Goal: Information Seeking & Learning: Learn about a topic

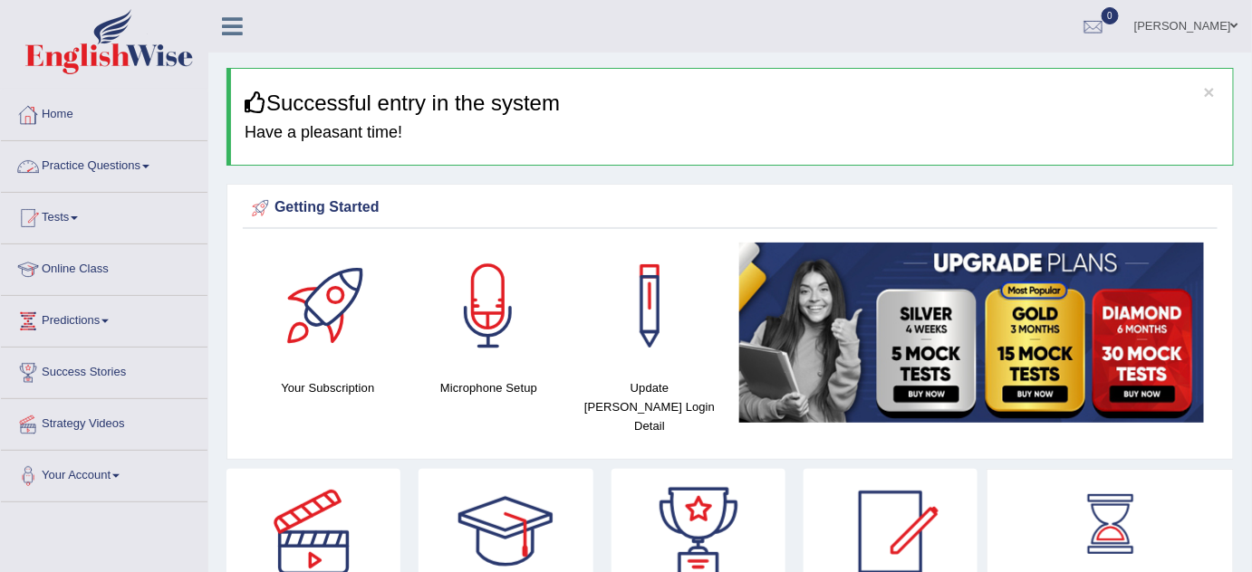
click at [154, 160] on link "Practice Questions" at bounding box center [104, 163] width 206 height 45
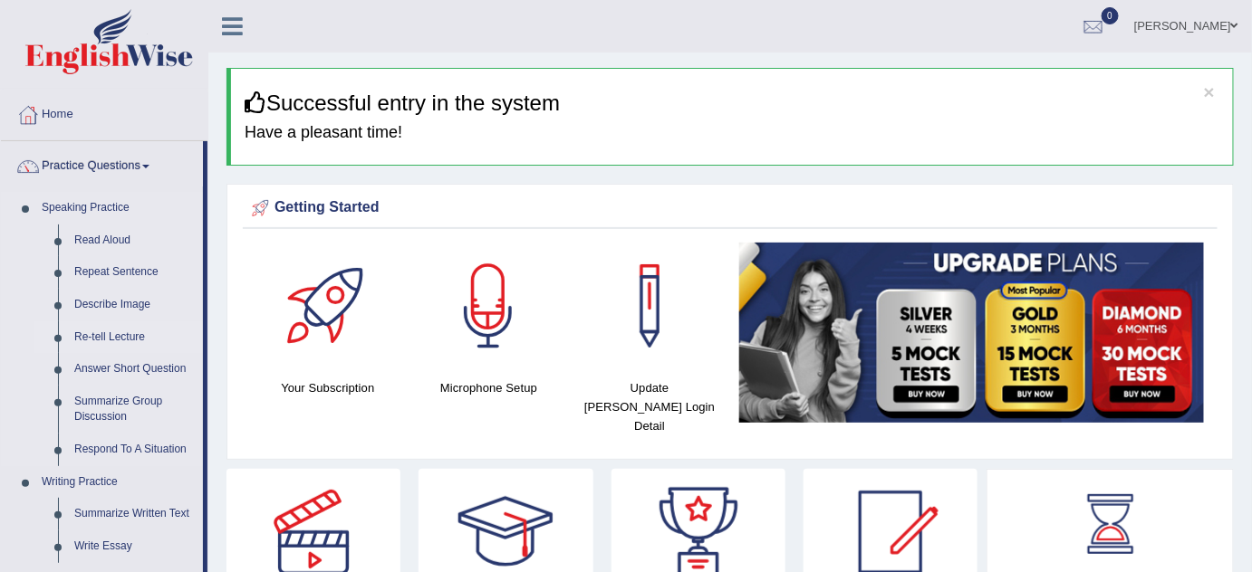
click at [116, 334] on link "Re-tell Lecture" at bounding box center [134, 337] width 137 height 33
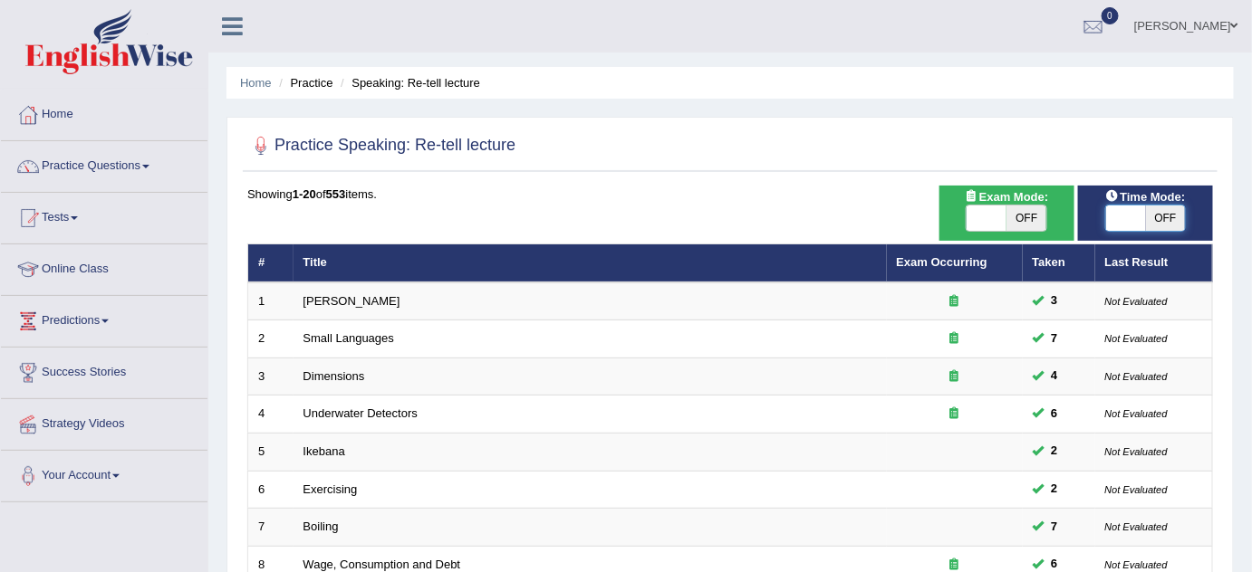
click at [1110, 216] on span at bounding box center [1126, 218] width 40 height 25
checkbox input "true"
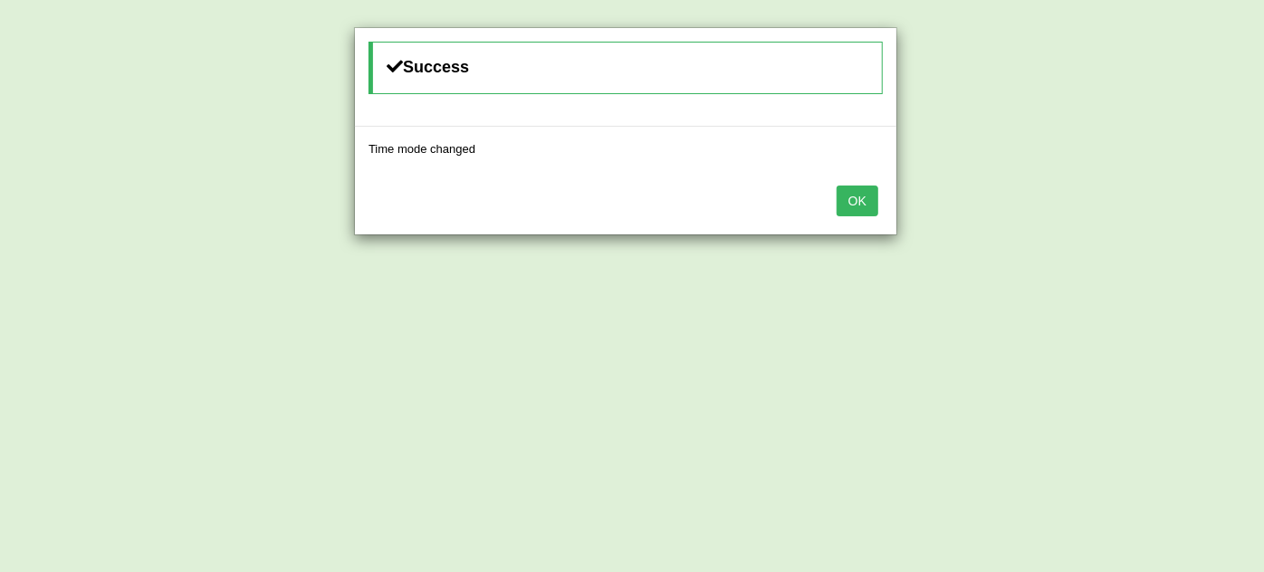
click at [856, 205] on button "OK" at bounding box center [858, 201] width 42 height 31
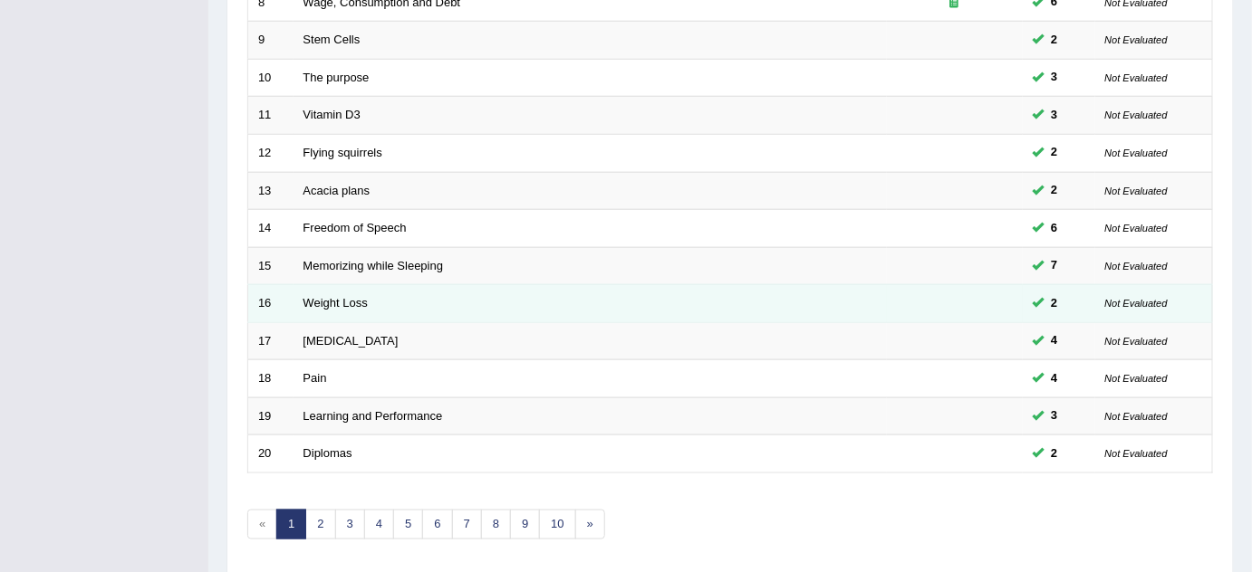
scroll to position [619, 0]
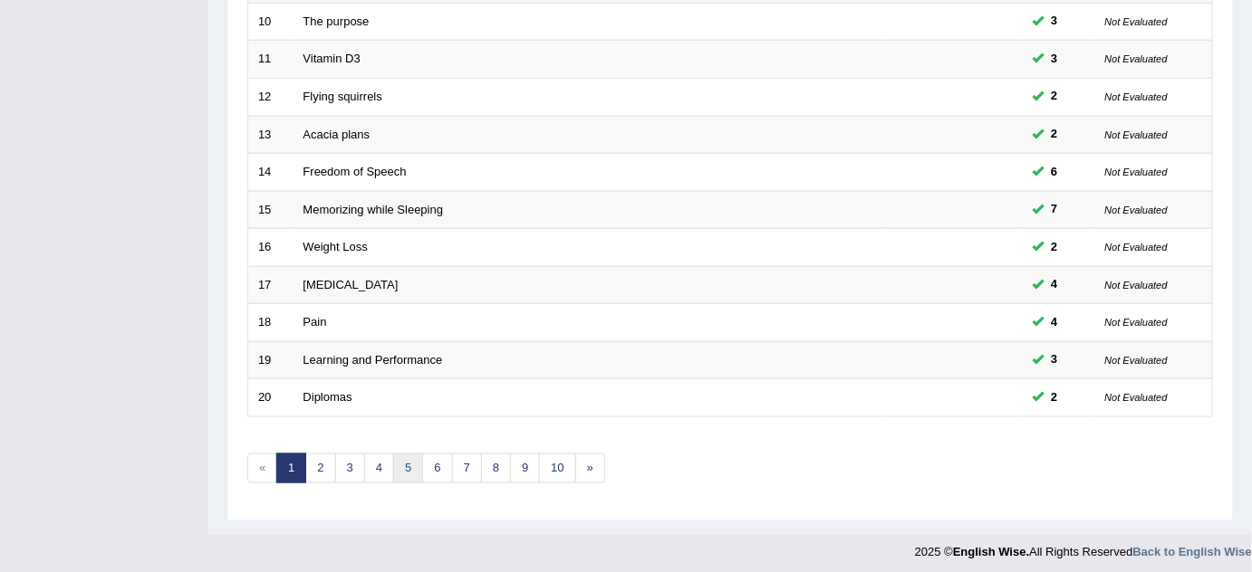
click at [406, 466] on link "5" at bounding box center [408, 469] width 30 height 30
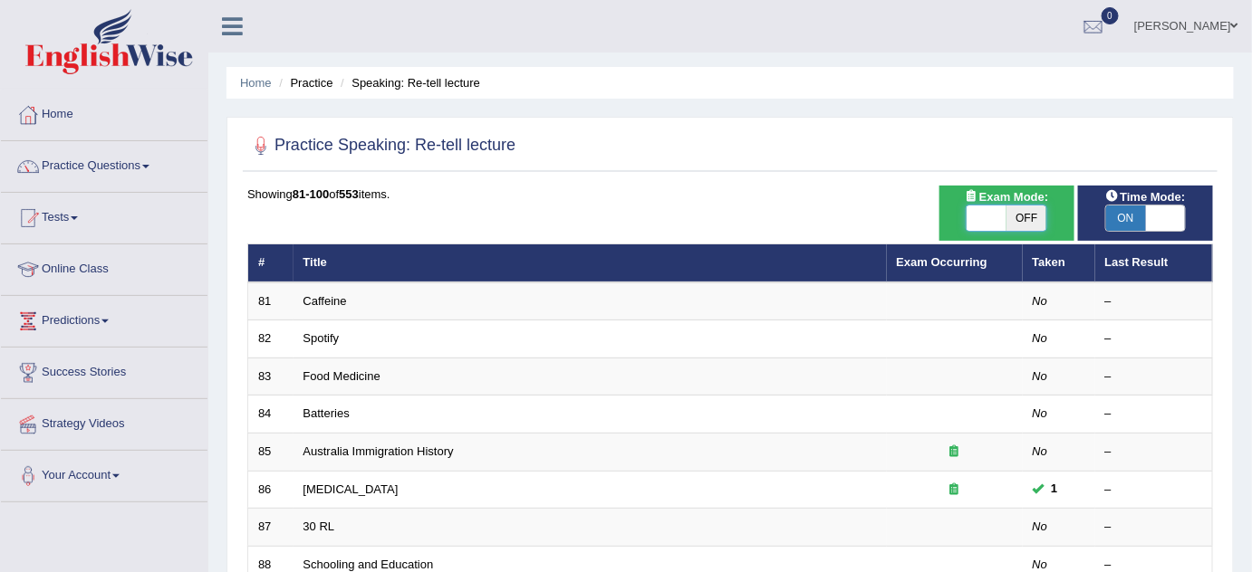
click at [983, 214] on span at bounding box center [986, 218] width 40 height 25
checkbox input "true"
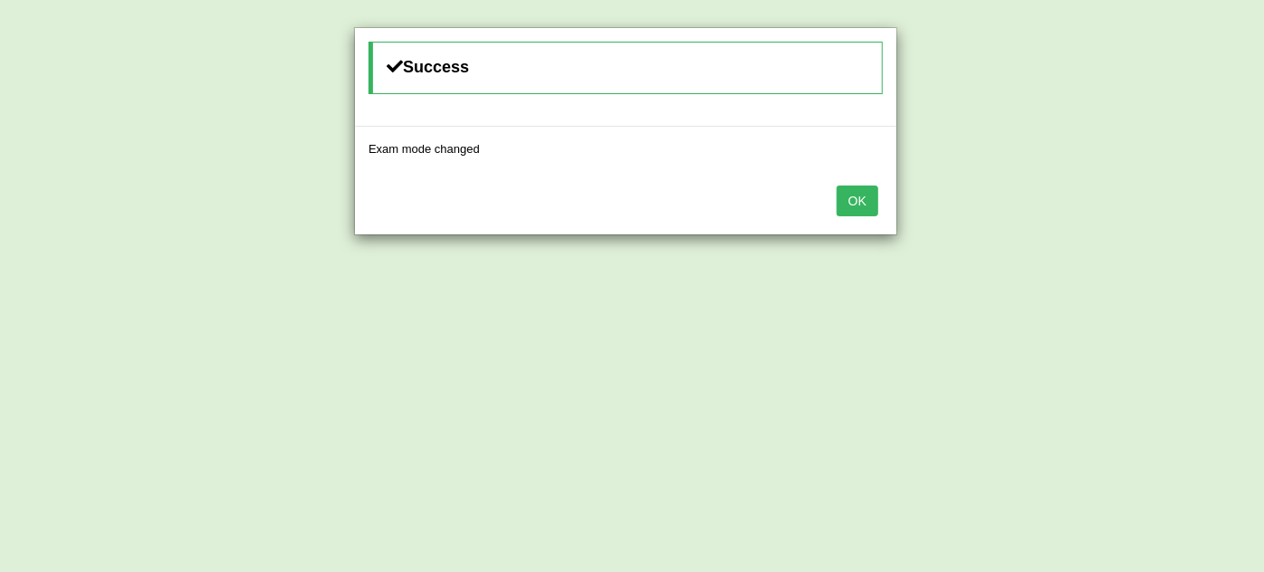
click at [855, 197] on button "OK" at bounding box center [858, 201] width 42 height 31
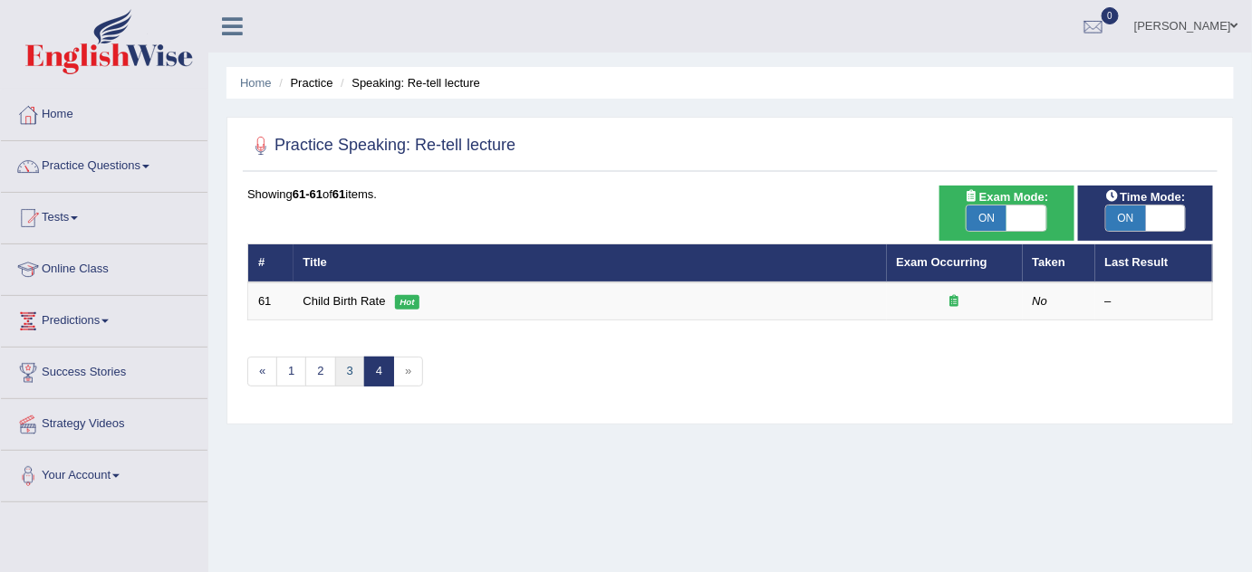
click at [345, 367] on link "3" at bounding box center [350, 372] width 30 height 30
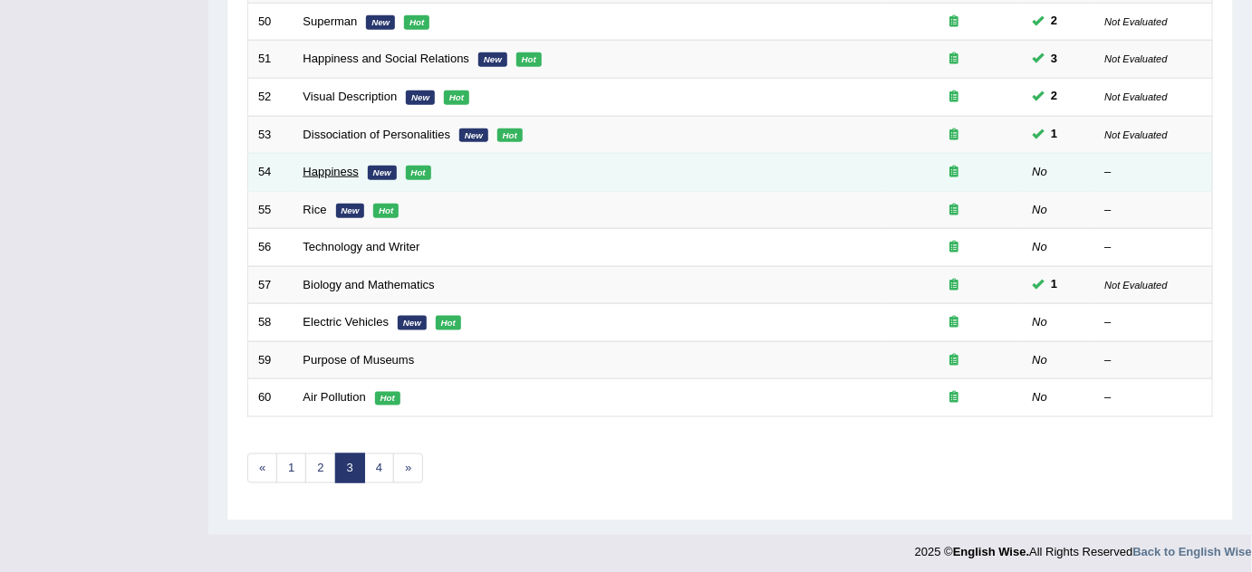
click at [354, 165] on link "Happiness" at bounding box center [330, 172] width 55 height 14
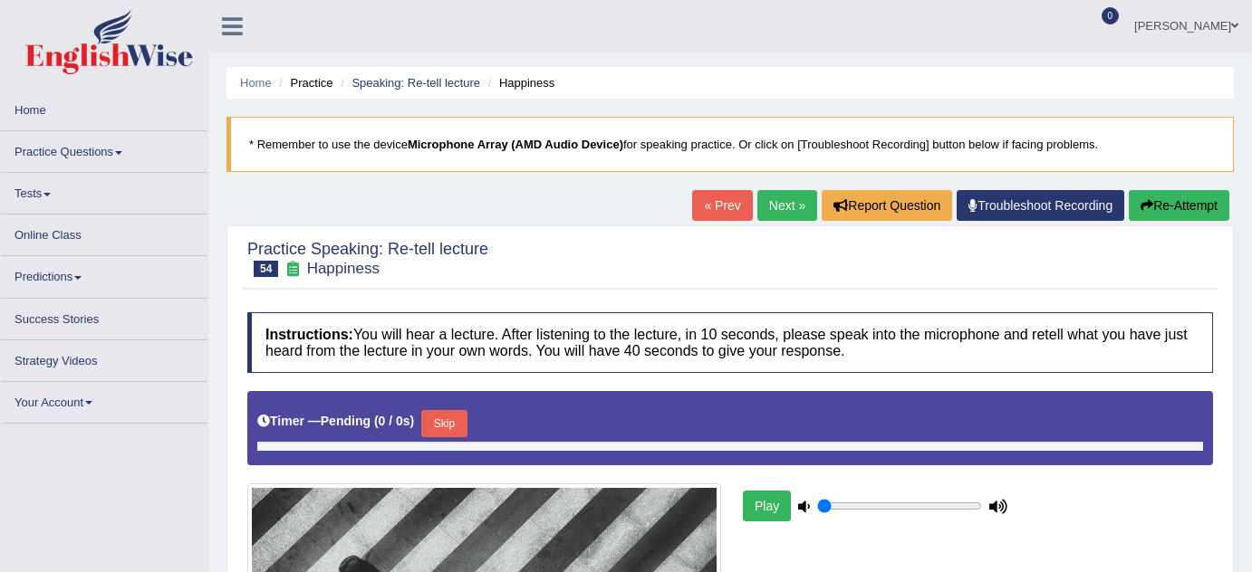
type input "0.85"
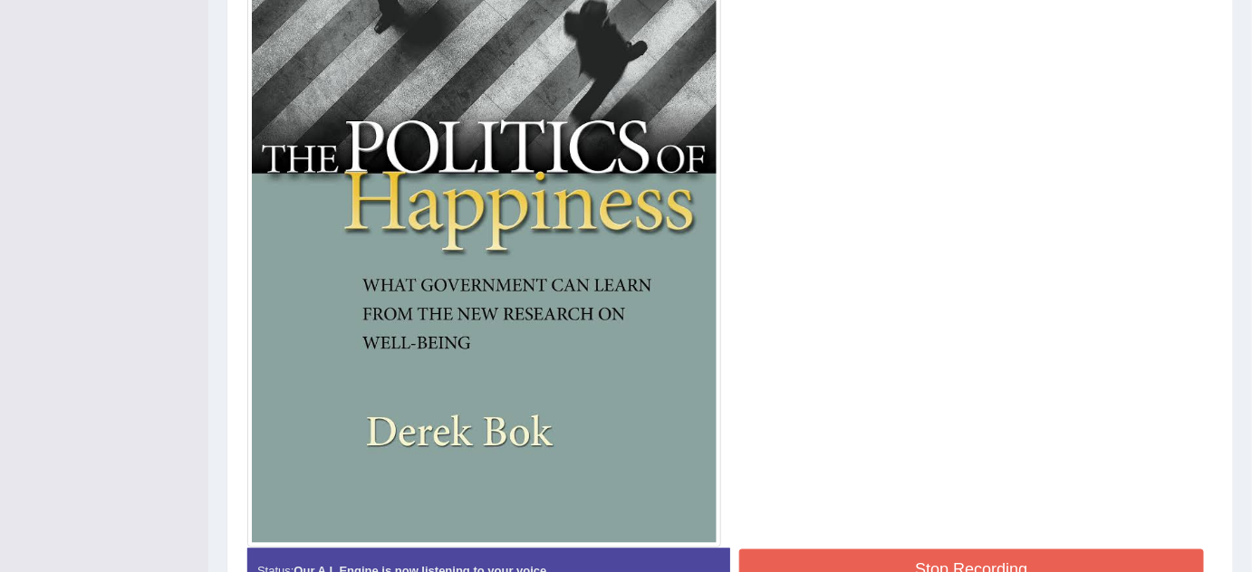
scroll to position [770, 0]
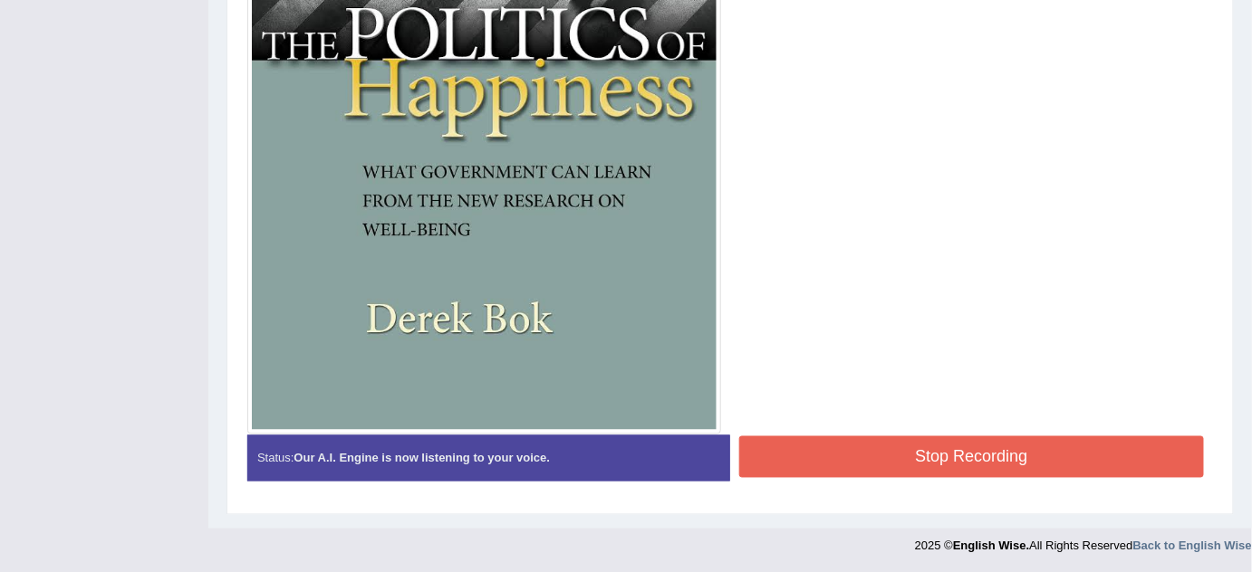
click at [904, 459] on button "Stop Recording" at bounding box center [971, 458] width 465 height 42
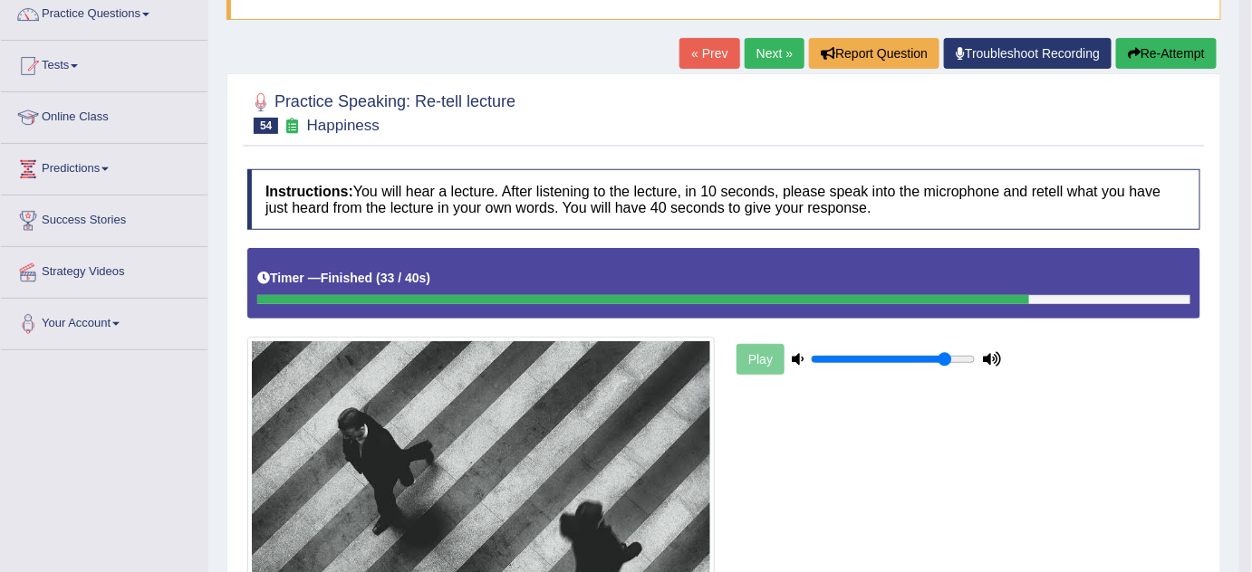
scroll to position [111, 0]
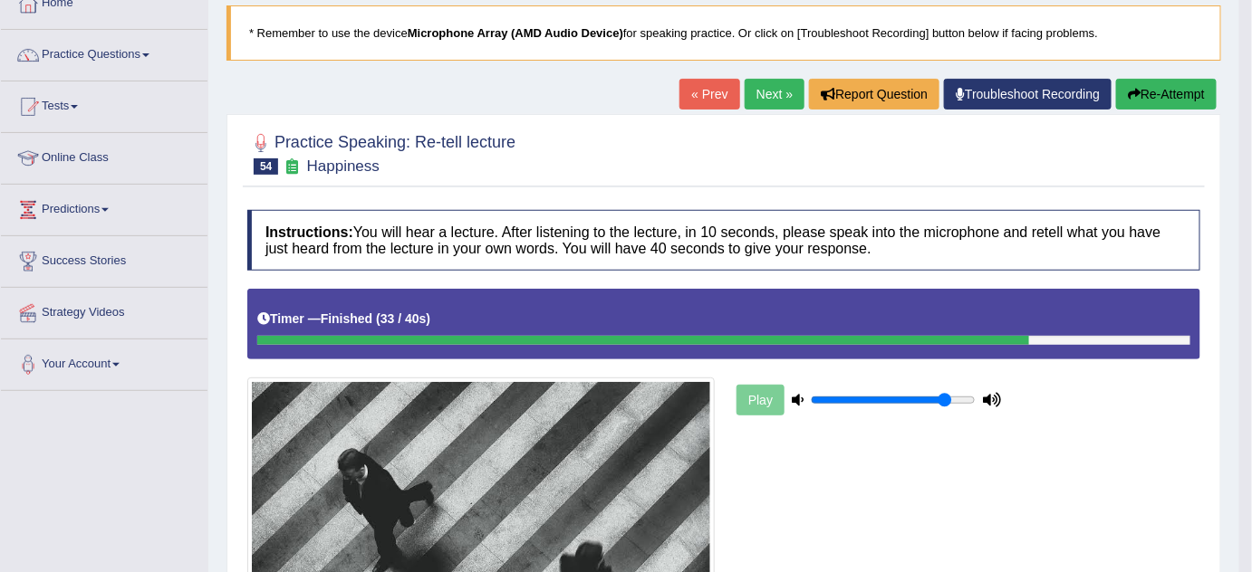
click at [771, 83] on link "Next »" at bounding box center [774, 94] width 60 height 31
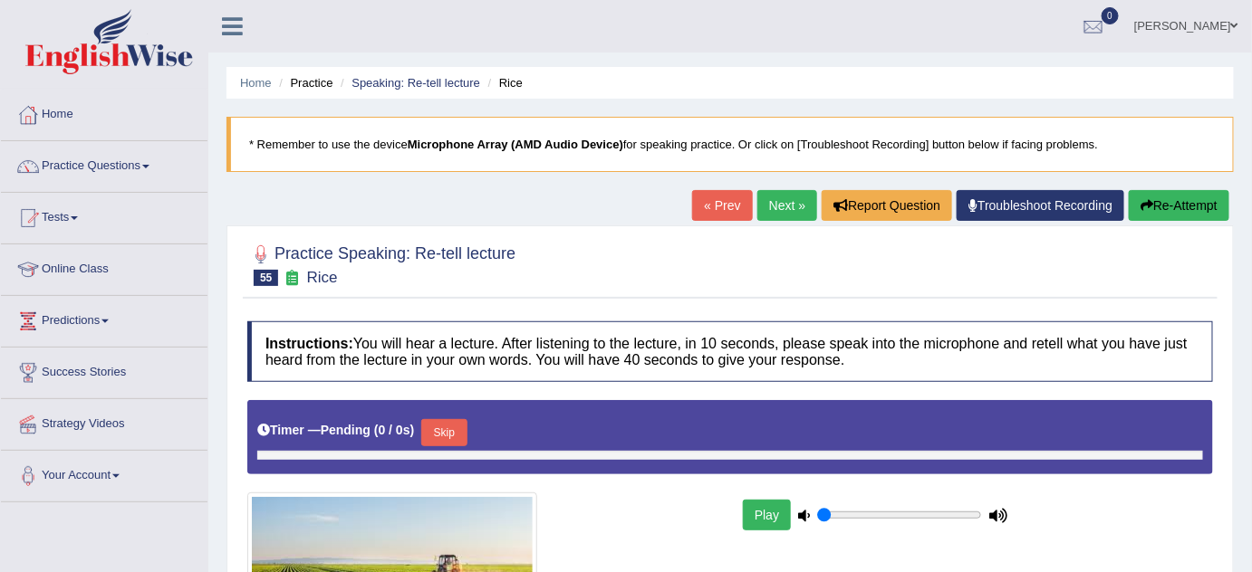
type input "0.85"
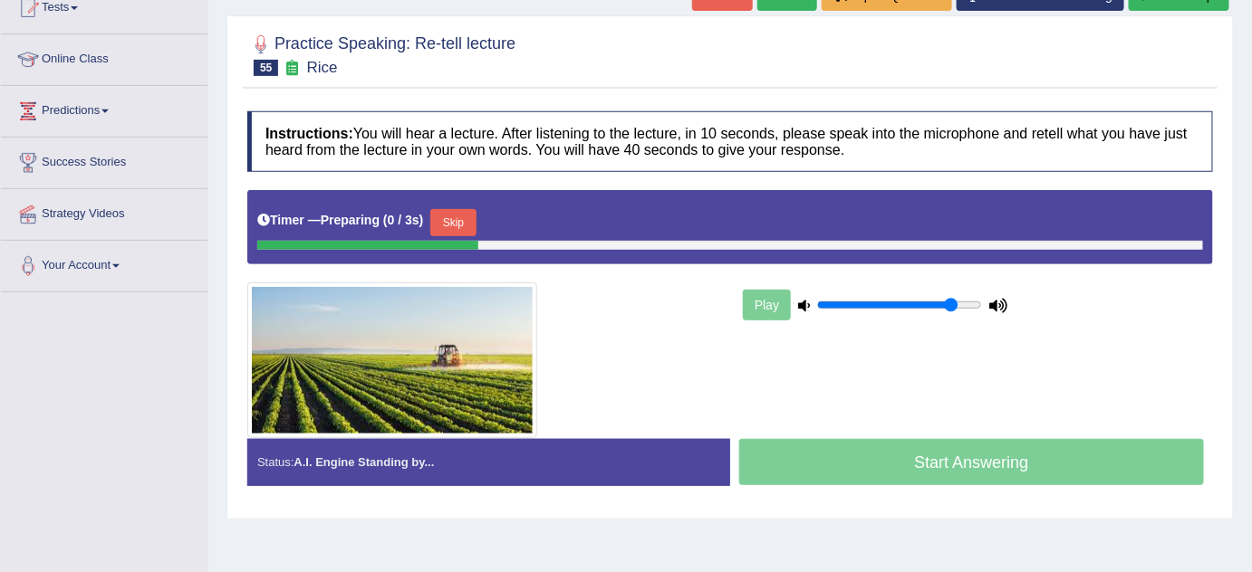
scroll to position [246, 0]
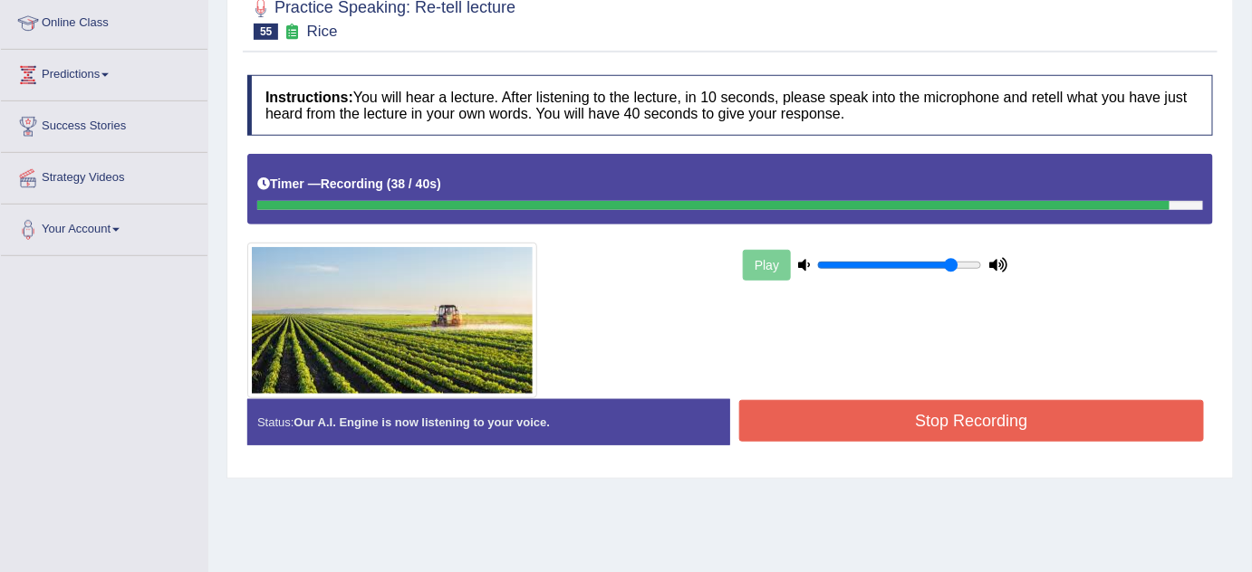
click at [890, 427] on button "Stop Recording" at bounding box center [971, 421] width 465 height 42
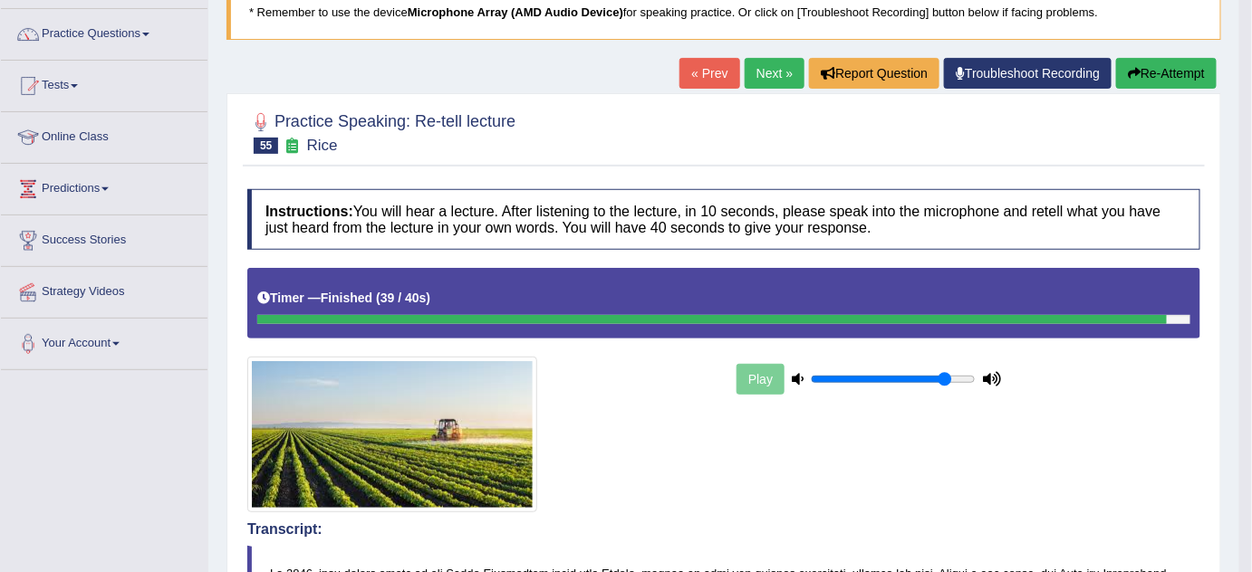
scroll to position [0, 0]
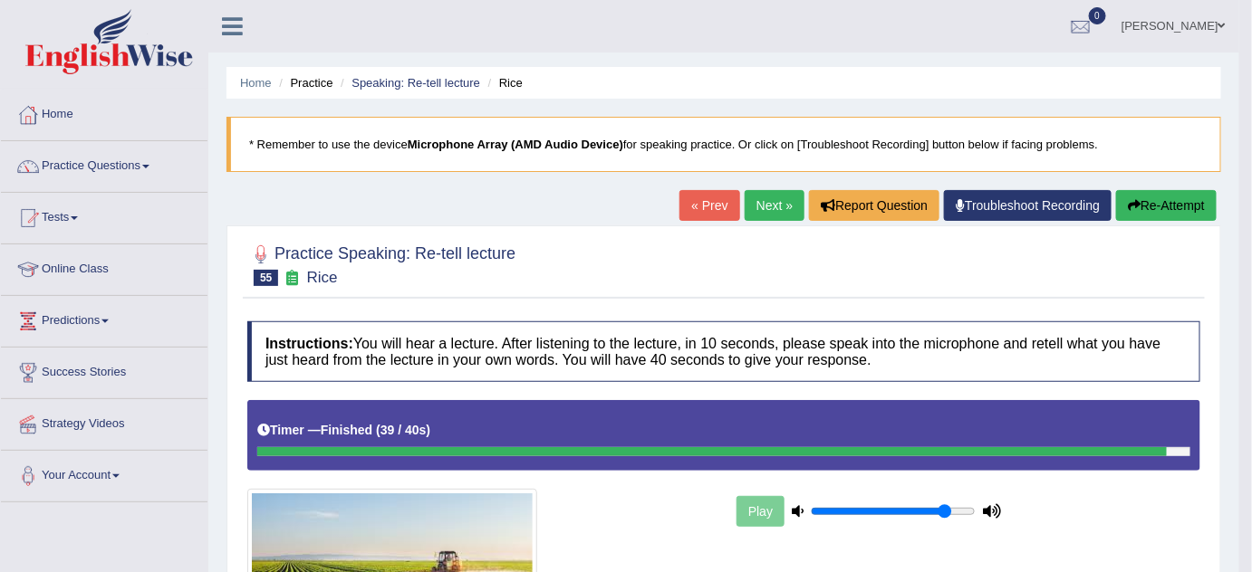
click at [752, 218] on link "Next »" at bounding box center [774, 205] width 60 height 31
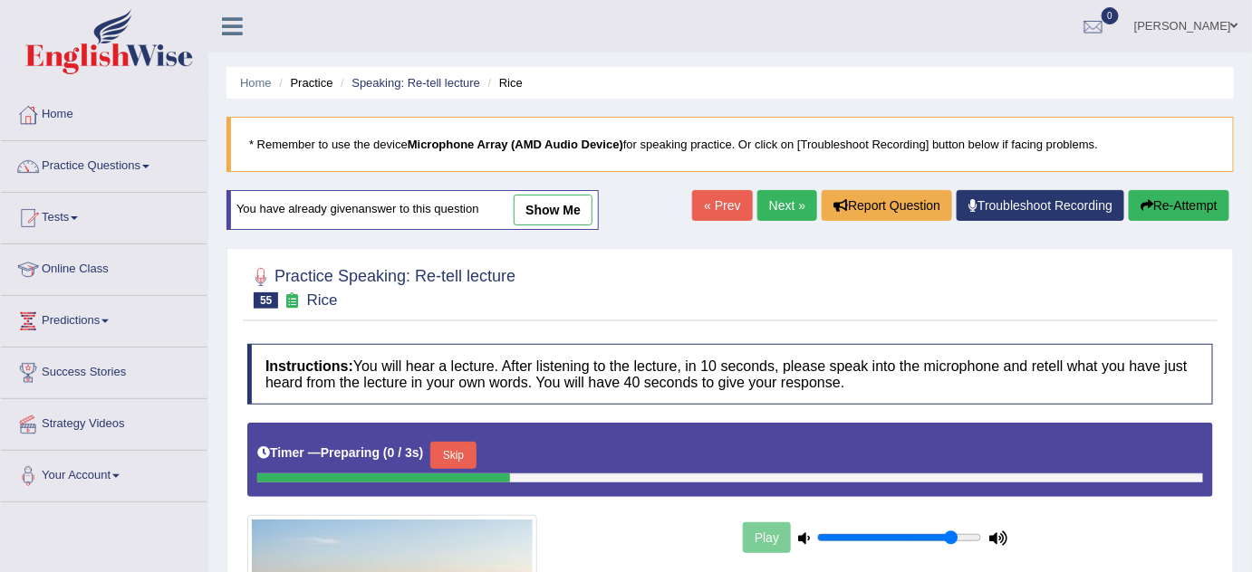
click at [552, 216] on link "show me" at bounding box center [552, 210] width 79 height 31
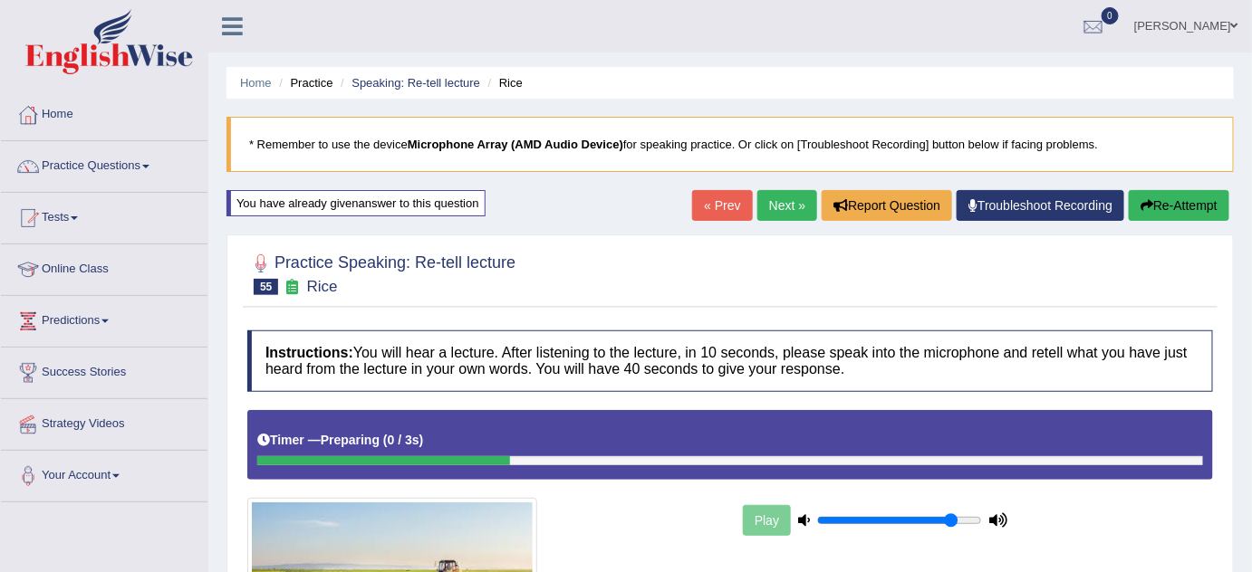
click at [787, 202] on link "Next »" at bounding box center [787, 205] width 60 height 31
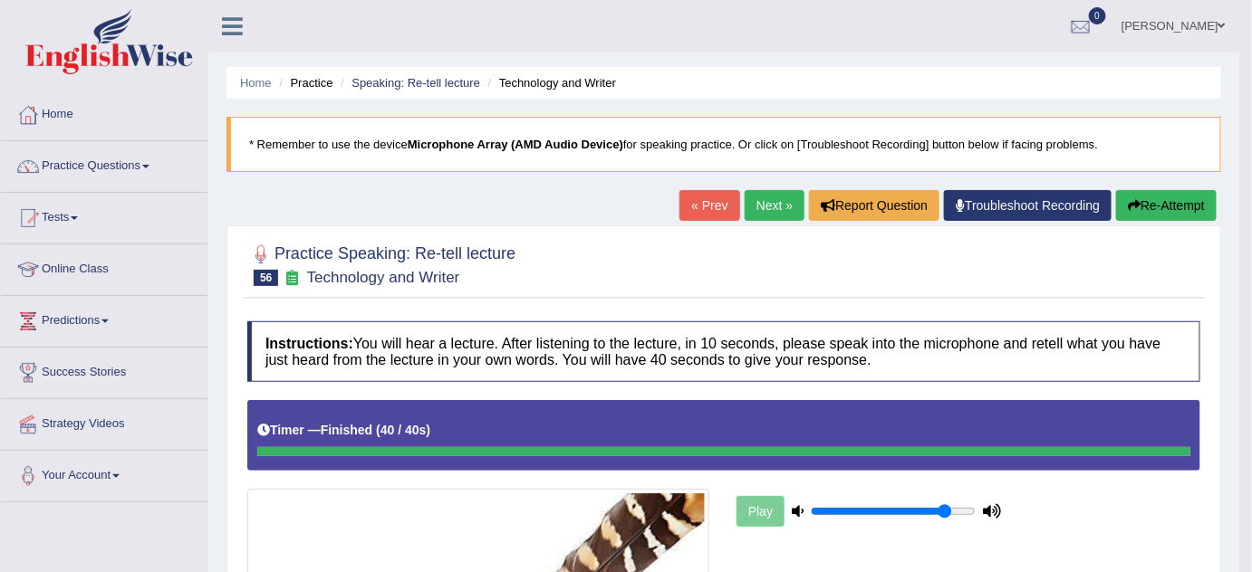
click at [1173, 197] on button "Re-Attempt" at bounding box center [1166, 205] width 101 height 31
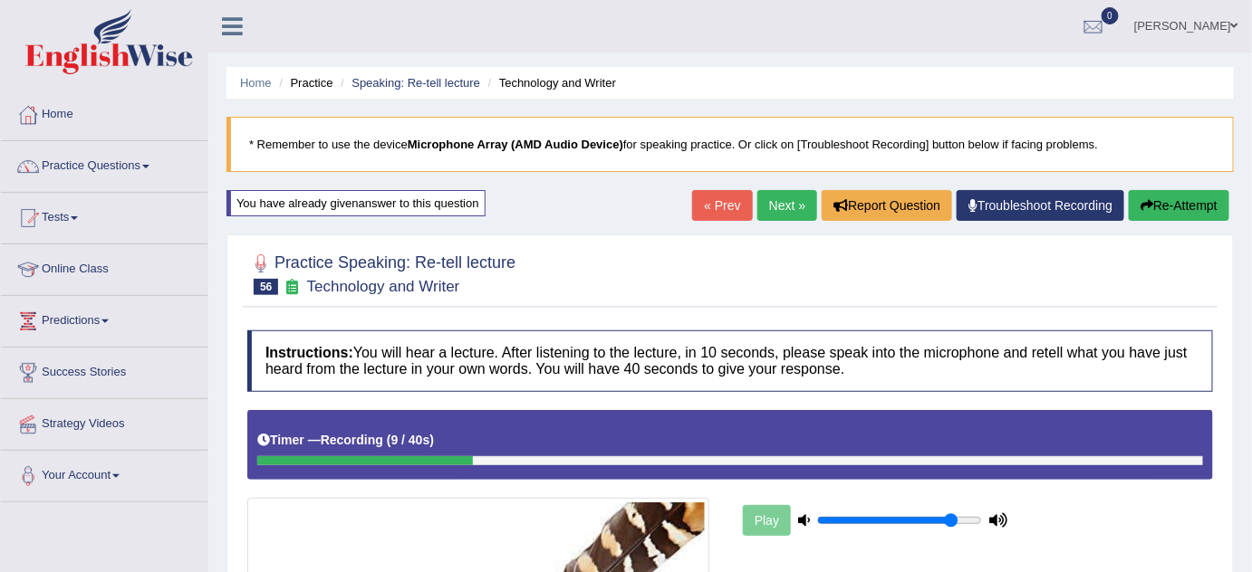
click at [1176, 191] on button "Re-Attempt" at bounding box center [1178, 205] width 101 height 31
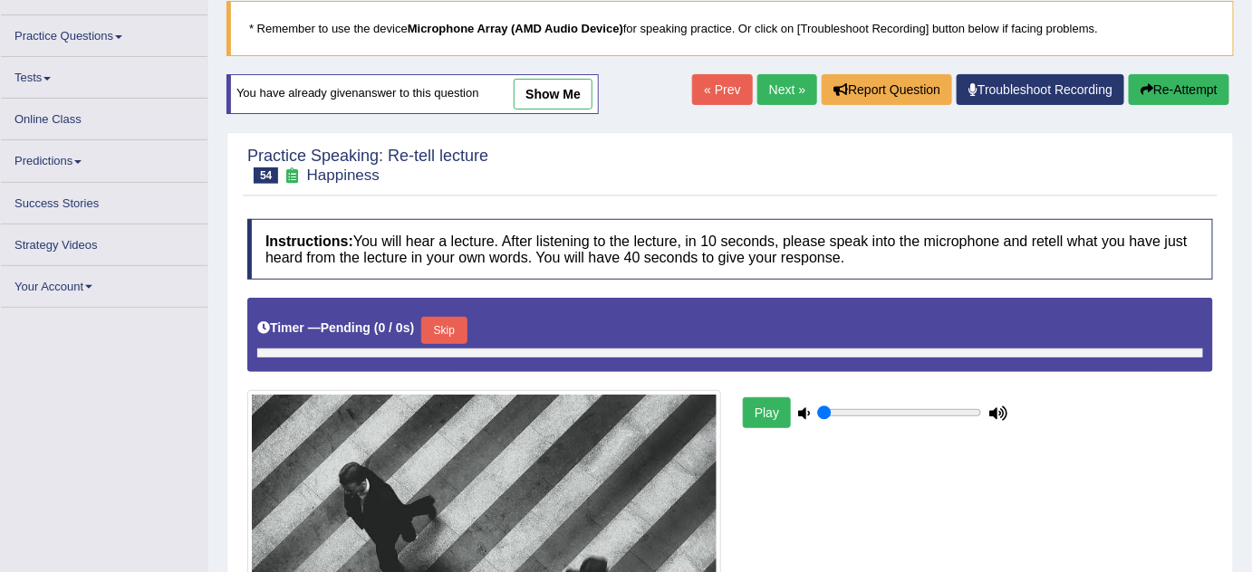
type input "0.85"
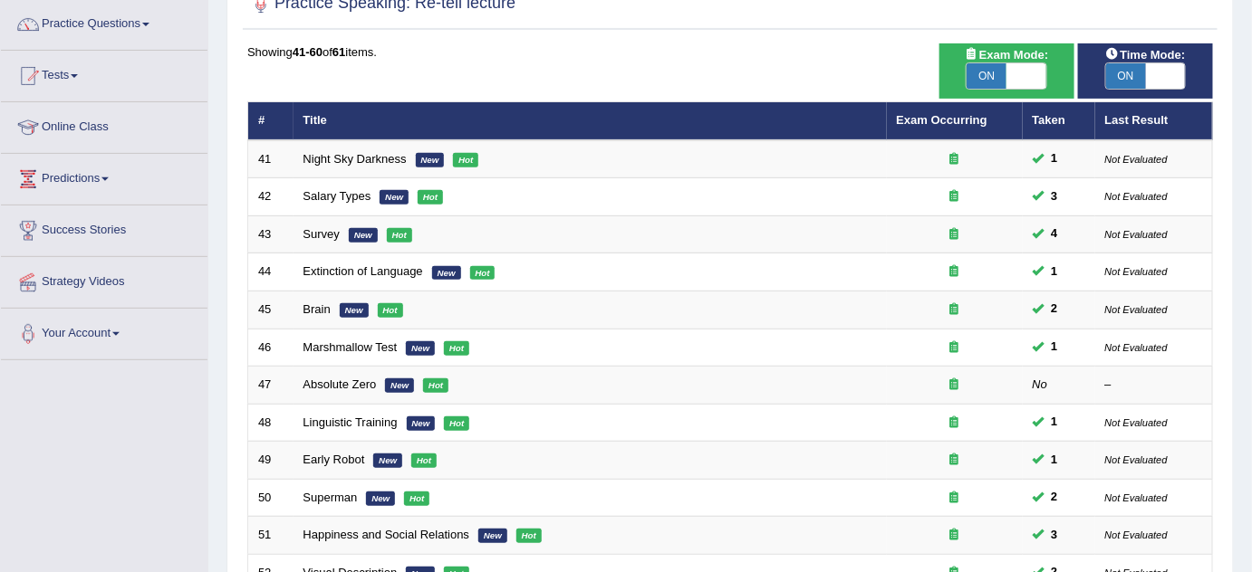
scroll to position [113, 0]
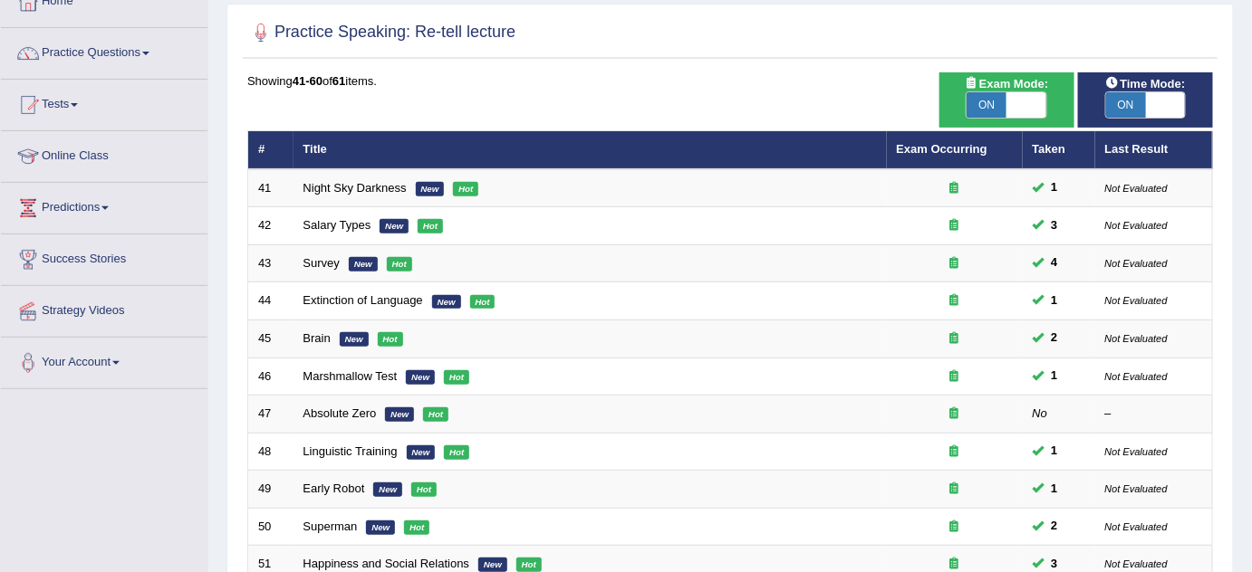
click at [1164, 85] on span "Time Mode:" at bounding box center [1145, 83] width 94 height 19
click at [1165, 93] on span at bounding box center [1166, 104] width 40 height 25
checkbox input "false"
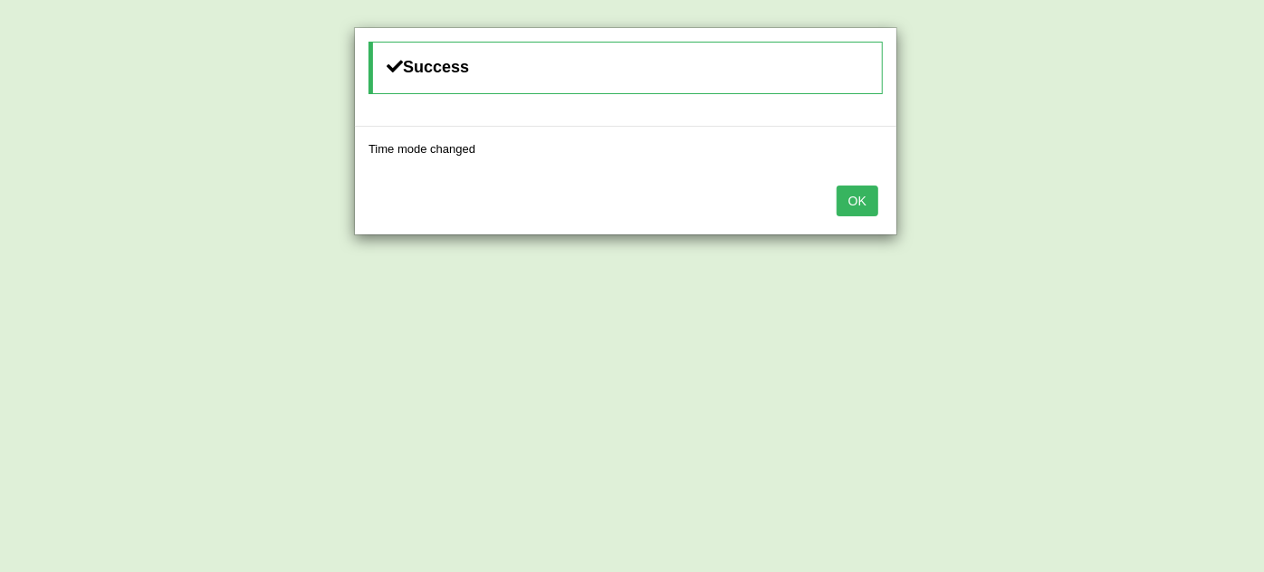
click at [862, 186] on button "OK" at bounding box center [858, 201] width 42 height 31
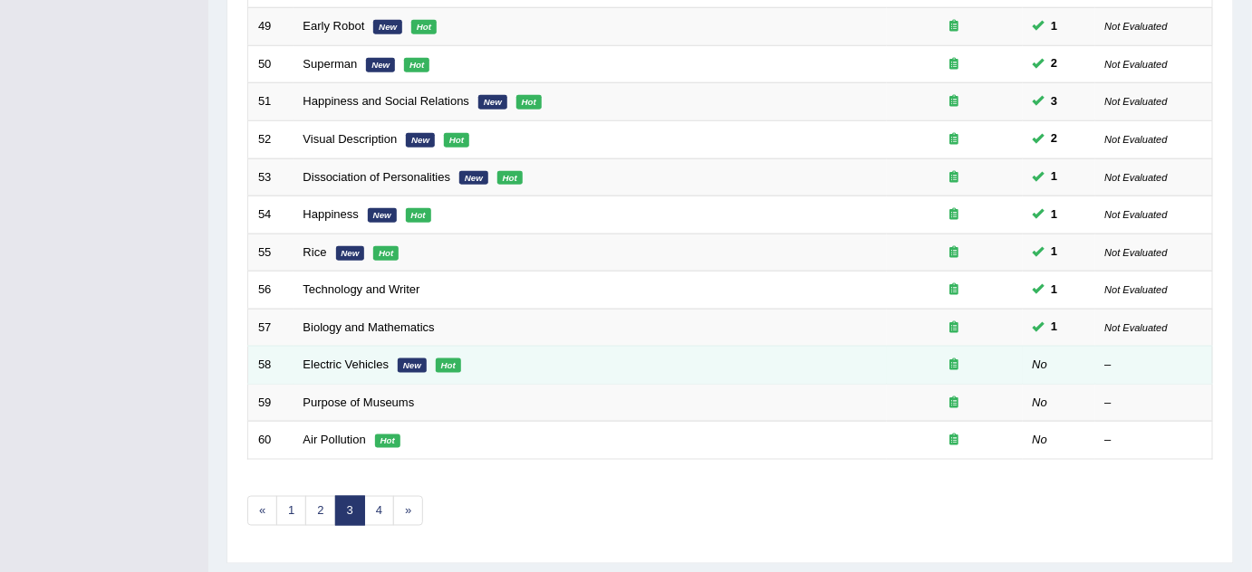
scroll to position [619, 0]
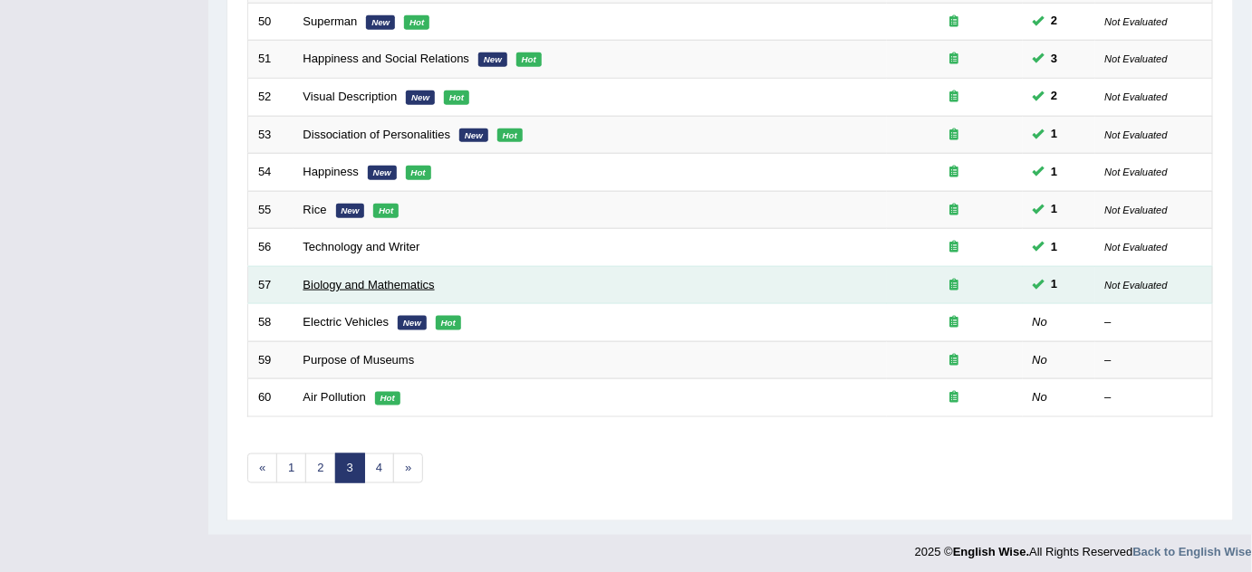
click at [387, 278] on link "Biology and Mathematics" at bounding box center [368, 285] width 131 height 14
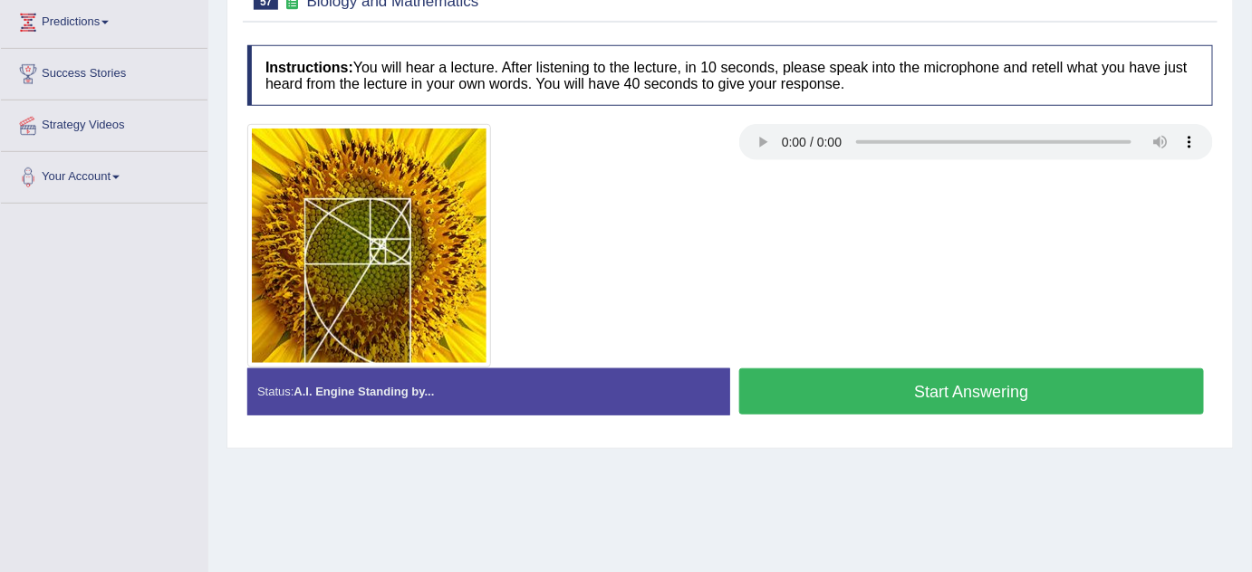
scroll to position [246, 0]
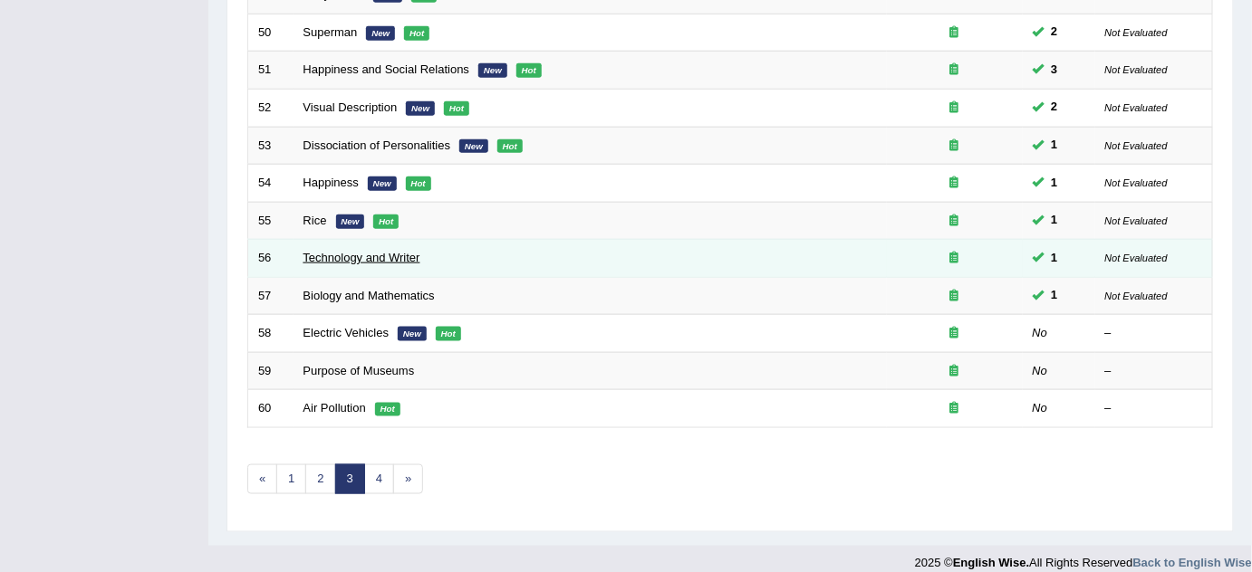
click at [406, 257] on link "Technology and Writer" at bounding box center [361, 258] width 117 height 14
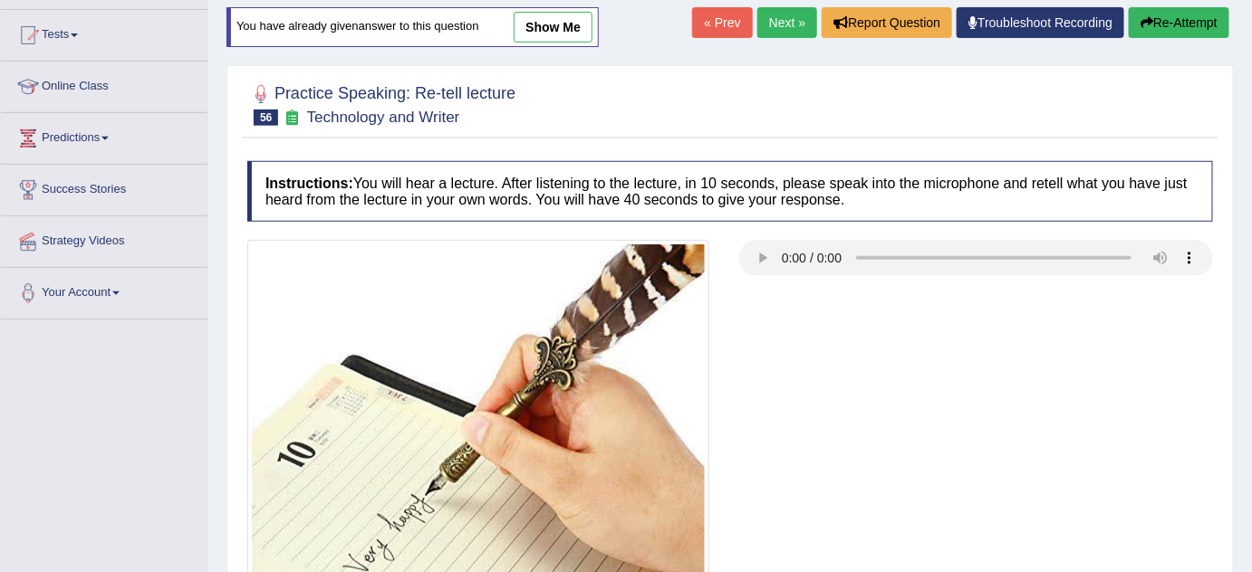
scroll to position [449, 0]
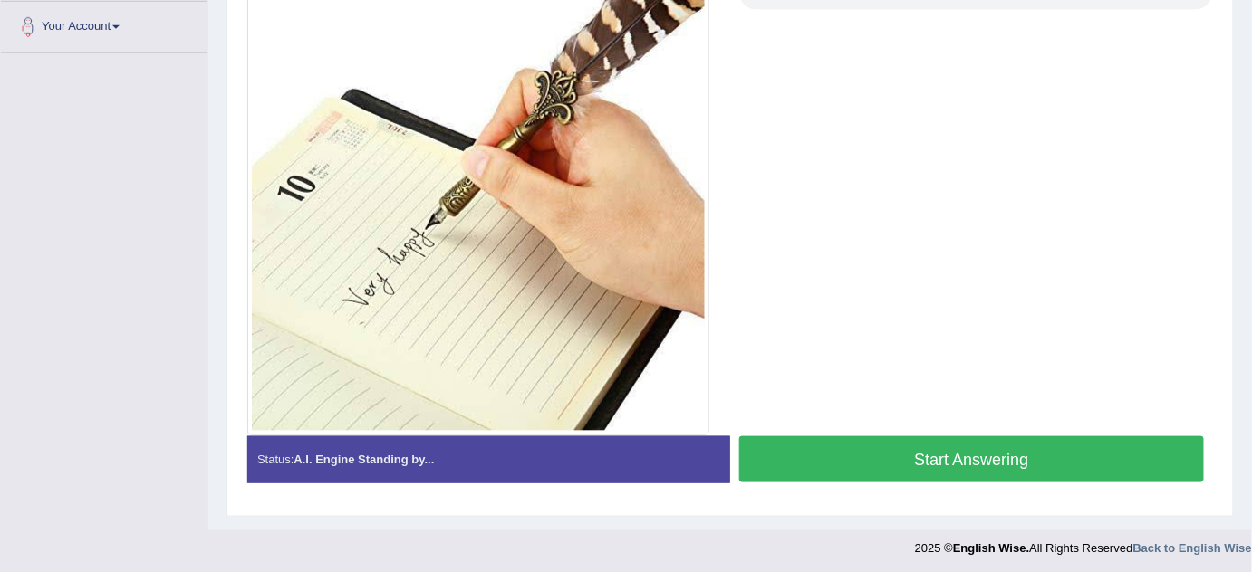
click at [933, 467] on button "Start Answering" at bounding box center [971, 460] width 465 height 46
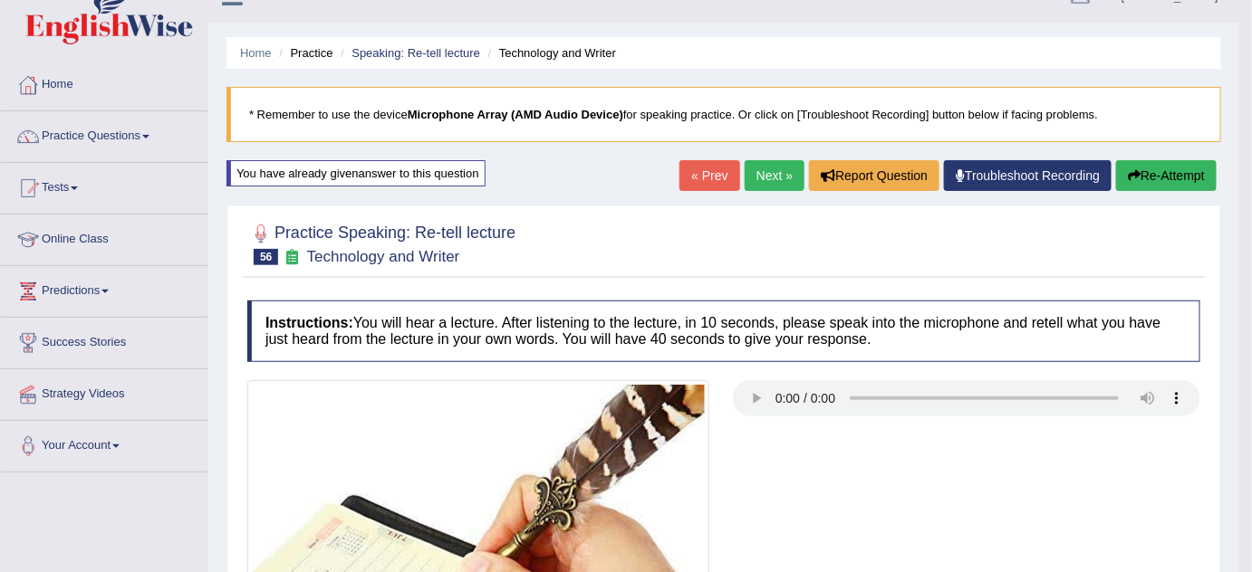
scroll to position [24, 0]
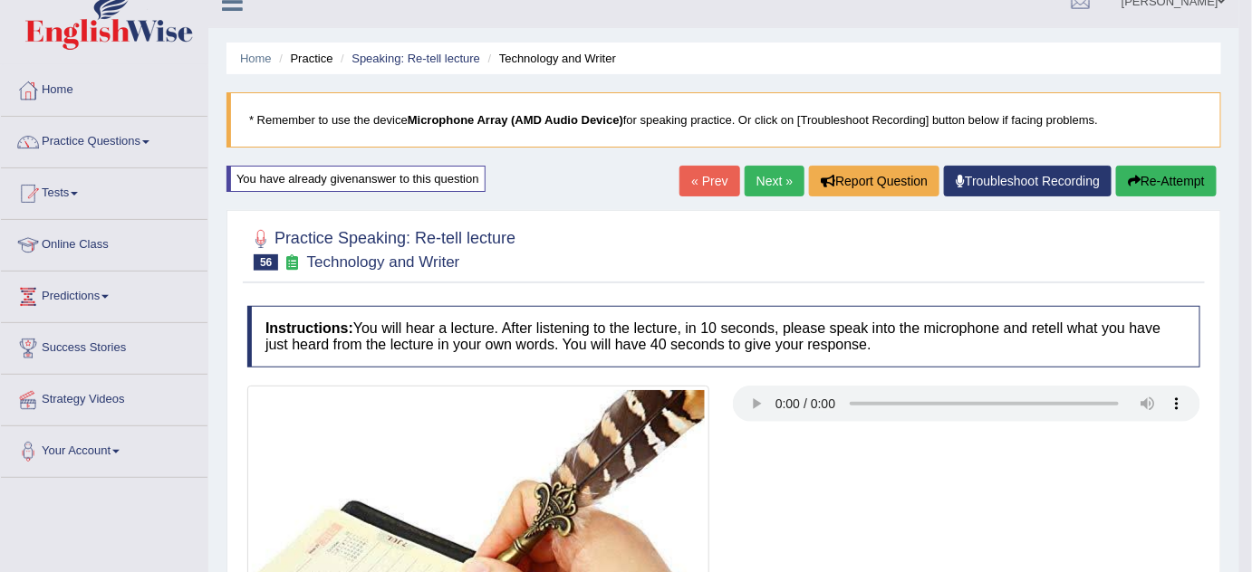
click at [1166, 178] on button "Re-Attempt" at bounding box center [1166, 181] width 101 height 31
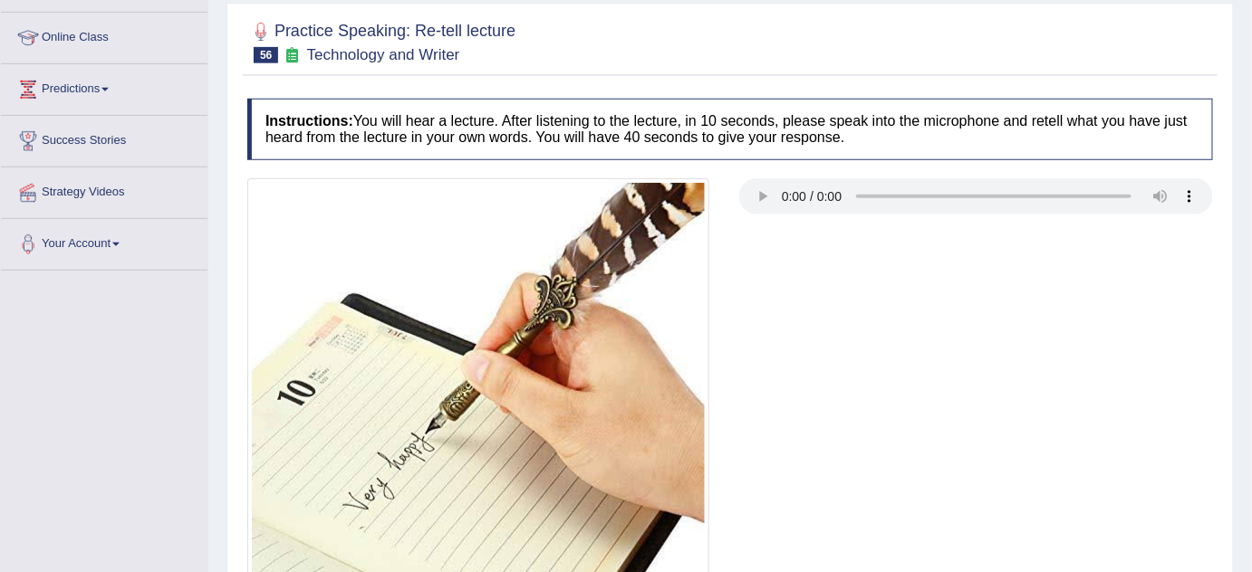
scroll to position [354, 0]
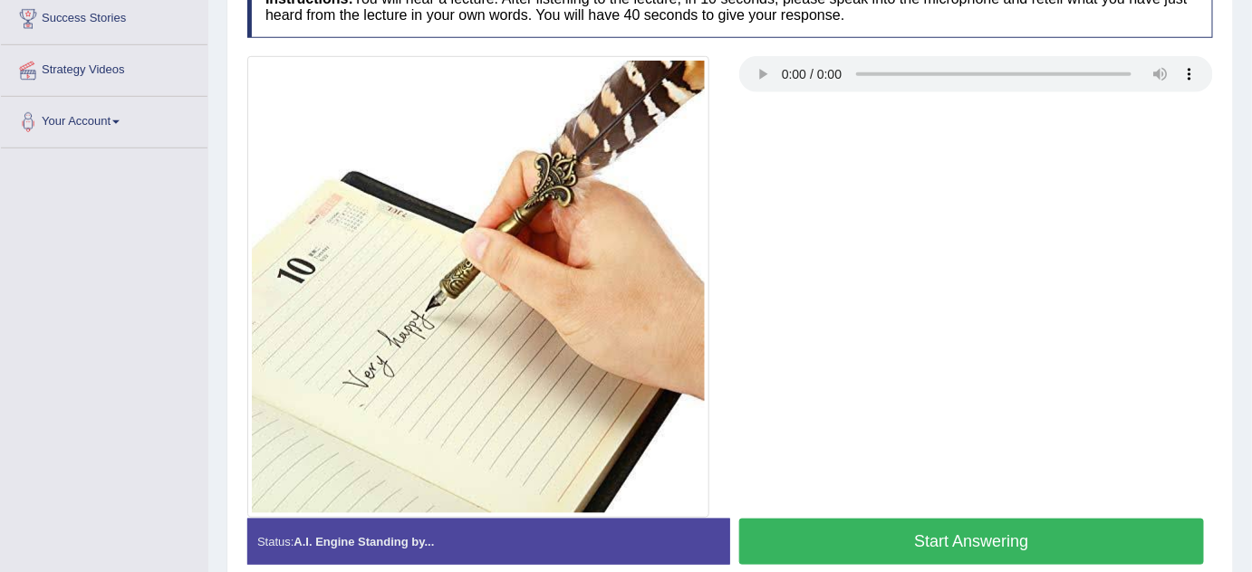
click at [997, 545] on button "Start Answering" at bounding box center [971, 542] width 465 height 46
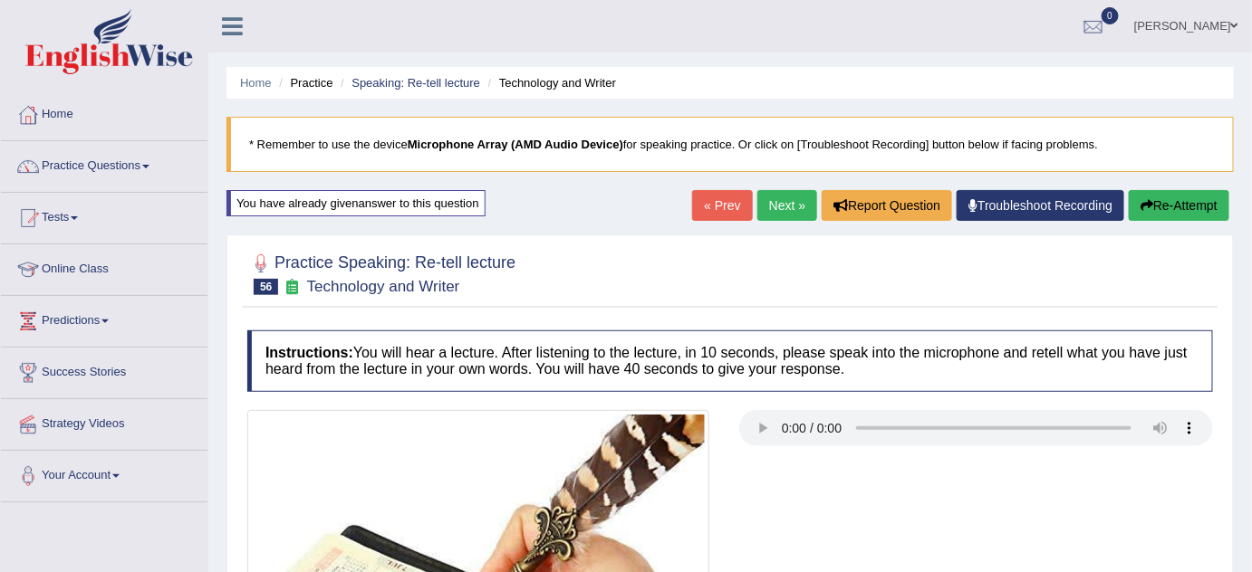
scroll to position [0, 0]
click at [1196, 202] on button "Re-Attempt" at bounding box center [1178, 205] width 101 height 31
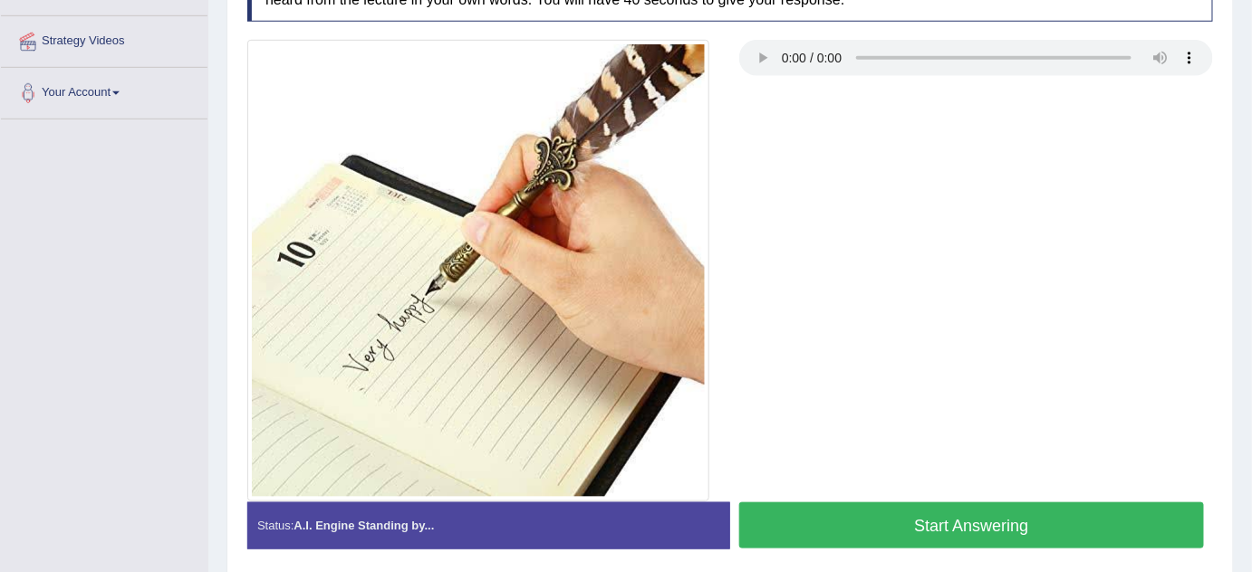
scroll to position [411, 0]
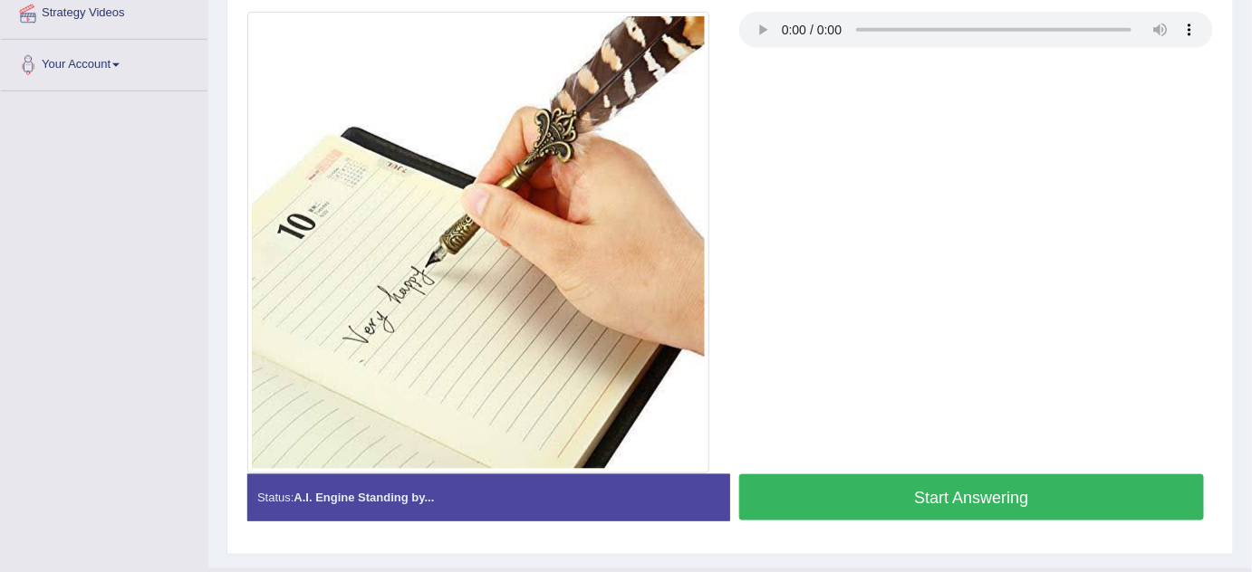
click at [1009, 500] on button "Start Answering" at bounding box center [971, 498] width 465 height 46
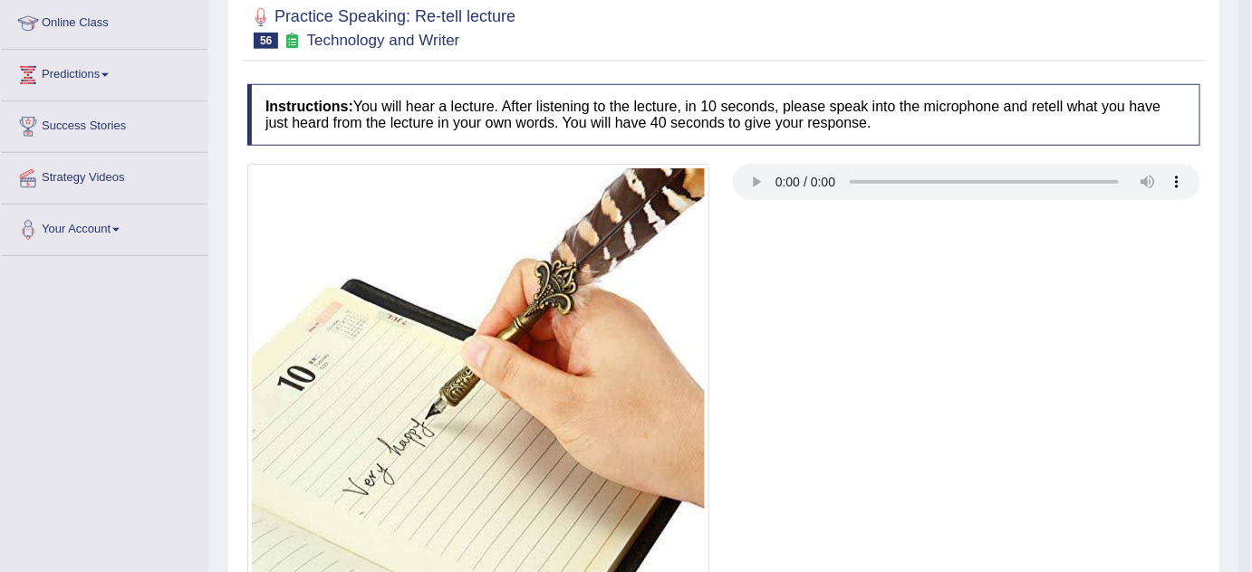
scroll to position [39, 0]
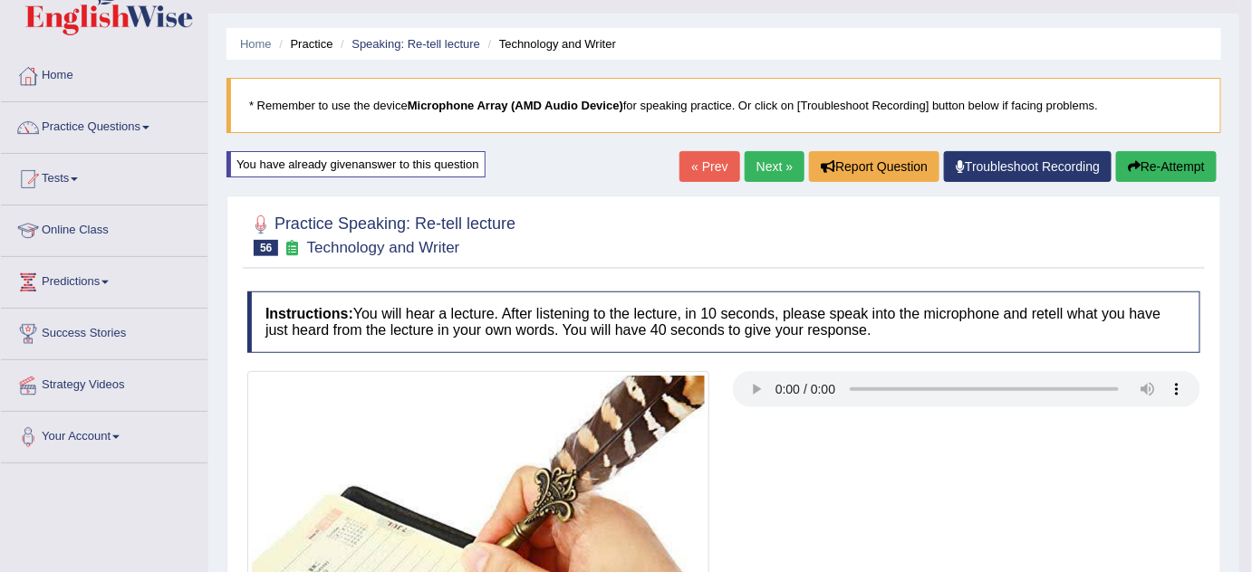
click at [1158, 163] on button "Re-Attempt" at bounding box center [1166, 166] width 101 height 31
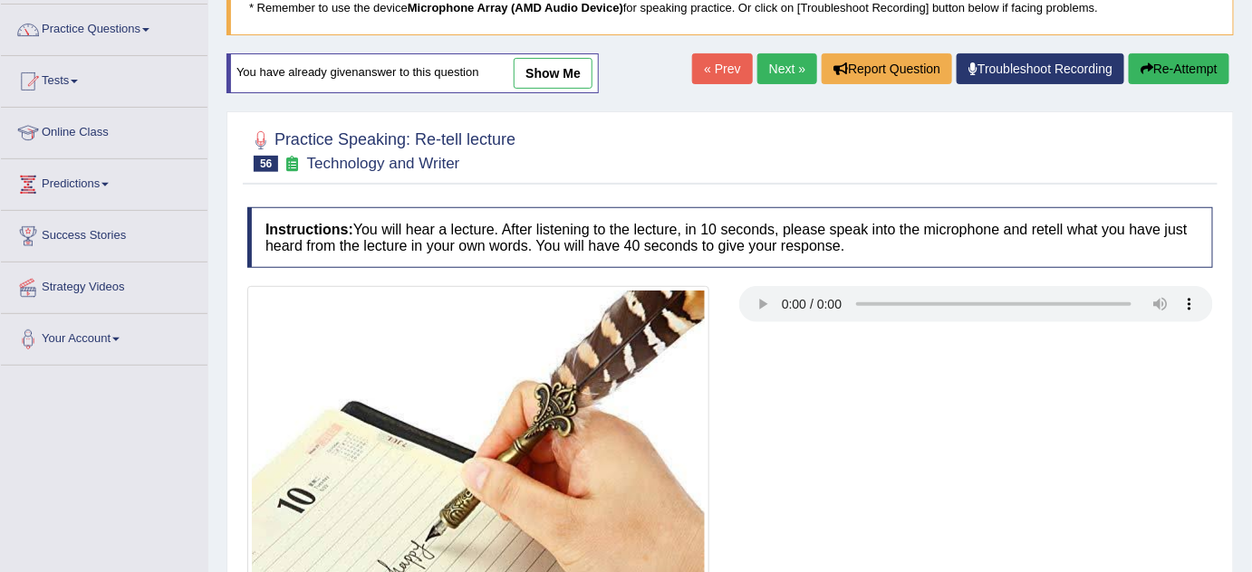
scroll to position [449, 0]
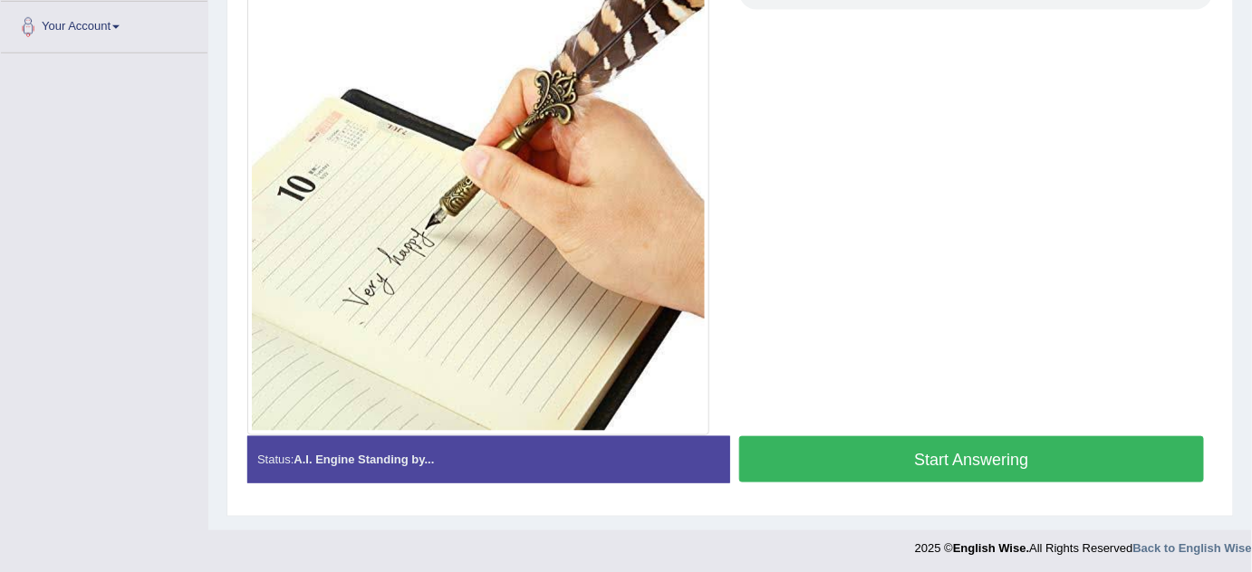
click at [944, 459] on button "Start Answering" at bounding box center [971, 460] width 465 height 46
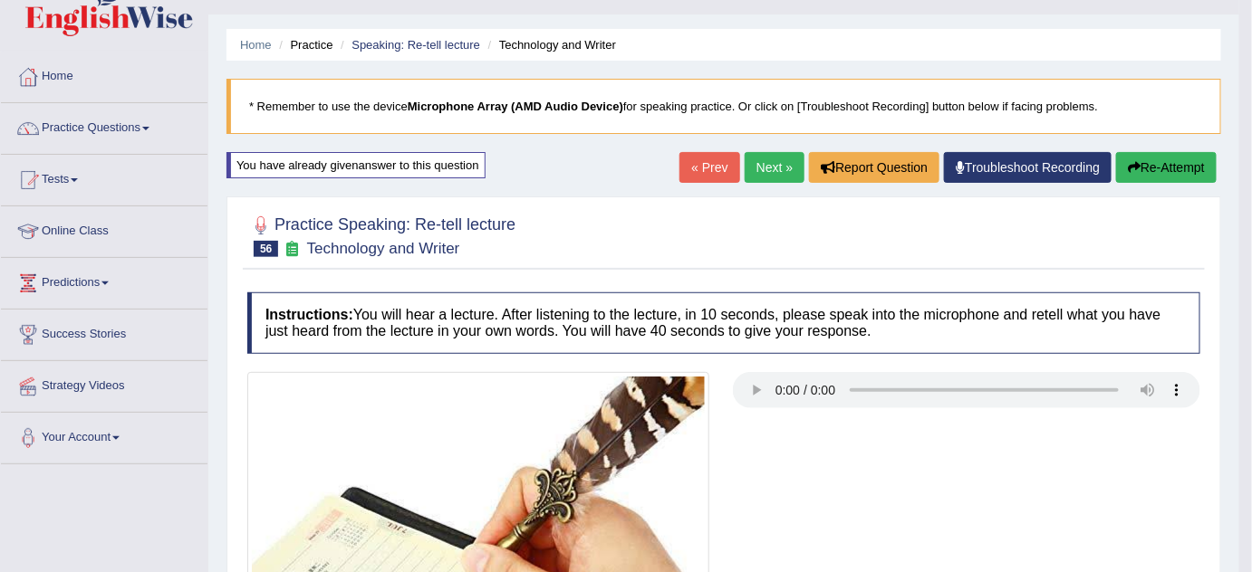
scroll to position [37, 0]
click at [772, 171] on link "Next »" at bounding box center [774, 168] width 60 height 31
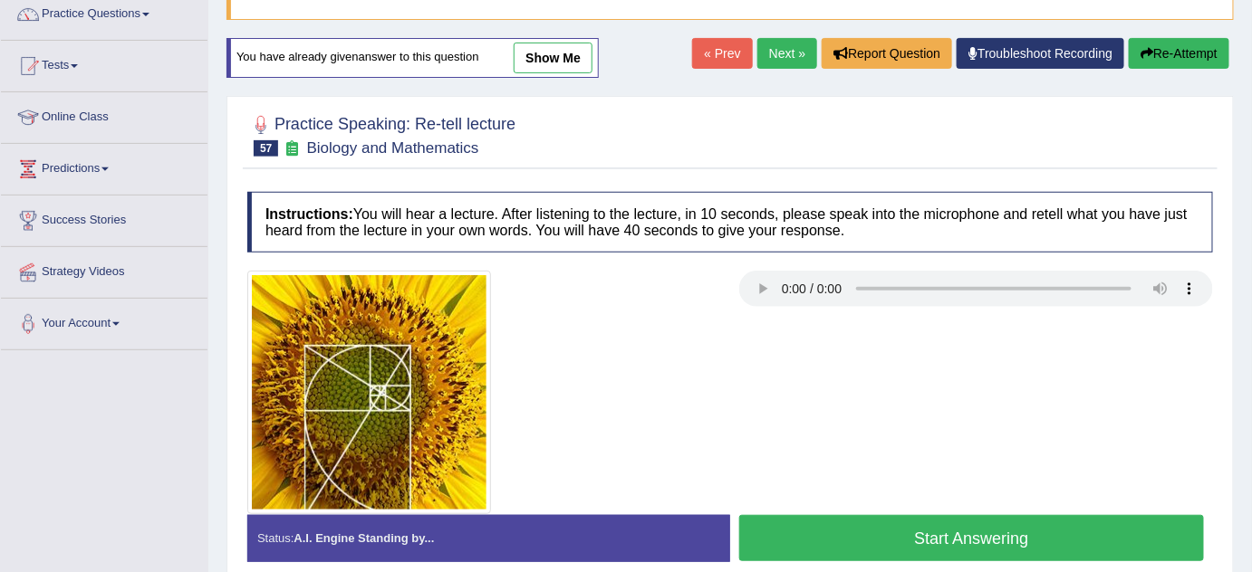
scroll to position [164, 0]
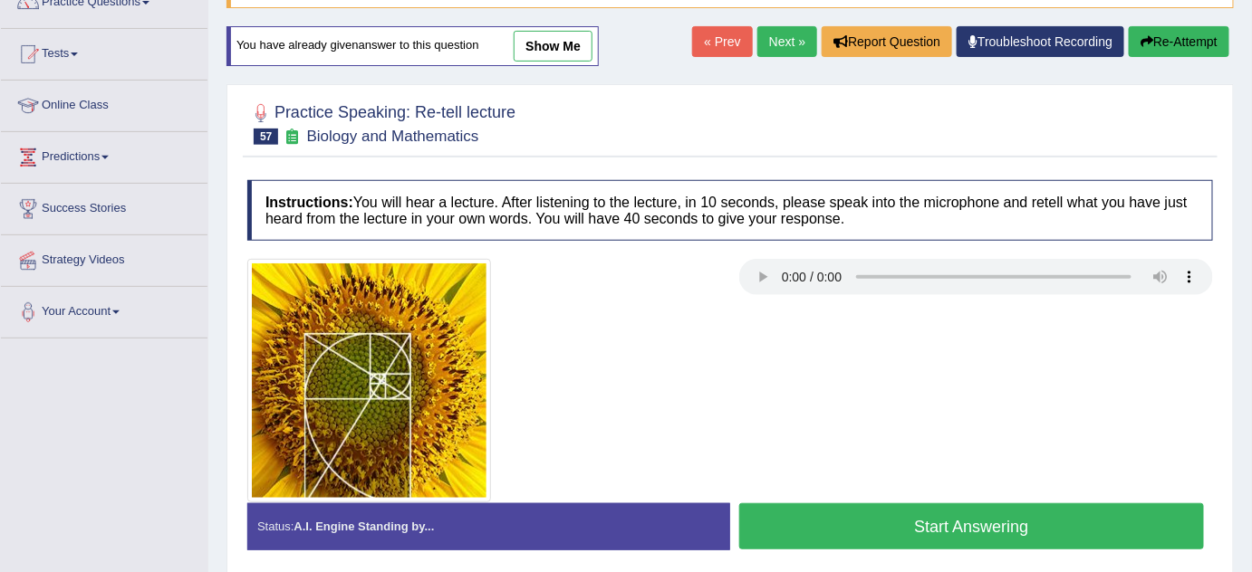
click at [818, 526] on button "Start Answering" at bounding box center [971, 527] width 465 height 46
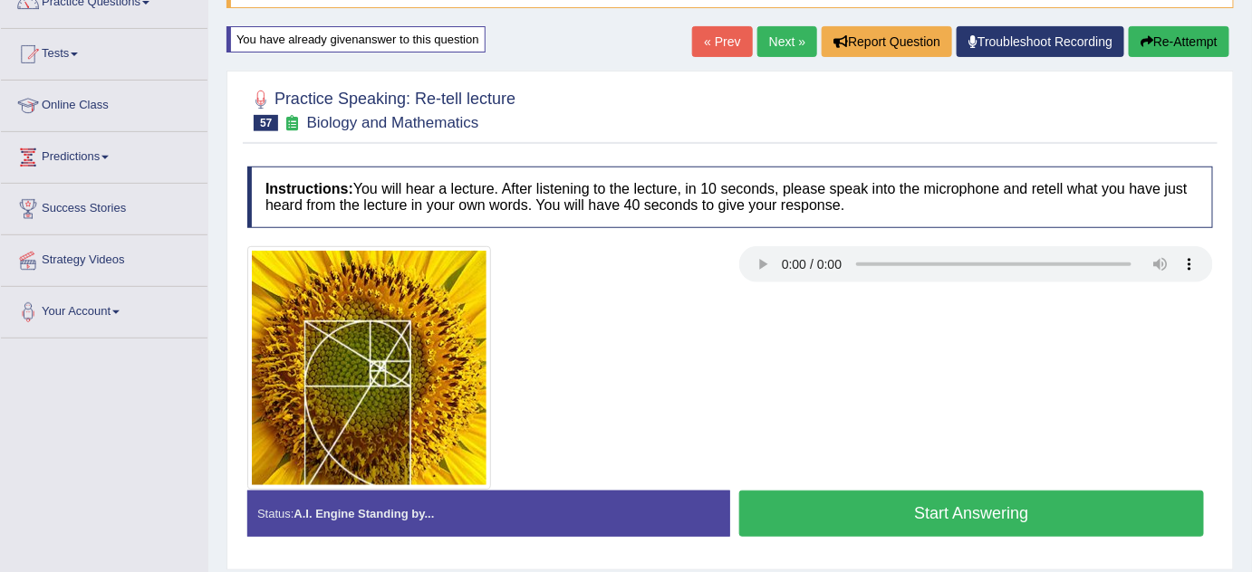
click at [818, 526] on button "Start Answering" at bounding box center [971, 514] width 465 height 46
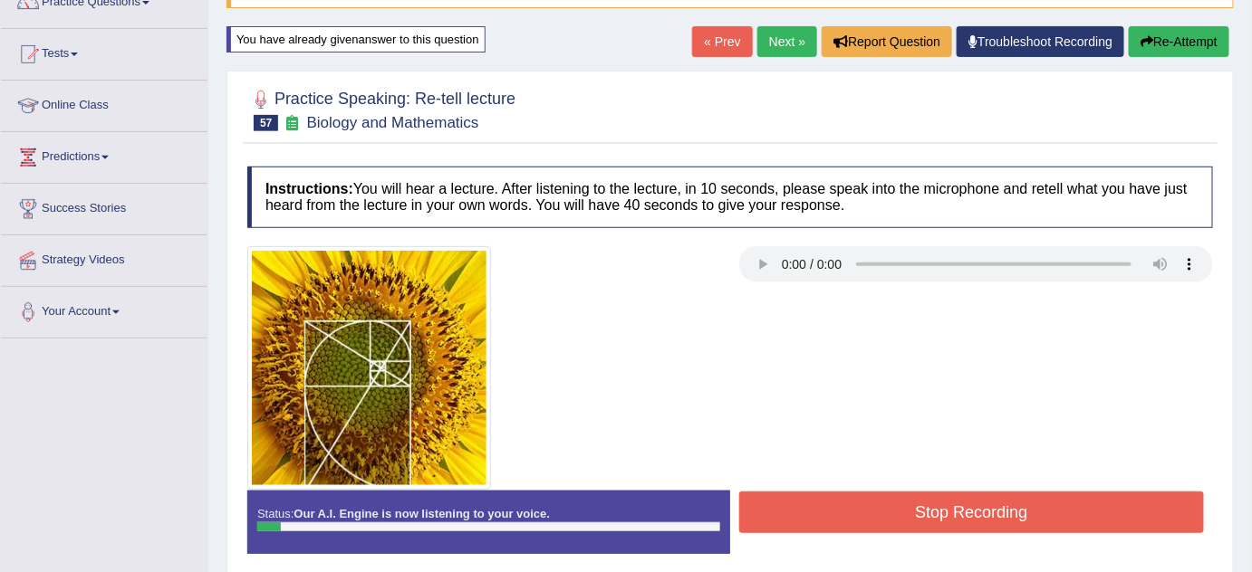
click at [1190, 21] on div "Home Practice Speaking: Re-tell lecture Biology and Mathematics * Remember to u…" at bounding box center [729, 289] width 1043 height 906
click at [1190, 44] on button "Re-Attempt" at bounding box center [1178, 41] width 101 height 31
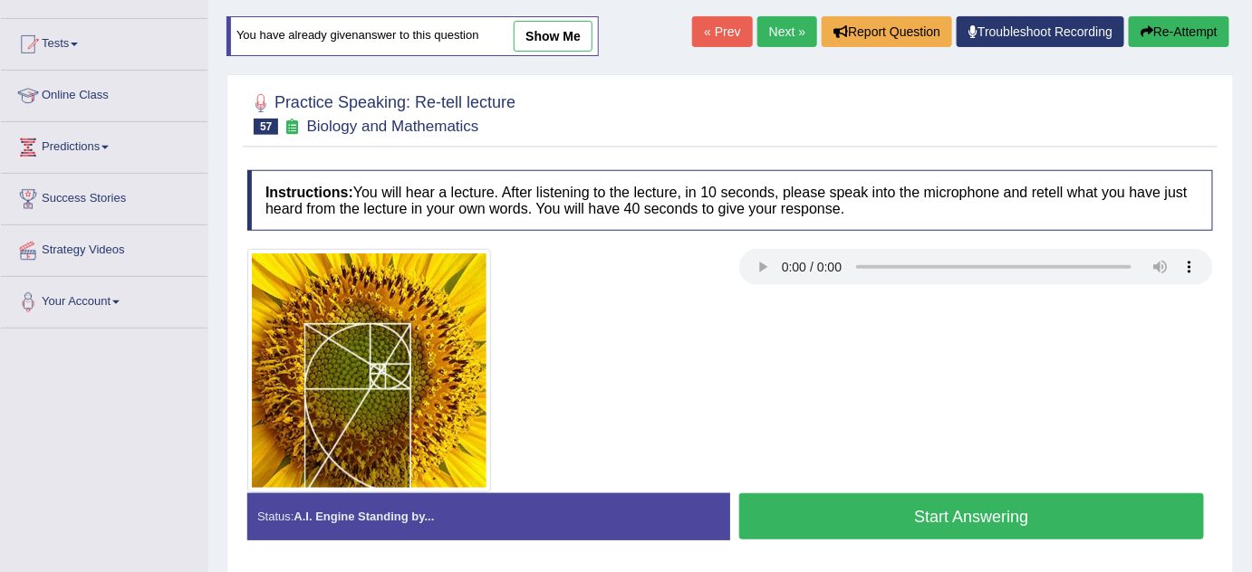
scroll to position [164, 0]
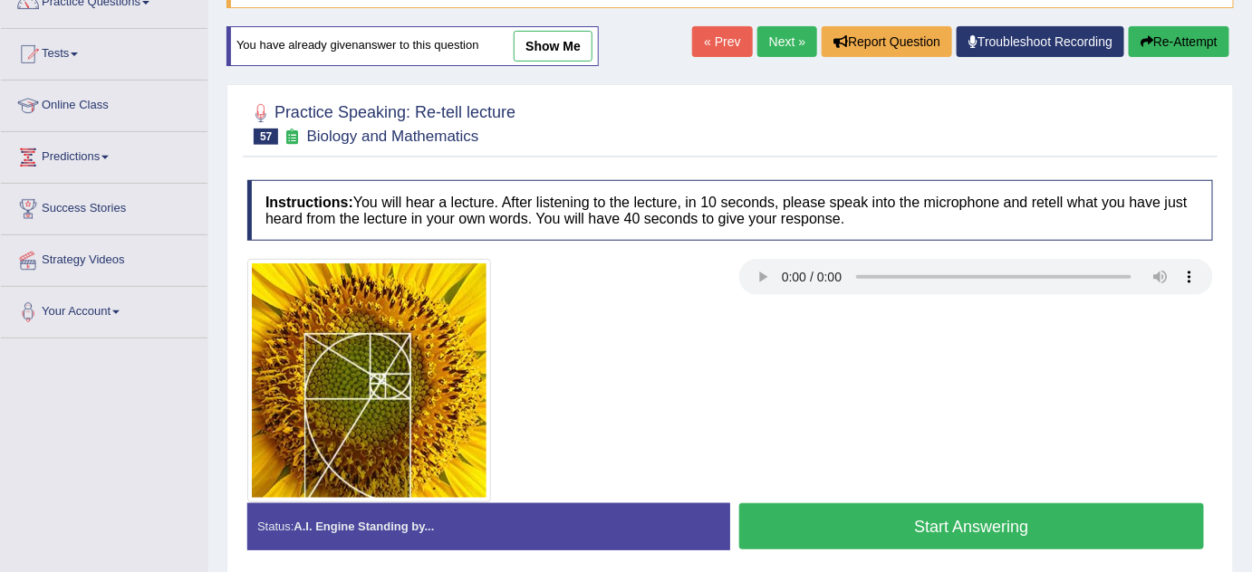
click at [973, 522] on button "Start Answering" at bounding box center [971, 527] width 465 height 46
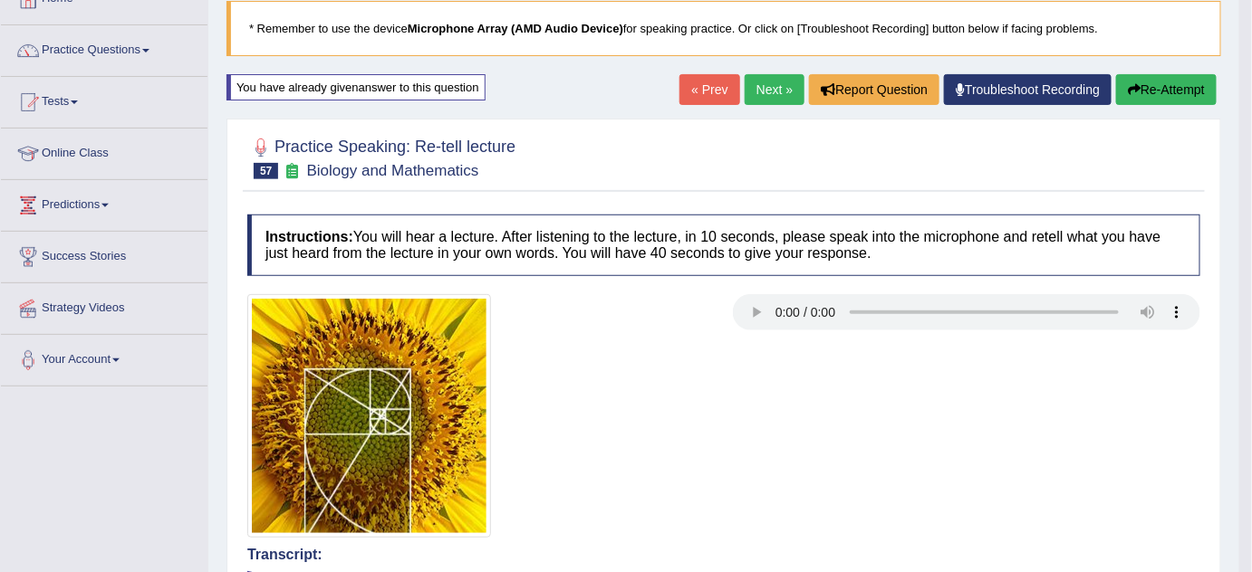
scroll to position [0, 0]
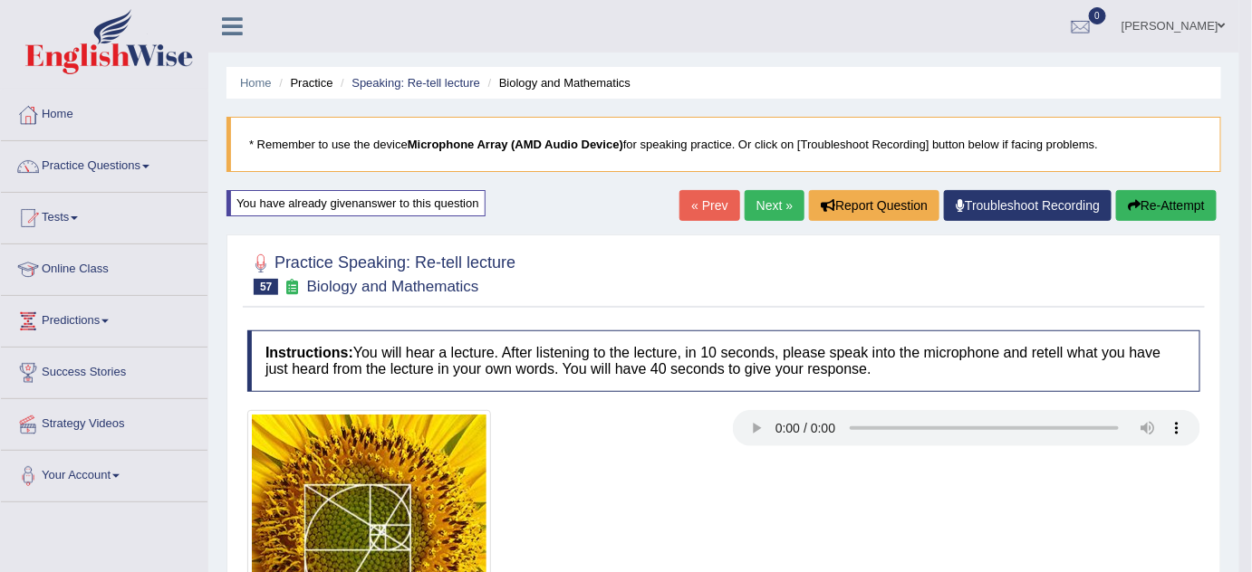
click at [1175, 206] on button "Re-Attempt" at bounding box center [1166, 205] width 101 height 31
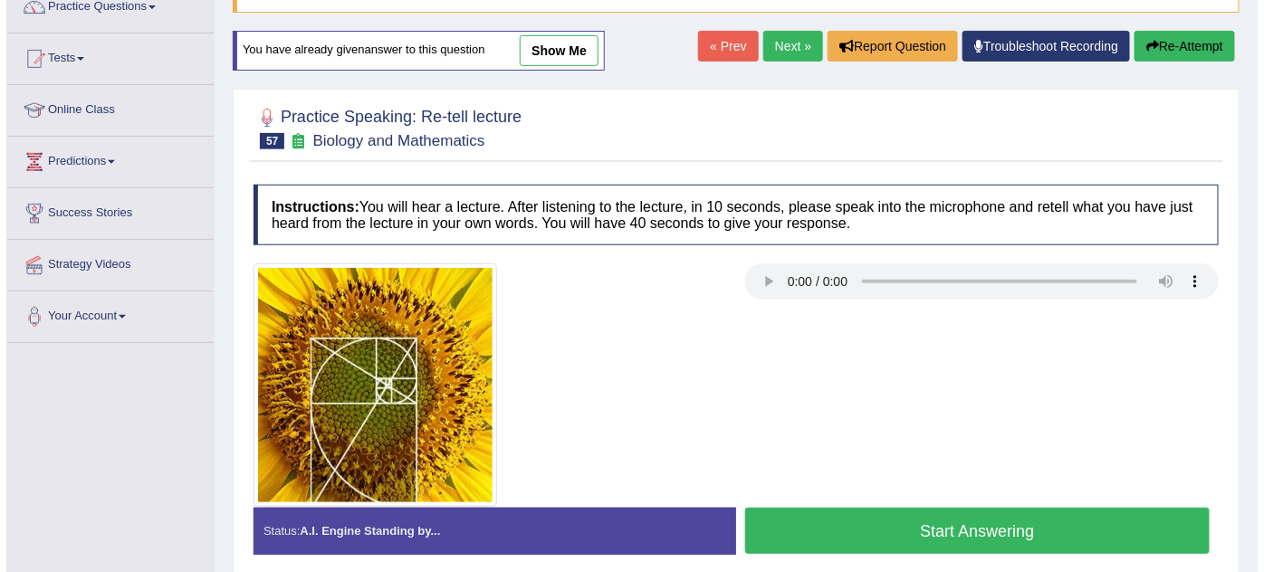
scroll to position [379, 0]
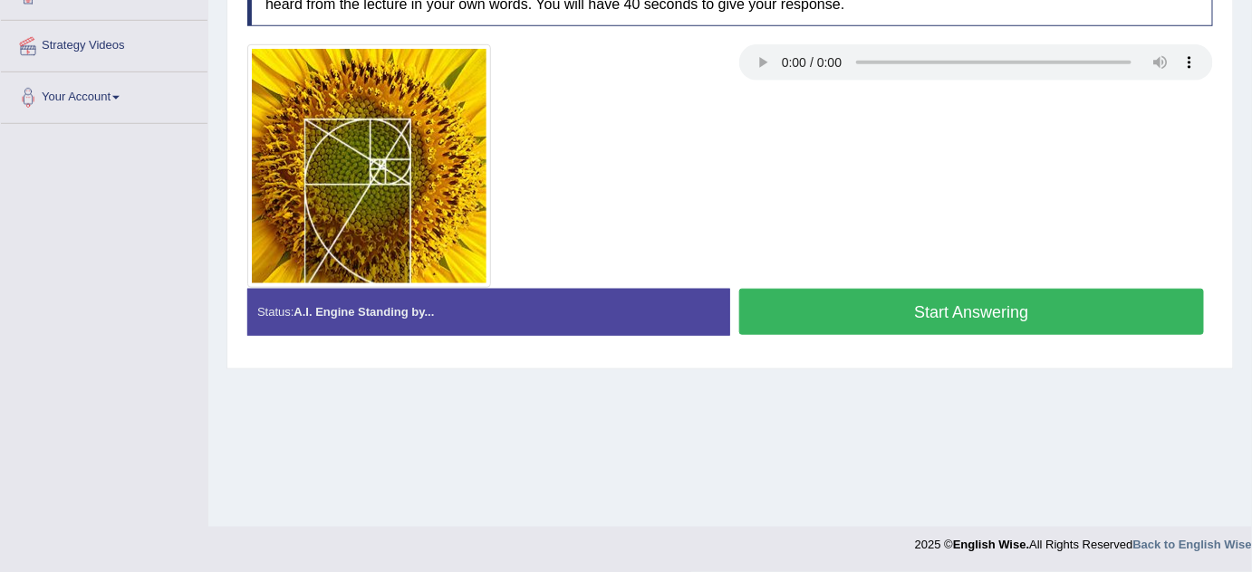
click at [1011, 327] on button "Start Answering" at bounding box center [971, 312] width 465 height 46
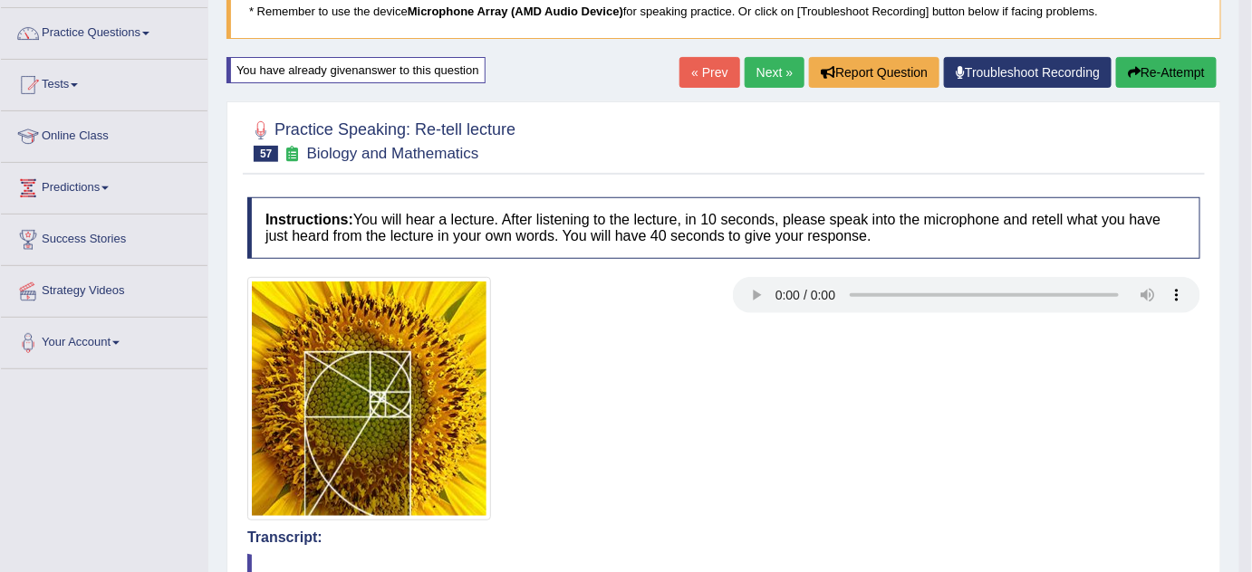
scroll to position [0, 0]
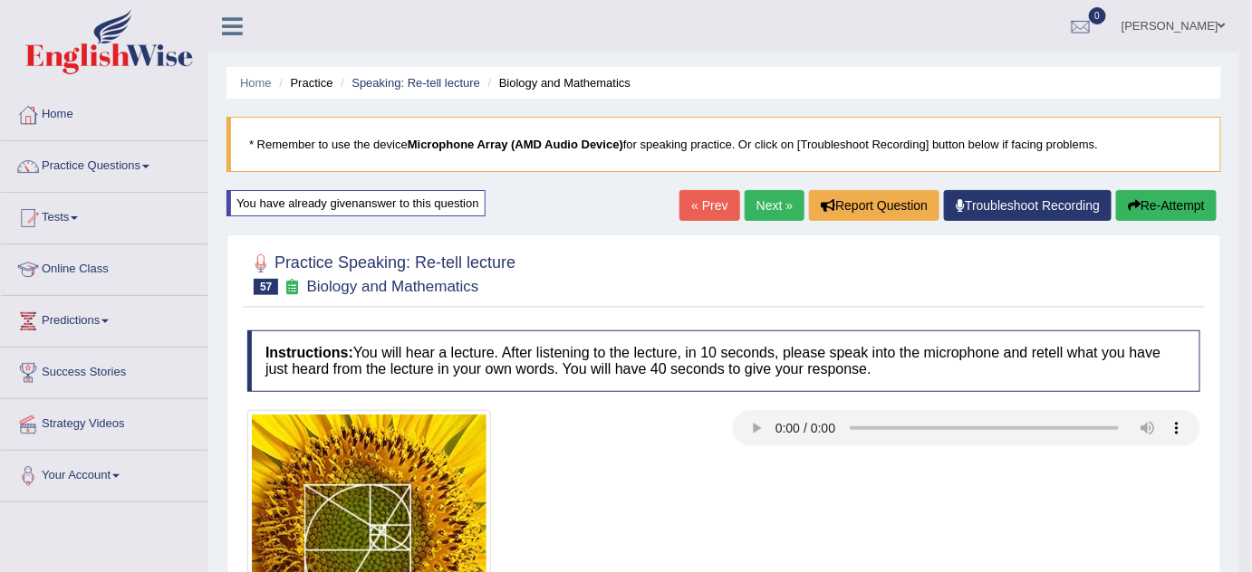
click at [92, 162] on link "Practice Questions" at bounding box center [104, 163] width 206 height 45
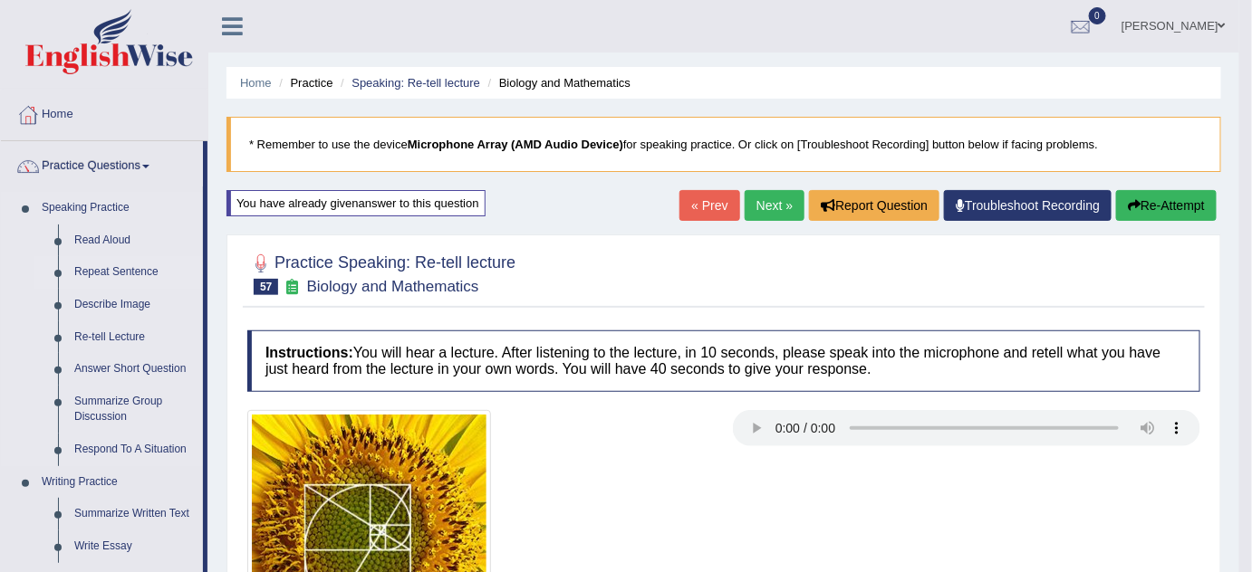
click at [118, 269] on link "Repeat Sentence" at bounding box center [134, 272] width 137 height 33
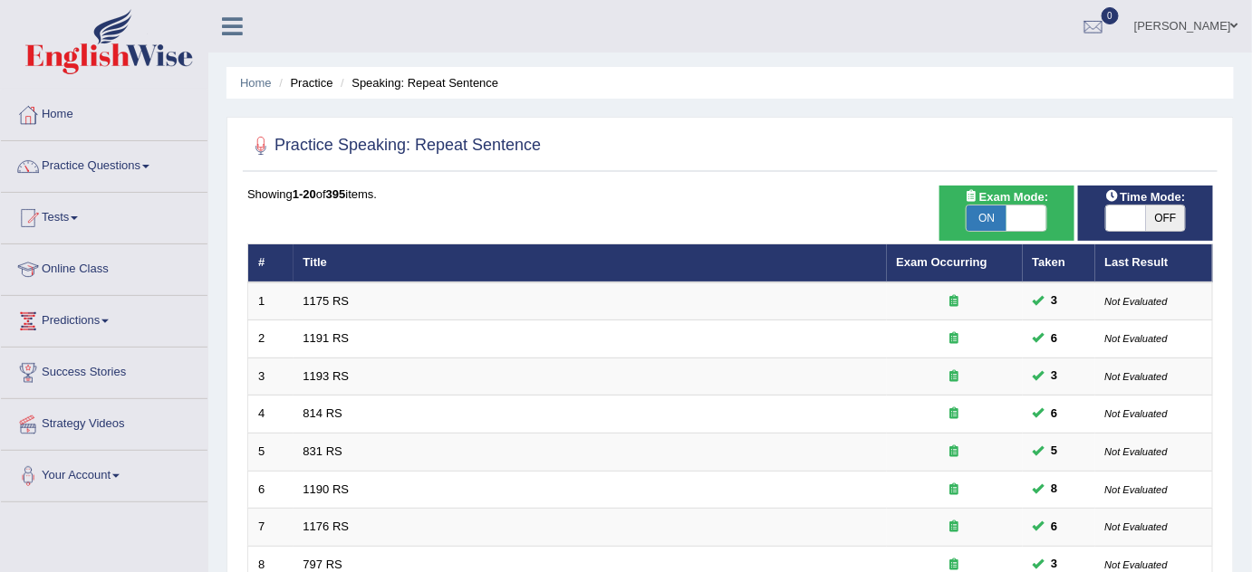
click at [1123, 223] on span at bounding box center [1126, 218] width 40 height 25
checkbox input "true"
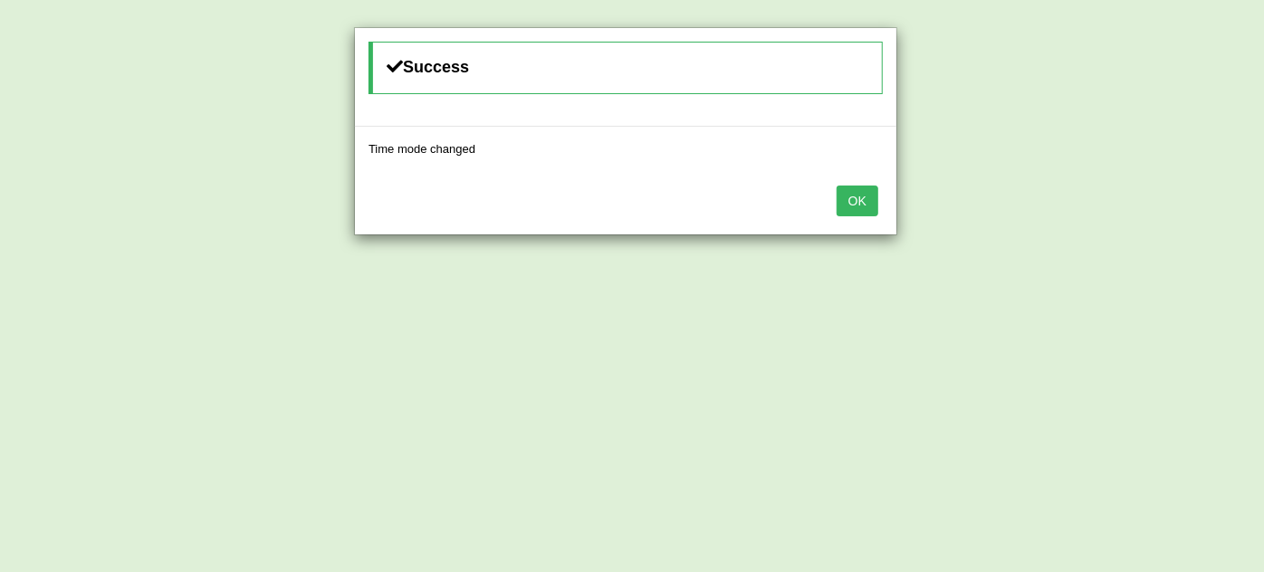
click at [855, 204] on button "OK" at bounding box center [858, 201] width 42 height 31
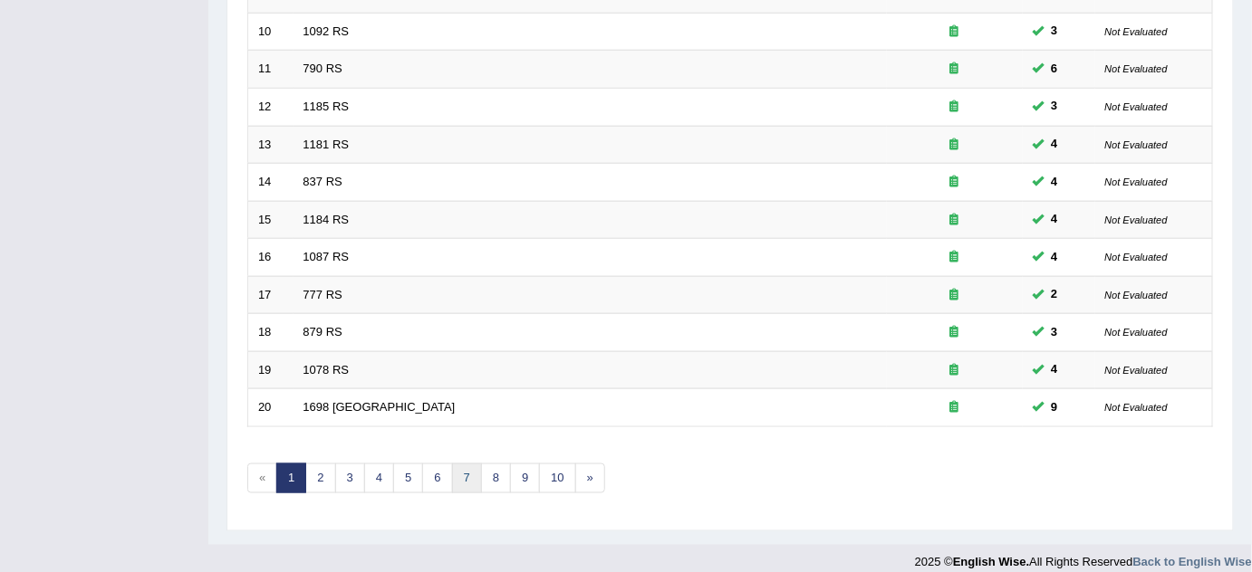
scroll to position [619, 0]
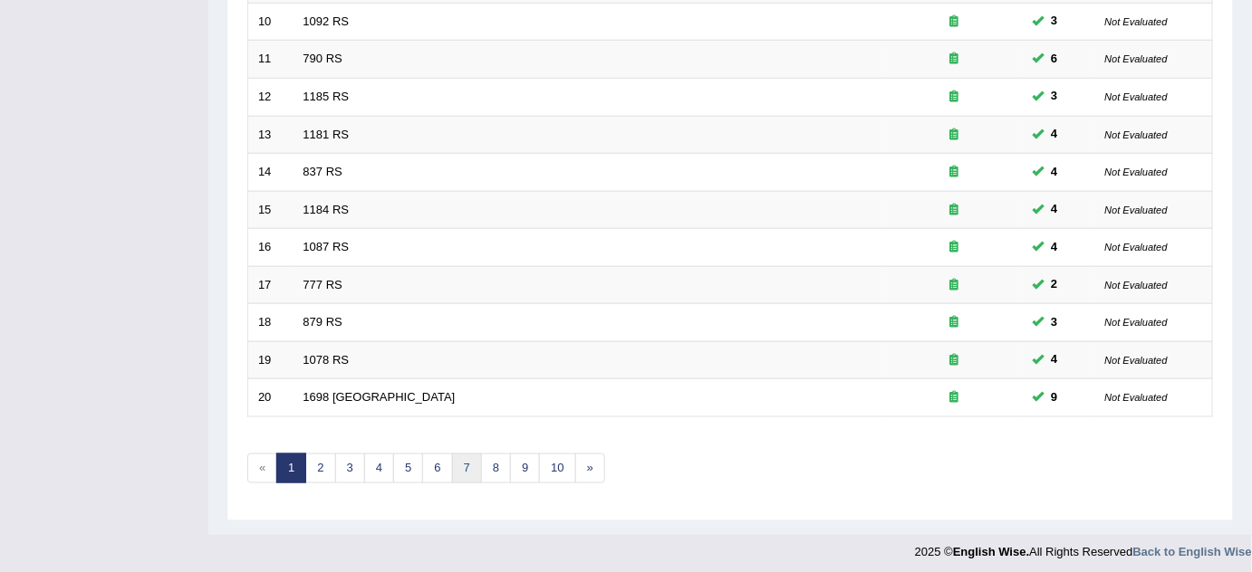
click at [456, 463] on link "7" at bounding box center [467, 469] width 30 height 30
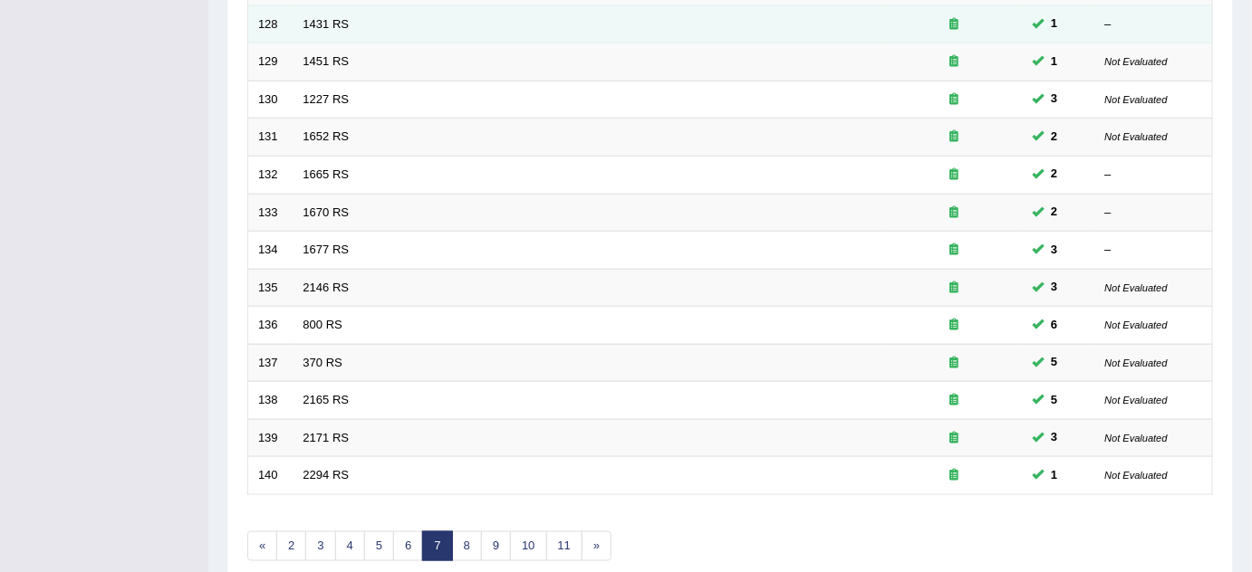
scroll to position [576, 0]
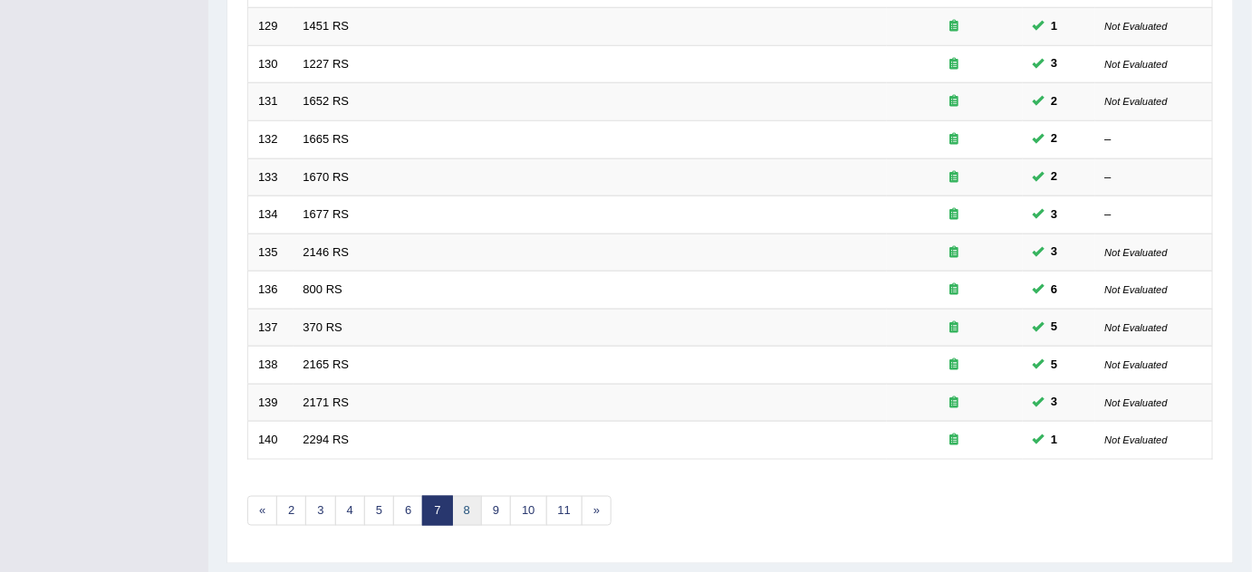
click at [469, 509] on link "8" at bounding box center [467, 511] width 30 height 30
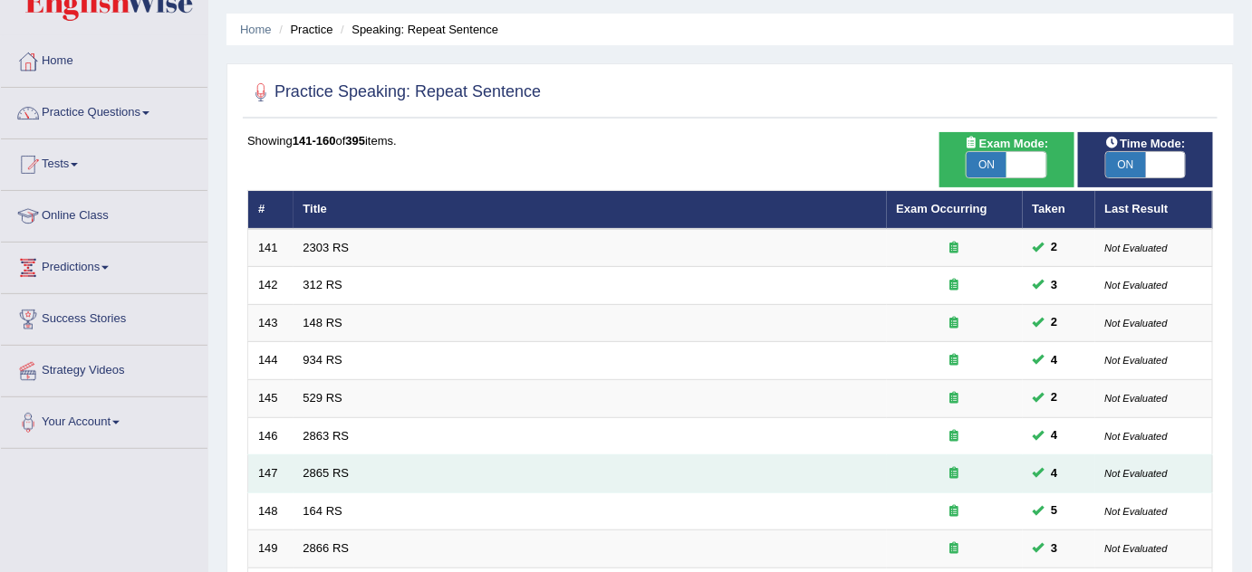
scroll to position [619, 0]
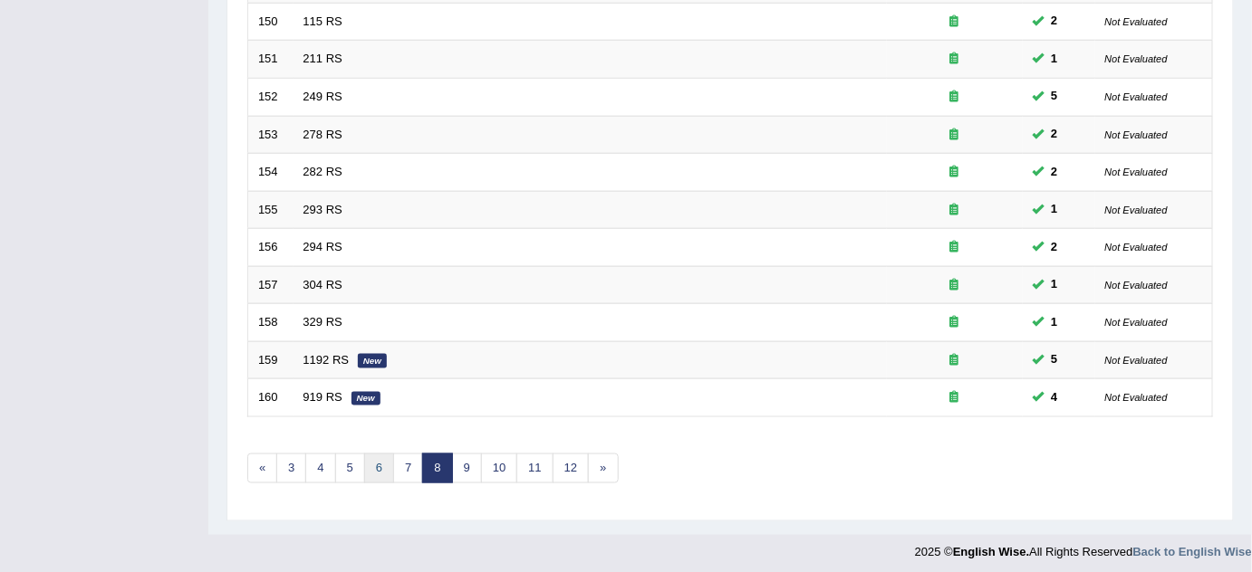
click at [364, 460] on link "6" at bounding box center [379, 469] width 30 height 30
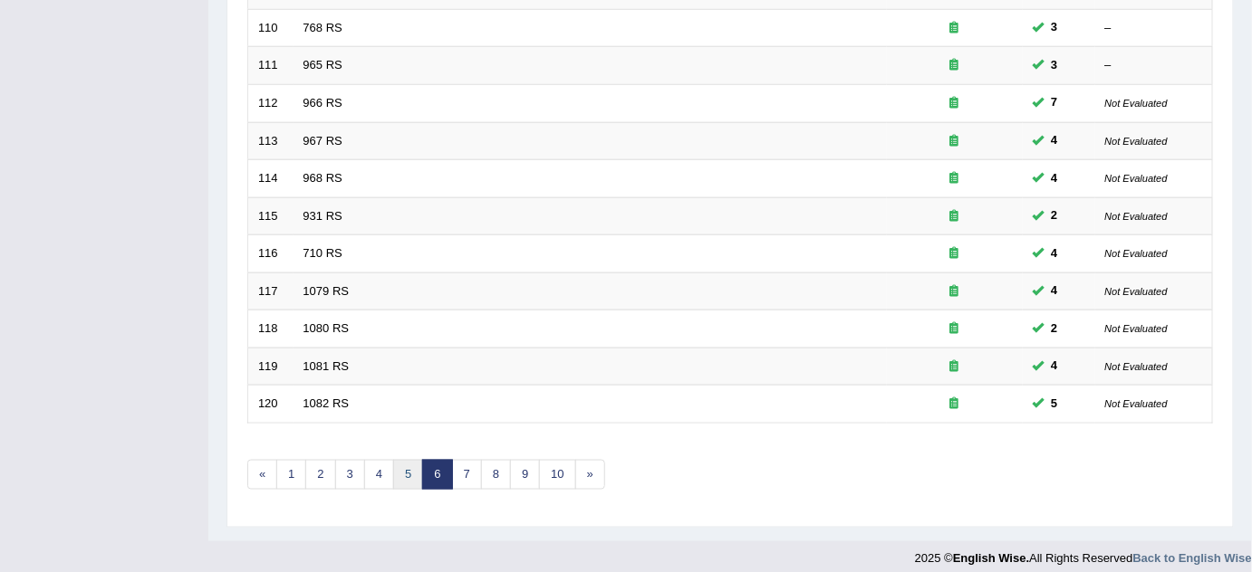
scroll to position [619, 0]
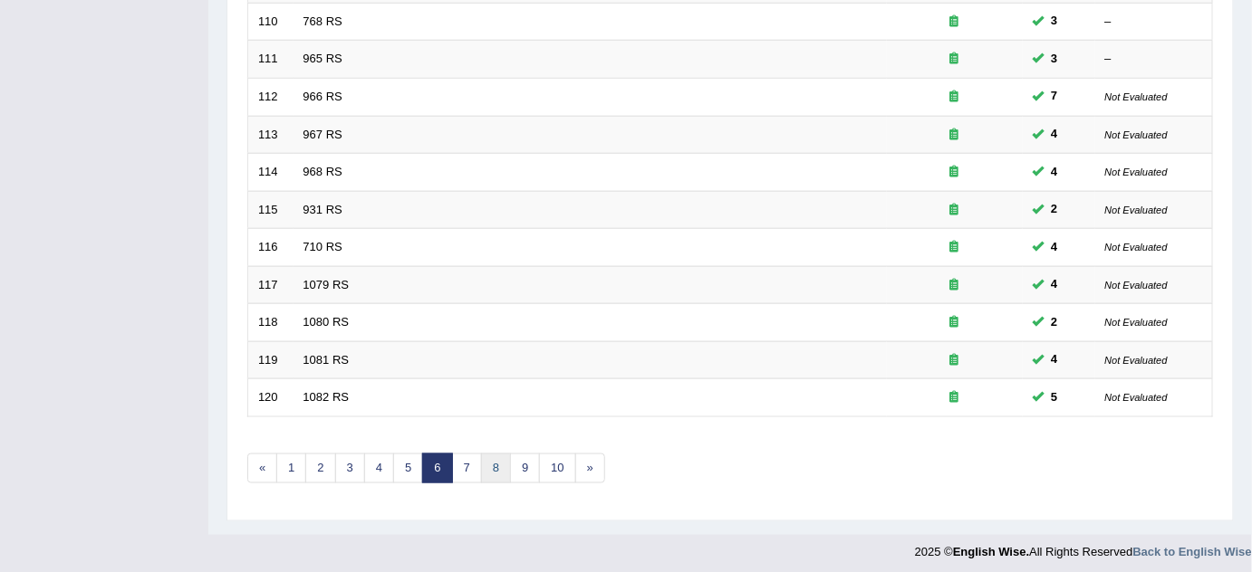
click at [495, 459] on link "8" at bounding box center [496, 469] width 30 height 30
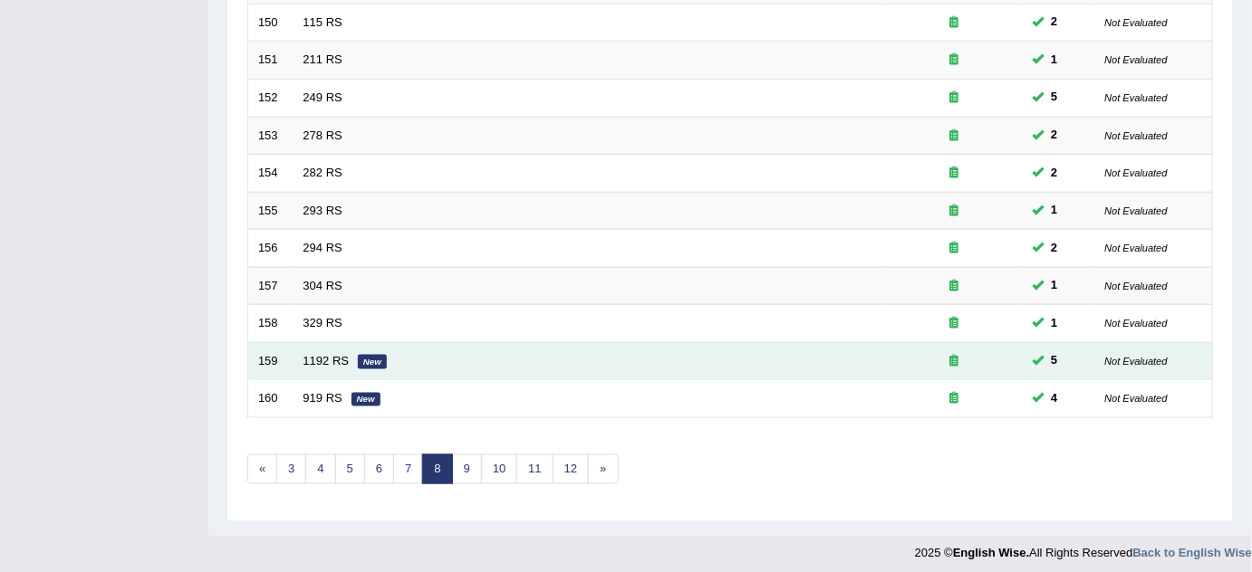
scroll to position [619, 0]
click at [495, 469] on link "10" at bounding box center [499, 469] width 36 height 30
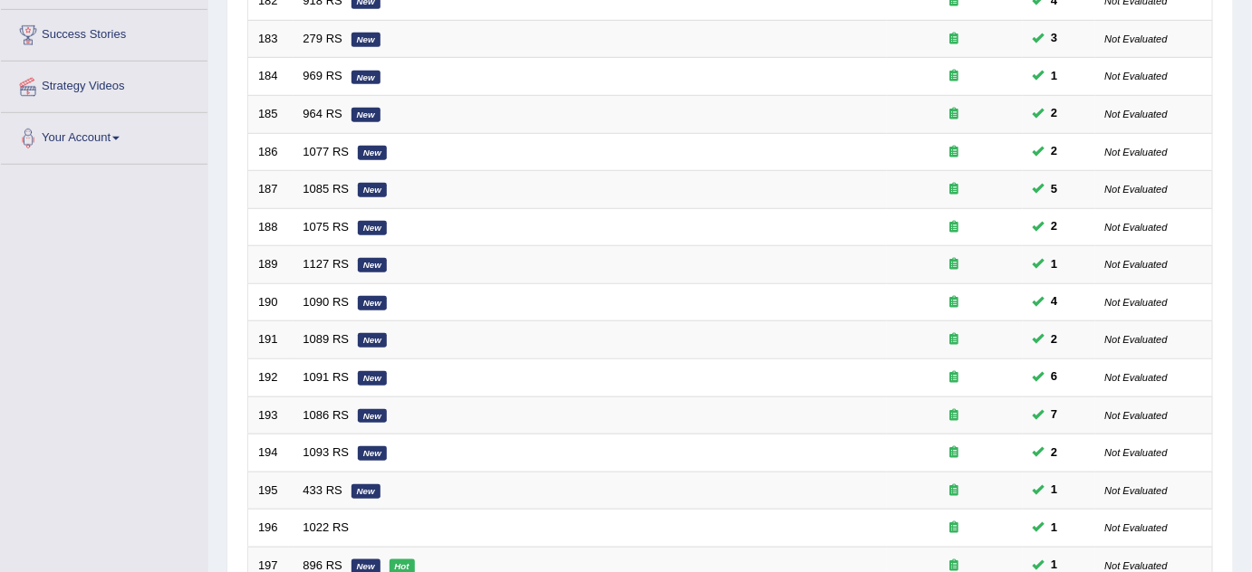
scroll to position [576, 0]
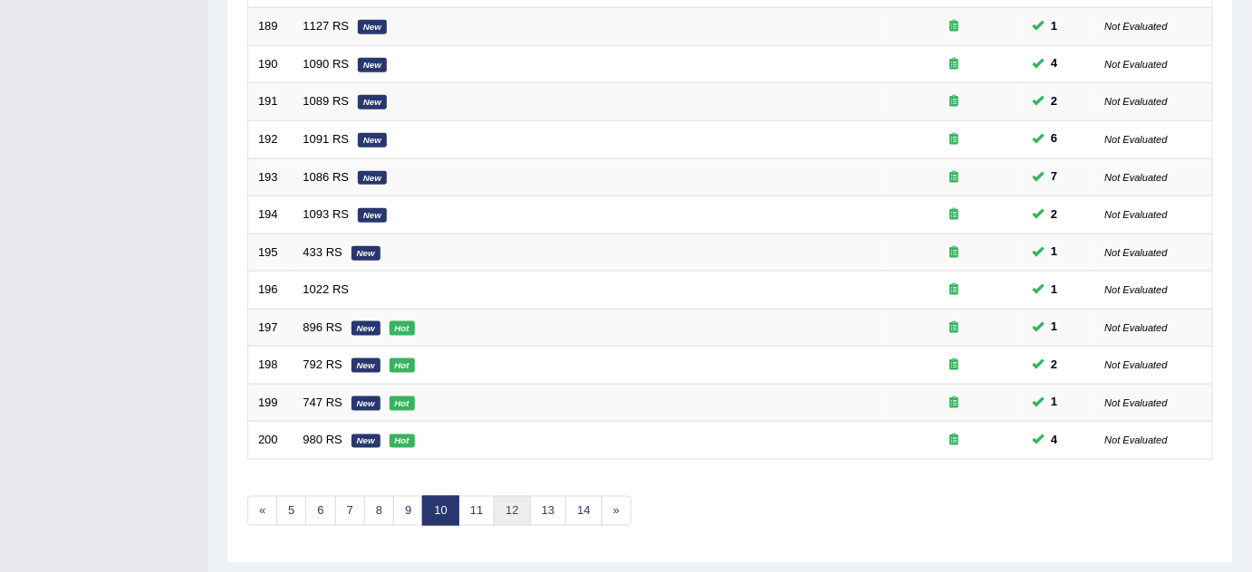
click at [512, 504] on link "12" at bounding box center [512, 511] width 36 height 30
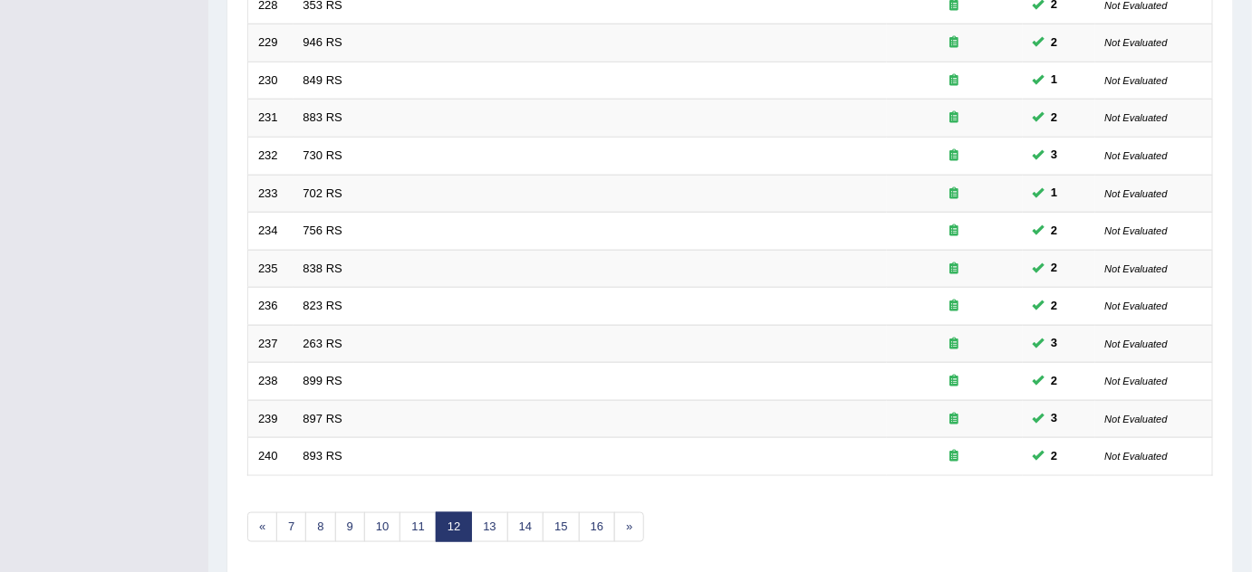
scroll to position [576, 0]
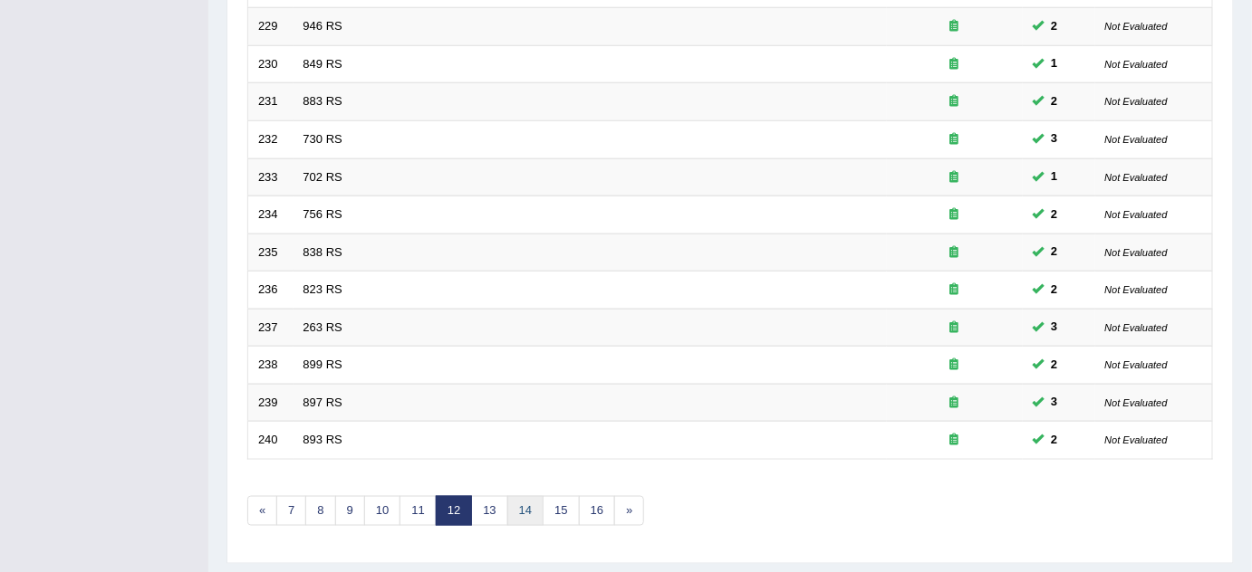
click at [512, 504] on link "14" at bounding box center [525, 511] width 36 height 30
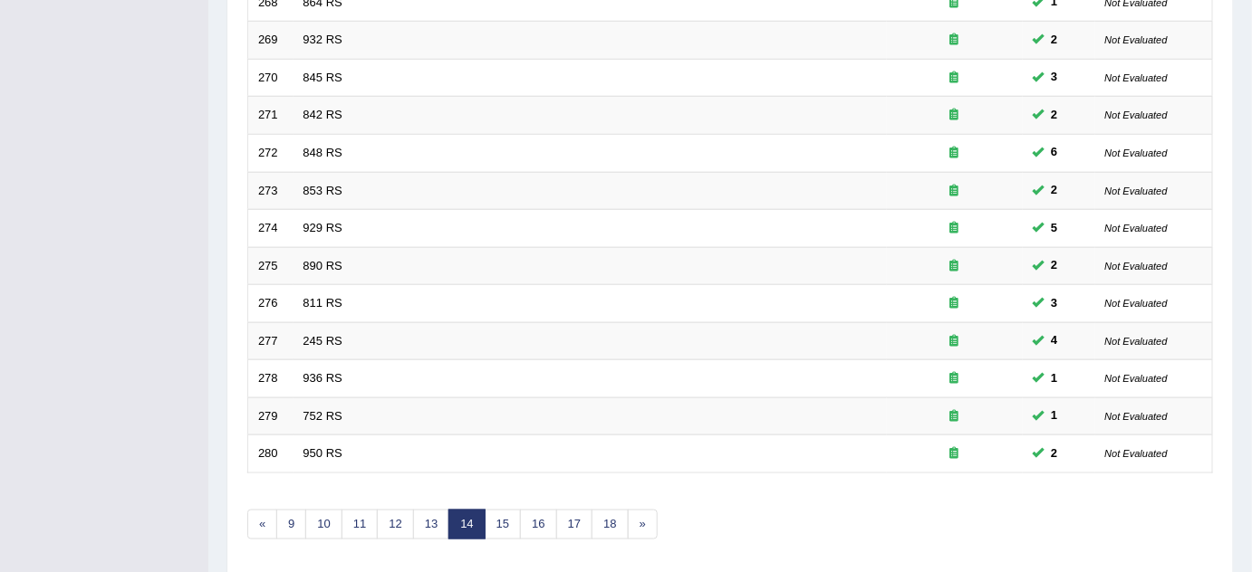
scroll to position [576, 0]
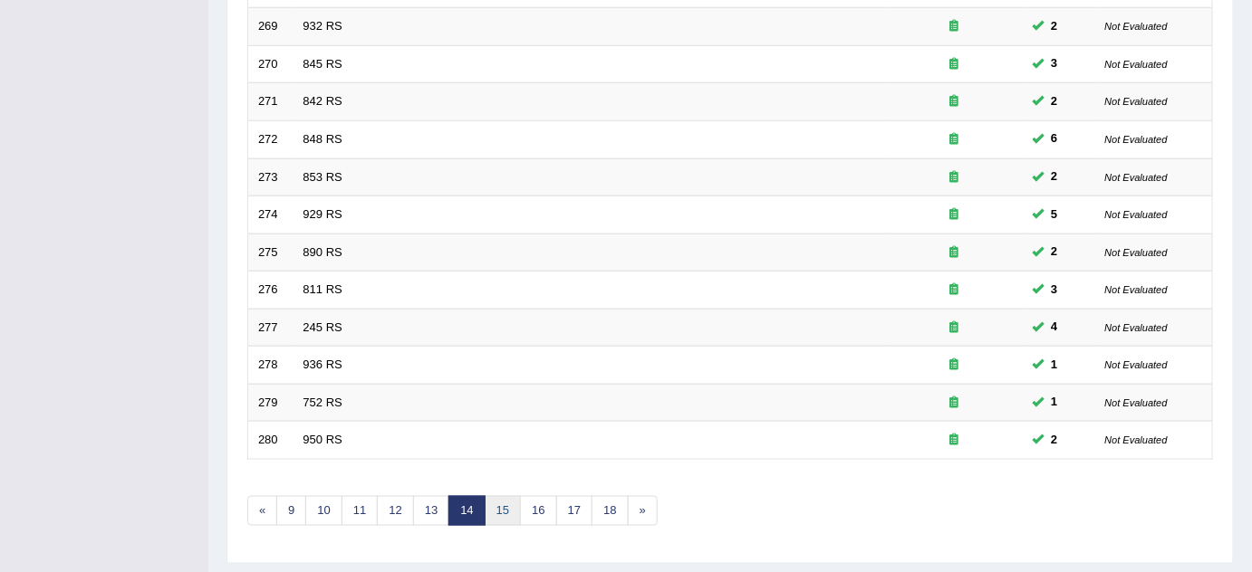
click at [513, 504] on link "15" at bounding box center [503, 511] width 36 height 30
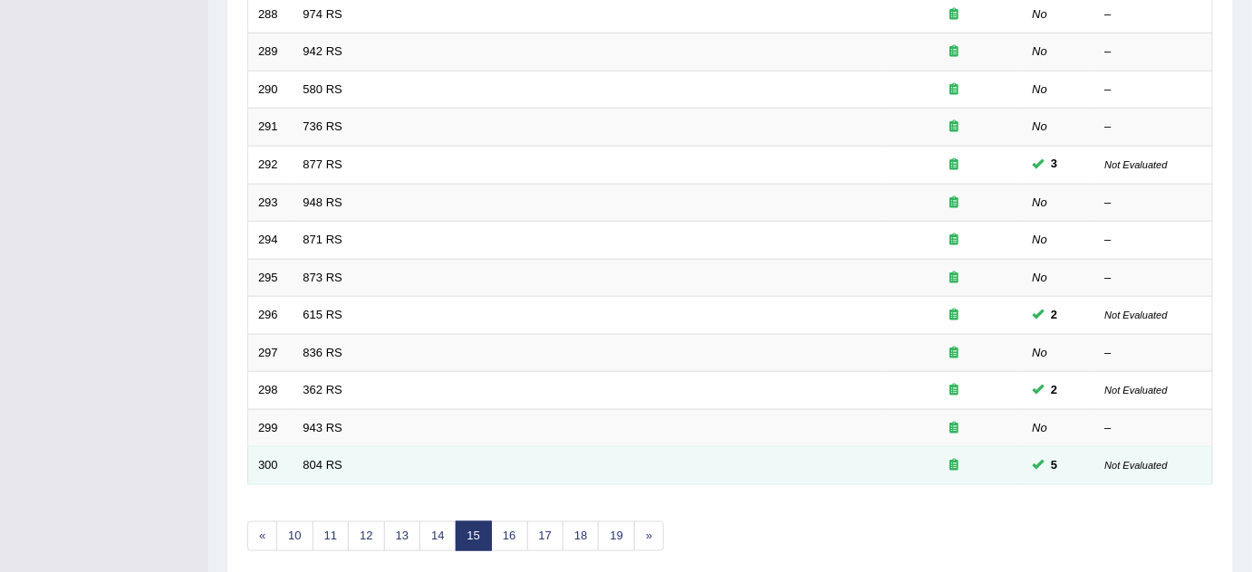
scroll to position [619, 0]
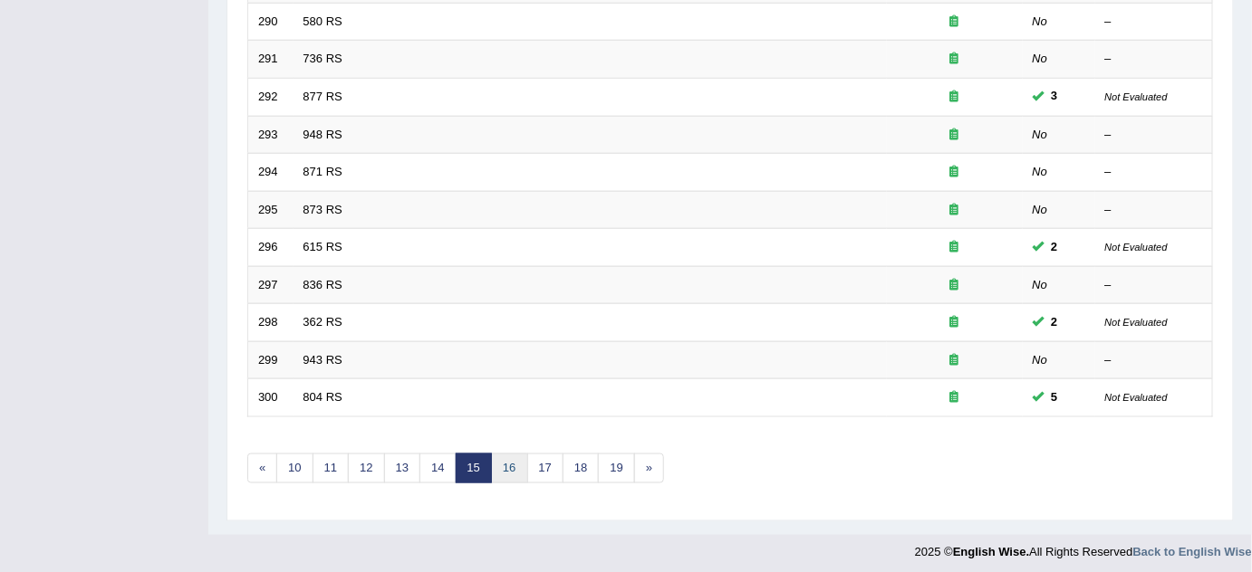
click at [516, 460] on link "16" at bounding box center [509, 469] width 36 height 30
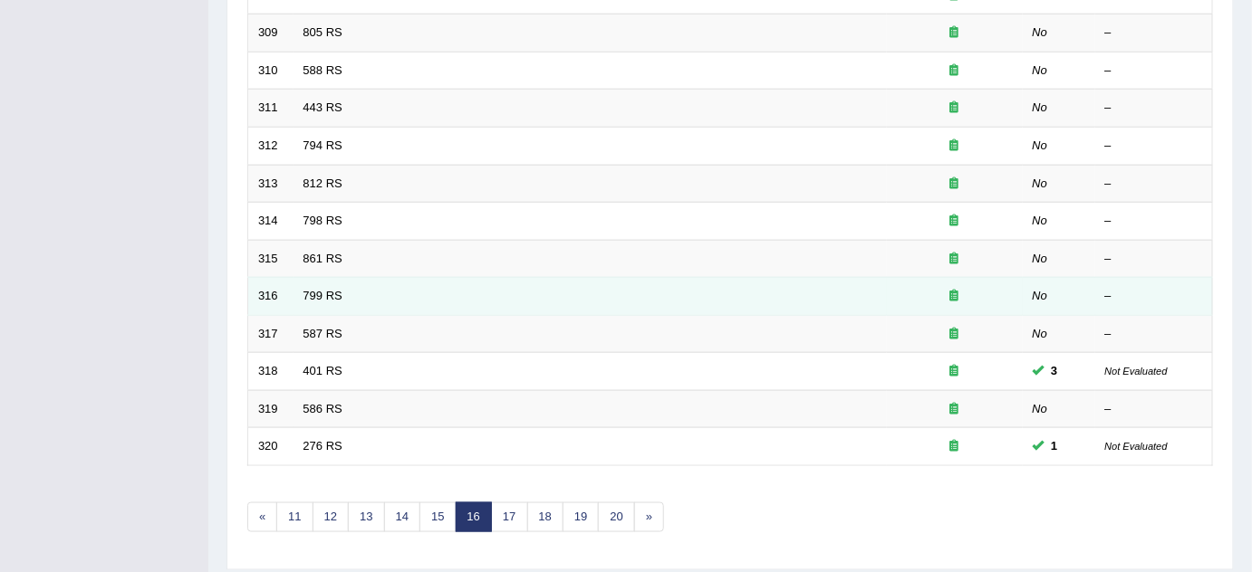
scroll to position [576, 0]
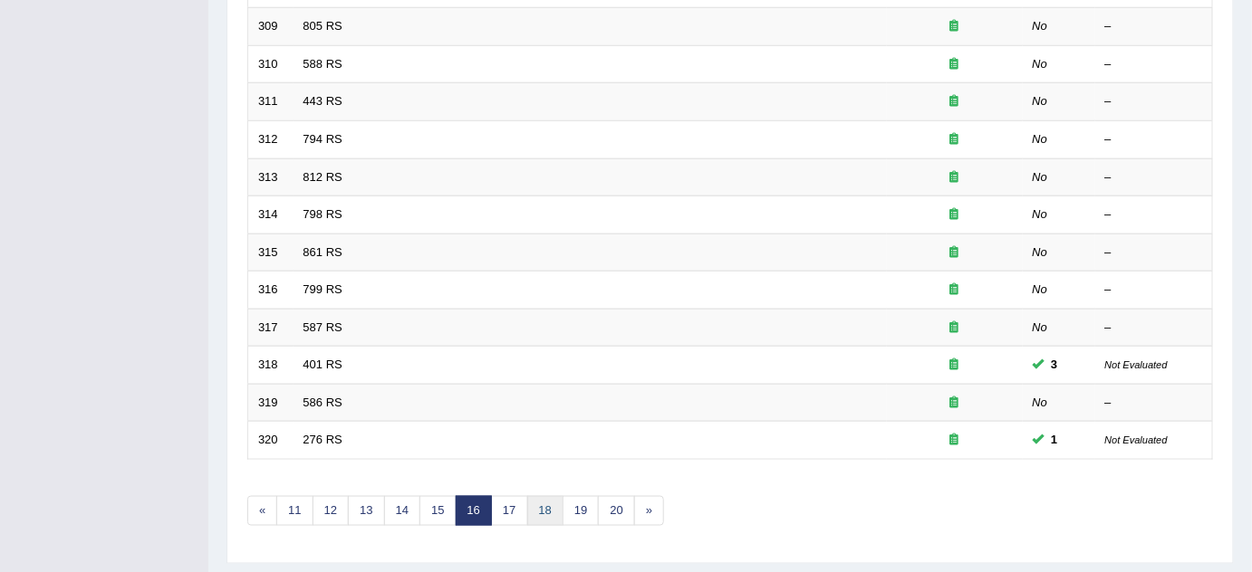
click at [531, 506] on link "18" at bounding box center [545, 511] width 36 height 30
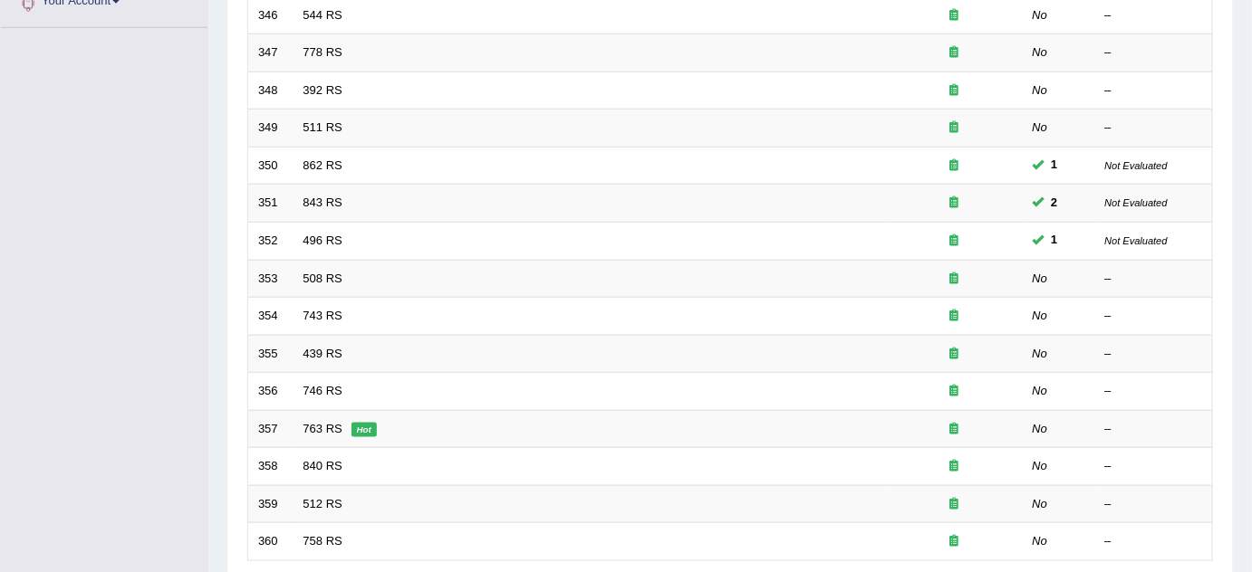
scroll to position [619, 0]
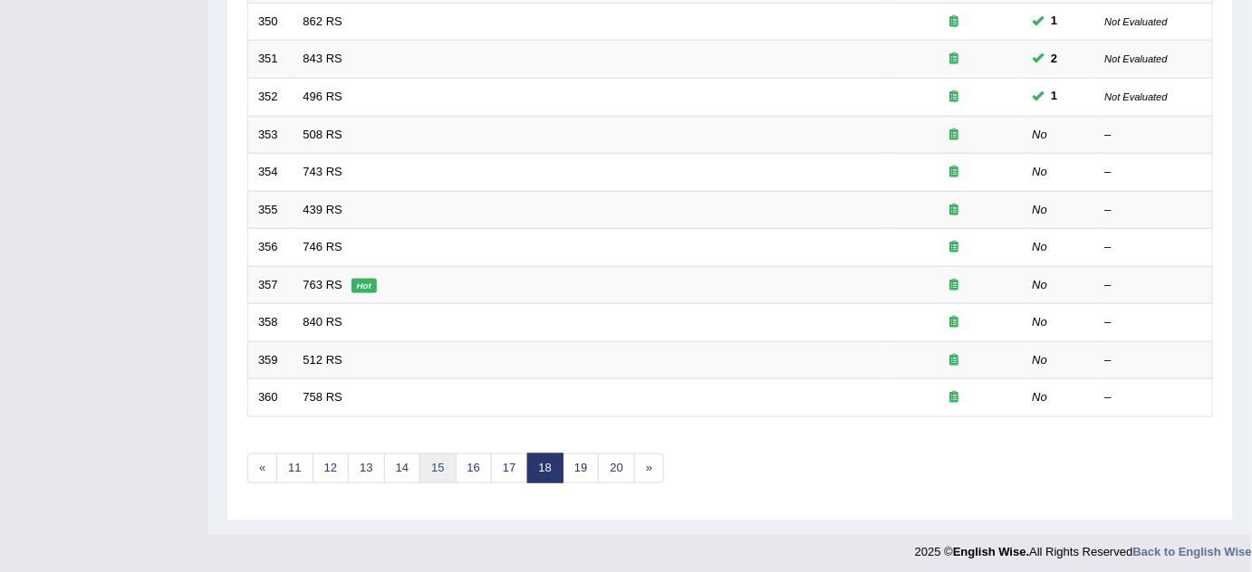
click at [443, 465] on link "15" at bounding box center [437, 469] width 36 height 30
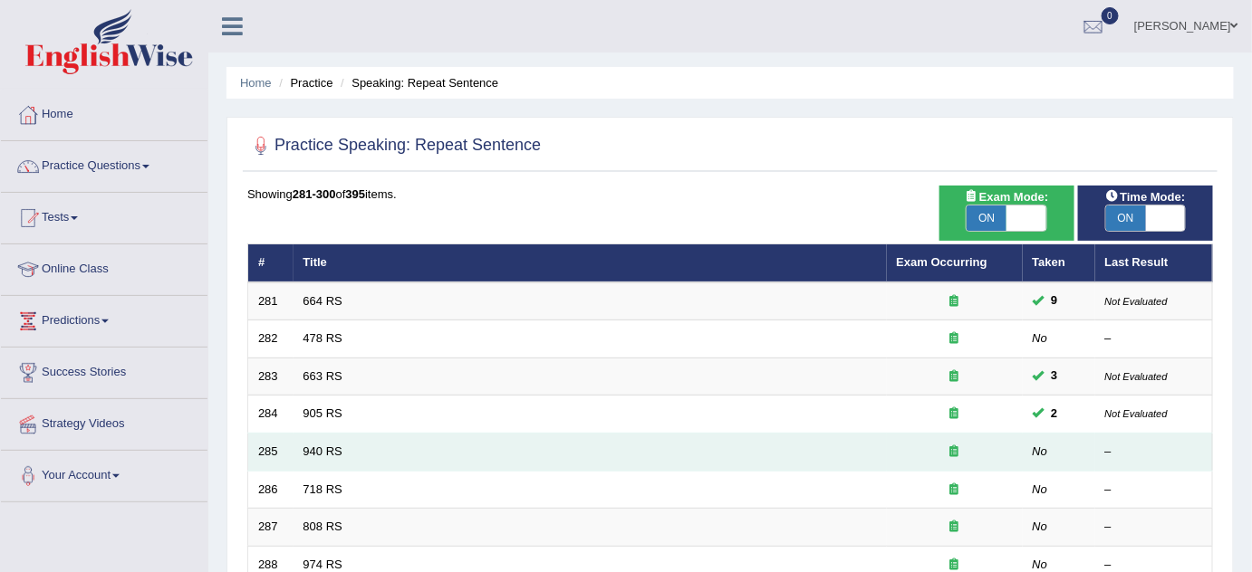
scroll to position [82, 0]
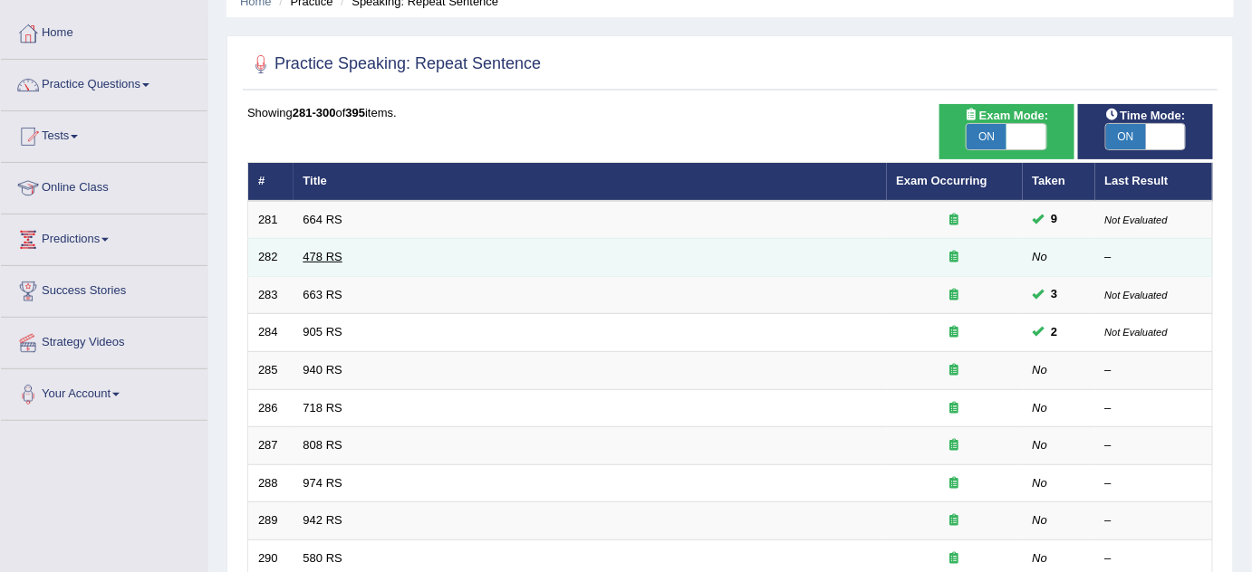
click at [304, 251] on link "478 RS" at bounding box center [322, 257] width 39 height 14
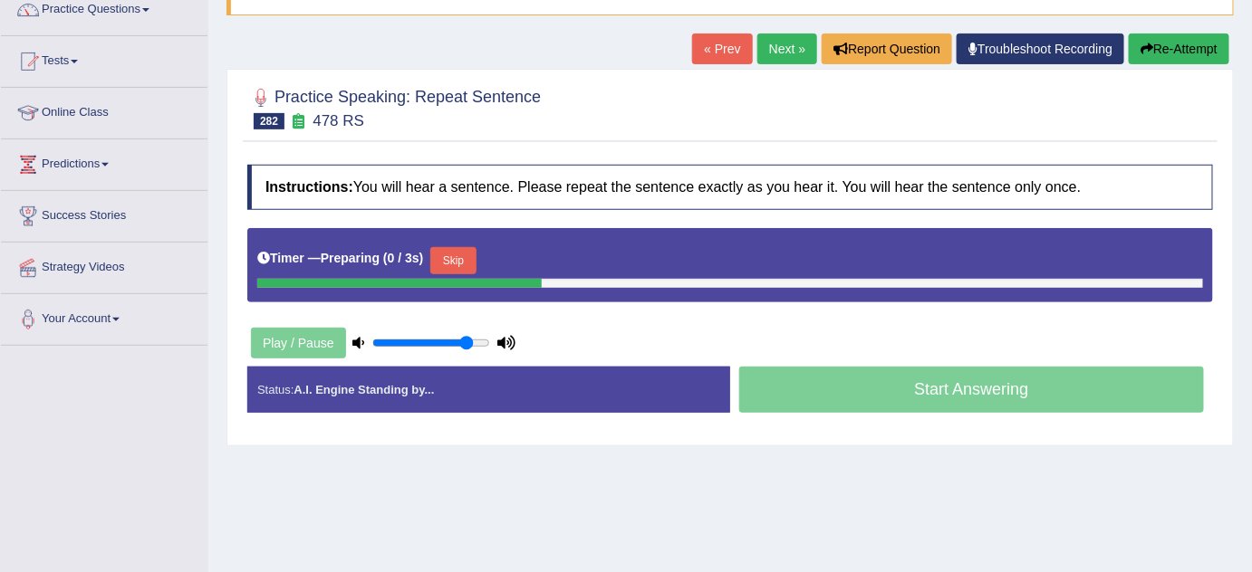
scroll to position [246, 0]
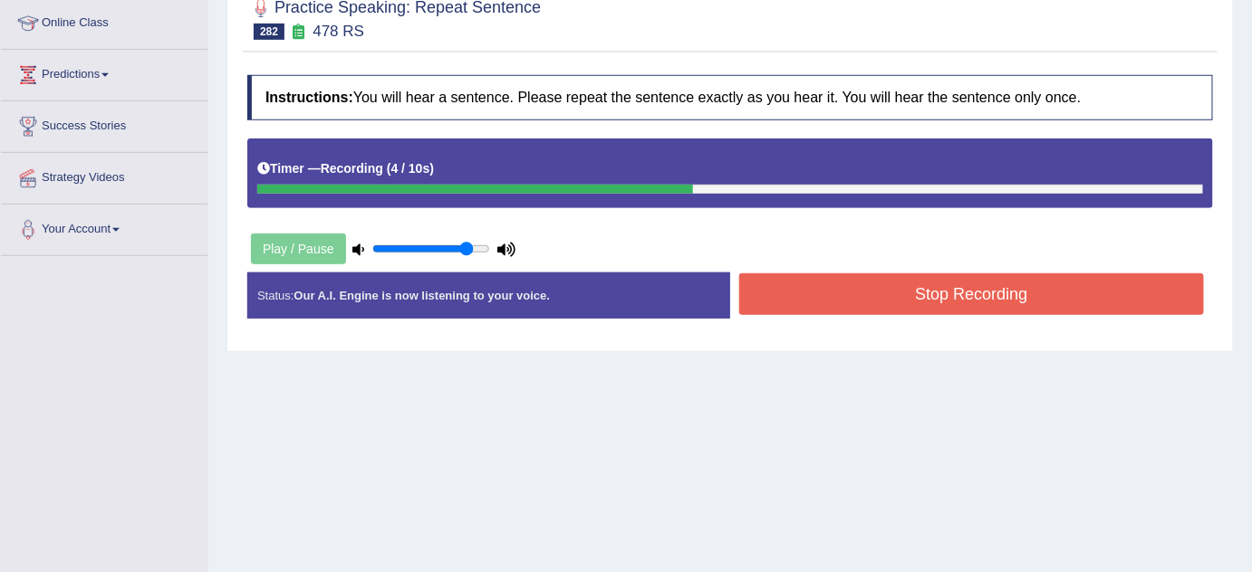
click at [955, 301] on button "Stop Recording" at bounding box center [971, 294] width 465 height 42
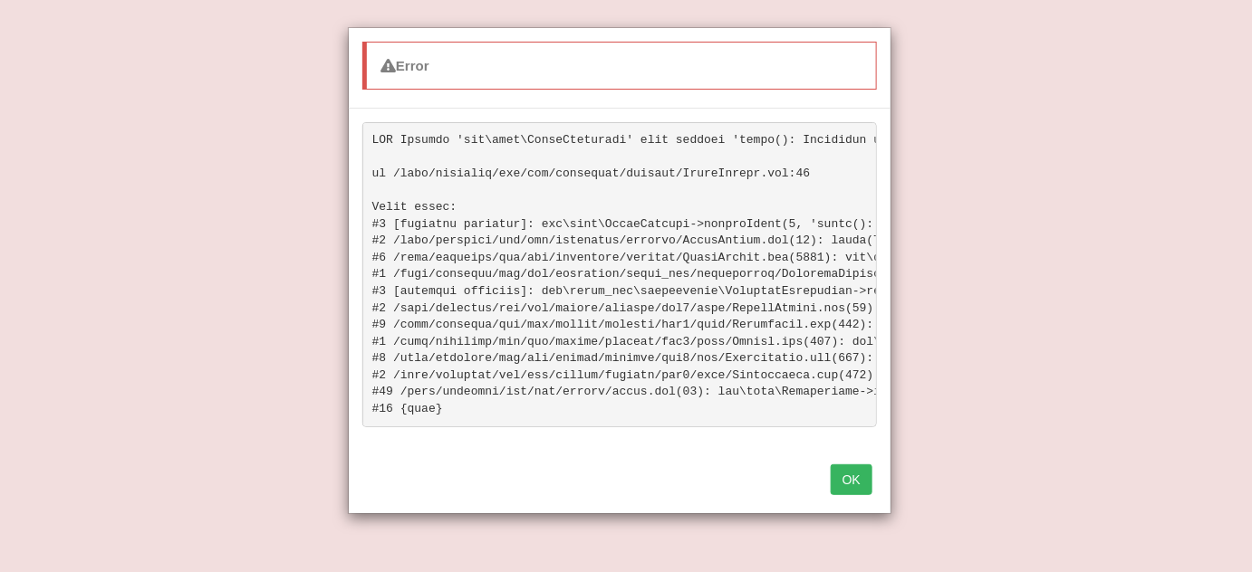
click at [857, 495] on button "OK" at bounding box center [851, 480] width 42 height 31
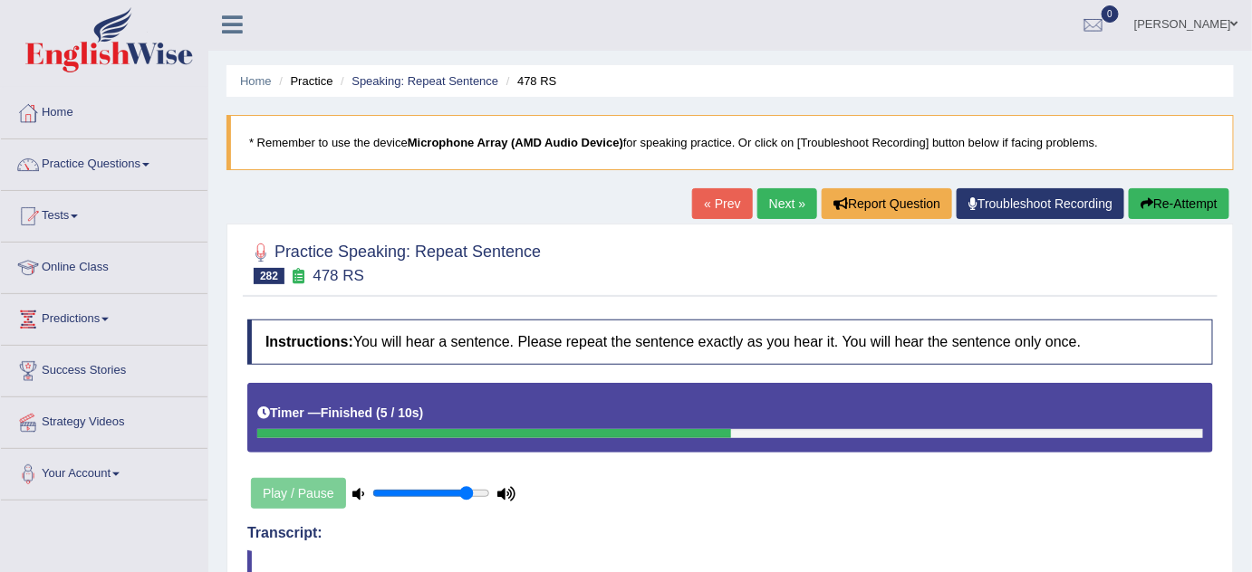
scroll to position [0, 0]
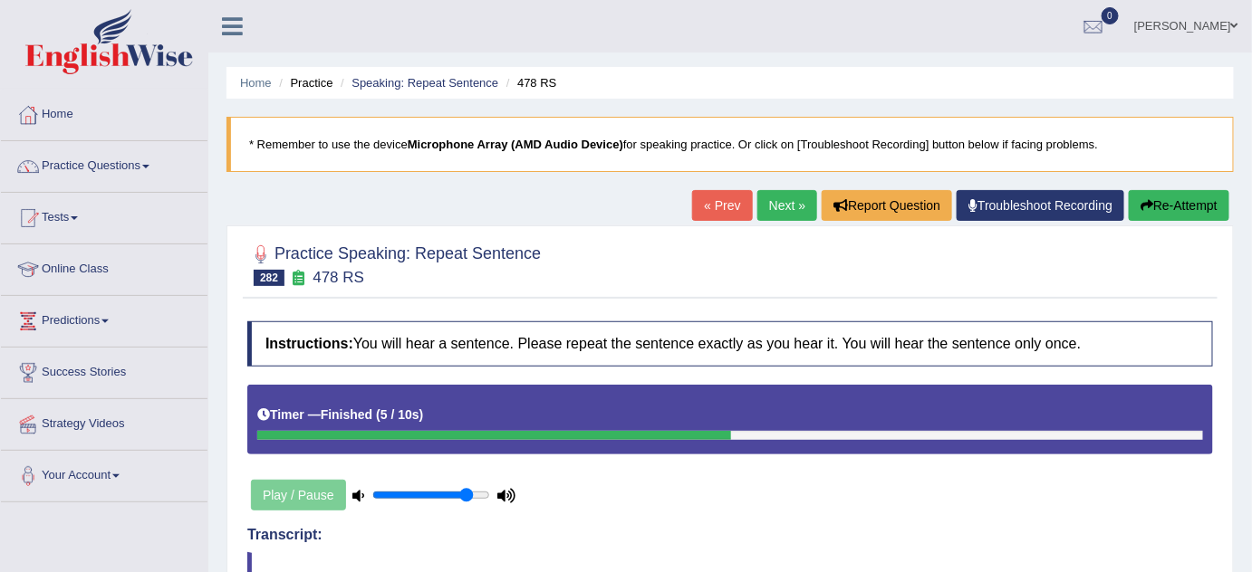
click at [1166, 208] on button "Re-Attempt" at bounding box center [1178, 205] width 101 height 31
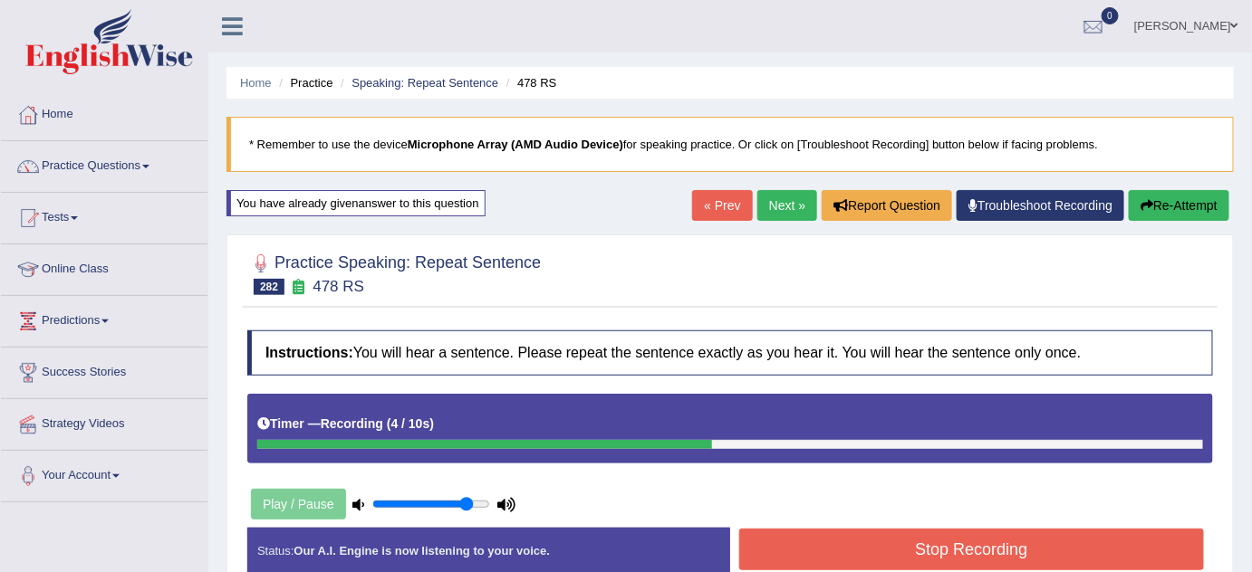
click at [822, 552] on button "Stop Recording" at bounding box center [971, 550] width 465 height 42
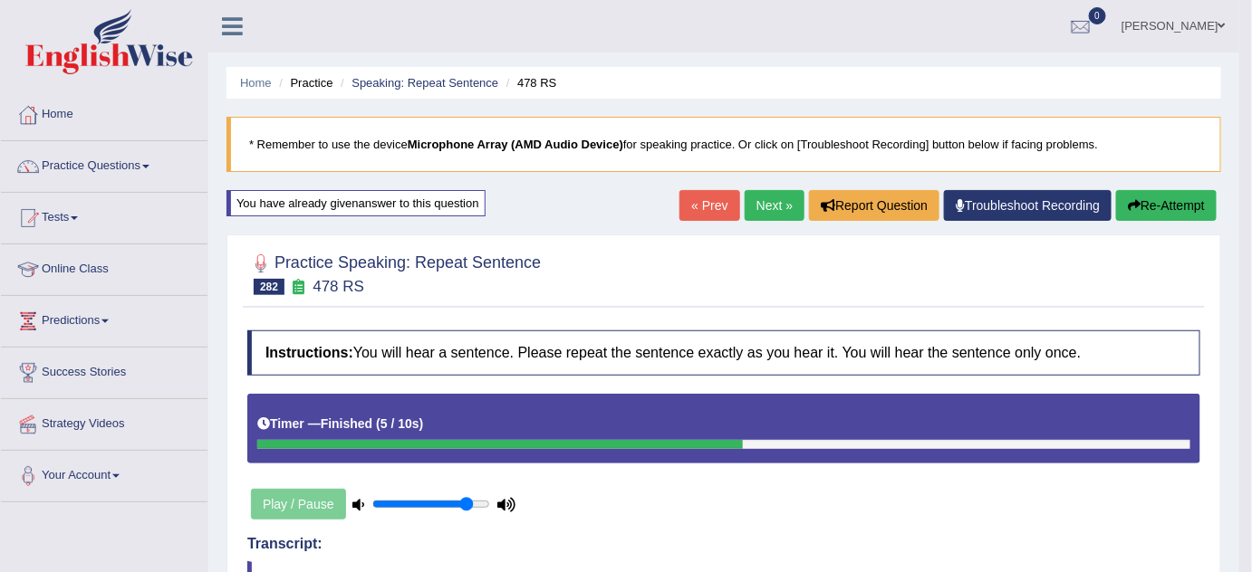
click at [770, 196] on link "Next »" at bounding box center [774, 205] width 60 height 31
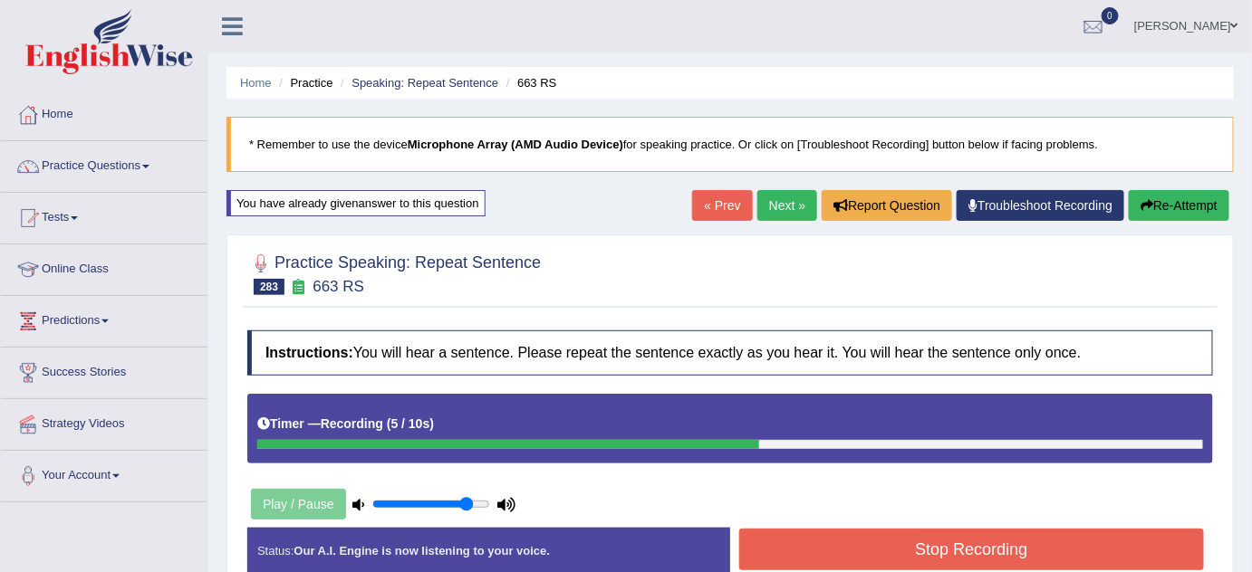
click at [802, 537] on button "Stop Recording" at bounding box center [971, 550] width 465 height 42
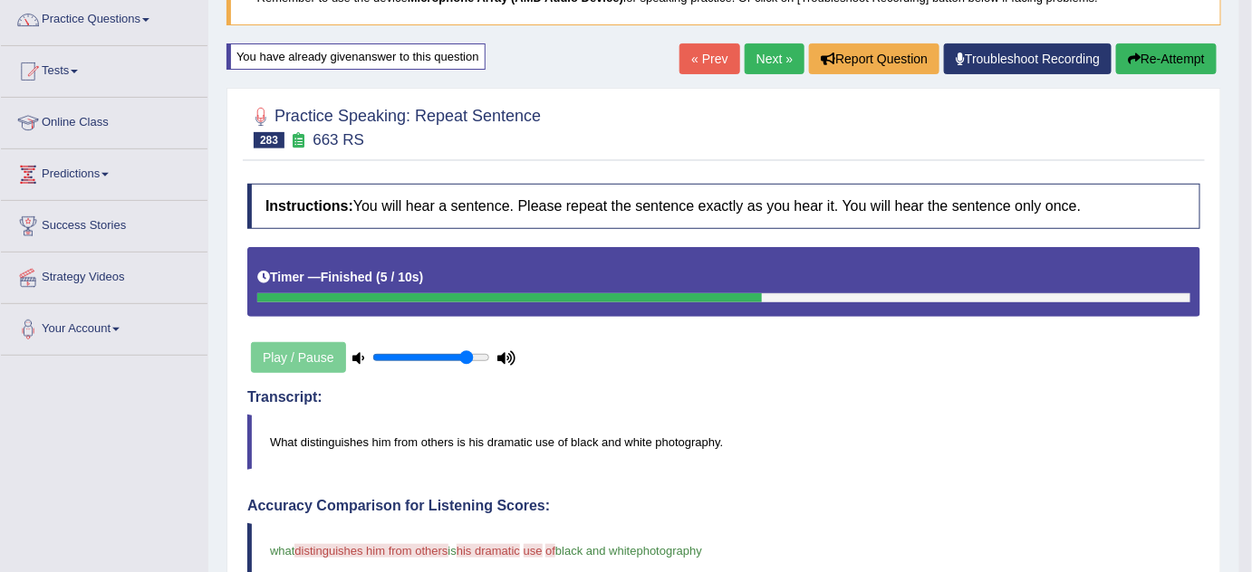
scroll to position [82, 0]
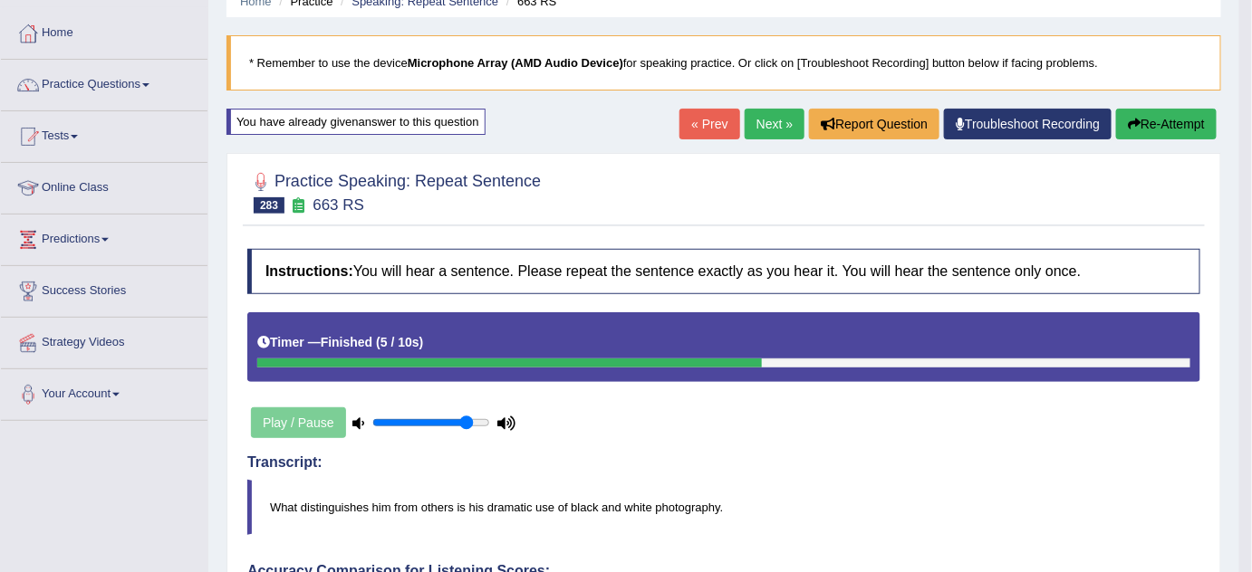
click at [1180, 127] on button "Re-Attempt" at bounding box center [1166, 124] width 101 height 31
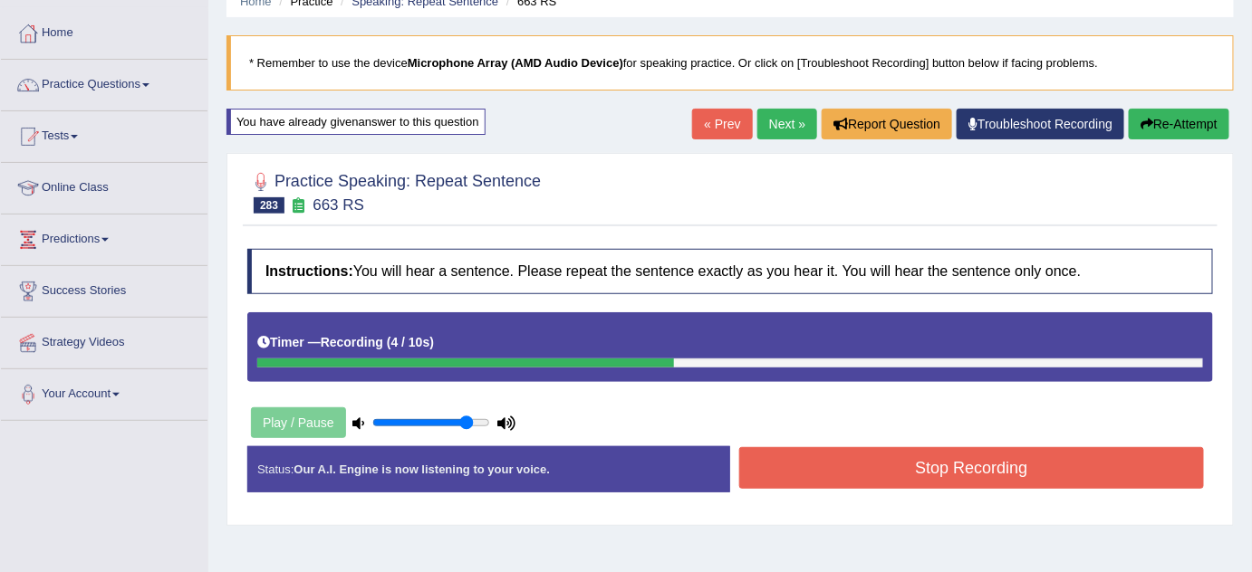
click at [827, 450] on button "Stop Recording" at bounding box center [971, 468] width 465 height 42
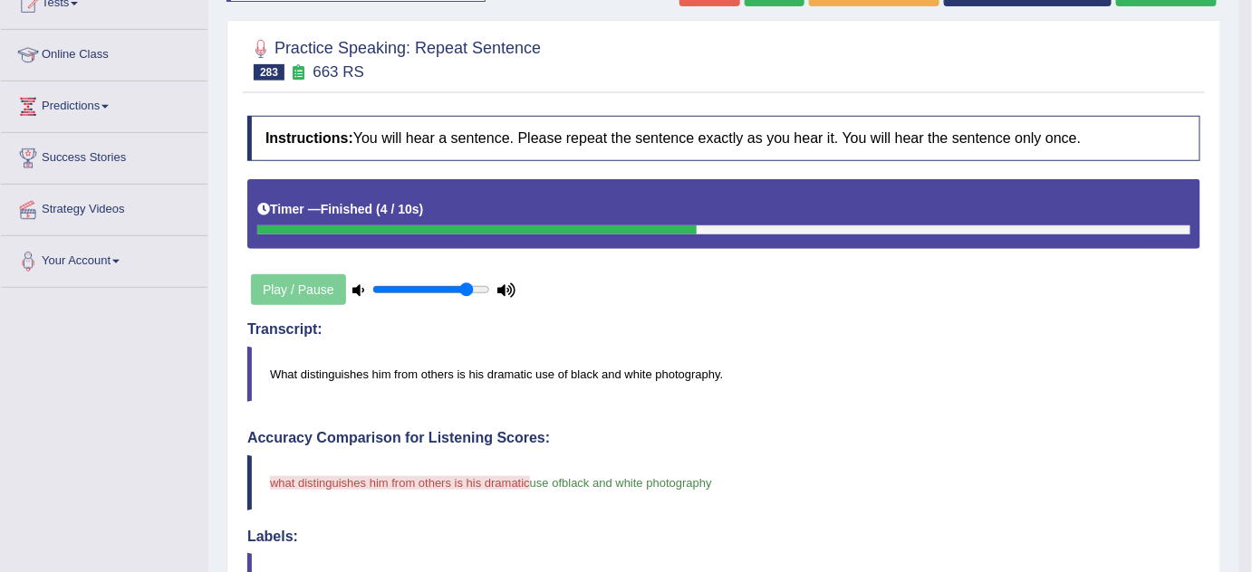
scroll to position [164, 0]
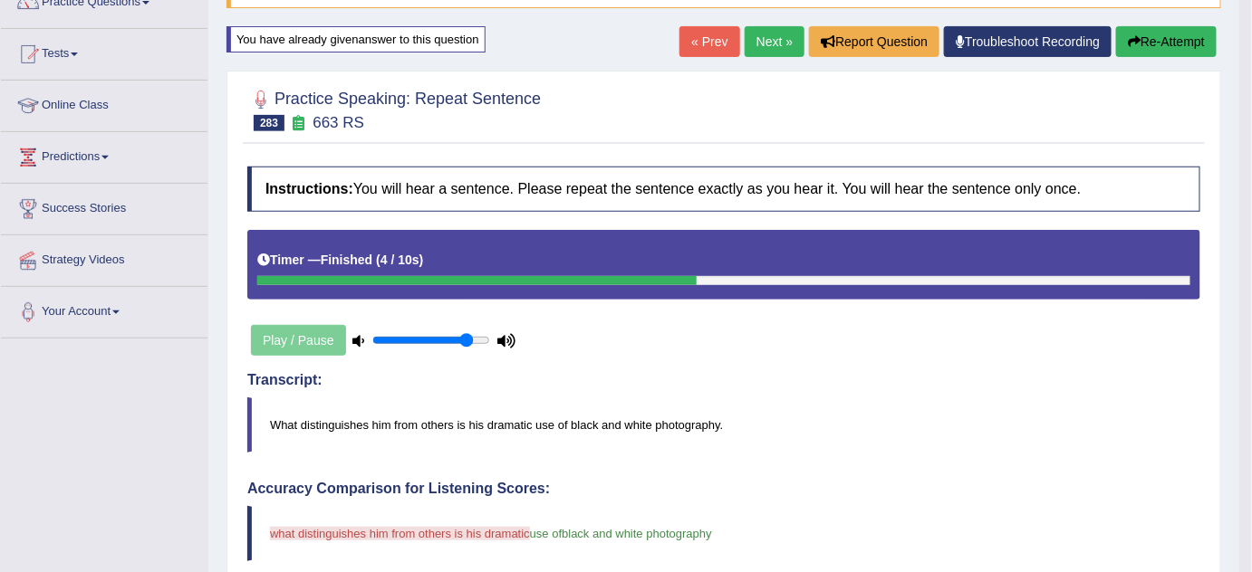
click at [1152, 53] on button "Re-Attempt" at bounding box center [1166, 41] width 101 height 31
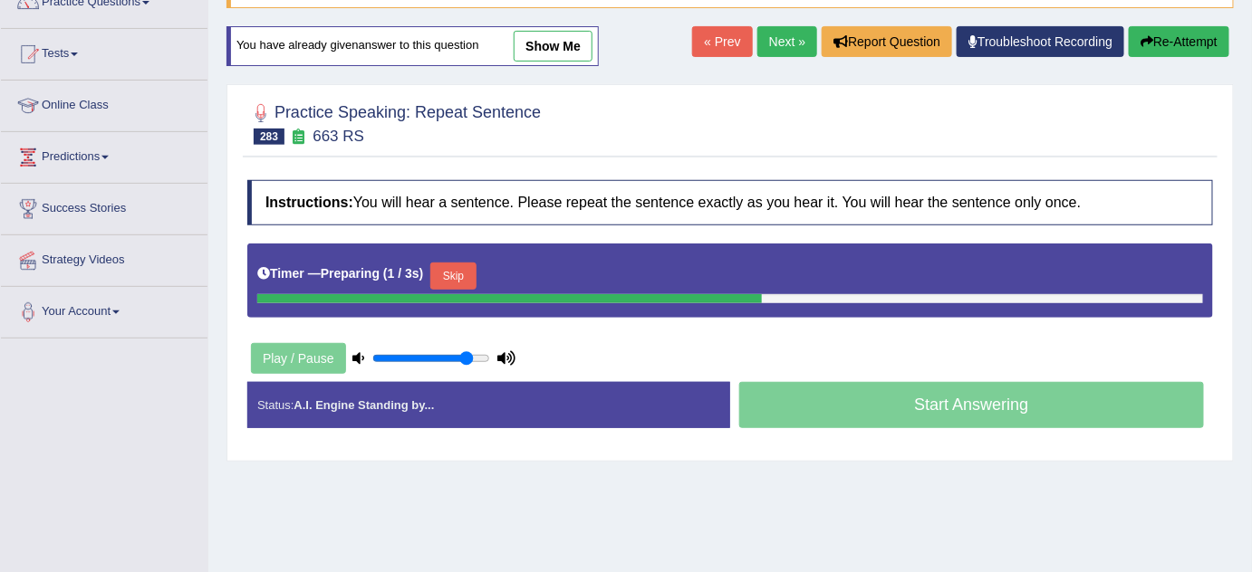
click at [473, 277] on button "Skip" at bounding box center [452, 276] width 45 height 27
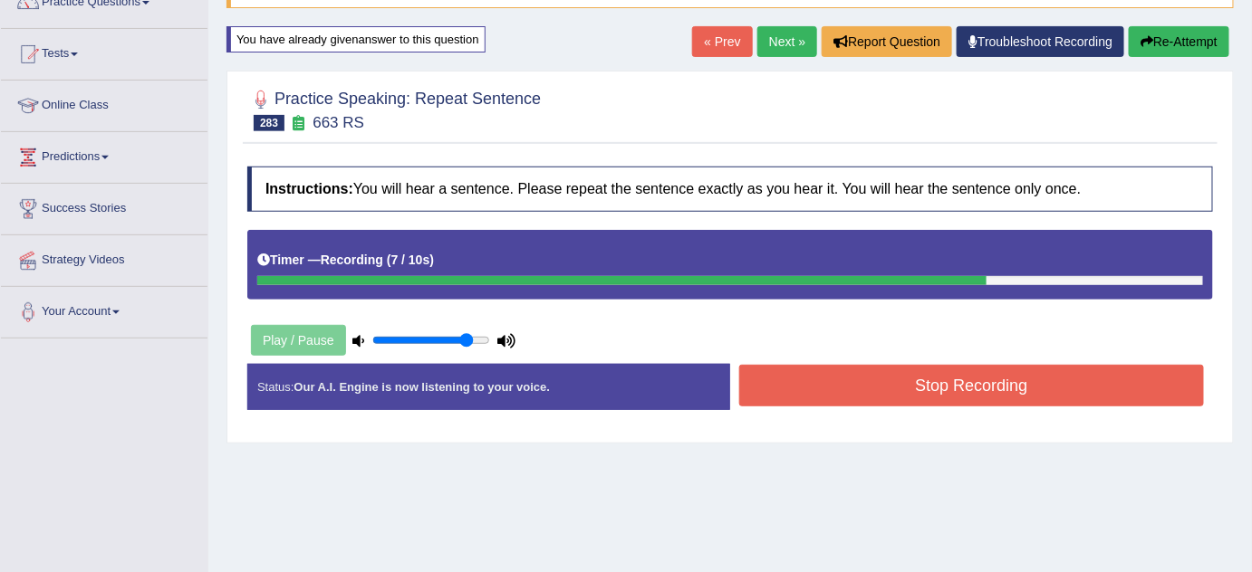
click at [825, 387] on button "Stop Recording" at bounding box center [971, 386] width 465 height 42
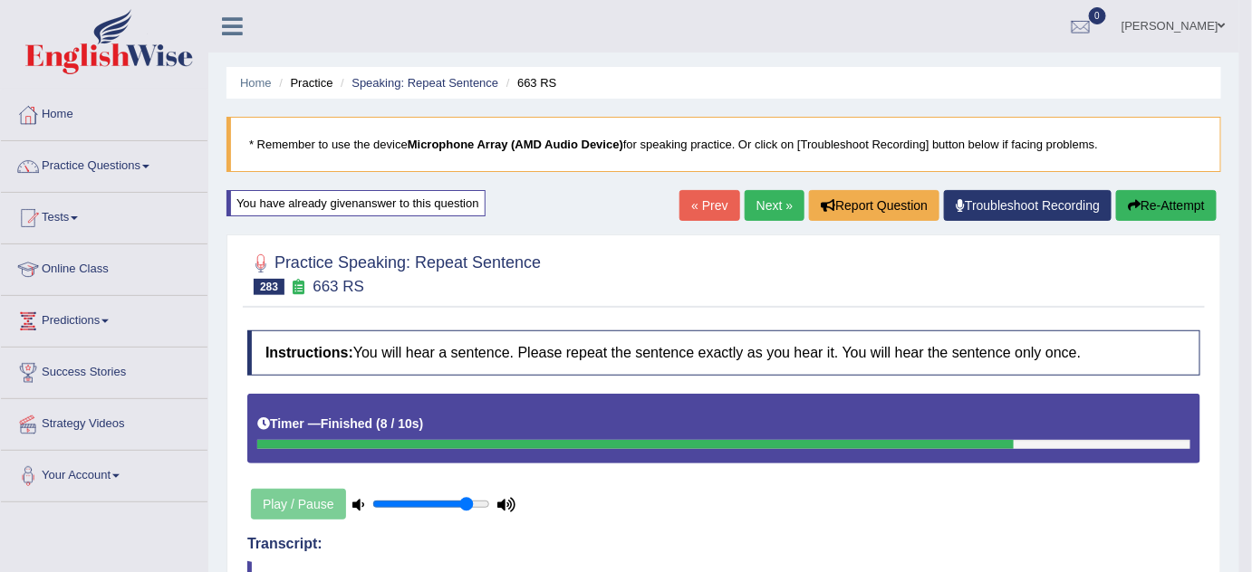
click at [765, 204] on link "Next »" at bounding box center [774, 205] width 60 height 31
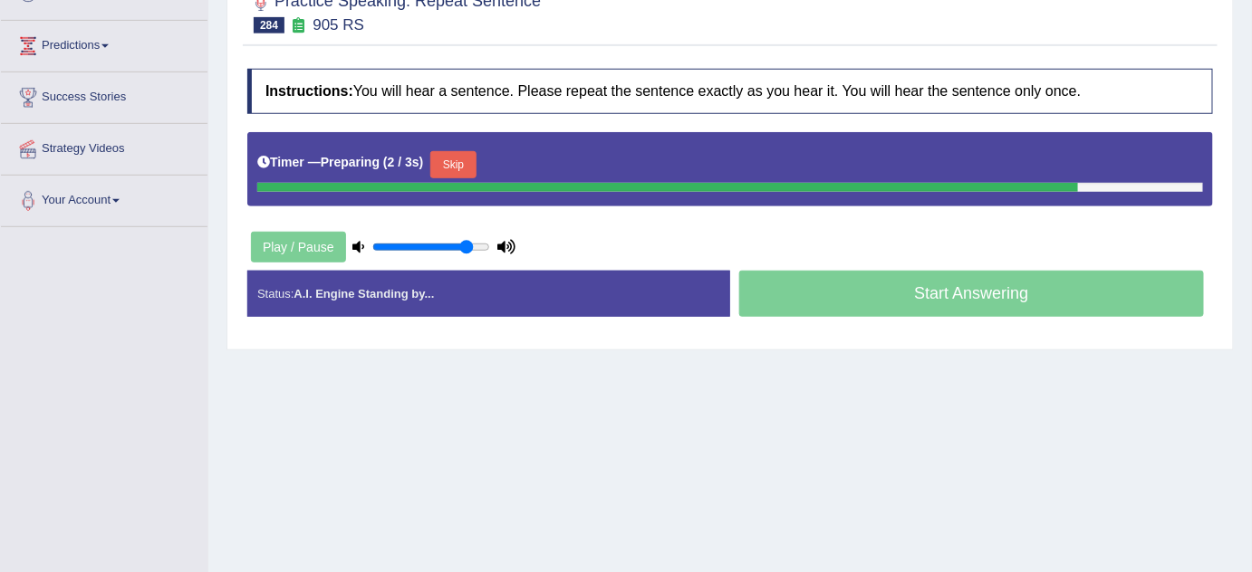
scroll to position [246, 0]
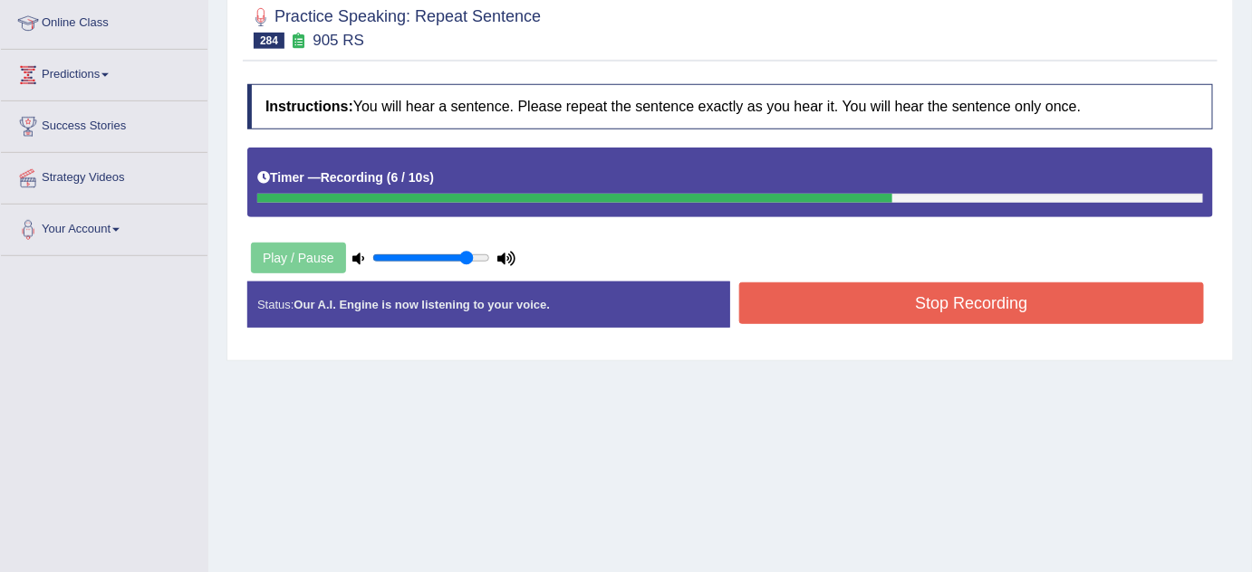
click at [784, 311] on button "Stop Recording" at bounding box center [971, 304] width 465 height 42
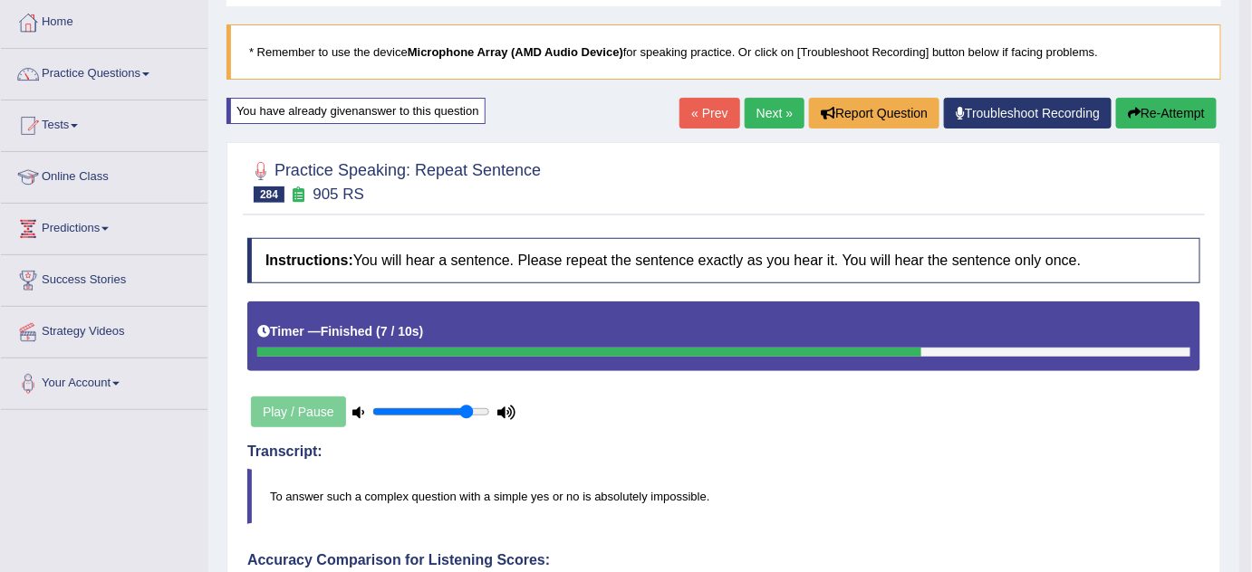
scroll to position [82, 0]
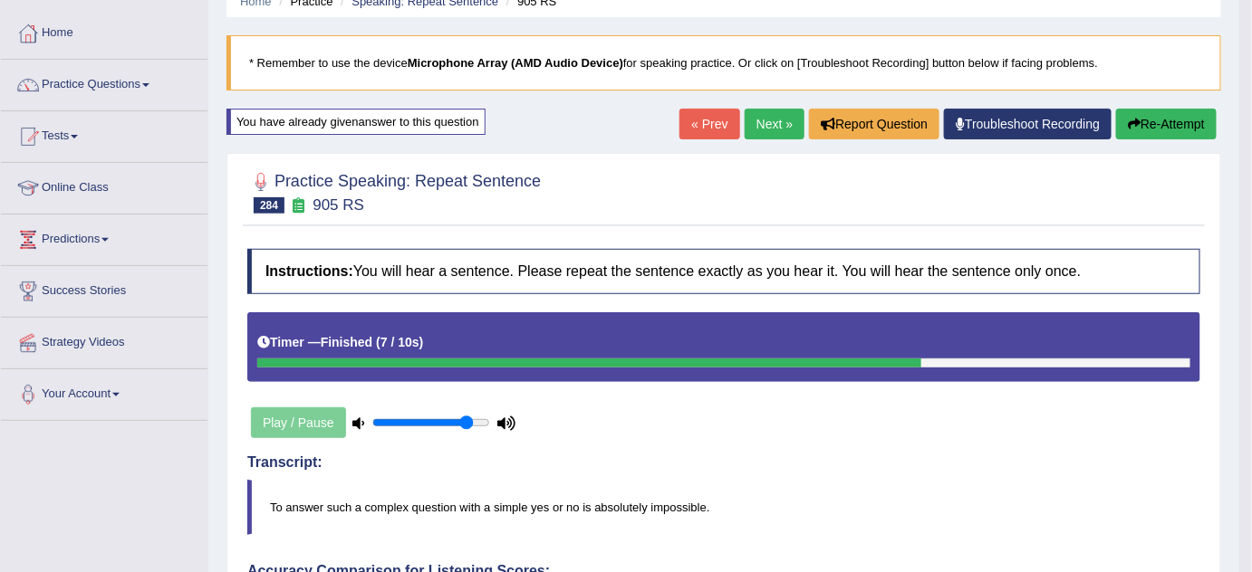
click at [1180, 122] on button "Re-Attempt" at bounding box center [1166, 124] width 101 height 31
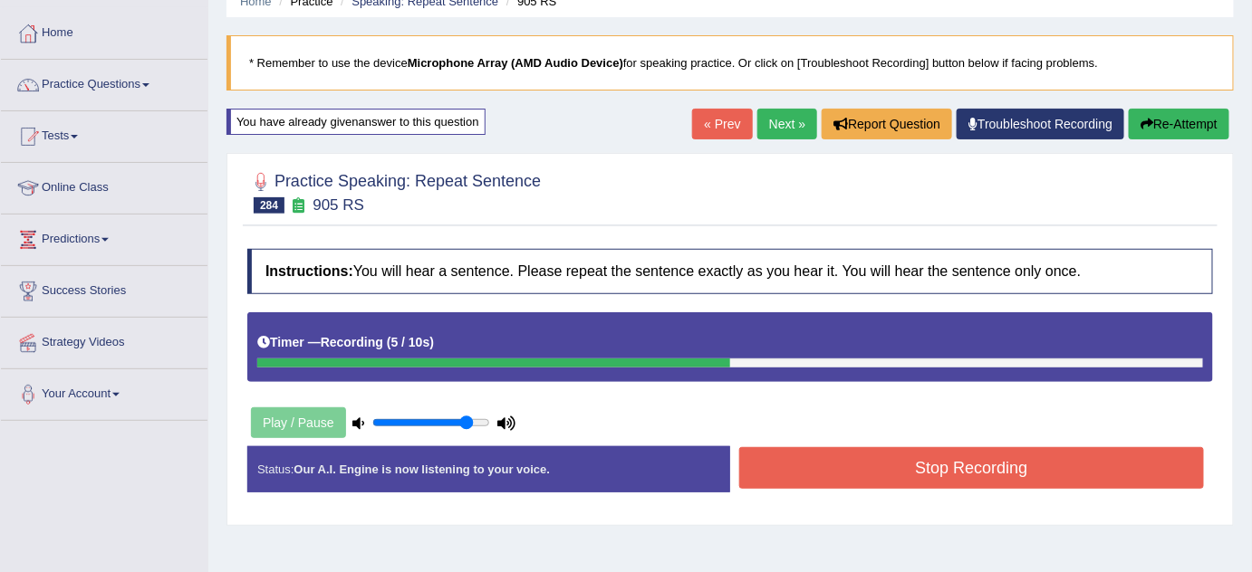
click at [797, 464] on button "Stop Recording" at bounding box center [971, 468] width 465 height 42
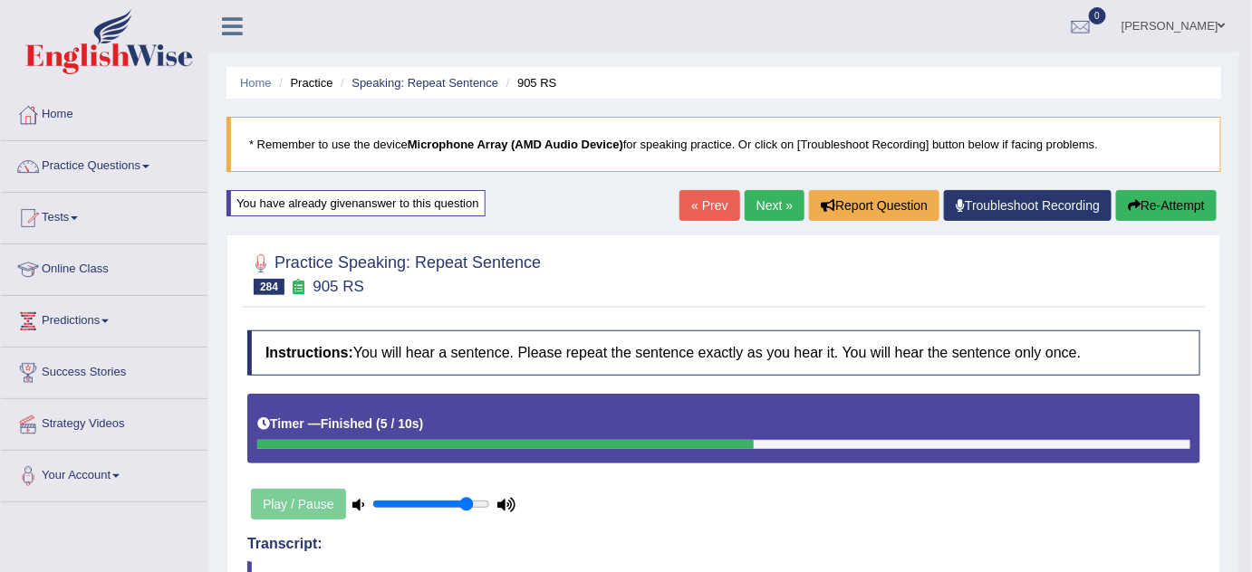
click at [782, 199] on link "Next »" at bounding box center [774, 205] width 60 height 31
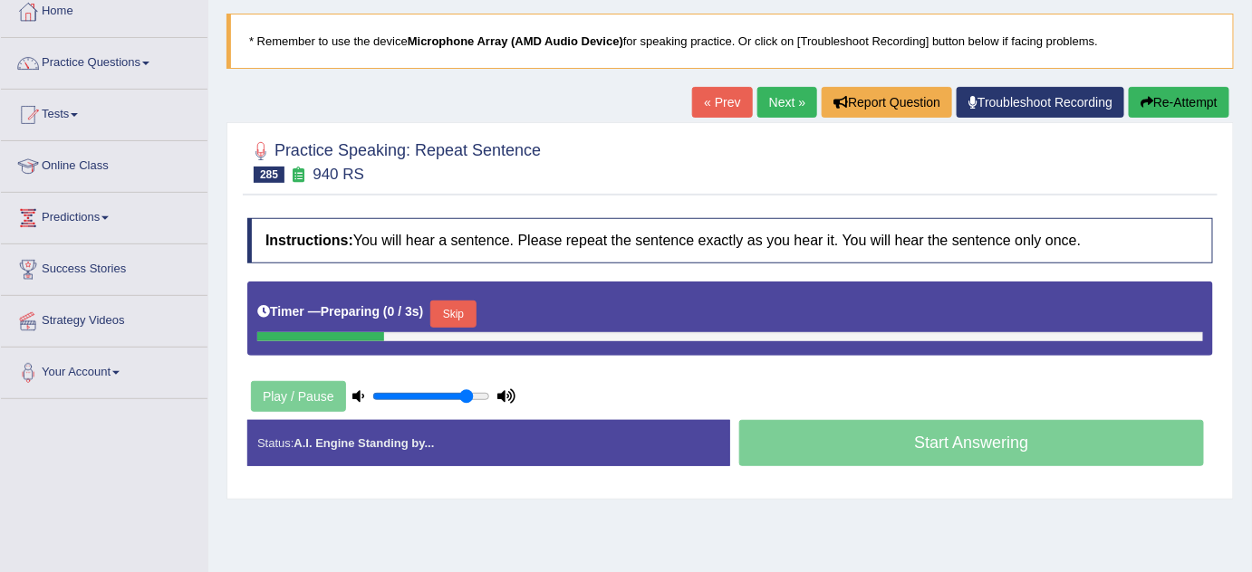
scroll to position [329, 0]
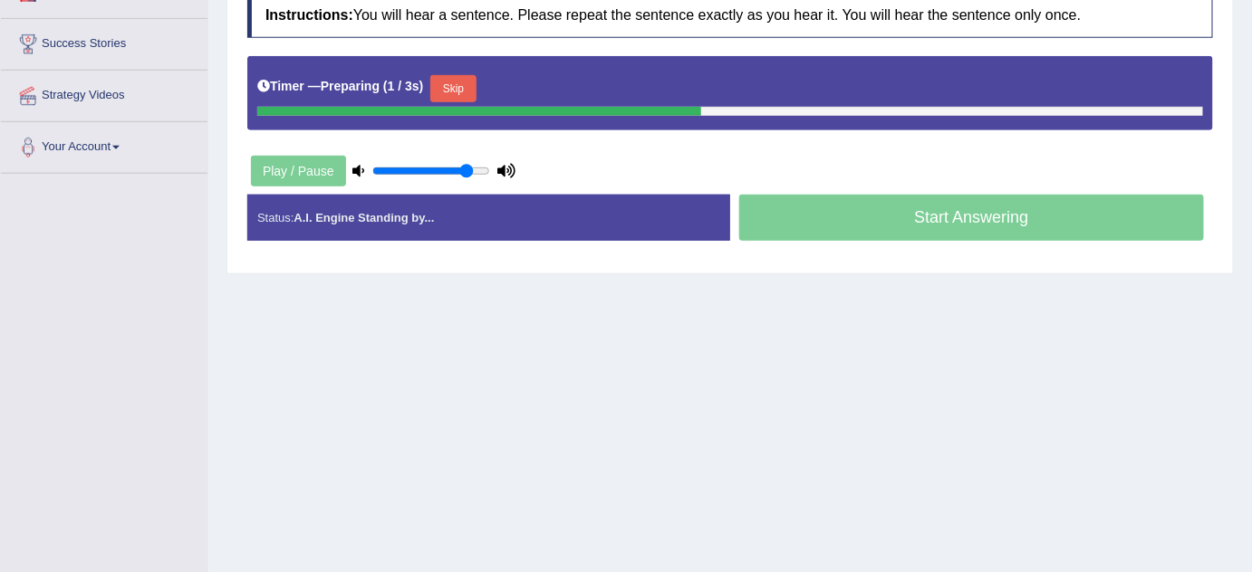
click at [475, 79] on button "Skip" at bounding box center [452, 88] width 45 height 27
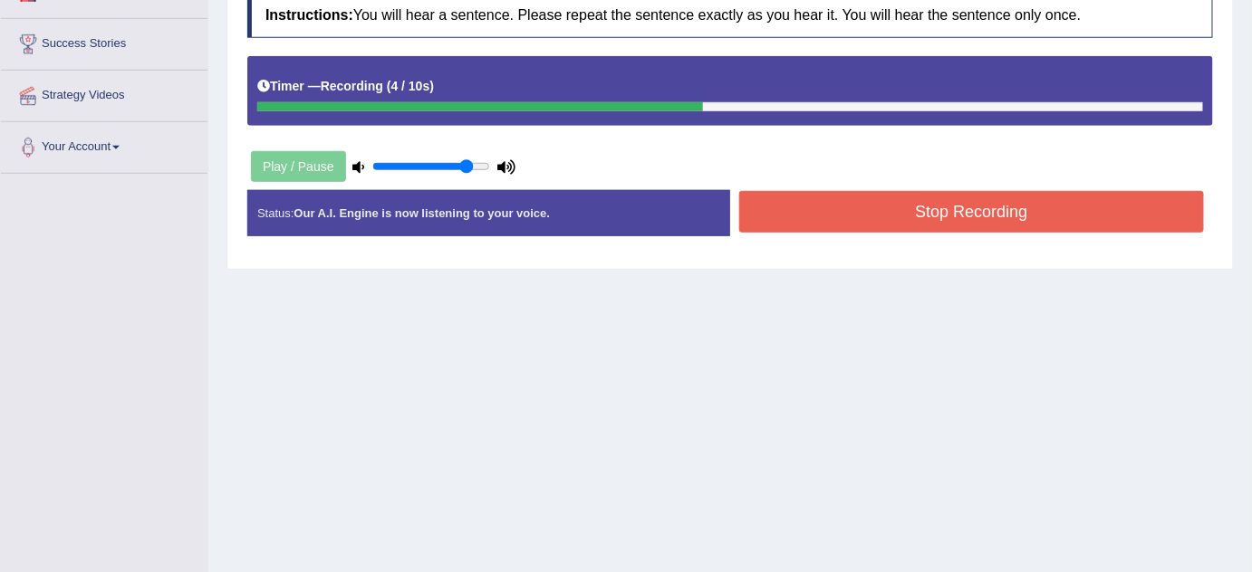
click at [842, 197] on button "Stop Recording" at bounding box center [971, 212] width 465 height 42
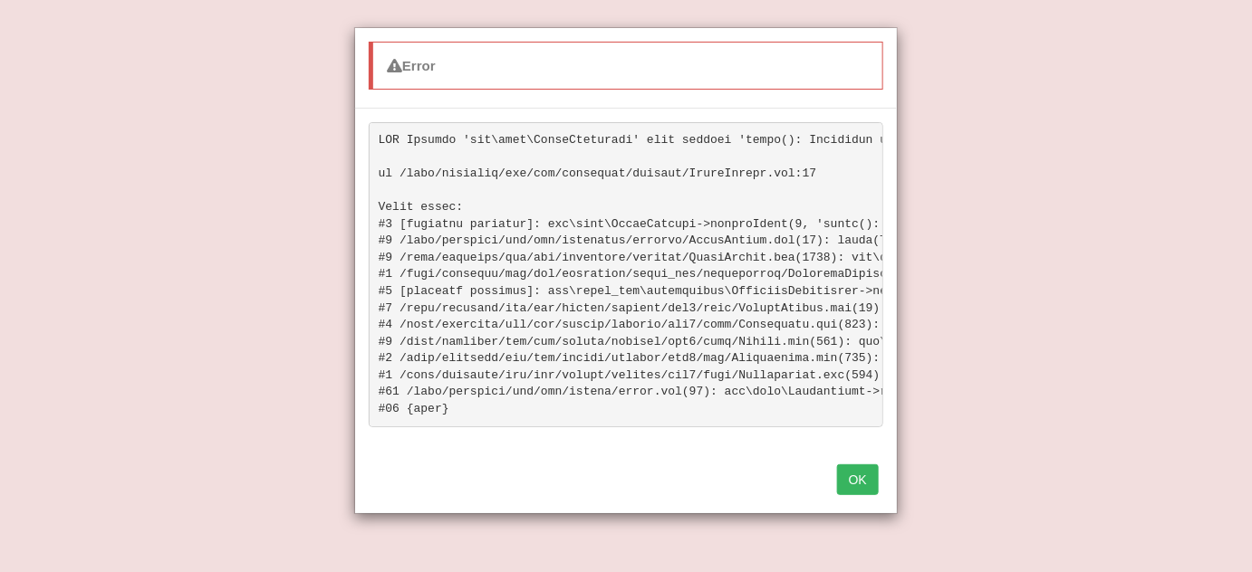
click at [869, 495] on button "OK" at bounding box center [858, 480] width 42 height 31
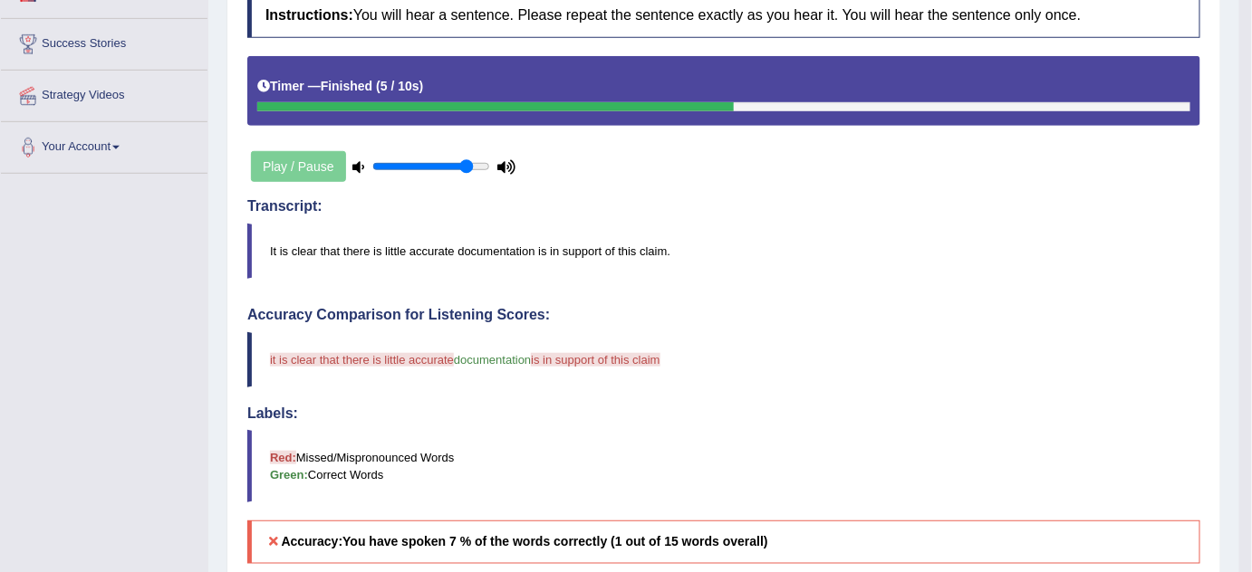
click at [1019, 169] on div "Instructions: You will hear a sentence. Please repeat the sentence exactly as y…" at bounding box center [724, 318] width 962 height 668
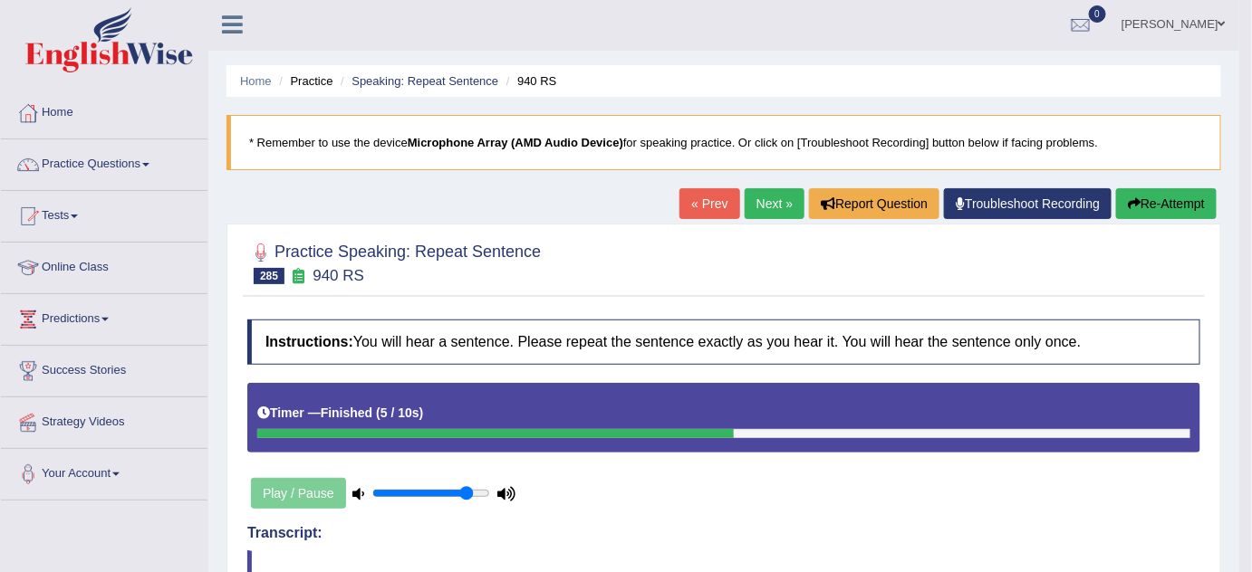
scroll to position [0, 0]
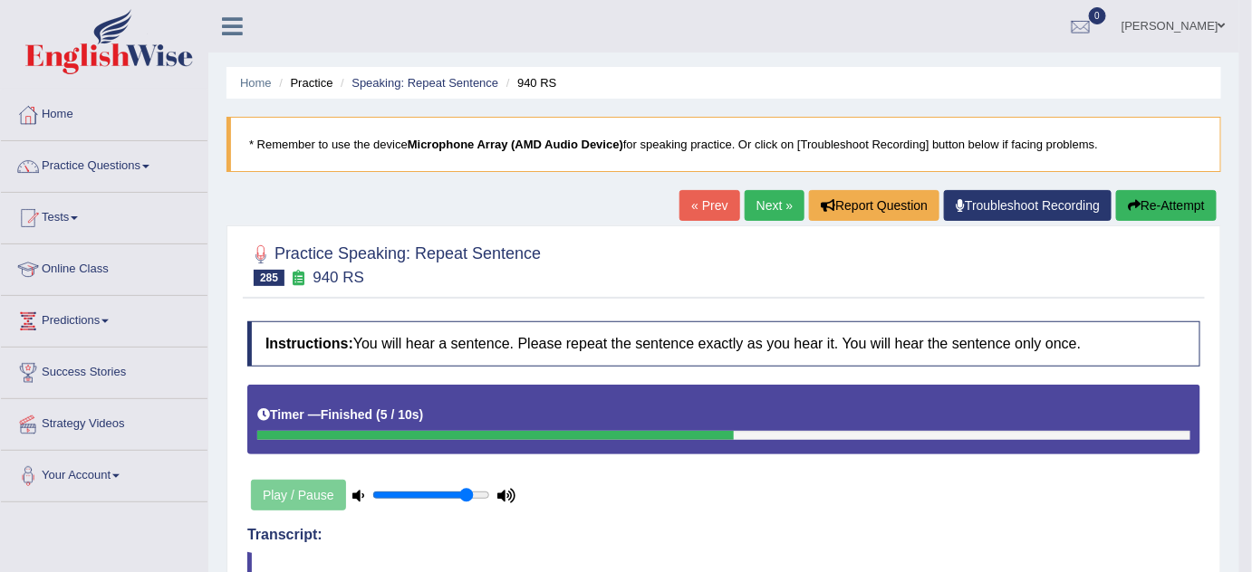
click at [1175, 212] on button "Re-Attempt" at bounding box center [1166, 205] width 101 height 31
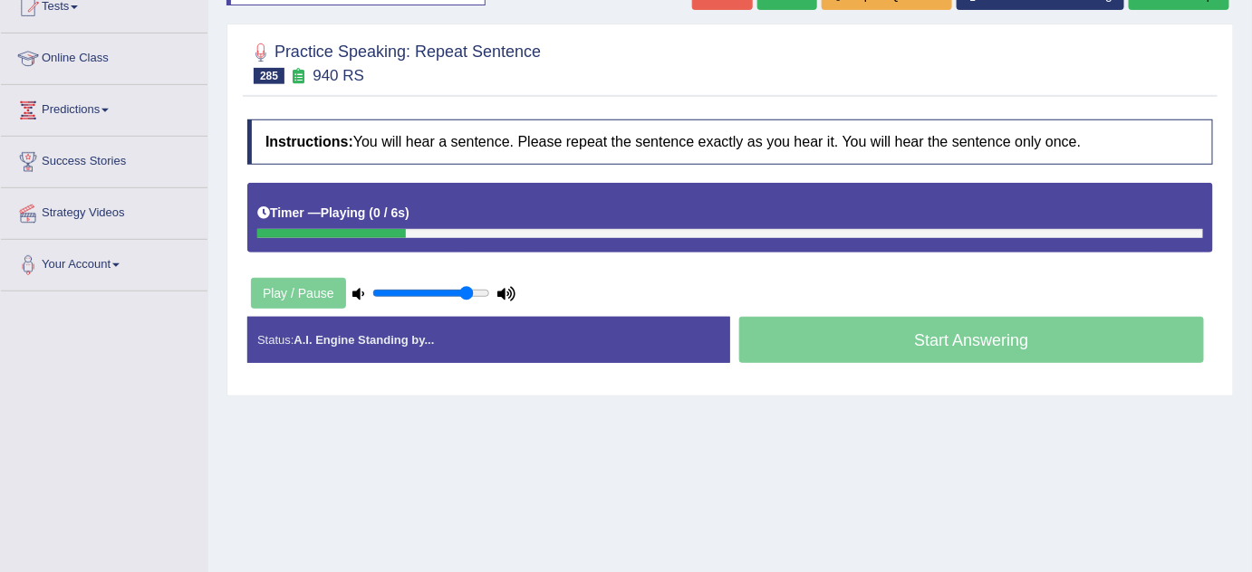
scroll to position [246, 0]
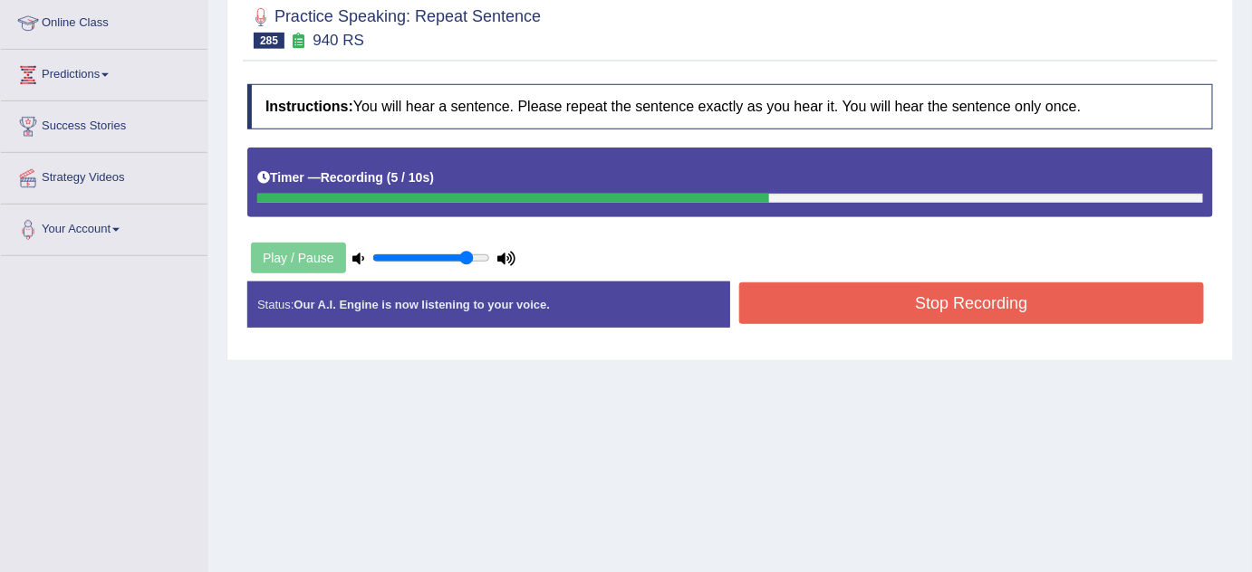
click at [831, 311] on button "Stop Recording" at bounding box center [971, 304] width 465 height 42
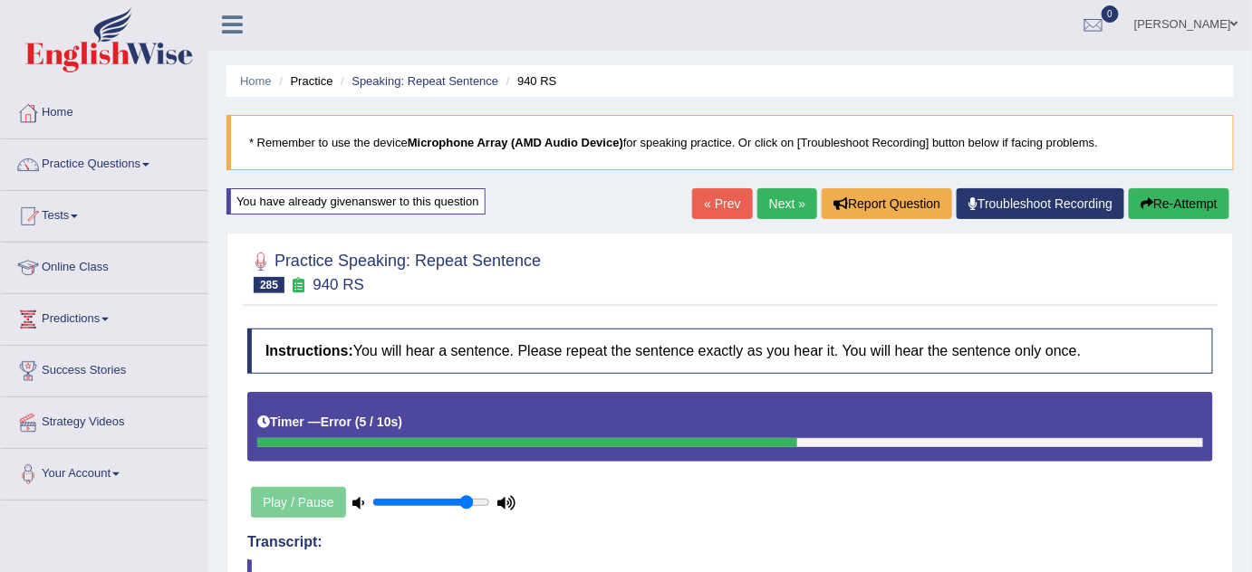
scroll to position [0, 0]
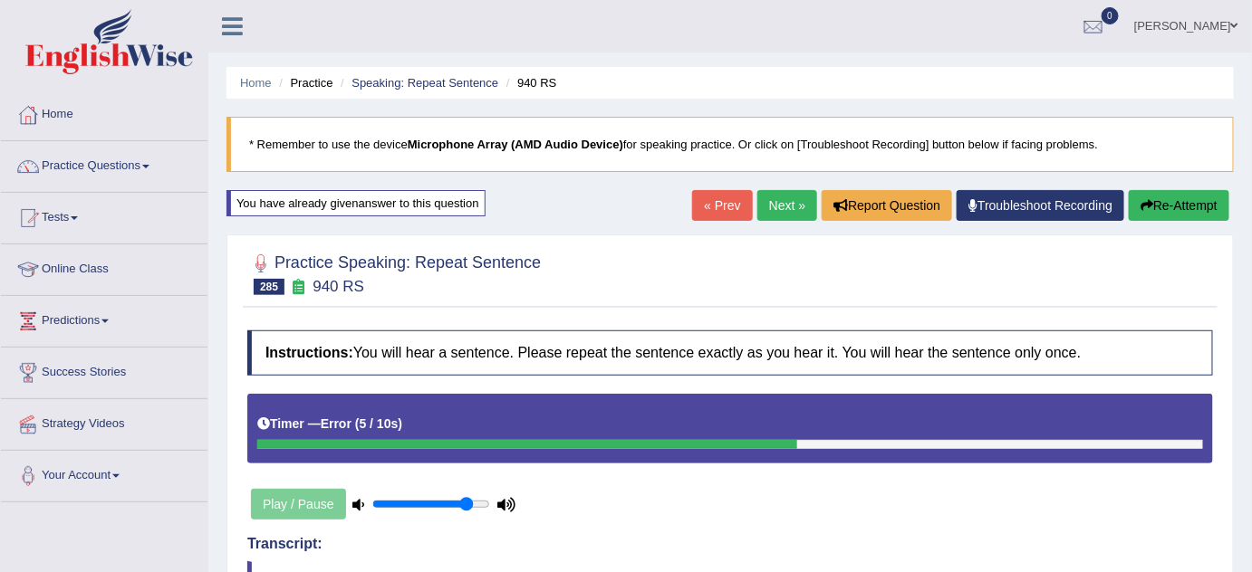
click at [785, 206] on link "Next »" at bounding box center [787, 205] width 60 height 31
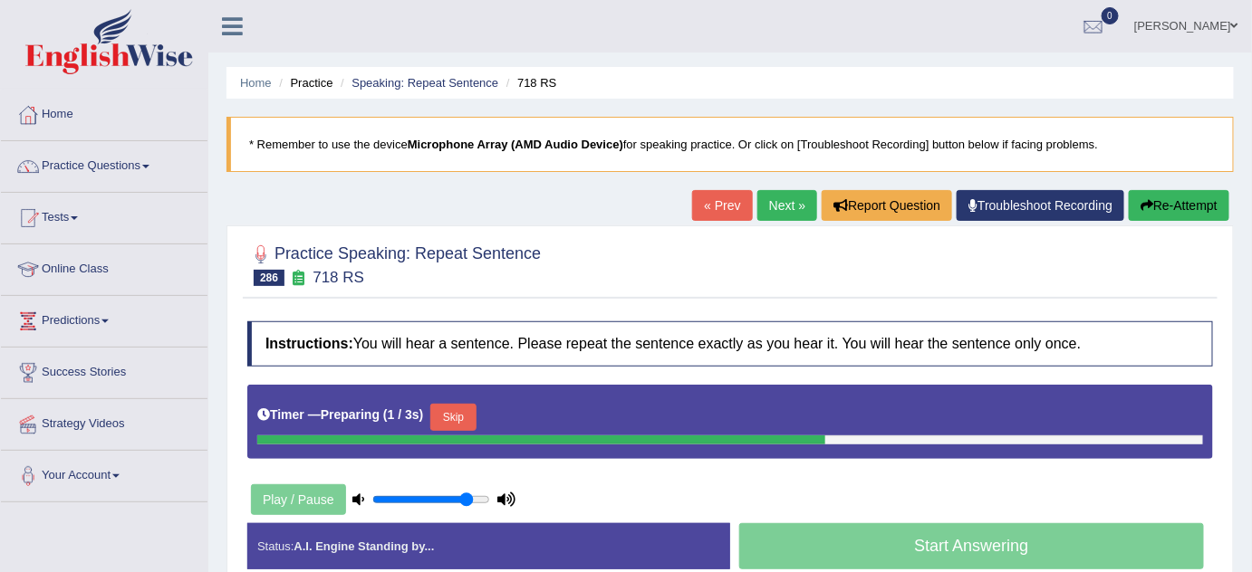
click at [470, 424] on button "Skip" at bounding box center [452, 417] width 45 height 27
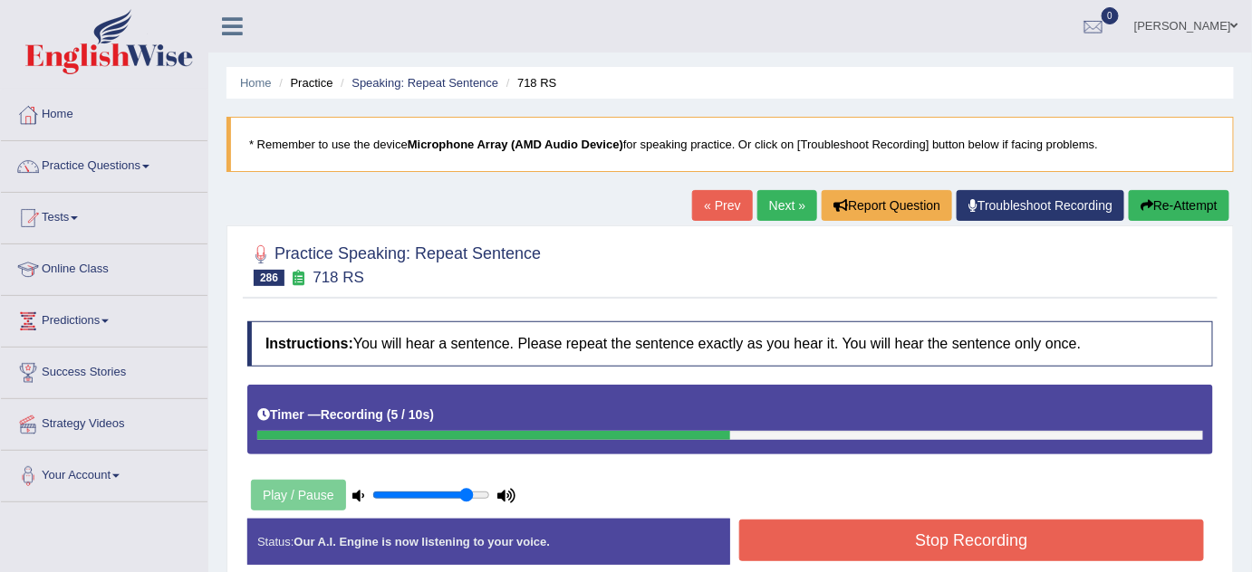
click at [876, 558] on button "Stop Recording" at bounding box center [971, 541] width 465 height 42
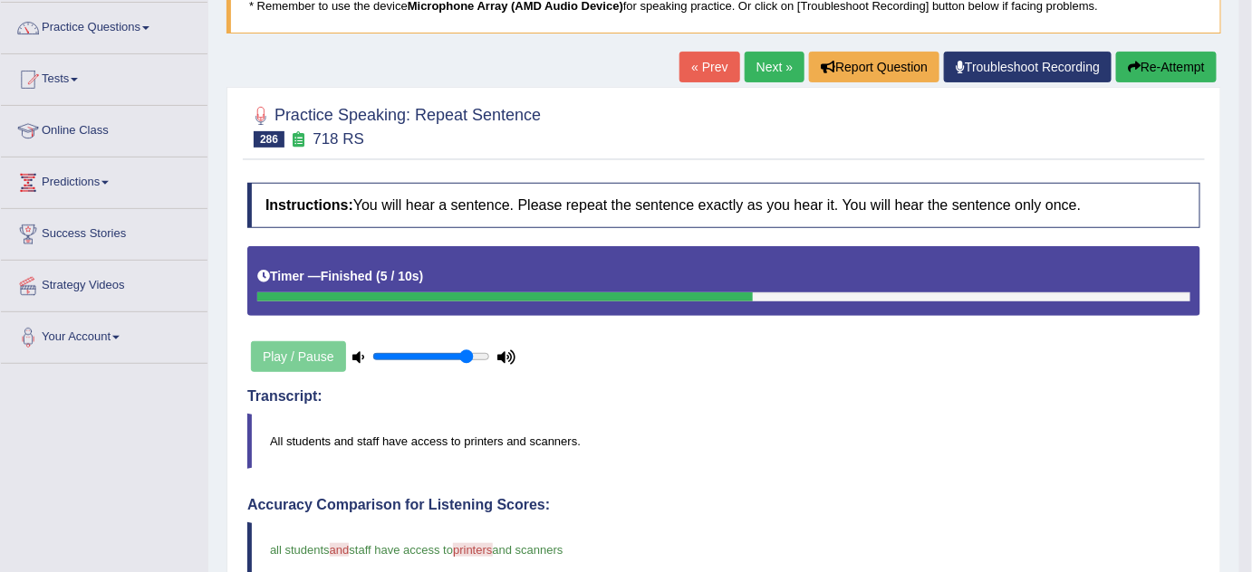
scroll to position [82, 0]
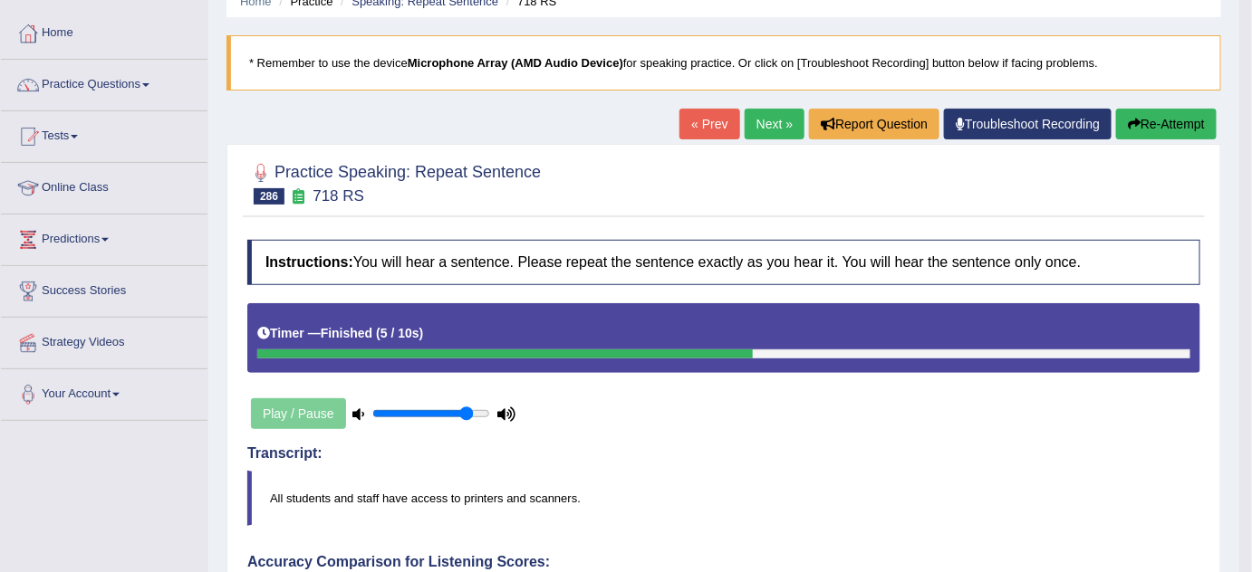
click at [700, 121] on link "« Prev" at bounding box center [709, 124] width 60 height 31
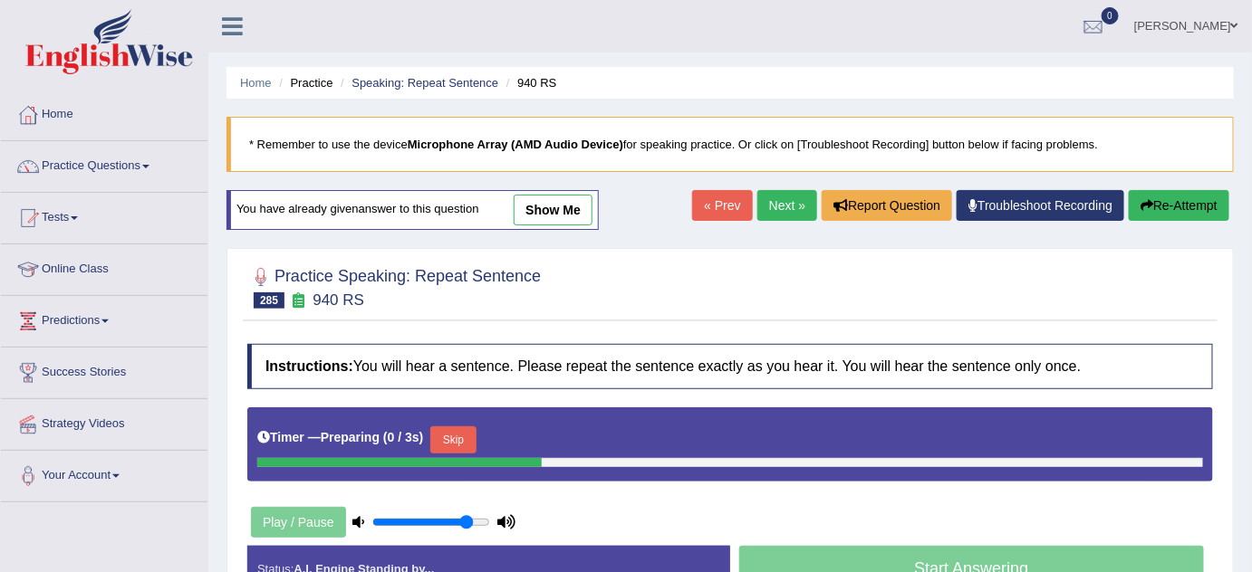
click at [461, 440] on button "Skip" at bounding box center [452, 440] width 45 height 27
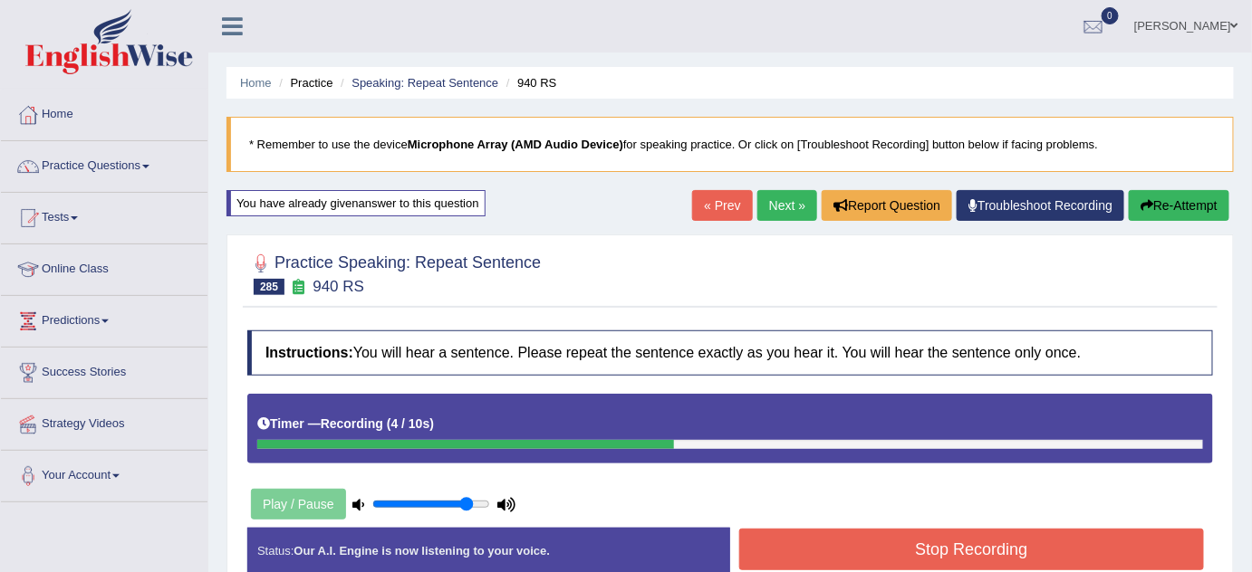
click at [846, 533] on button "Stop Recording" at bounding box center [971, 550] width 465 height 42
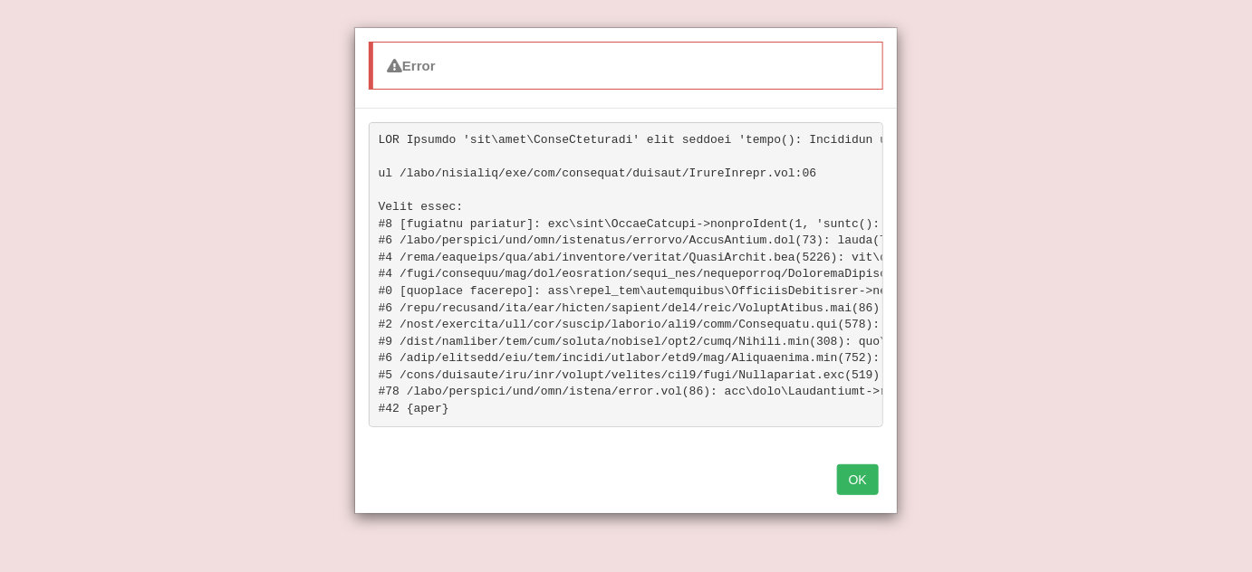
scroll to position [329, 0]
click at [859, 494] on button "OK" at bounding box center [858, 480] width 42 height 31
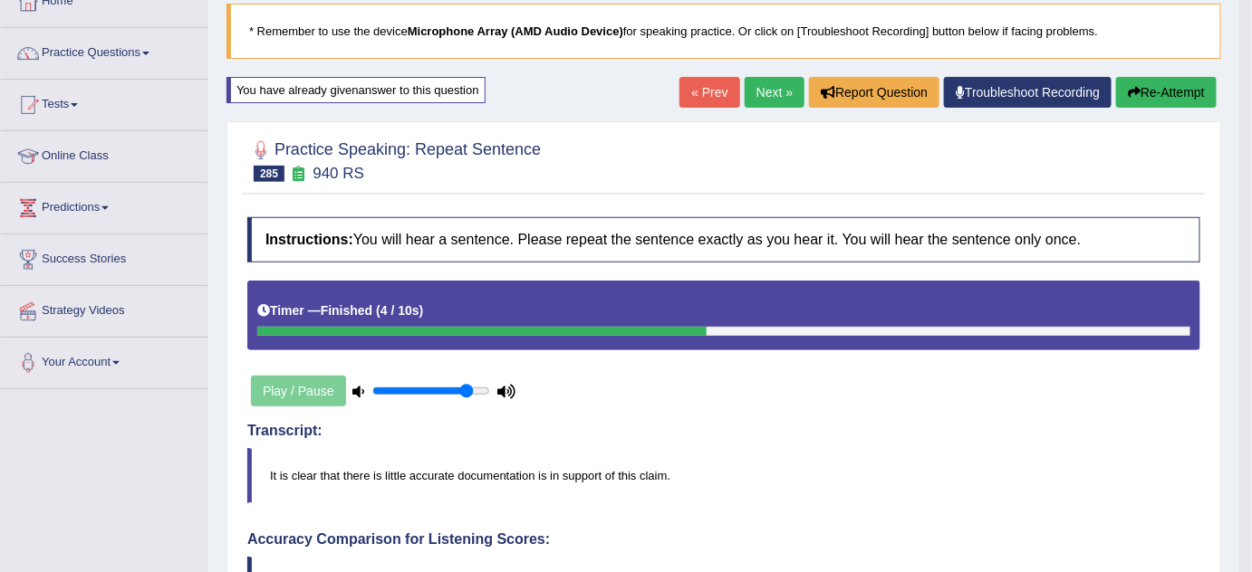
scroll to position [0, 0]
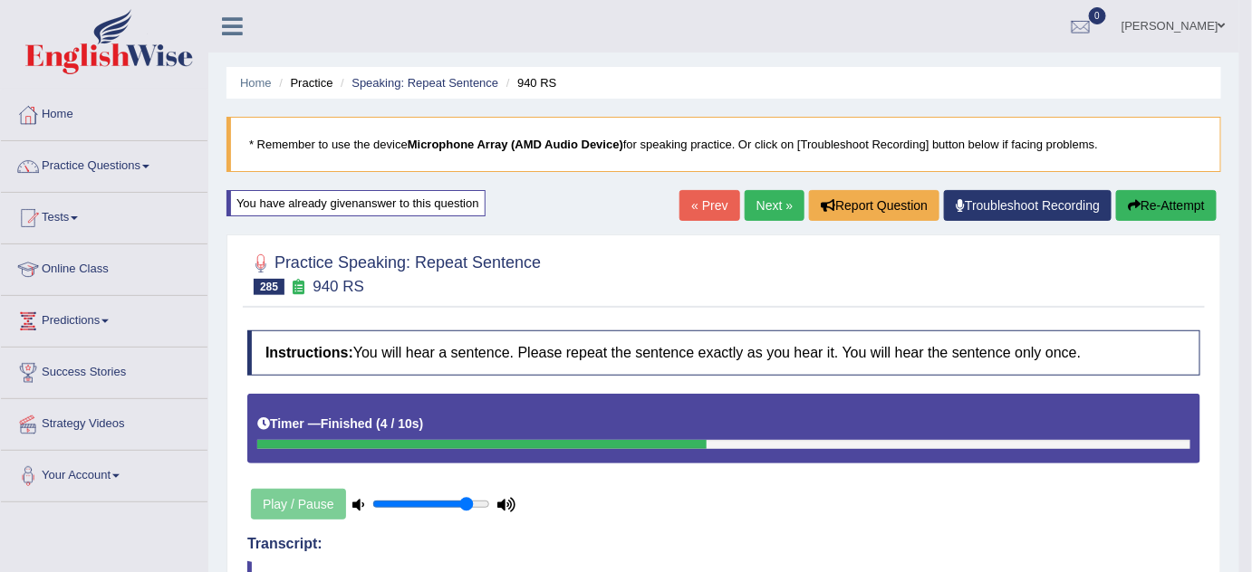
click at [778, 215] on link "Next »" at bounding box center [774, 205] width 60 height 31
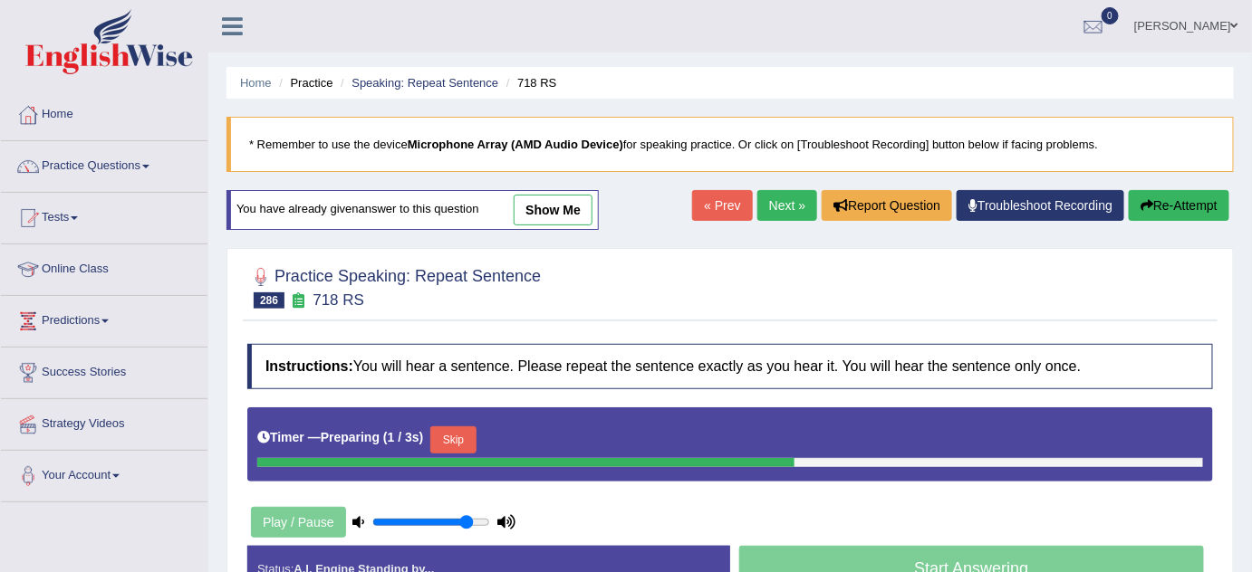
click at [455, 439] on button "Skip" at bounding box center [452, 440] width 45 height 27
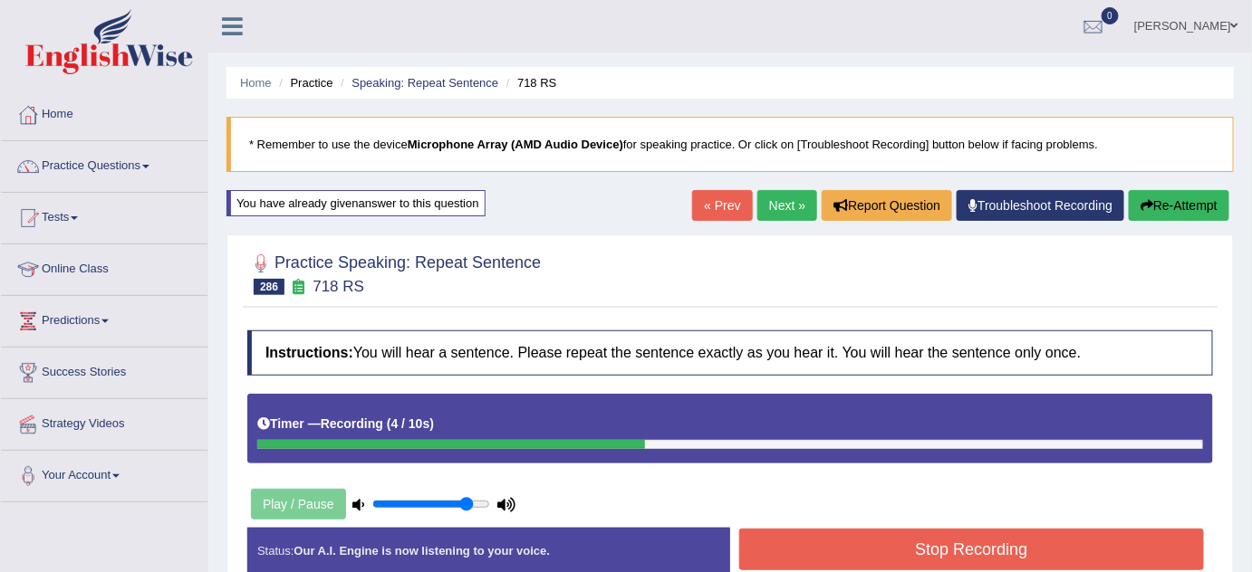
click at [782, 554] on button "Stop Recording" at bounding box center [971, 550] width 465 height 42
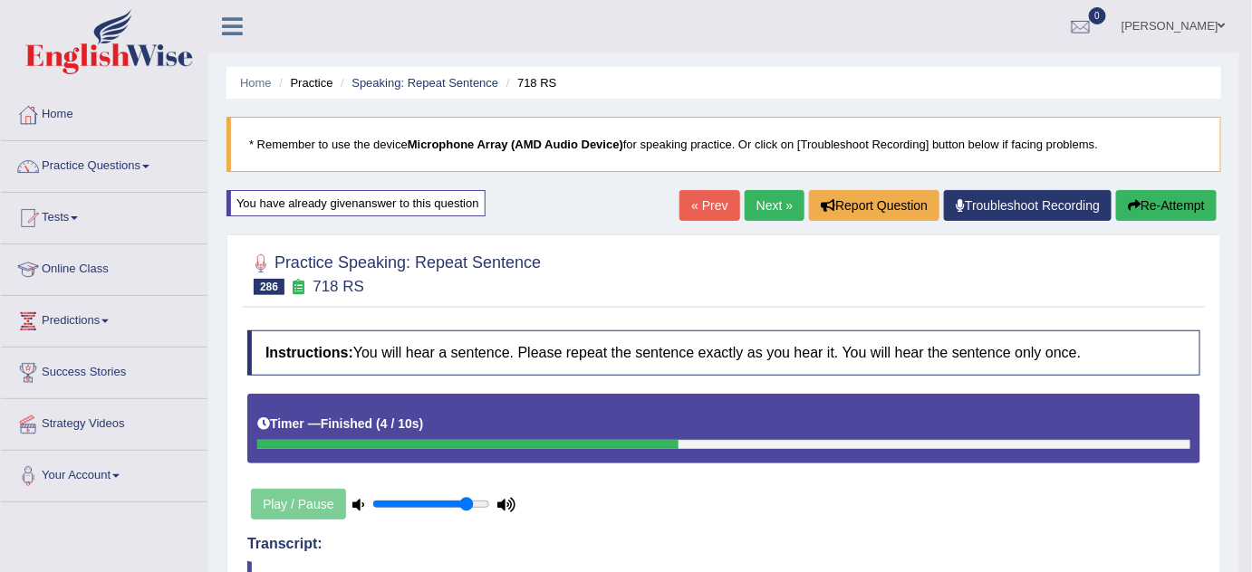
click at [775, 195] on link "Next »" at bounding box center [774, 205] width 60 height 31
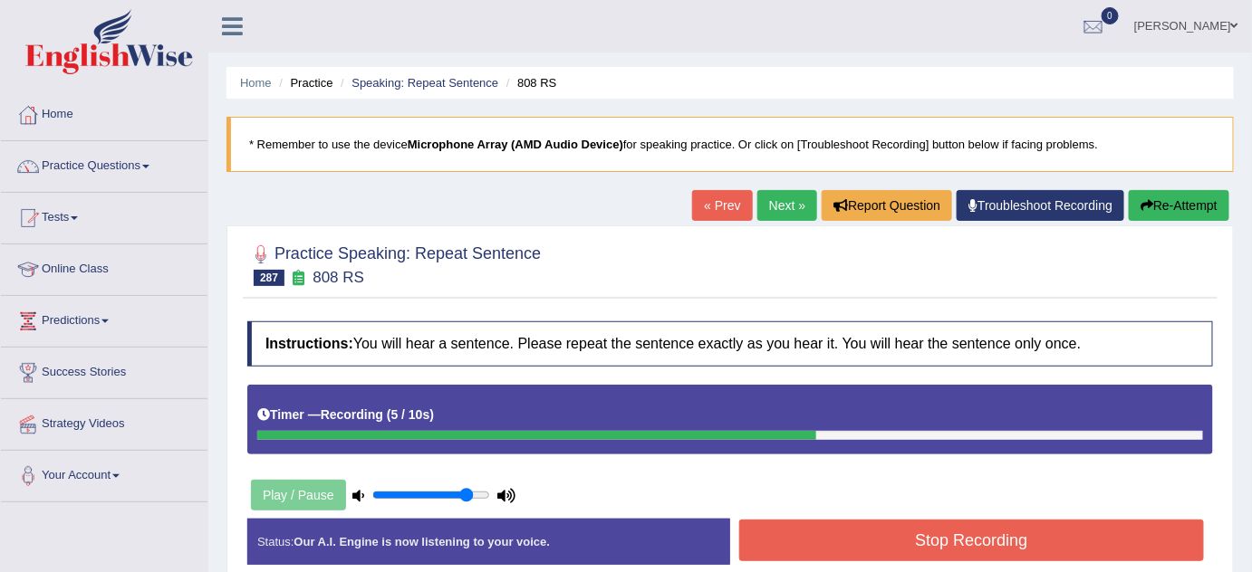
click at [804, 523] on button "Stop Recording" at bounding box center [971, 541] width 465 height 42
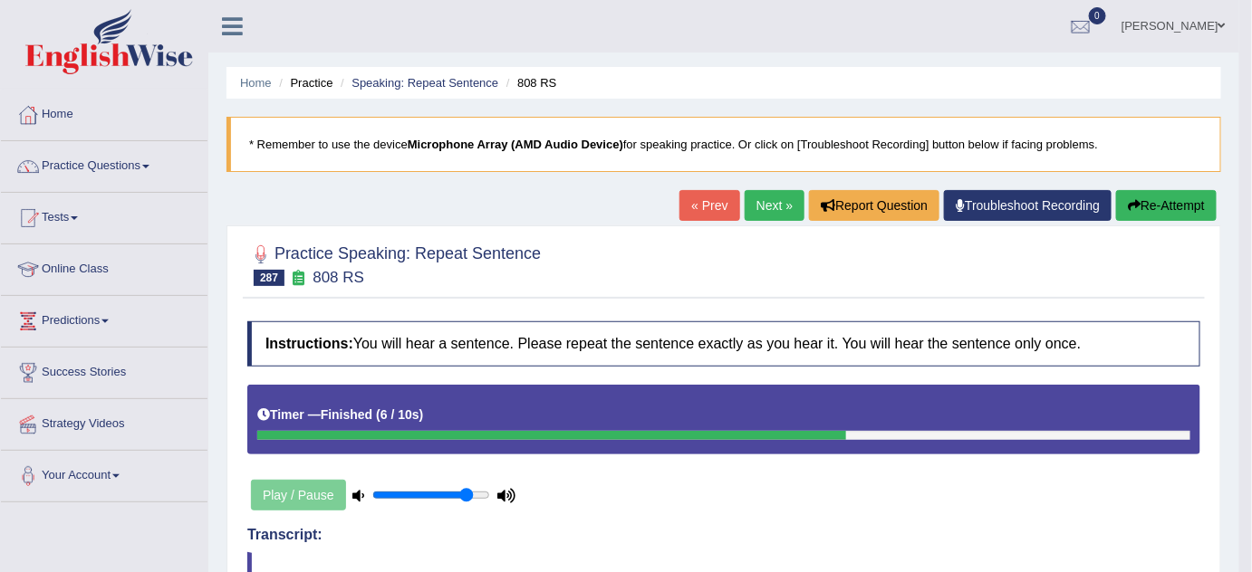
click at [1169, 203] on button "Re-Attempt" at bounding box center [1166, 205] width 101 height 31
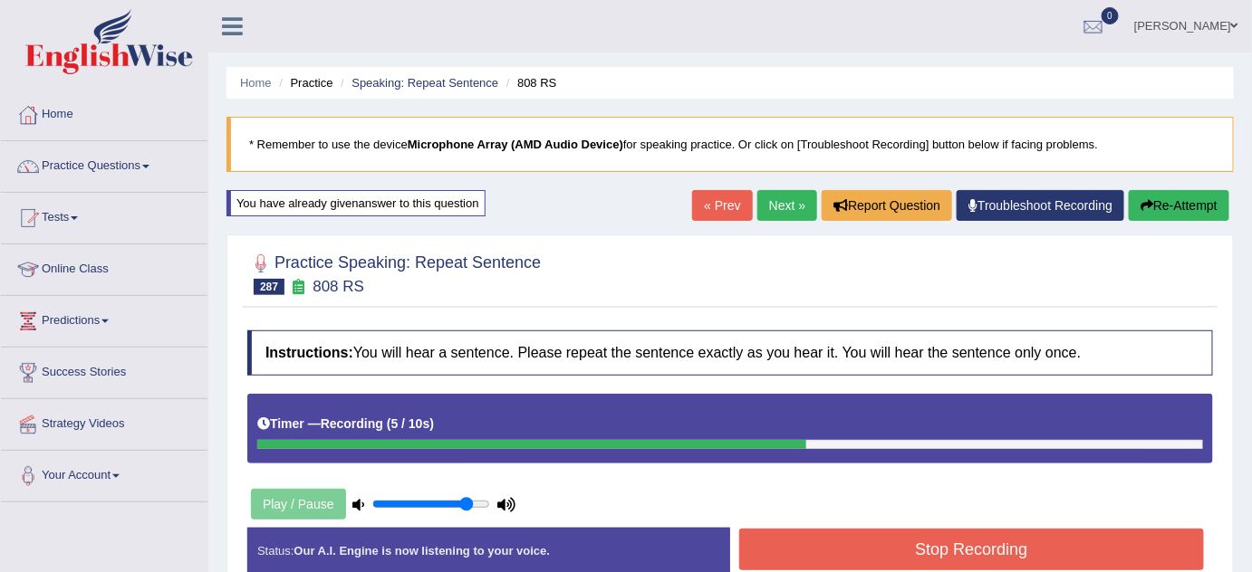
click at [799, 532] on button "Stop Recording" at bounding box center [971, 550] width 465 height 42
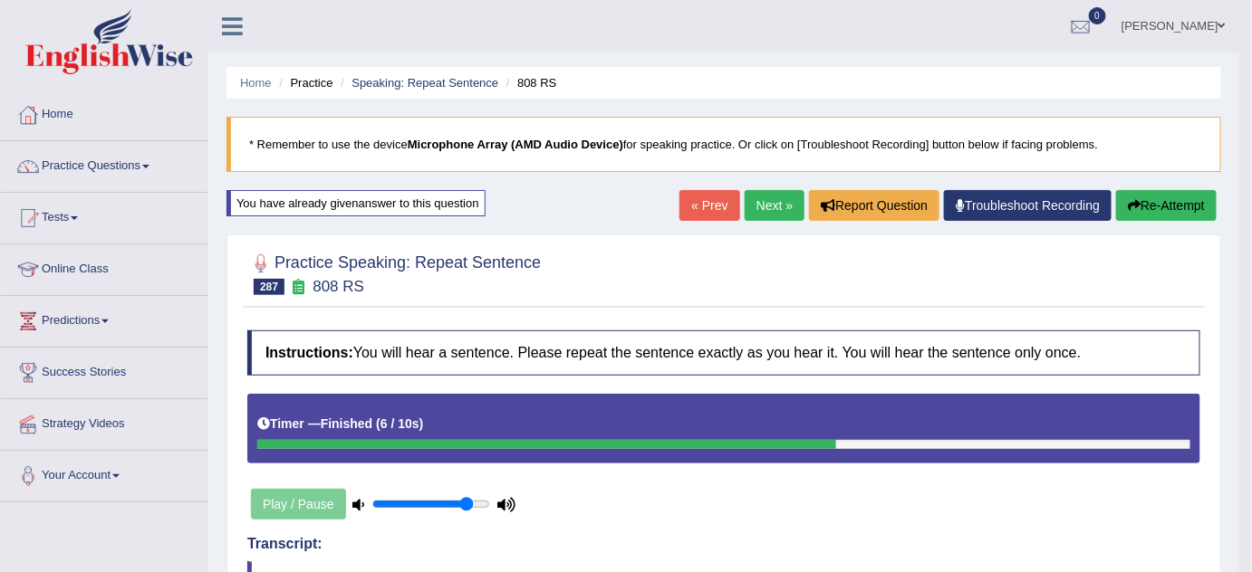
click at [777, 208] on link "Next »" at bounding box center [774, 205] width 60 height 31
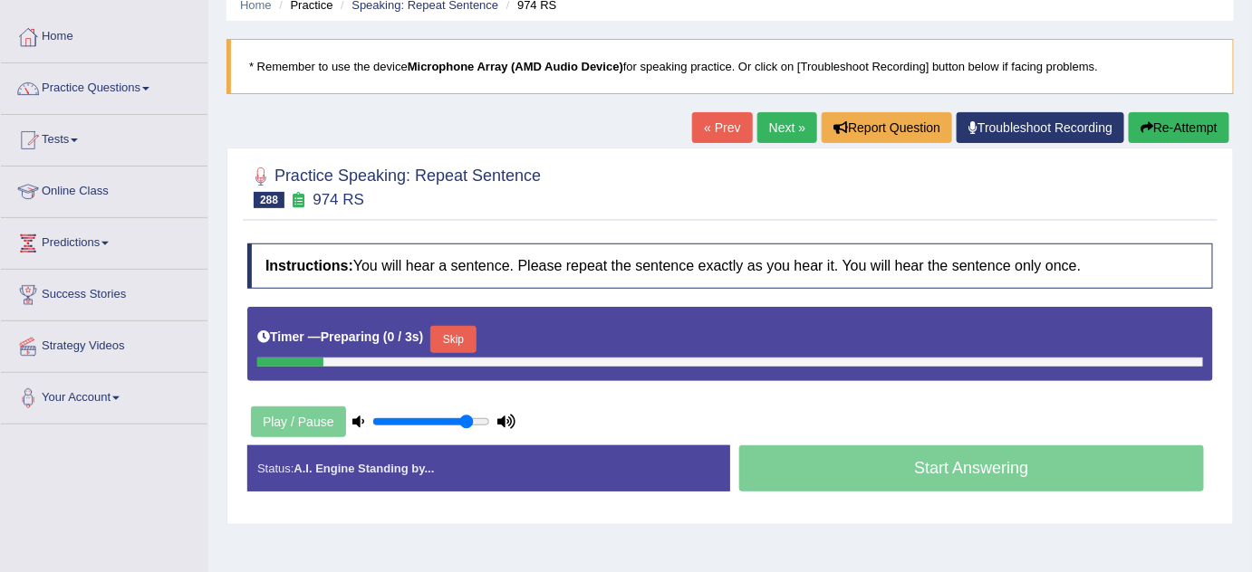
scroll to position [82, 0]
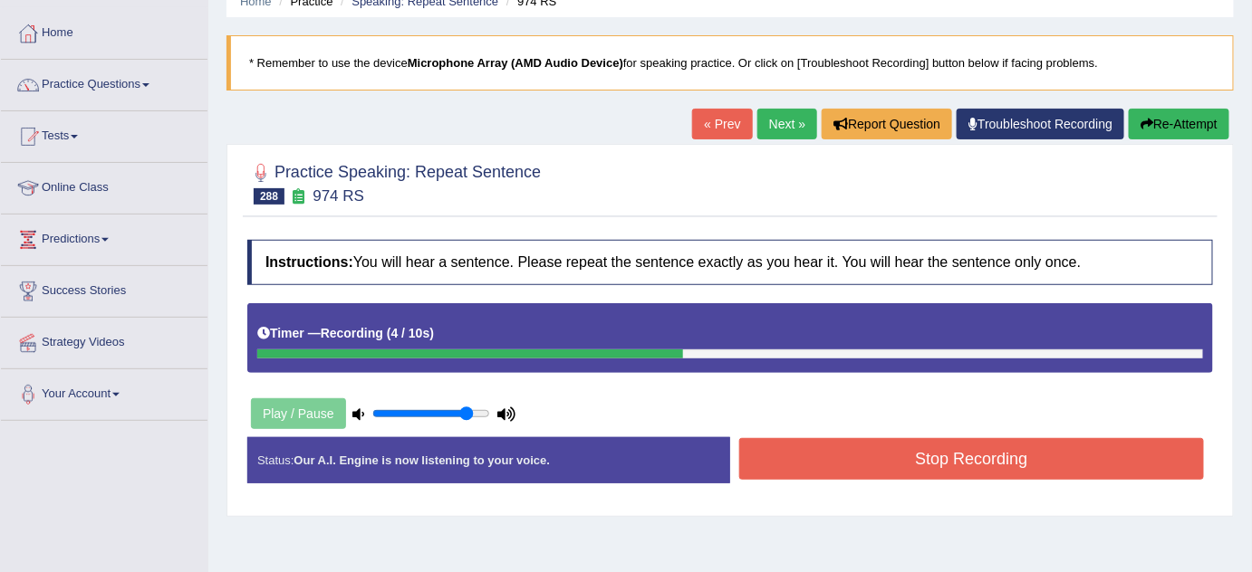
click at [883, 473] on button "Stop Recording" at bounding box center [971, 459] width 465 height 42
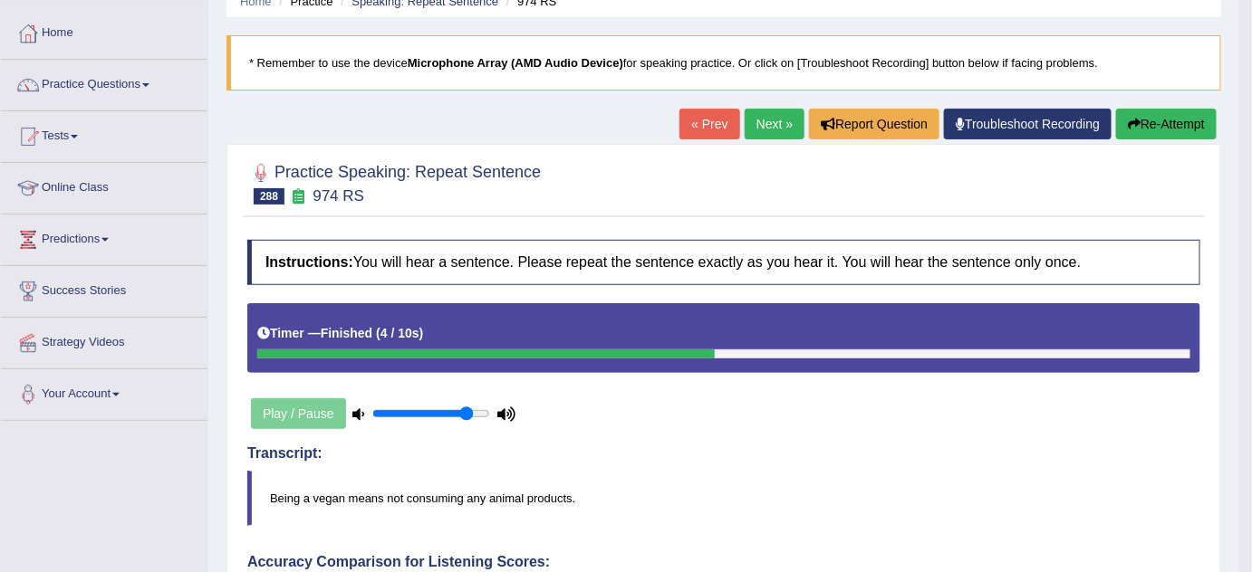
click at [1191, 129] on button "Re-Attempt" at bounding box center [1166, 124] width 101 height 31
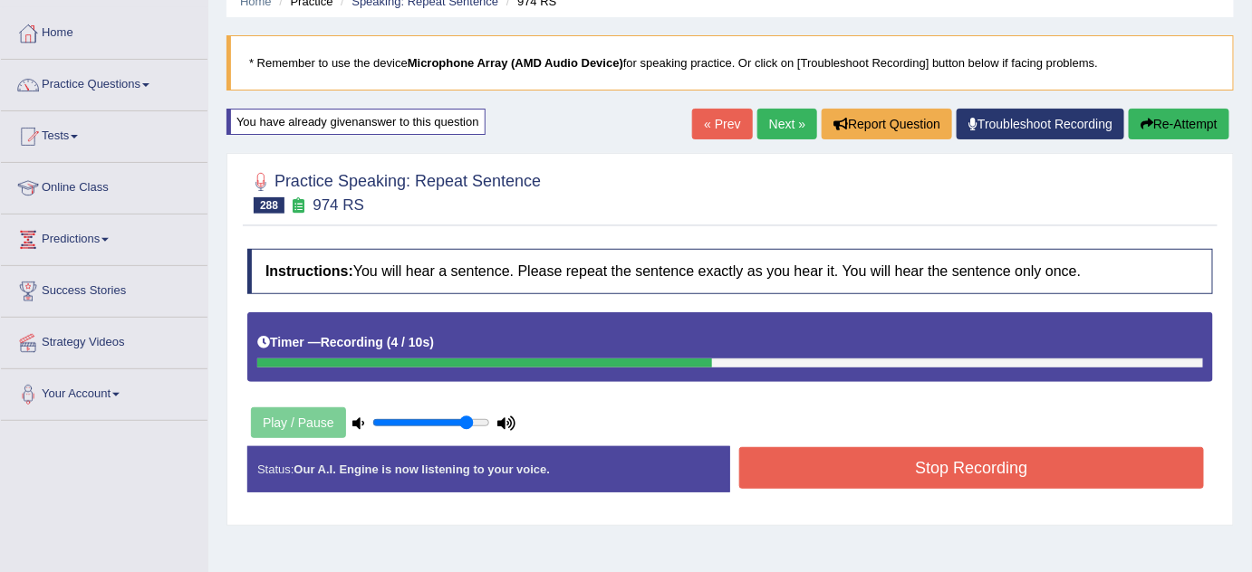
click at [970, 464] on button "Stop Recording" at bounding box center [971, 468] width 465 height 42
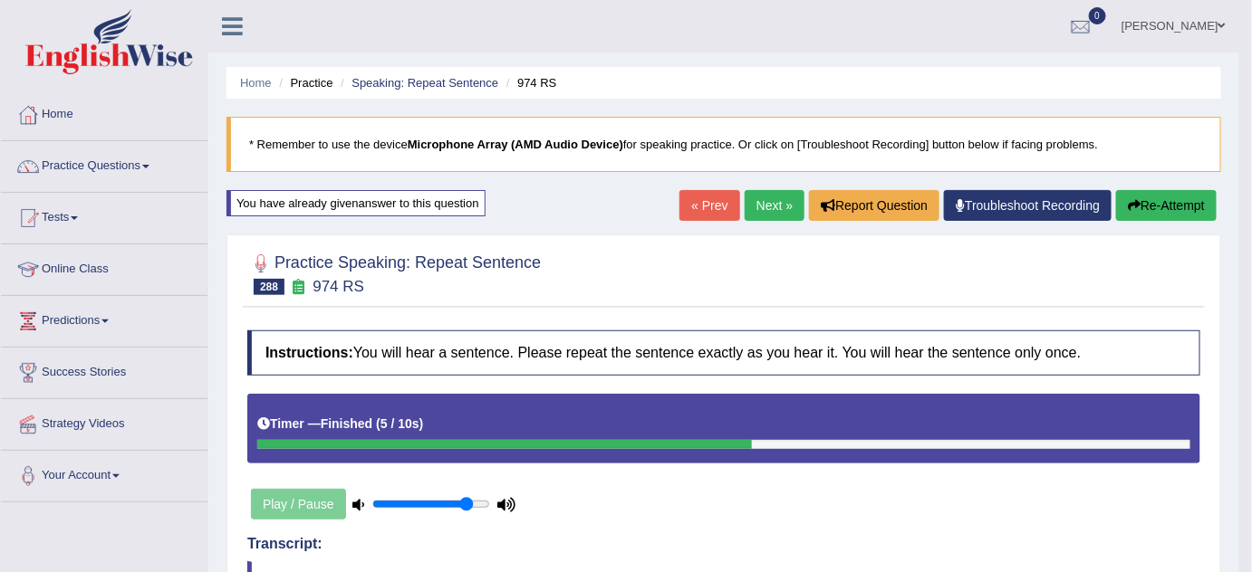
click at [1175, 195] on button "Re-Attempt" at bounding box center [1166, 205] width 101 height 31
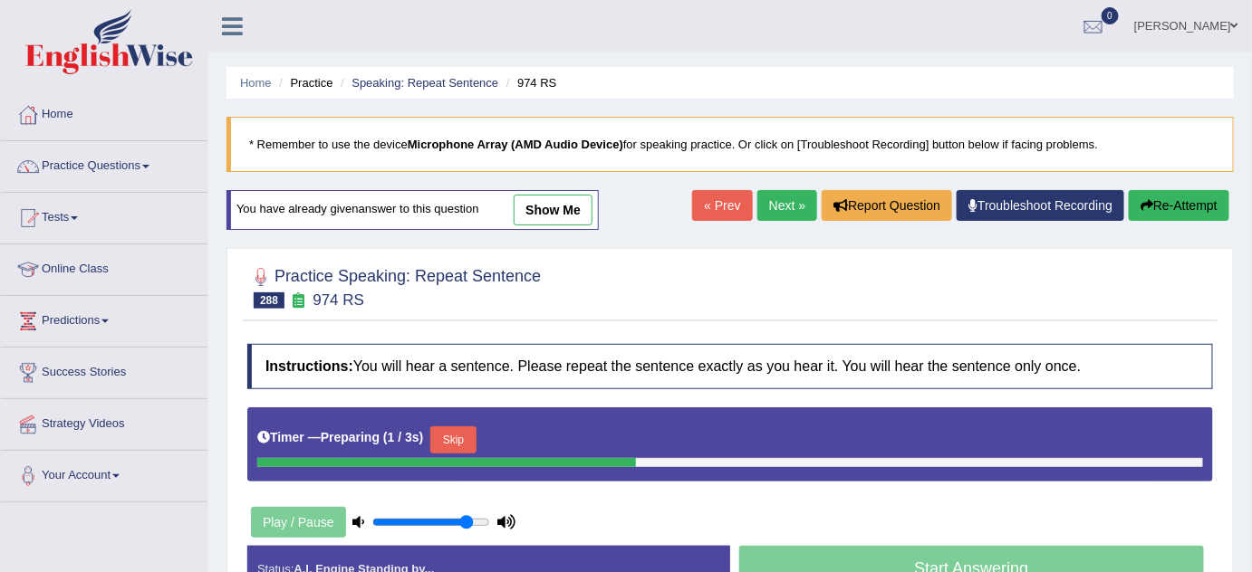
click at [453, 430] on button "Skip" at bounding box center [452, 440] width 45 height 27
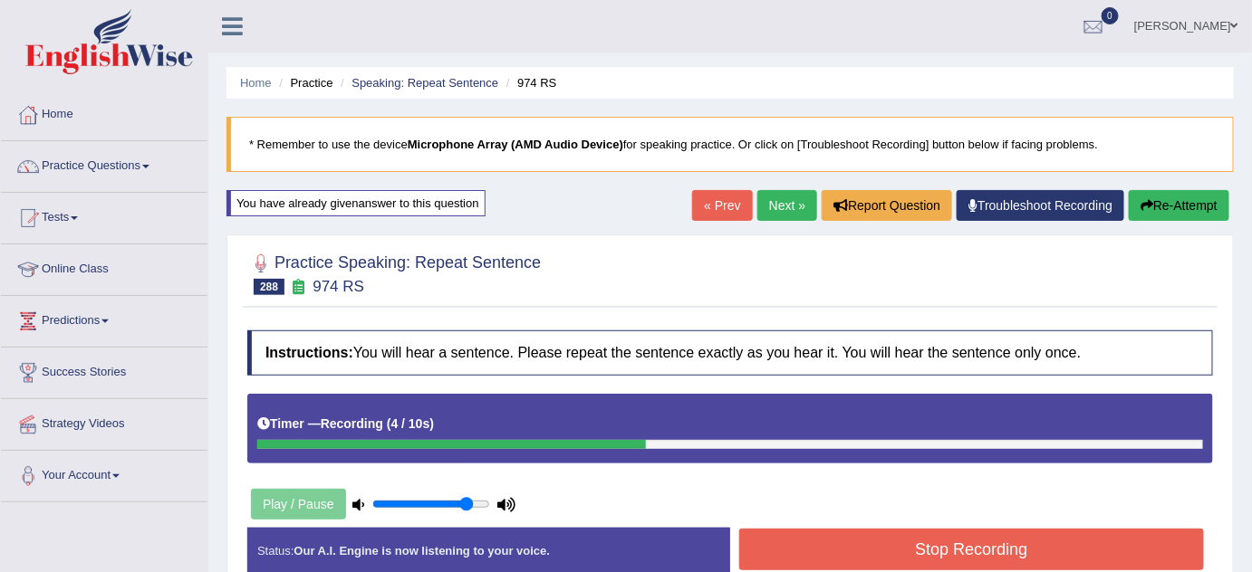
click at [808, 535] on button "Stop Recording" at bounding box center [971, 550] width 465 height 42
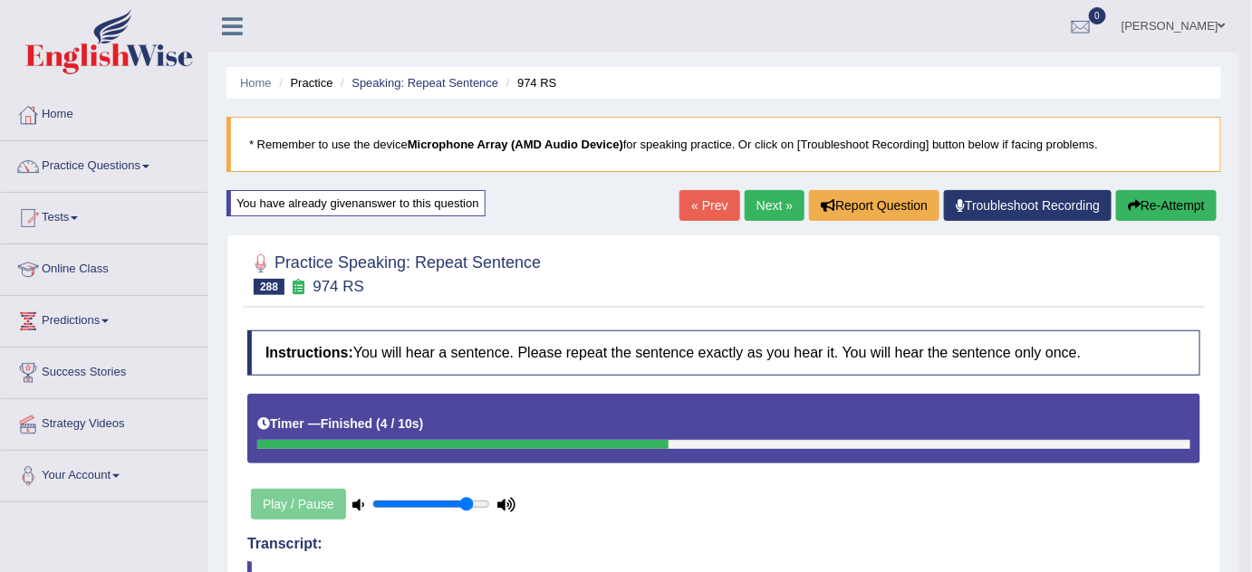
click at [1156, 212] on button "Re-Attempt" at bounding box center [1166, 205] width 101 height 31
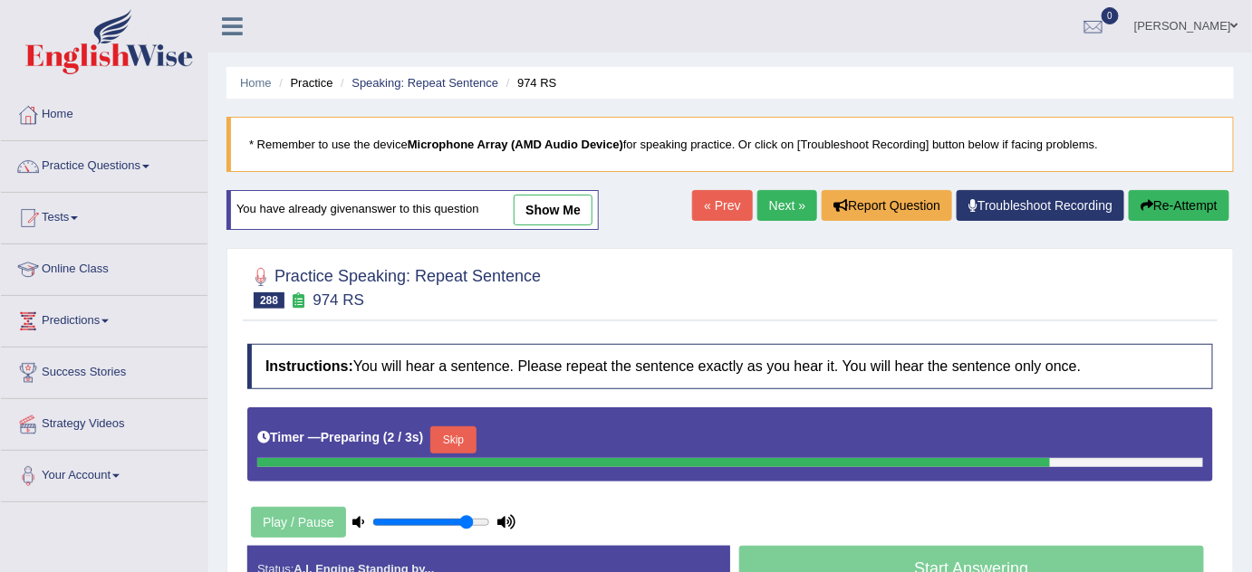
click at [779, 209] on link "Next »" at bounding box center [787, 205] width 60 height 31
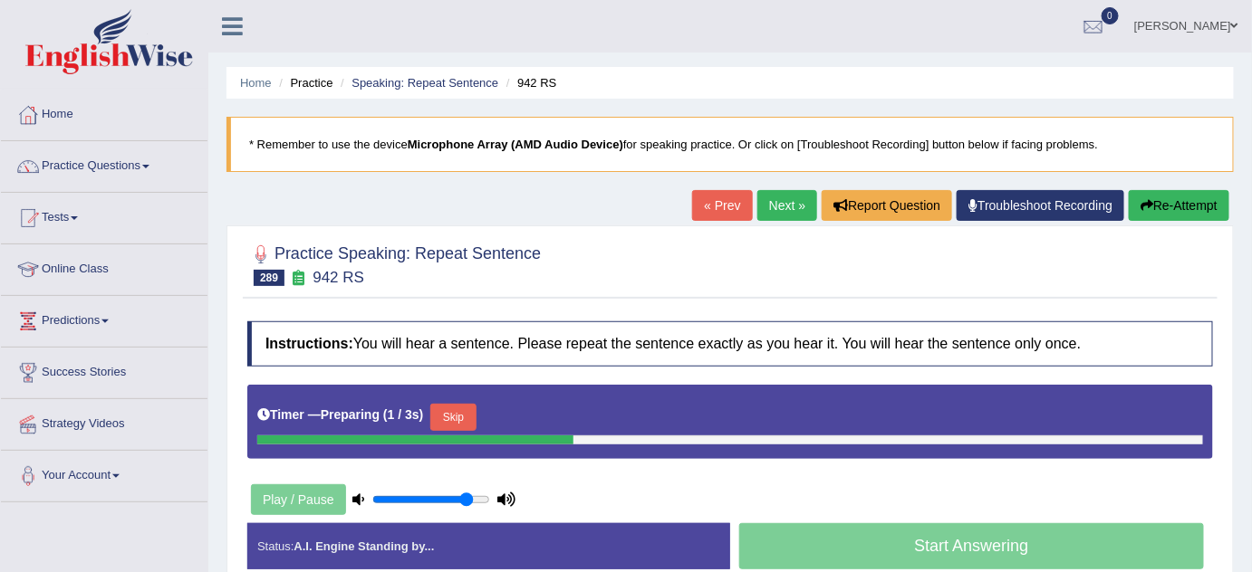
click at [465, 418] on button "Skip" at bounding box center [452, 417] width 45 height 27
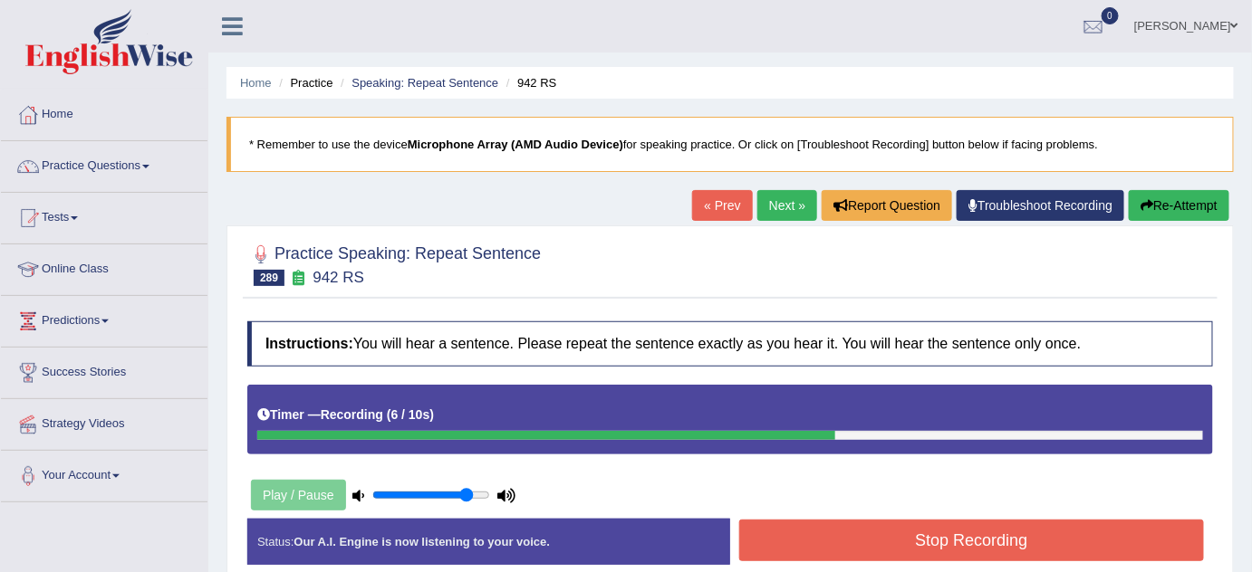
click at [806, 541] on button "Stop Recording" at bounding box center [971, 541] width 465 height 42
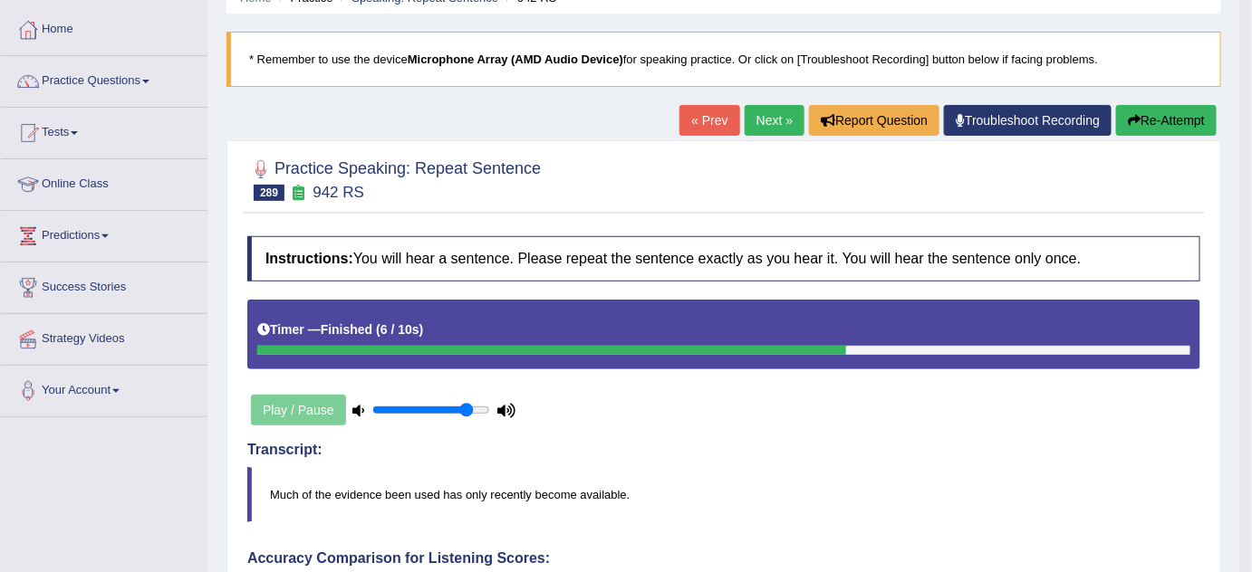
scroll to position [82, 0]
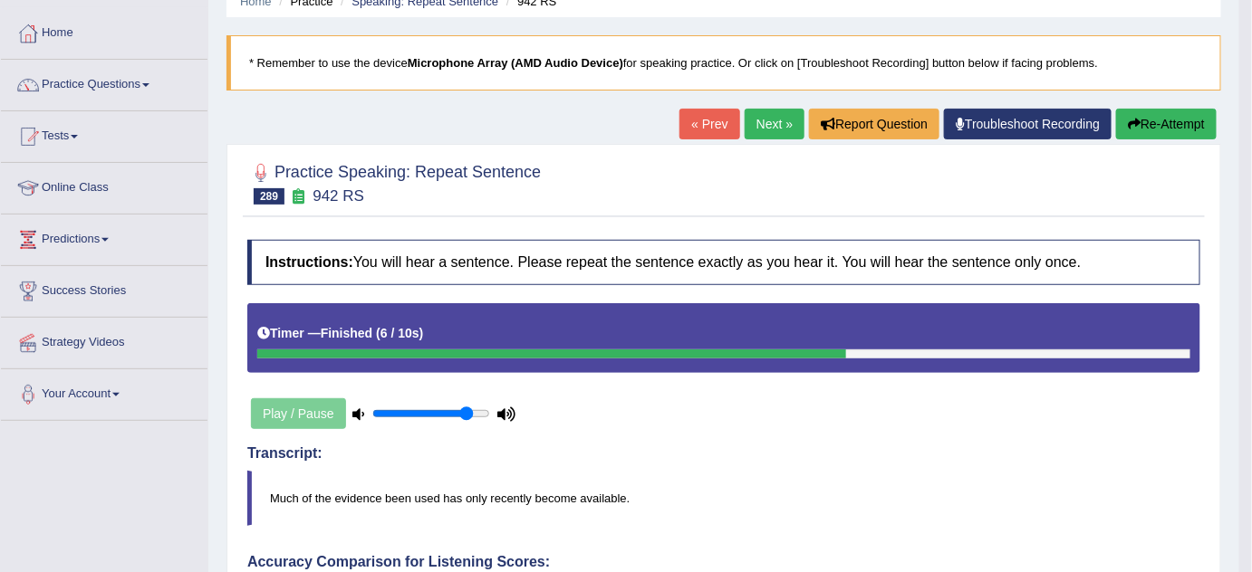
click at [1156, 109] on button "Re-Attempt" at bounding box center [1166, 124] width 101 height 31
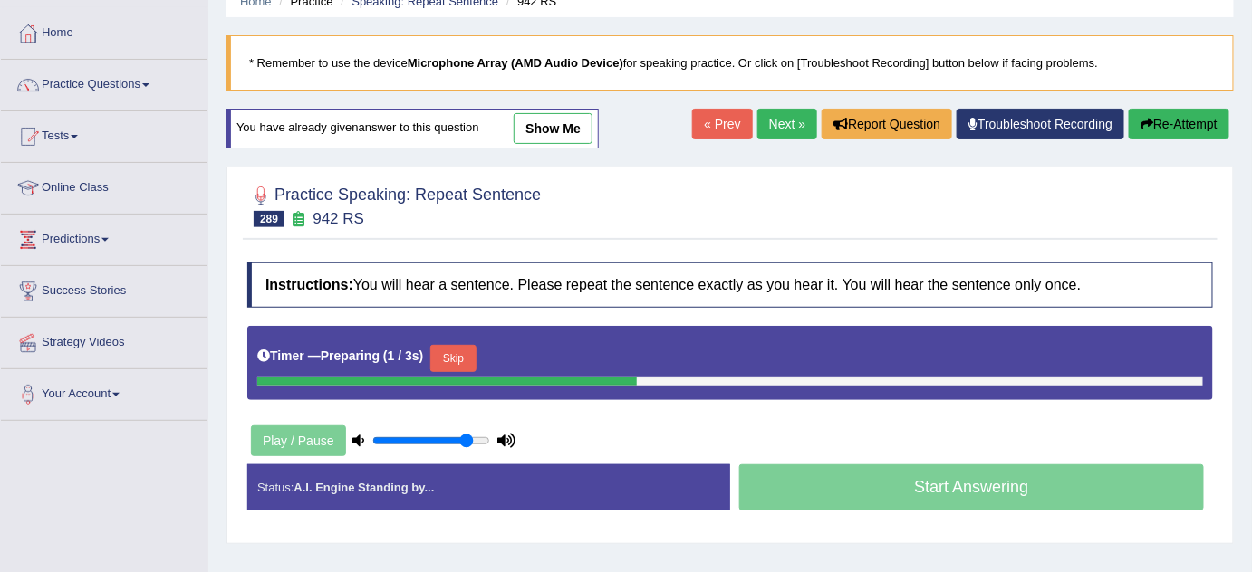
click at [462, 356] on button "Skip" at bounding box center [452, 358] width 45 height 27
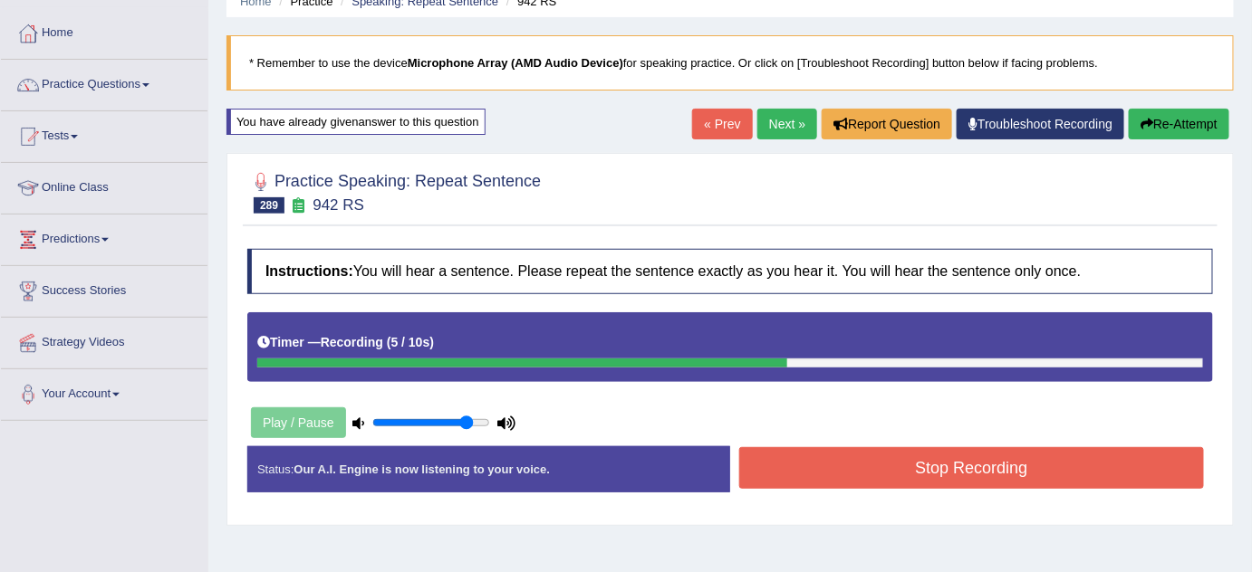
click at [803, 465] on button "Stop Recording" at bounding box center [971, 468] width 465 height 42
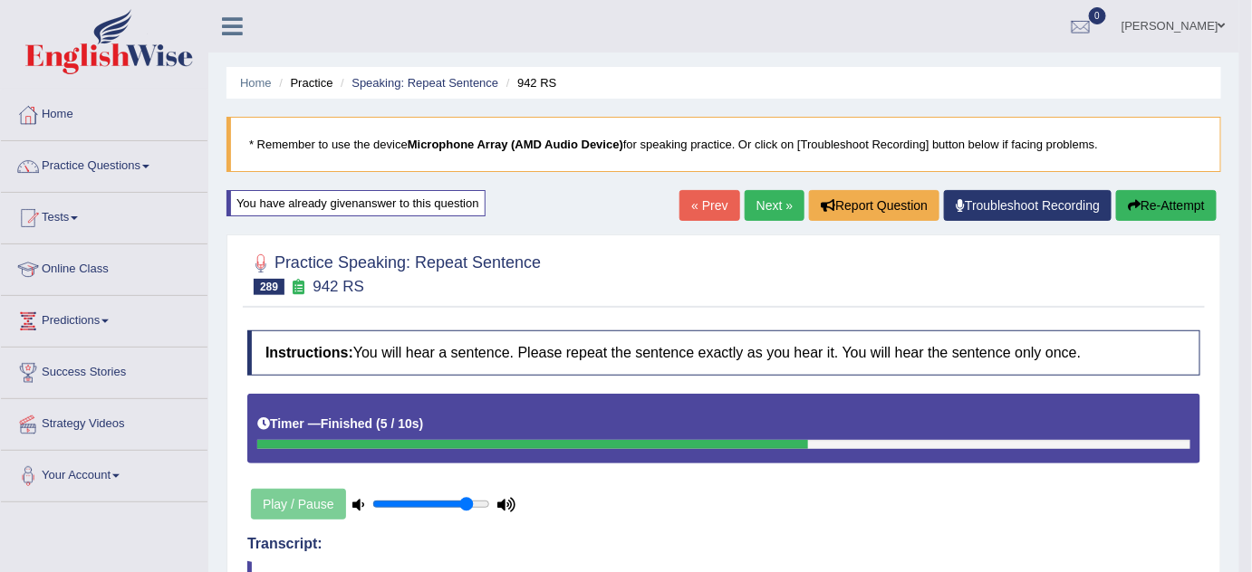
click at [1142, 205] on button "Re-Attempt" at bounding box center [1166, 205] width 101 height 31
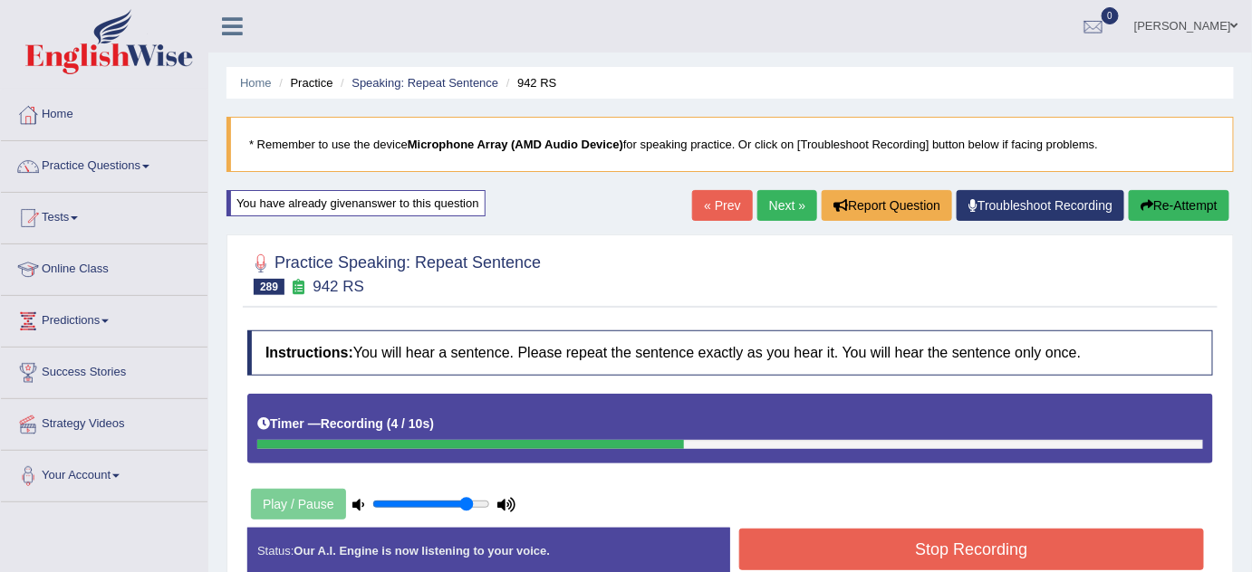
click at [955, 545] on button "Stop Recording" at bounding box center [971, 550] width 465 height 42
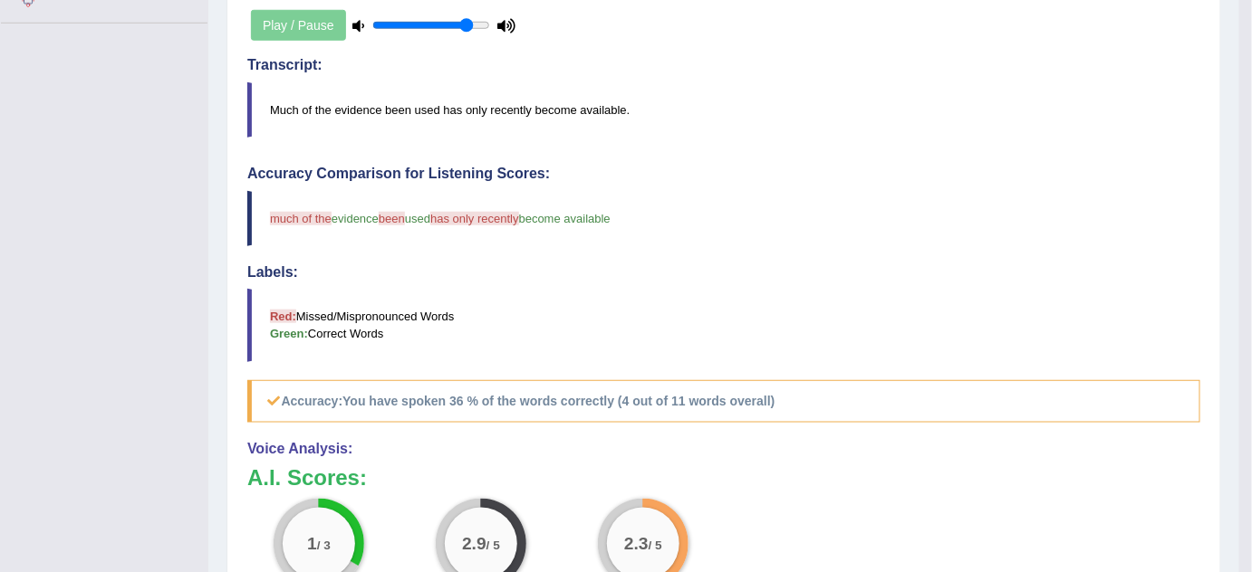
scroll to position [164, 0]
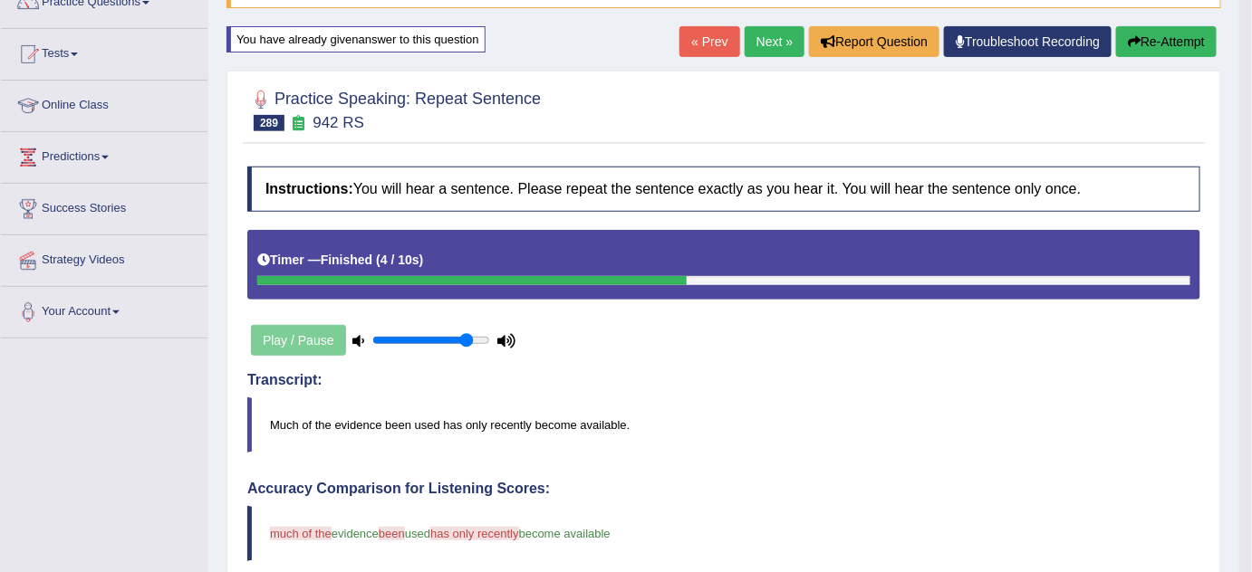
click at [770, 45] on link "Next »" at bounding box center [774, 41] width 60 height 31
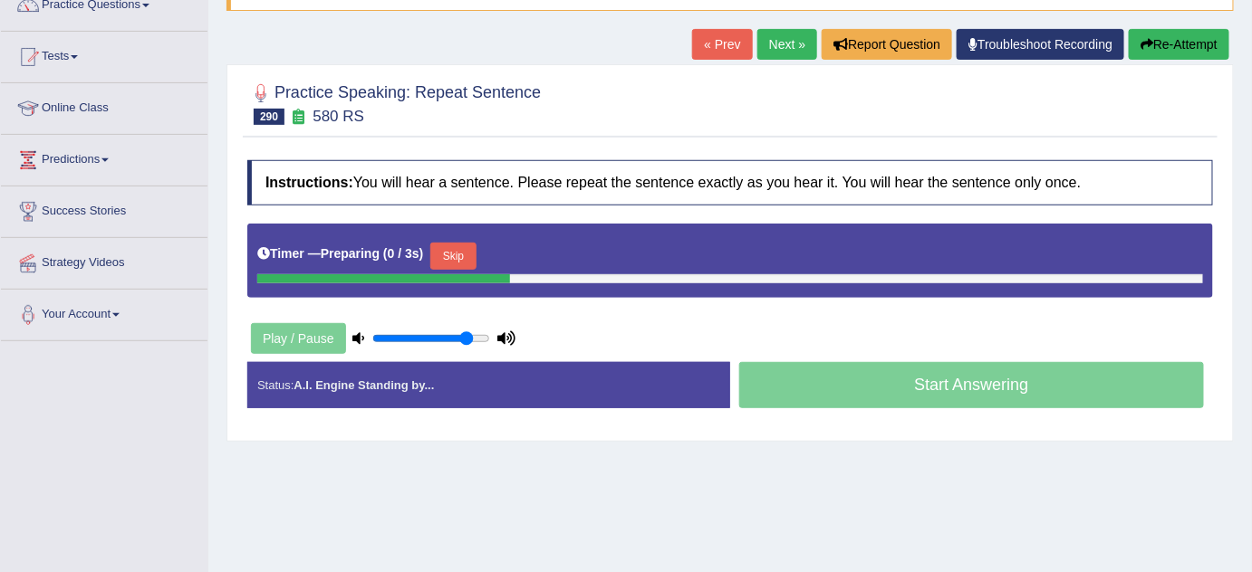
scroll to position [164, 0]
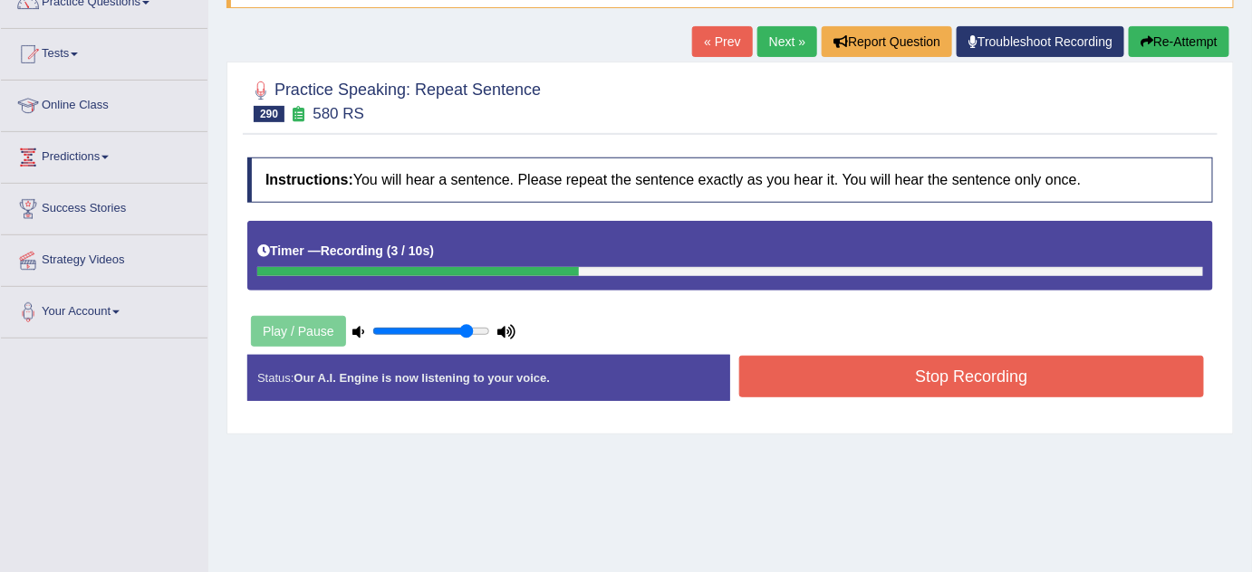
click at [831, 379] on button "Stop Recording" at bounding box center [971, 377] width 465 height 42
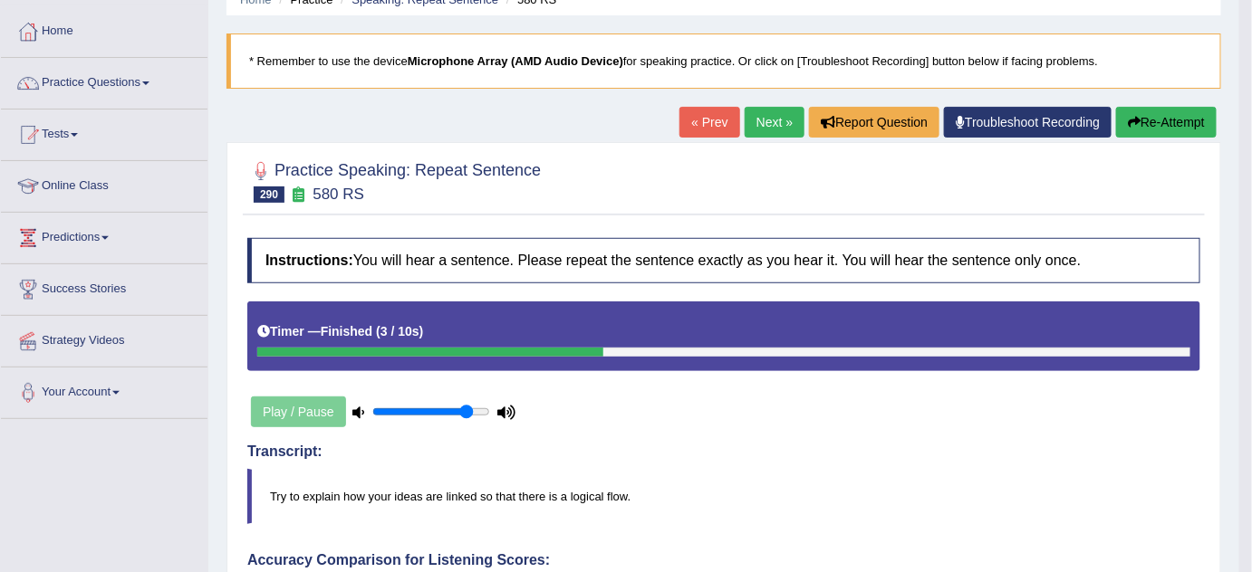
scroll to position [82, 0]
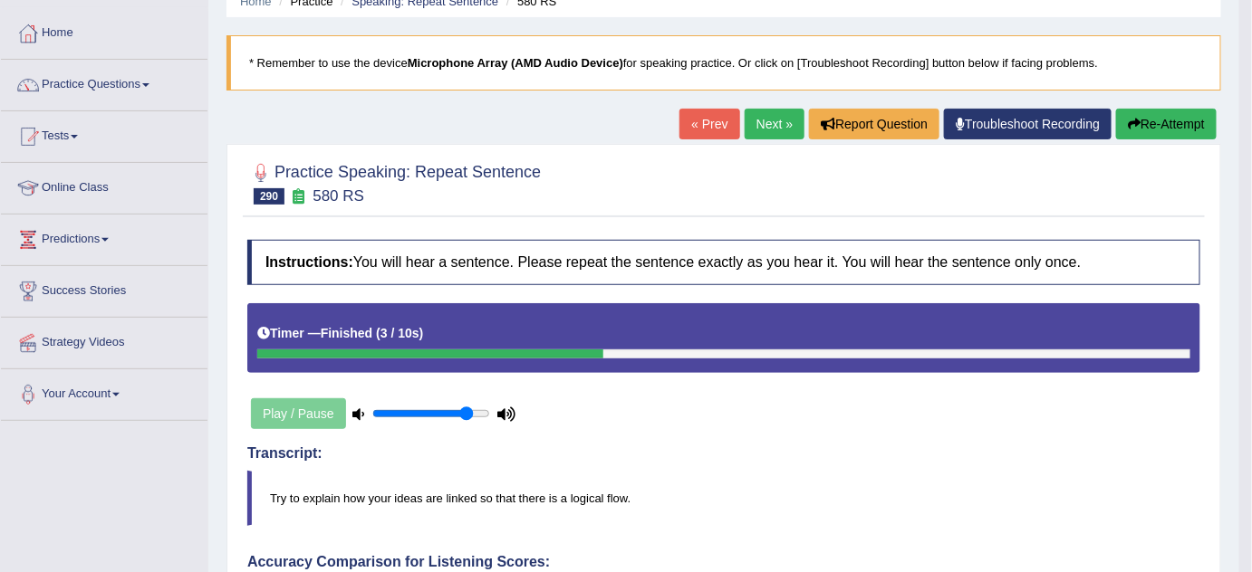
click at [1156, 124] on button "Re-Attempt" at bounding box center [1166, 124] width 101 height 31
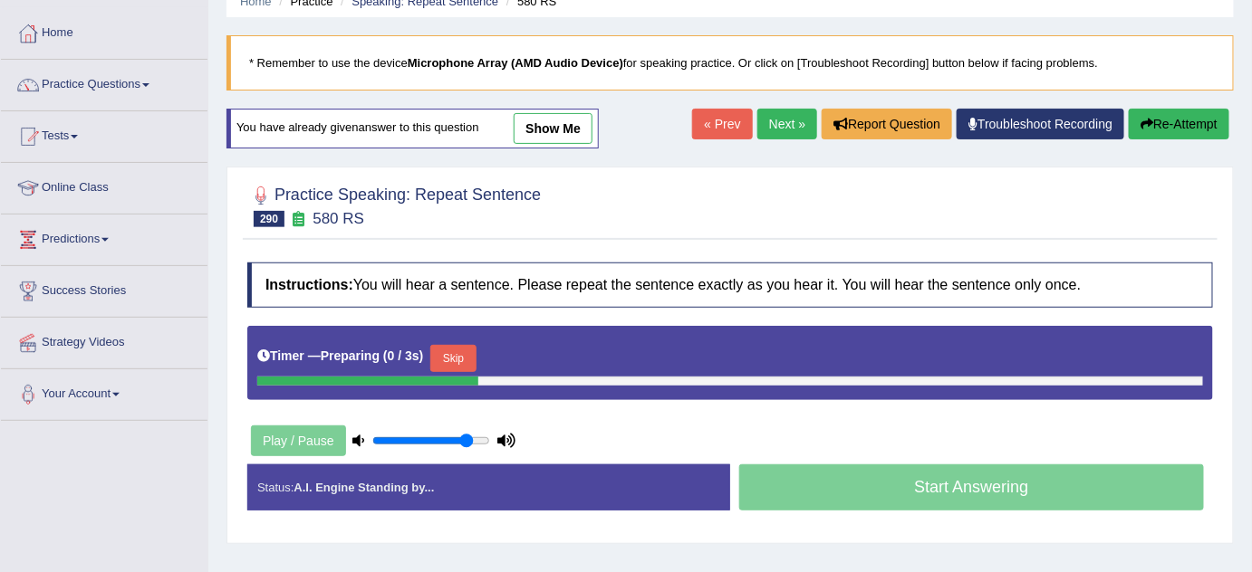
click at [457, 345] on button "Skip" at bounding box center [452, 358] width 45 height 27
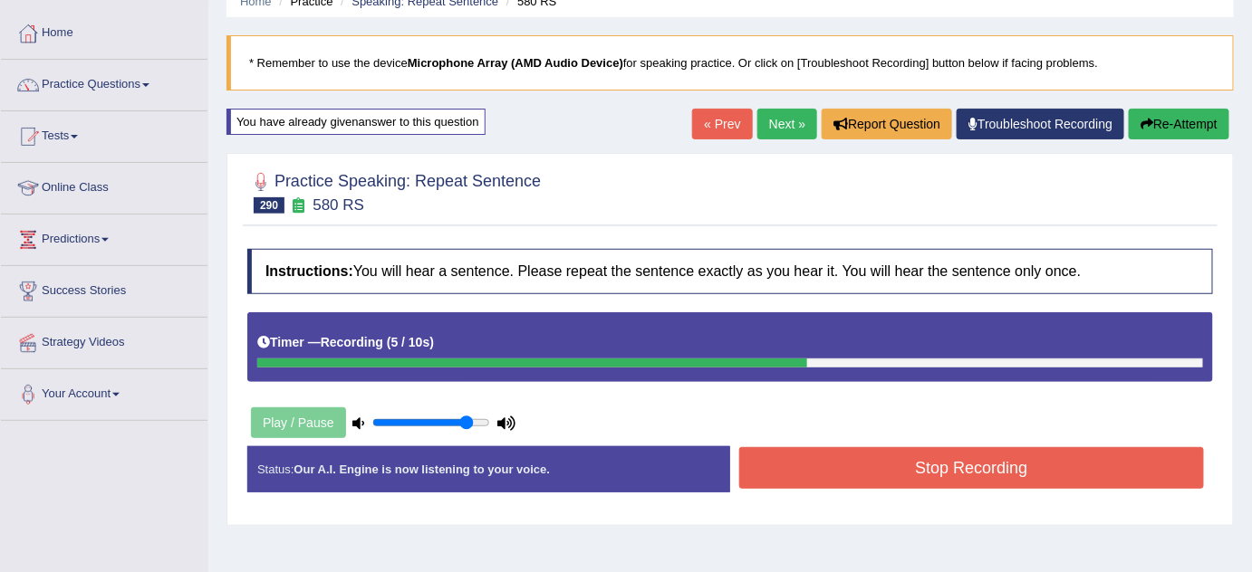
click at [887, 453] on button "Stop Recording" at bounding box center [971, 468] width 465 height 42
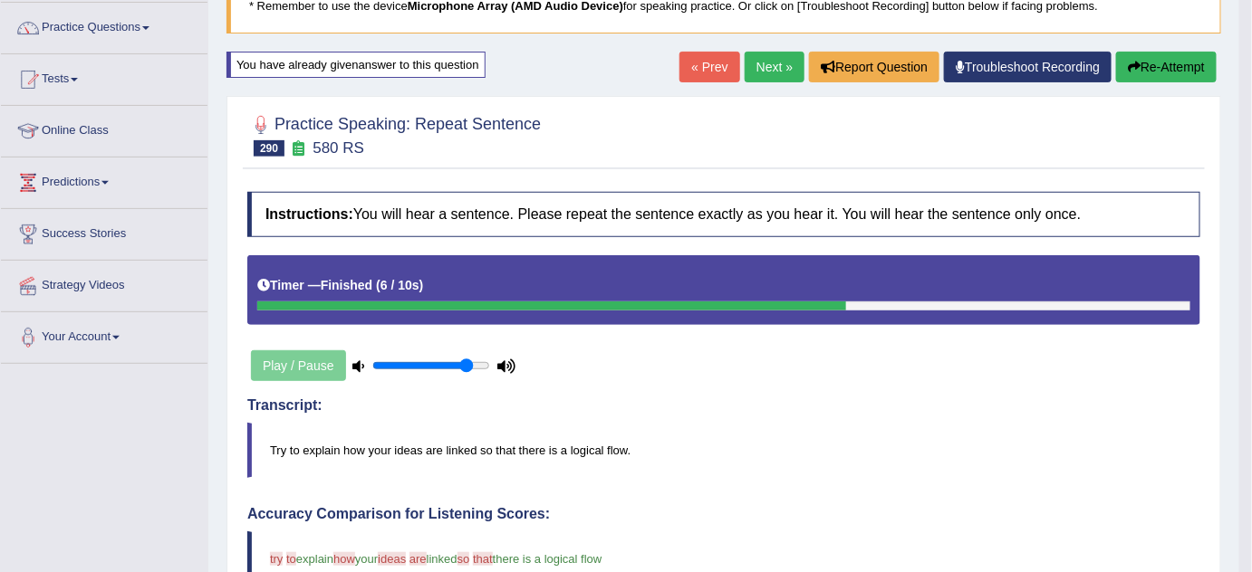
scroll to position [82, 0]
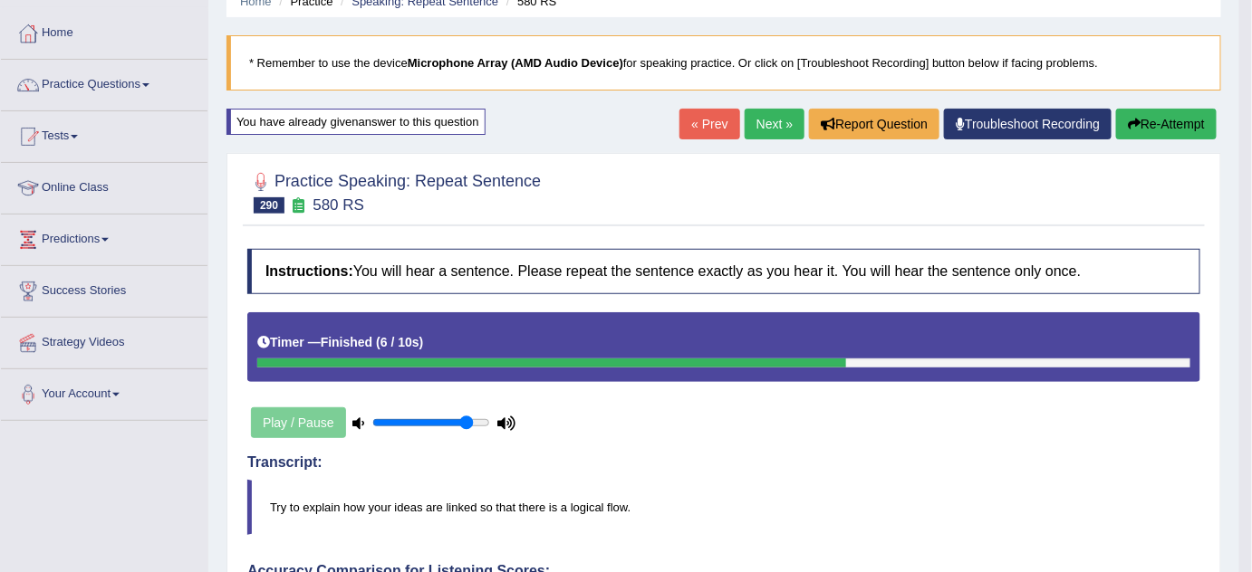
click at [1175, 125] on button "Re-Attempt" at bounding box center [1166, 124] width 101 height 31
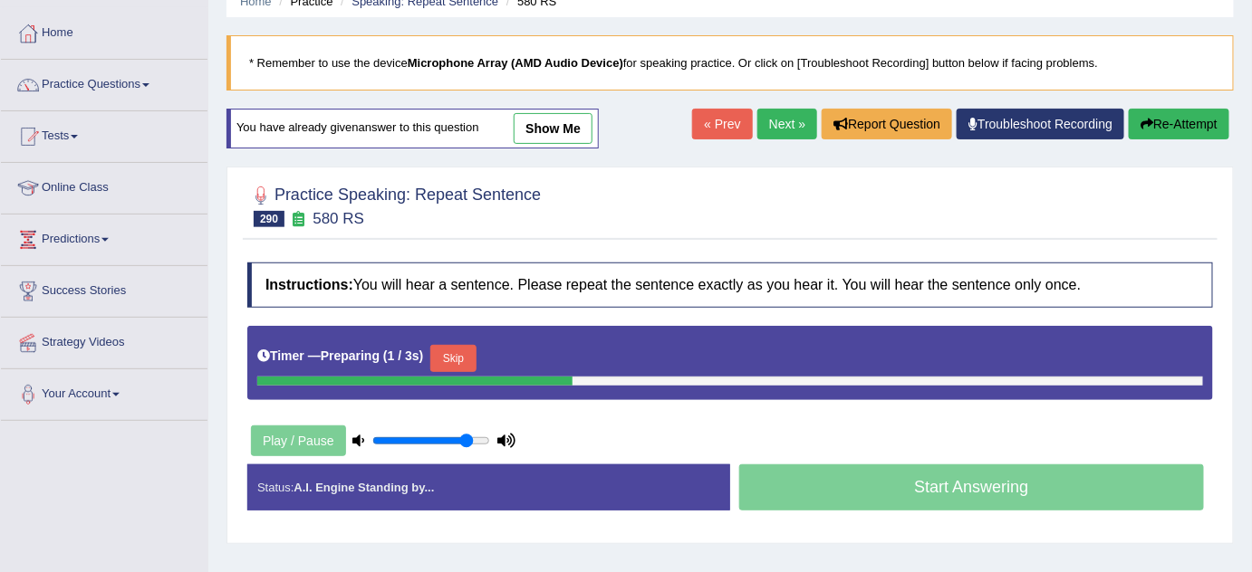
click at [464, 350] on button "Skip" at bounding box center [452, 358] width 45 height 27
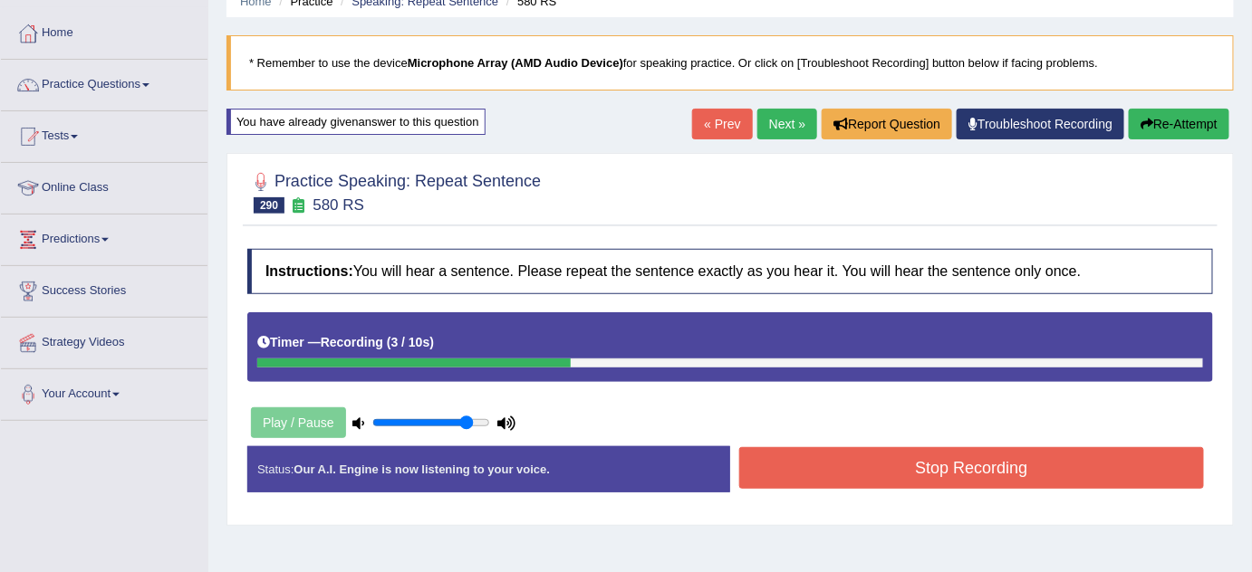
click at [849, 472] on button "Stop Recording" at bounding box center [971, 468] width 465 height 42
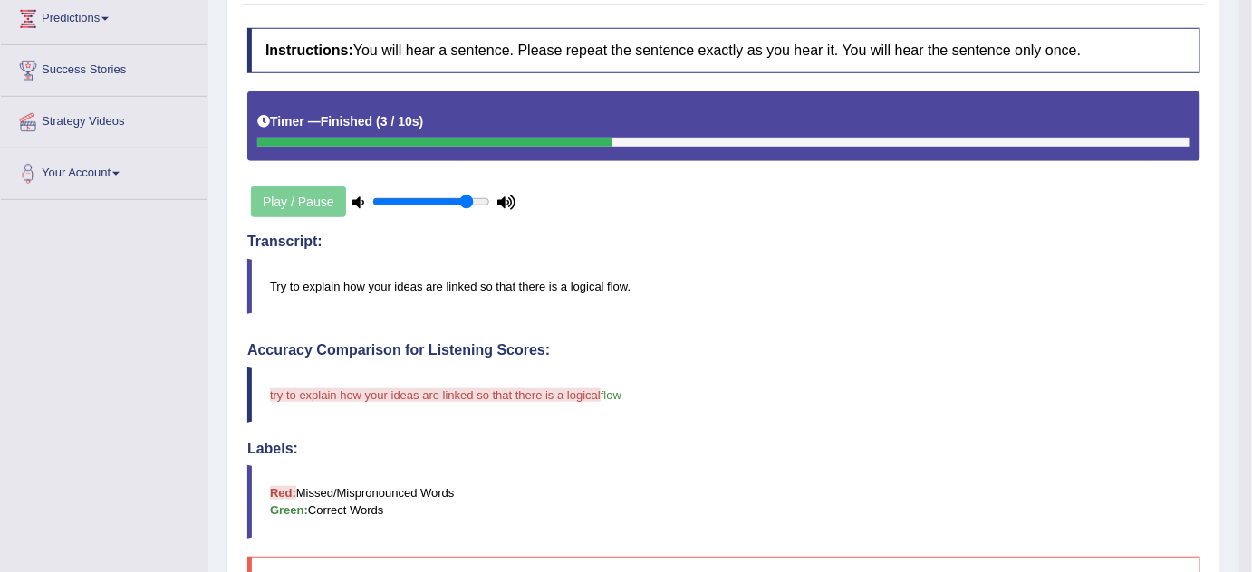
scroll to position [82, 0]
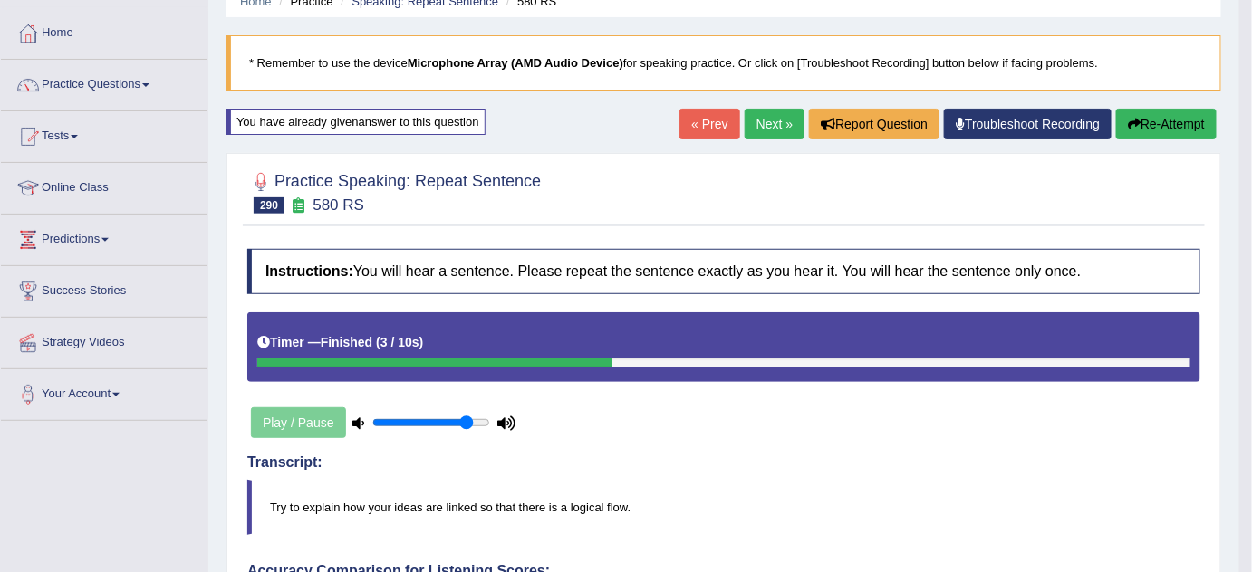
click at [765, 120] on link "Next »" at bounding box center [774, 124] width 60 height 31
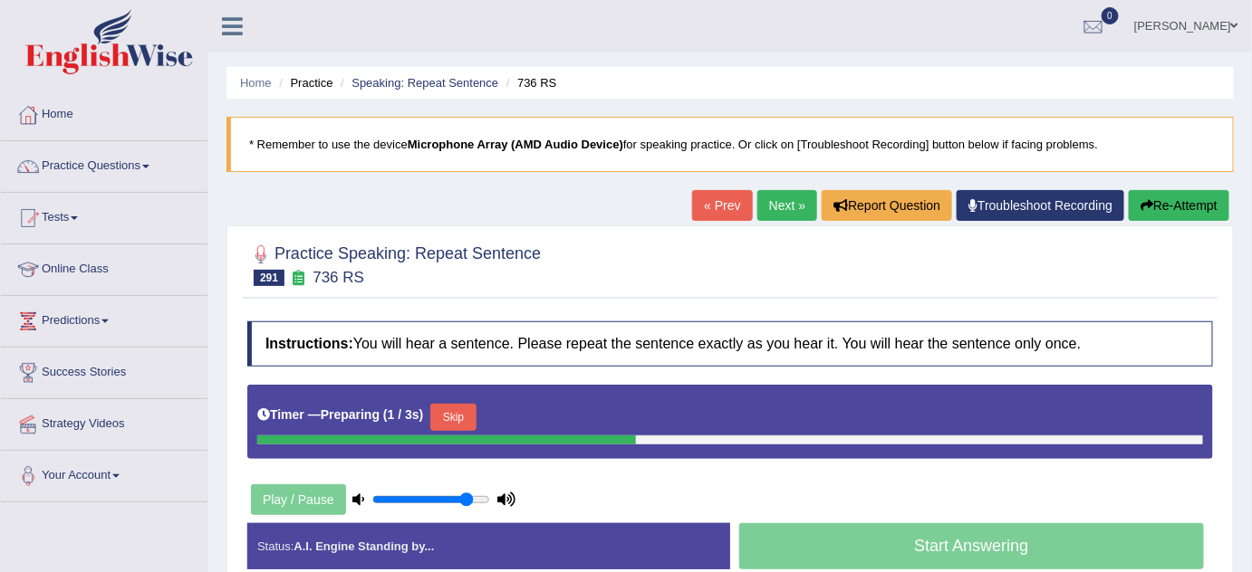
click at [468, 412] on button "Skip" at bounding box center [452, 417] width 45 height 27
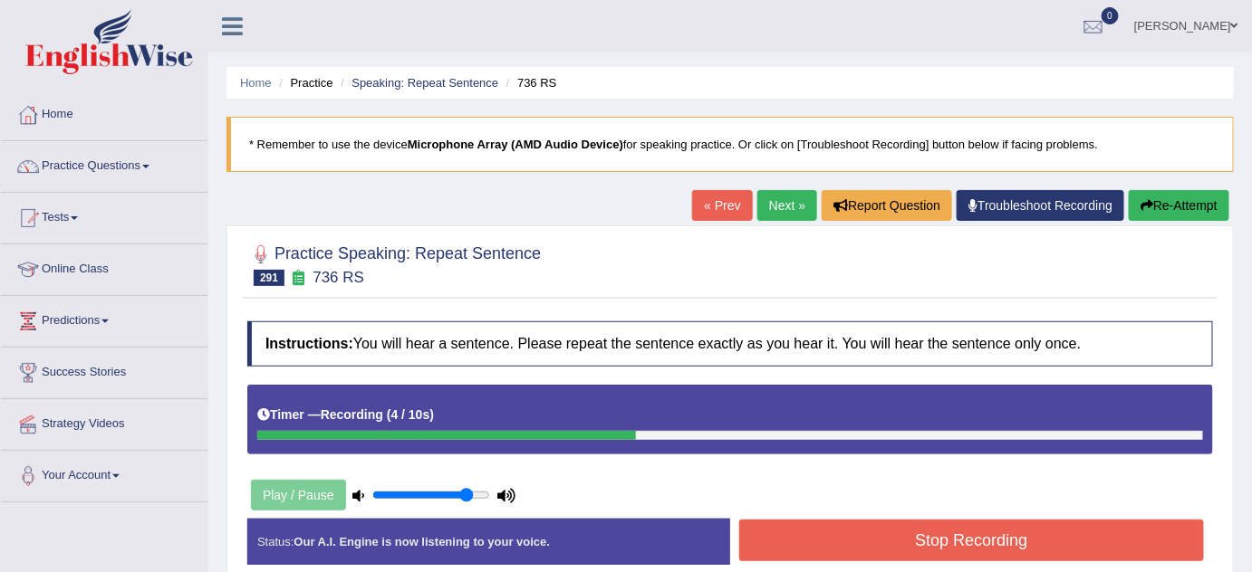
click at [897, 545] on button "Stop Recording" at bounding box center [971, 541] width 465 height 42
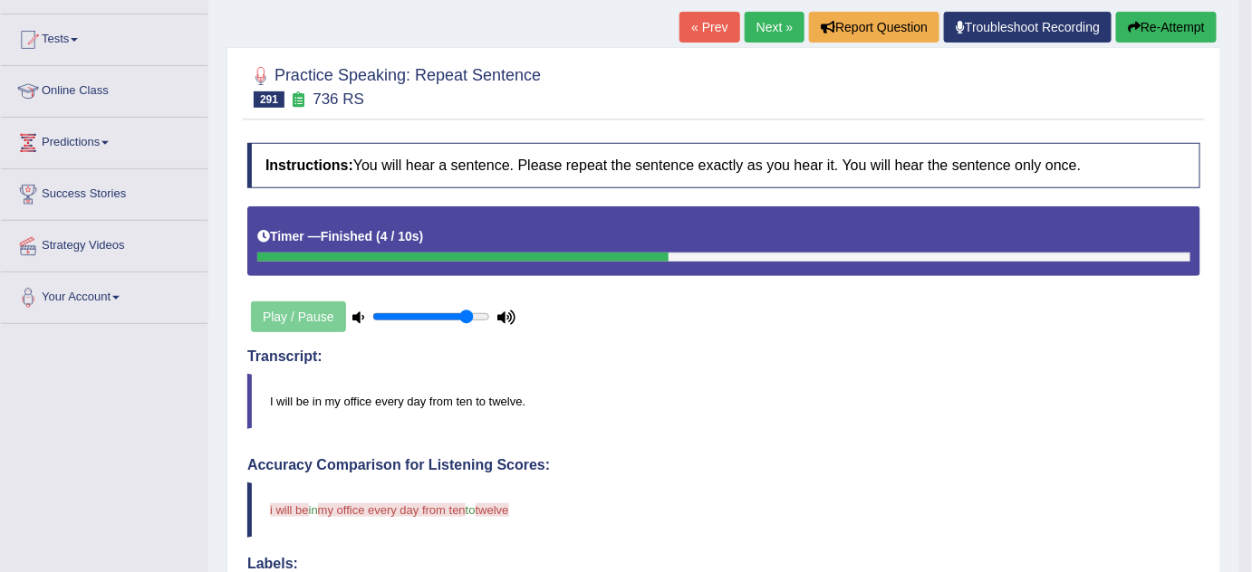
scroll to position [164, 0]
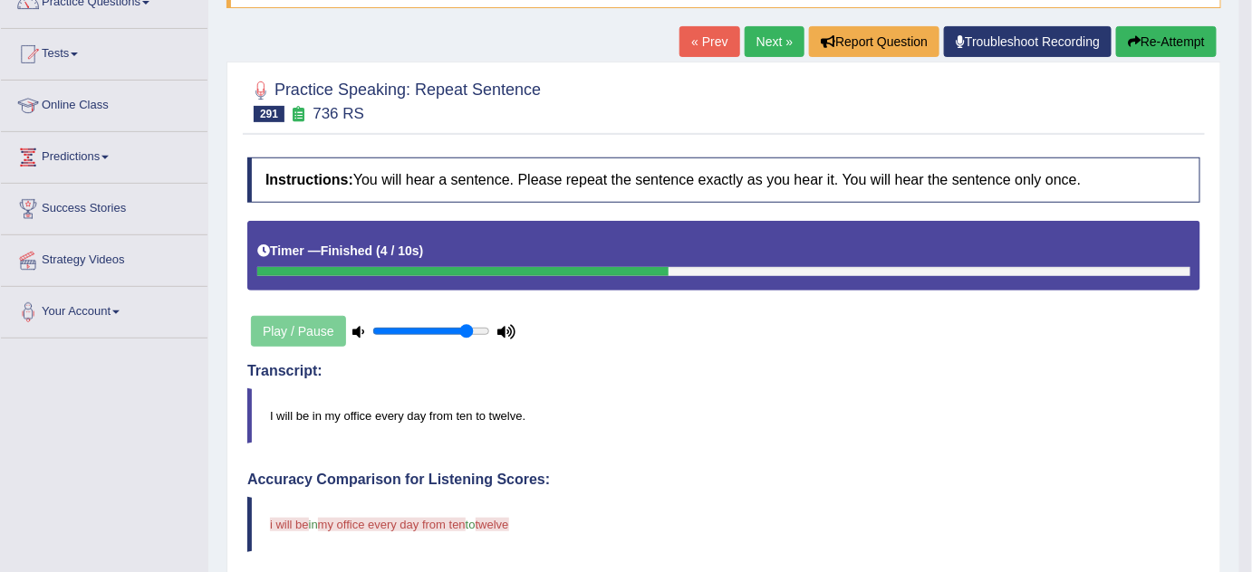
click at [1168, 47] on button "Re-Attempt" at bounding box center [1166, 41] width 101 height 31
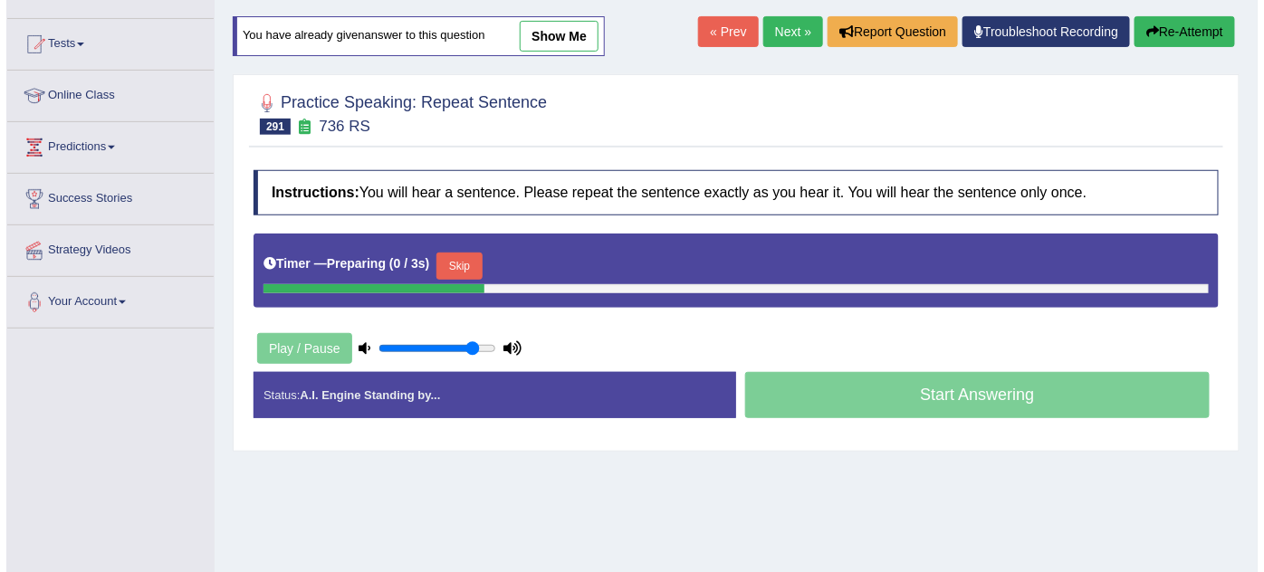
scroll to position [164, 0]
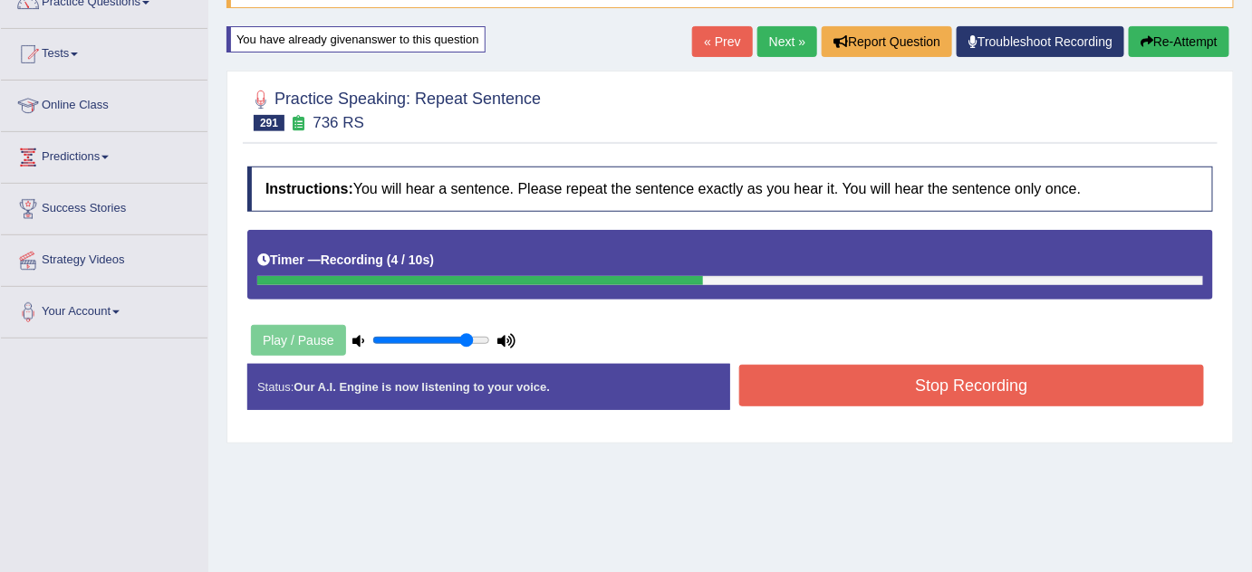
click at [900, 367] on button "Stop Recording" at bounding box center [971, 386] width 465 height 42
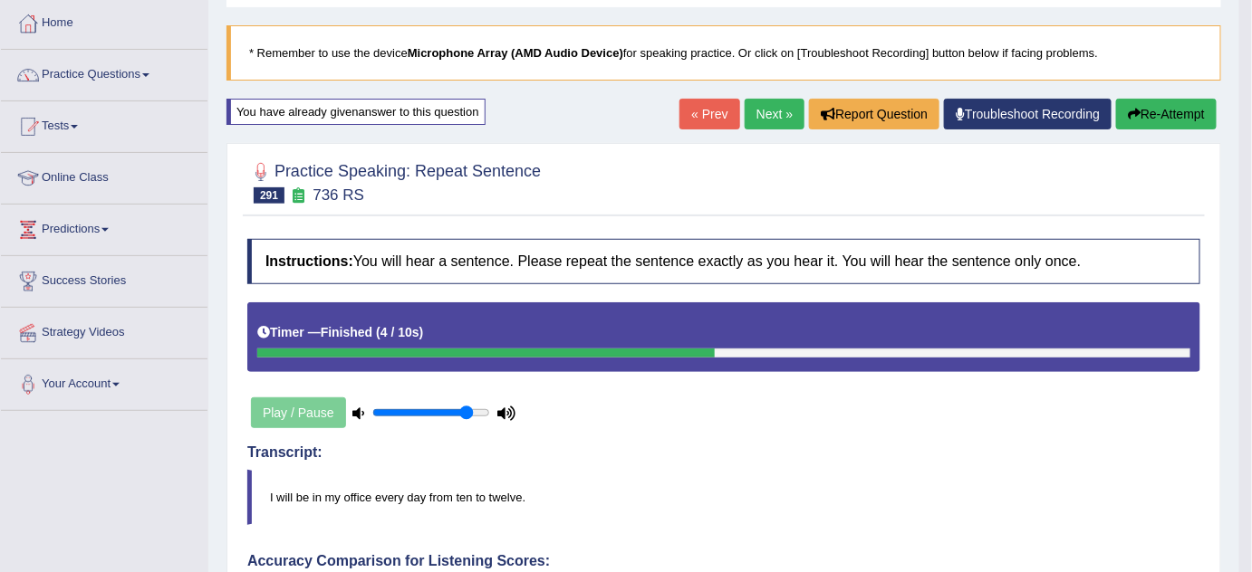
scroll to position [82, 0]
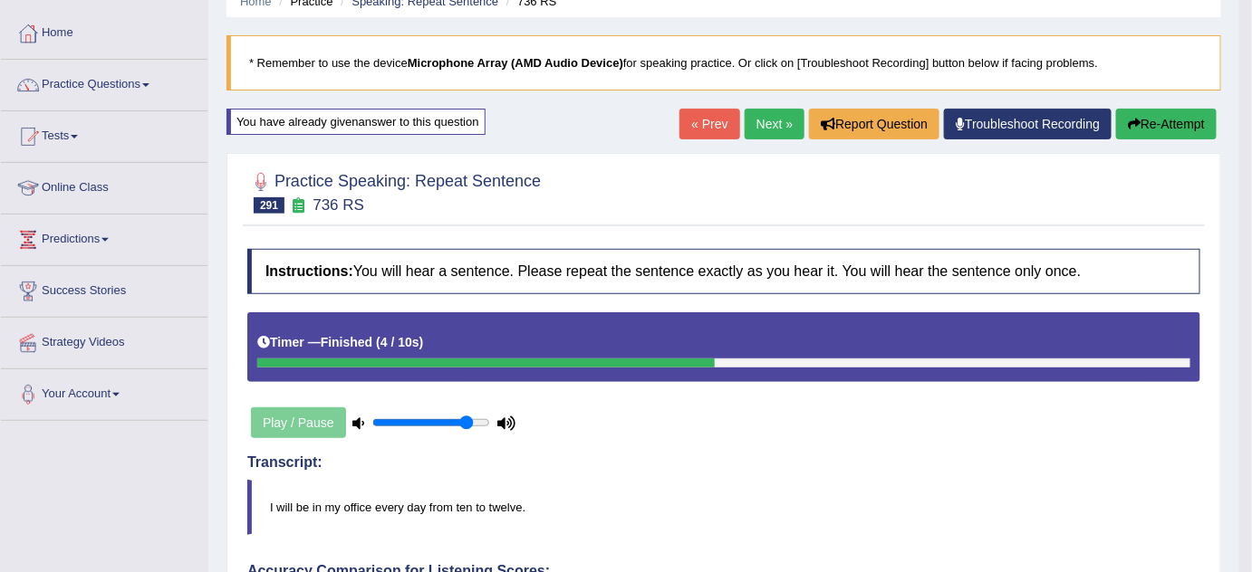
click at [762, 121] on link "Next »" at bounding box center [774, 124] width 60 height 31
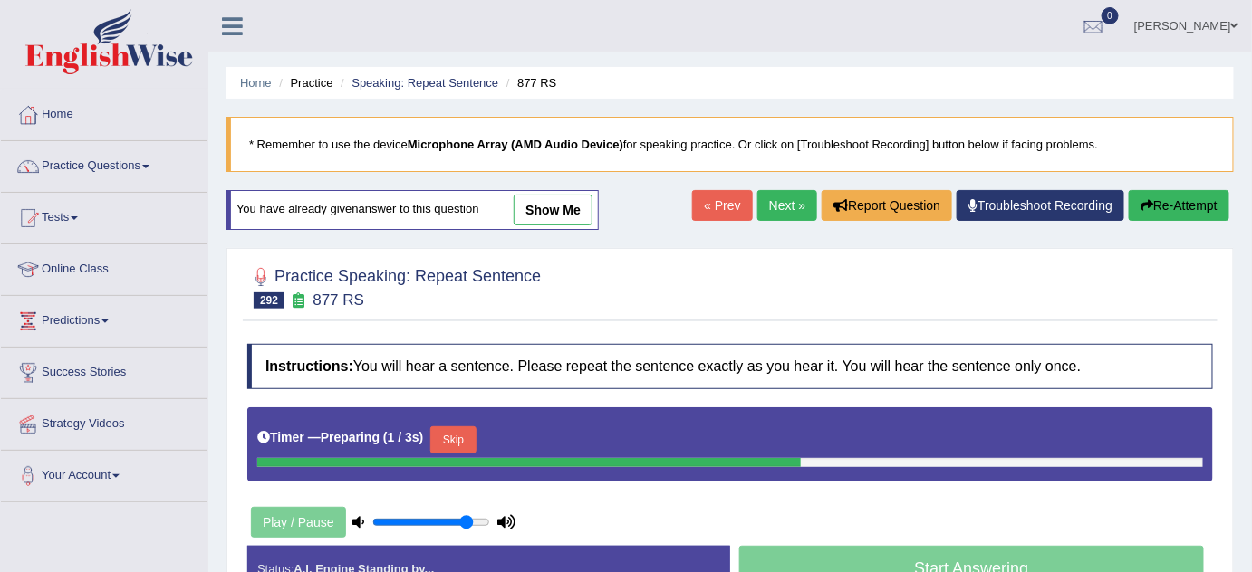
click at [474, 429] on button "Skip" at bounding box center [452, 440] width 45 height 27
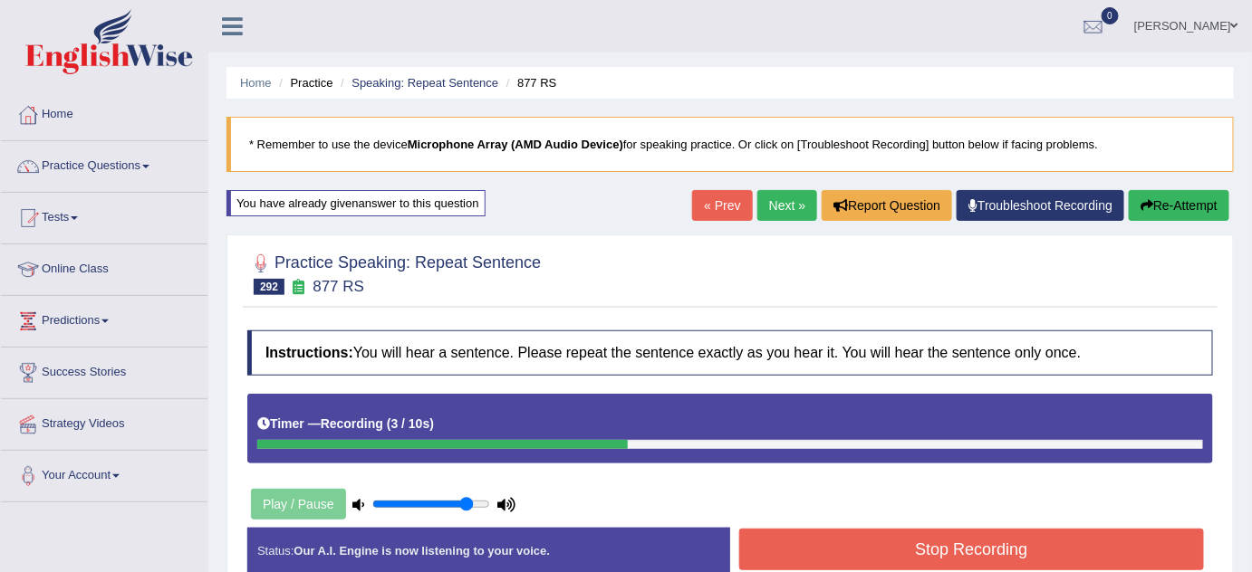
click at [1026, 544] on button "Stop Recording" at bounding box center [971, 550] width 465 height 42
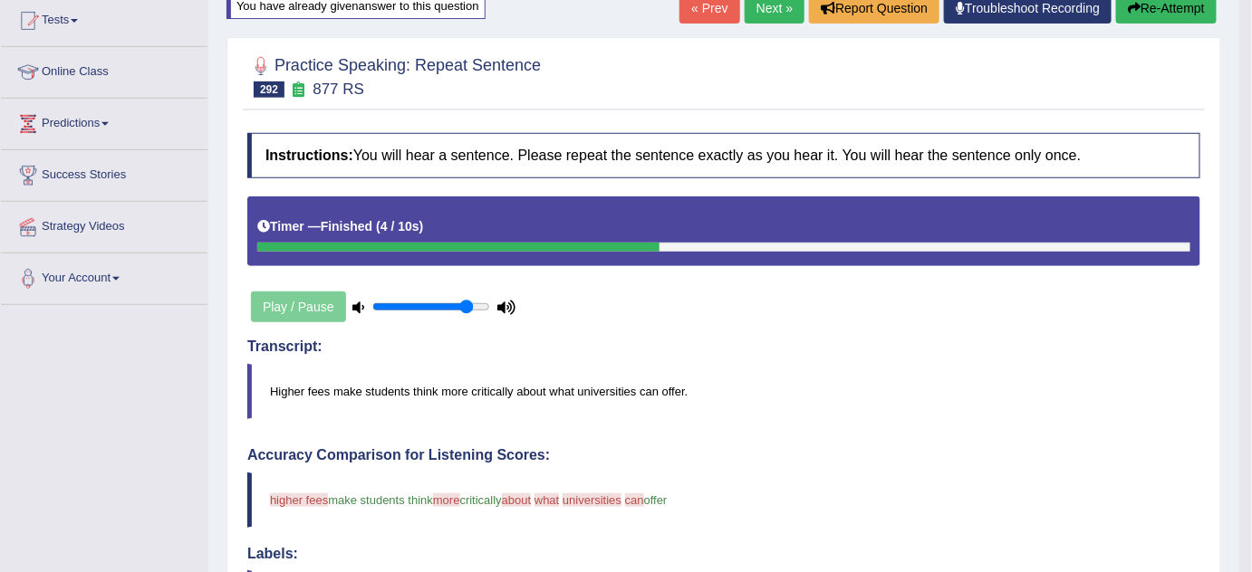
scroll to position [82, 0]
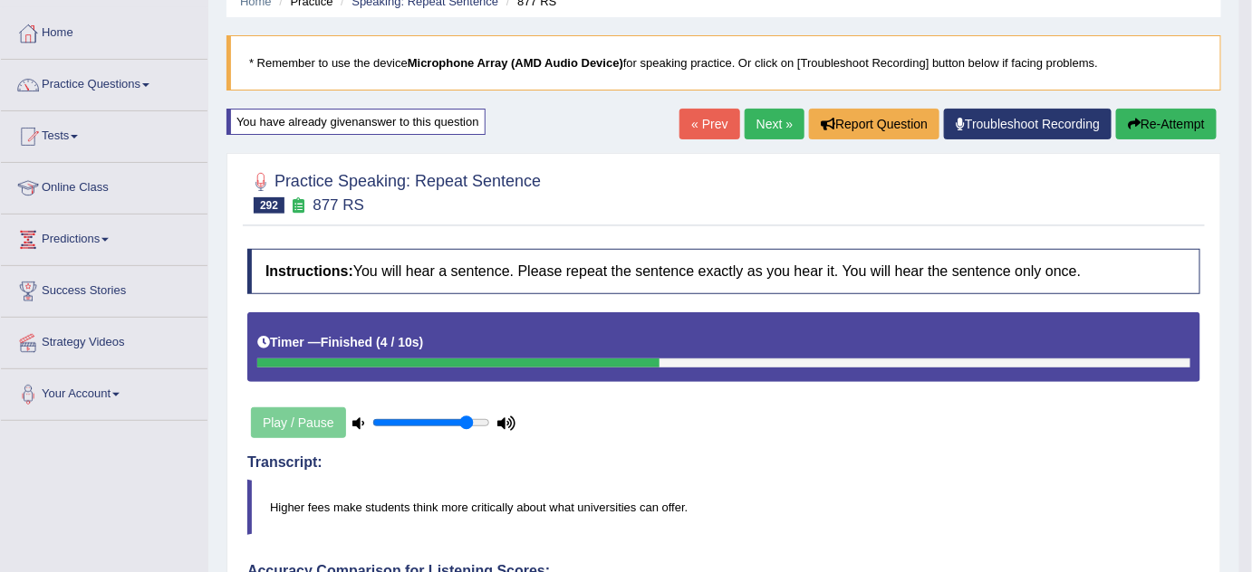
click at [1169, 127] on button "Re-Attempt" at bounding box center [1166, 124] width 101 height 31
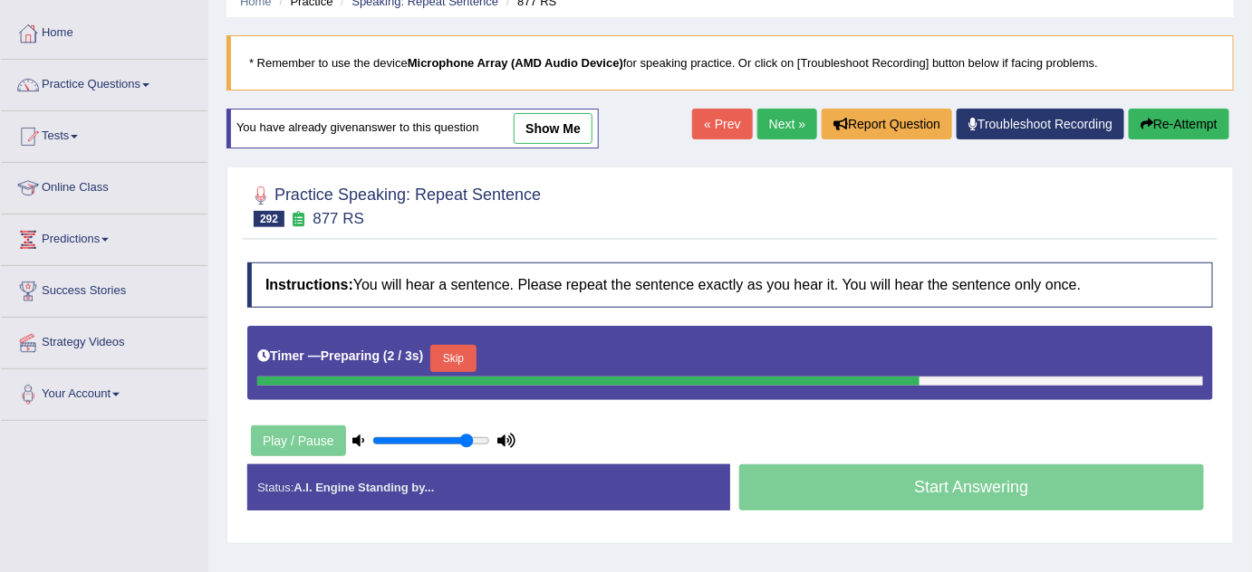
click at [475, 354] on button "Skip" at bounding box center [452, 358] width 45 height 27
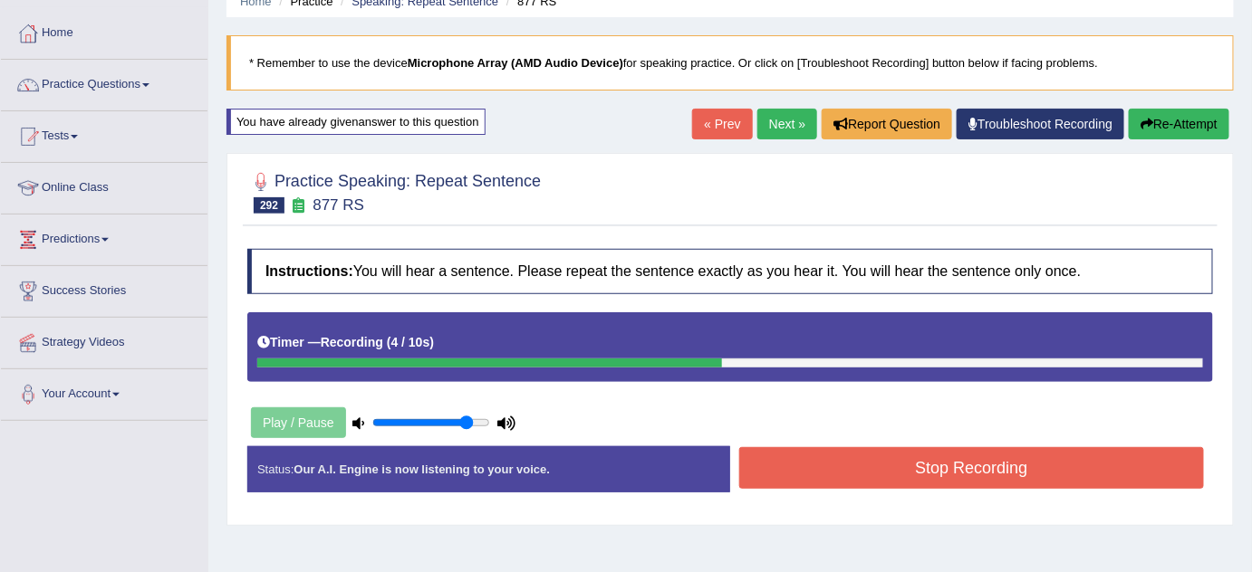
click at [917, 452] on button "Stop Recording" at bounding box center [971, 468] width 465 height 42
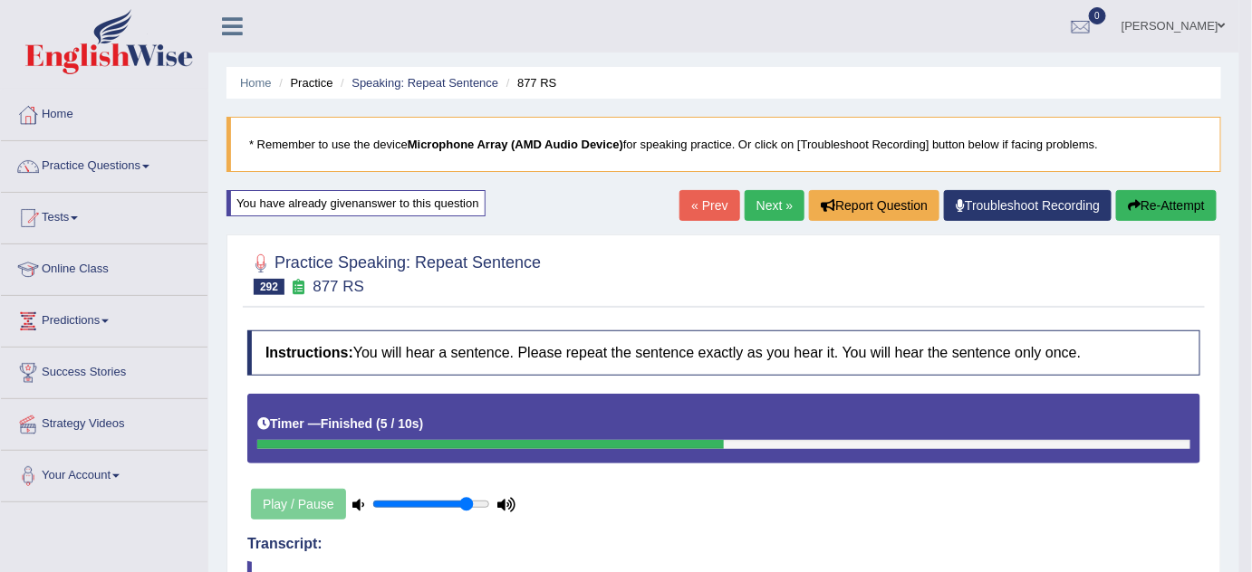
click at [1152, 197] on button "Re-Attempt" at bounding box center [1166, 205] width 101 height 31
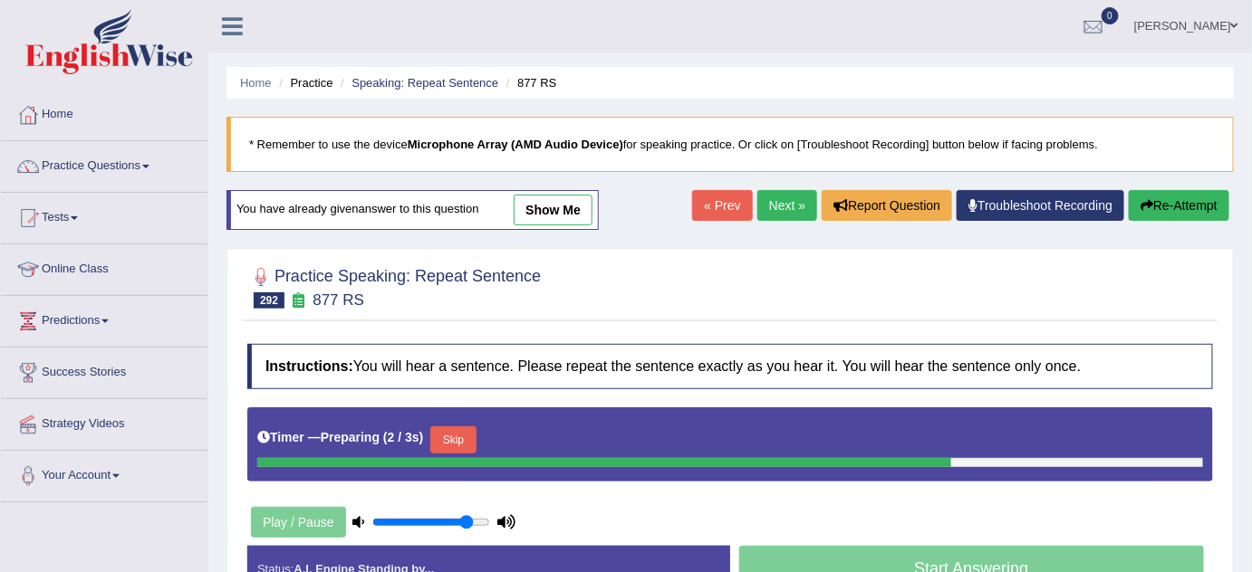
click at [456, 428] on button "Skip" at bounding box center [452, 440] width 45 height 27
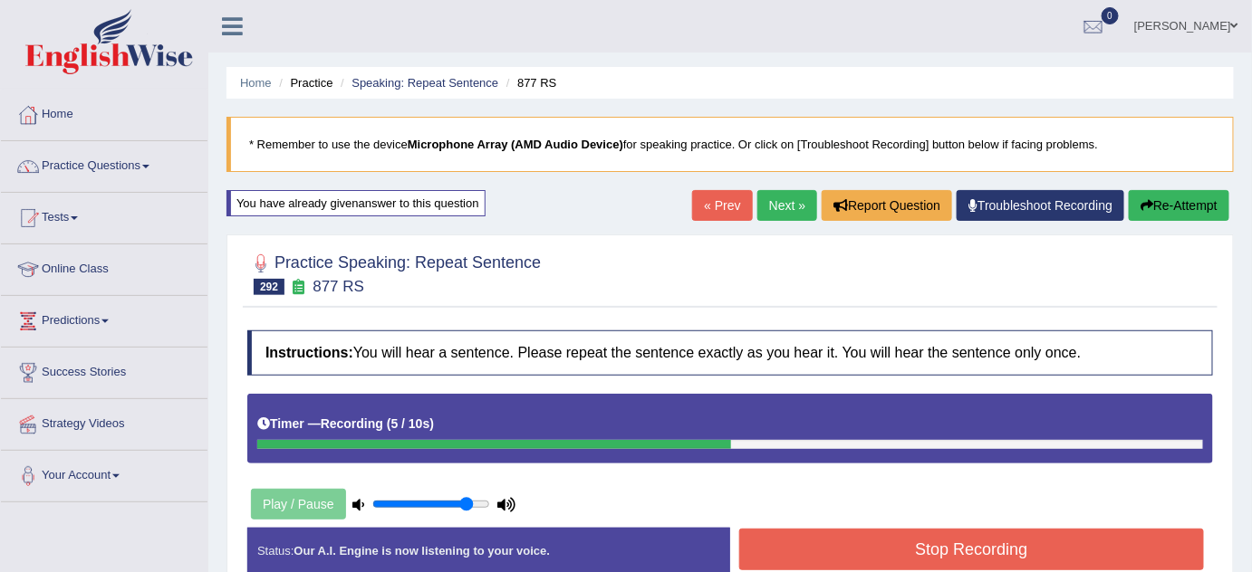
click at [822, 540] on button "Stop Recording" at bounding box center [971, 550] width 465 height 42
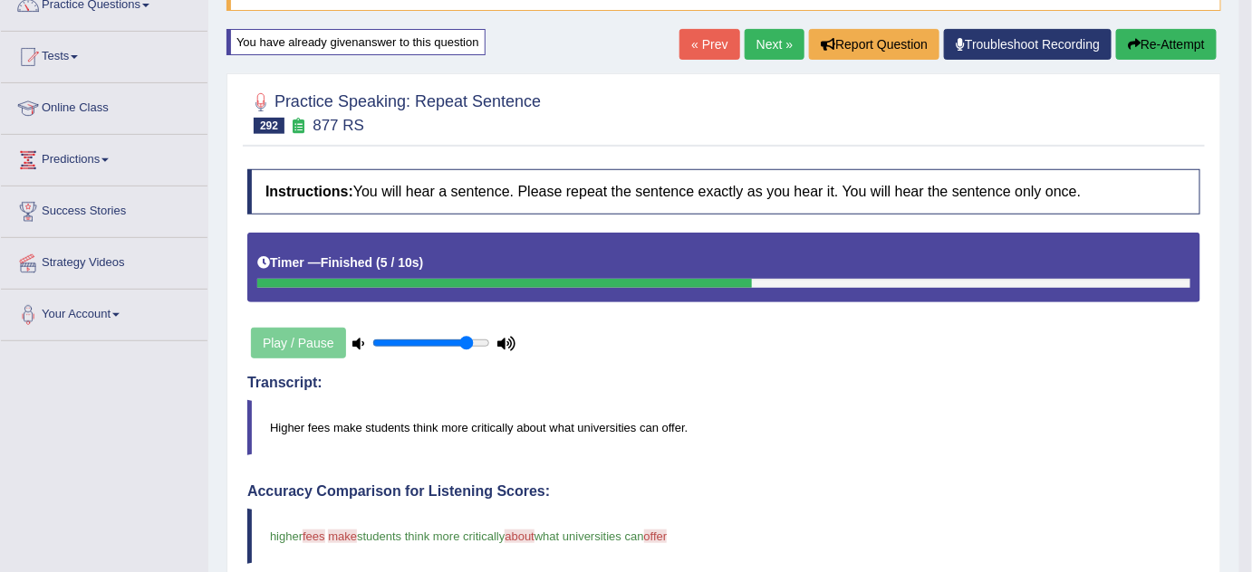
scroll to position [82, 0]
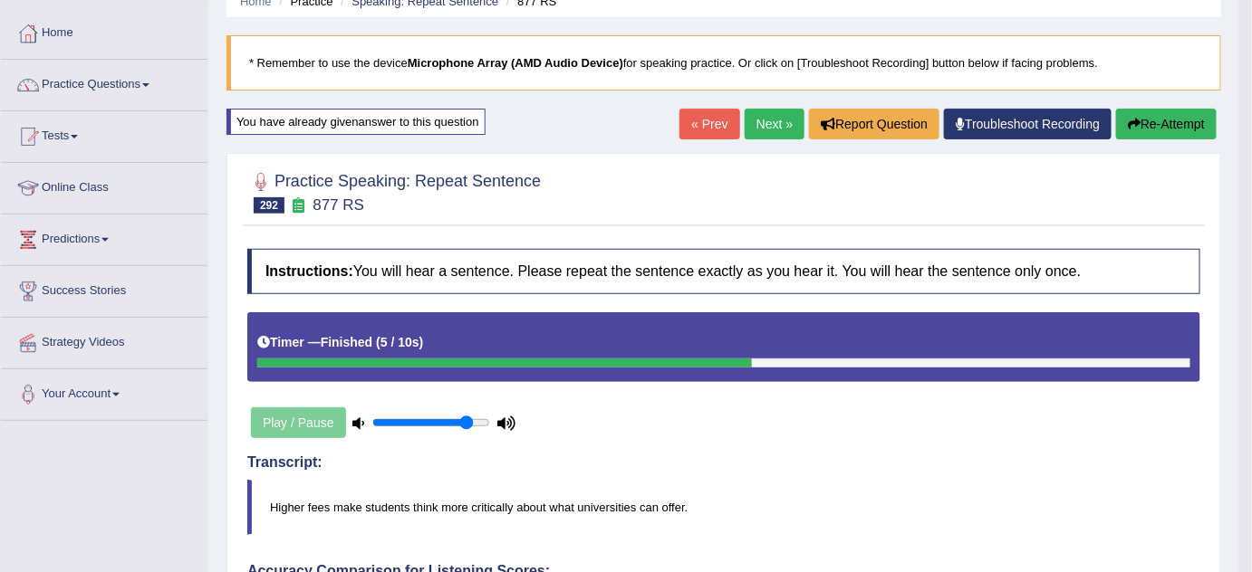
click at [761, 127] on link "Next »" at bounding box center [774, 124] width 60 height 31
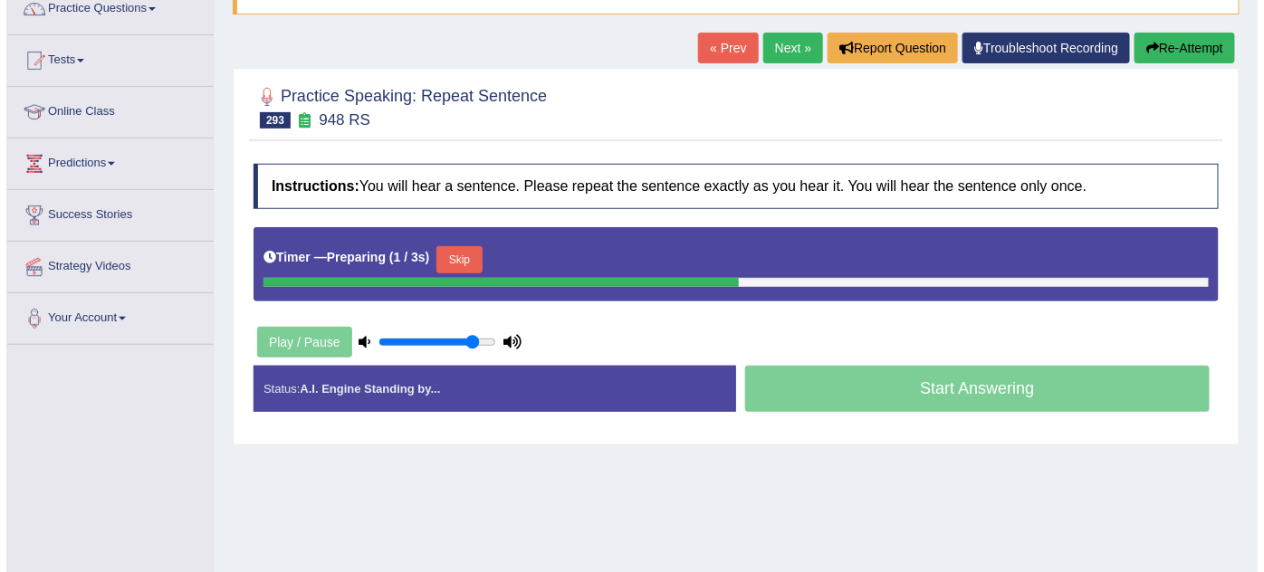
scroll to position [164, 0]
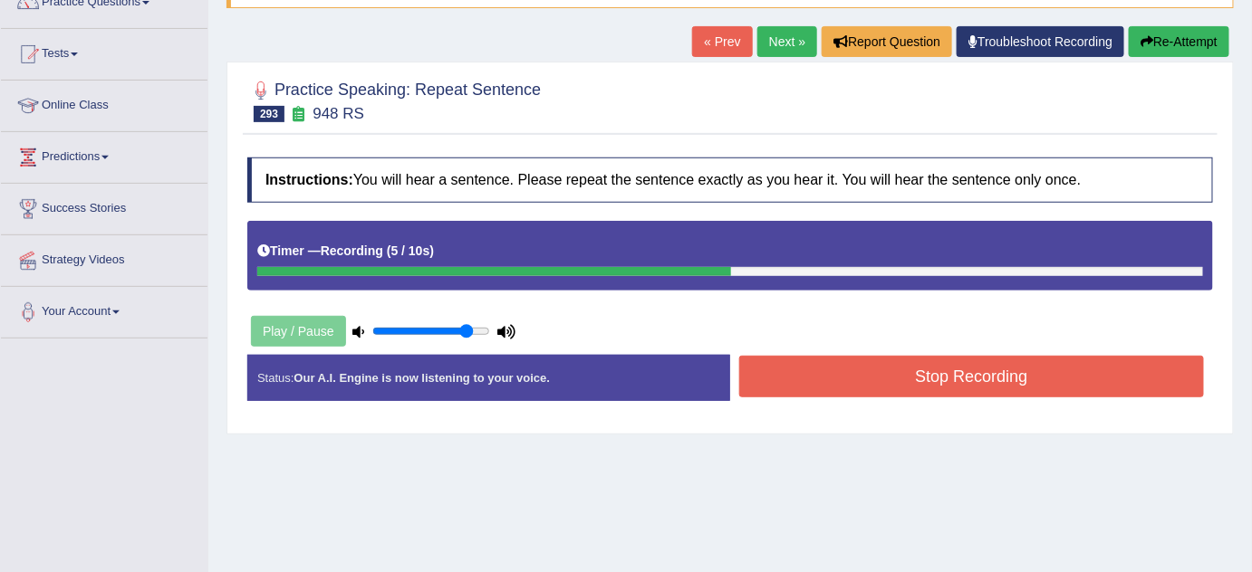
click at [876, 386] on button "Stop Recording" at bounding box center [971, 377] width 465 height 42
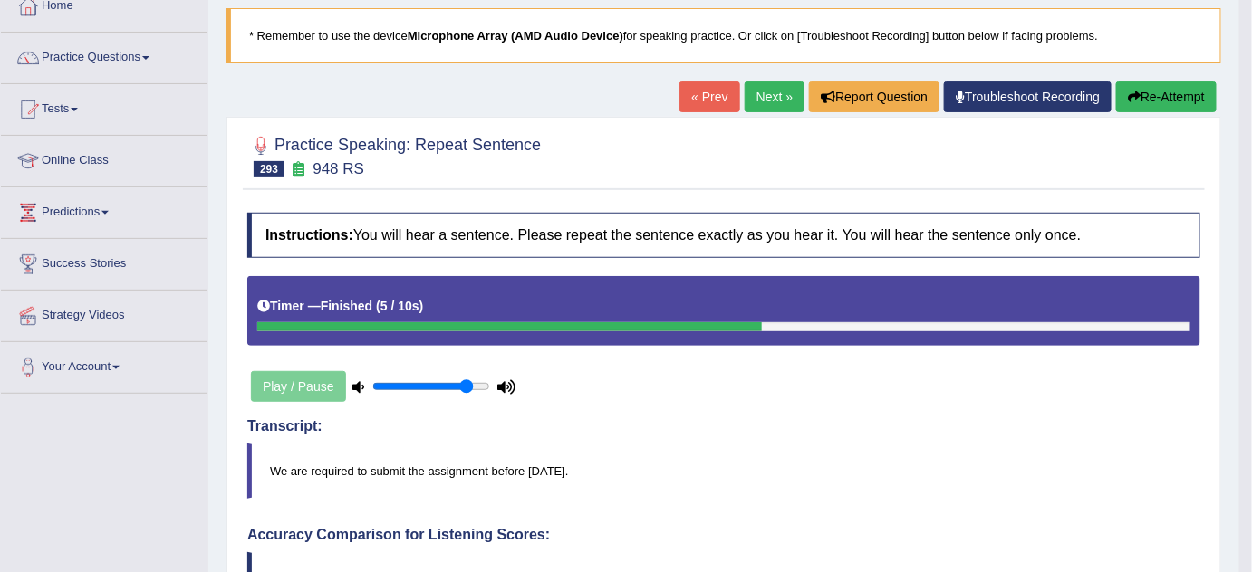
scroll to position [82, 0]
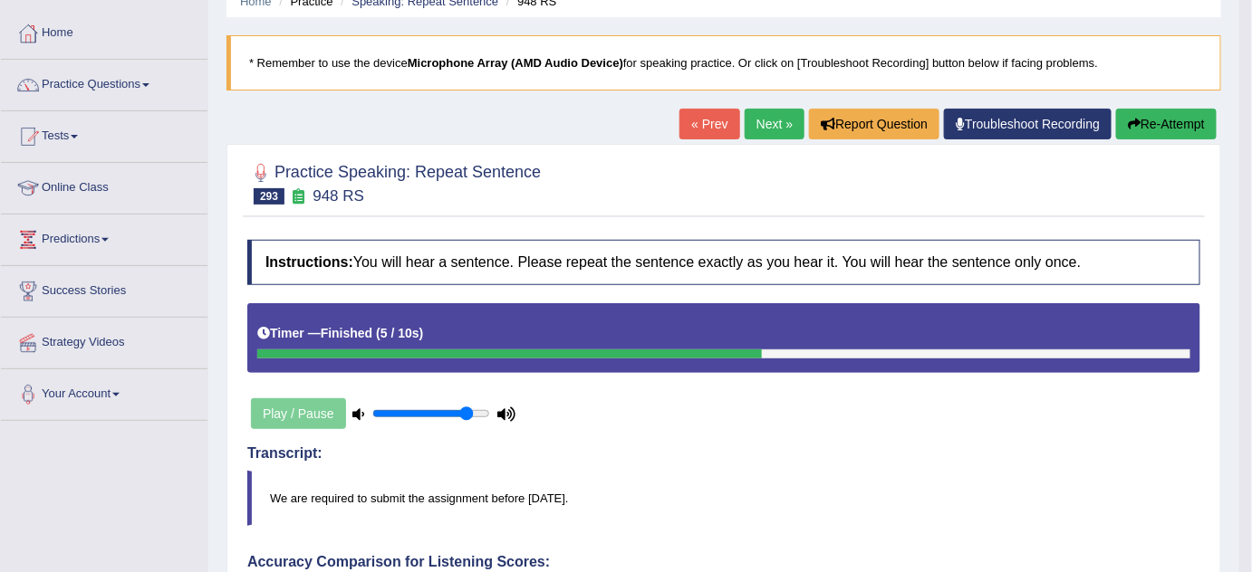
click at [1185, 119] on button "Re-Attempt" at bounding box center [1166, 124] width 101 height 31
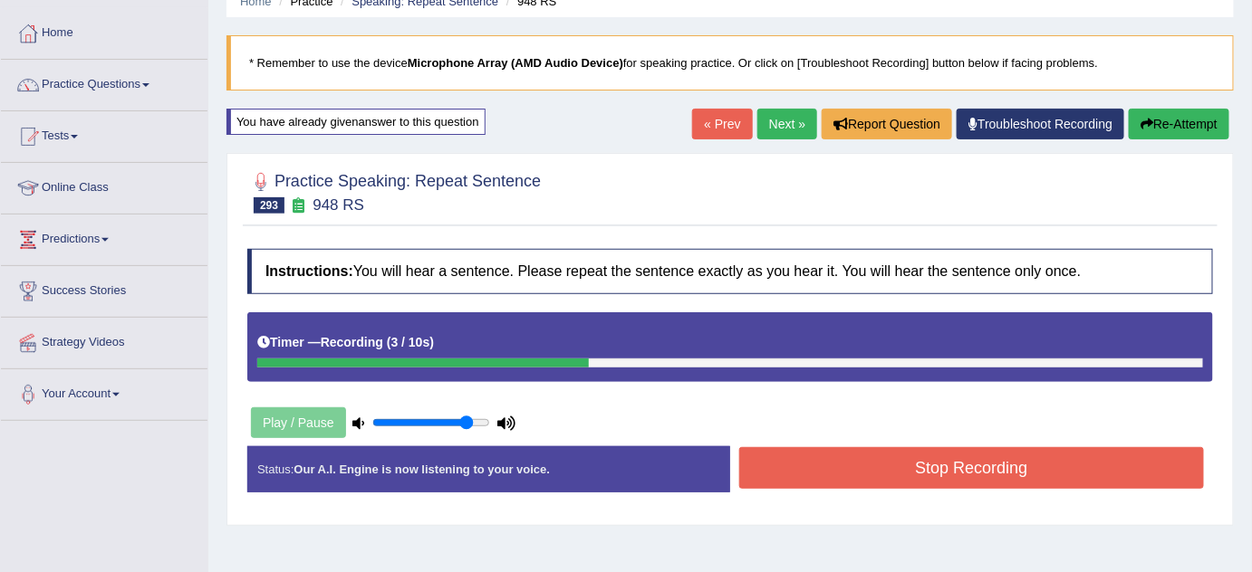
click at [814, 466] on button "Stop Recording" at bounding box center [971, 468] width 465 height 42
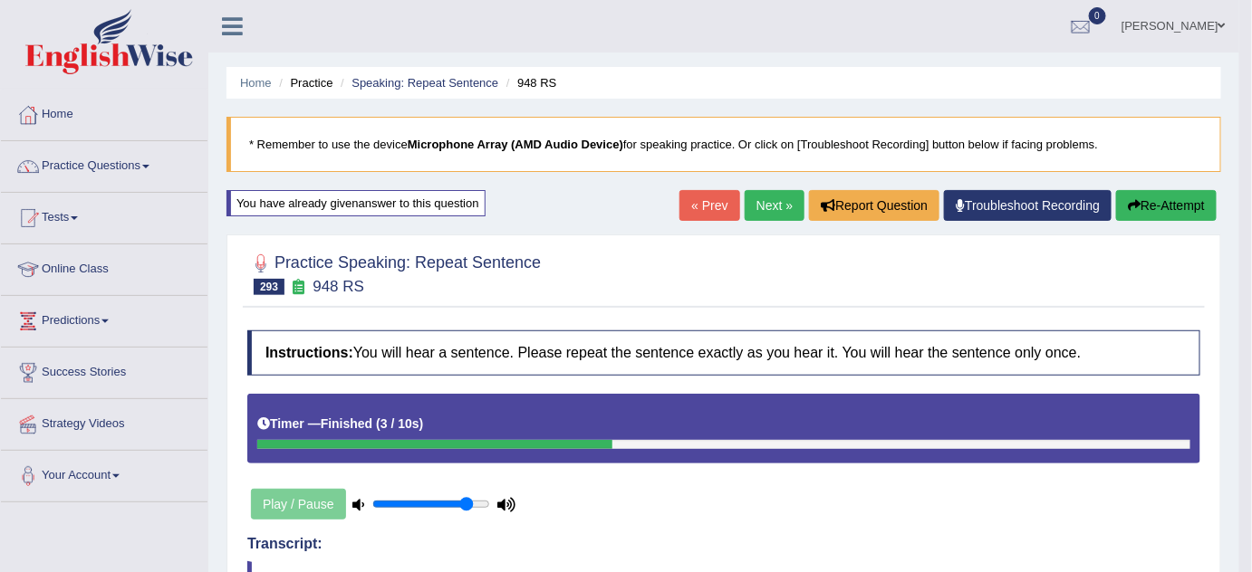
click at [764, 206] on link "Next »" at bounding box center [774, 205] width 60 height 31
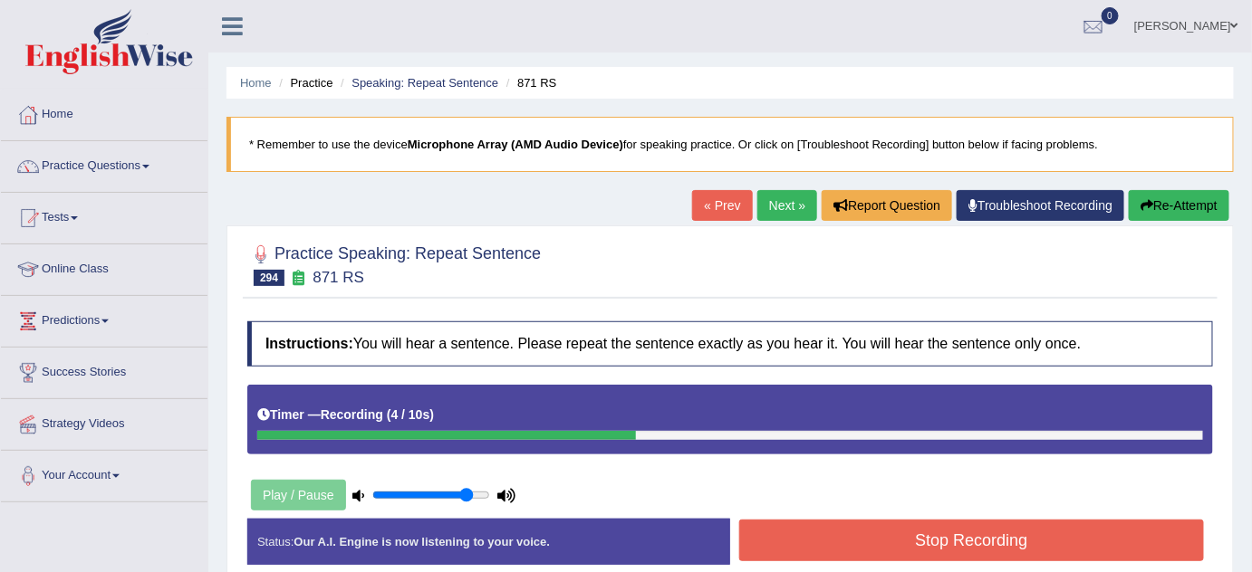
click at [897, 533] on button "Stop Recording" at bounding box center [971, 541] width 465 height 42
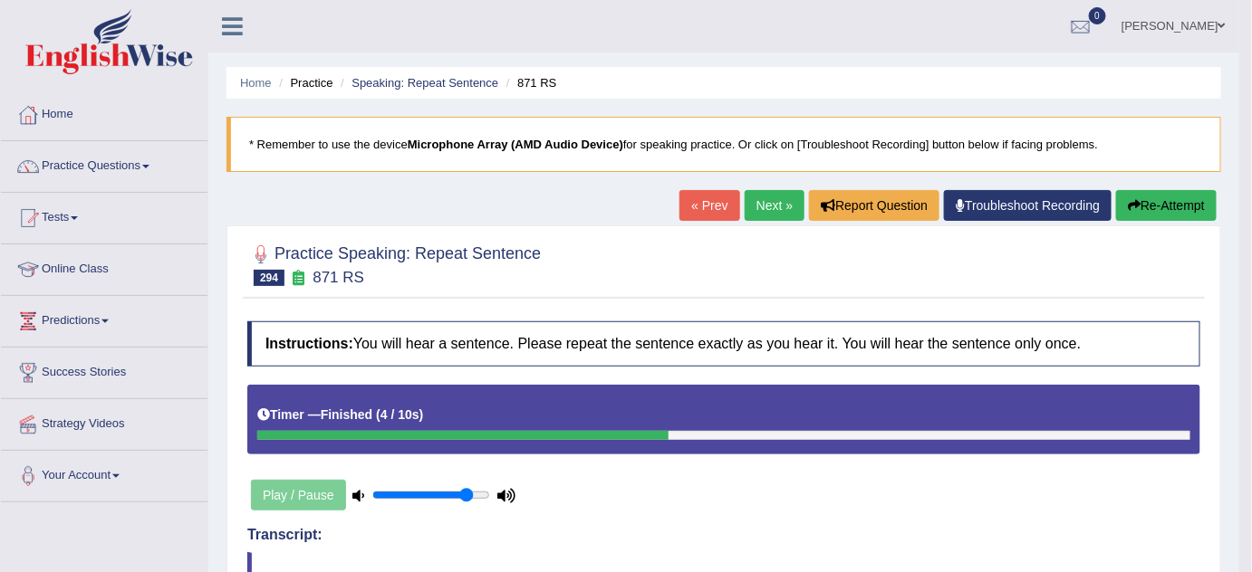
click at [769, 201] on link "Next »" at bounding box center [774, 205] width 60 height 31
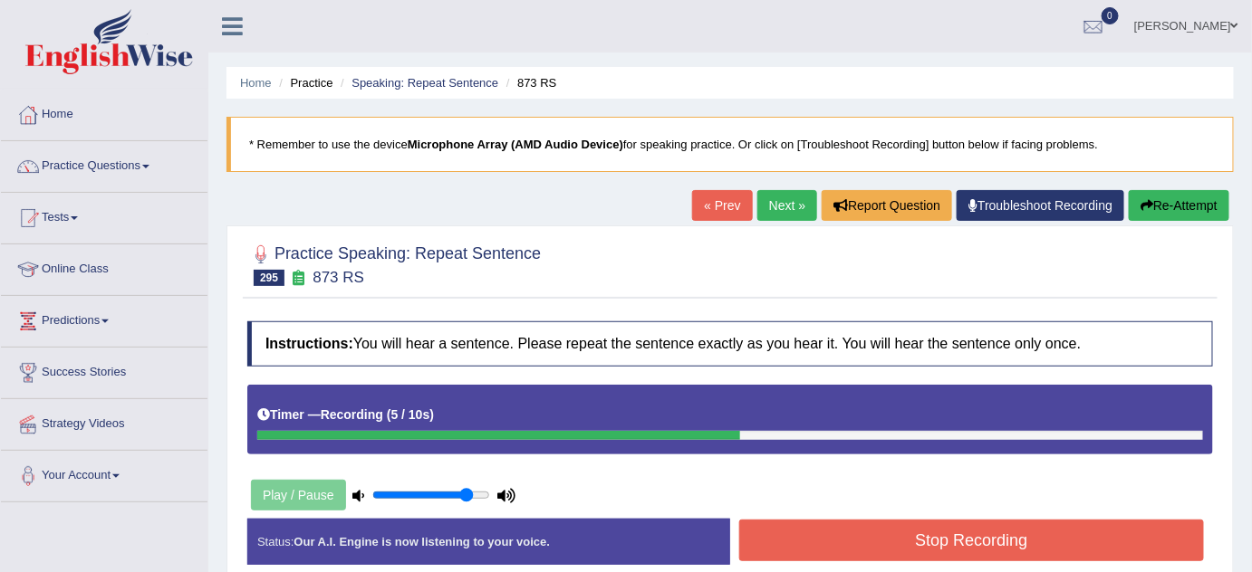
click at [935, 529] on button "Stop Recording" at bounding box center [971, 541] width 465 height 42
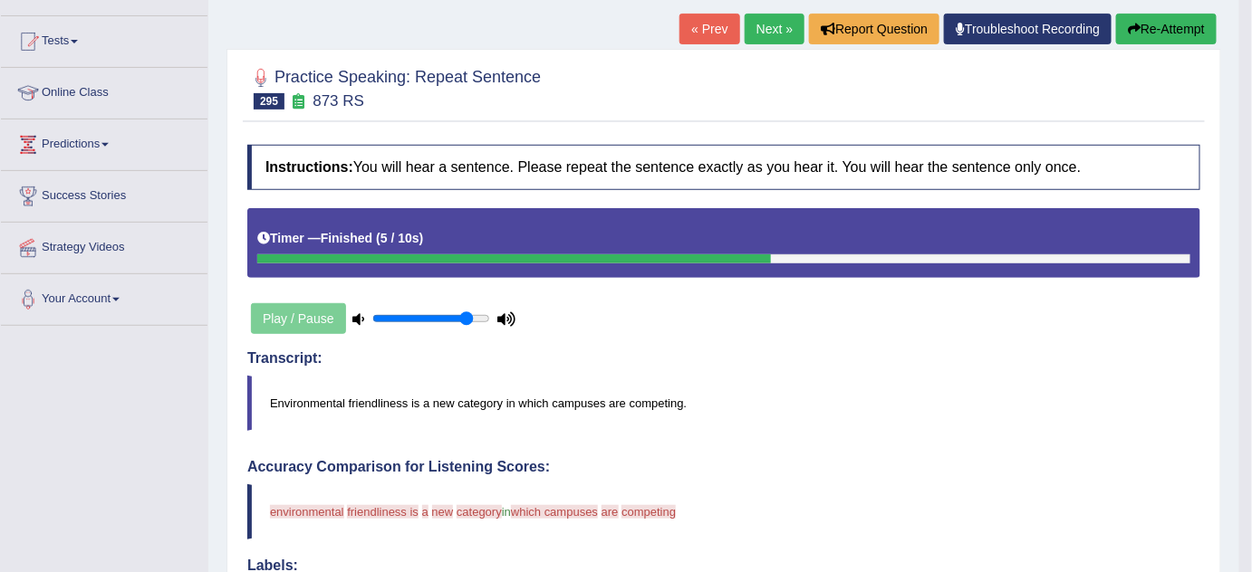
scroll to position [164, 0]
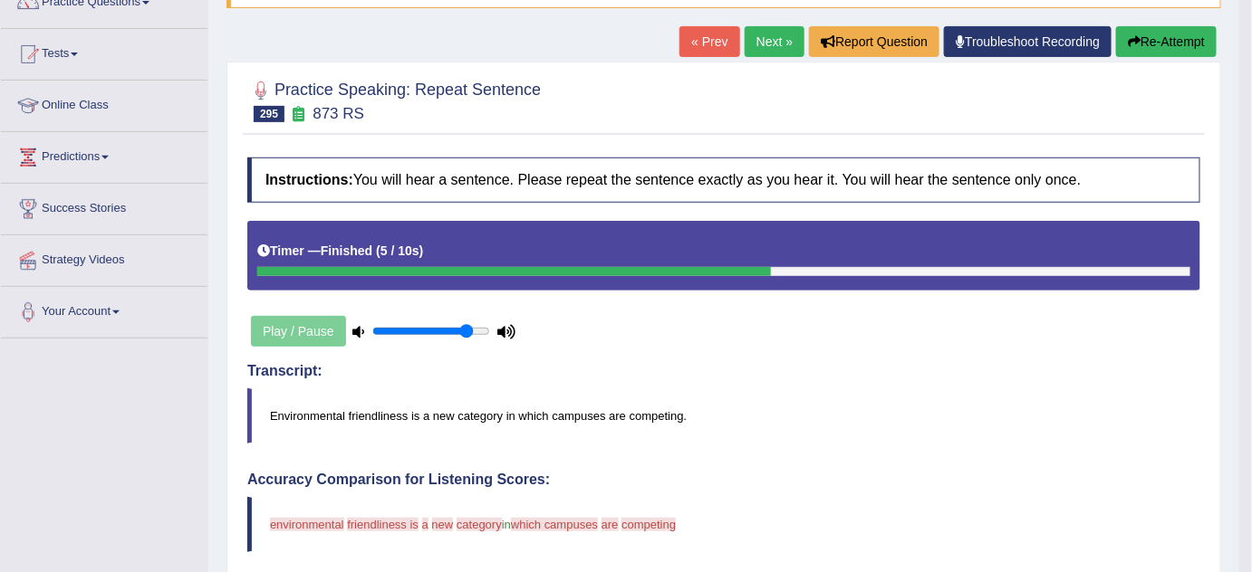
click at [1164, 34] on button "Re-Attempt" at bounding box center [1166, 41] width 101 height 31
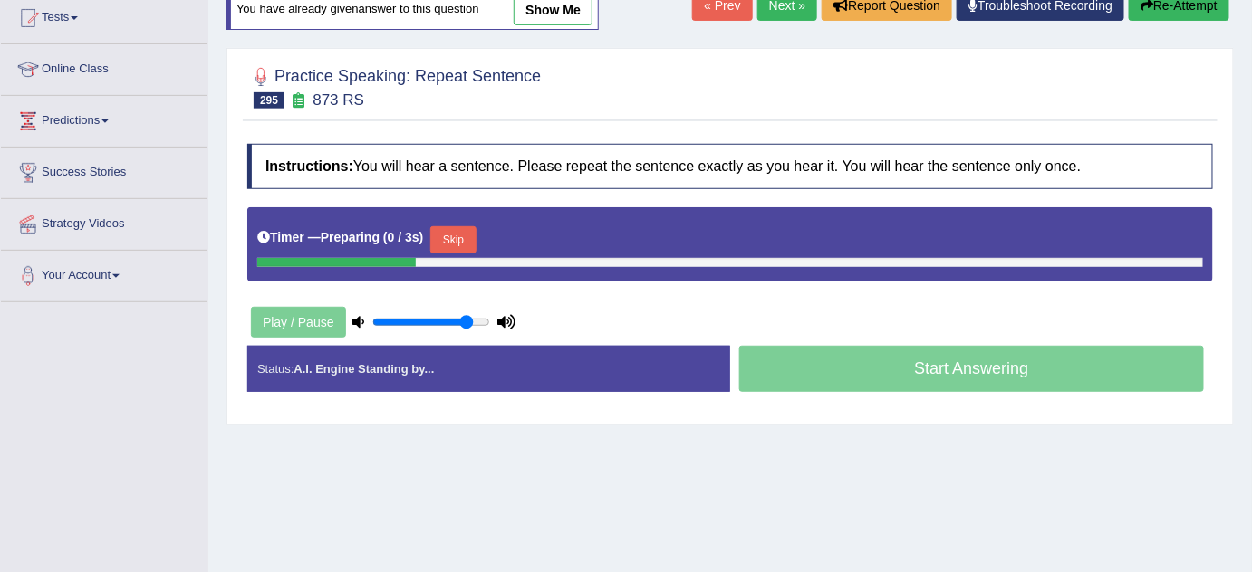
scroll to position [176, 0]
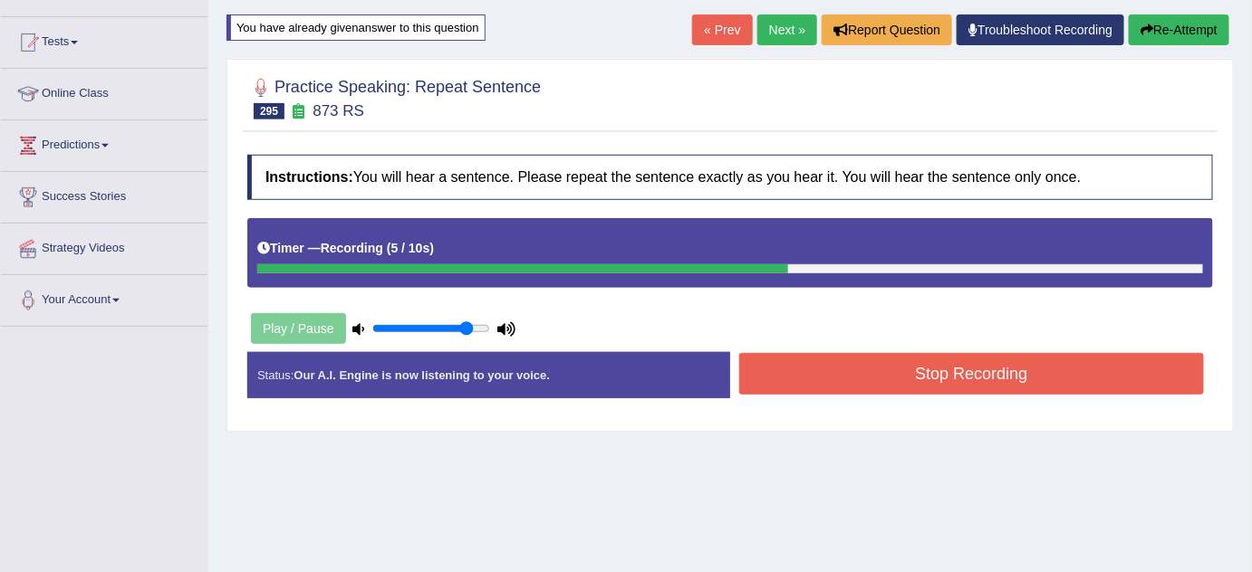
click at [922, 394] on div "Stop Recording" at bounding box center [971, 376] width 483 height 46
click at [935, 374] on button "Stop Recording" at bounding box center [971, 374] width 465 height 42
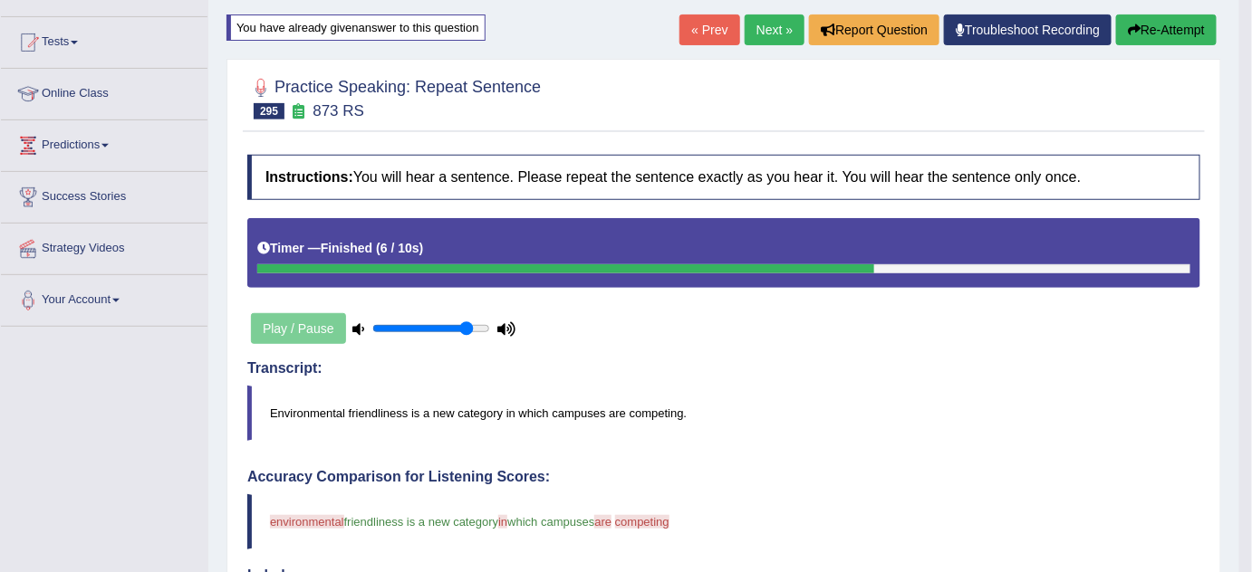
click at [1175, 40] on button "Re-Attempt" at bounding box center [1166, 29] width 101 height 31
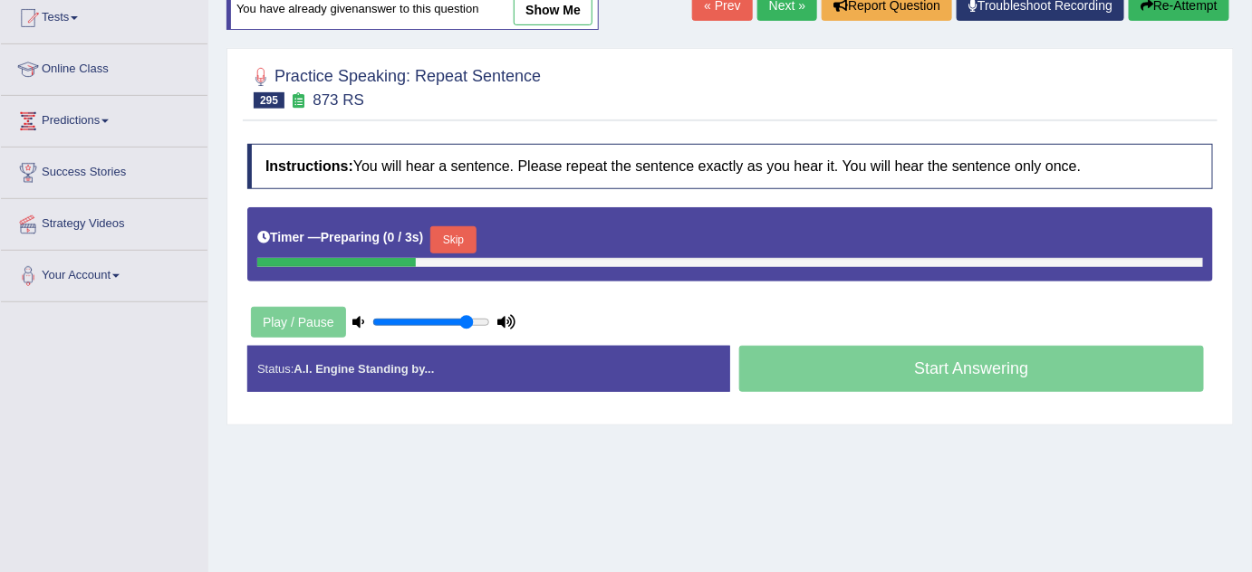
scroll to position [176, 0]
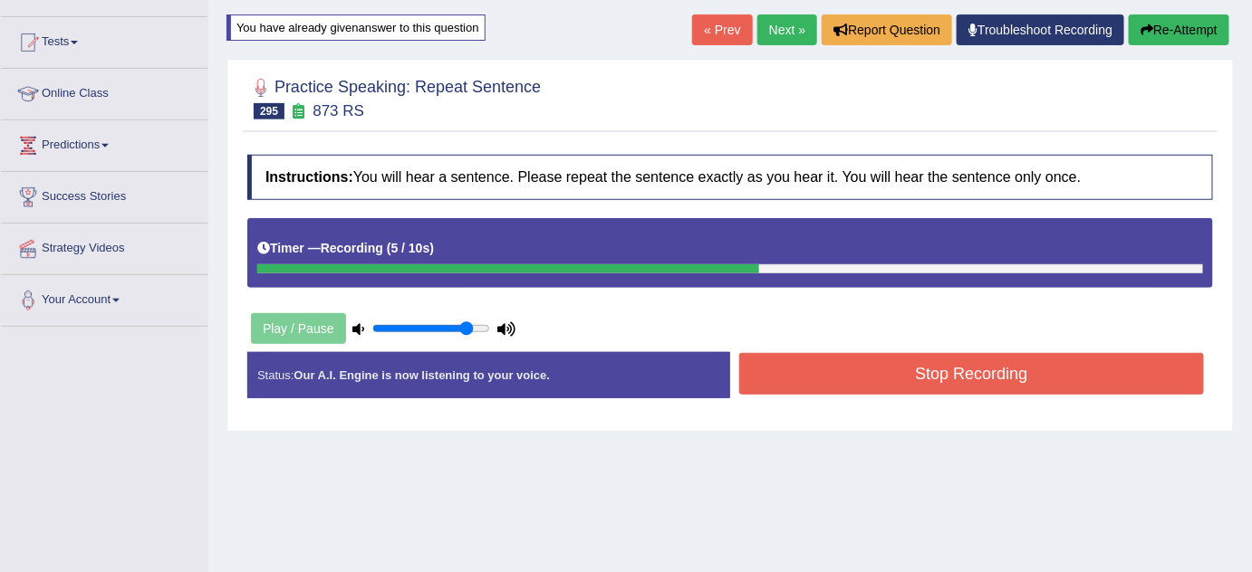
click at [934, 353] on button "Stop Recording" at bounding box center [971, 374] width 465 height 42
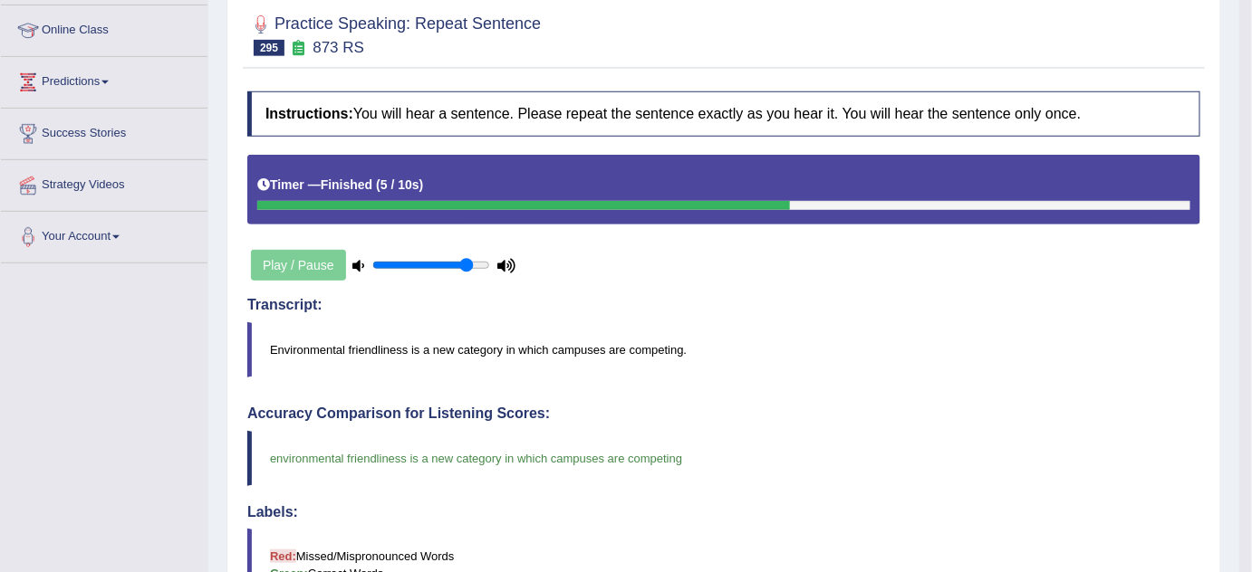
scroll to position [73, 0]
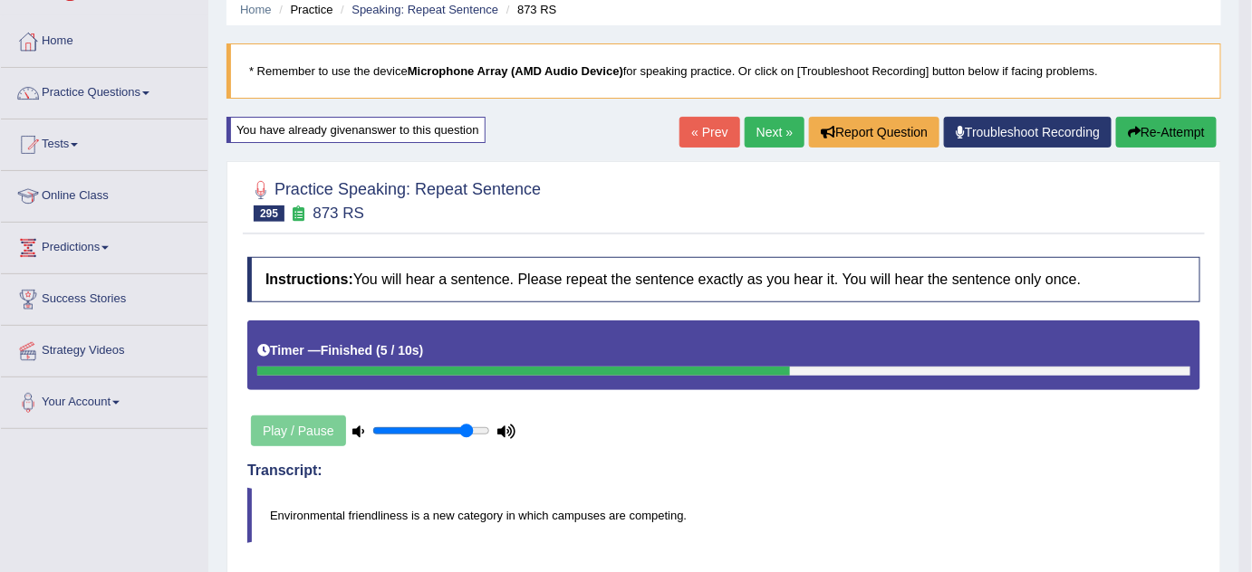
click at [771, 140] on link "Next »" at bounding box center [774, 132] width 60 height 31
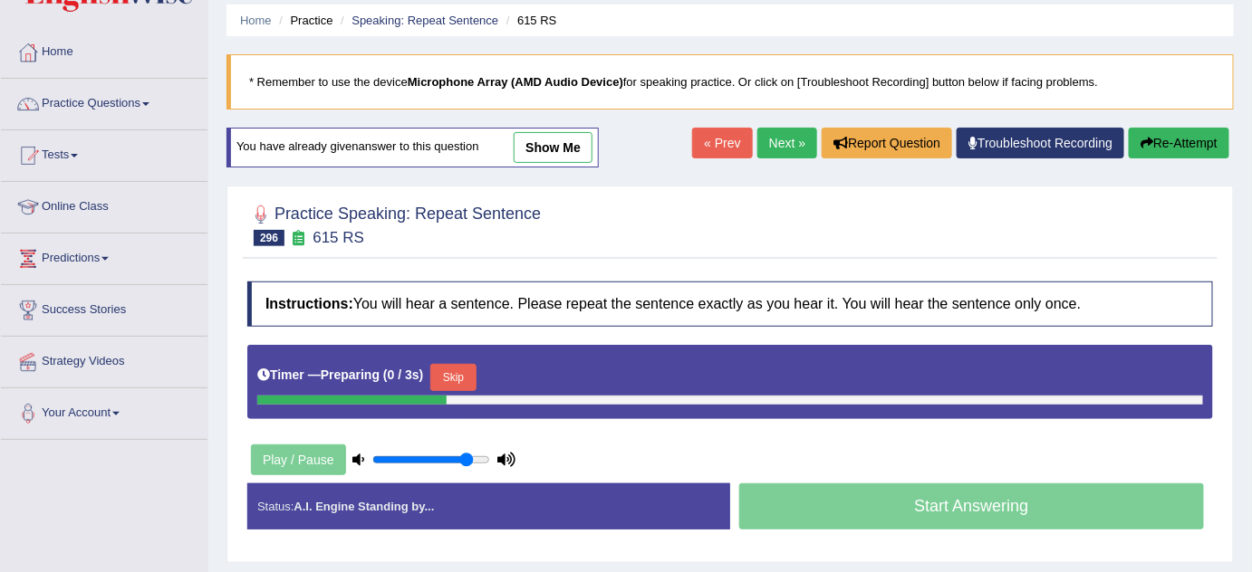
scroll to position [164, 0]
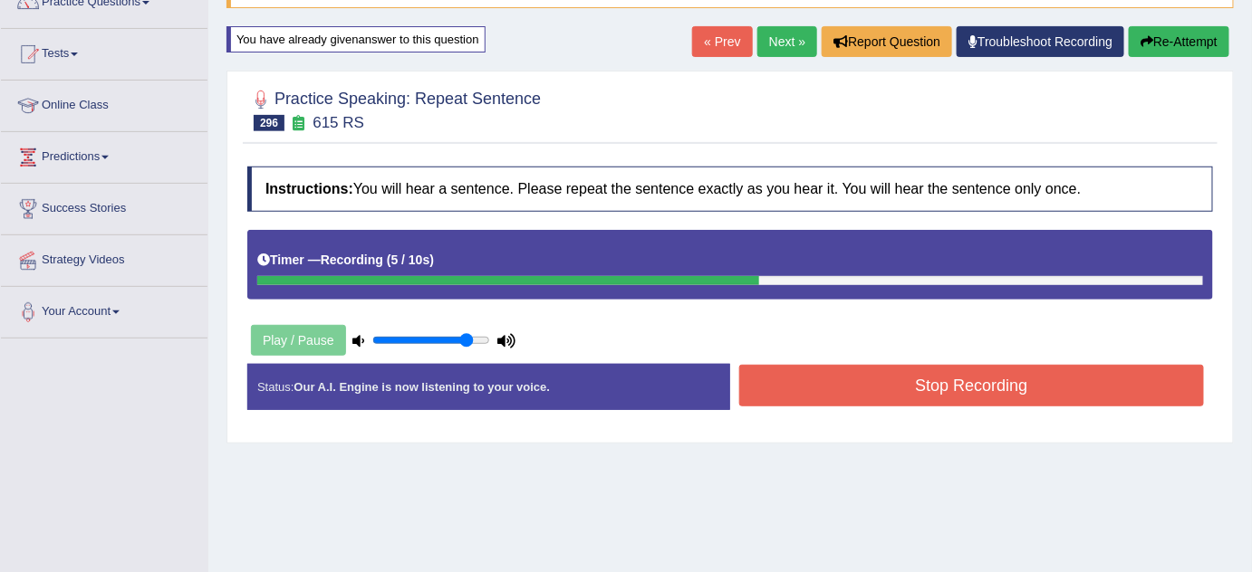
click at [1186, 45] on button "Re-Attempt" at bounding box center [1178, 41] width 101 height 31
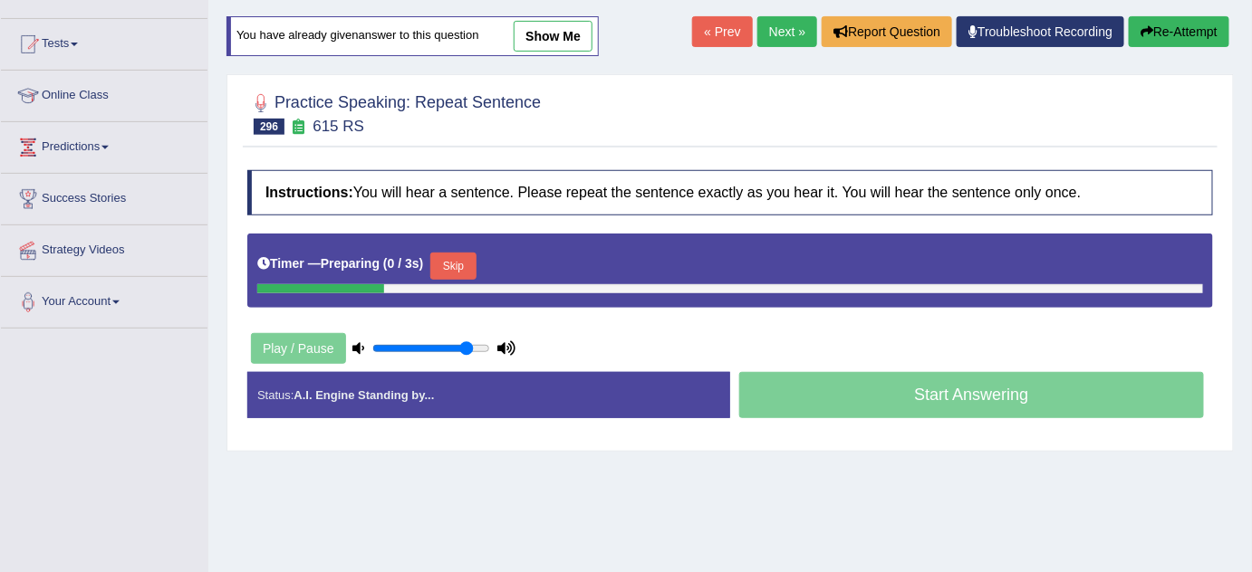
scroll to position [164, 0]
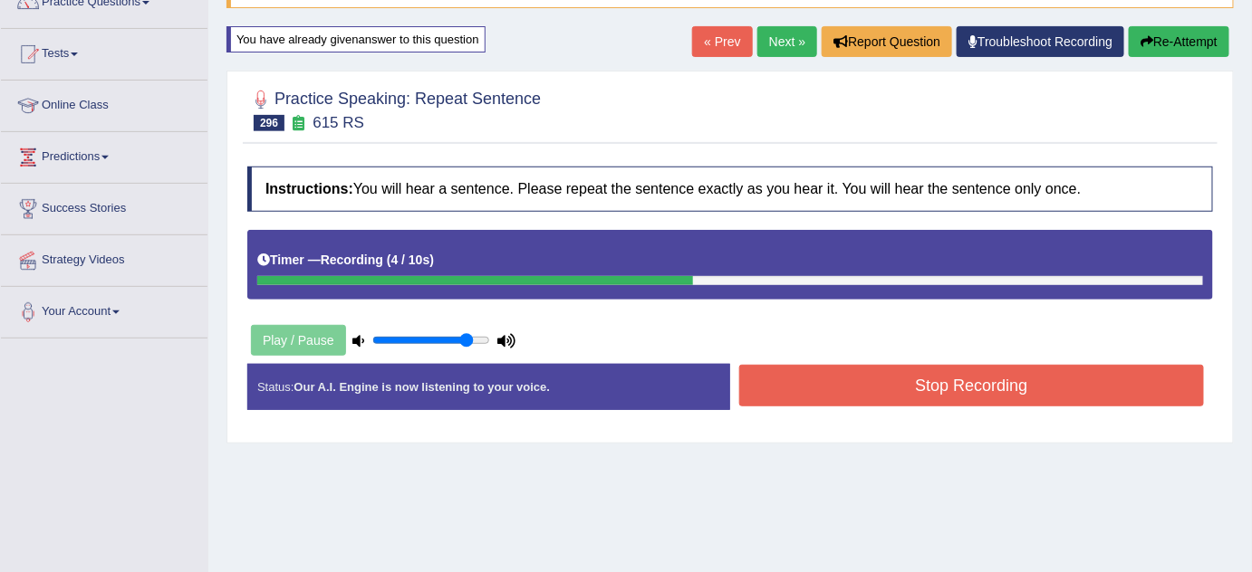
click at [1040, 382] on button "Stop Recording" at bounding box center [971, 386] width 465 height 42
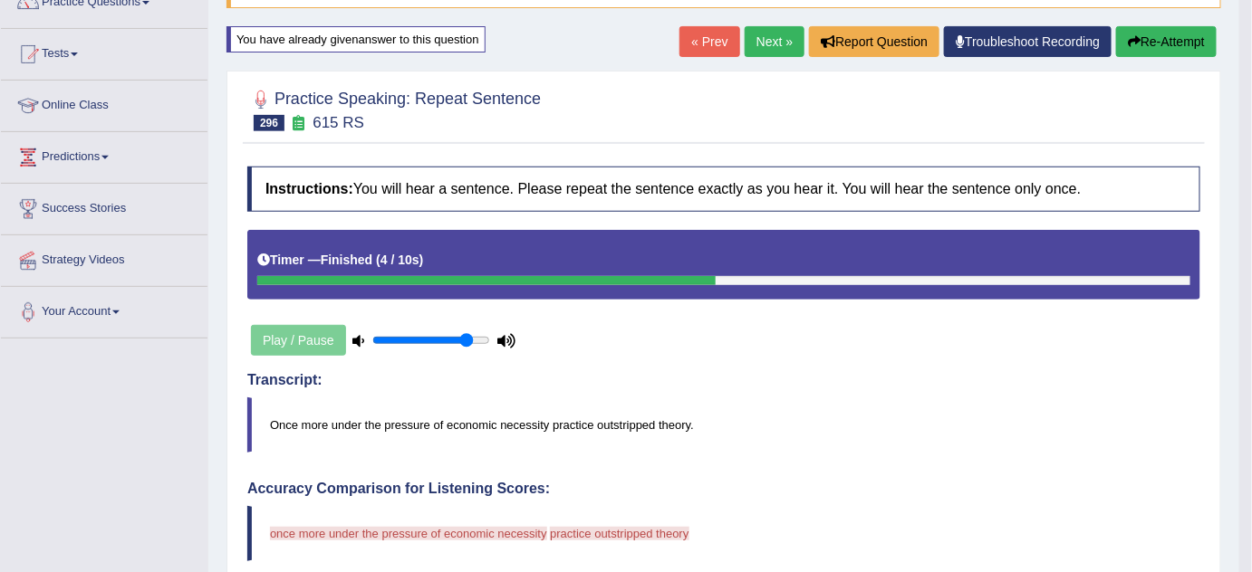
click at [1178, 43] on button "Re-Attempt" at bounding box center [1166, 41] width 101 height 31
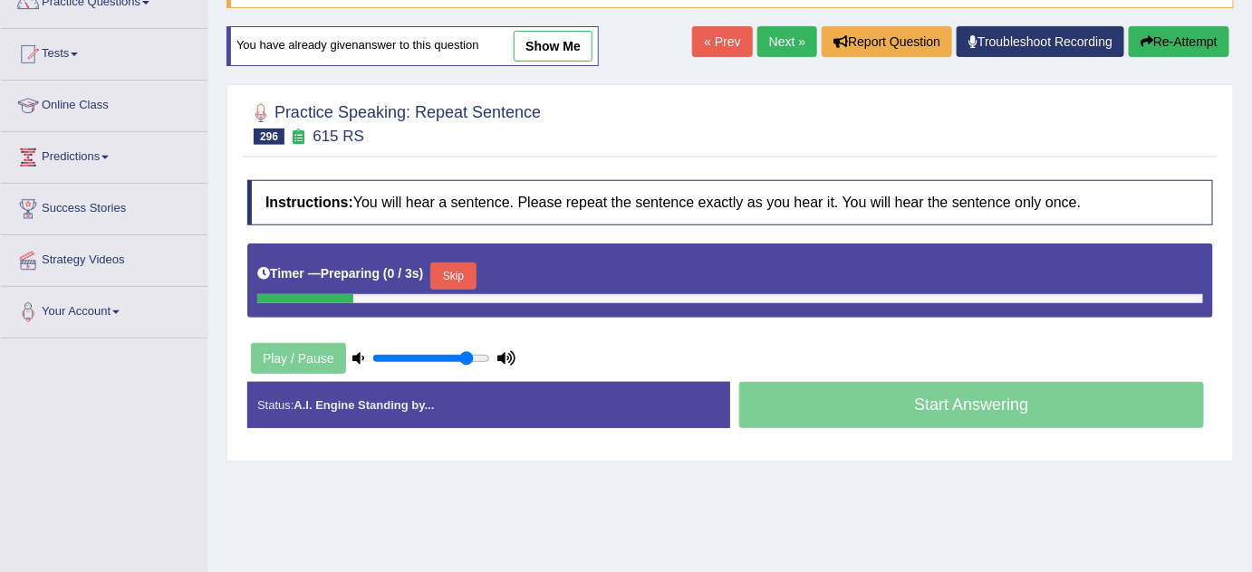
scroll to position [164, 0]
click at [475, 264] on button "Skip" at bounding box center [452, 276] width 45 height 27
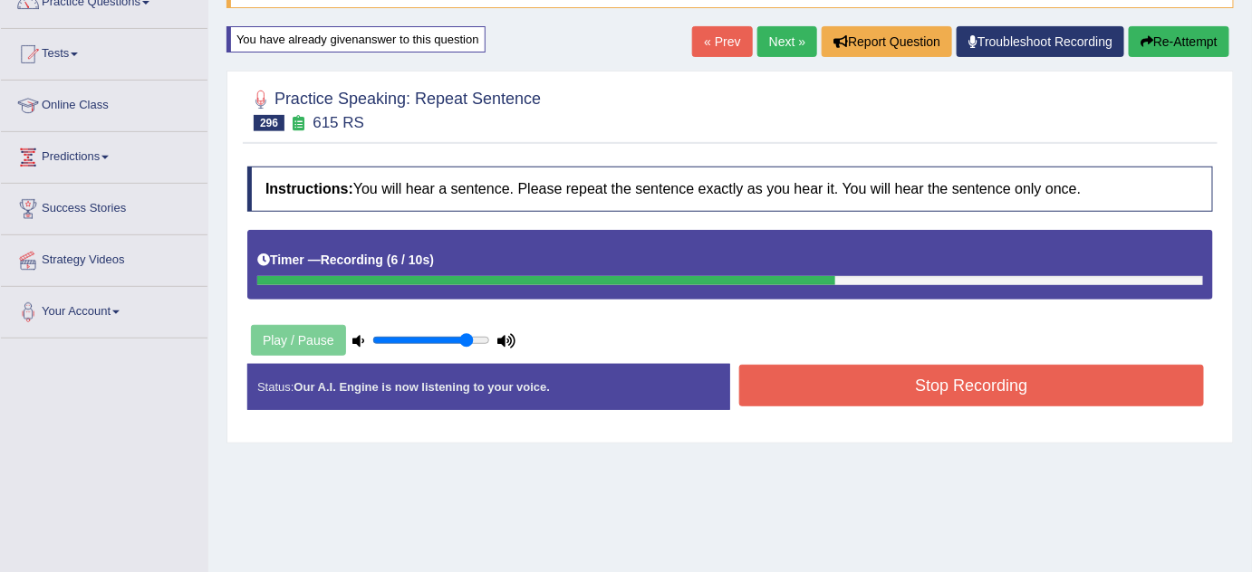
click at [828, 382] on button "Stop Recording" at bounding box center [971, 386] width 465 height 42
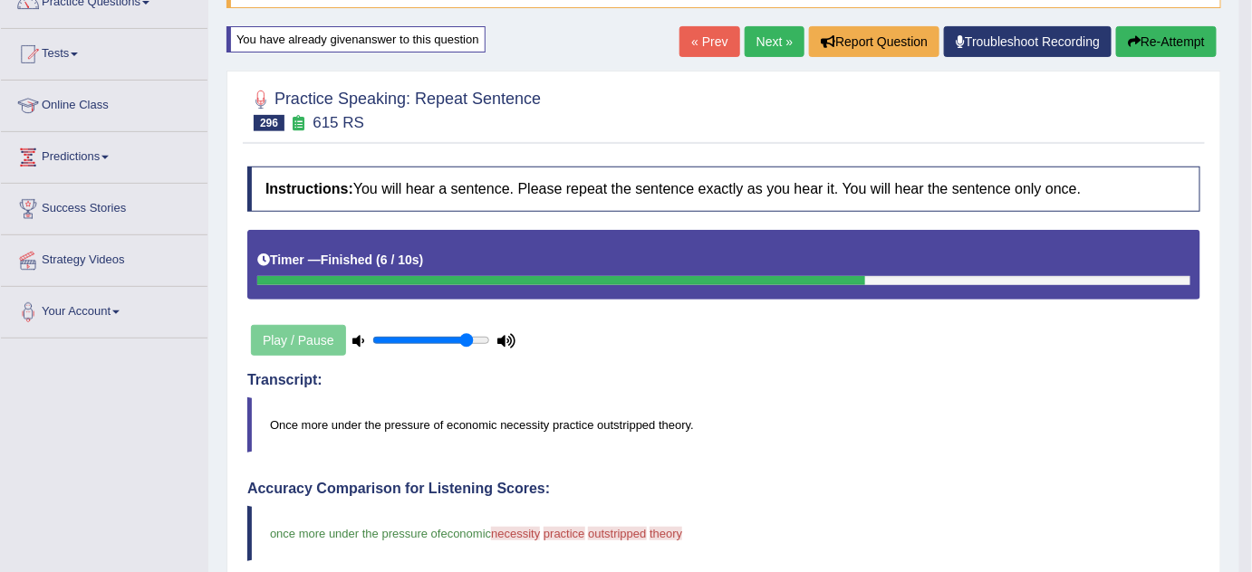
click at [1168, 37] on button "Re-Attempt" at bounding box center [1166, 41] width 101 height 31
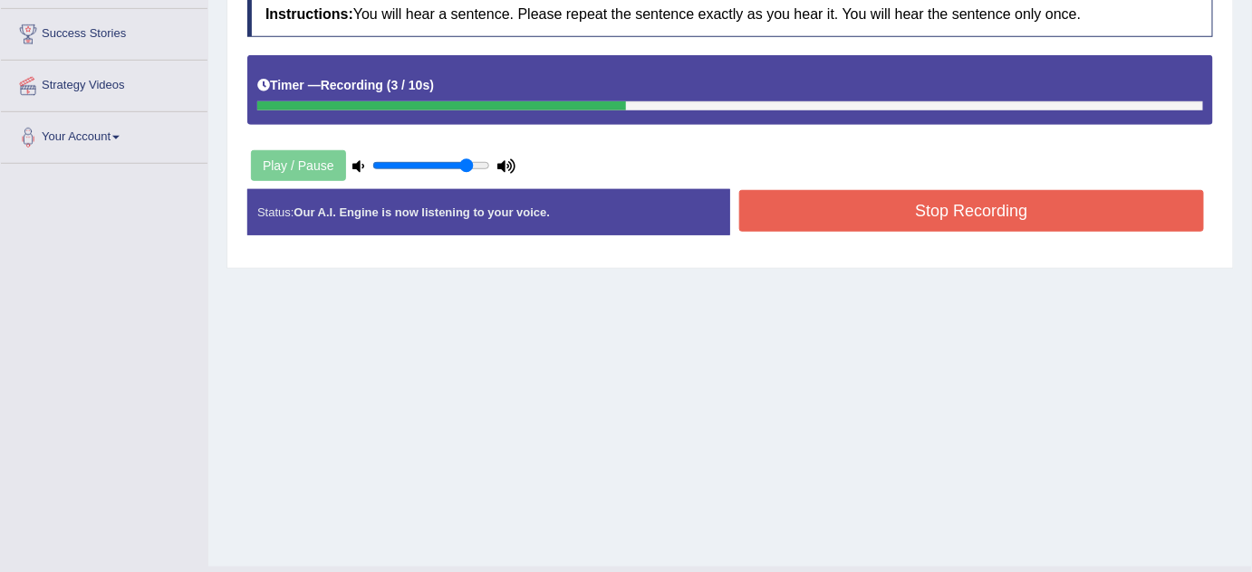
click at [1064, 202] on button "Stop Recording" at bounding box center [971, 211] width 465 height 42
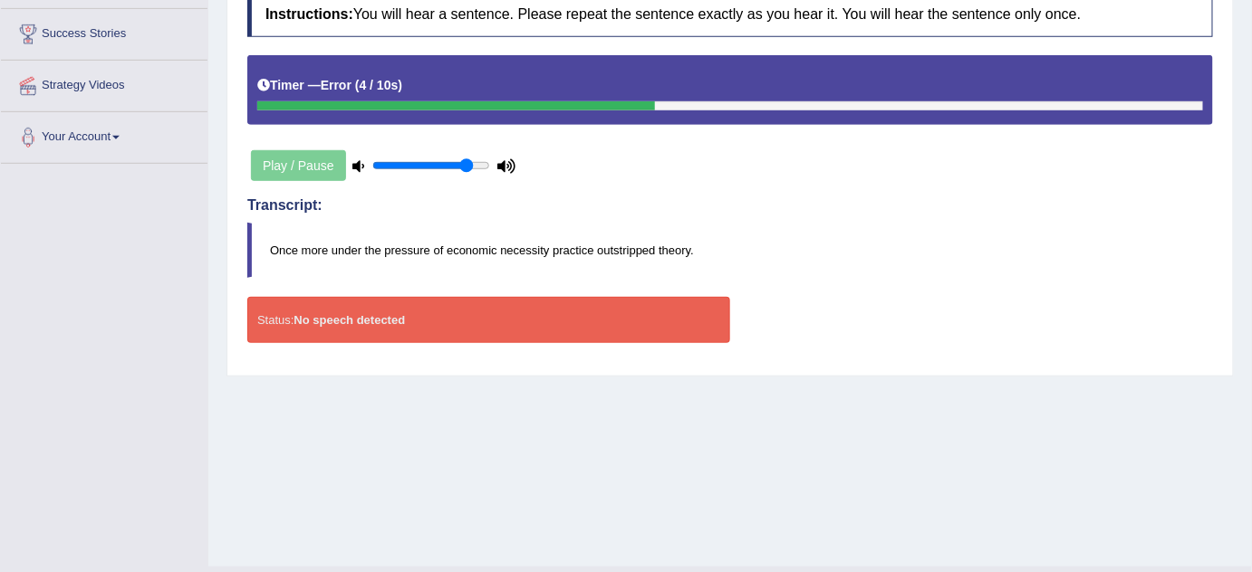
click at [915, 231] on blockquote "Once more under the pressure of economic necessity practice outstripped theory." at bounding box center [729, 250] width 965 height 55
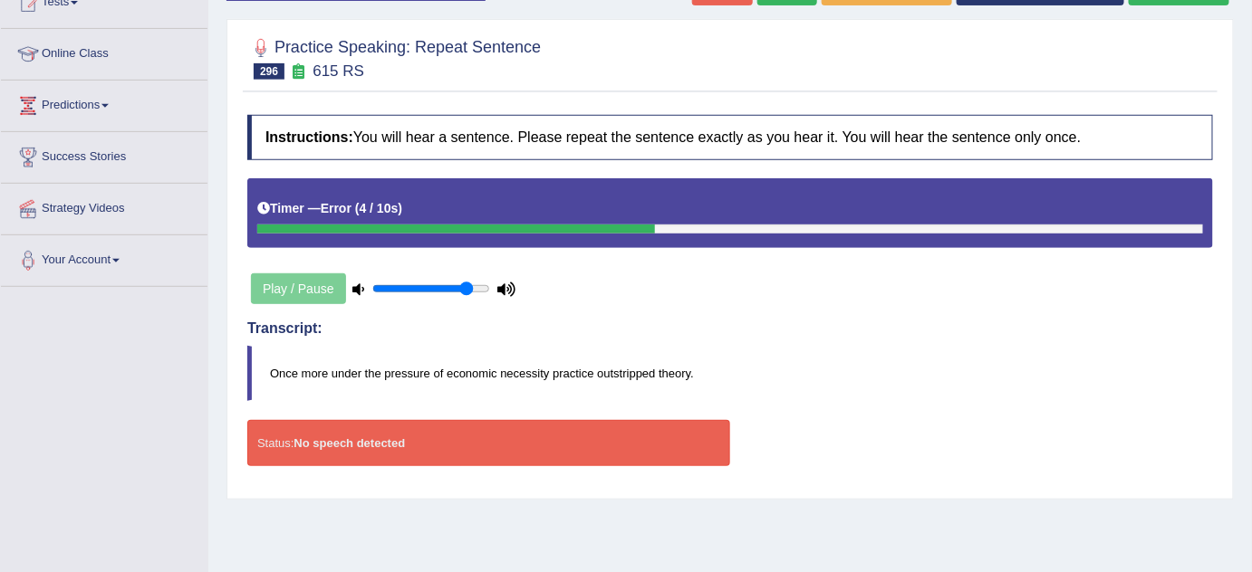
scroll to position [9, 0]
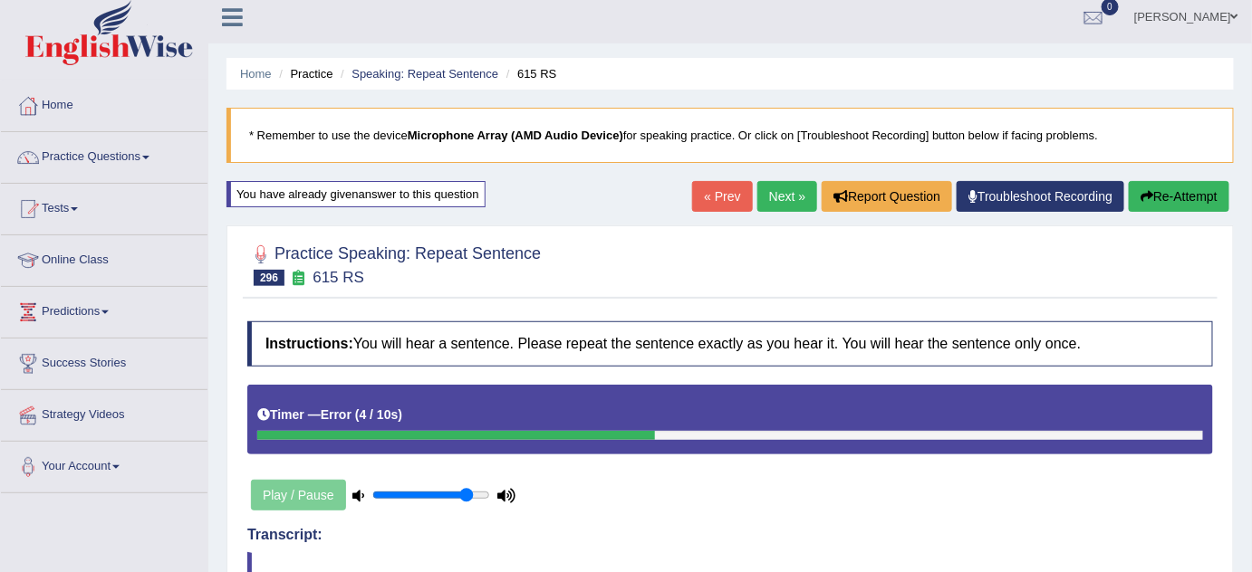
click at [773, 197] on link "Next »" at bounding box center [787, 196] width 60 height 31
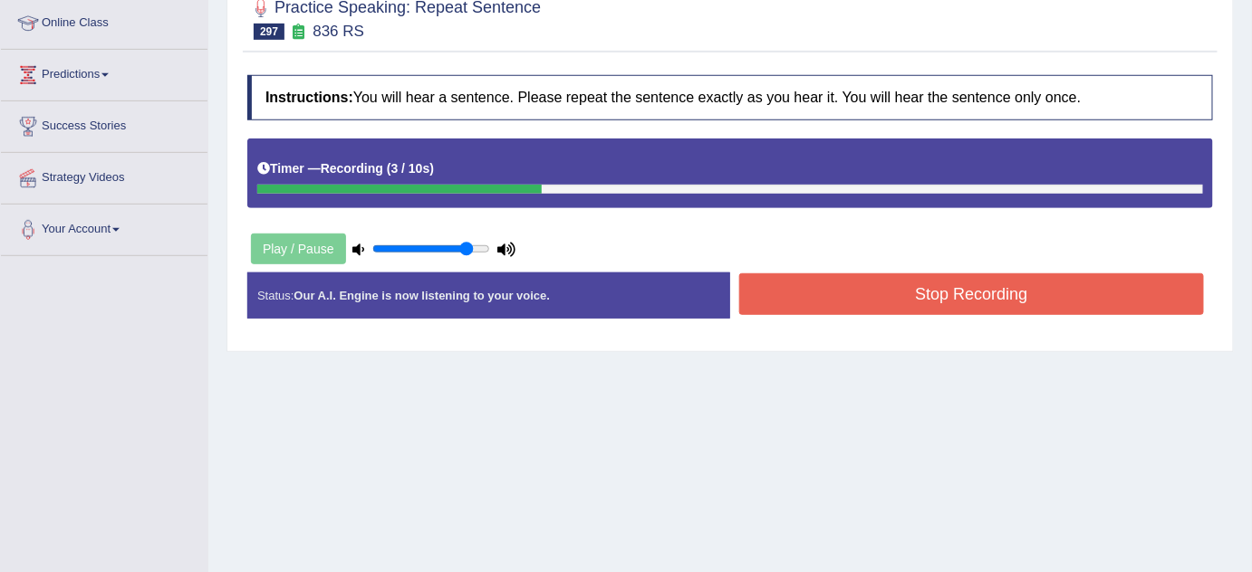
click at [890, 301] on button "Stop Recording" at bounding box center [971, 294] width 465 height 42
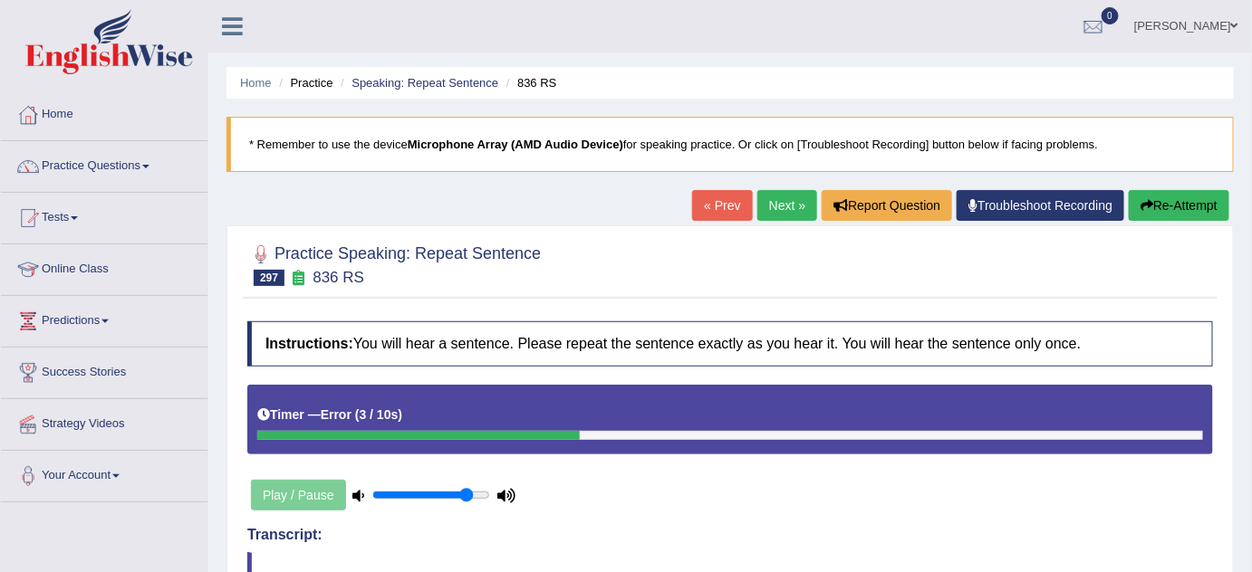
click at [782, 212] on link "Next »" at bounding box center [787, 205] width 60 height 31
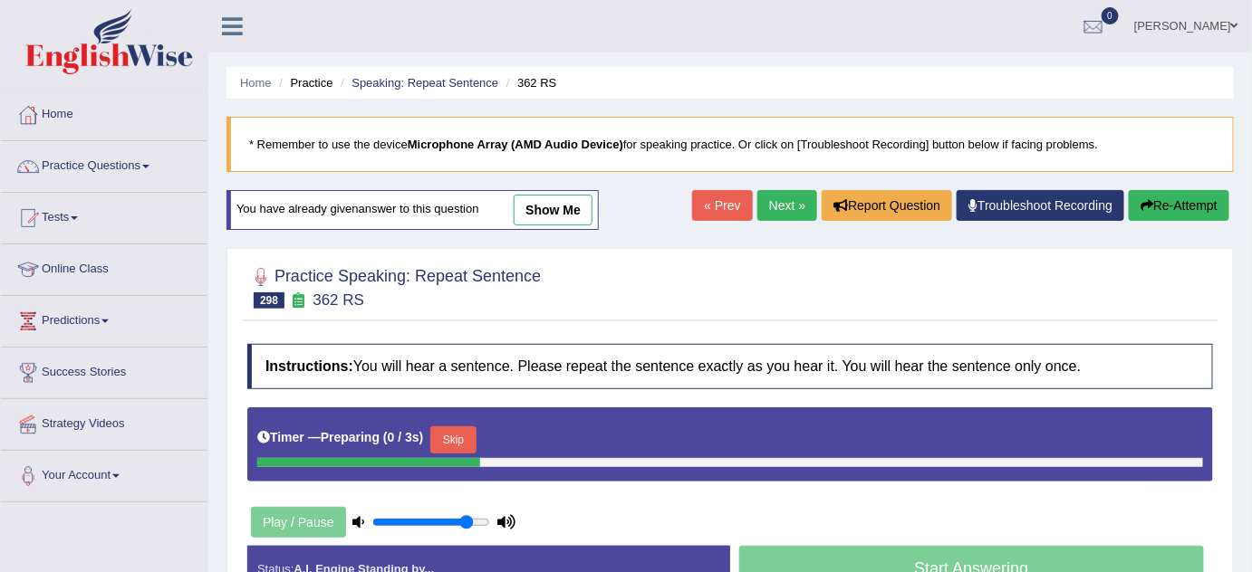
click at [1195, 201] on button "Re-Attempt" at bounding box center [1178, 205] width 101 height 31
click at [464, 434] on button "Skip" at bounding box center [452, 440] width 45 height 27
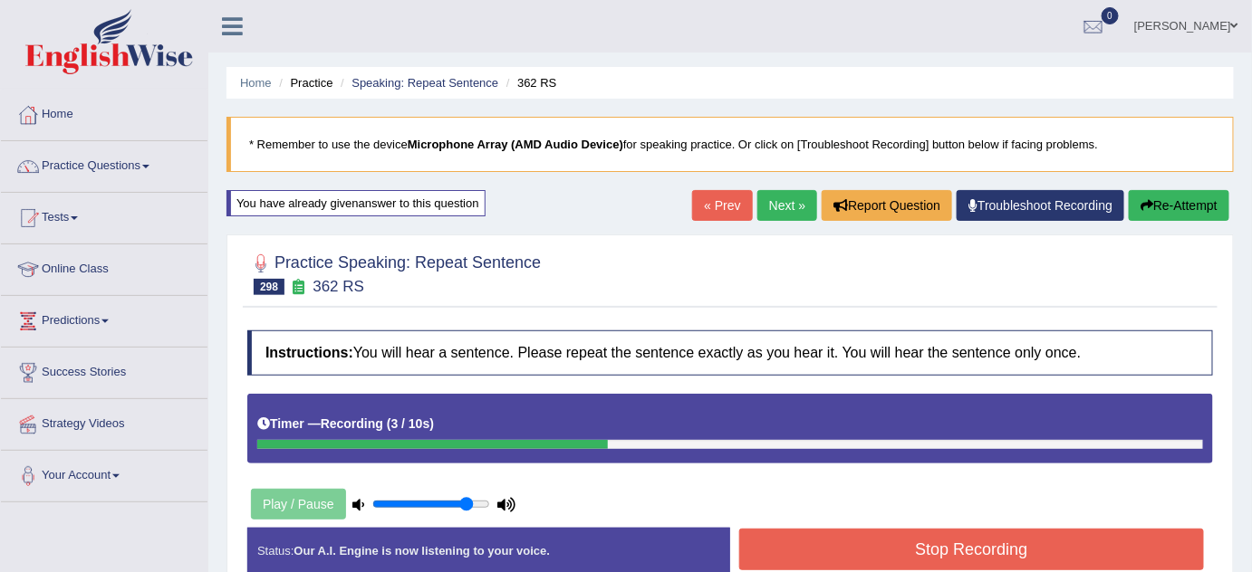
click at [969, 526] on div "Instructions: You will hear a sentence. Please repeat the sentence exactly as y…" at bounding box center [730, 459] width 974 height 276
click at [974, 560] on button "Stop Recording" at bounding box center [971, 550] width 465 height 42
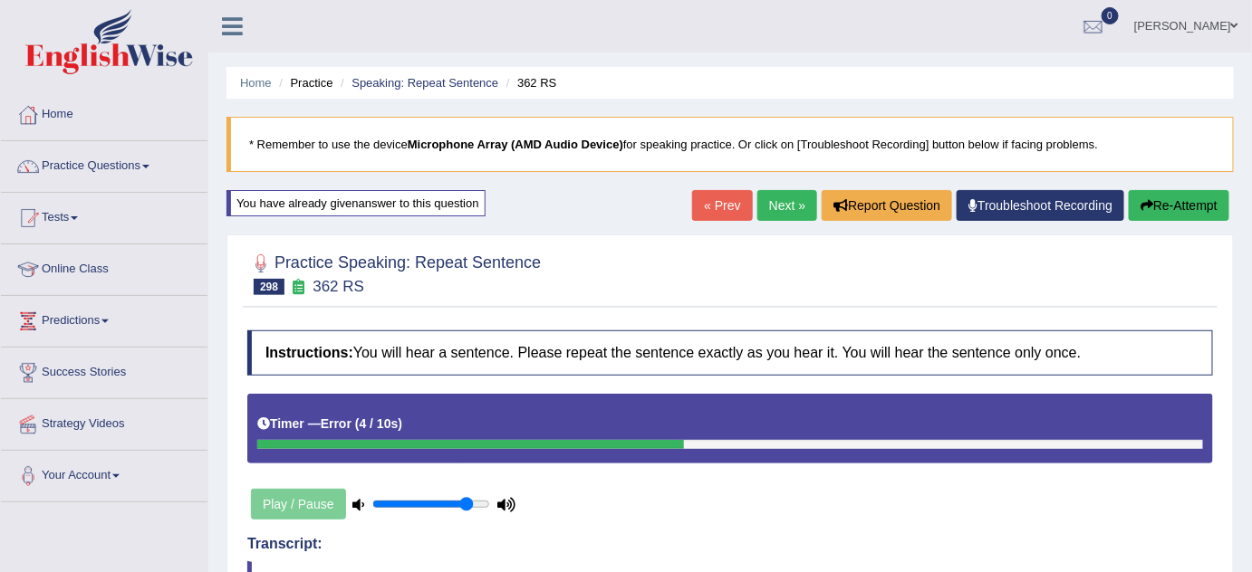
click at [1204, 203] on button "Re-Attempt" at bounding box center [1178, 205] width 101 height 31
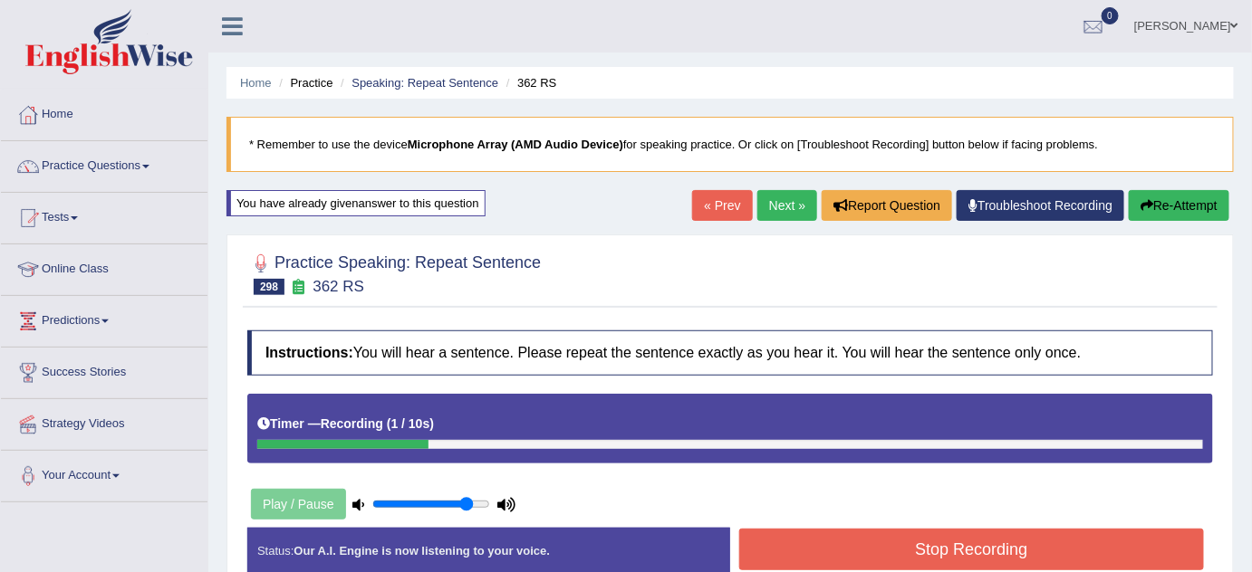
click at [790, 465] on div "Instructions: You will hear a sentence. Please repeat the sentence exactly as y…" at bounding box center [730, 459] width 974 height 276
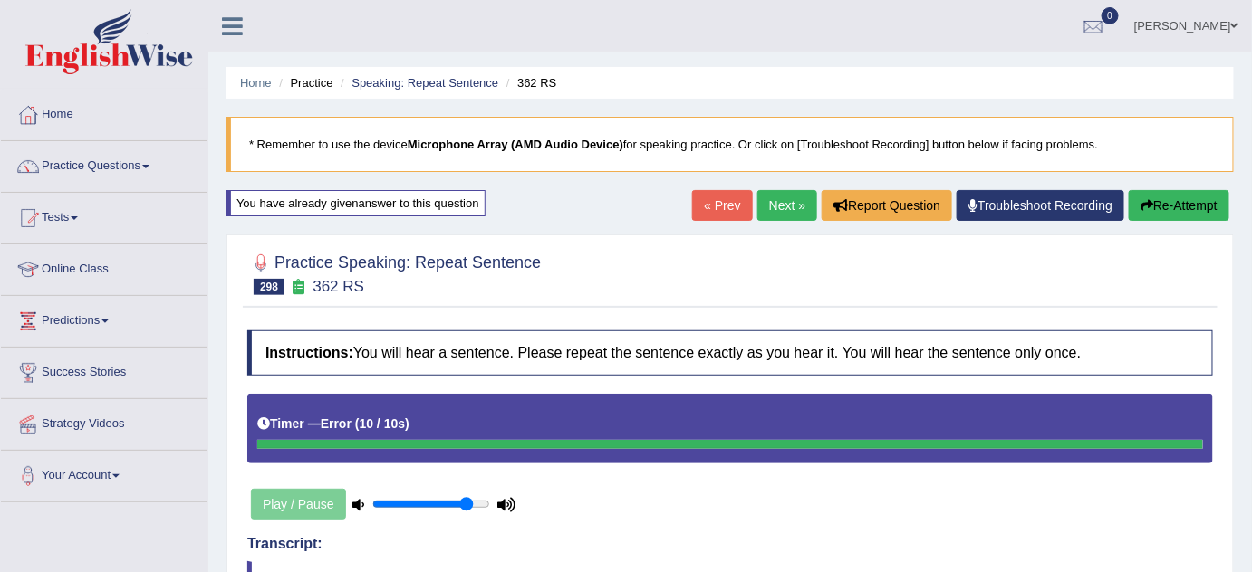
click at [818, 274] on div at bounding box center [729, 272] width 965 height 55
click at [1166, 192] on button "Re-Attempt" at bounding box center [1178, 205] width 101 height 31
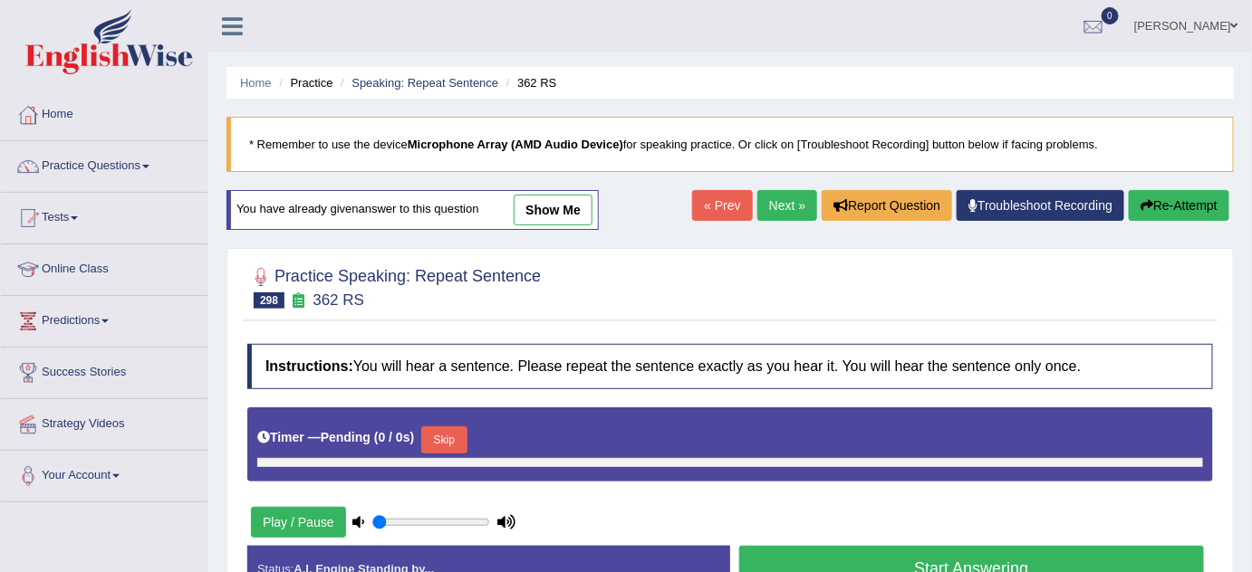
type input "0.85"
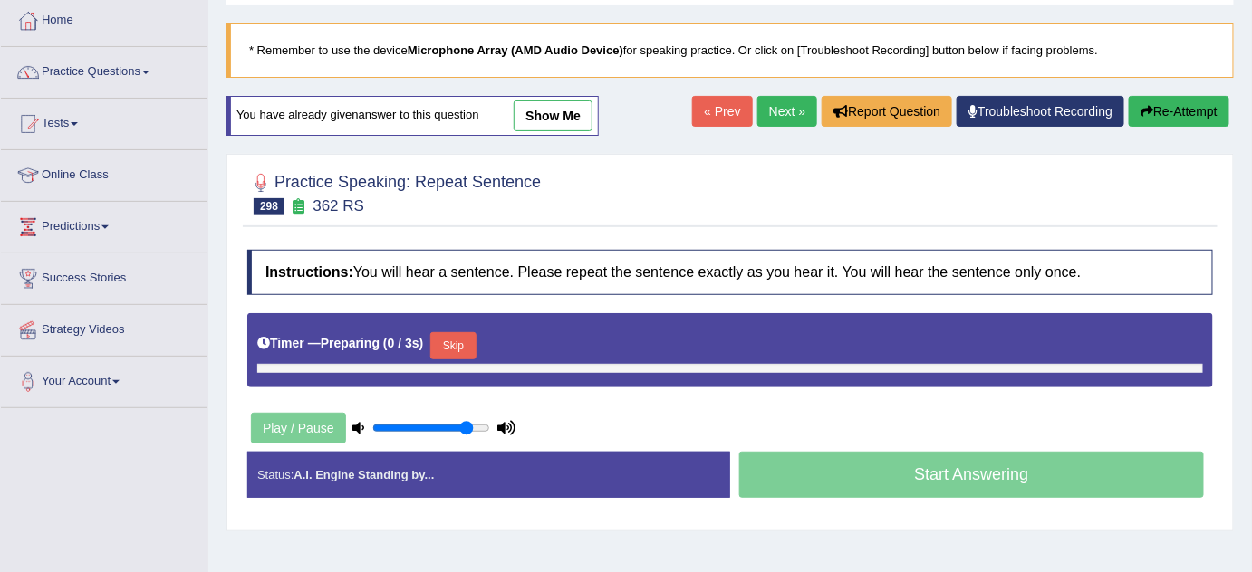
scroll to position [164, 0]
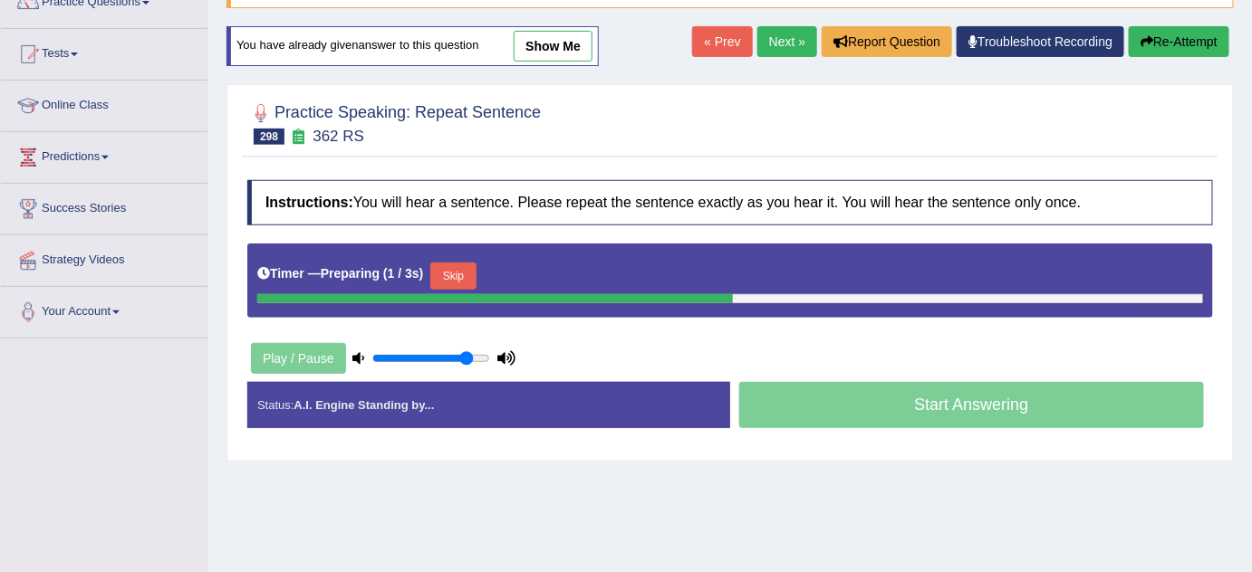
click at [456, 276] on button "Skip" at bounding box center [452, 276] width 45 height 27
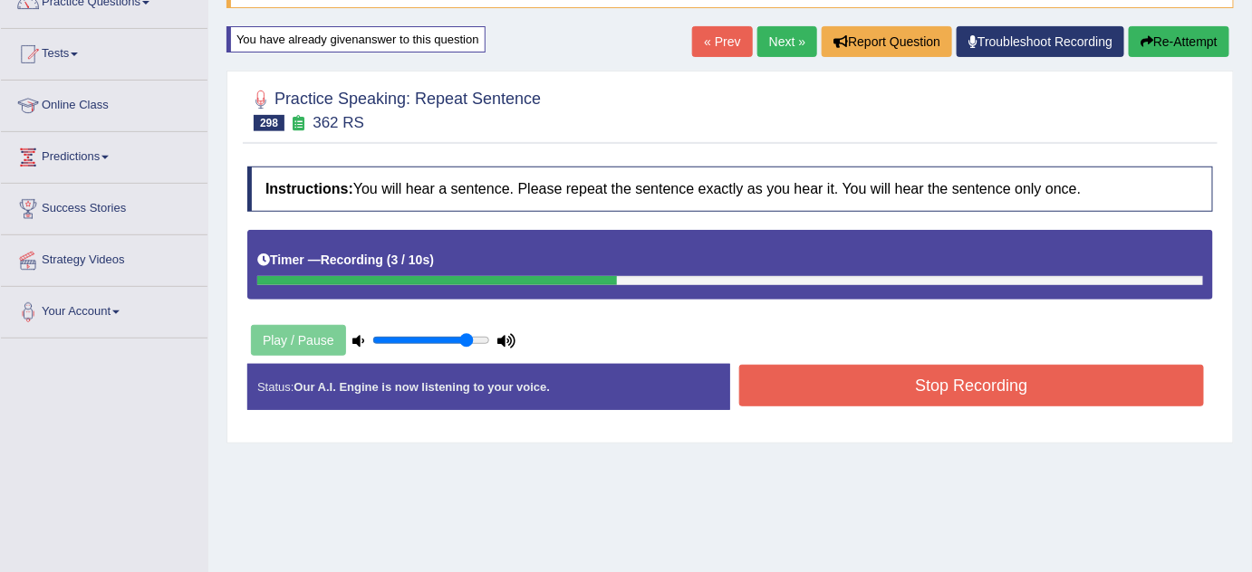
click at [952, 392] on button "Stop Recording" at bounding box center [971, 386] width 465 height 42
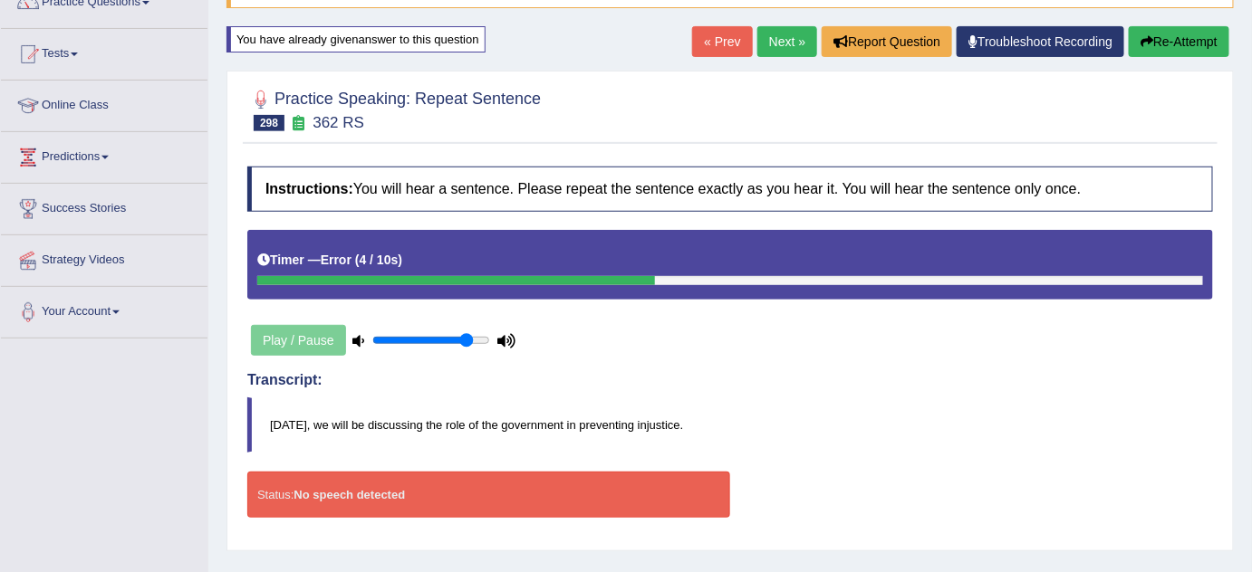
click at [857, 121] on div at bounding box center [729, 109] width 965 height 55
click at [763, 43] on link "Next »" at bounding box center [787, 41] width 60 height 31
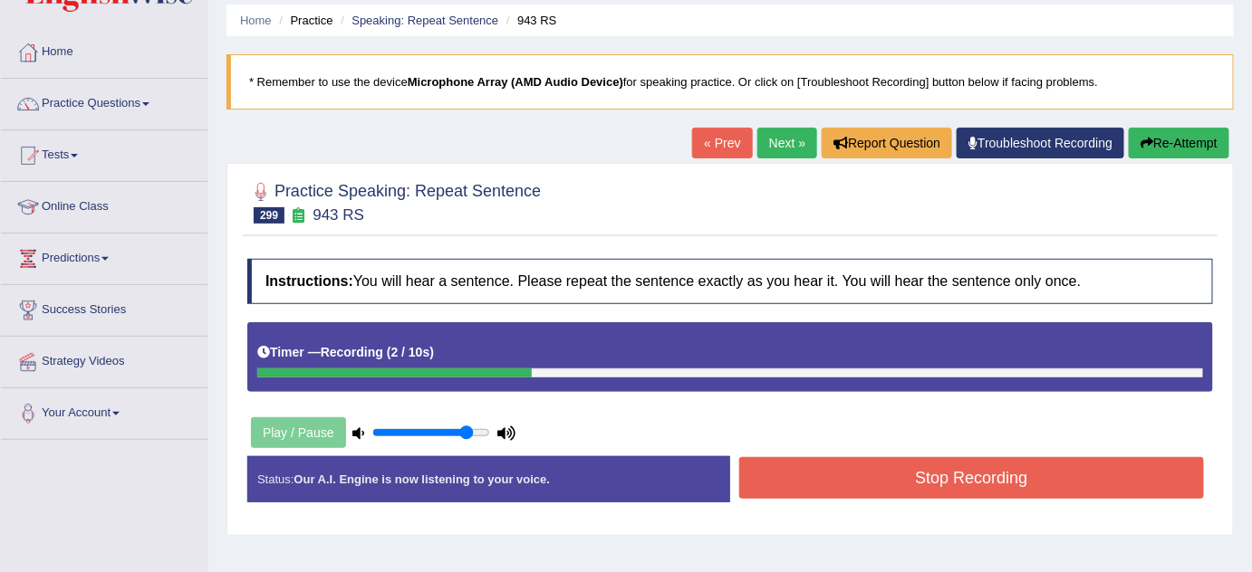
scroll to position [164, 0]
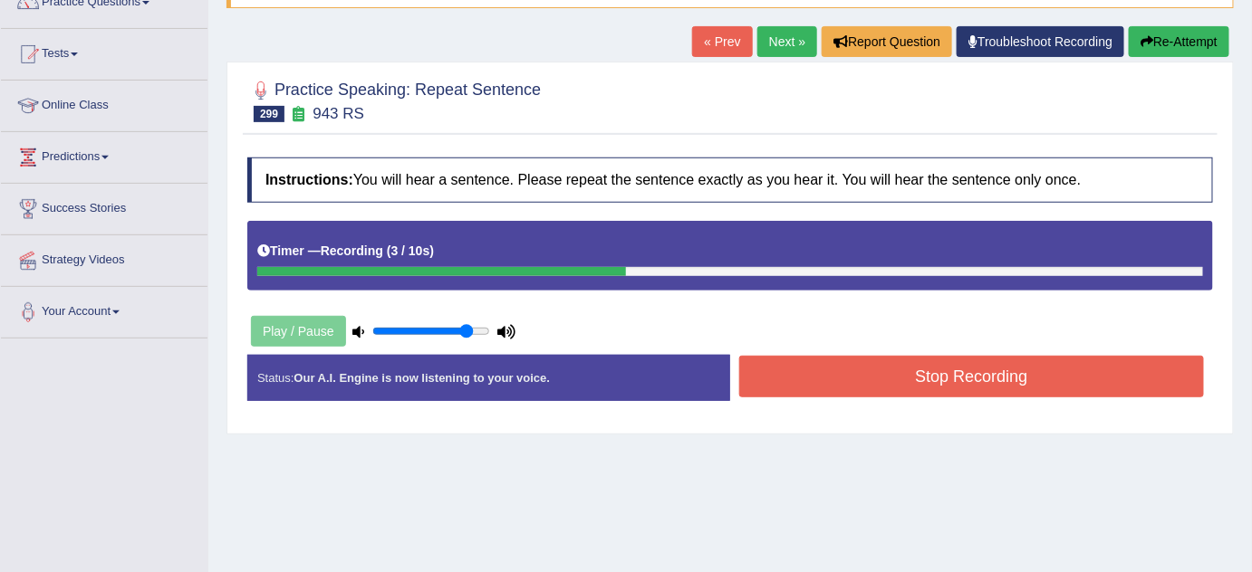
click at [837, 360] on button "Stop Recording" at bounding box center [971, 377] width 465 height 42
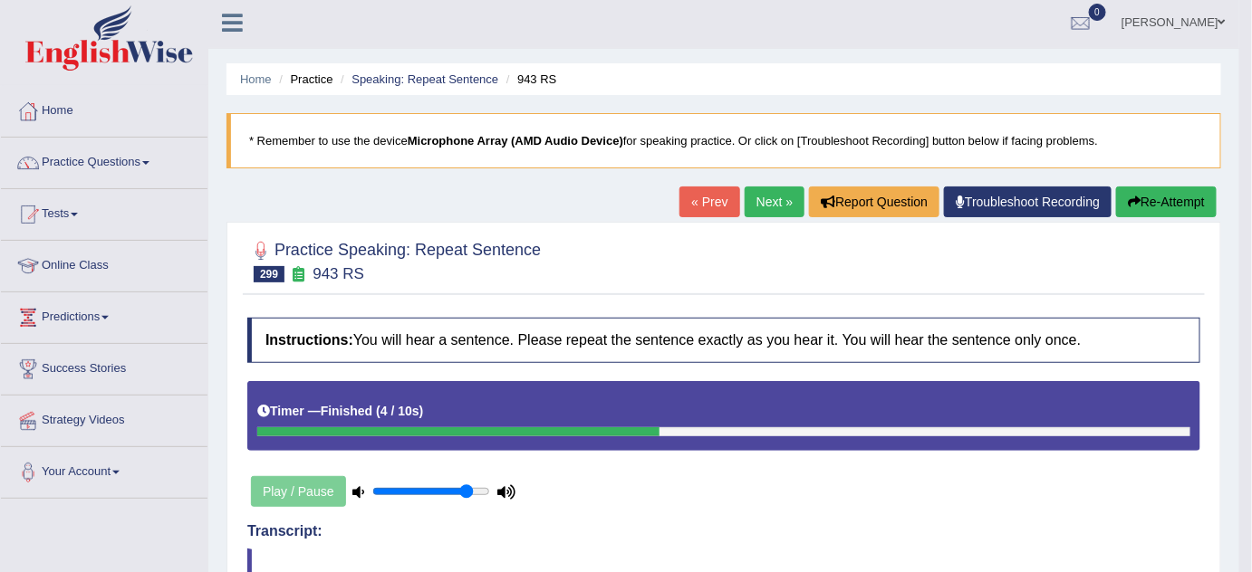
scroll to position [0, 0]
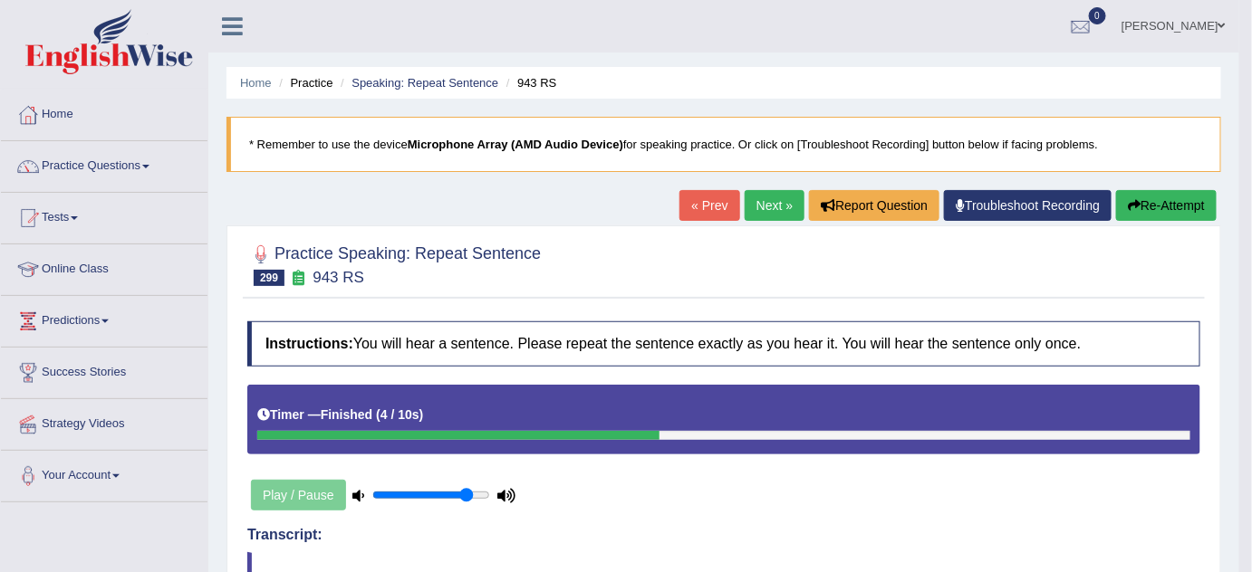
click at [1207, 209] on button "Re-Attempt" at bounding box center [1166, 205] width 101 height 31
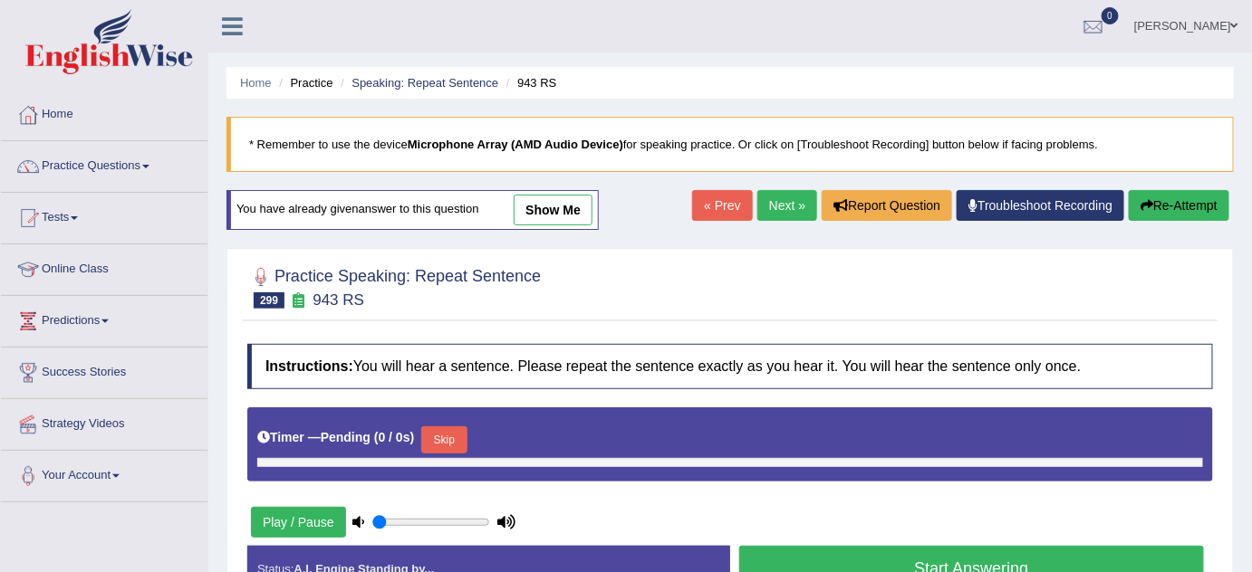
type input "0.85"
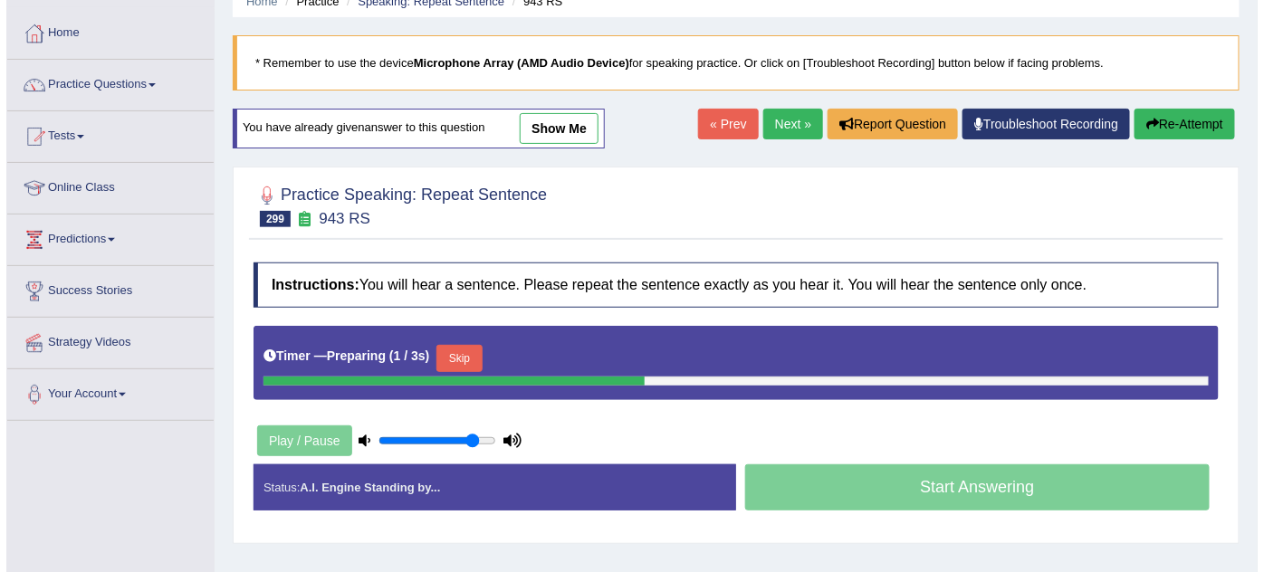
scroll to position [164, 0]
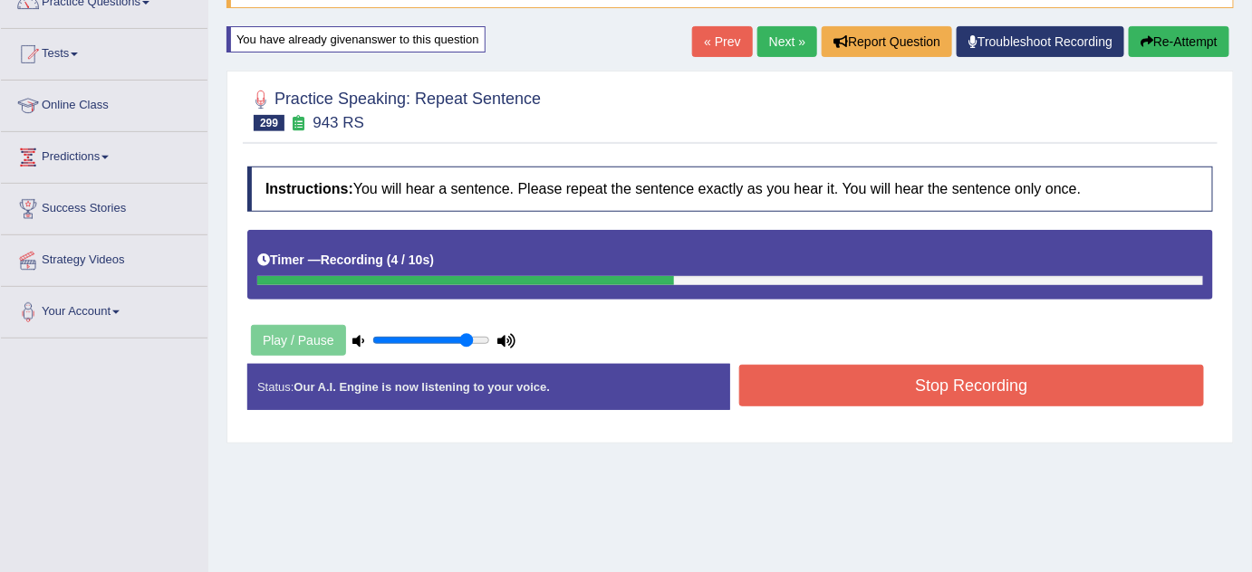
click at [794, 388] on button "Stop Recording" at bounding box center [971, 386] width 465 height 42
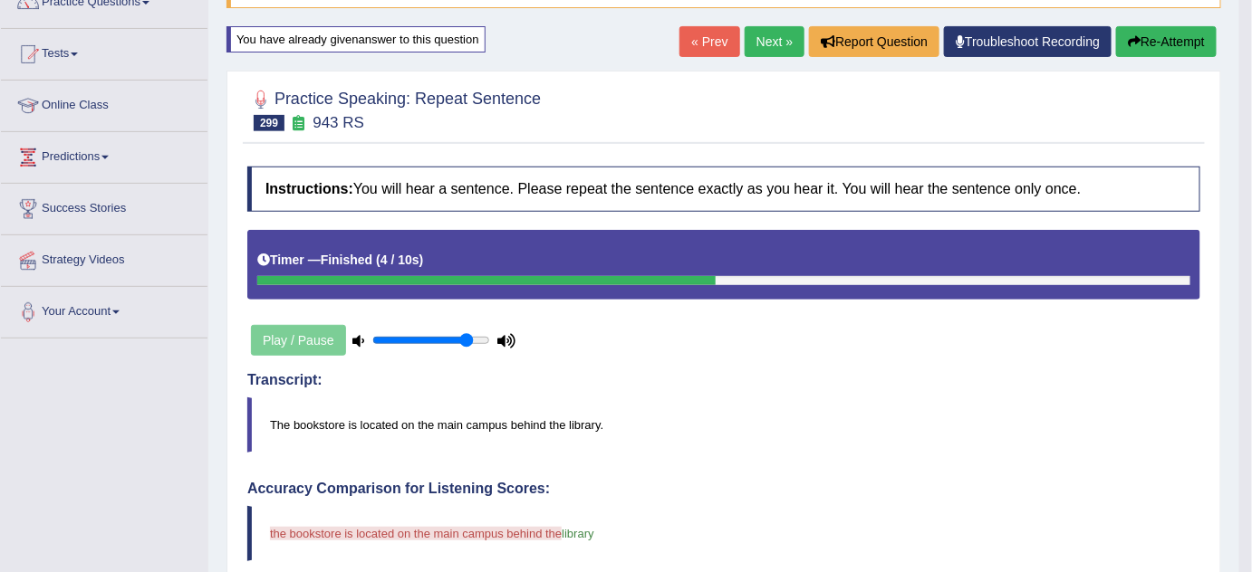
click at [768, 36] on link "Next »" at bounding box center [774, 41] width 60 height 31
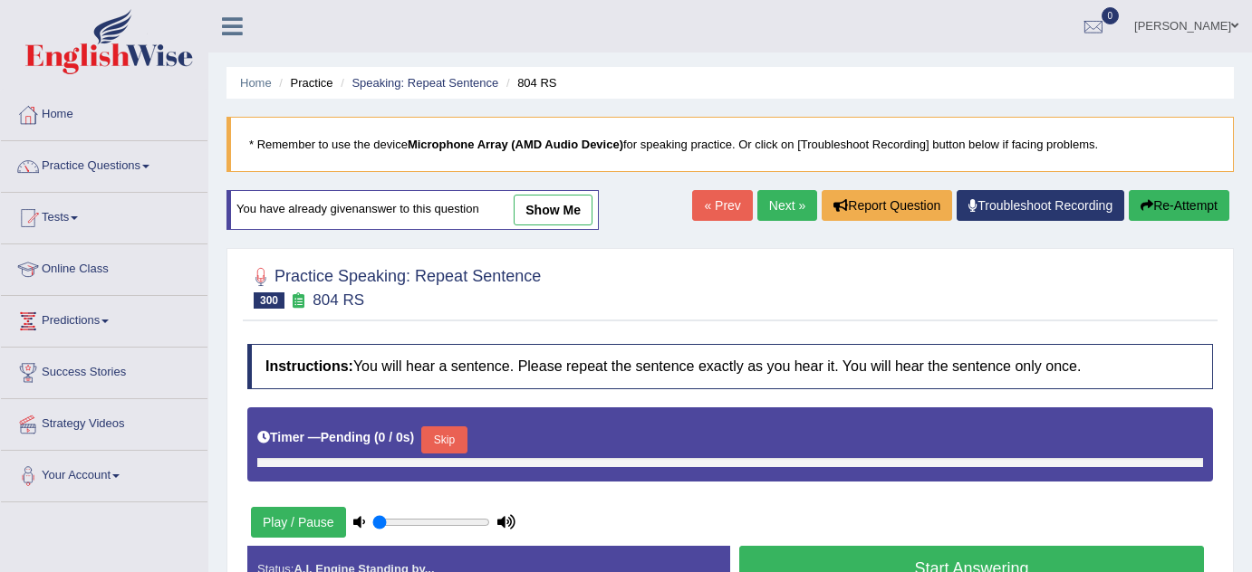
type input "0.85"
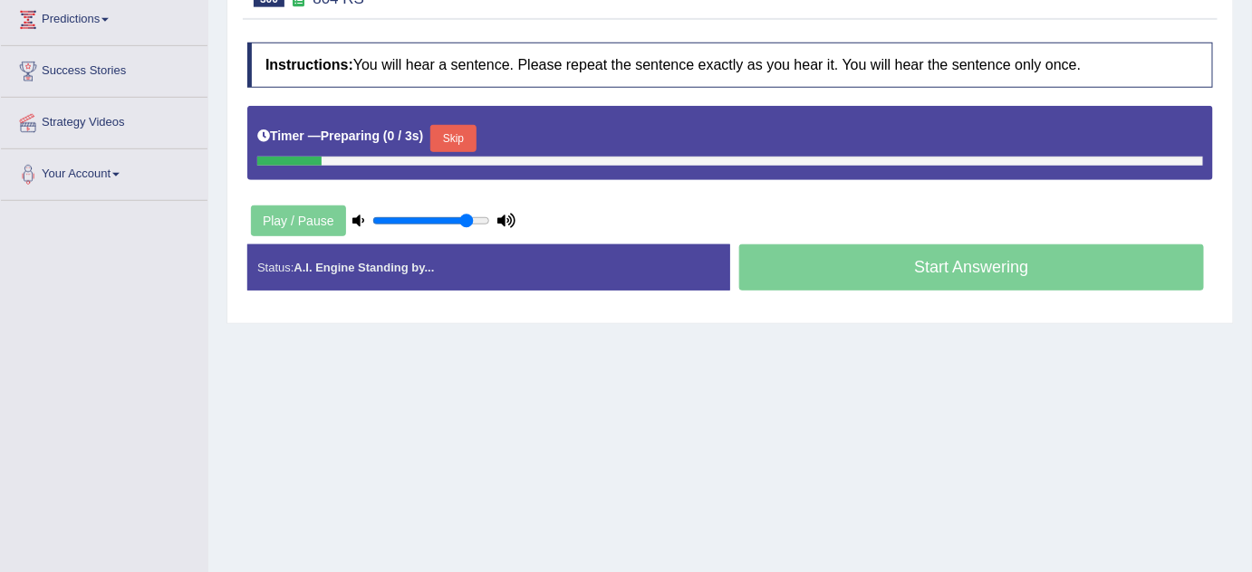
scroll to position [329, 0]
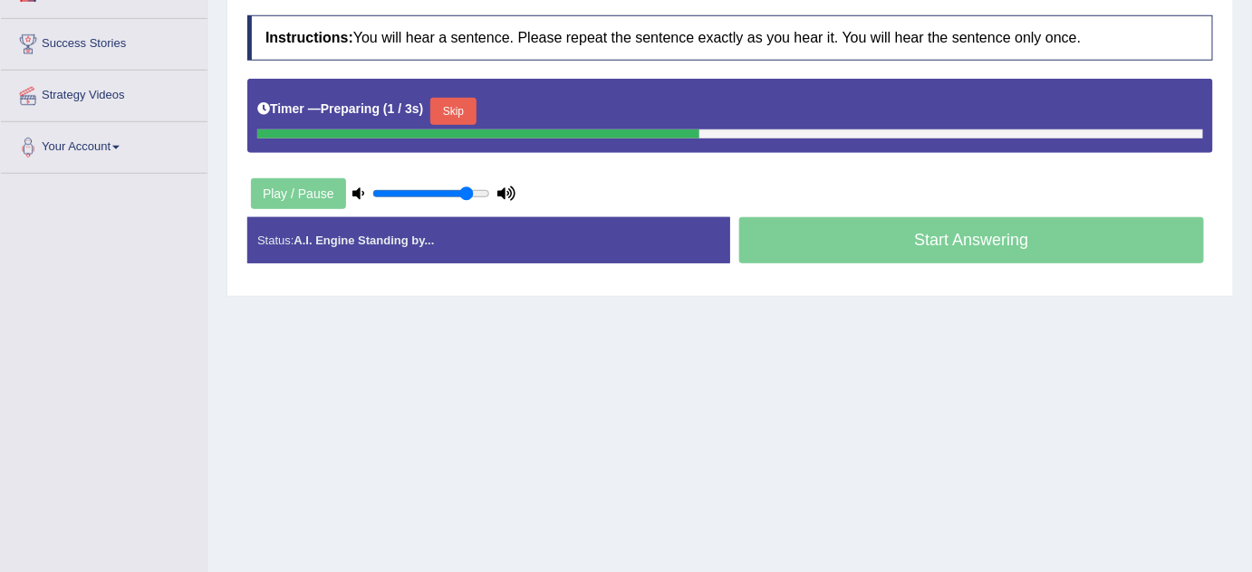
click at [469, 105] on button "Skip" at bounding box center [452, 111] width 45 height 27
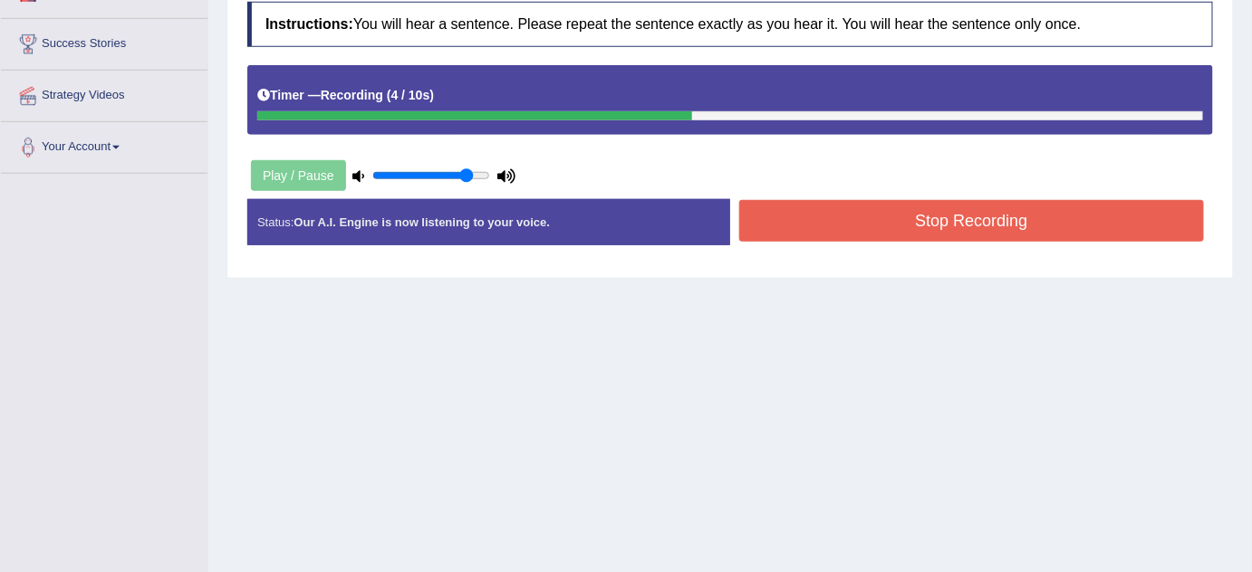
click at [859, 222] on button "Stop Recording" at bounding box center [971, 221] width 465 height 42
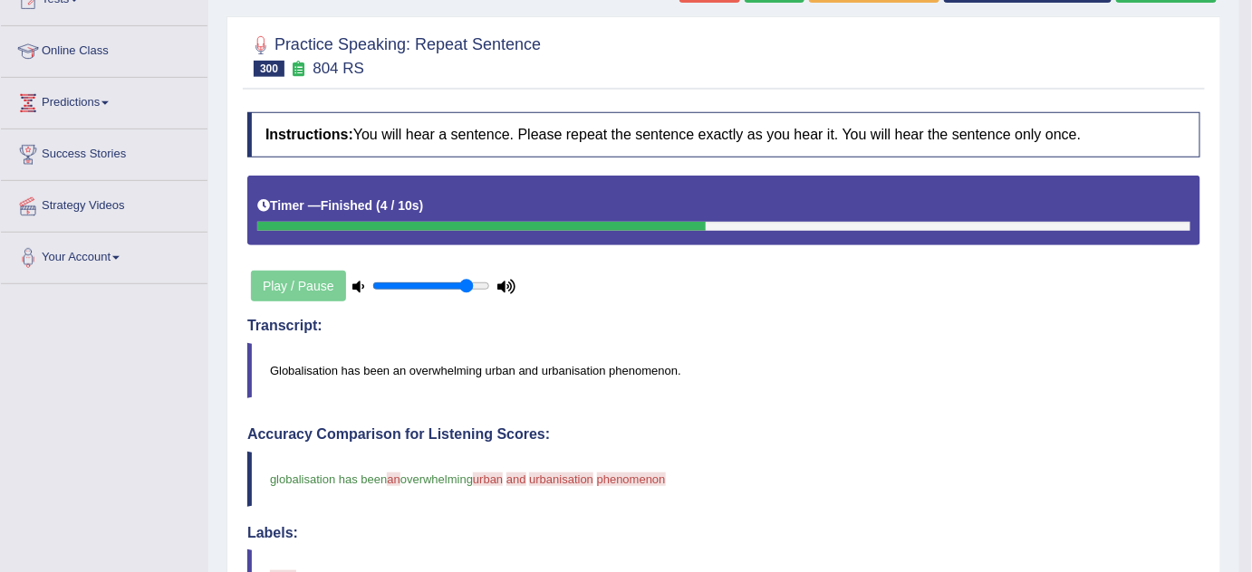
scroll to position [73, 0]
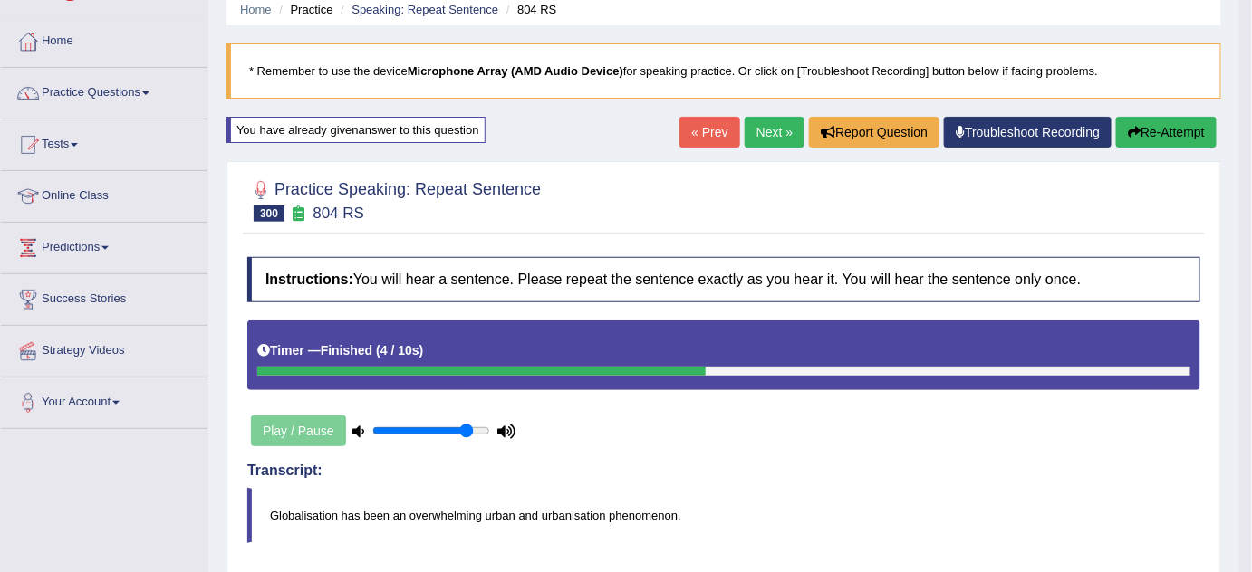
click at [1164, 127] on button "Re-Attempt" at bounding box center [1166, 132] width 101 height 31
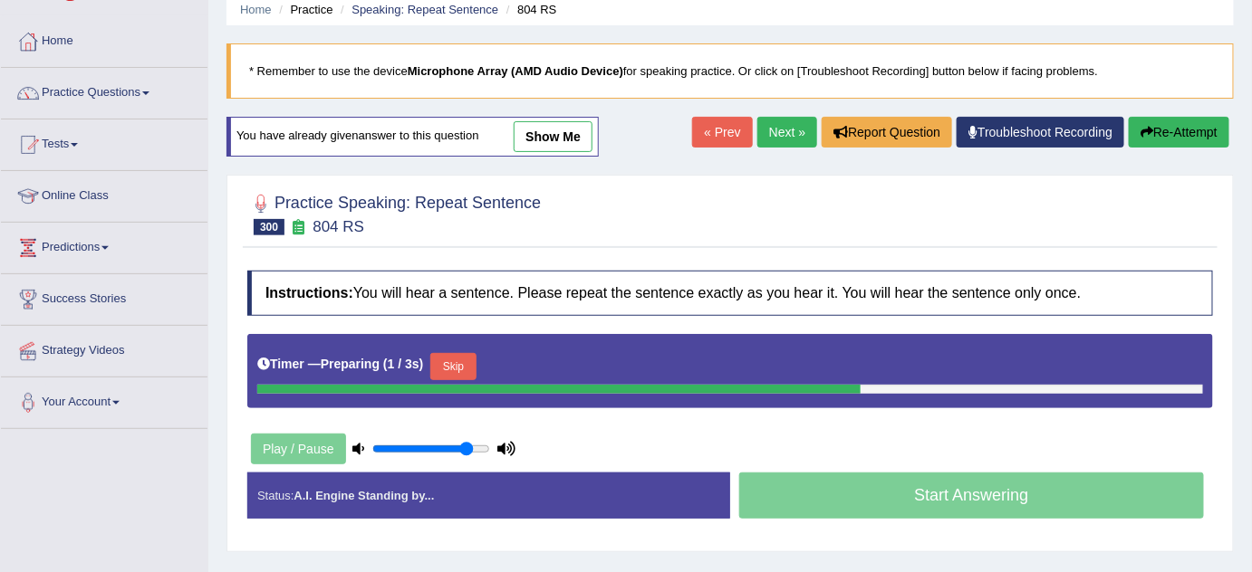
click at [461, 367] on button "Skip" at bounding box center [452, 366] width 45 height 27
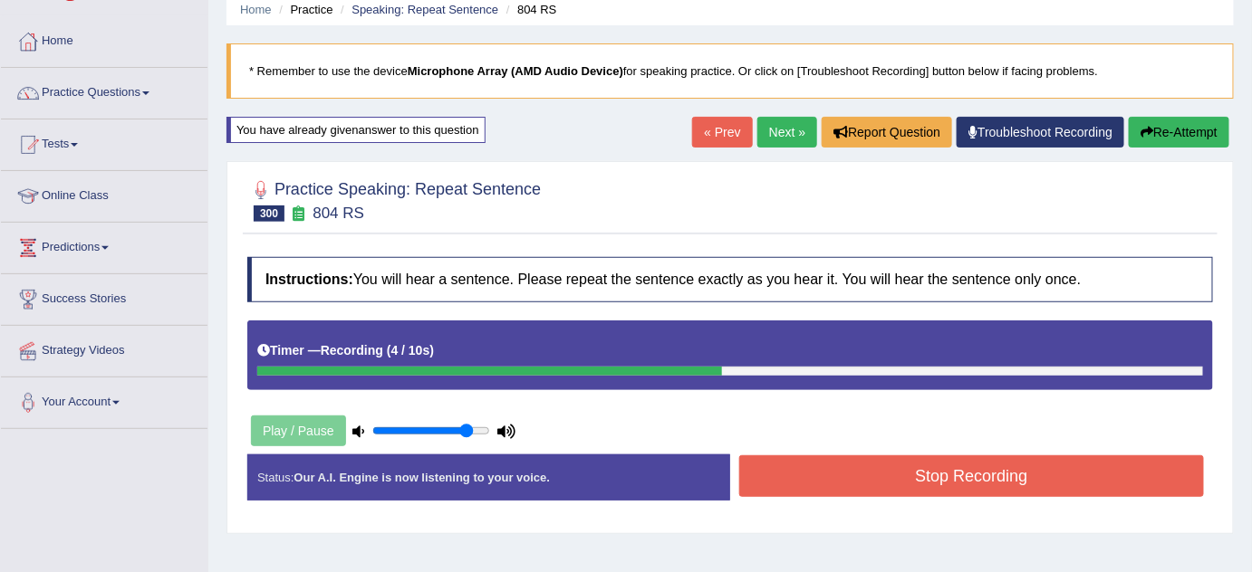
click at [887, 467] on button "Stop Recording" at bounding box center [971, 477] width 465 height 42
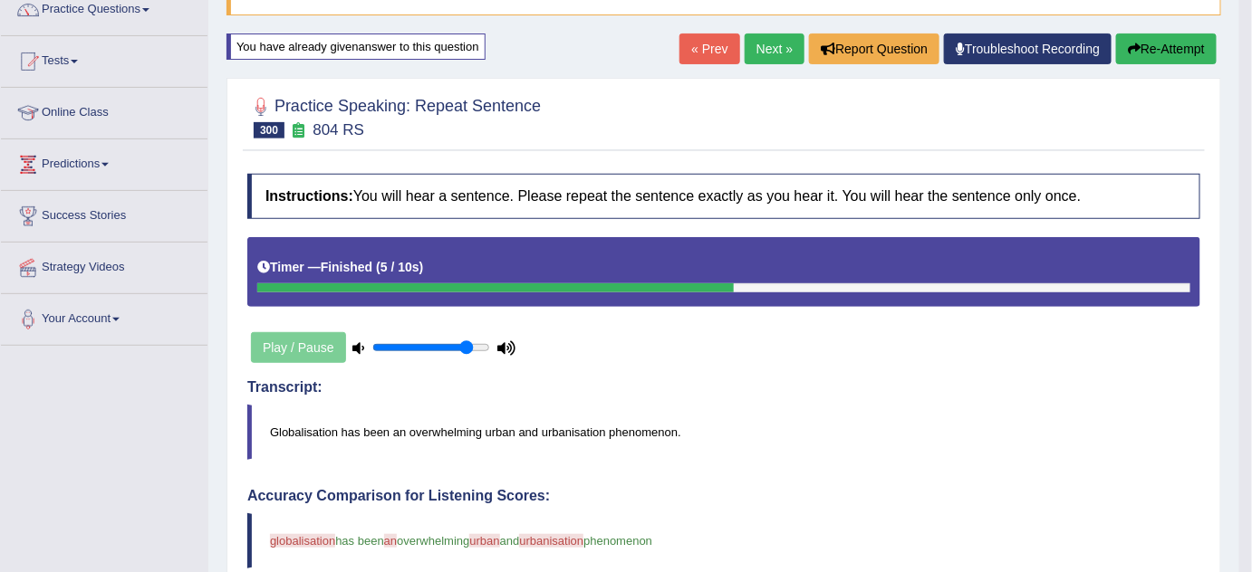
scroll to position [156, 0]
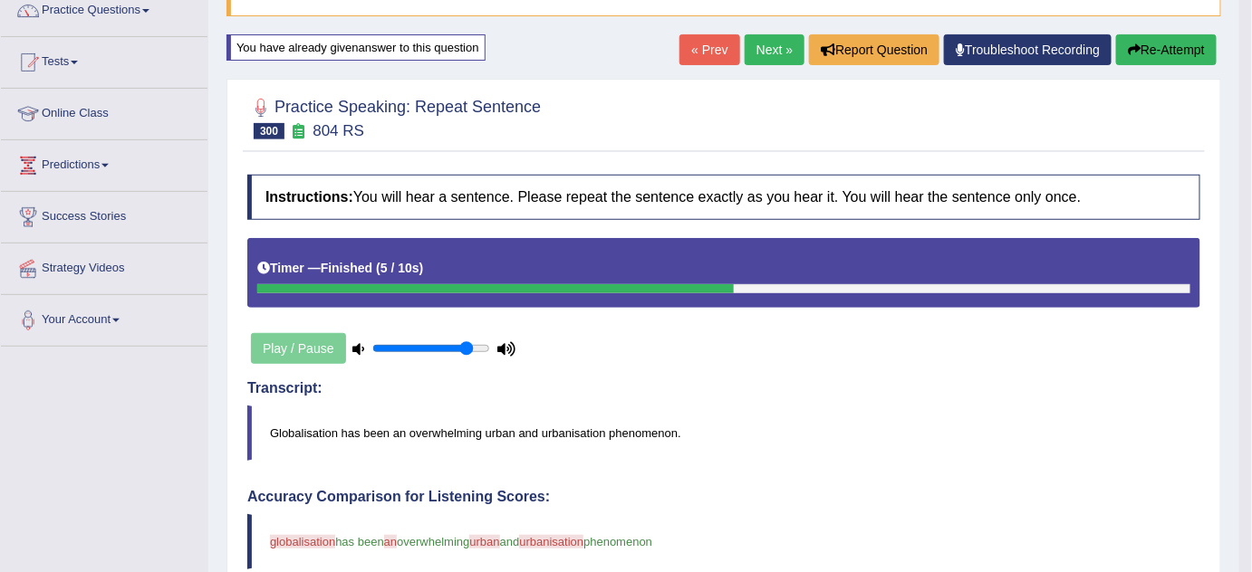
click at [1147, 53] on button "Re-Attempt" at bounding box center [1166, 49] width 101 height 31
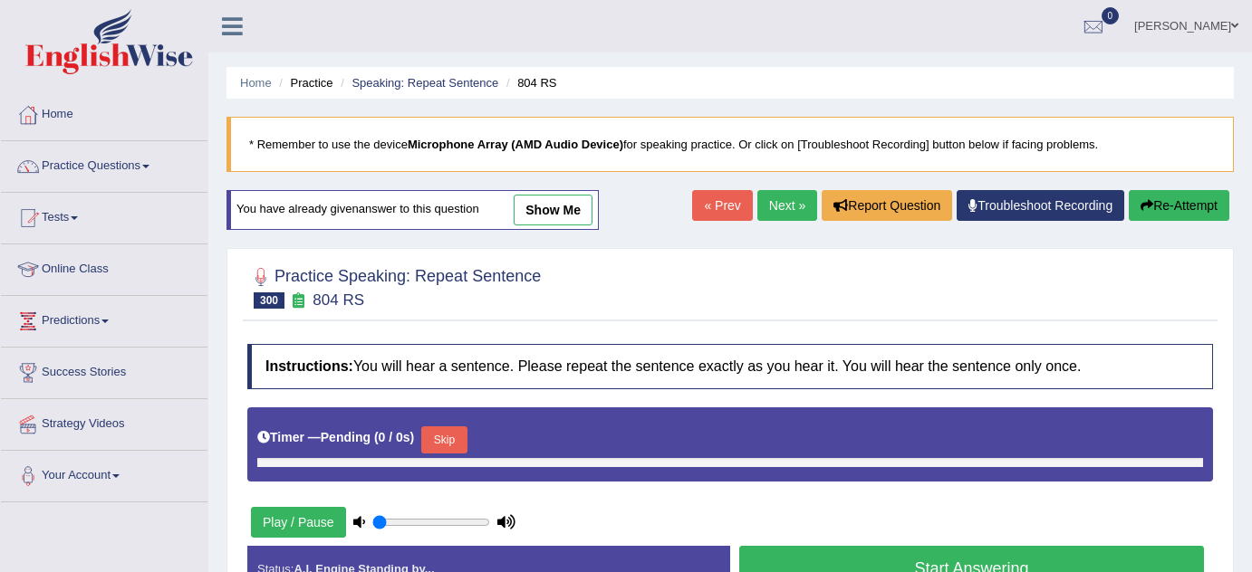
scroll to position [169, 0]
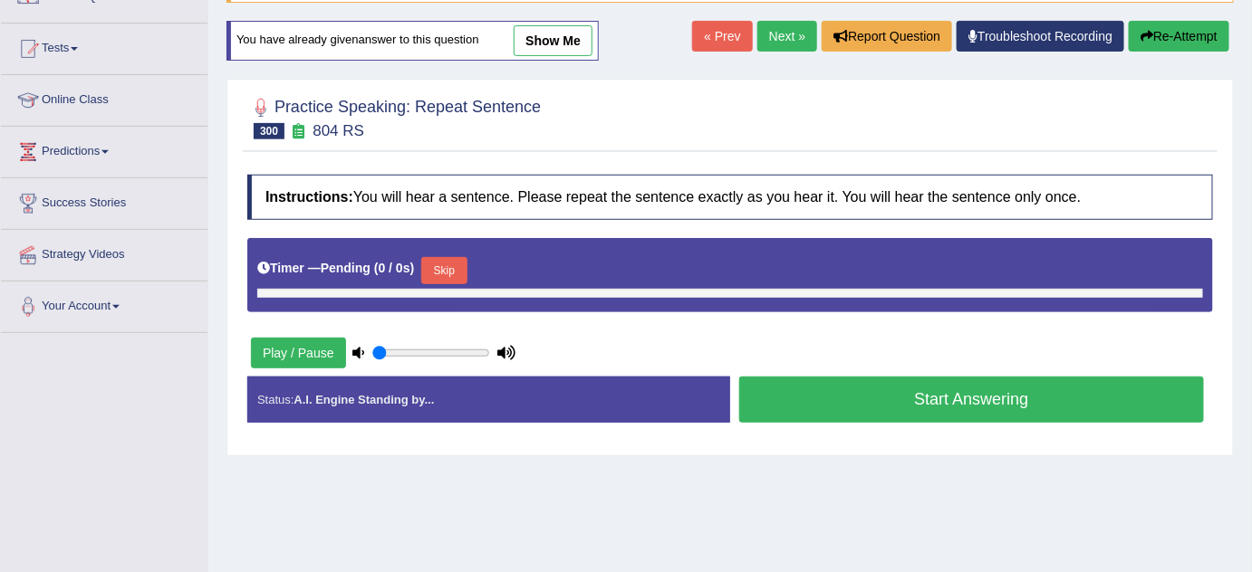
type input "0.85"
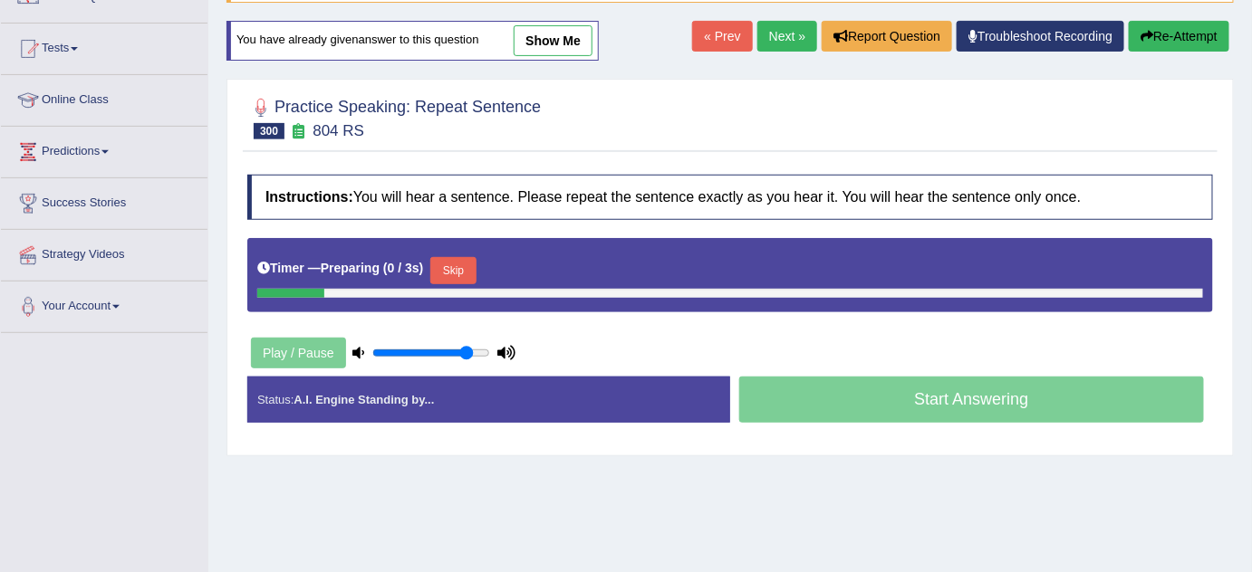
scroll to position [156, 0]
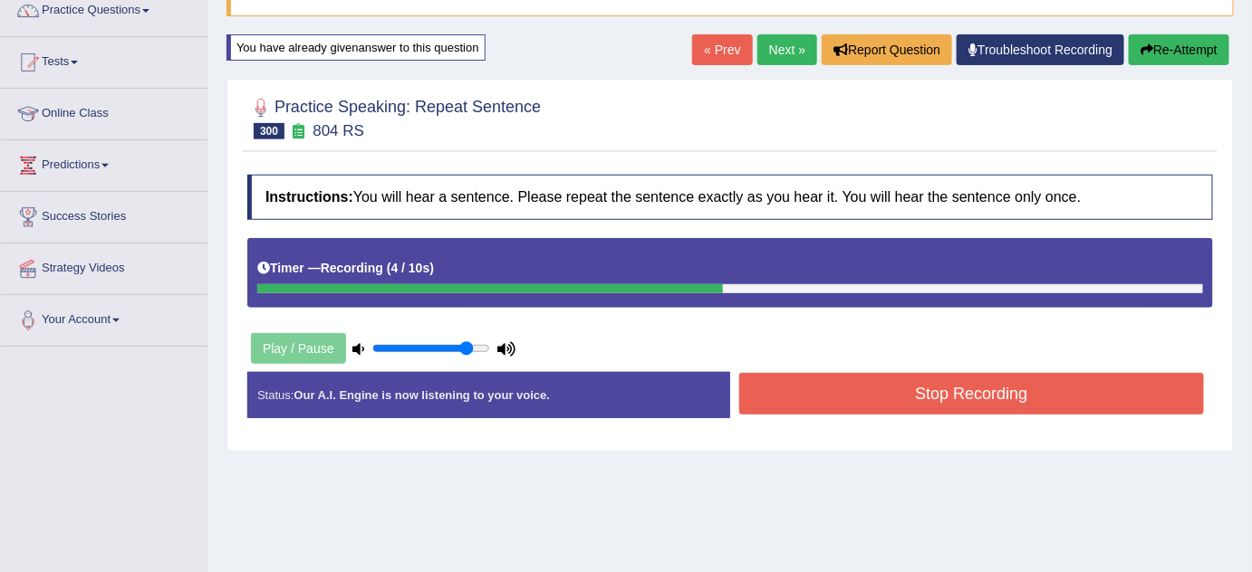
click at [1099, 409] on button "Stop Recording" at bounding box center [971, 394] width 465 height 42
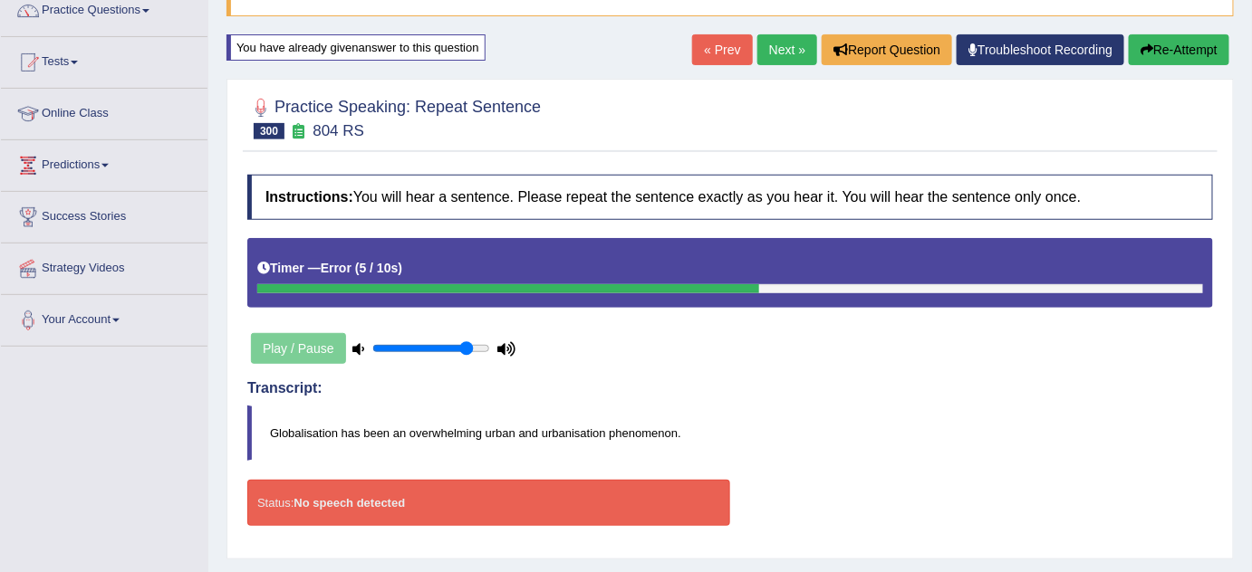
click at [777, 50] on link "Next »" at bounding box center [787, 49] width 60 height 31
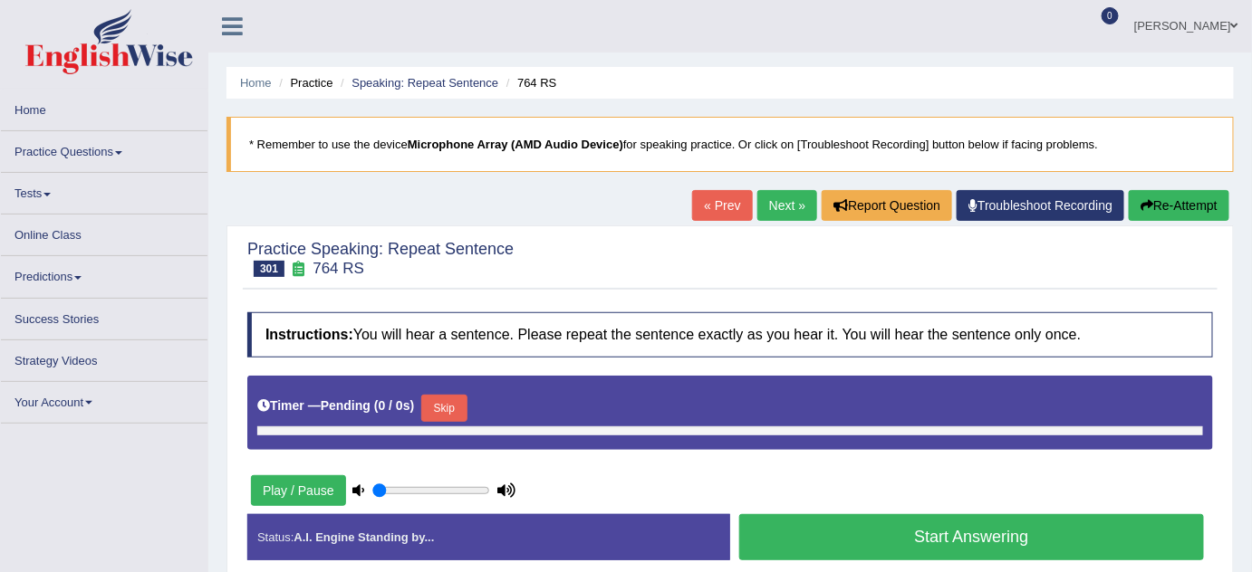
scroll to position [82, 0]
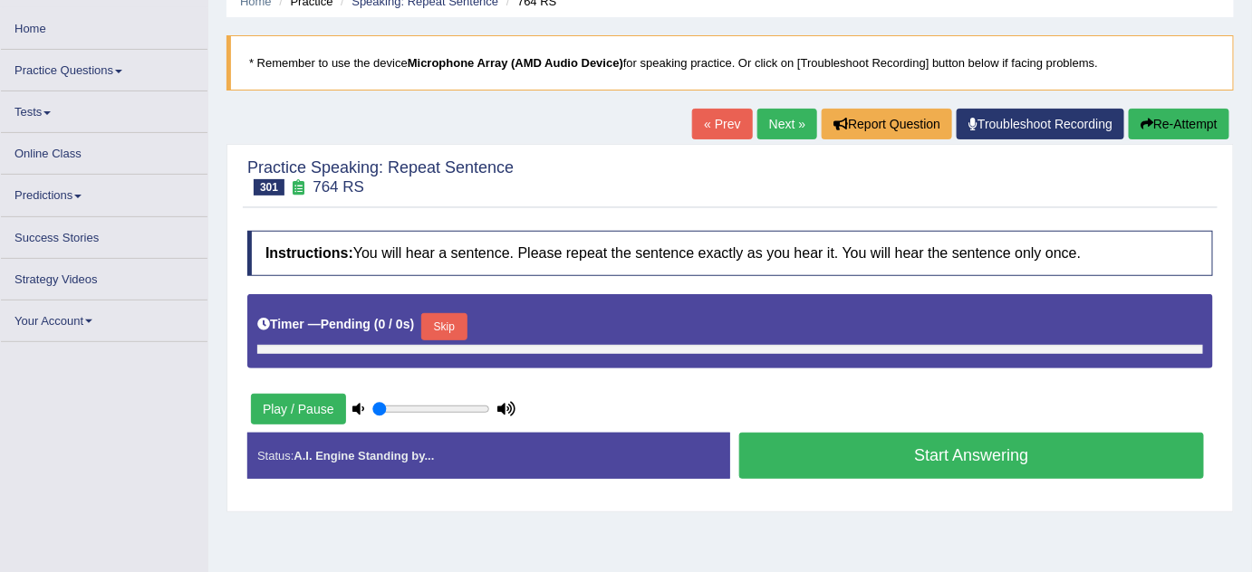
type input "0.85"
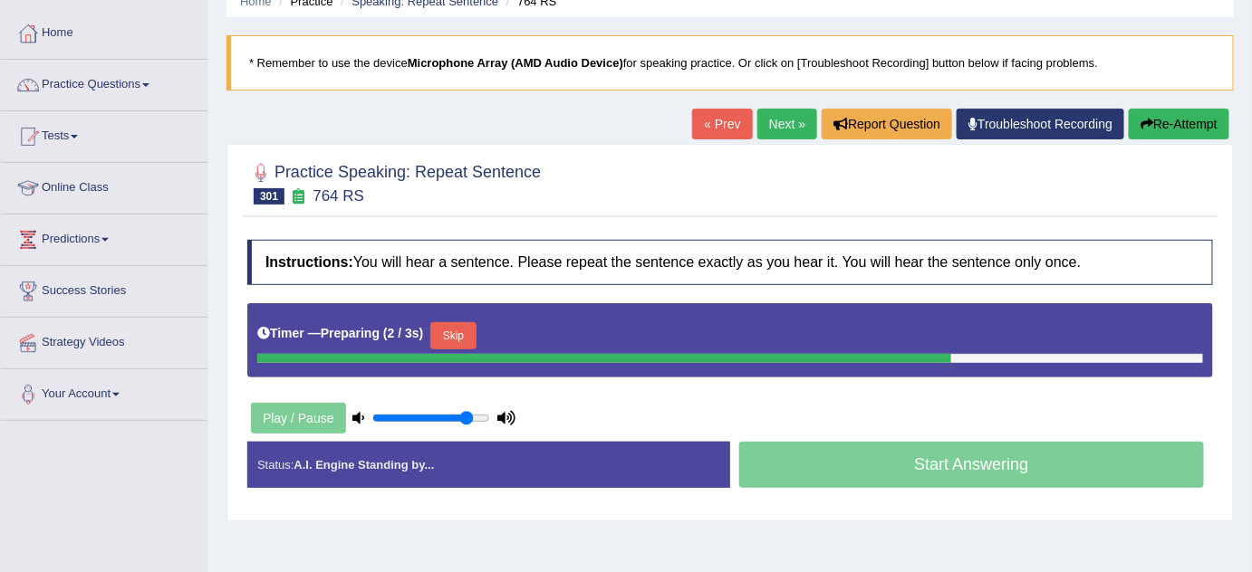
click at [459, 335] on button "Skip" at bounding box center [452, 335] width 45 height 27
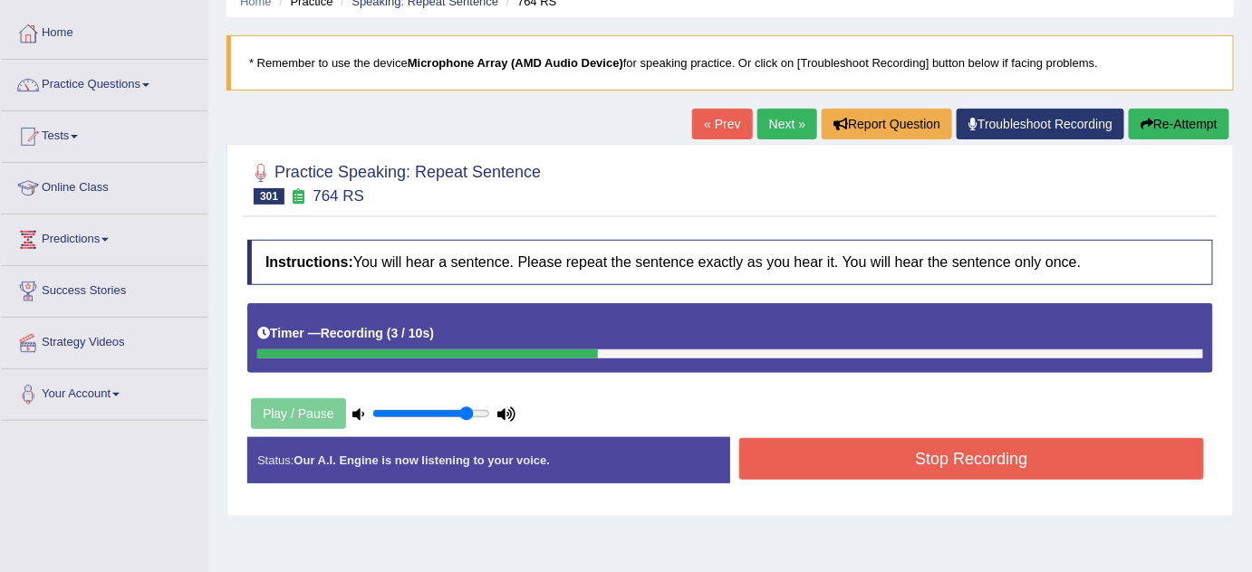
click at [1099, 471] on button "Stop Recording" at bounding box center [971, 459] width 465 height 42
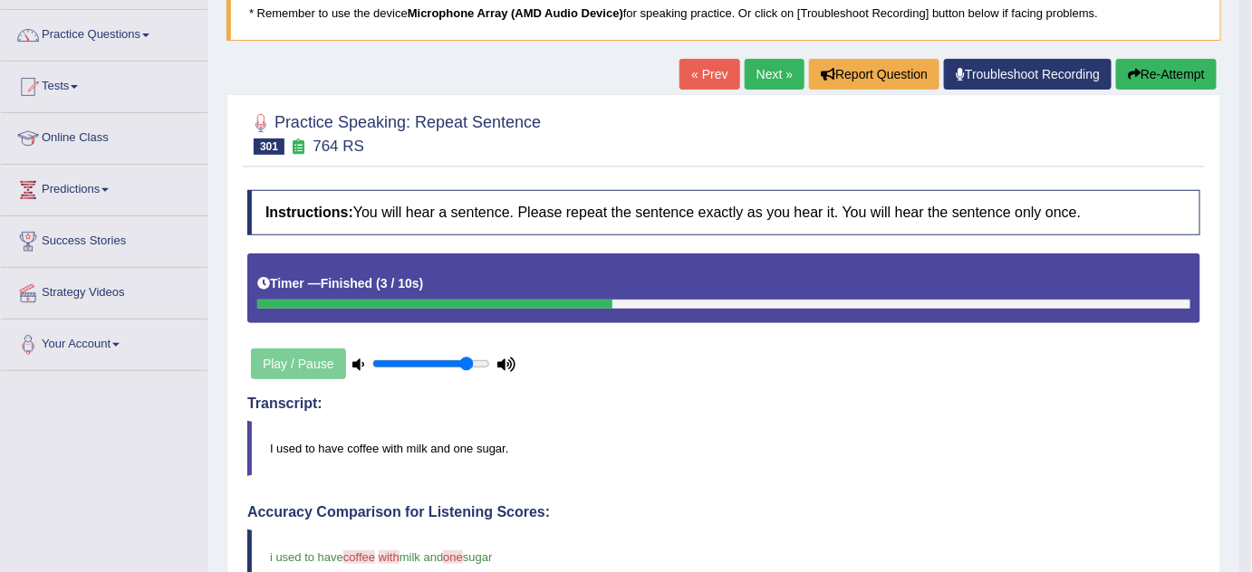
scroll to position [0, 0]
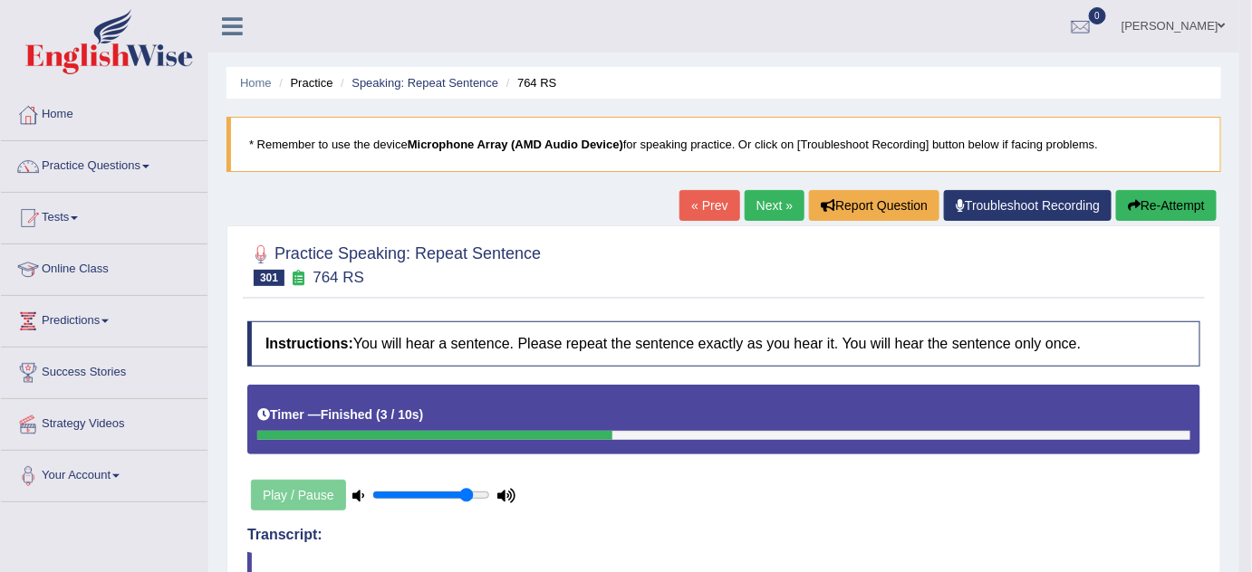
click at [755, 207] on link "Next »" at bounding box center [774, 205] width 60 height 31
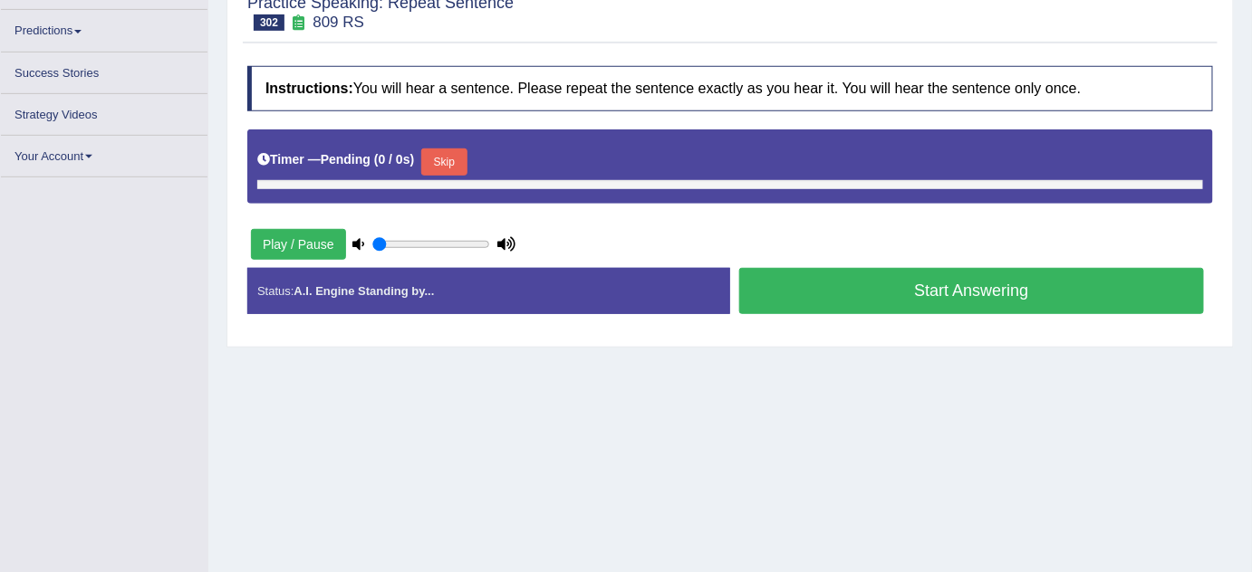
type input "0.85"
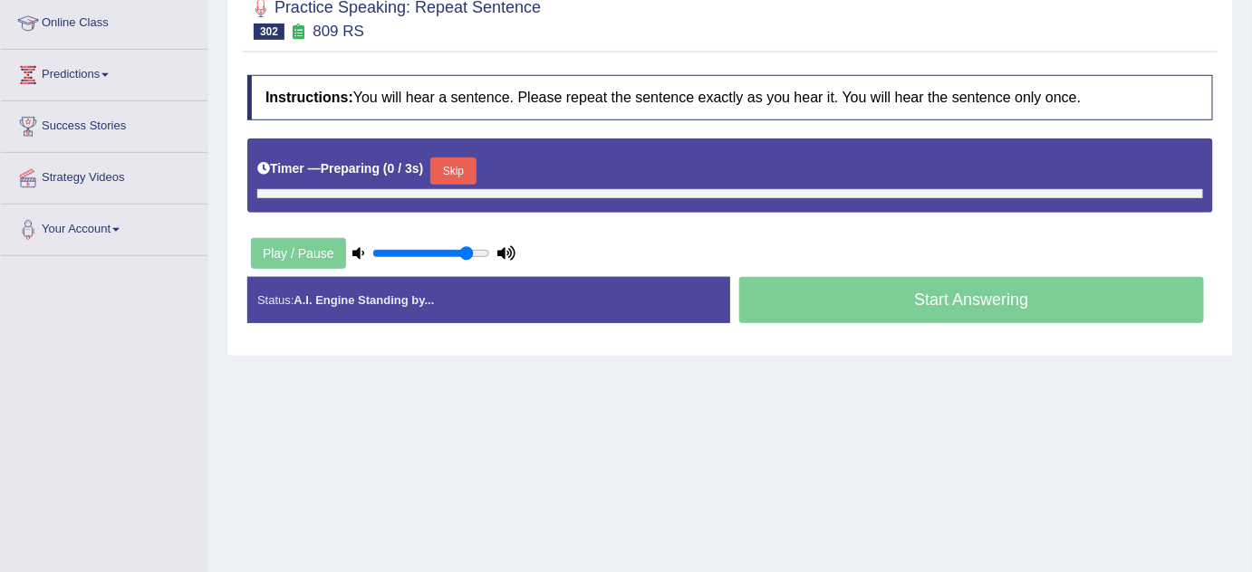
scroll to position [276, 0]
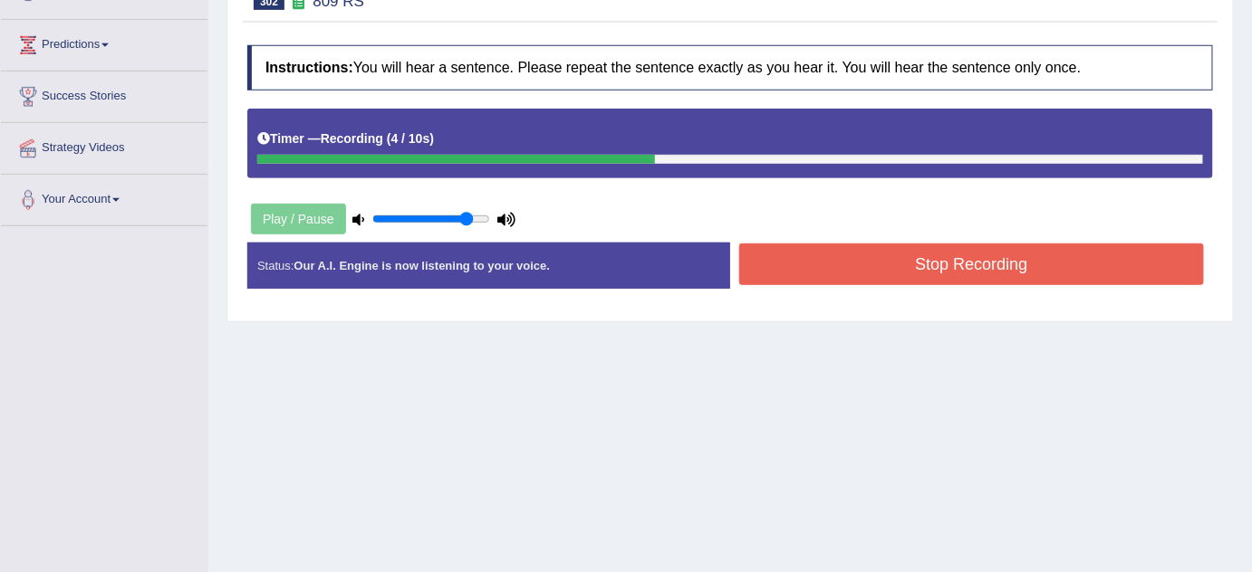
click at [910, 269] on button "Stop Recording" at bounding box center [971, 265] width 465 height 42
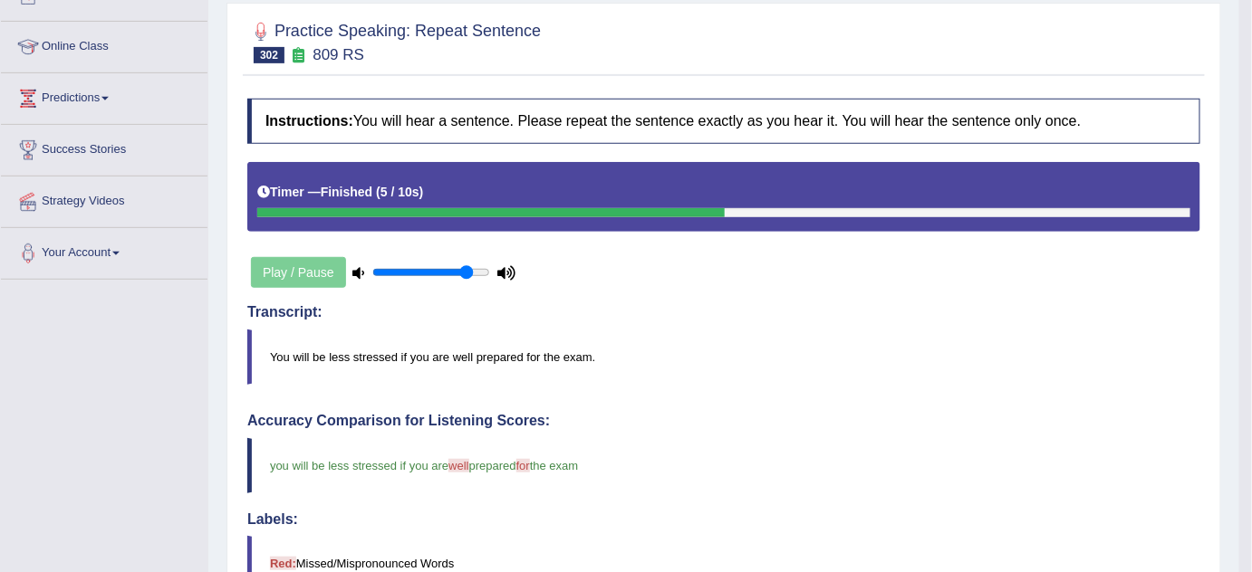
scroll to position [111, 0]
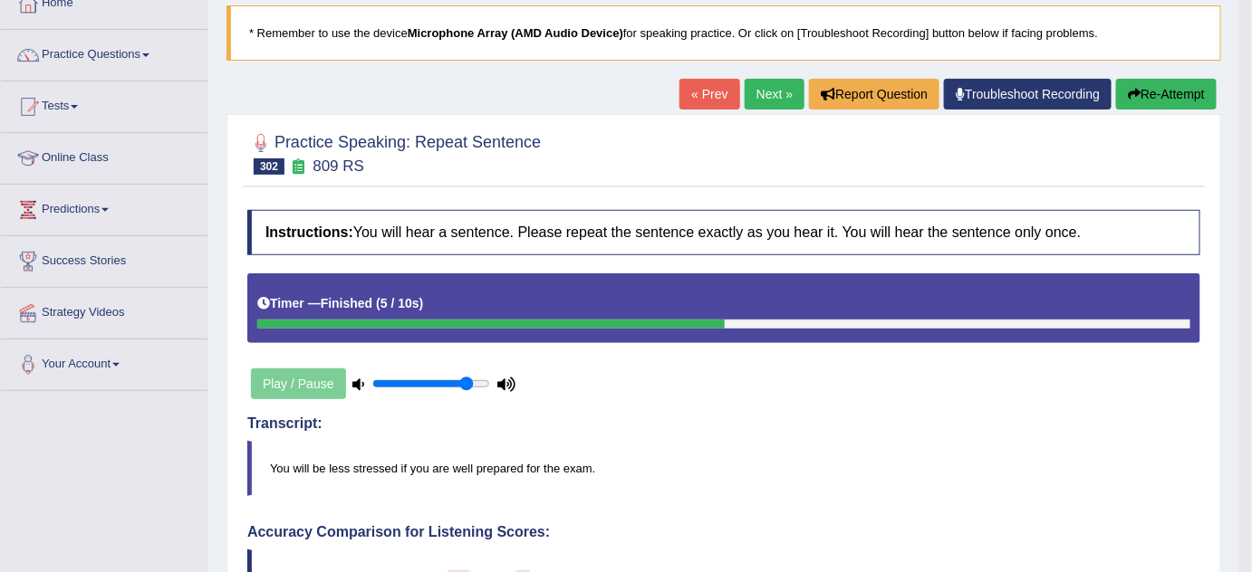
click at [1163, 96] on button "Re-Attempt" at bounding box center [1166, 94] width 101 height 31
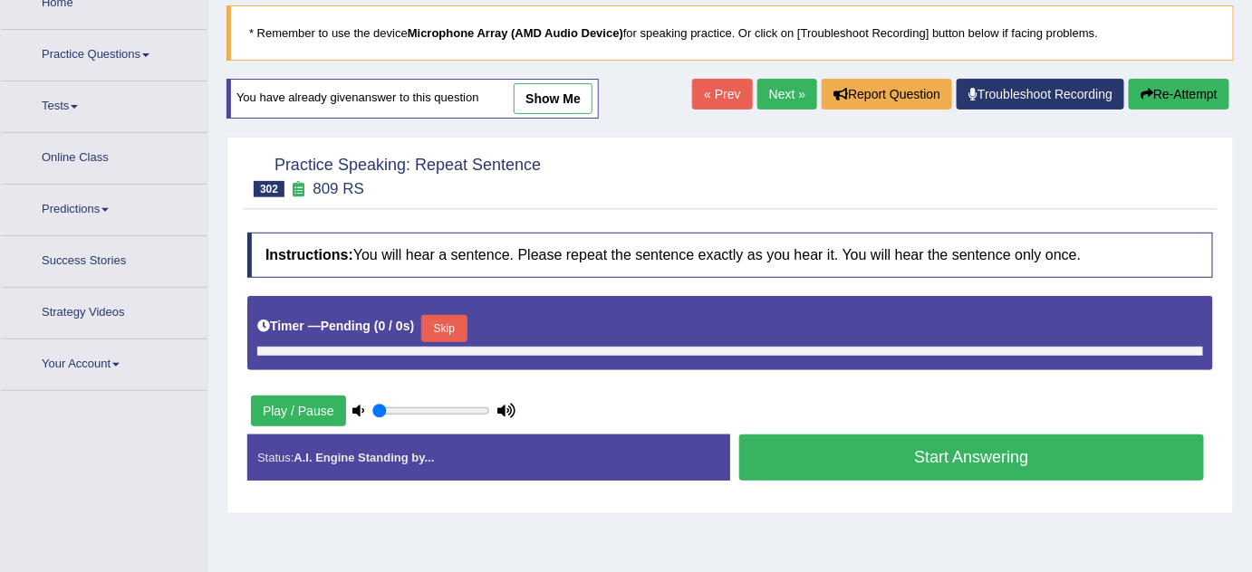
type input "0.85"
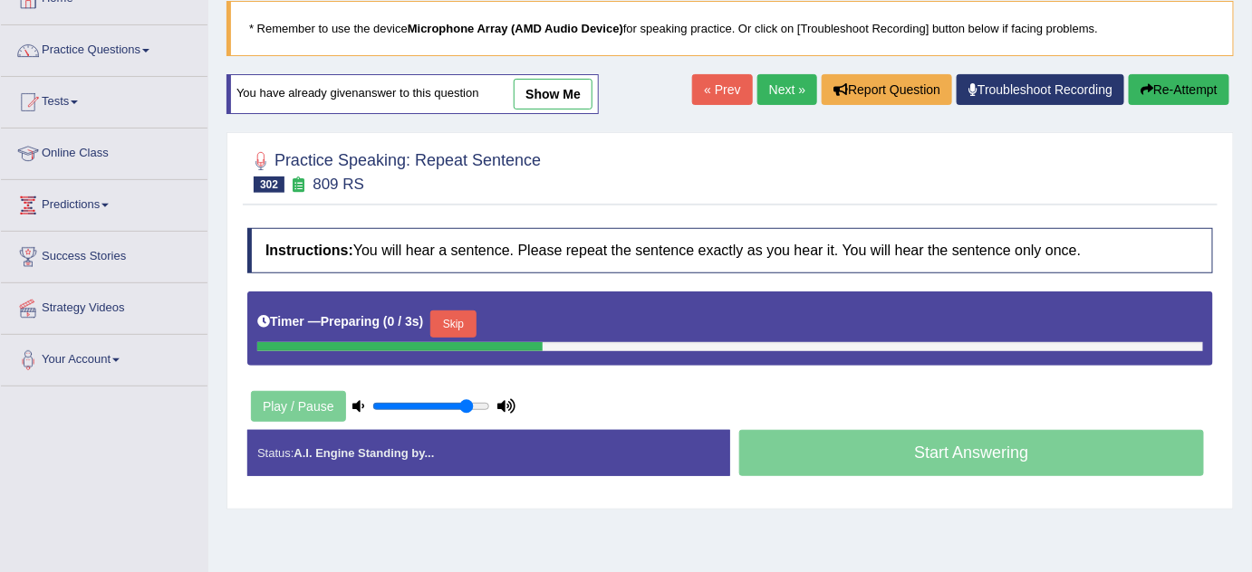
scroll to position [111, 0]
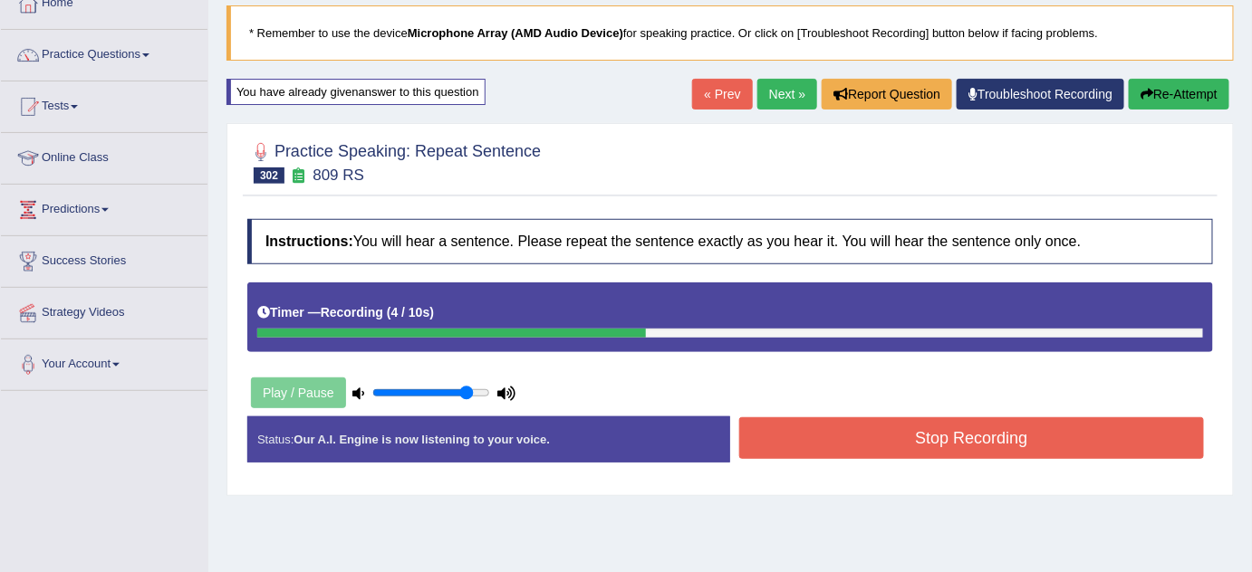
click at [1152, 103] on button "Re-Attempt" at bounding box center [1178, 94] width 101 height 31
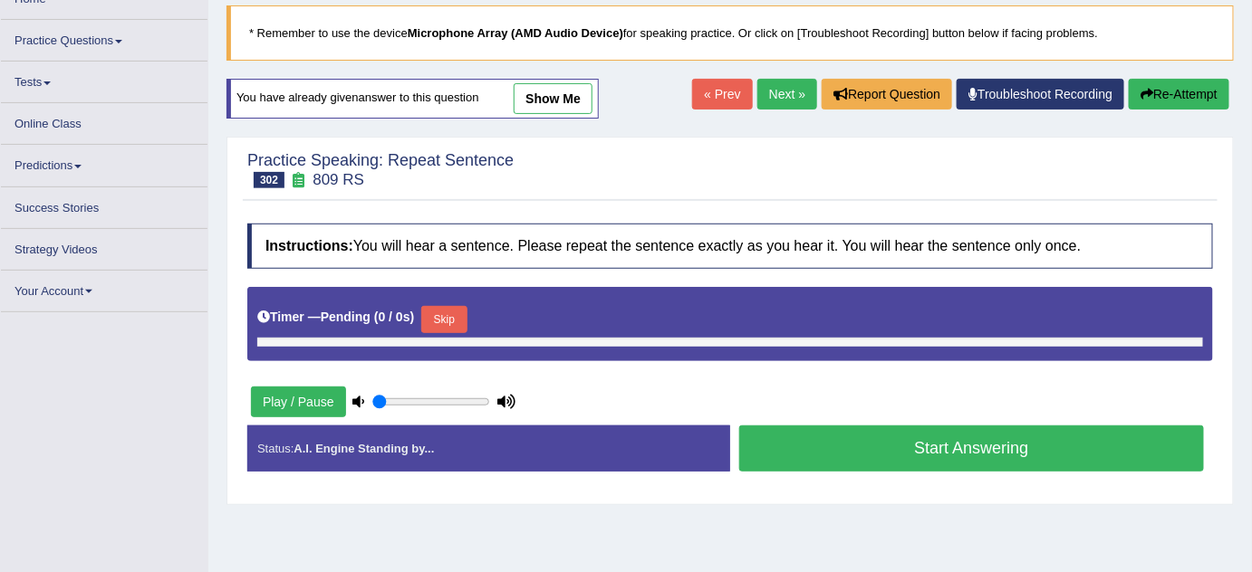
type input "0.85"
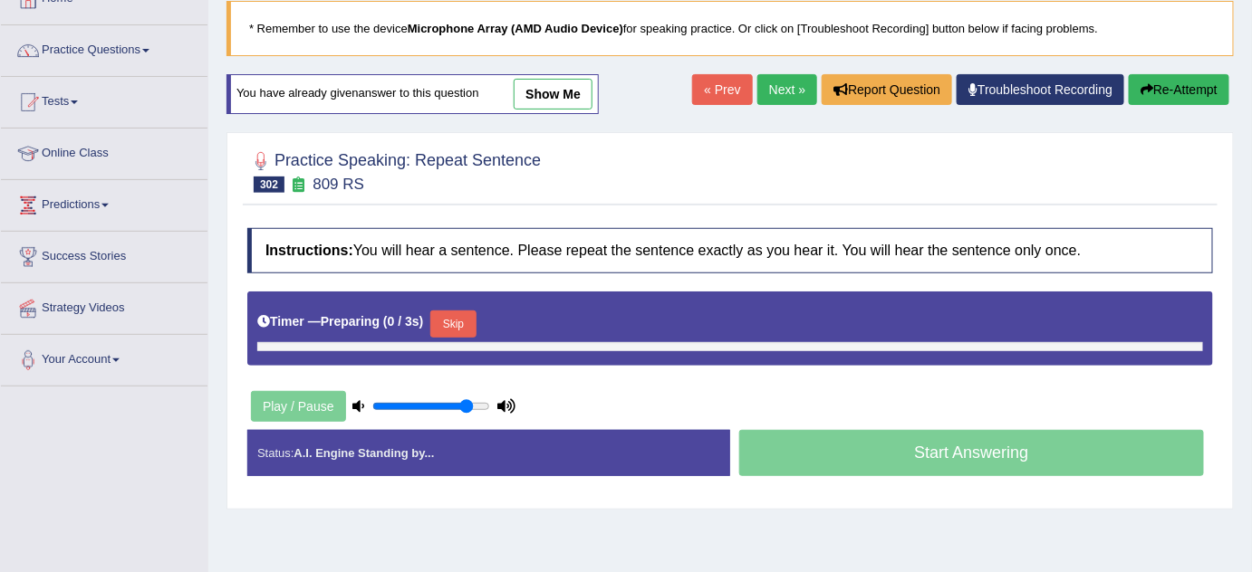
scroll to position [111, 0]
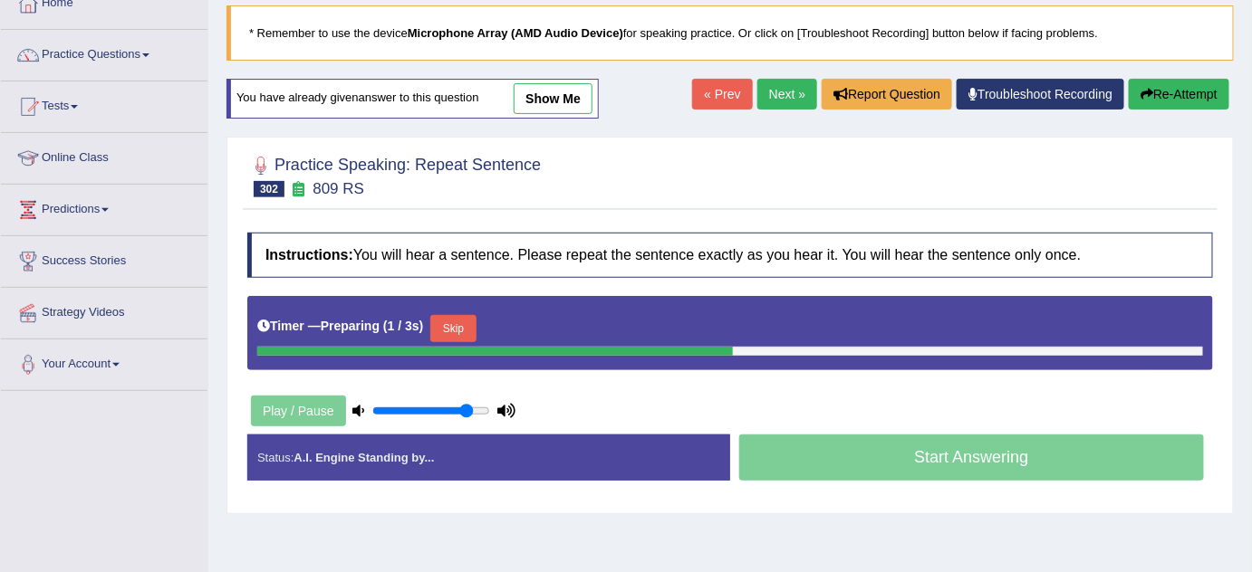
click at [464, 337] on button "Skip" at bounding box center [452, 328] width 45 height 27
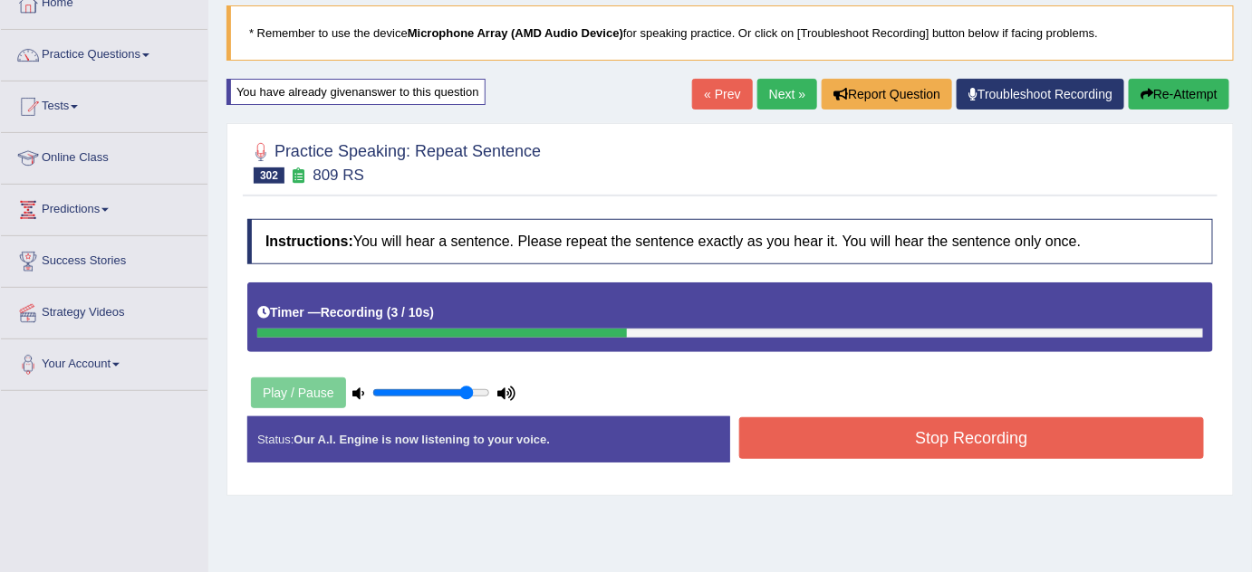
click at [833, 434] on button "Stop Recording" at bounding box center [971, 438] width 465 height 42
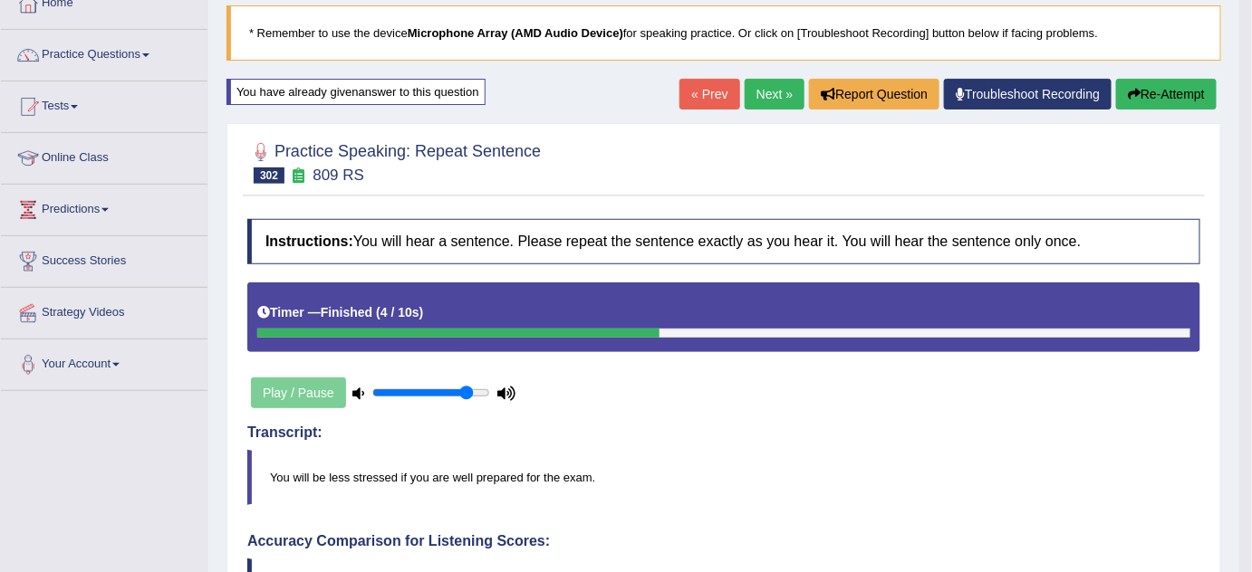
click at [763, 89] on link "Next »" at bounding box center [774, 94] width 60 height 31
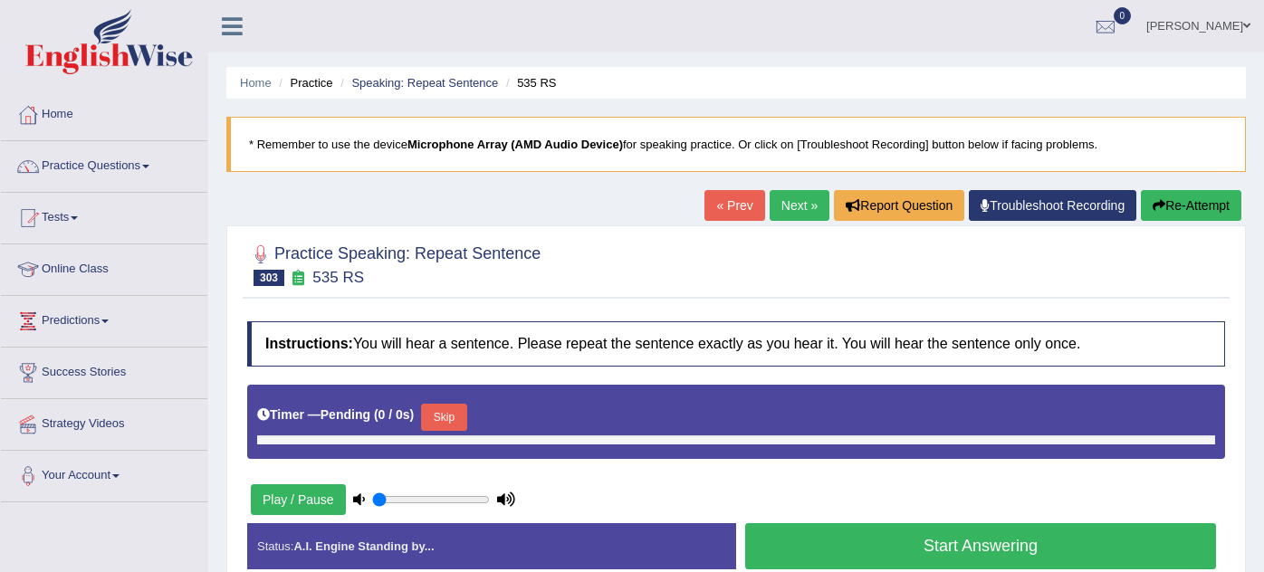
type input "0.85"
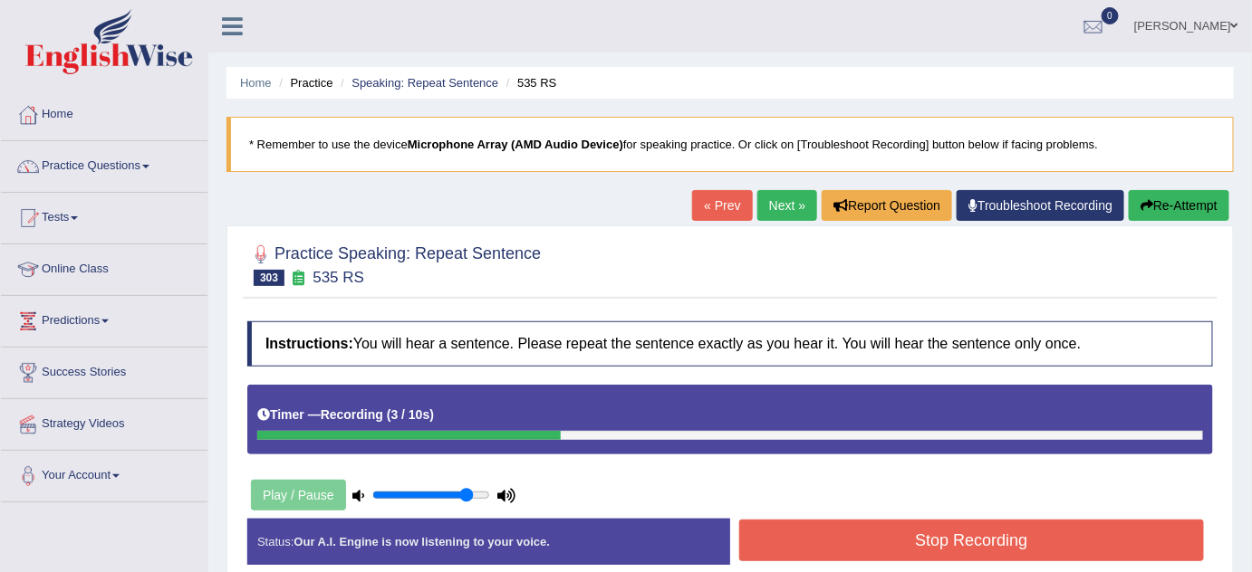
click at [873, 550] on button "Stop Recording" at bounding box center [971, 541] width 465 height 42
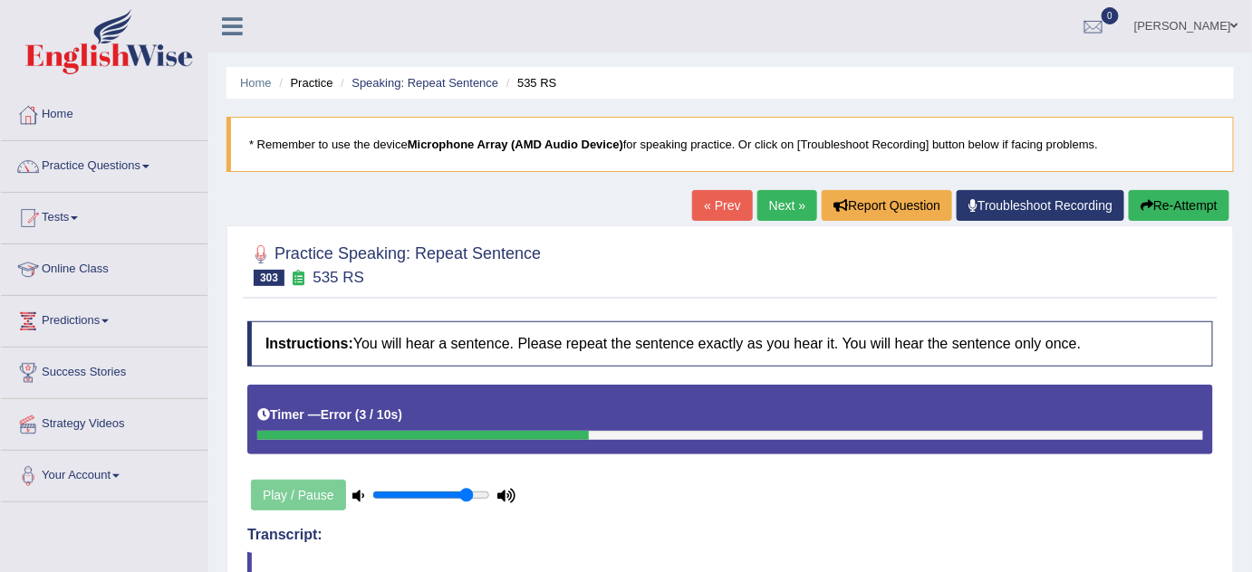
click at [757, 192] on link "Next »" at bounding box center [787, 205] width 60 height 31
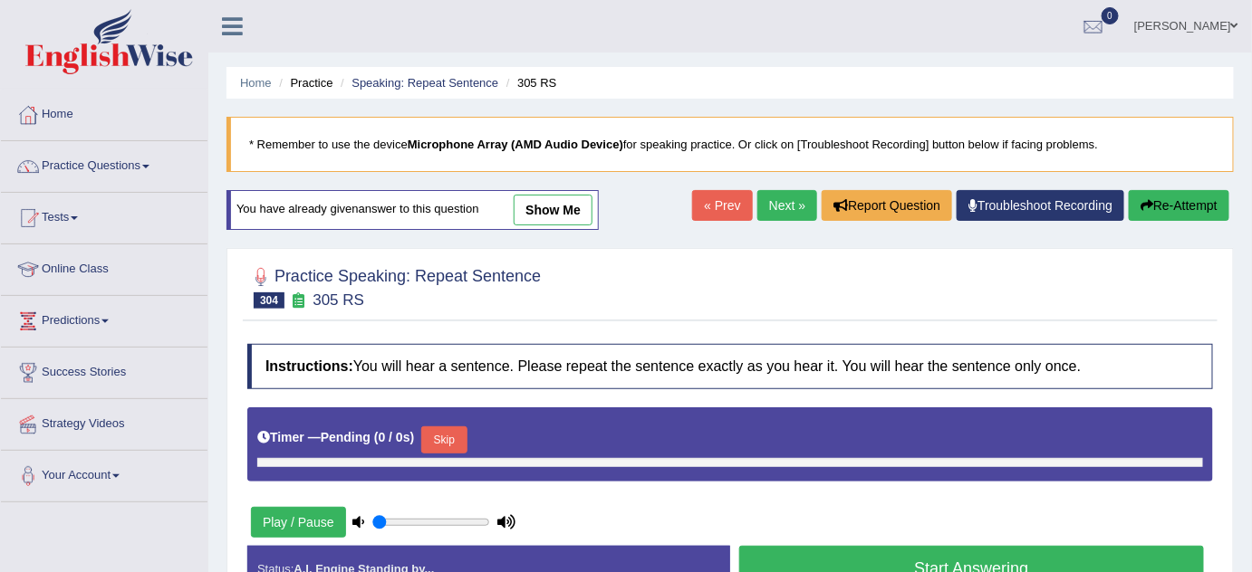
type input "0.85"
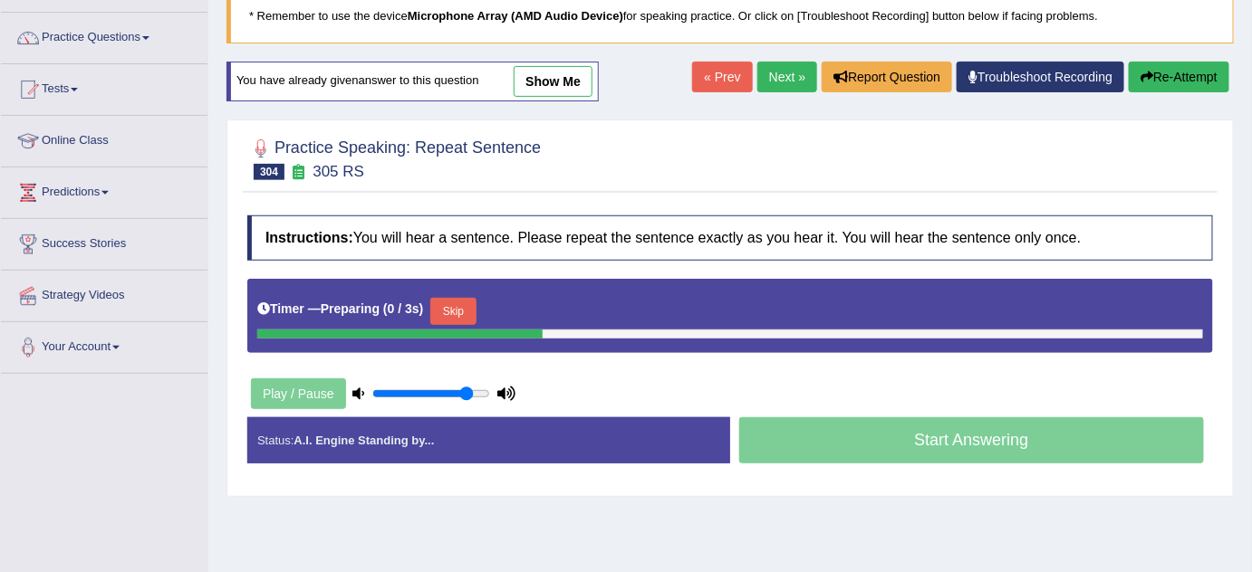
scroll to position [164, 0]
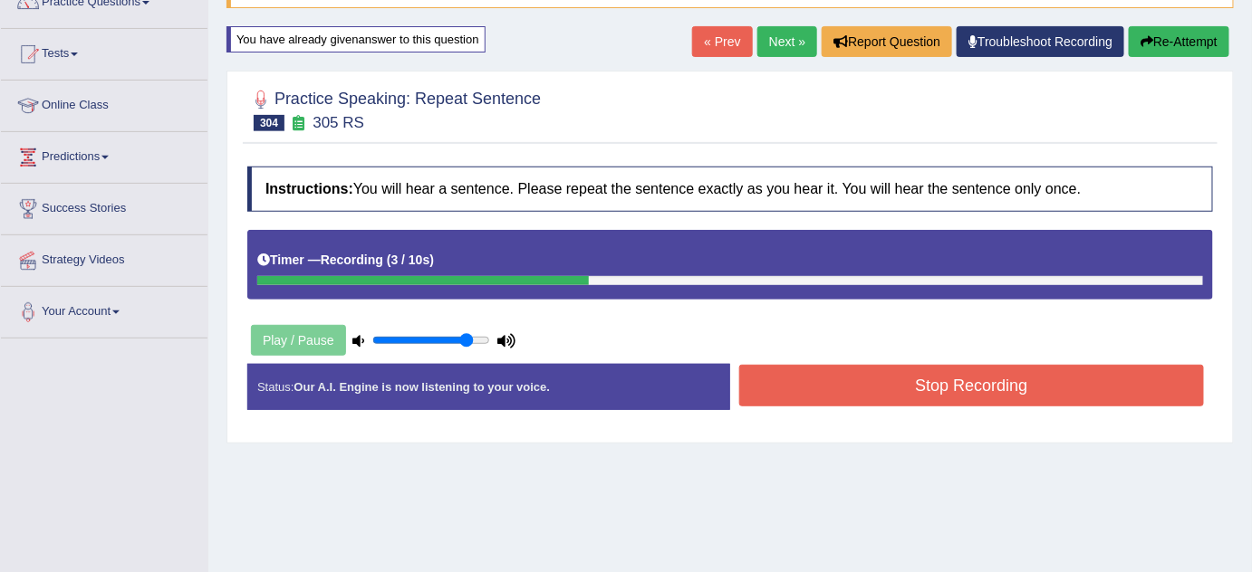
click at [1027, 380] on button "Stop Recording" at bounding box center [971, 386] width 465 height 42
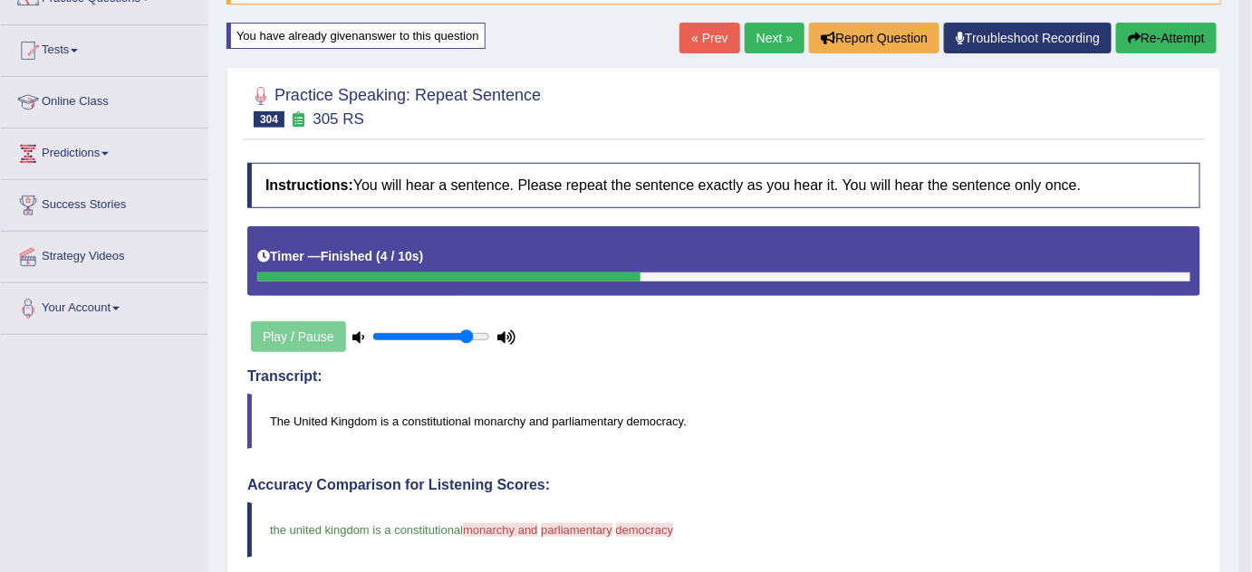
scroll to position [0, 0]
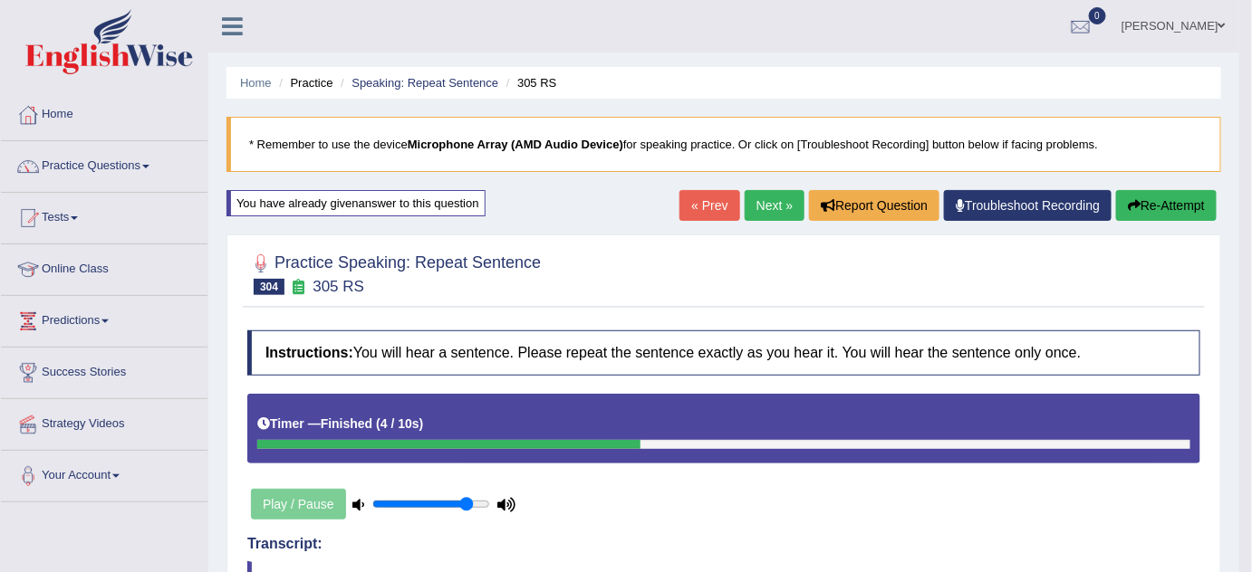
click at [1174, 207] on button "Re-Attempt" at bounding box center [1166, 205] width 101 height 31
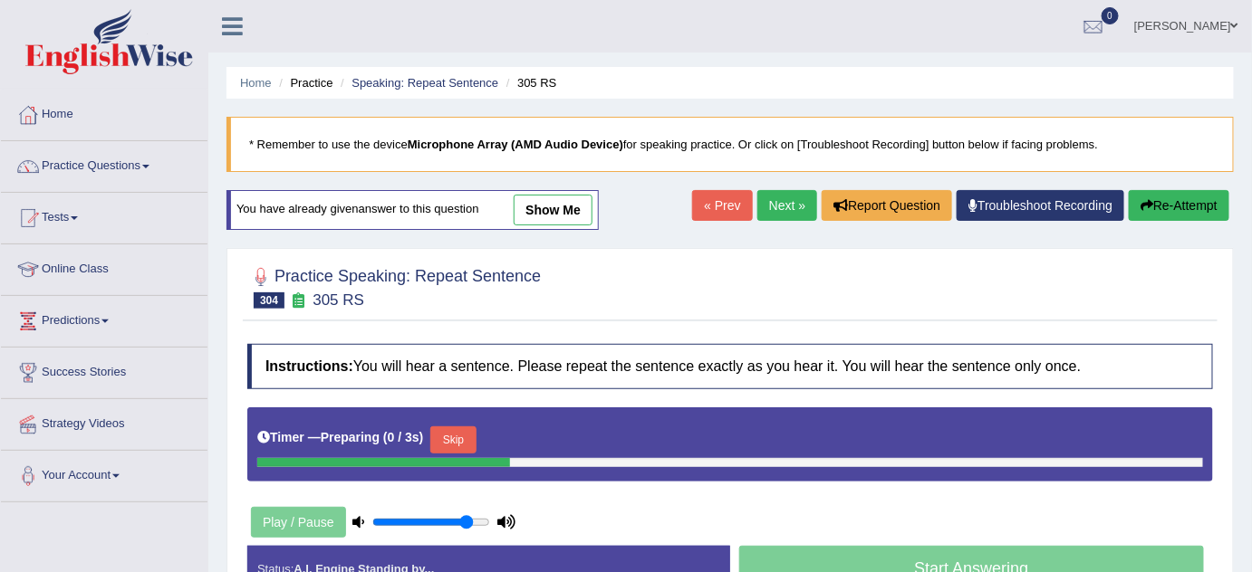
click at [461, 435] on button "Skip" at bounding box center [452, 440] width 45 height 27
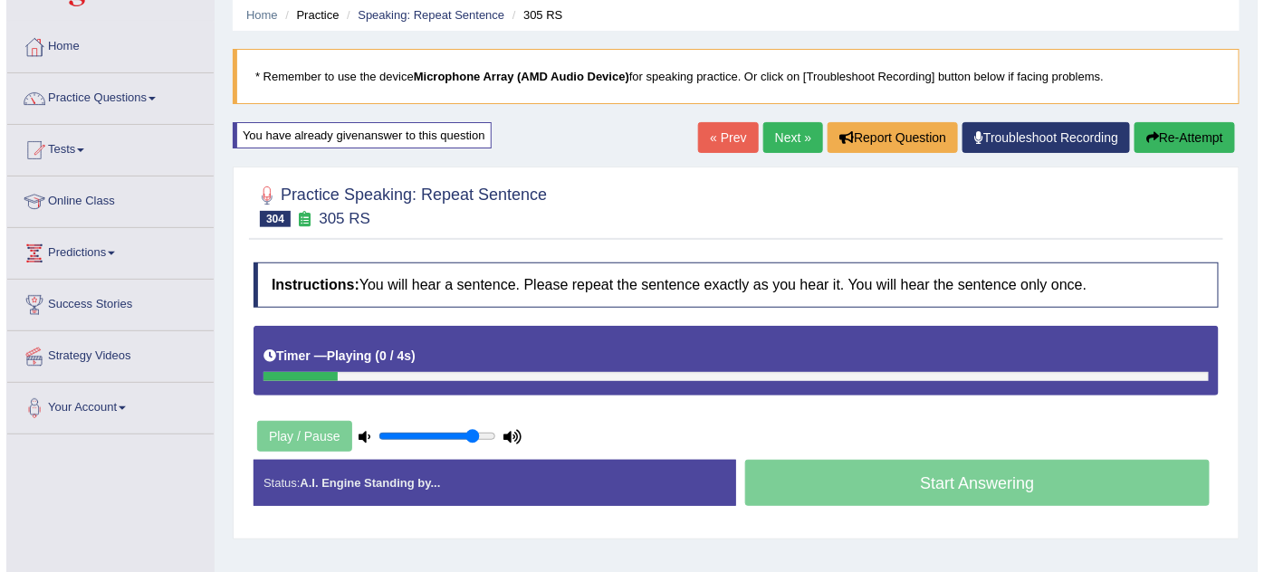
scroll to position [164, 0]
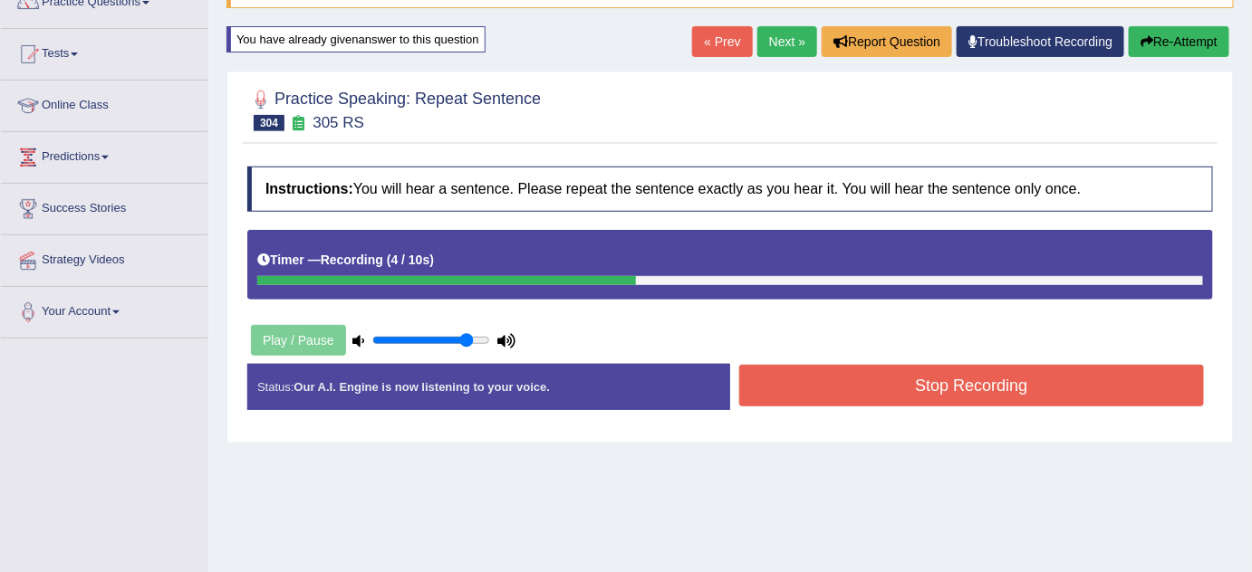
click at [893, 389] on button "Stop Recording" at bounding box center [971, 386] width 465 height 42
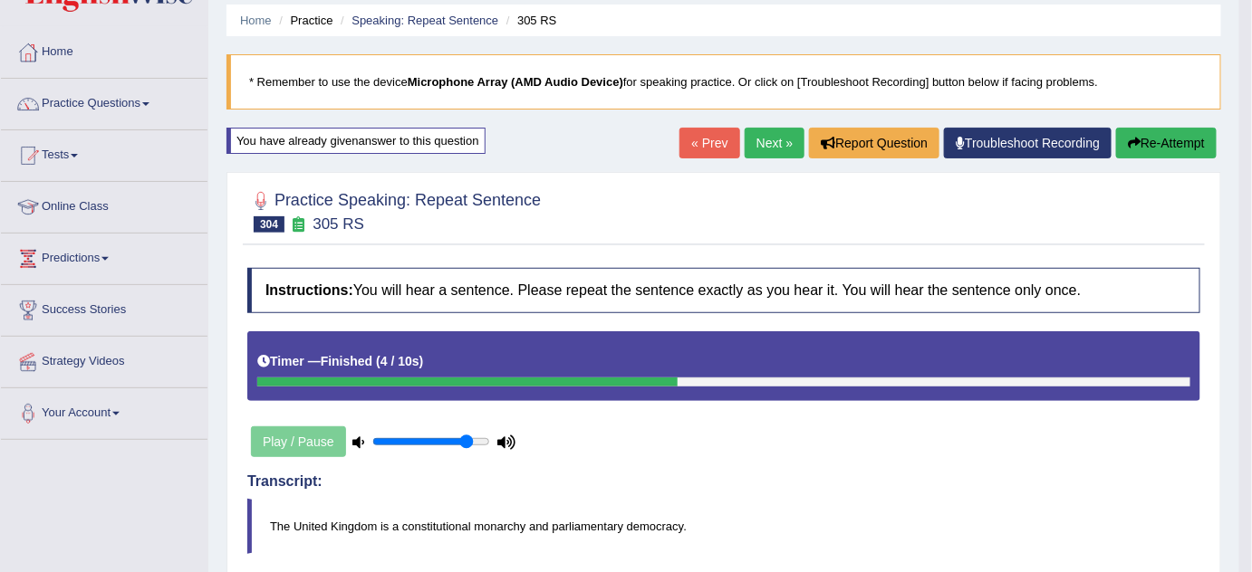
scroll to position [0, 0]
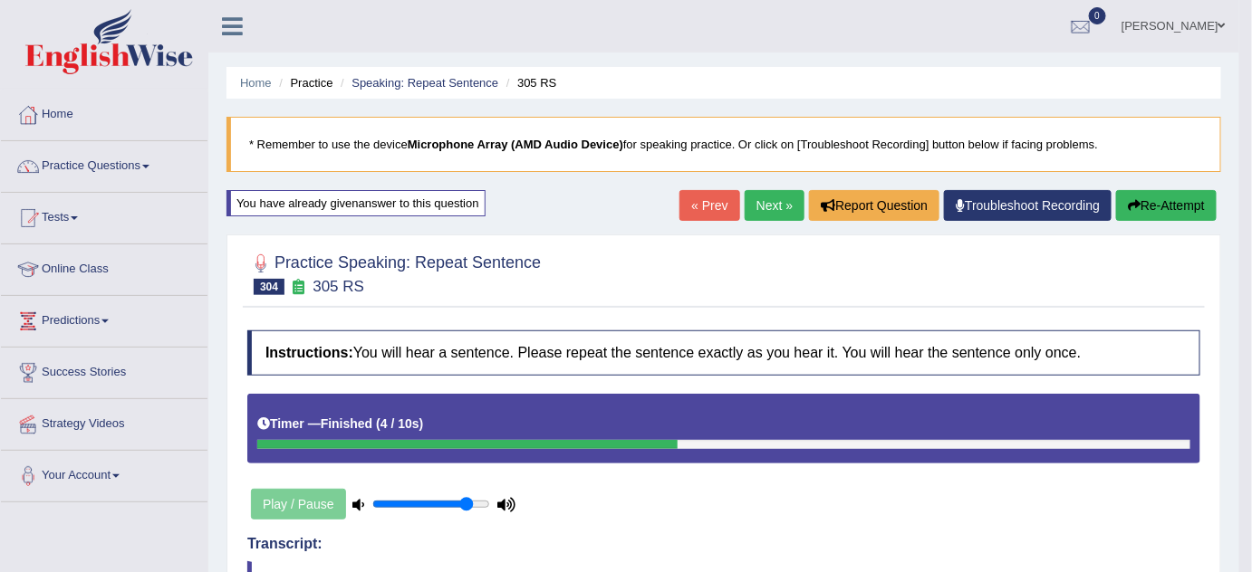
click at [767, 199] on link "Next »" at bounding box center [774, 205] width 60 height 31
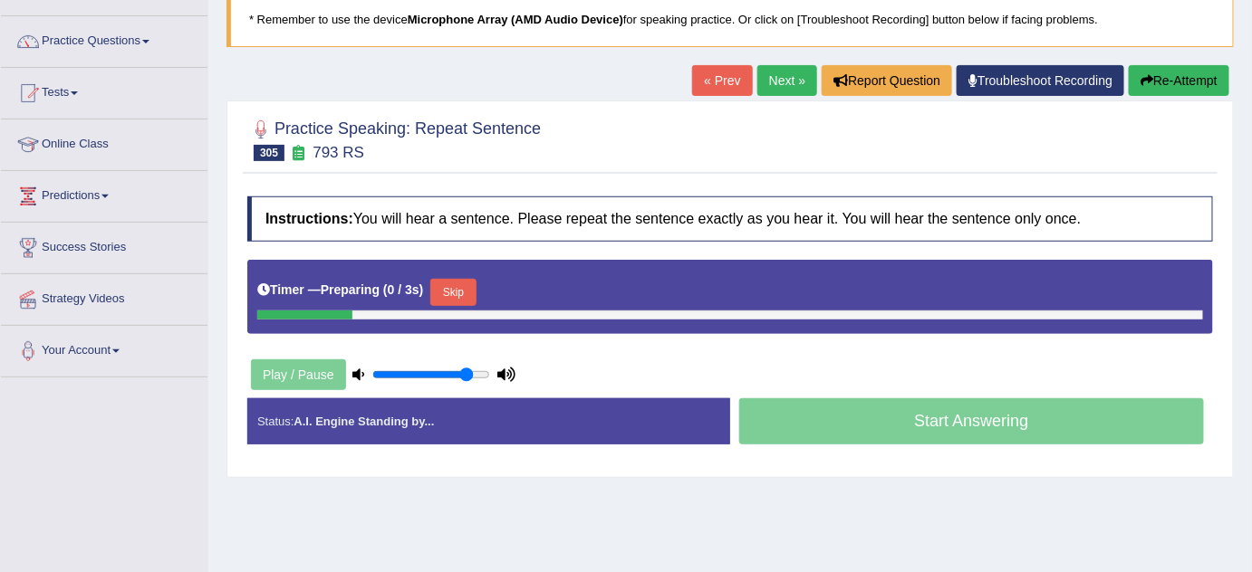
scroll to position [164, 0]
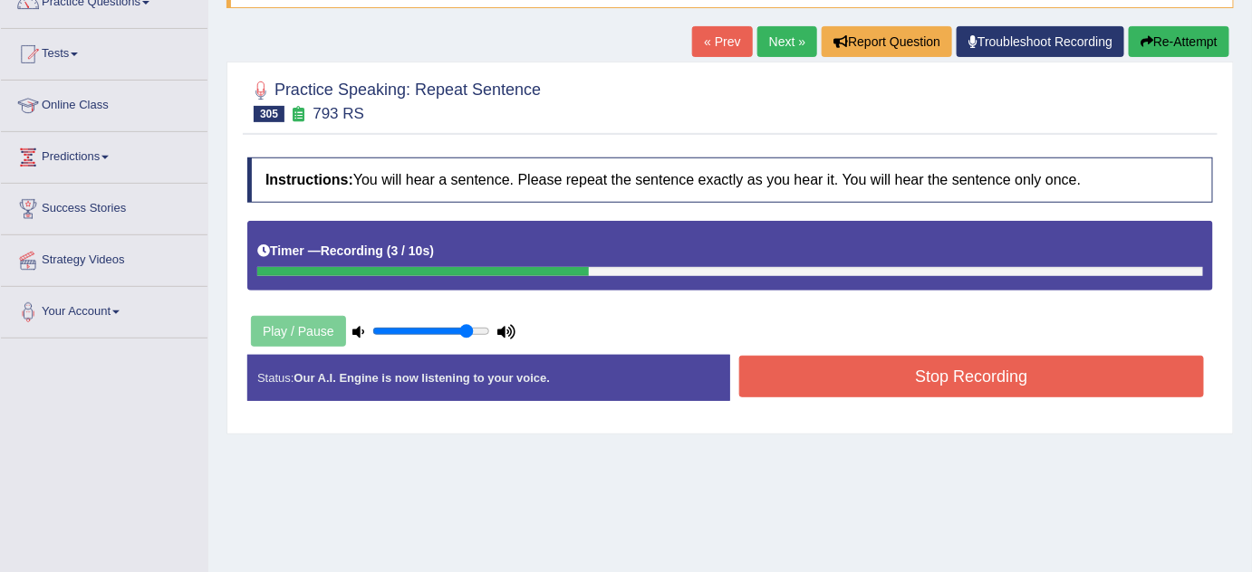
click at [942, 376] on button "Stop Recording" at bounding box center [971, 377] width 465 height 42
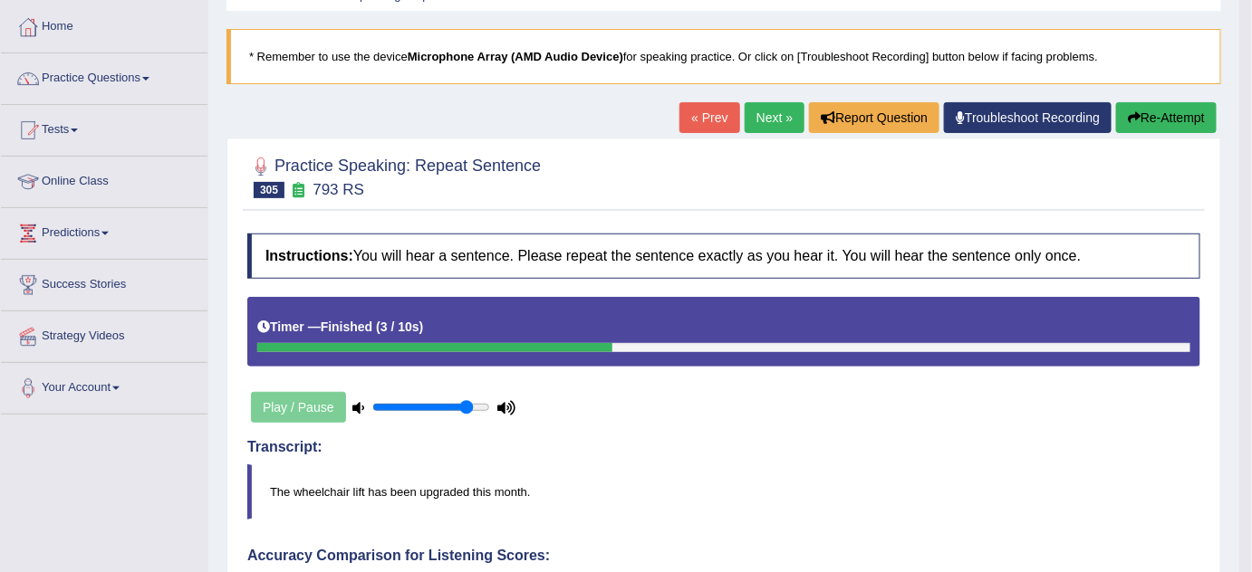
scroll to position [82, 0]
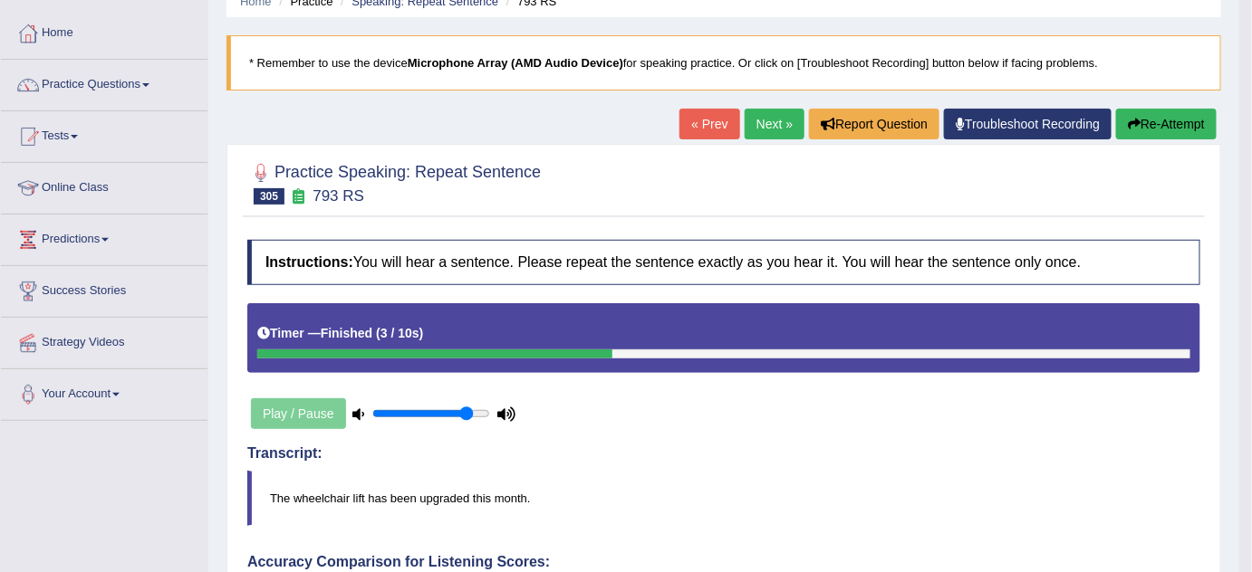
click at [1177, 109] on button "Re-Attempt" at bounding box center [1166, 124] width 101 height 31
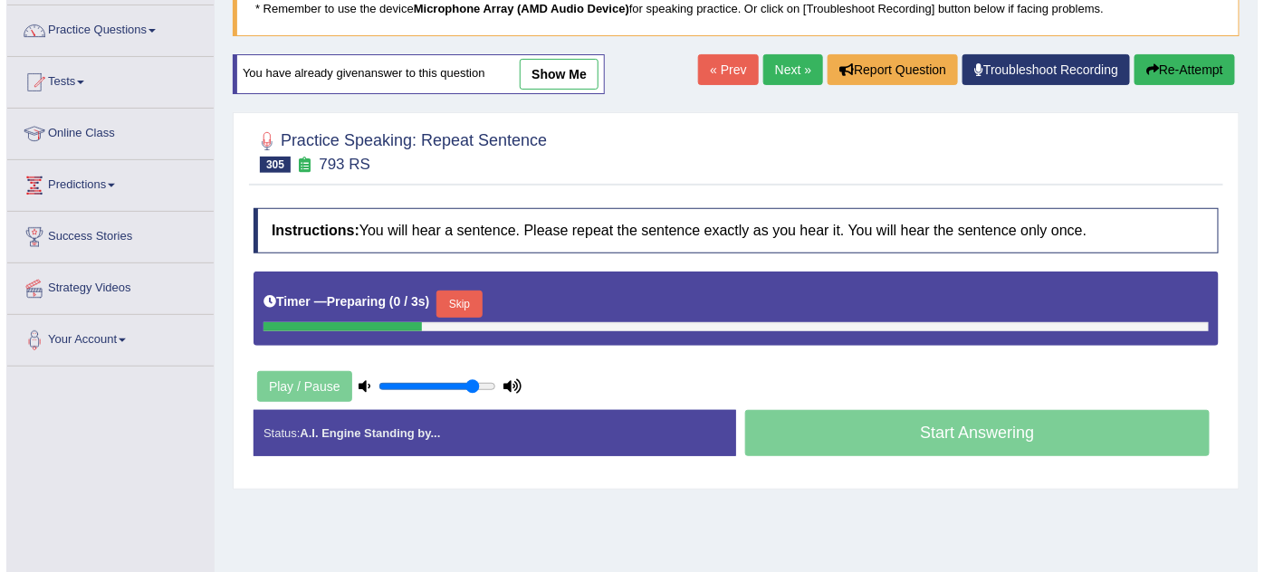
scroll to position [164, 0]
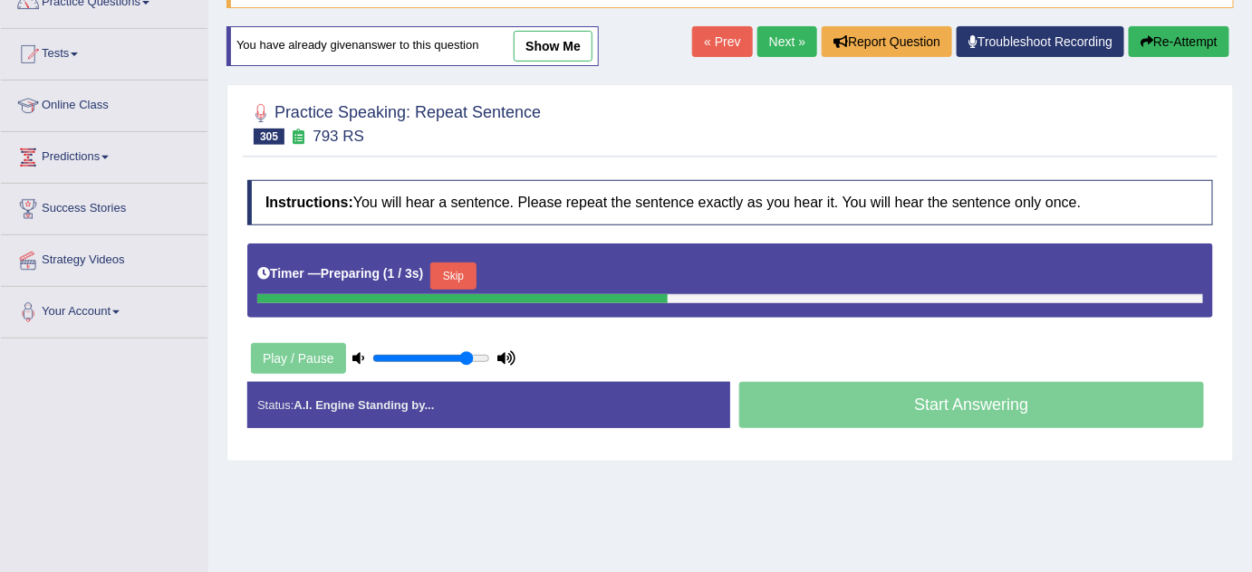
click at [461, 264] on button "Skip" at bounding box center [452, 276] width 45 height 27
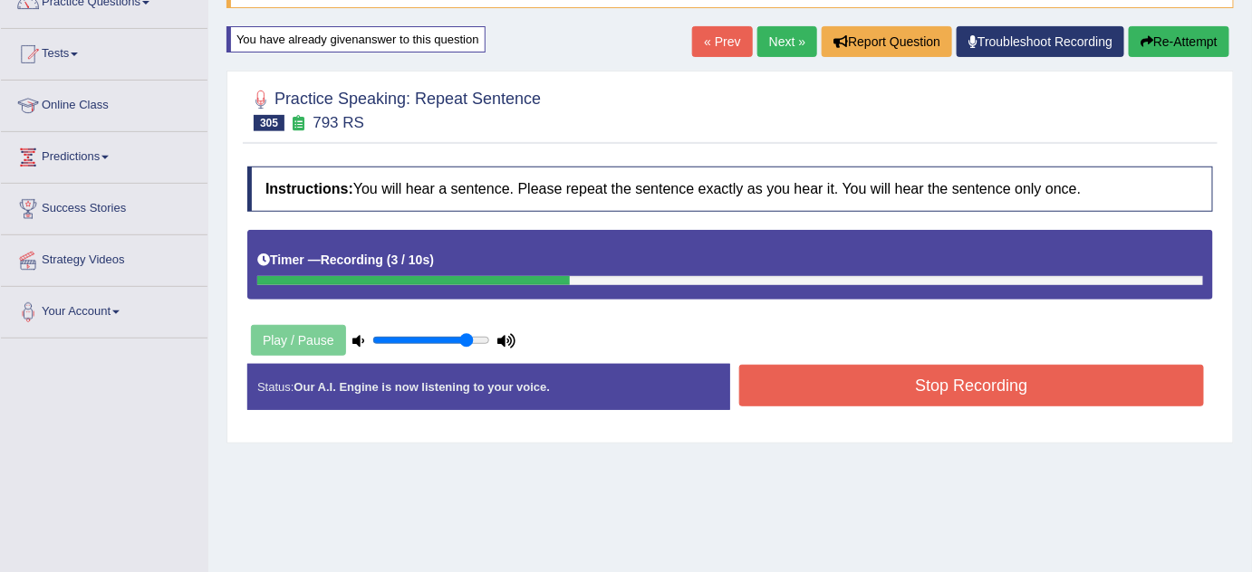
click at [906, 387] on button "Stop Recording" at bounding box center [971, 386] width 465 height 42
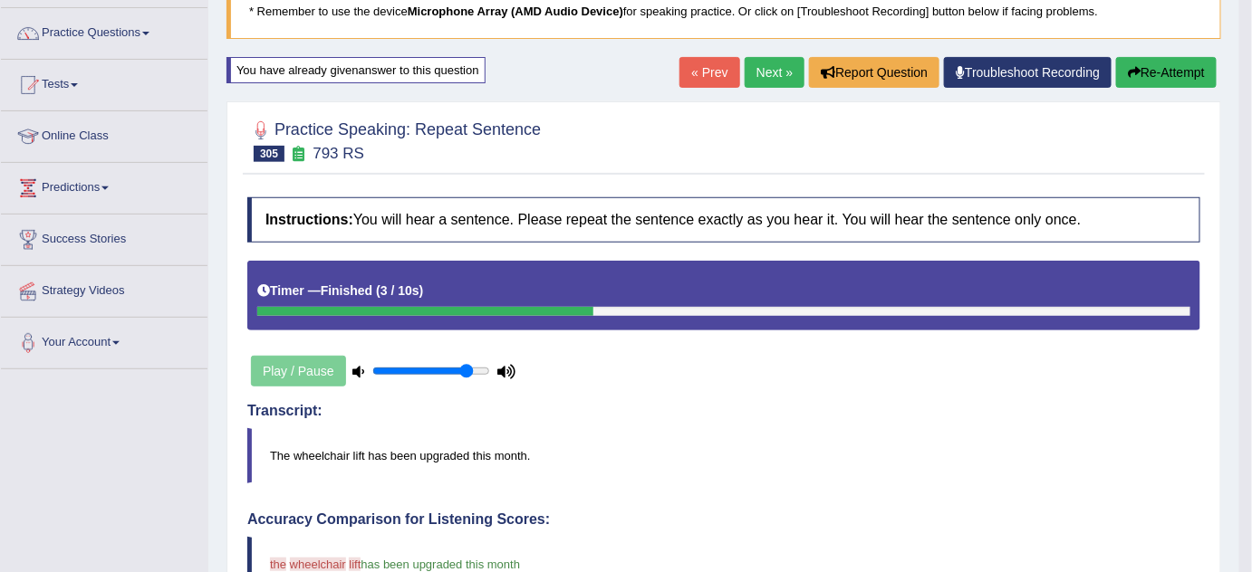
scroll to position [0, 0]
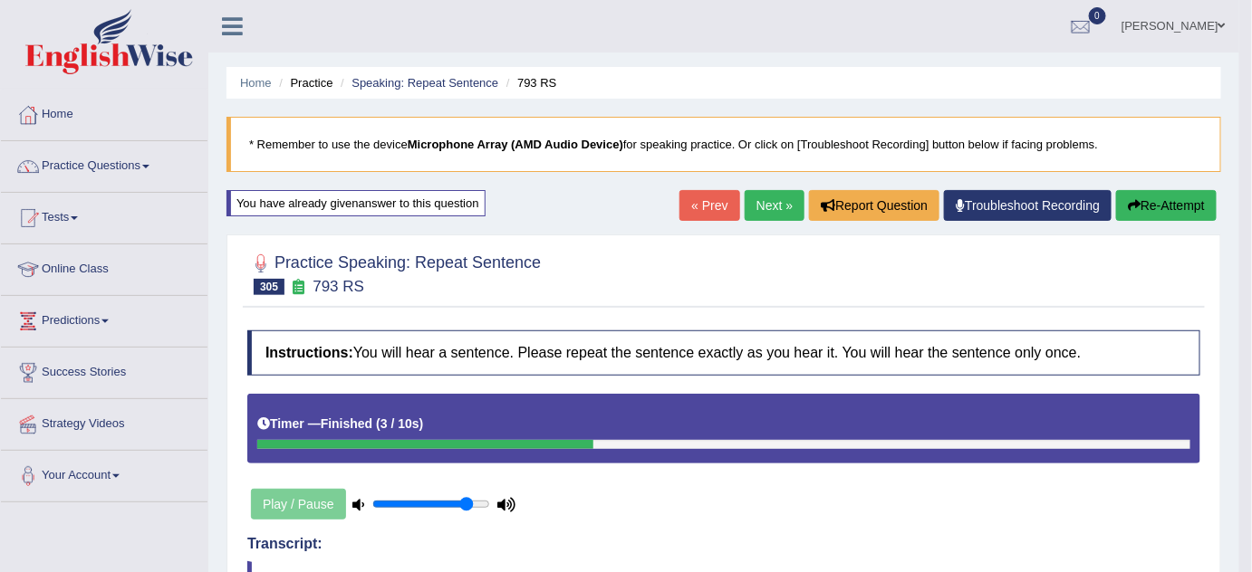
click at [1166, 212] on button "Re-Attempt" at bounding box center [1166, 205] width 101 height 31
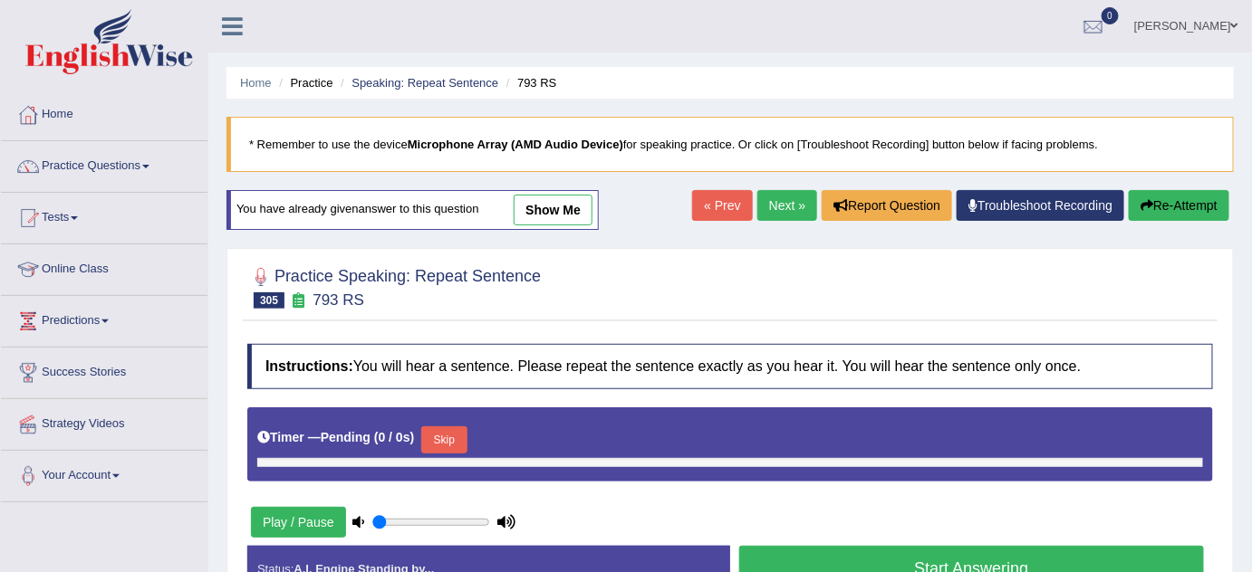
type input "0.85"
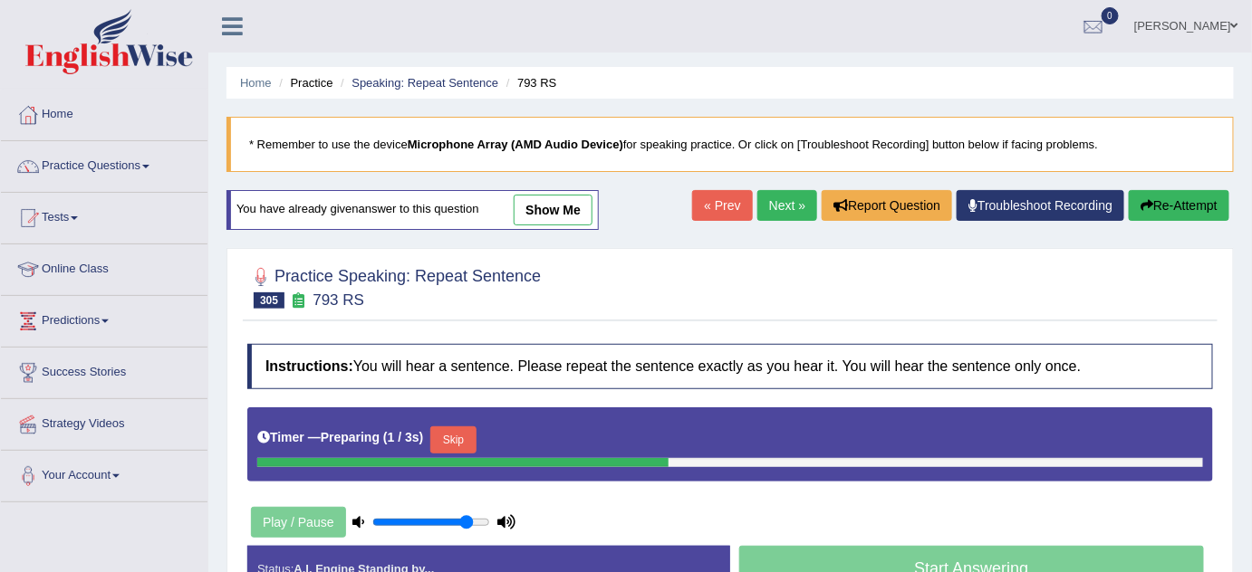
click at [461, 444] on button "Skip" at bounding box center [452, 440] width 45 height 27
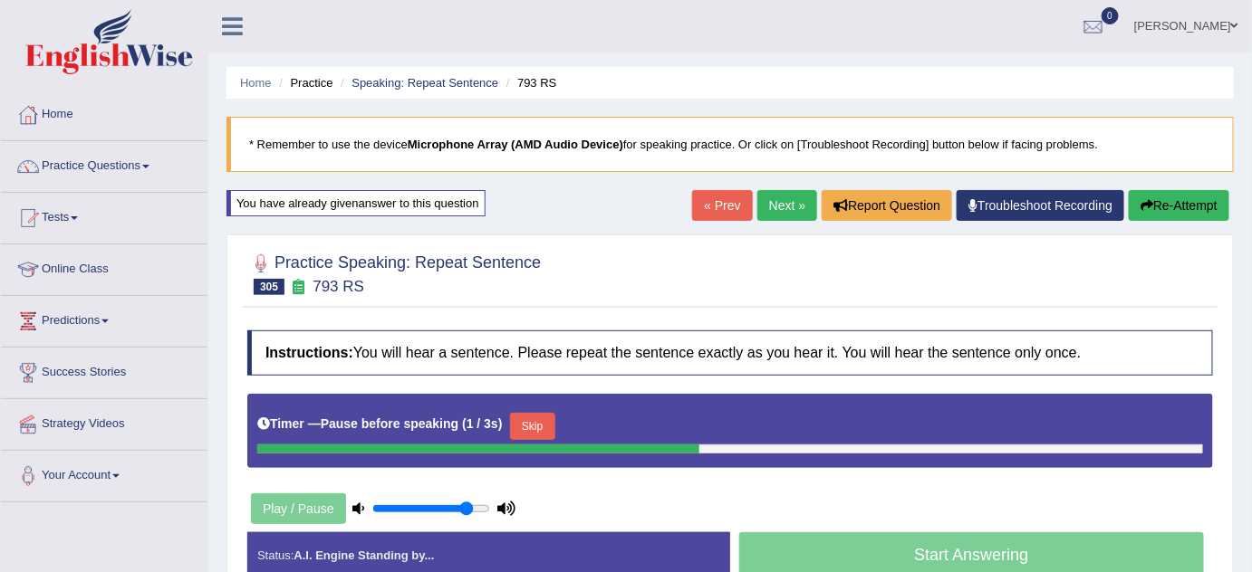
click at [551, 413] on button "Skip" at bounding box center [532, 426] width 45 height 27
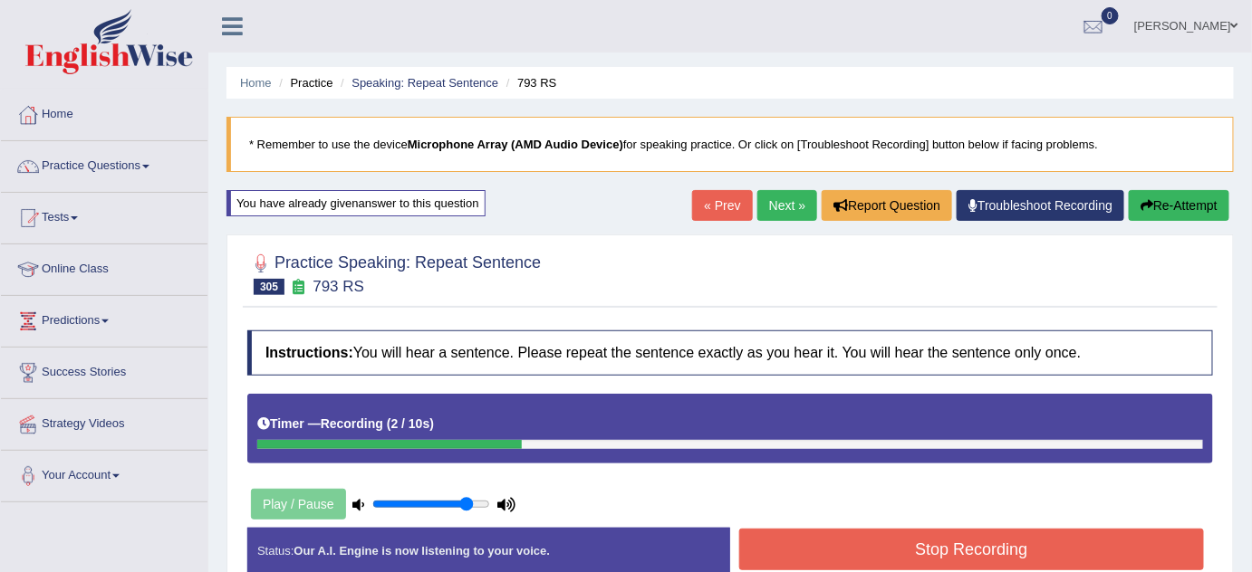
click at [792, 550] on button "Stop Recording" at bounding box center [971, 550] width 465 height 42
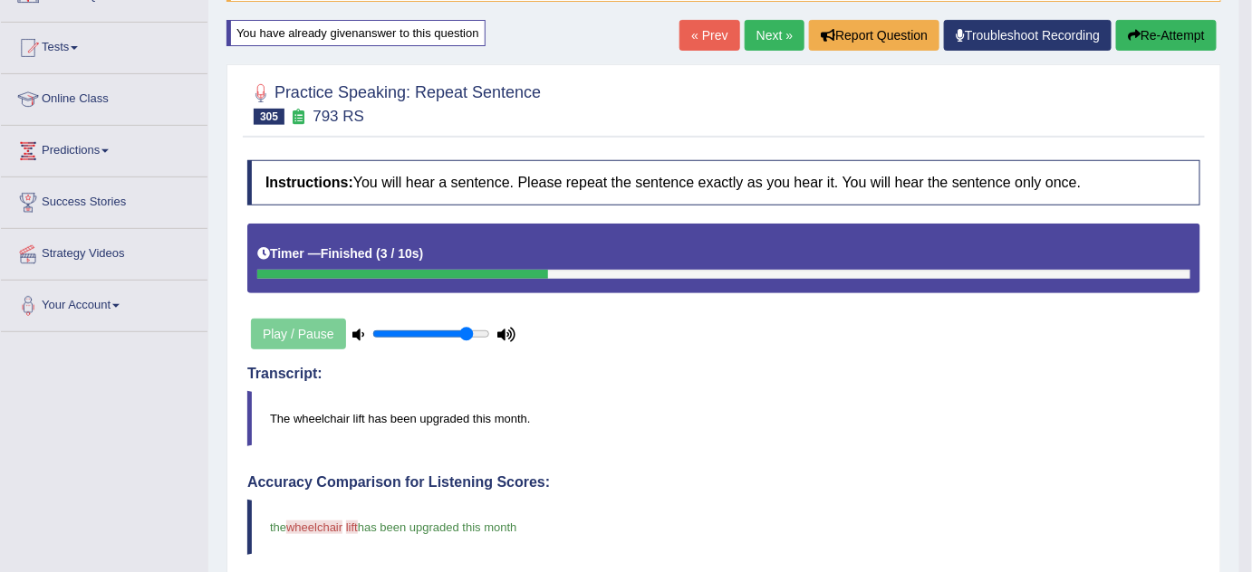
scroll to position [82, 0]
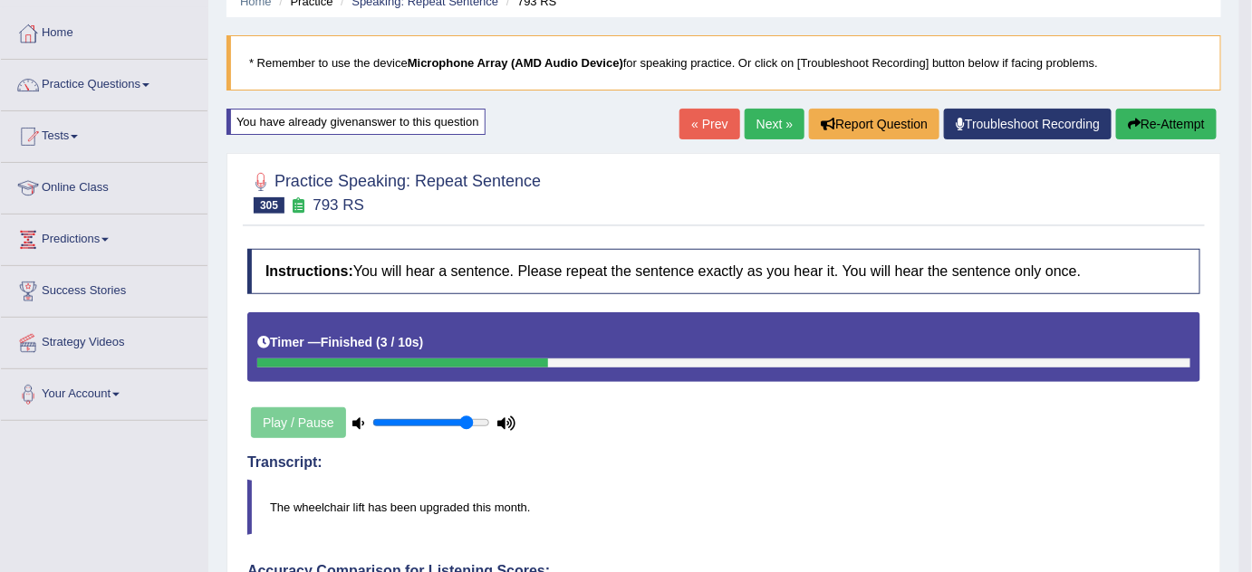
click at [768, 140] on div "« Prev Next » Report Question Troubleshoot Recording Re-Attempt" at bounding box center [950, 126] width 542 height 35
click at [770, 127] on link "Next »" at bounding box center [774, 124] width 60 height 31
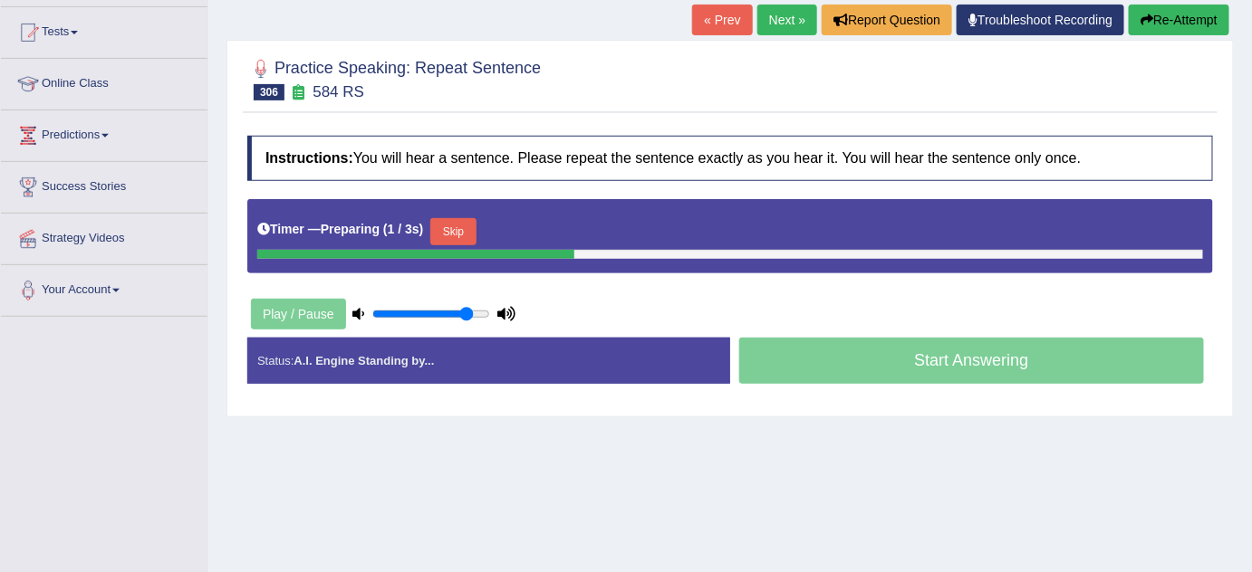
scroll to position [131, 0]
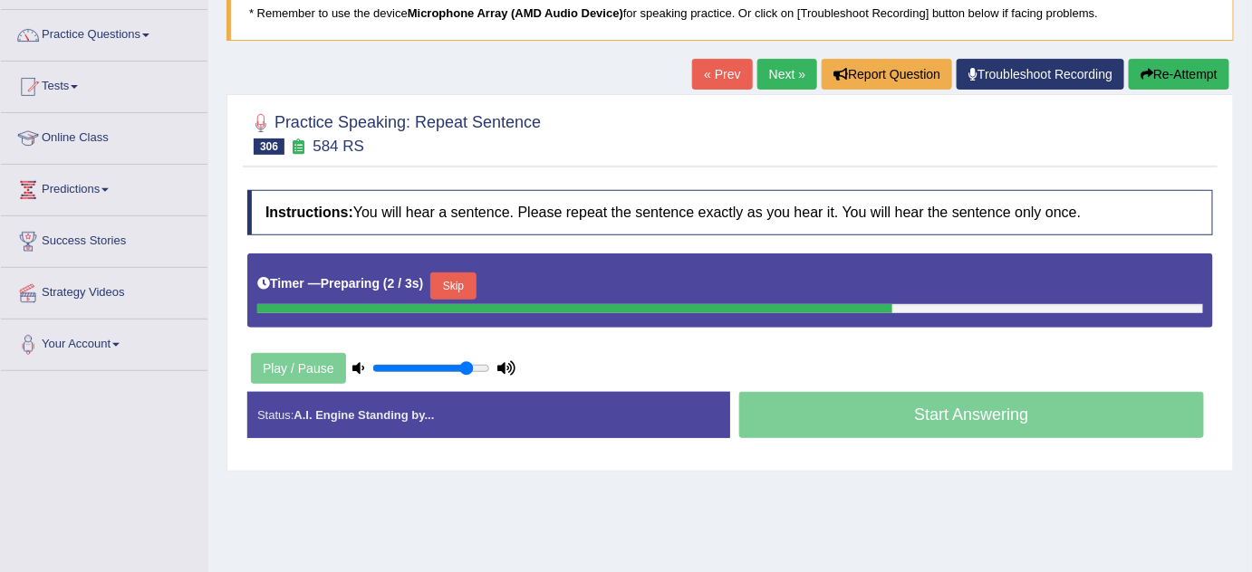
click at [456, 274] on button "Skip" at bounding box center [452, 286] width 45 height 27
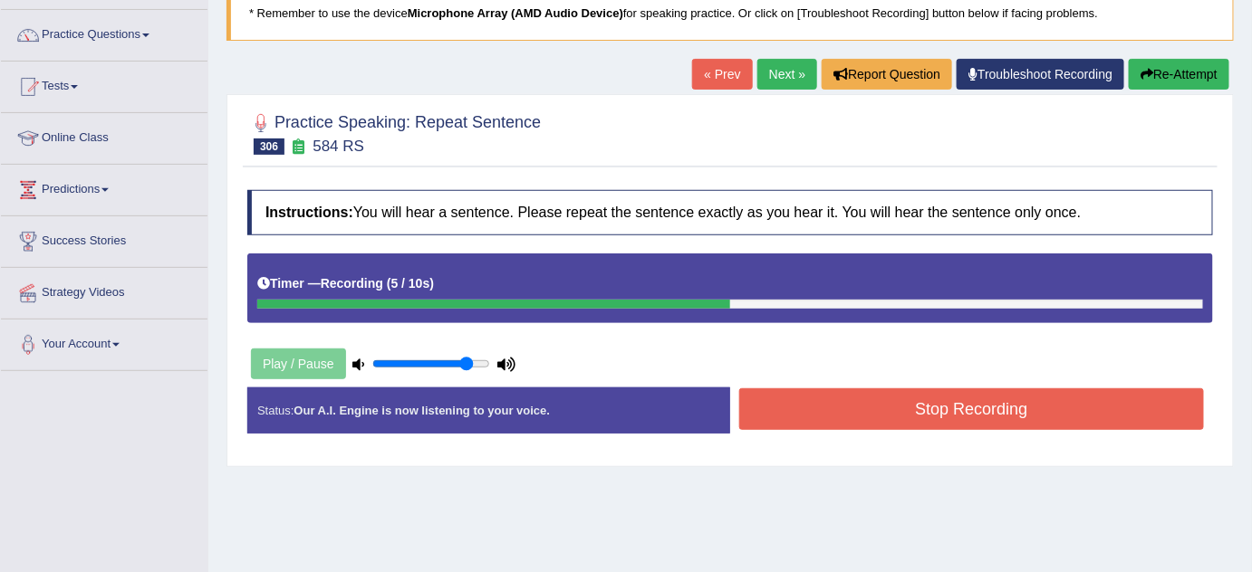
click at [792, 400] on button "Stop Recording" at bounding box center [971, 410] width 465 height 42
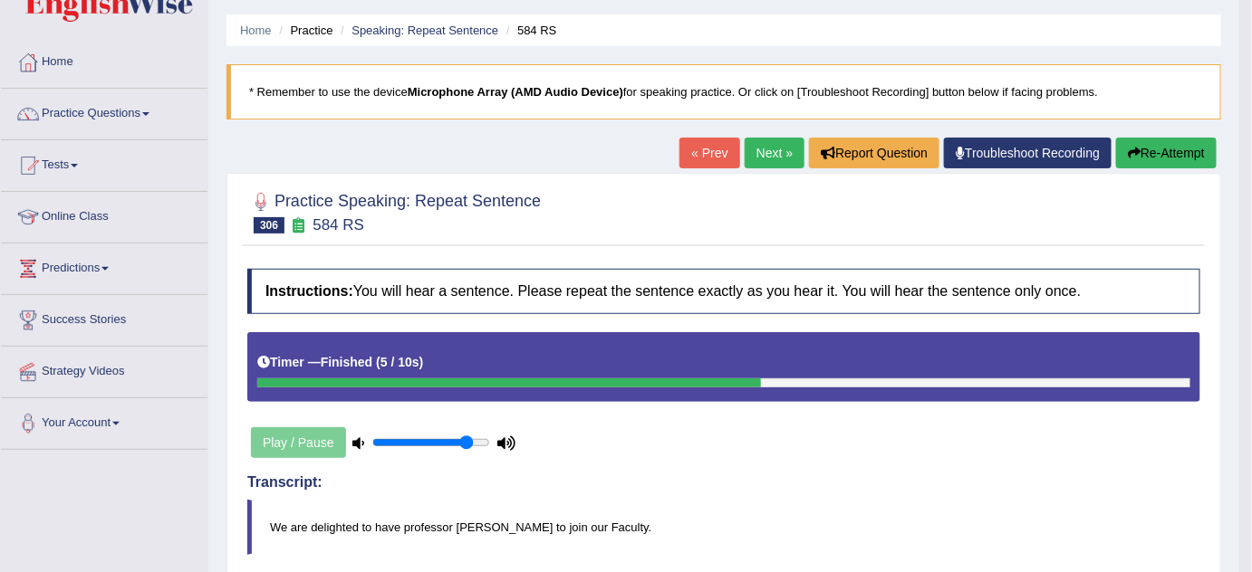
scroll to position [0, 0]
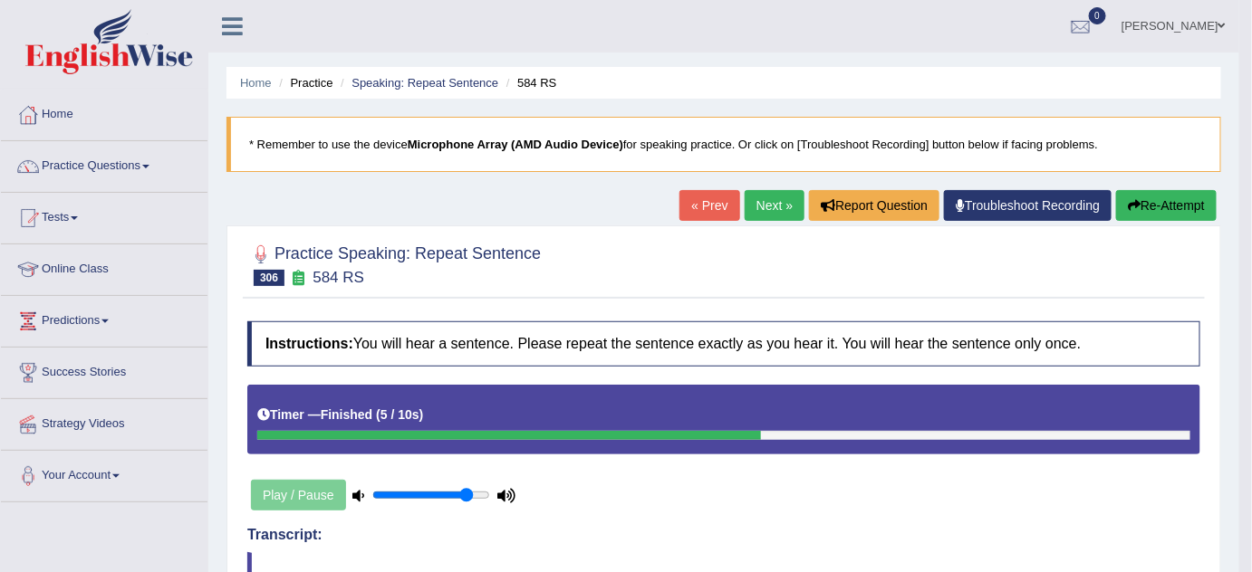
click at [768, 196] on link "Next »" at bounding box center [774, 205] width 60 height 31
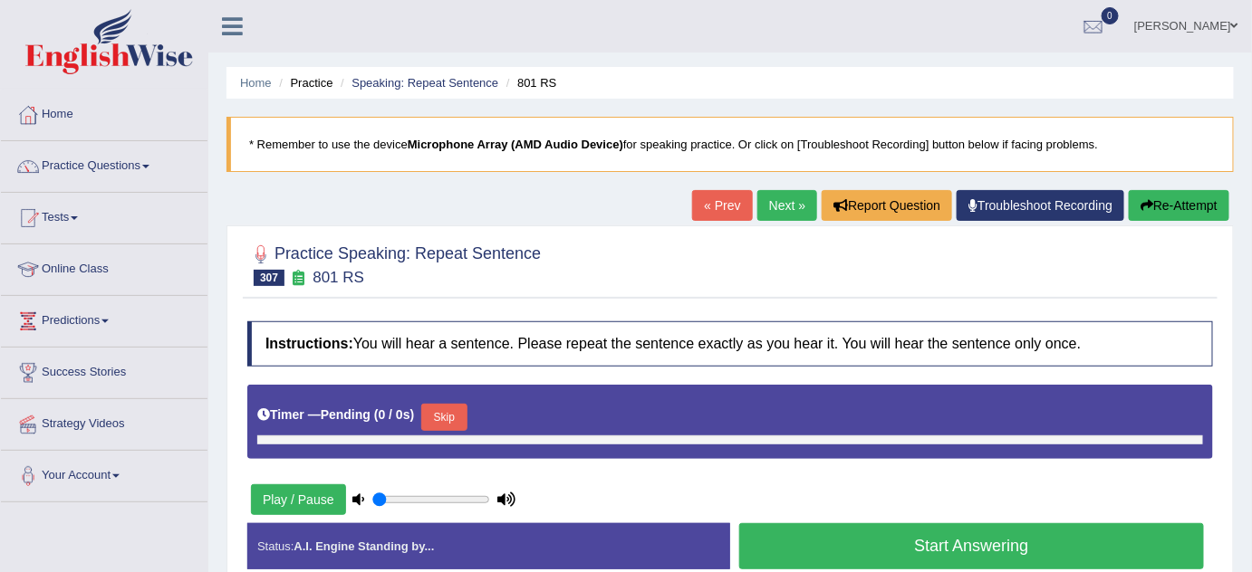
type input "0.85"
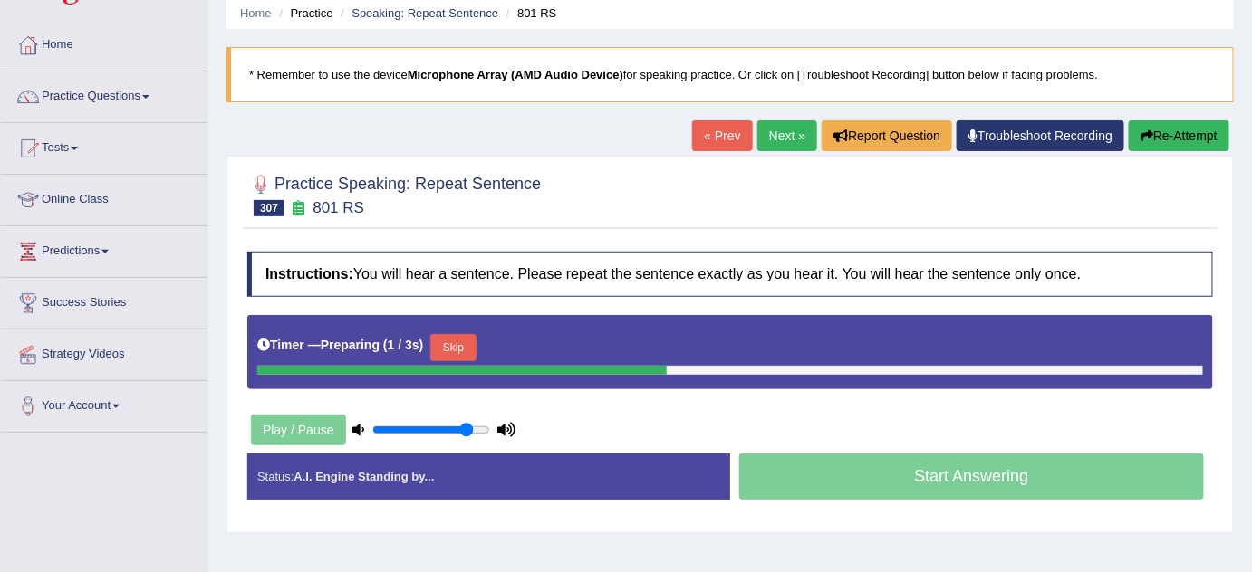
scroll to position [164, 0]
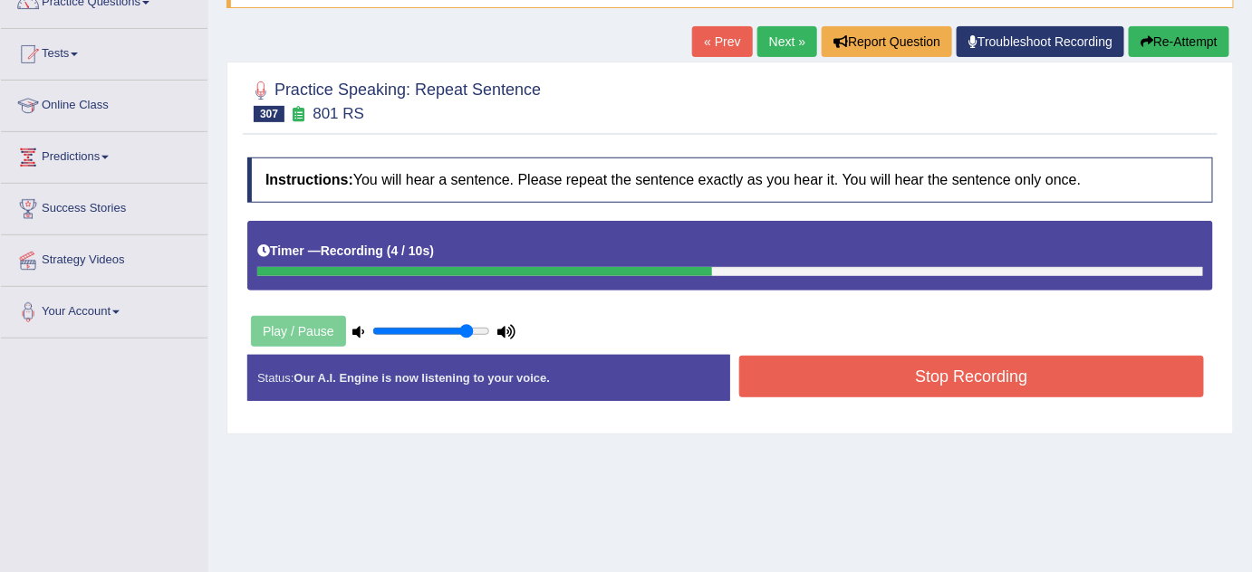
click at [819, 379] on button "Stop Recording" at bounding box center [971, 377] width 465 height 42
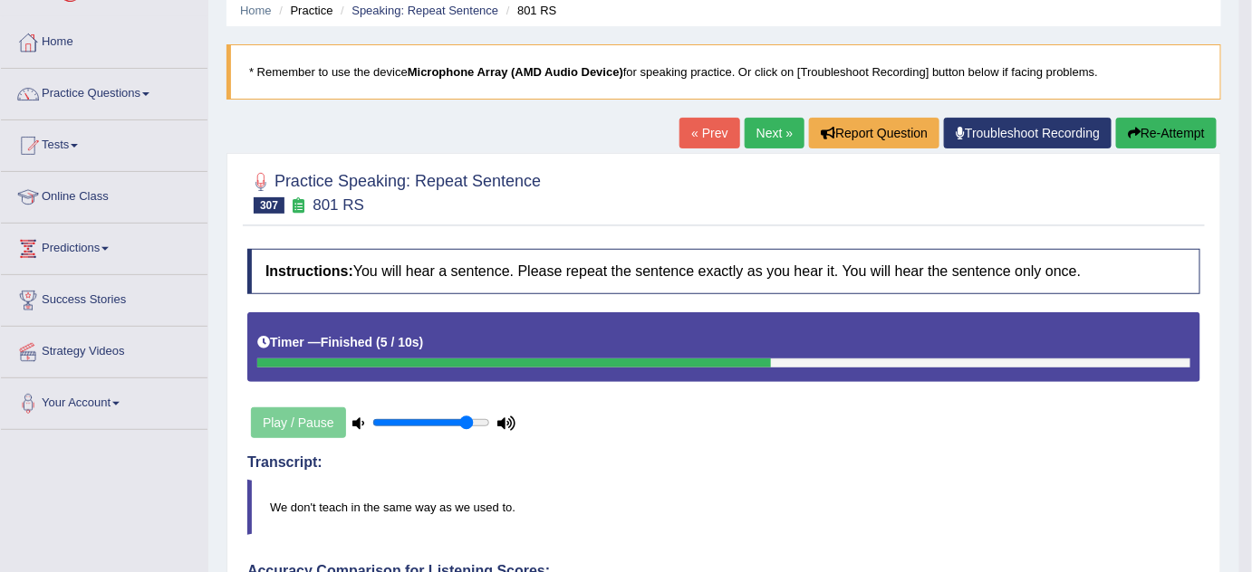
scroll to position [0, 0]
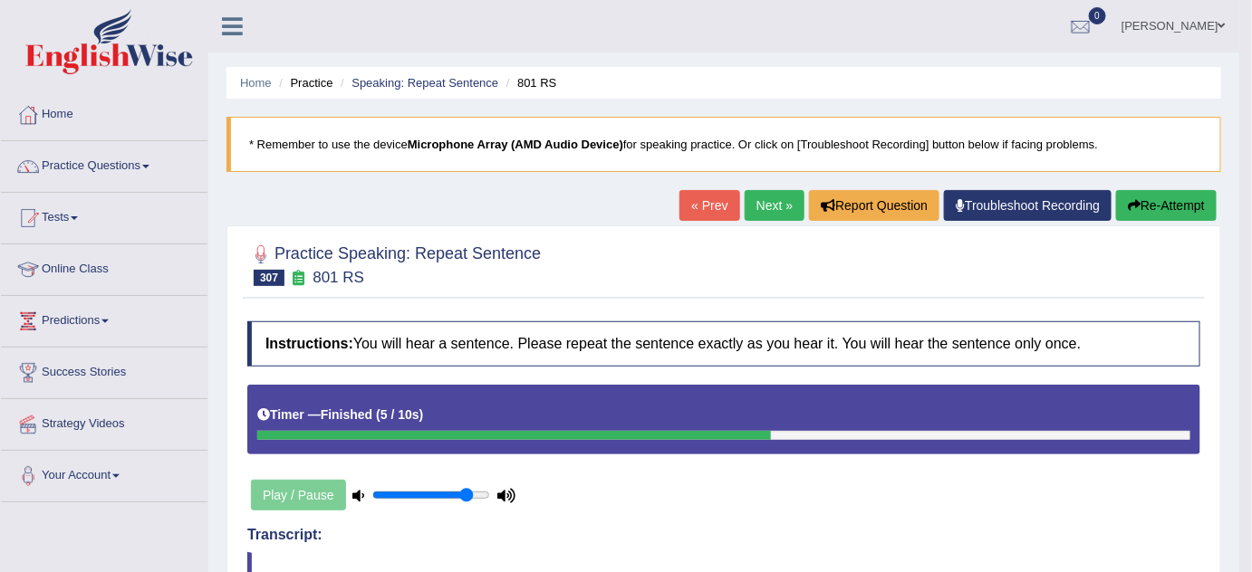
click at [1185, 190] on button "Re-Attempt" at bounding box center [1166, 205] width 101 height 31
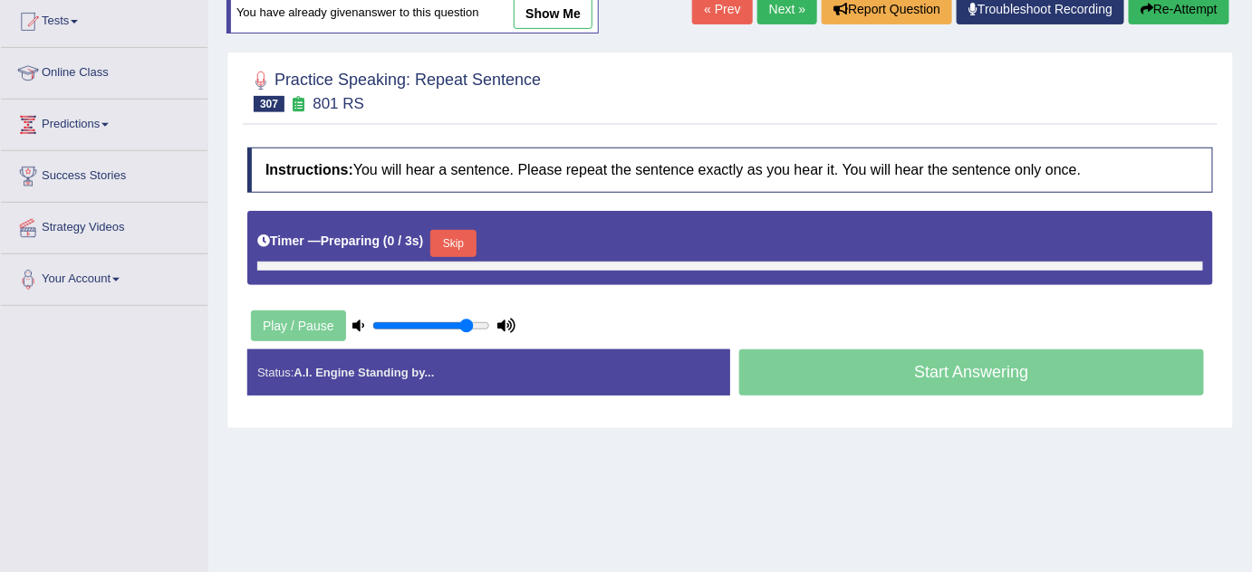
scroll to position [246, 0]
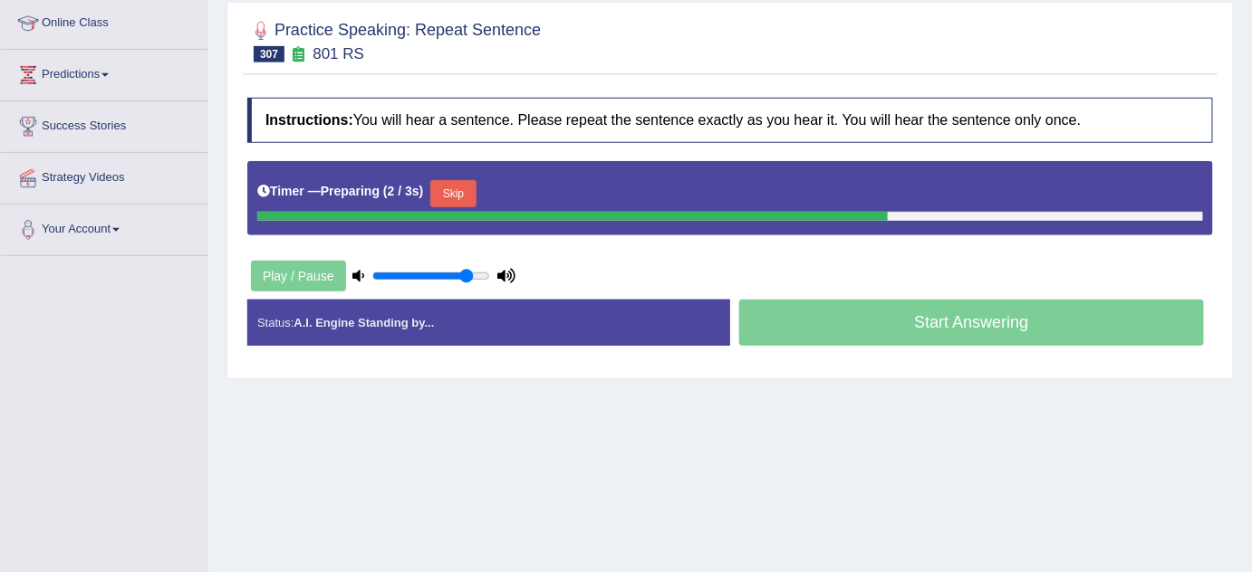
click at [460, 191] on button "Skip" at bounding box center [452, 193] width 45 height 27
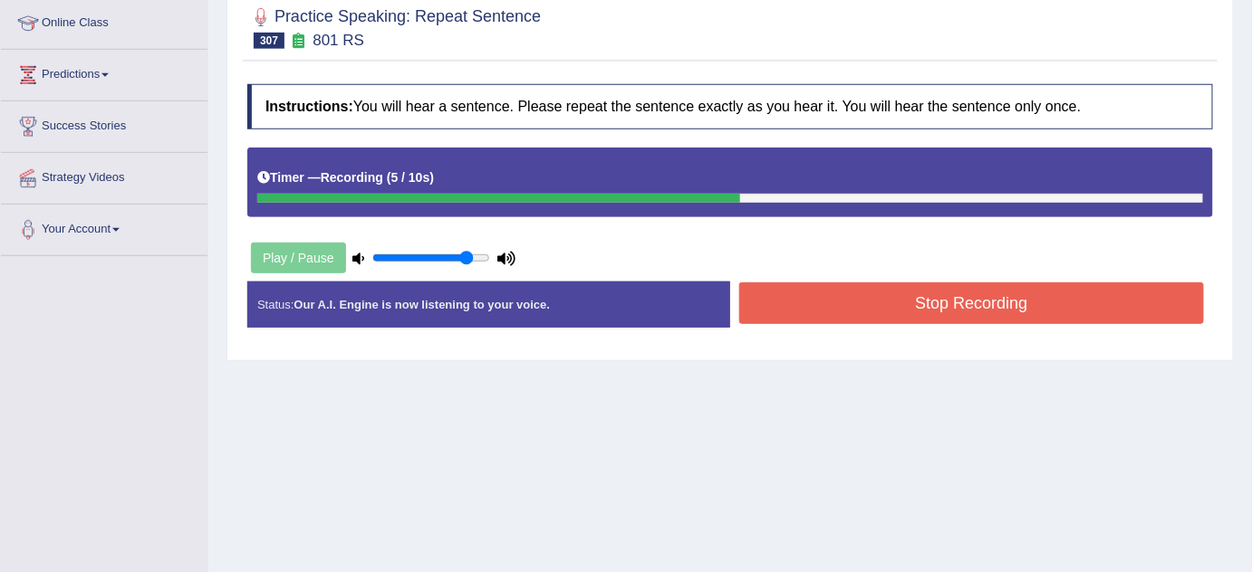
click at [817, 308] on button "Stop Recording" at bounding box center [971, 304] width 465 height 42
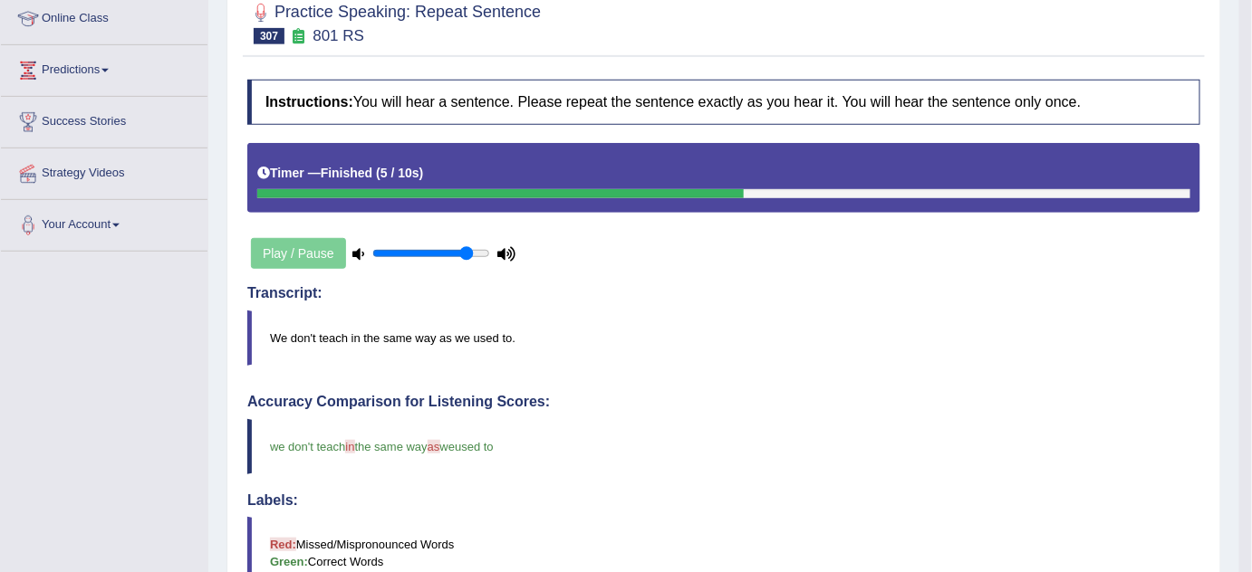
scroll to position [0, 0]
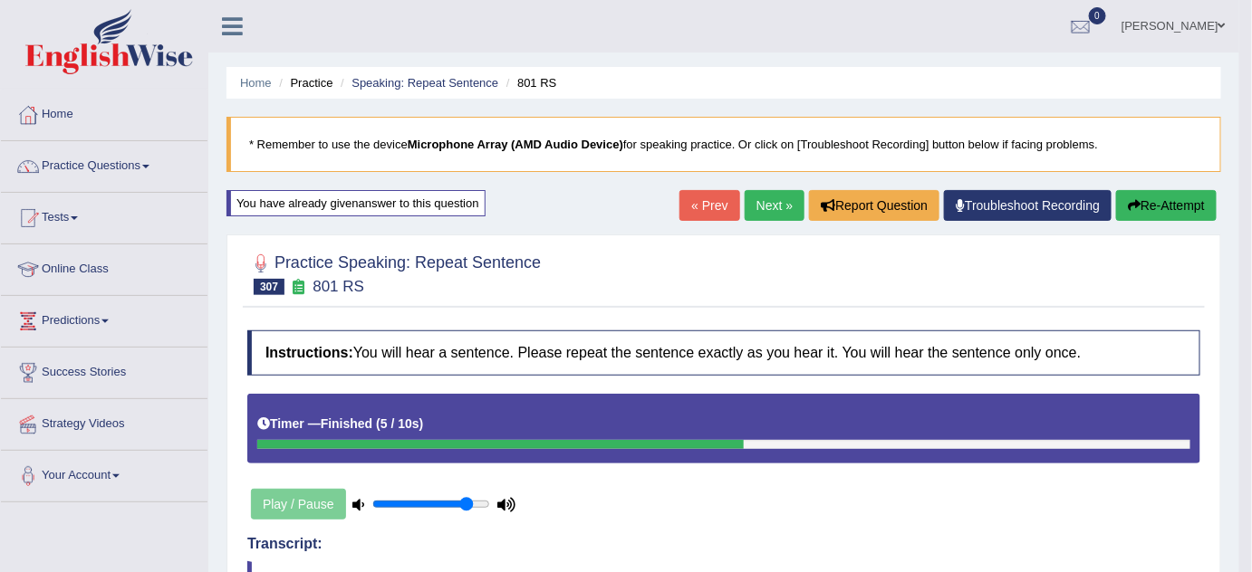
click at [759, 206] on link "Next »" at bounding box center [774, 205] width 60 height 31
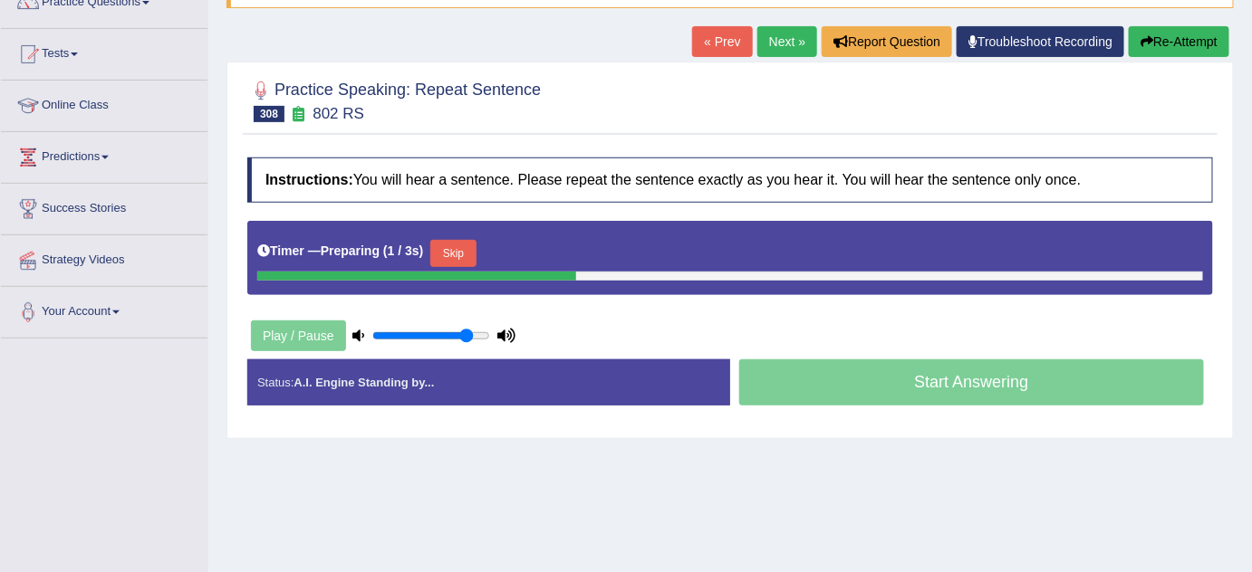
click at [465, 240] on button "Skip" at bounding box center [452, 253] width 45 height 27
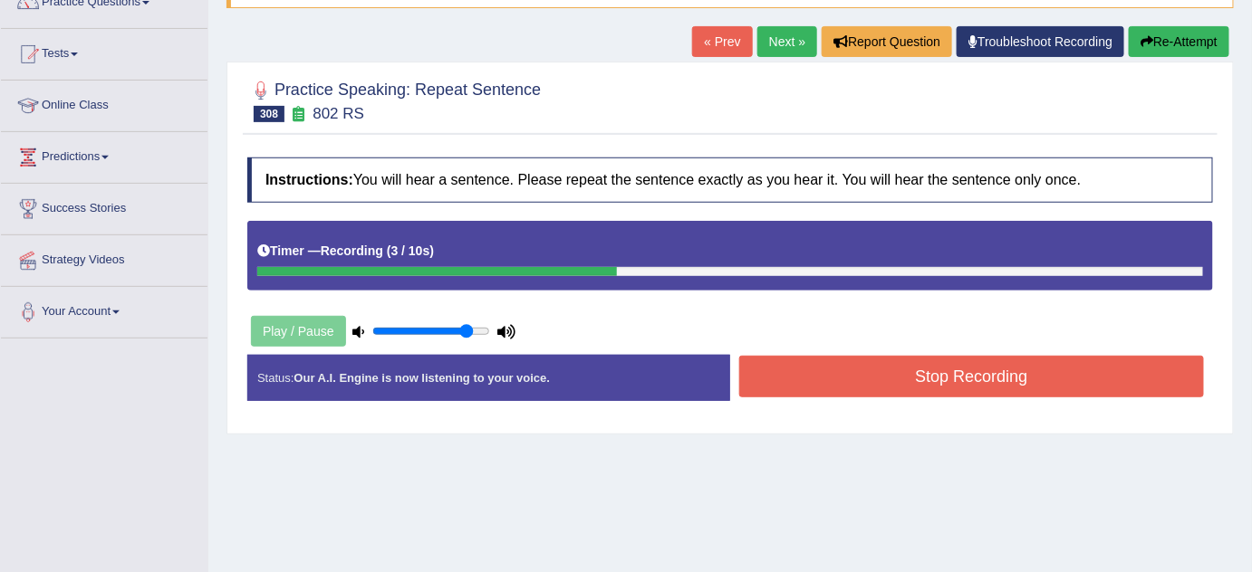
click at [824, 373] on button "Stop Recording" at bounding box center [971, 377] width 465 height 42
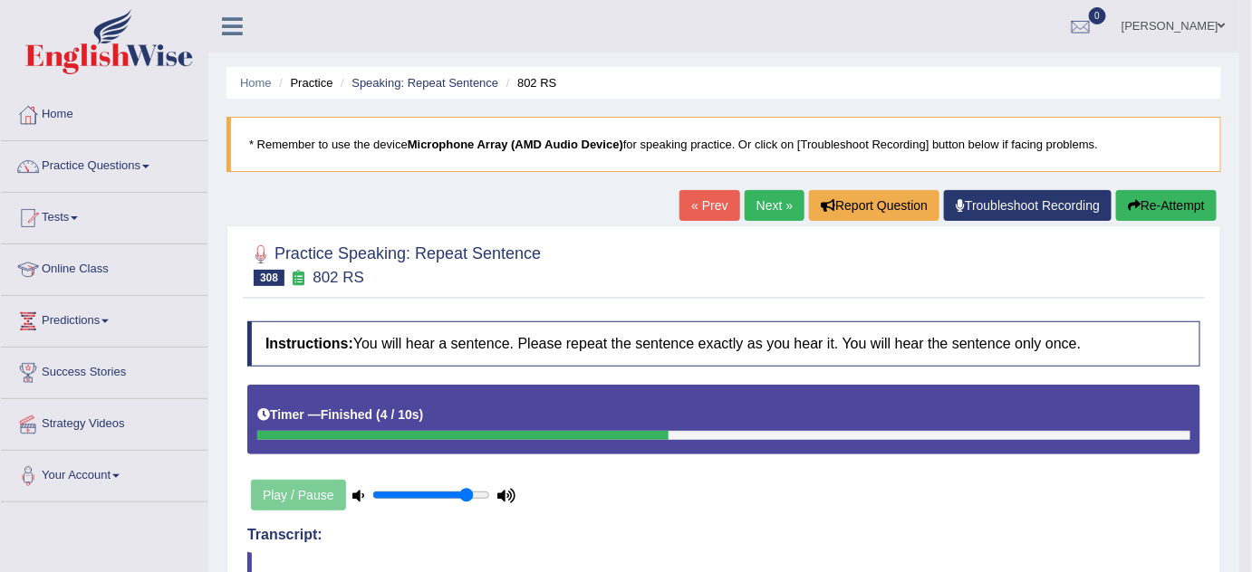
click at [1192, 206] on button "Re-Attempt" at bounding box center [1166, 205] width 101 height 31
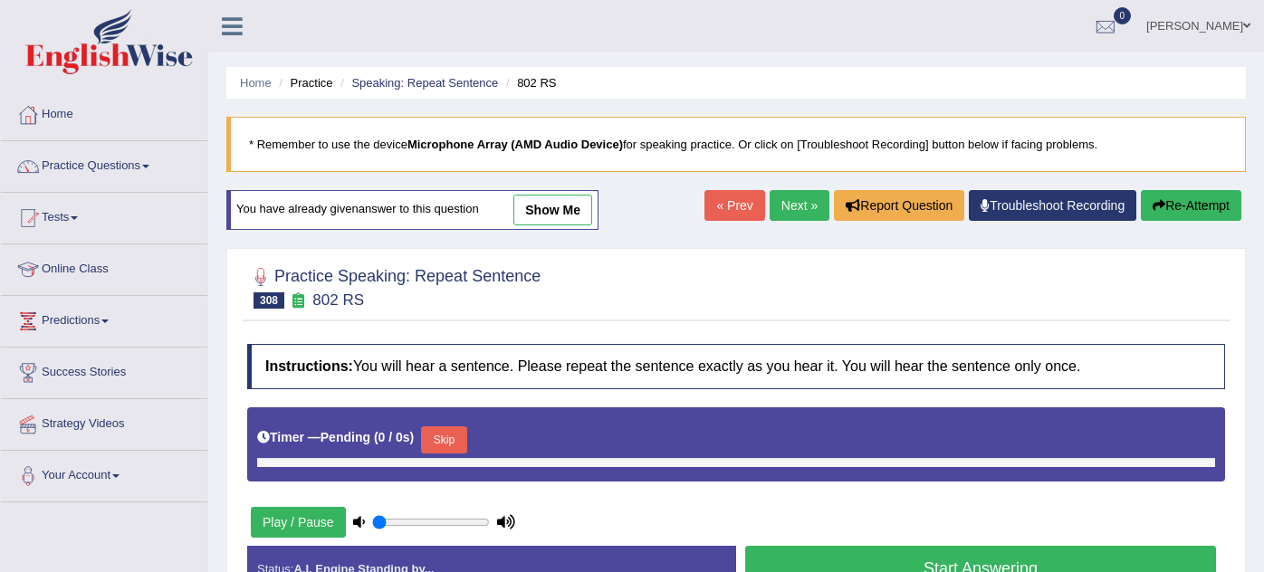
type input "0.85"
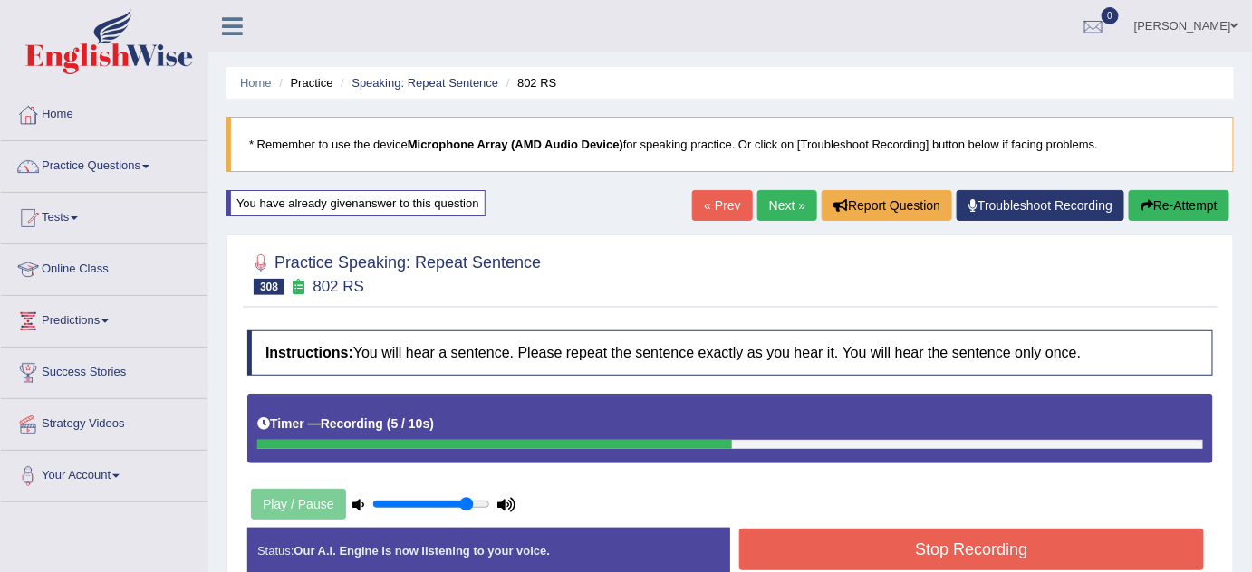
click at [939, 557] on button "Stop Recording" at bounding box center [971, 550] width 465 height 42
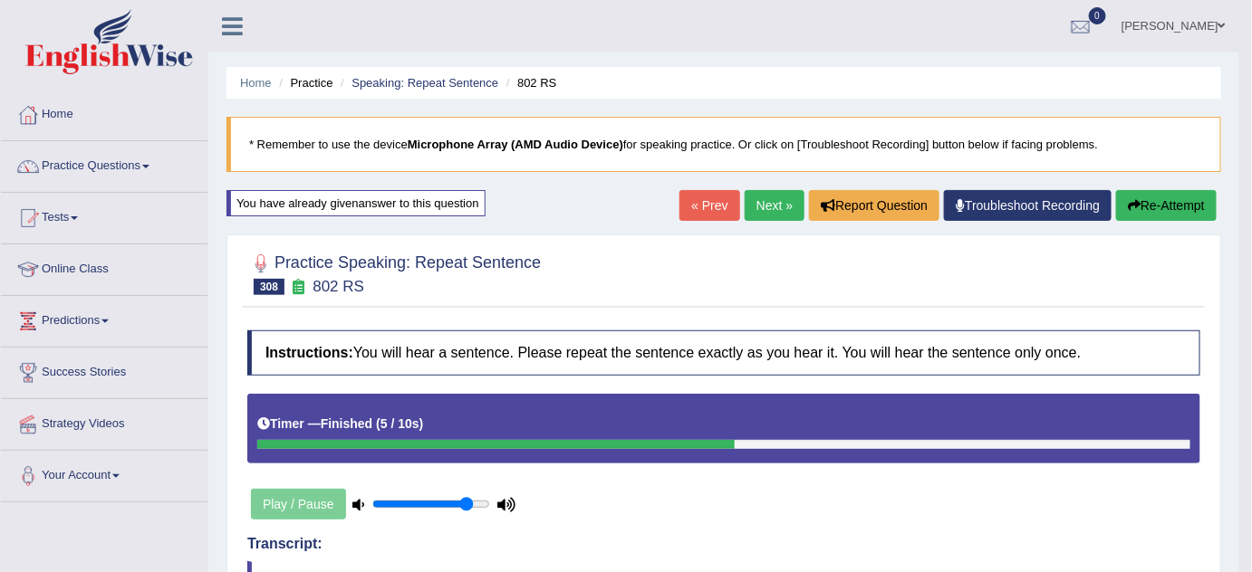
click at [1135, 199] on icon "button" at bounding box center [1133, 205] width 13 height 13
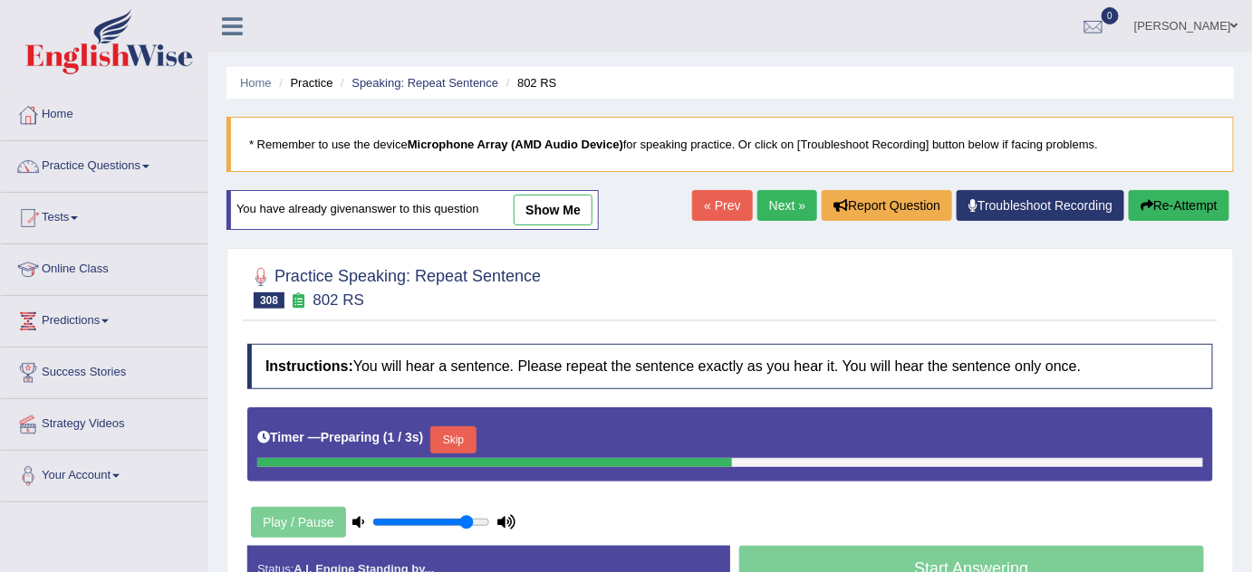
click at [451, 434] on button "Skip" at bounding box center [452, 440] width 45 height 27
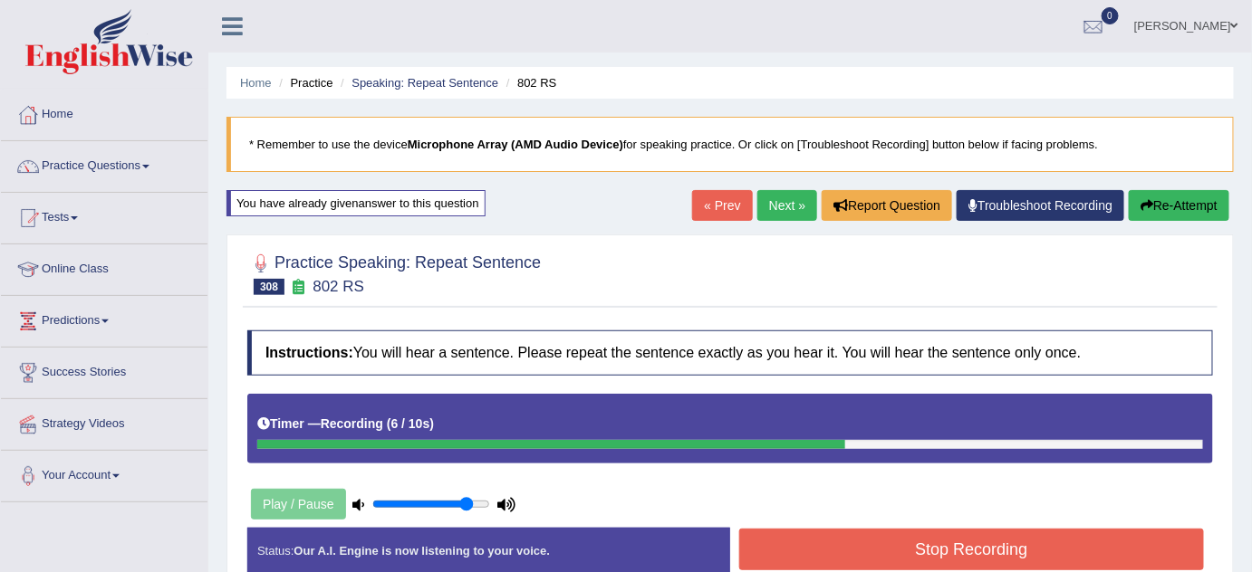
click at [923, 546] on button "Stop Recording" at bounding box center [971, 550] width 465 height 42
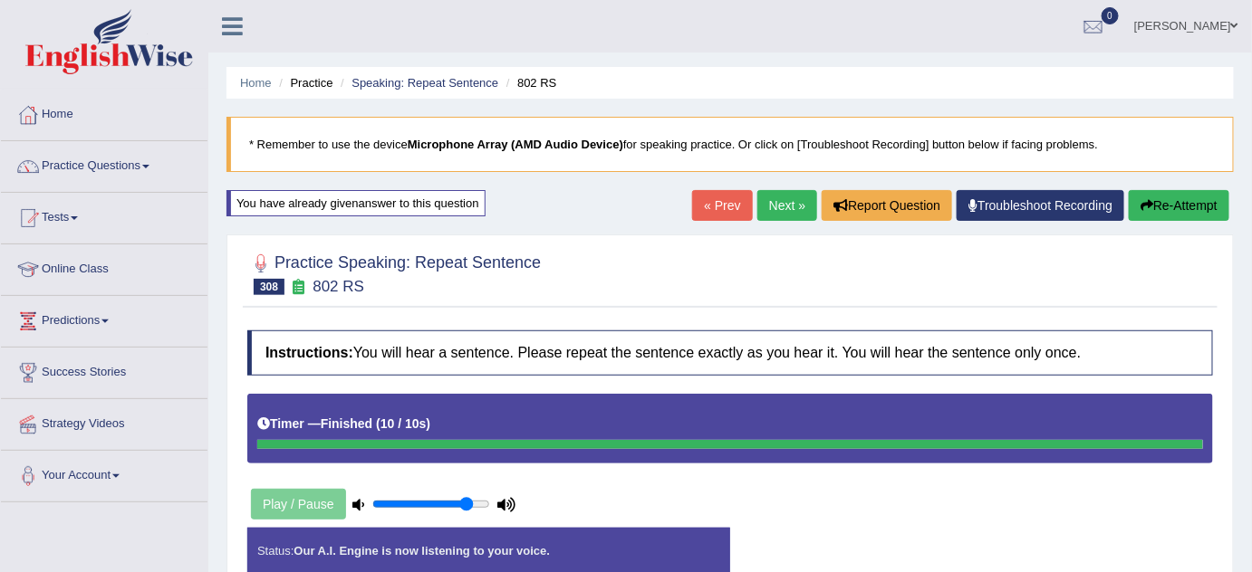
click at [1147, 187] on div "Home Practice Speaking: Repeat Sentence 802 RS * Remember to use the device Mic…" at bounding box center [729, 453] width 1043 height 906
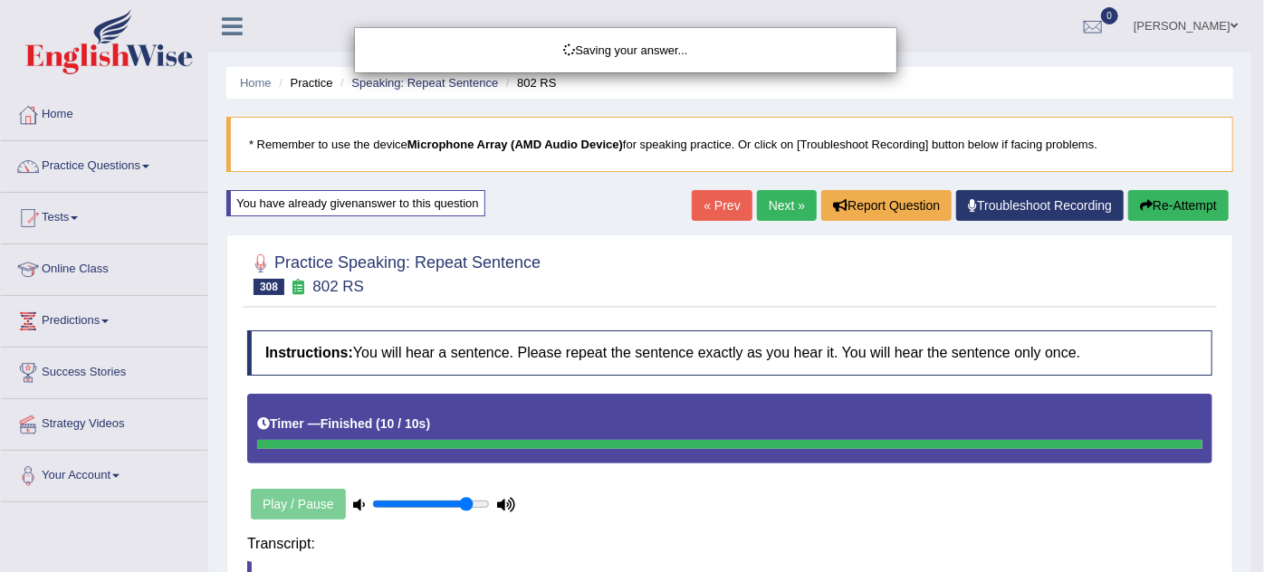
click at [1158, 199] on body "Toggle navigation Home Practice Questions Speaking Practice Read Aloud Repeat S…" at bounding box center [632, 286] width 1264 height 572
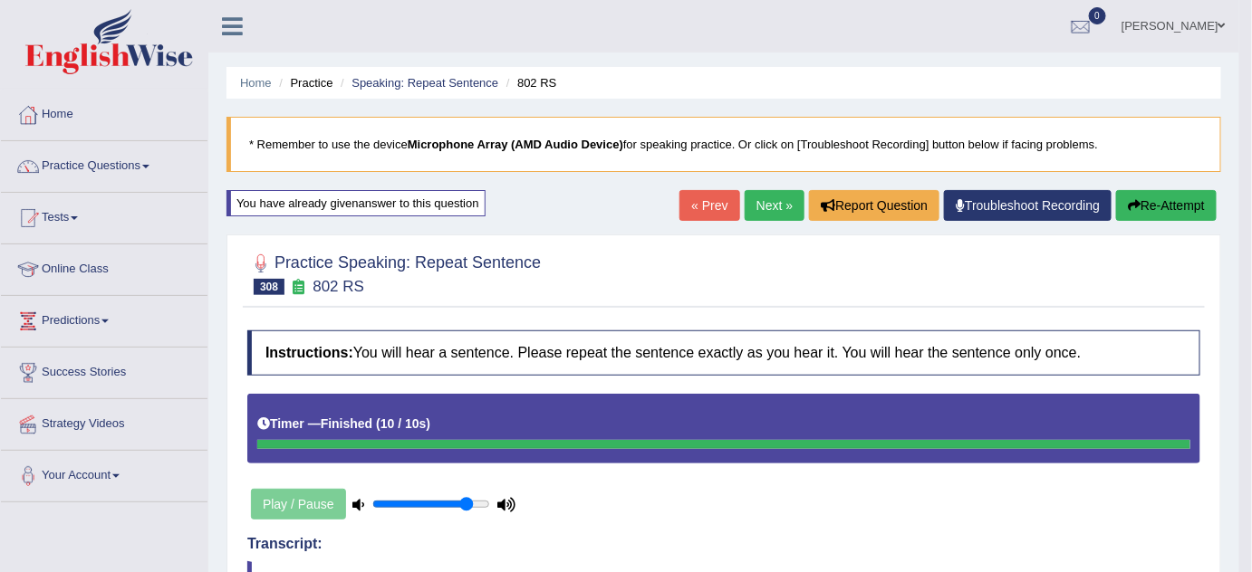
click at [1172, 191] on button "Re-Attempt" at bounding box center [1166, 205] width 101 height 31
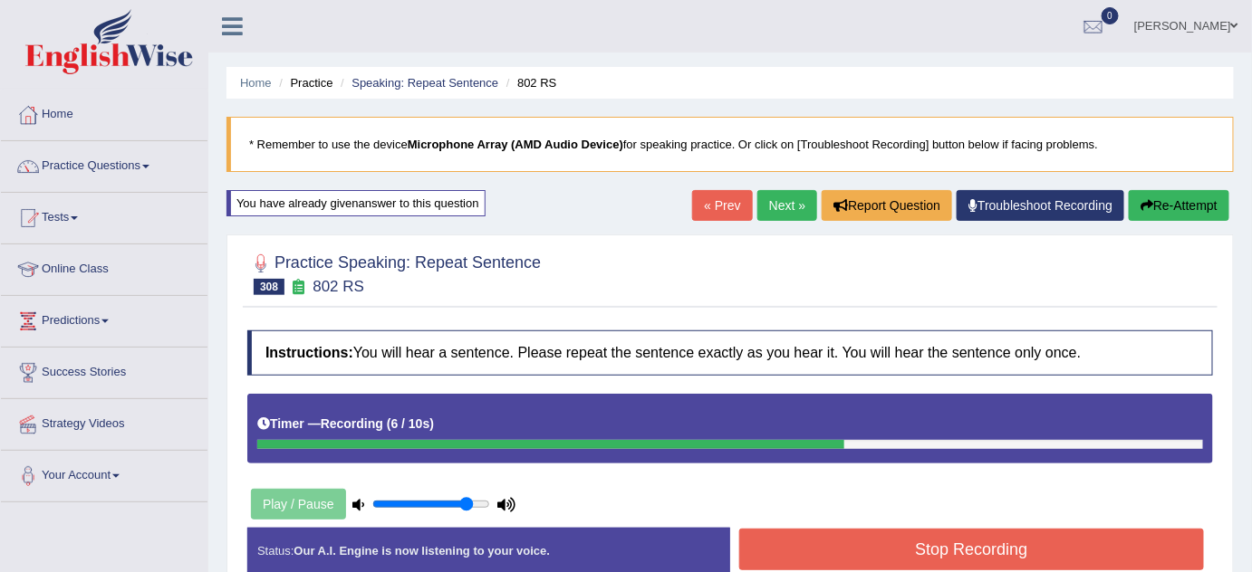
drag, startPoint x: 930, startPoint y: 518, endPoint x: 926, endPoint y: 540, distance: 22.2
click at [930, 525] on div "Instructions: You will hear a sentence. Please repeat the sentence exactly as y…" at bounding box center [730, 459] width 974 height 276
click at [926, 540] on button "Stop Recording" at bounding box center [971, 550] width 465 height 42
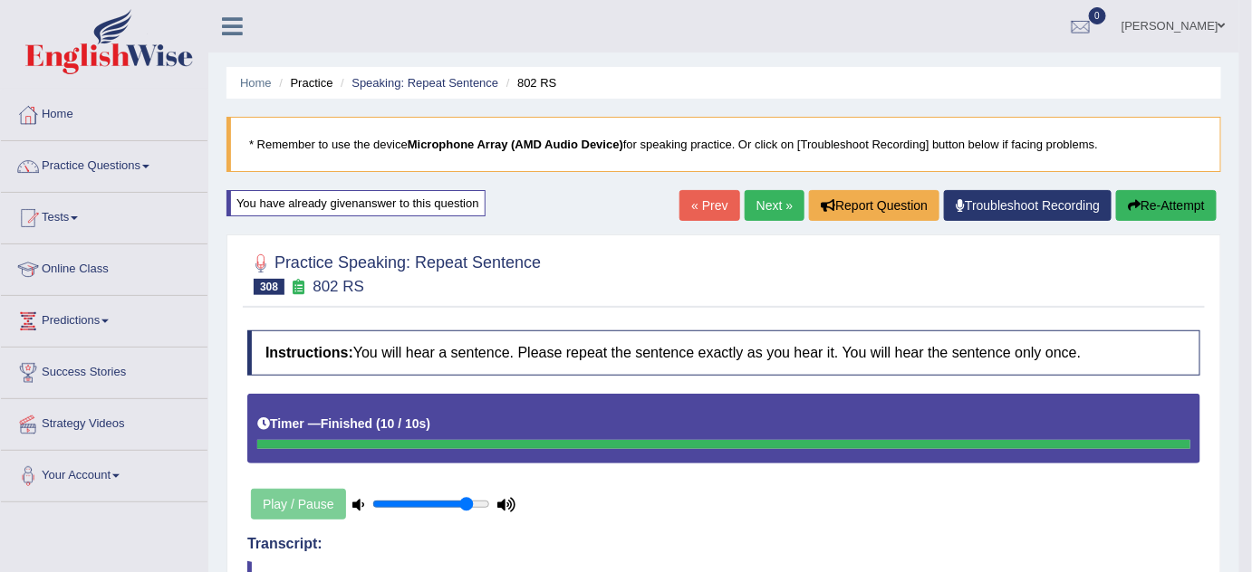
click at [753, 205] on link "Next »" at bounding box center [774, 205] width 60 height 31
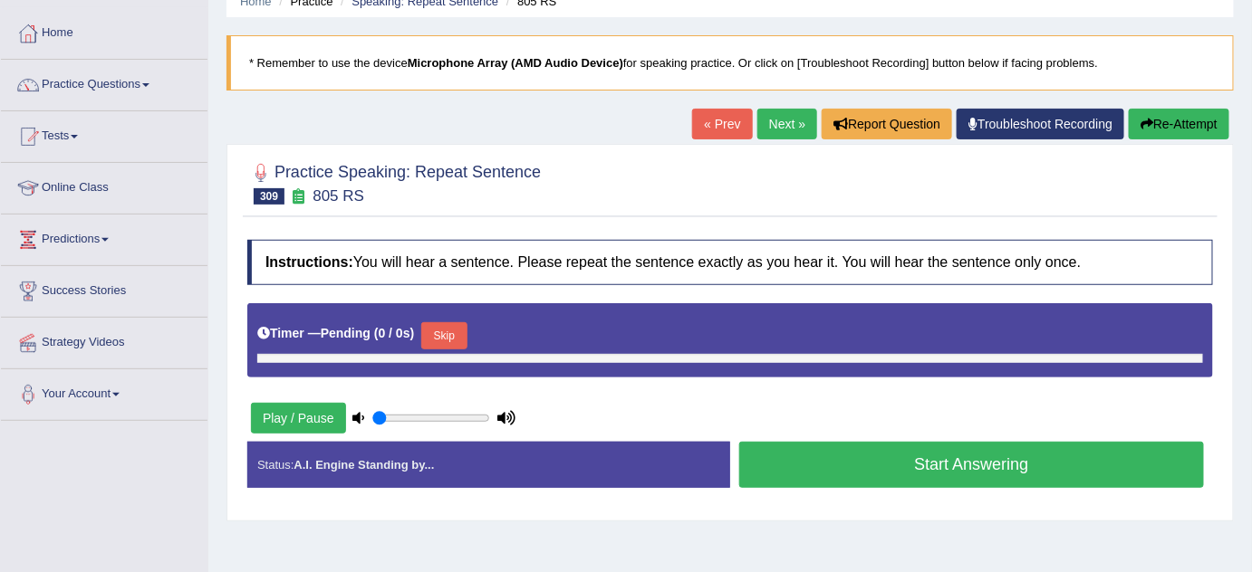
type input "0.85"
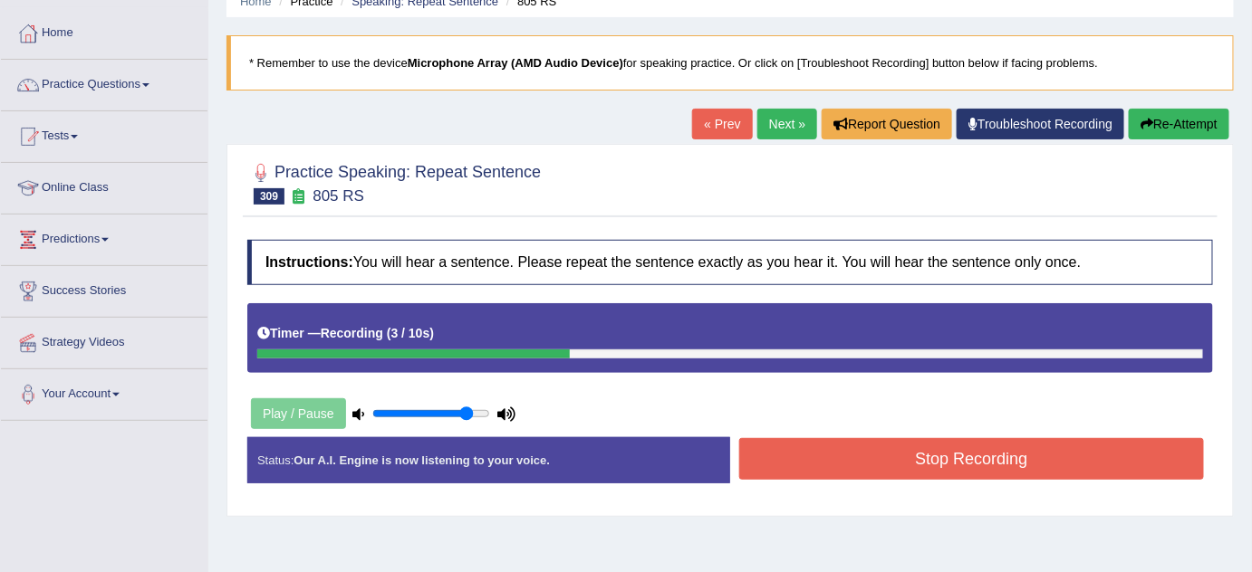
click at [896, 441] on button "Stop Recording" at bounding box center [971, 459] width 465 height 42
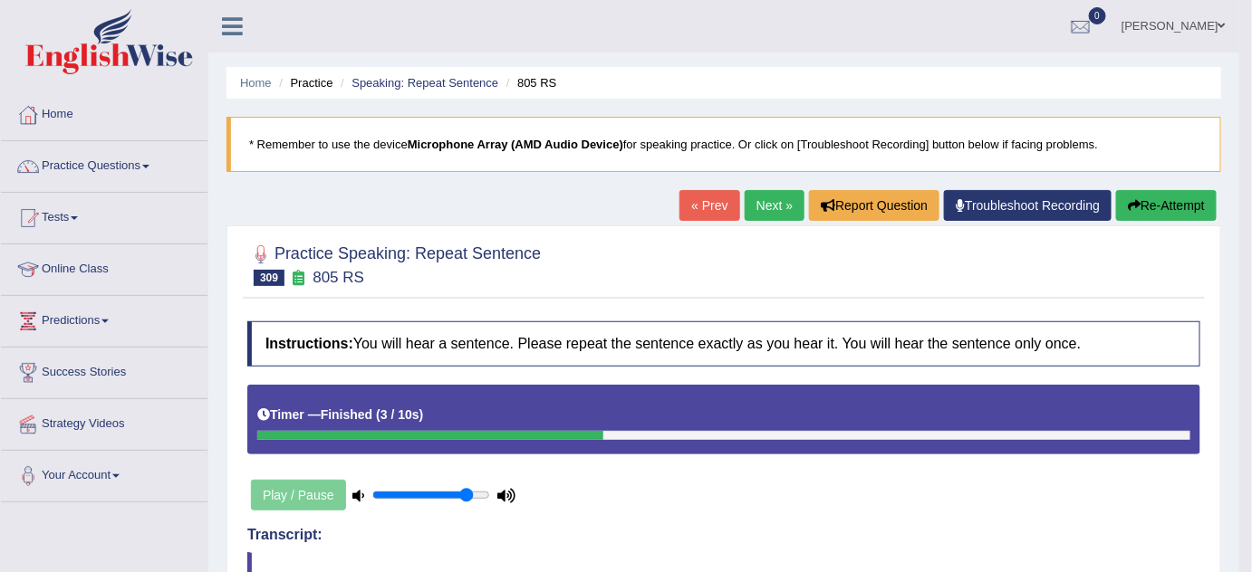
click at [1152, 199] on button "Re-Attempt" at bounding box center [1166, 205] width 101 height 31
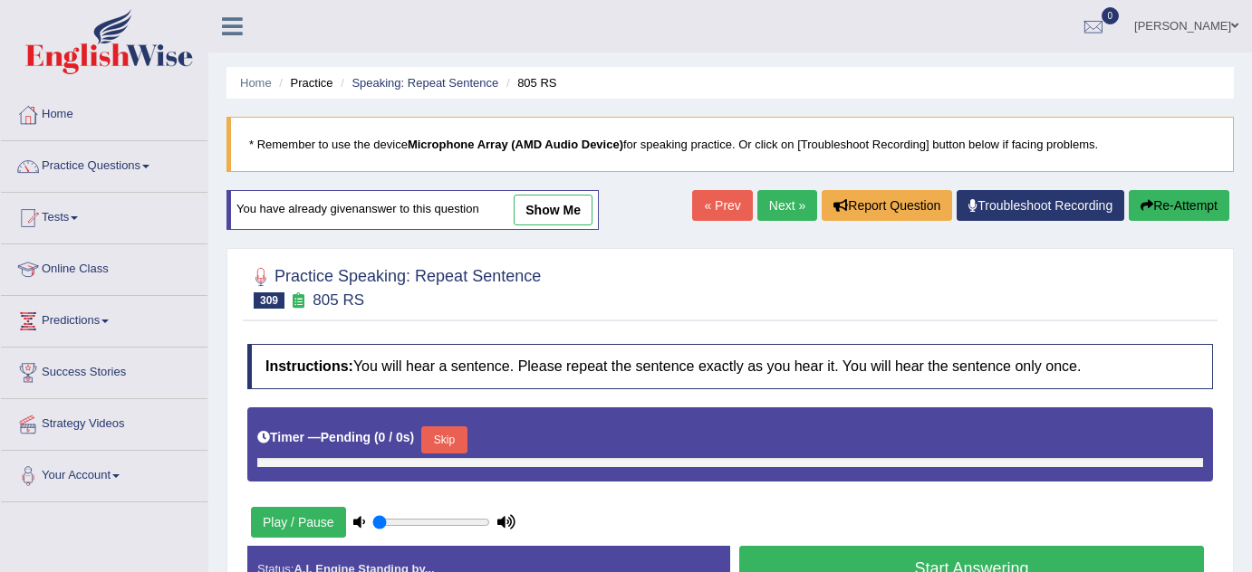
type input "0.85"
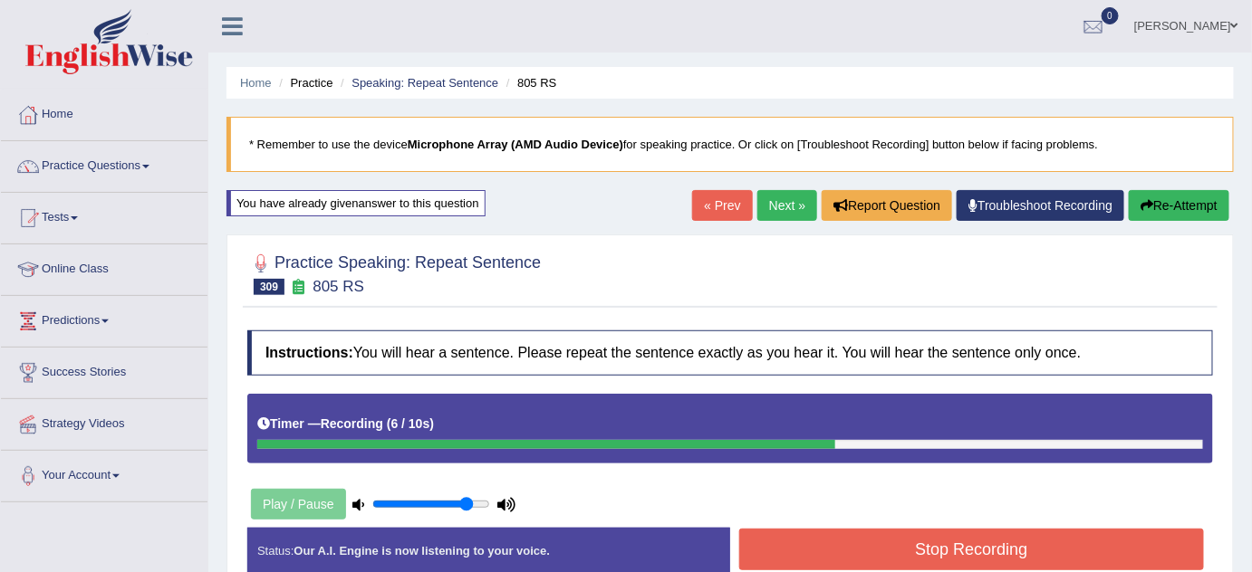
click at [1036, 536] on button "Stop Recording" at bounding box center [971, 550] width 465 height 42
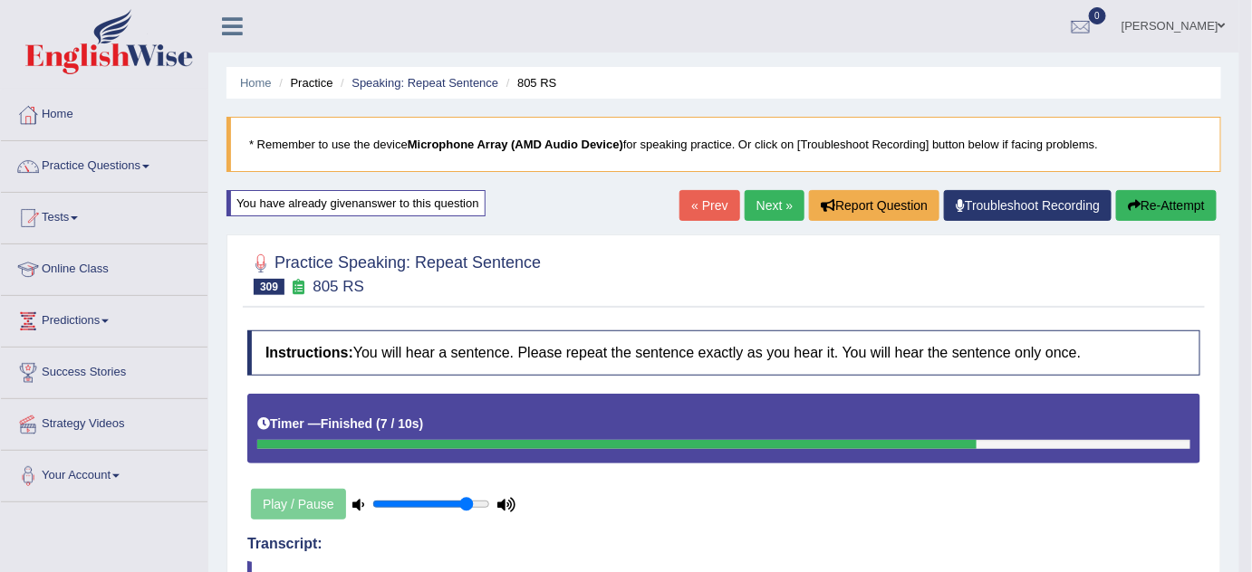
click at [1142, 213] on button "Re-Attempt" at bounding box center [1166, 205] width 101 height 31
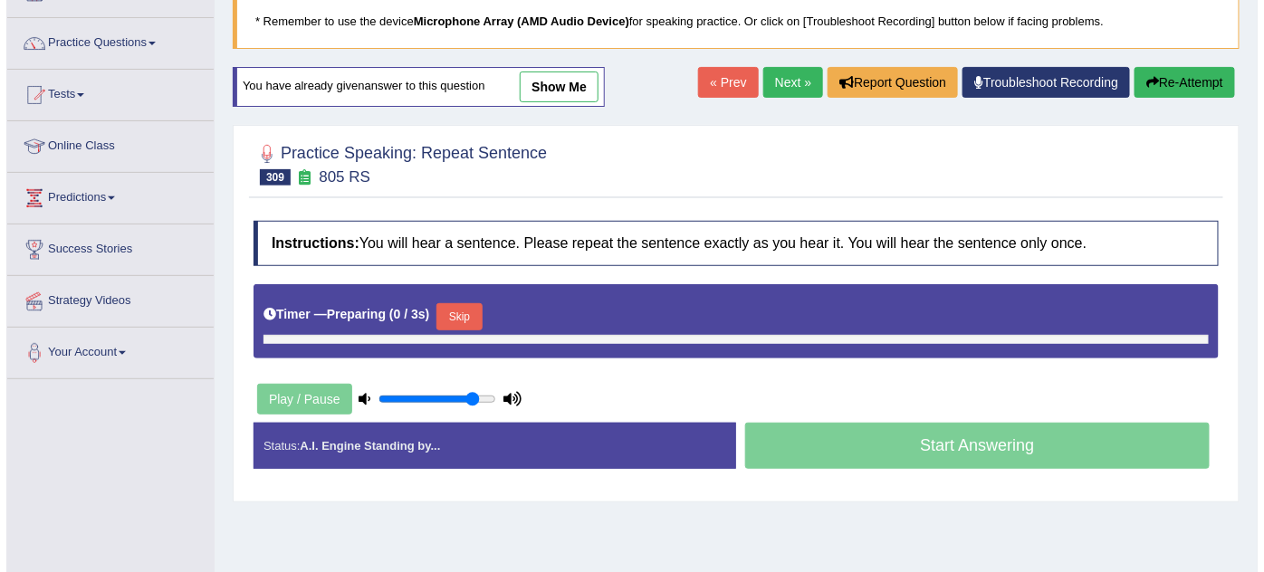
scroll to position [164, 0]
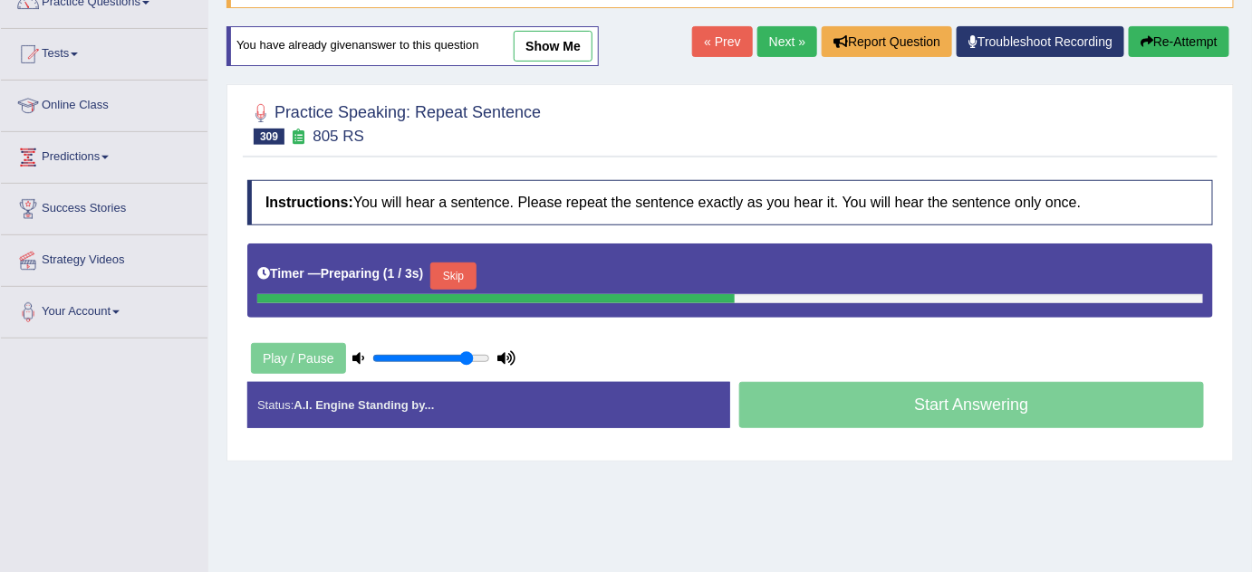
click at [460, 272] on button "Skip" at bounding box center [452, 276] width 45 height 27
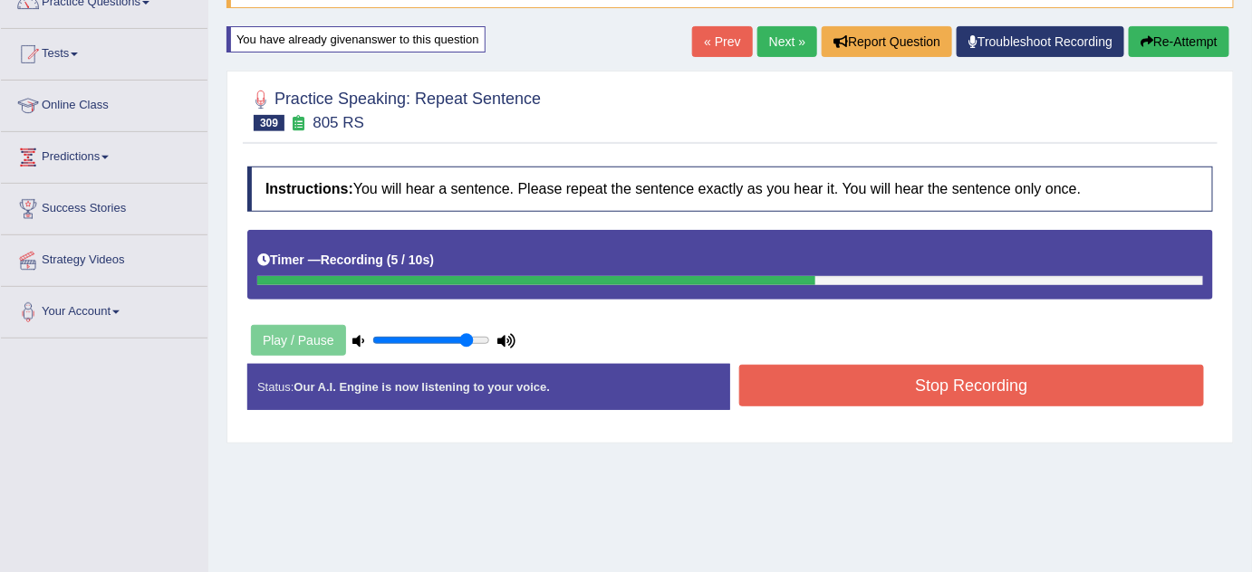
click at [874, 383] on button "Stop Recording" at bounding box center [971, 386] width 465 height 42
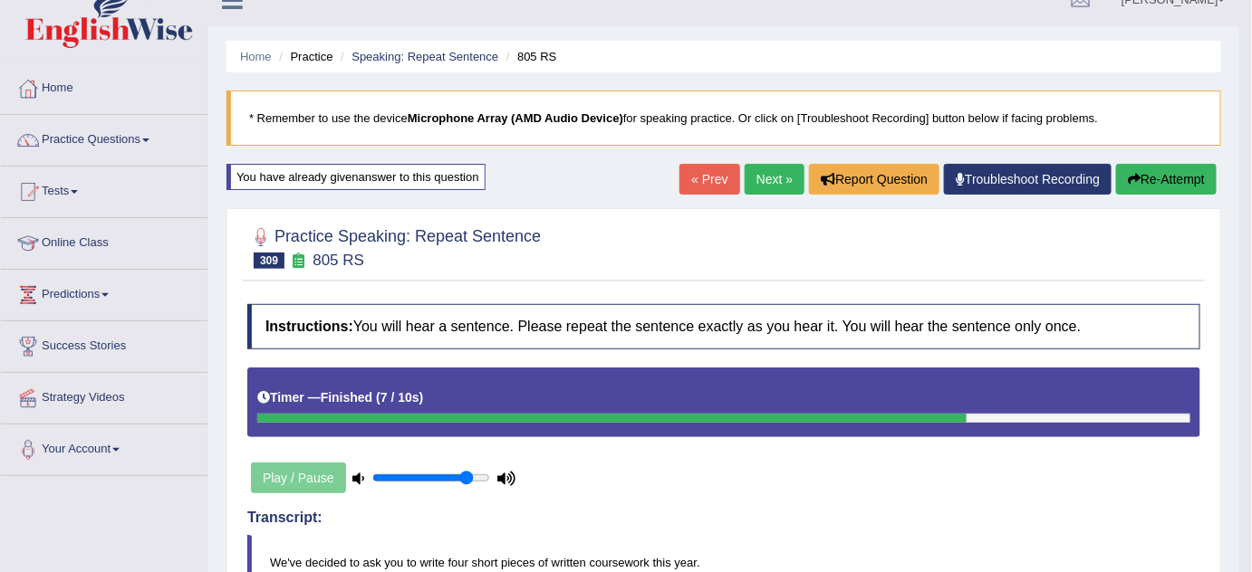
scroll to position [0, 0]
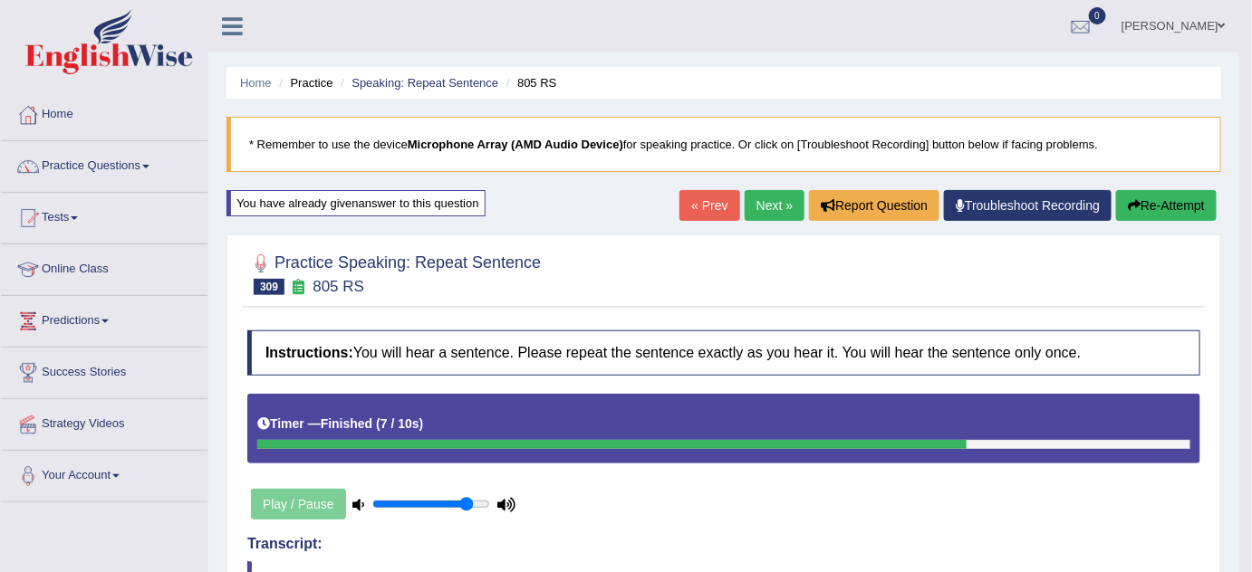
click at [1207, 202] on button "Re-Attempt" at bounding box center [1166, 205] width 101 height 31
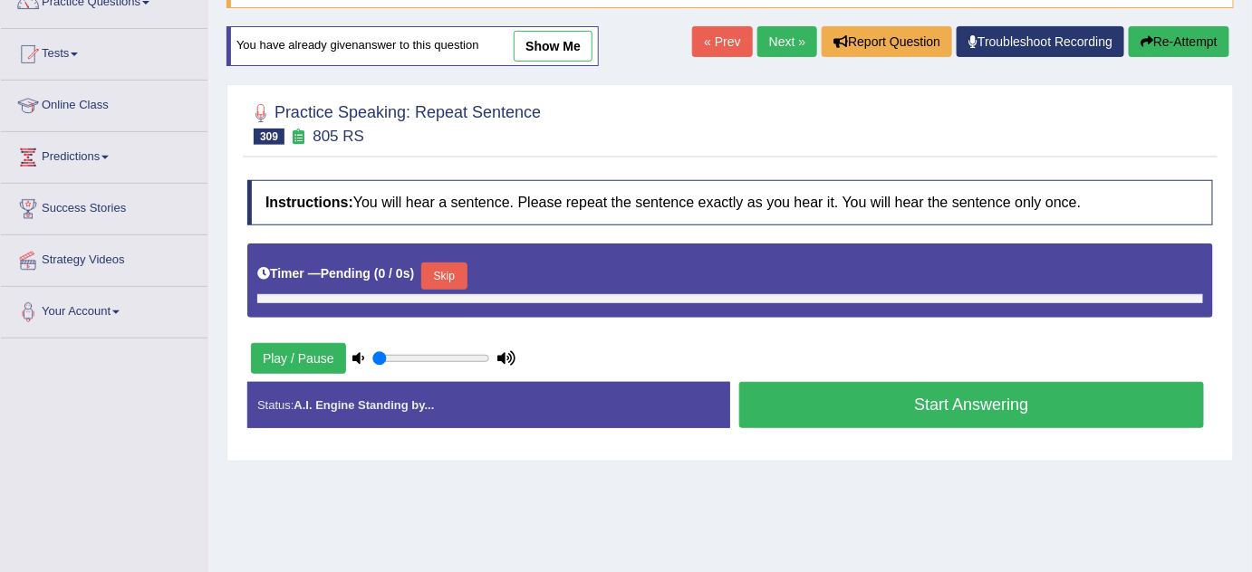
type input "0.85"
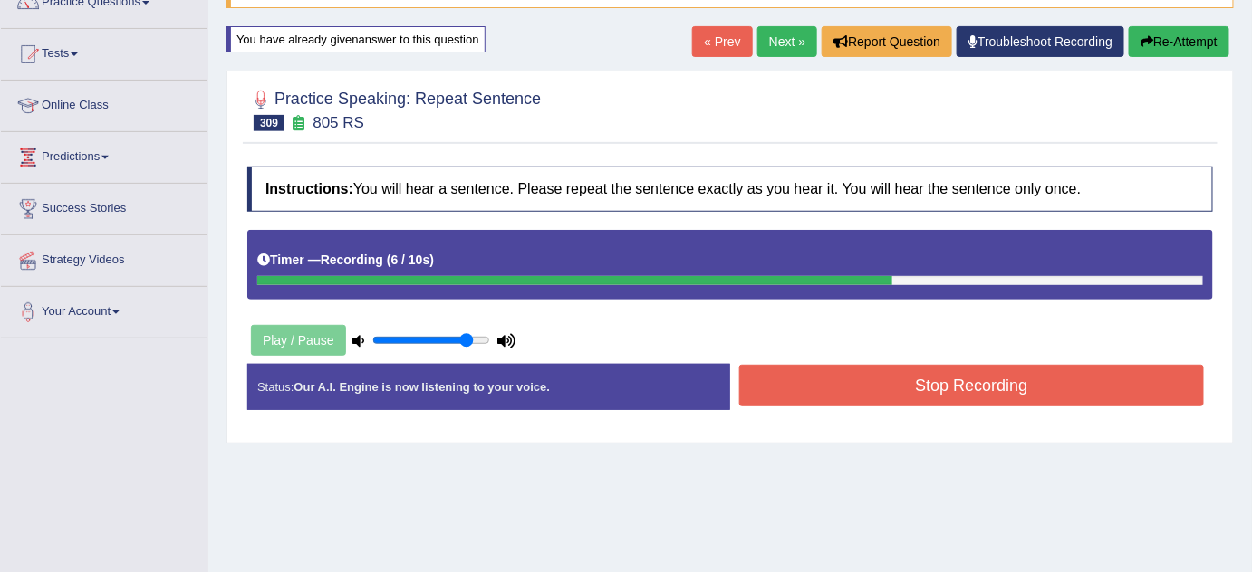
click at [955, 383] on button "Stop Recording" at bounding box center [971, 386] width 465 height 42
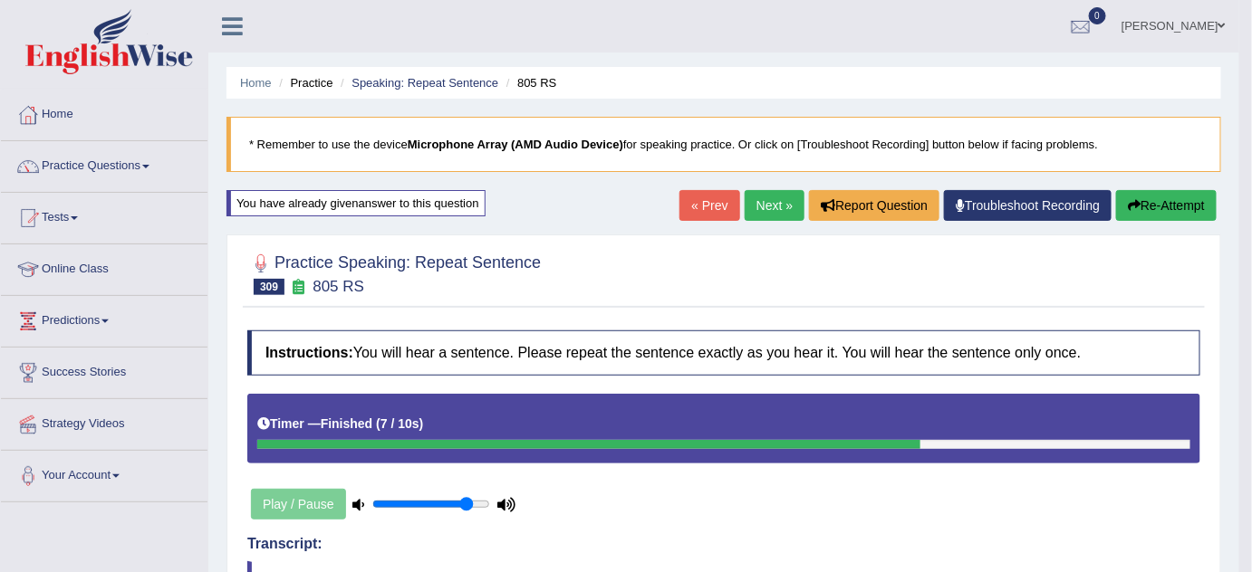
click at [1166, 170] on blockquote "* Remember to use the device Microphone Array (AMD Audio Device) for speaking p…" at bounding box center [723, 144] width 994 height 55
click at [1149, 223] on div "« Prev Next » Report Question Troubleshoot Recording Re-Attempt" at bounding box center [950, 207] width 542 height 35
click at [1149, 219] on button "Re-Attempt" at bounding box center [1166, 205] width 101 height 31
click at [1150, 214] on button "Re-Attempt" at bounding box center [1166, 205] width 101 height 31
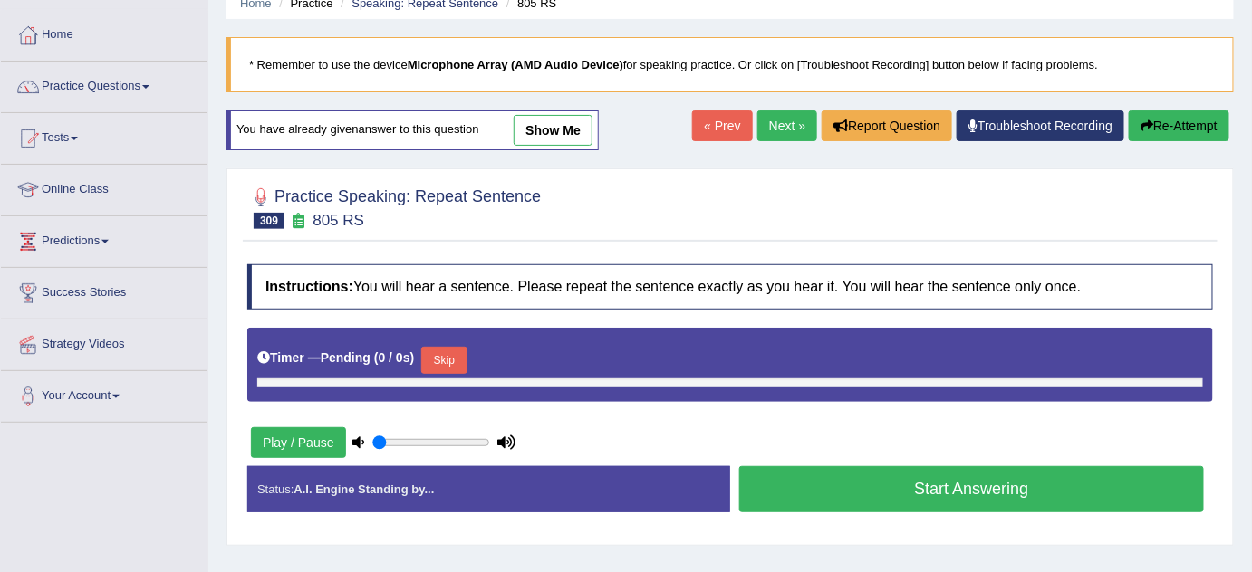
scroll to position [164, 0]
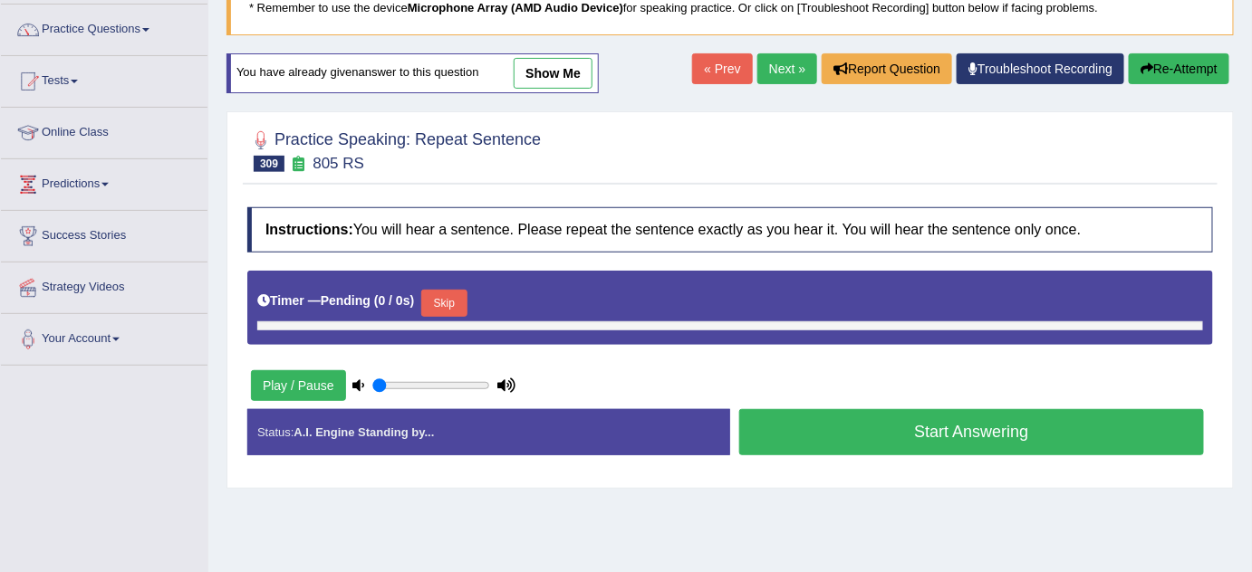
type input "0.85"
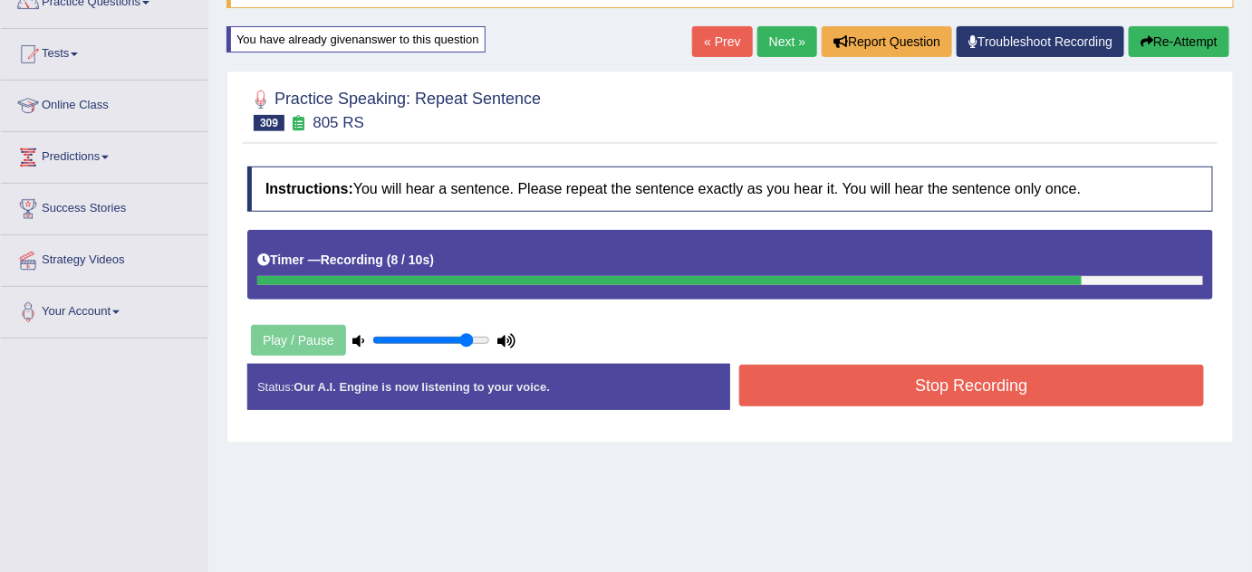
click at [953, 388] on button "Stop Recording" at bounding box center [971, 386] width 465 height 42
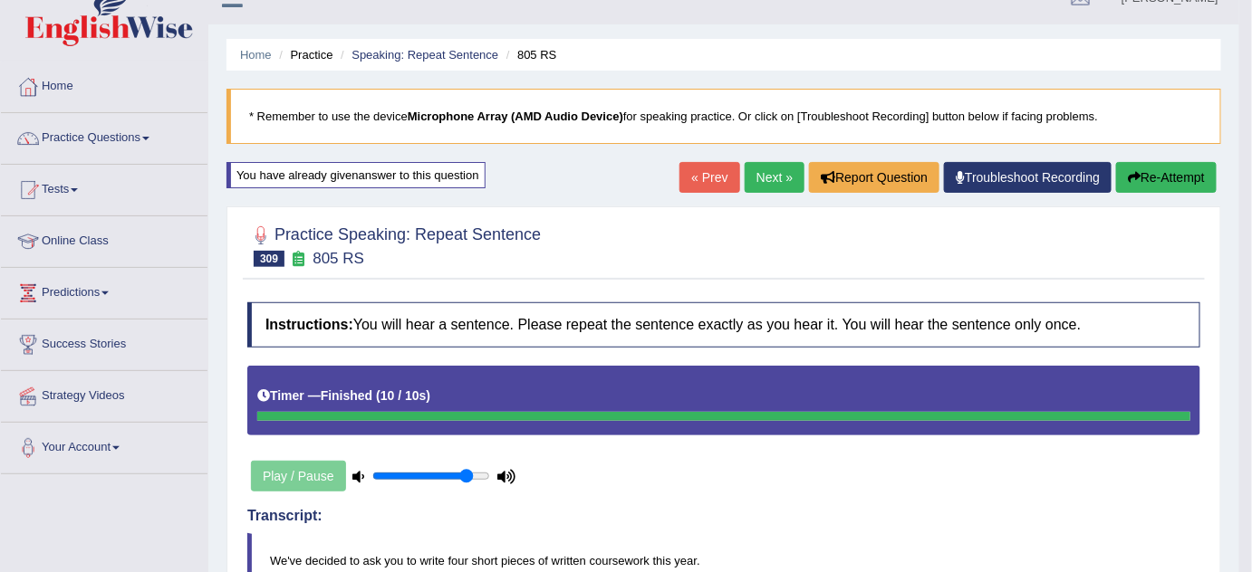
scroll to position [0, 0]
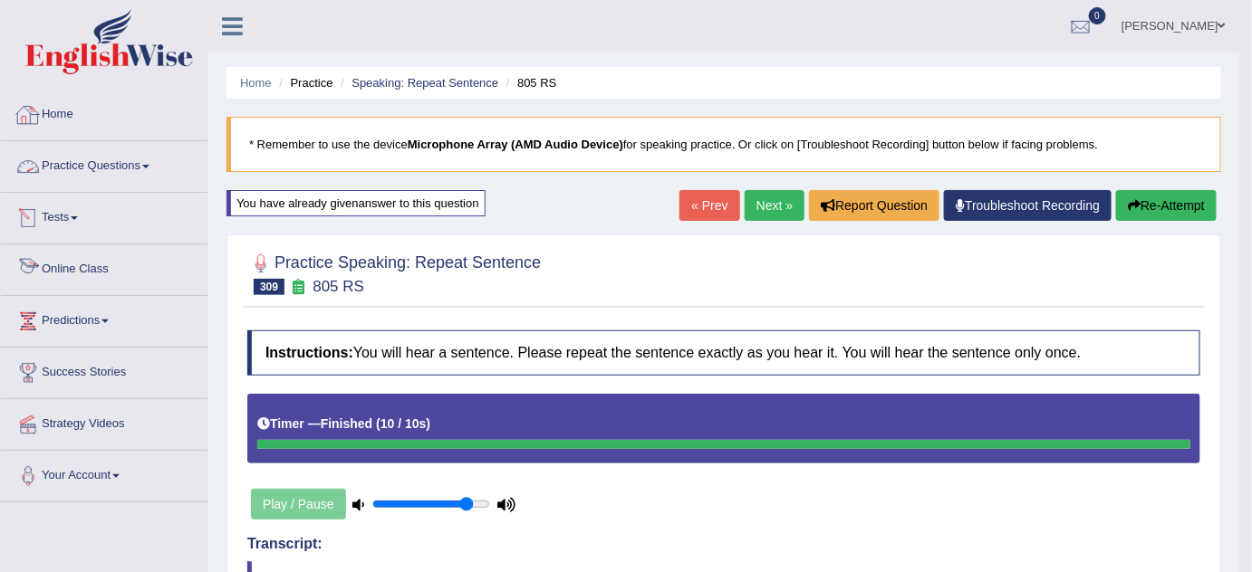
click at [79, 171] on link "Practice Questions" at bounding box center [104, 163] width 206 height 45
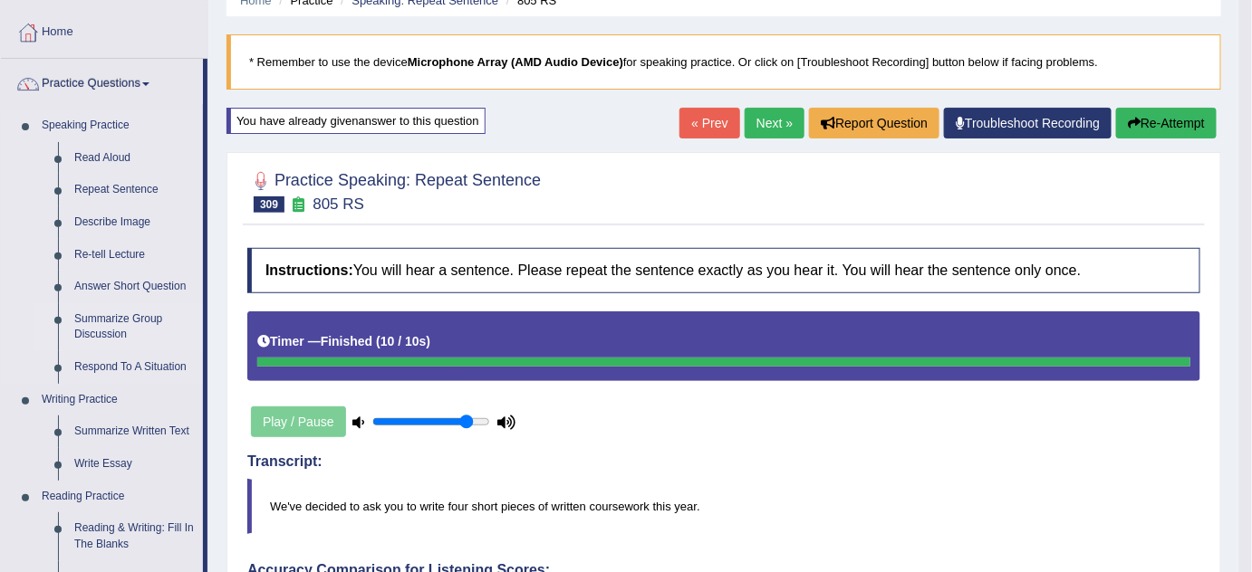
scroll to position [82, 0]
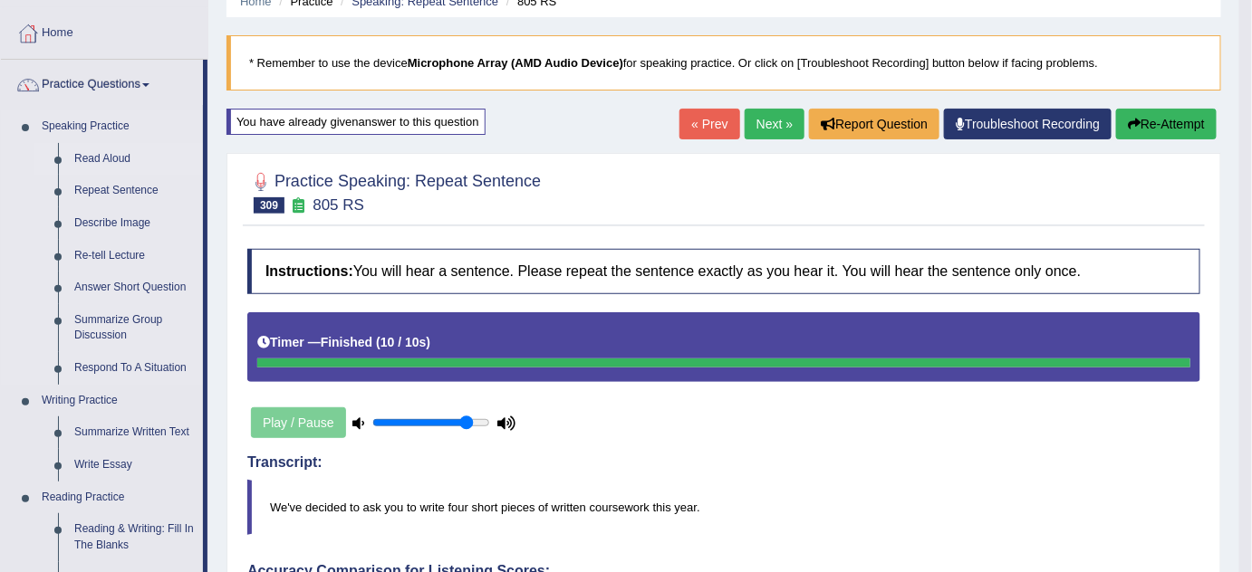
click at [114, 158] on link "Read Aloud" at bounding box center [134, 159] width 137 height 33
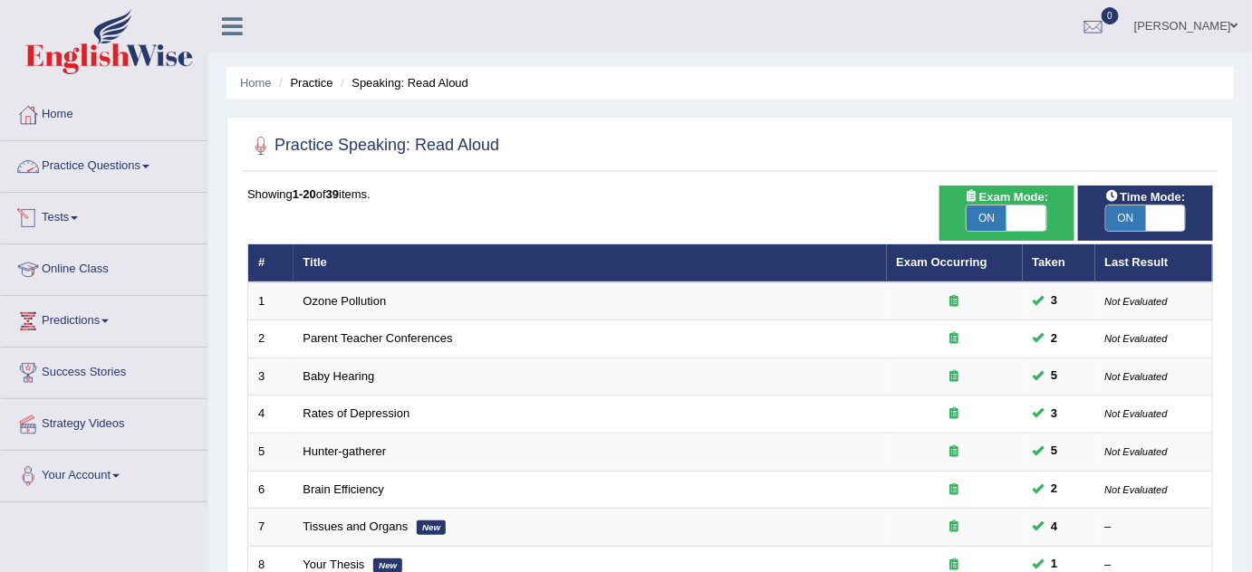
click at [109, 162] on link "Practice Questions" at bounding box center [104, 163] width 206 height 45
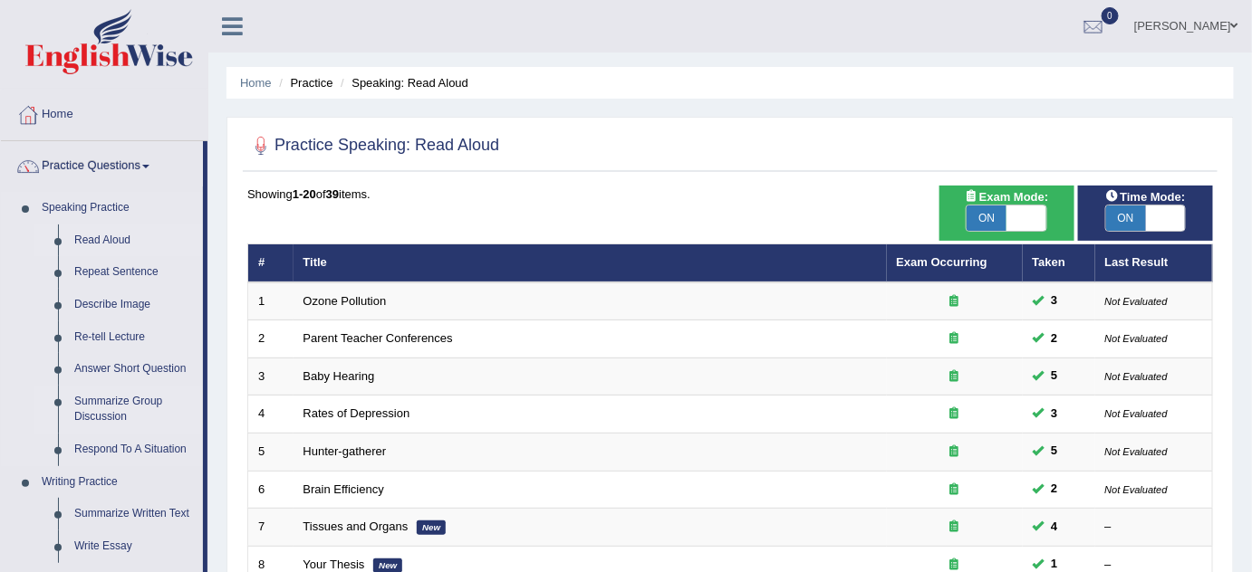
click at [110, 408] on link "Summarize Group Discussion" at bounding box center [134, 410] width 137 height 48
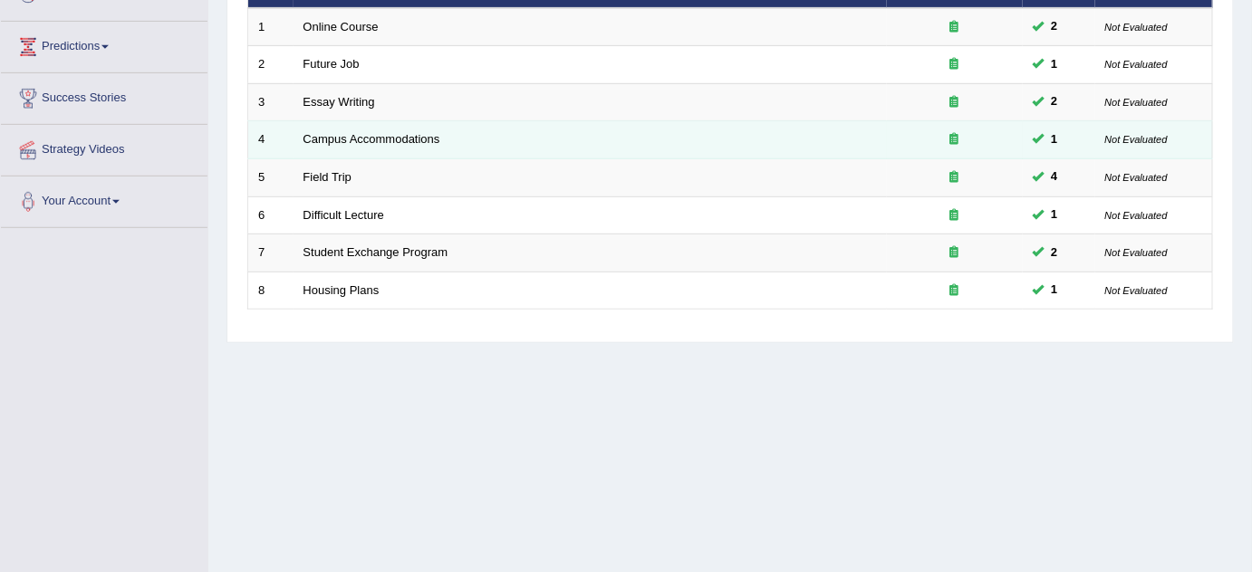
scroll to position [49, 0]
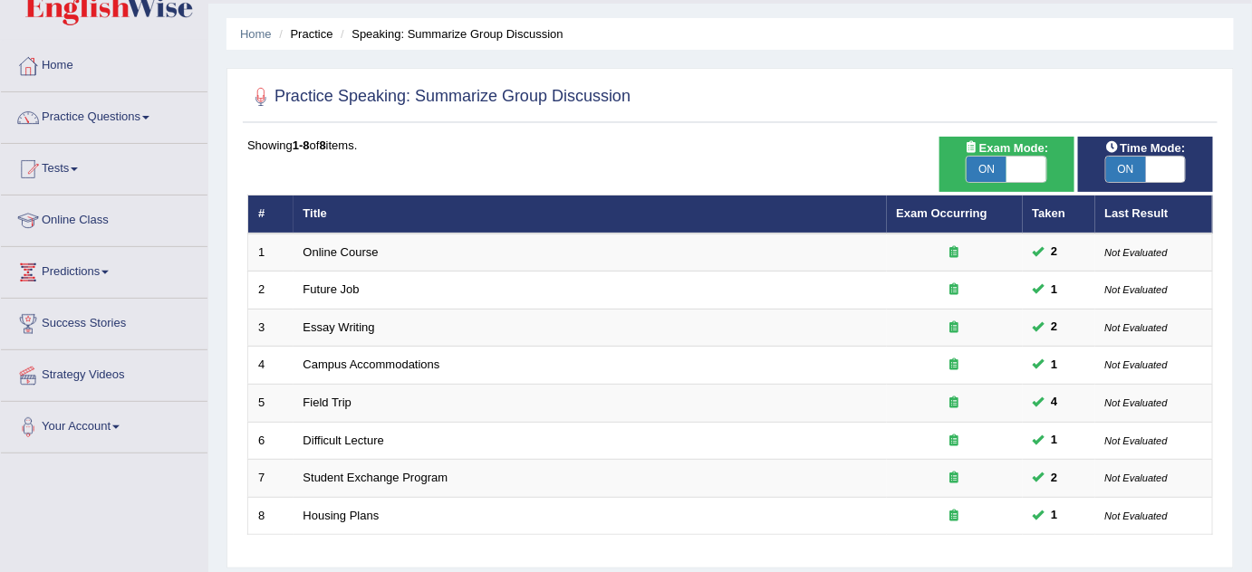
click at [1041, 157] on span at bounding box center [1026, 169] width 40 height 25
checkbox input "false"
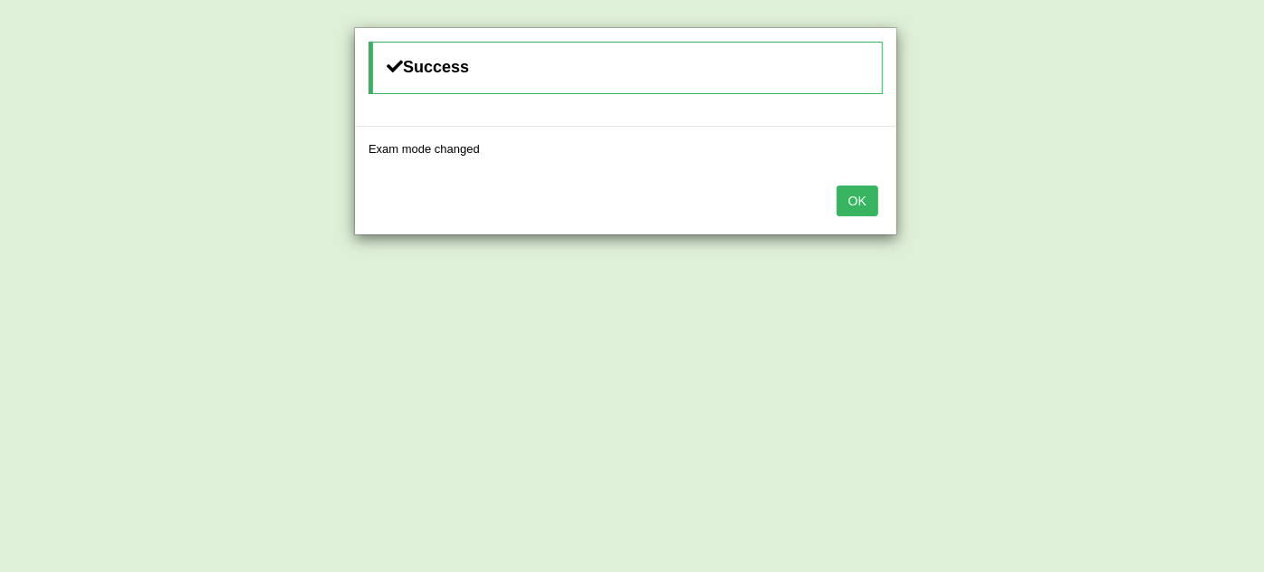
click at [859, 200] on button "OK" at bounding box center [858, 201] width 42 height 31
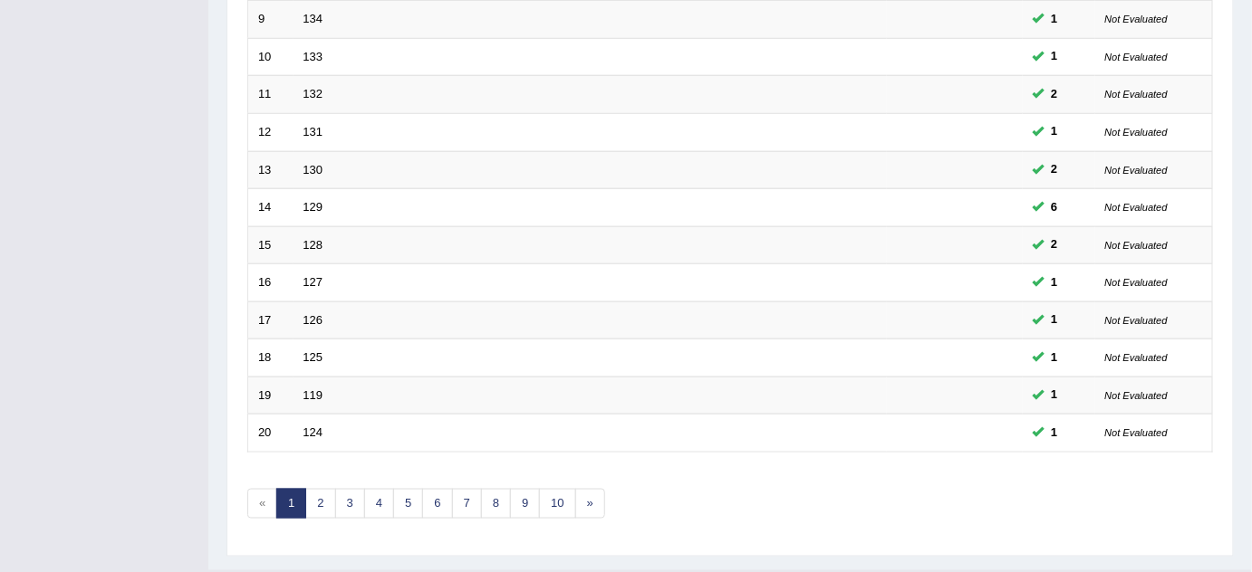
scroll to position [619, 0]
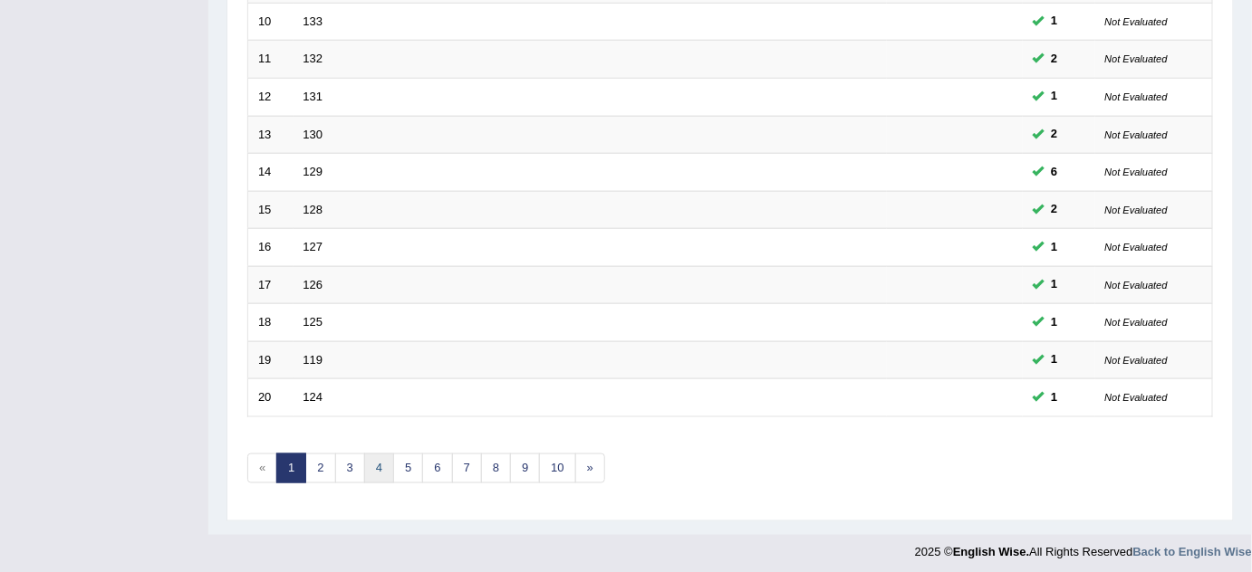
click at [381, 463] on link "4" at bounding box center [379, 469] width 30 height 30
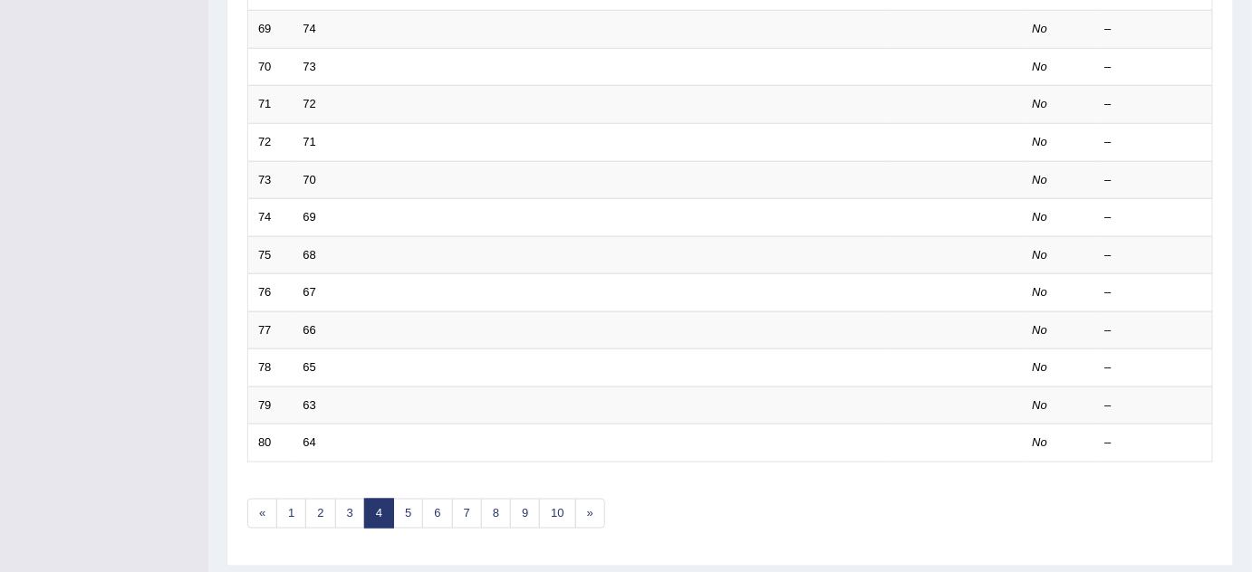
scroll to position [576, 0]
click at [354, 513] on link "3" at bounding box center [350, 511] width 30 height 30
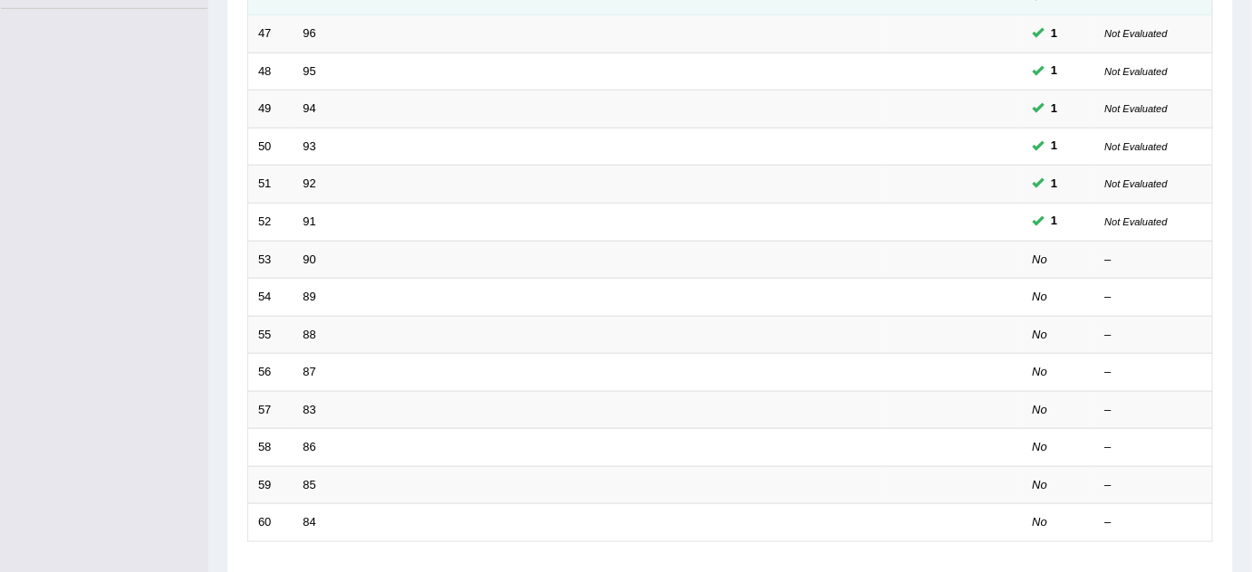
scroll to position [576, 0]
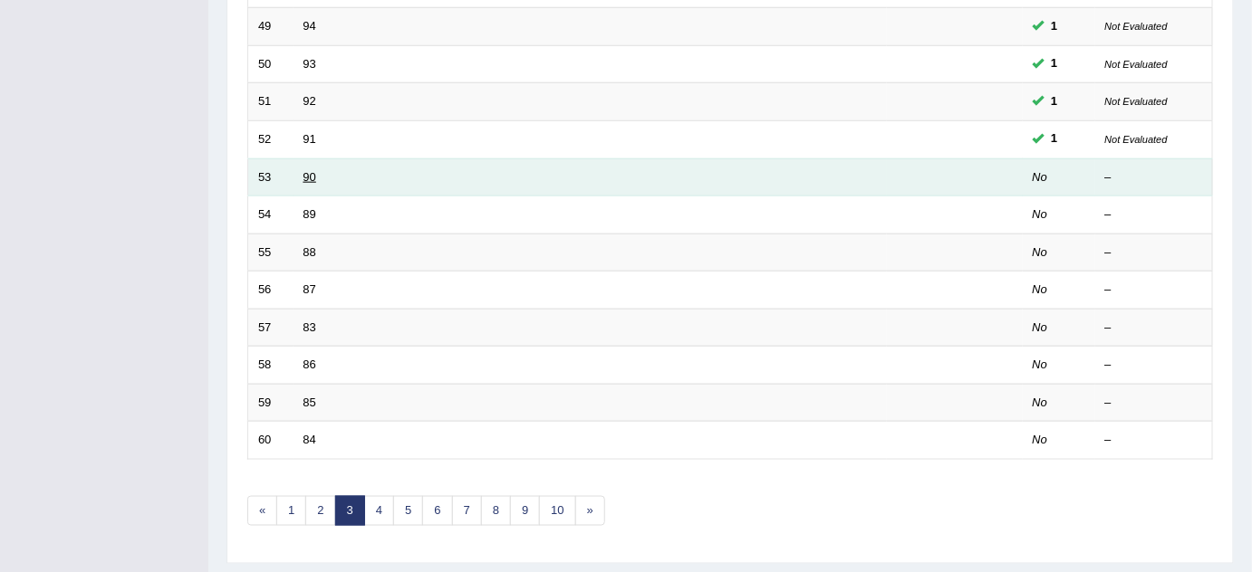
click at [309, 177] on link "90" at bounding box center [309, 177] width 13 height 14
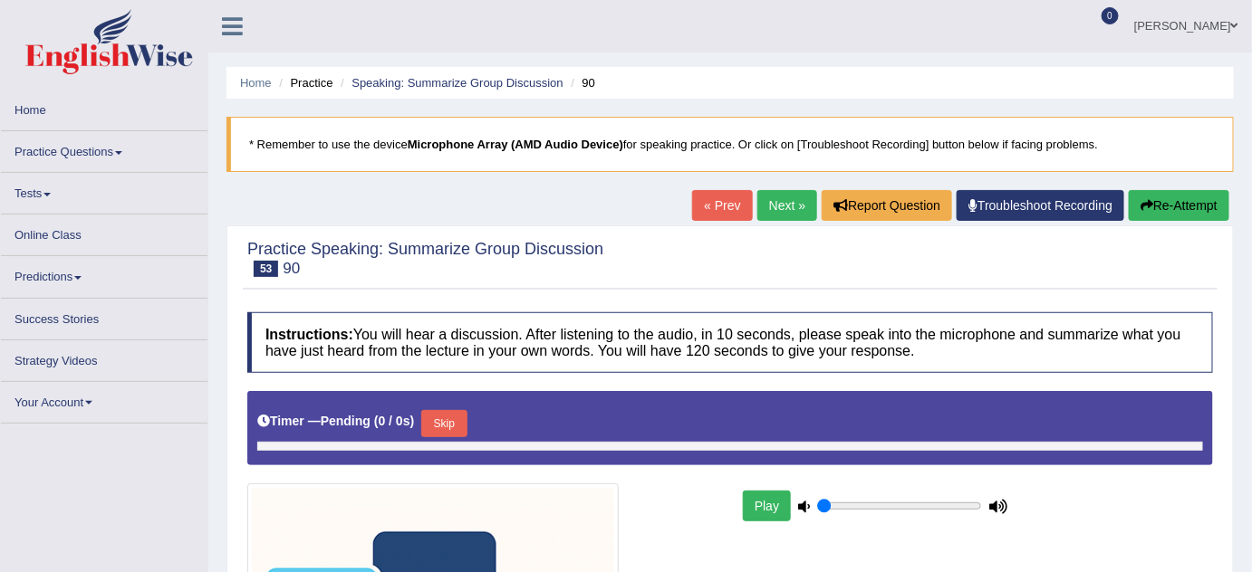
type input "0.85"
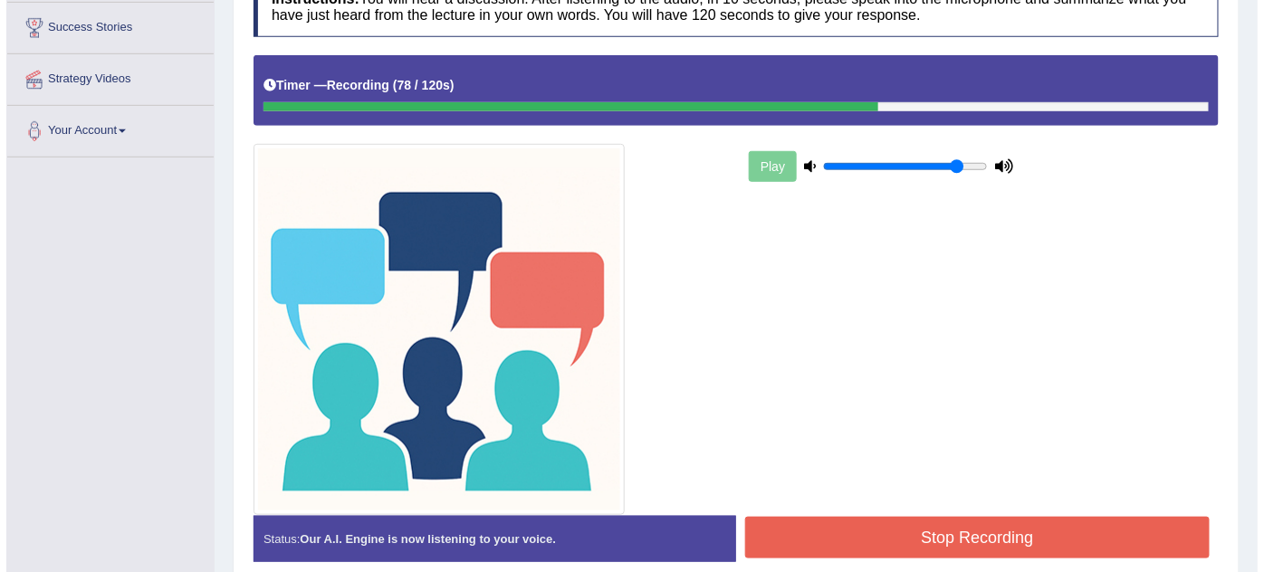
scroll to position [424, 0]
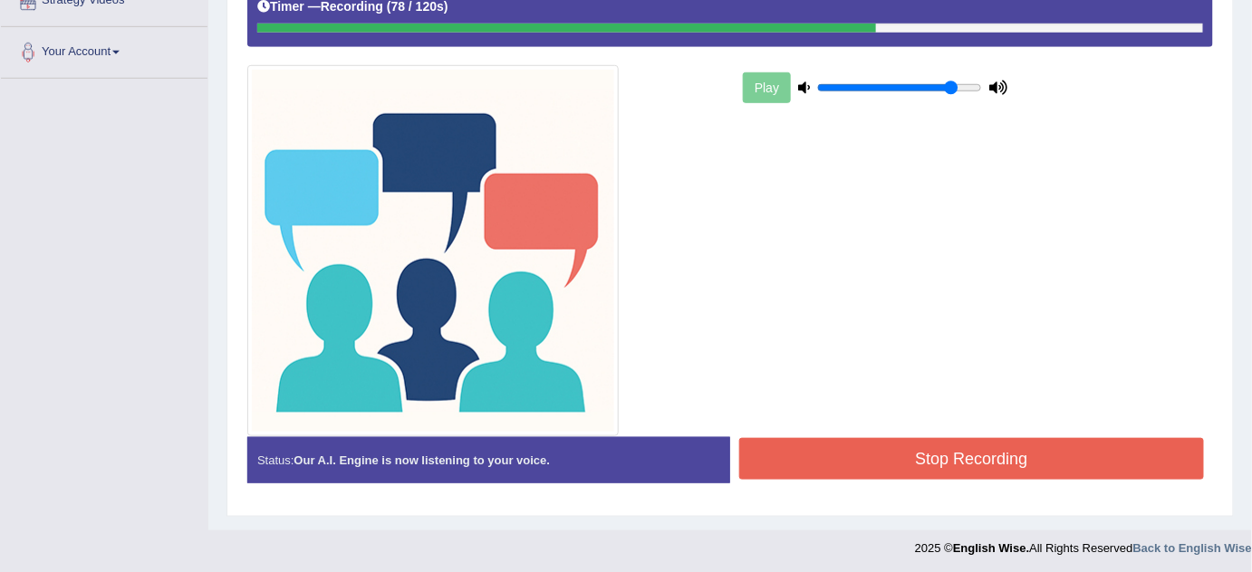
click at [913, 446] on button "Stop Recording" at bounding box center [971, 459] width 465 height 42
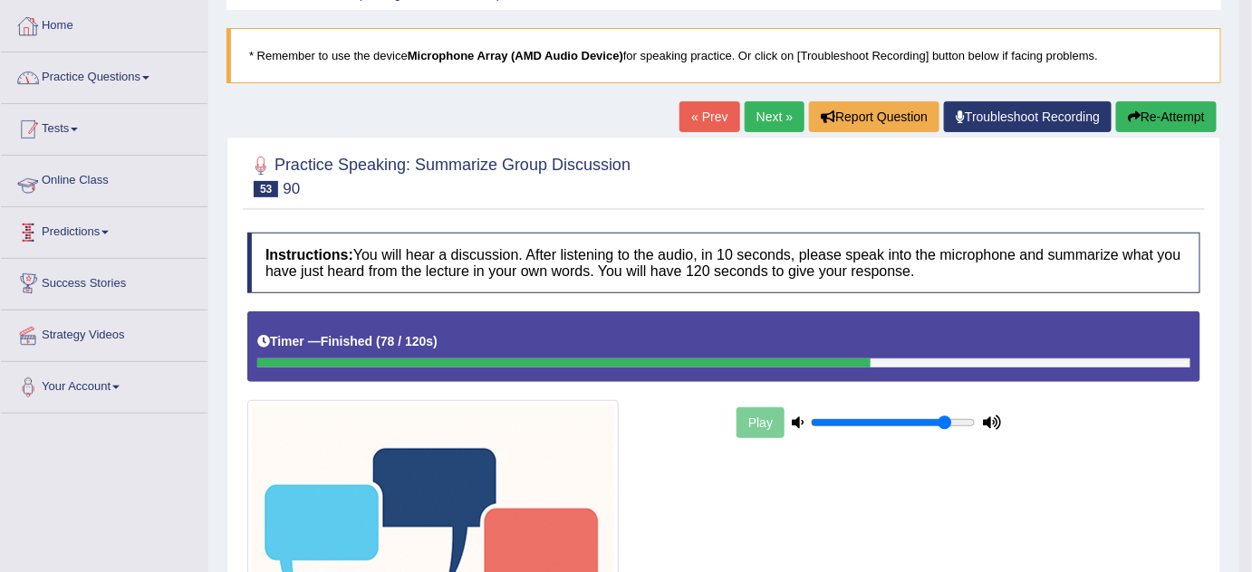
scroll to position [12, 0]
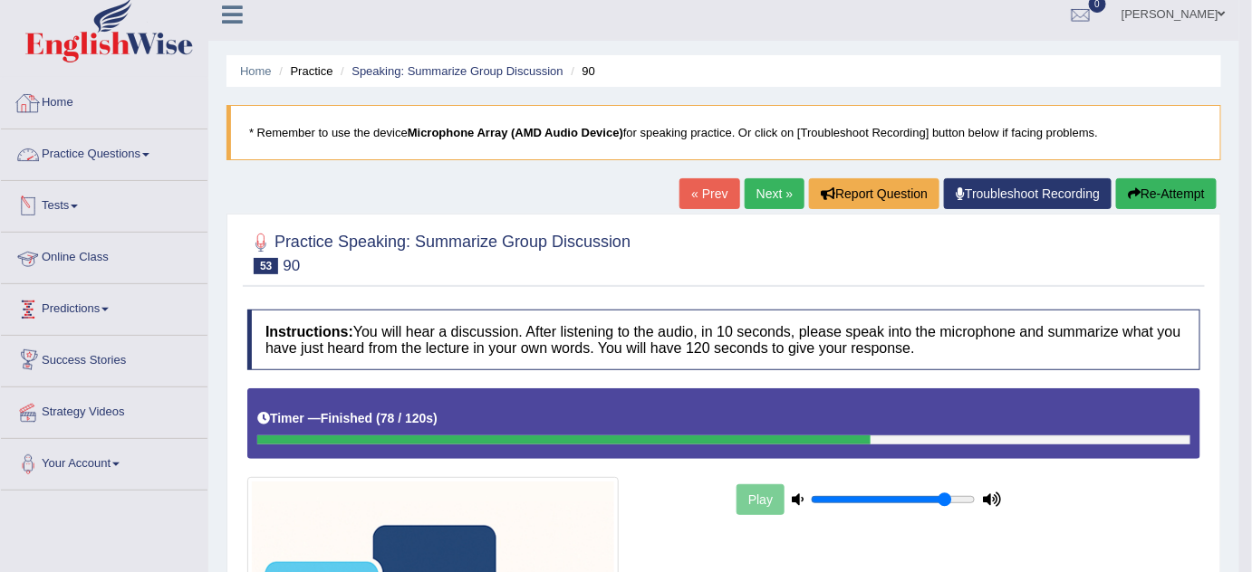
click at [119, 149] on link "Practice Questions" at bounding box center [104, 152] width 206 height 45
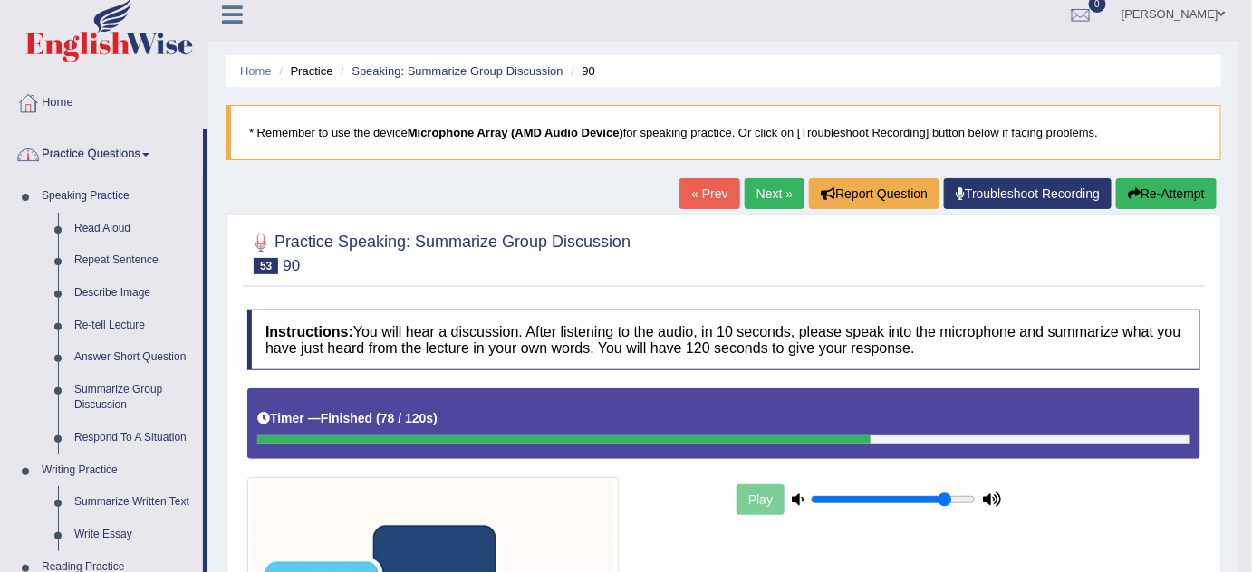
click at [141, 152] on link "Practice Questions" at bounding box center [102, 152] width 202 height 45
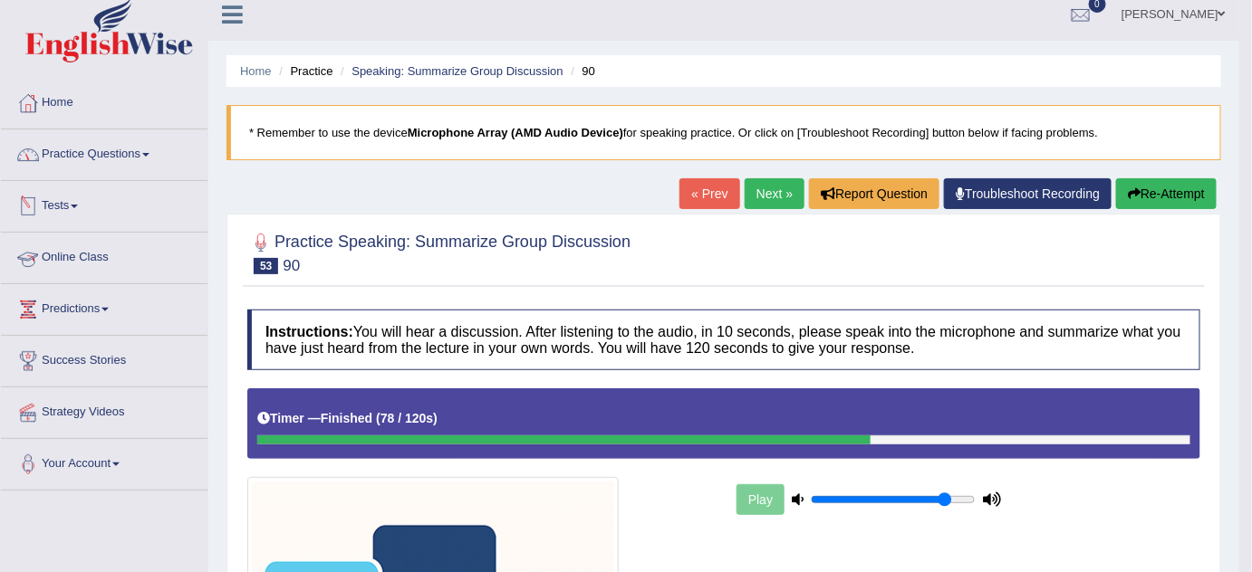
click at [53, 205] on link "Tests" at bounding box center [104, 203] width 206 height 45
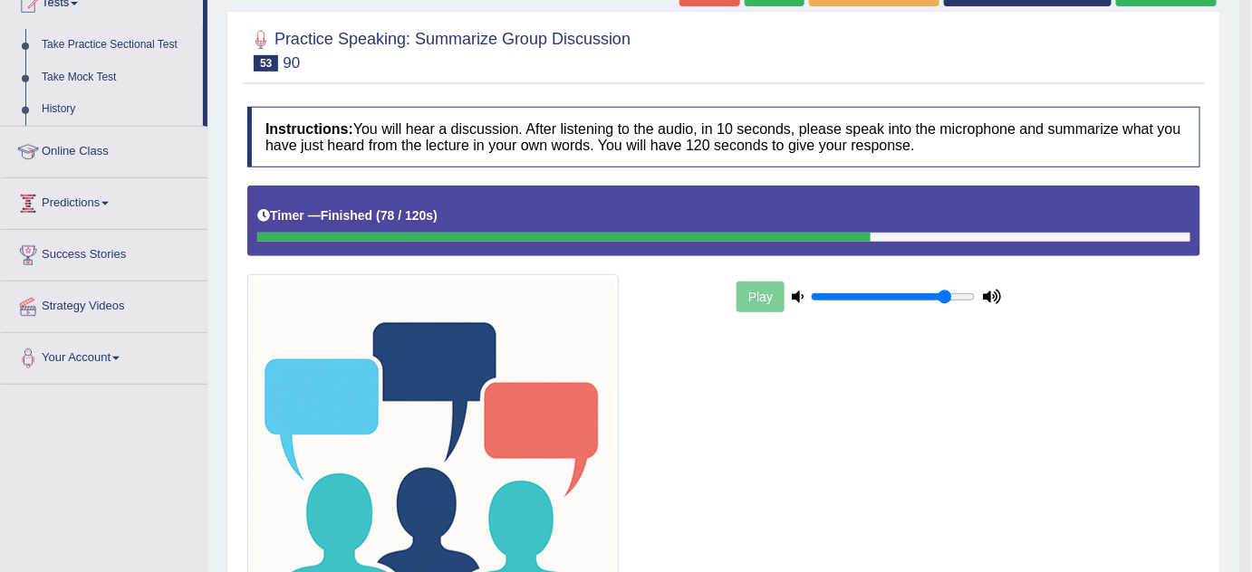
scroll to position [177, 0]
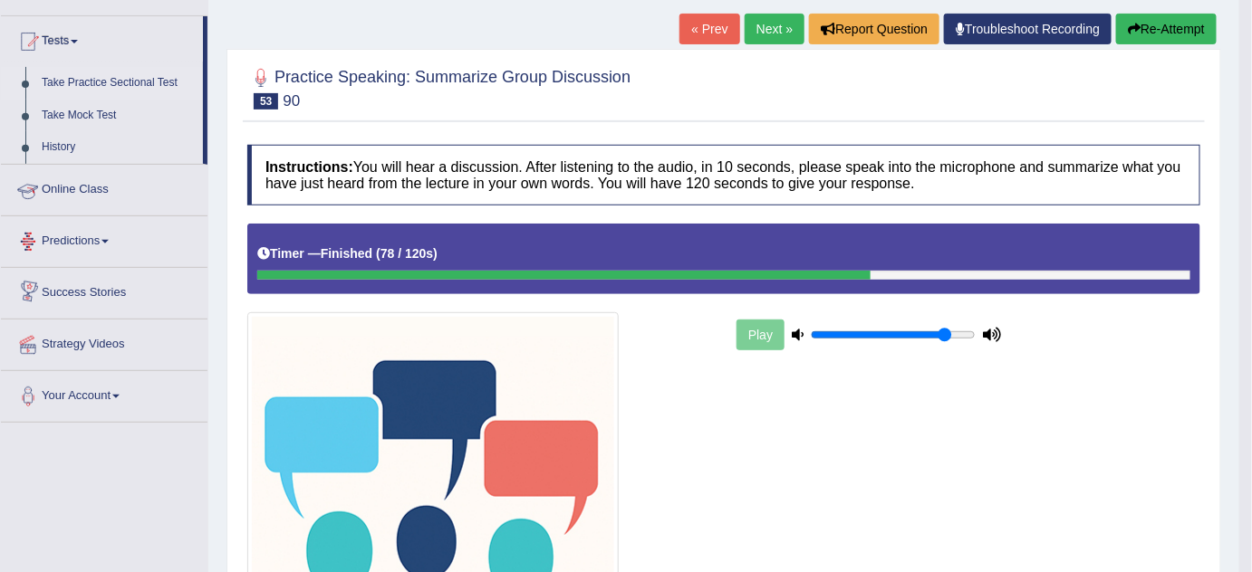
click at [135, 83] on link "Take Practice Sectional Test" at bounding box center [118, 83] width 169 height 33
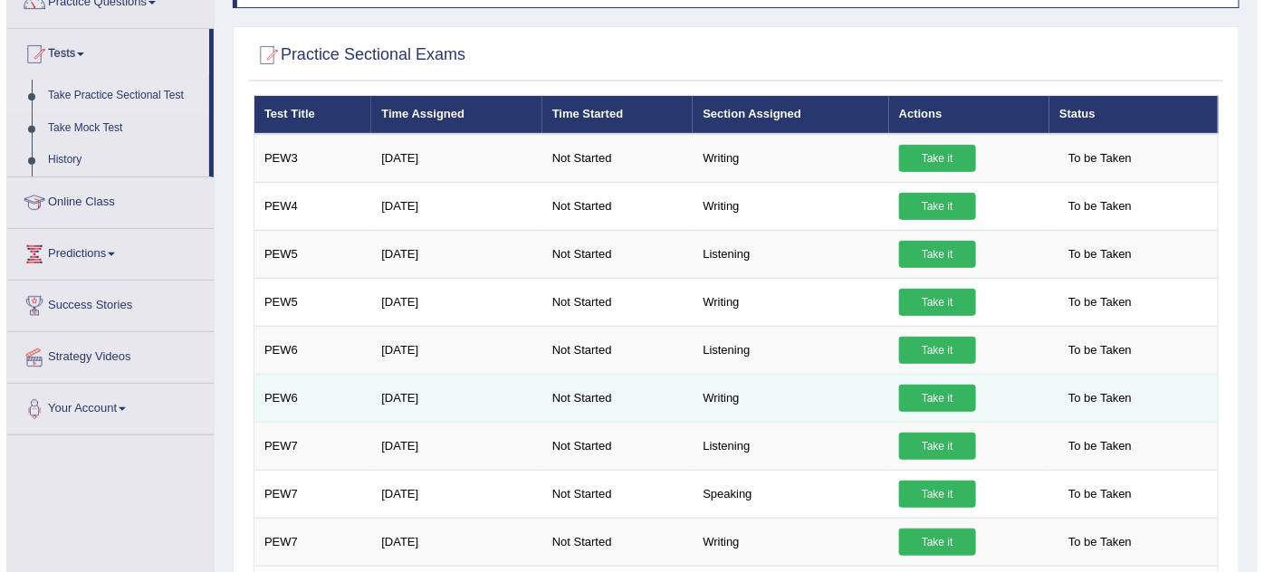
scroll to position [246, 0]
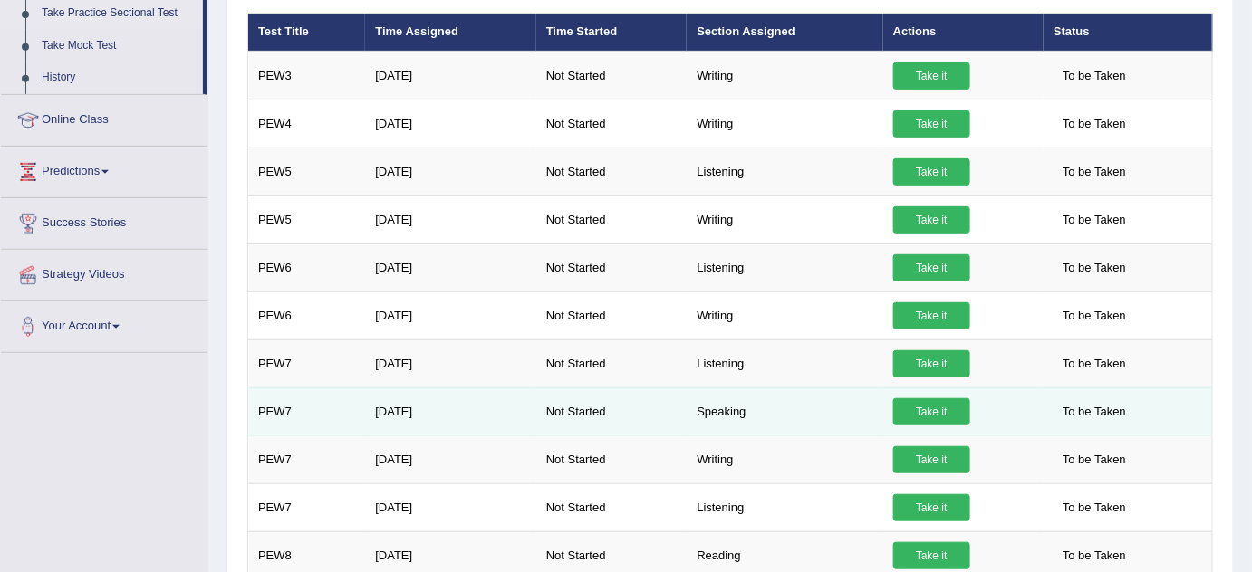
click at [943, 408] on link "Take it" at bounding box center [931, 411] width 77 height 27
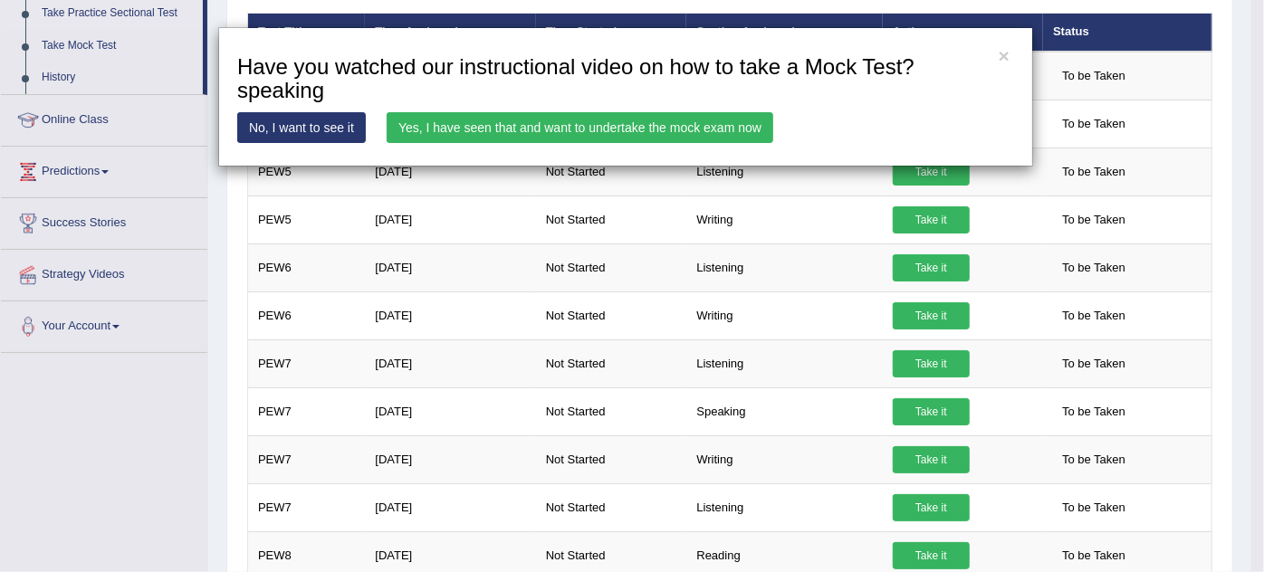
click at [676, 130] on link "Yes, I have seen that and want to undertake the mock exam now" at bounding box center [580, 127] width 387 height 31
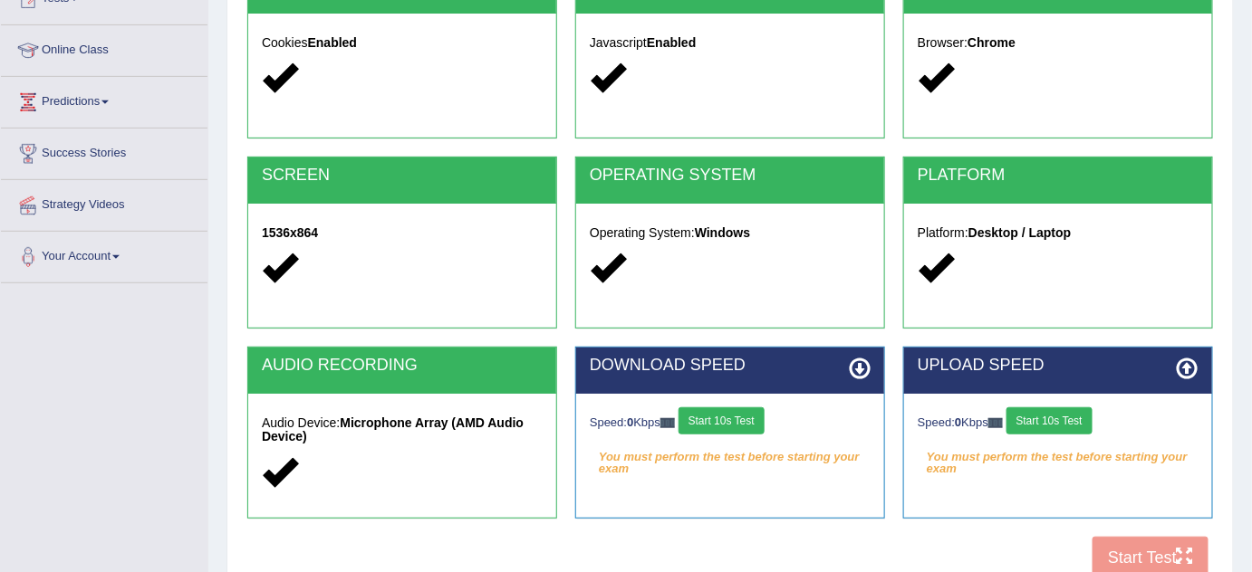
scroll to position [246, 0]
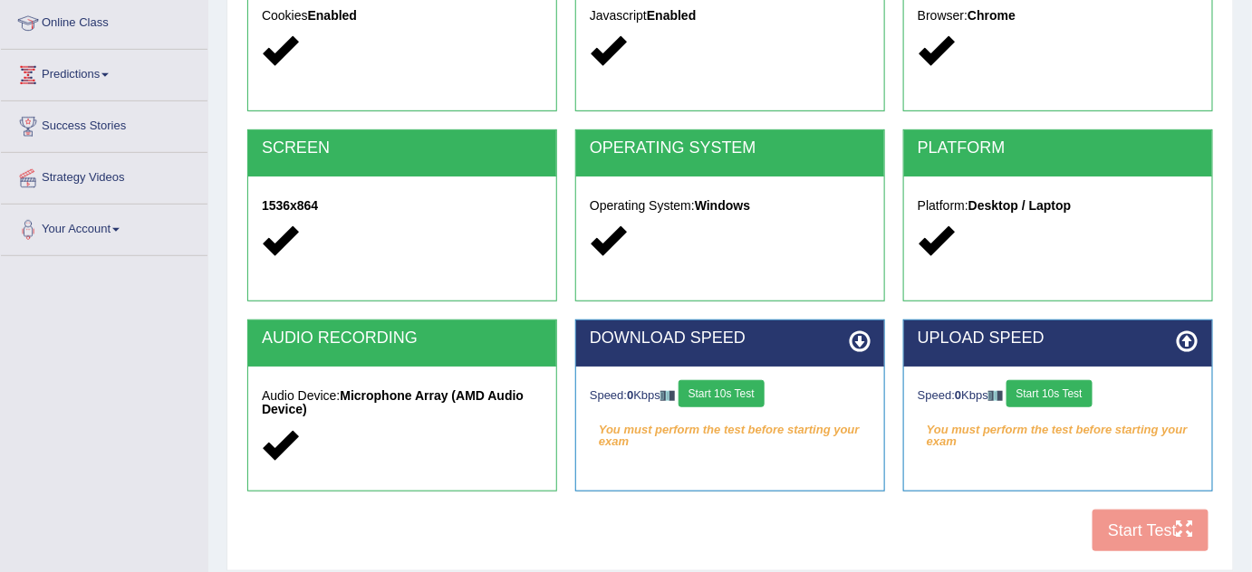
click at [752, 394] on button "Start 10s Test" at bounding box center [721, 393] width 86 height 27
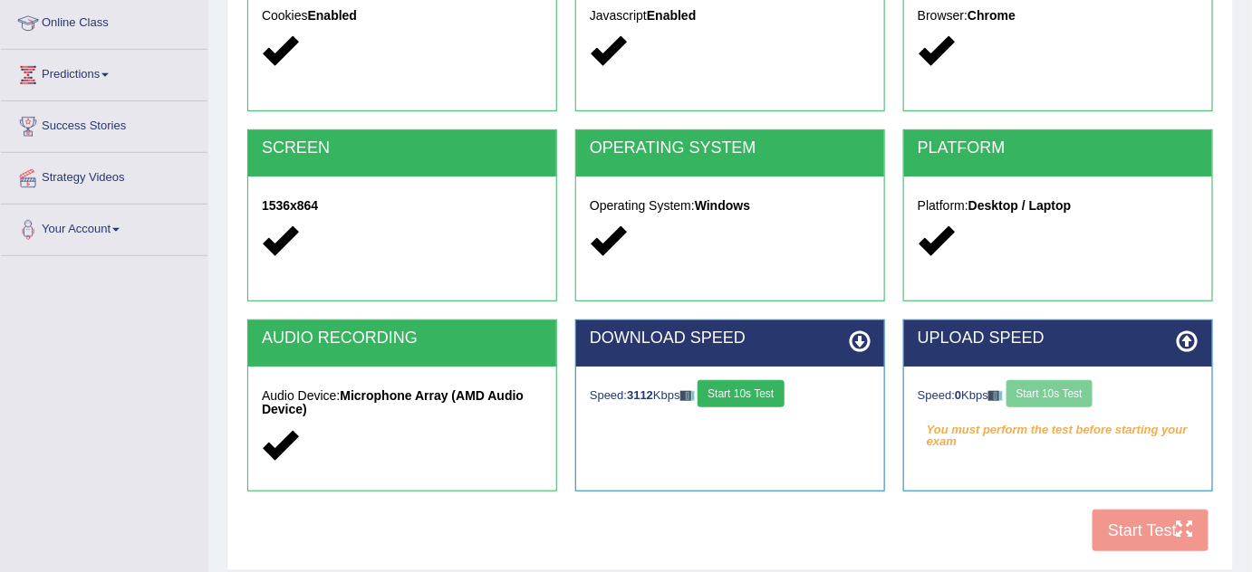
click at [1051, 388] on div "Speed: 0 Kbps Start 10s Test" at bounding box center [1057, 396] width 281 height 32
click at [1086, 394] on button "Start 10s Test" at bounding box center [1049, 393] width 86 height 27
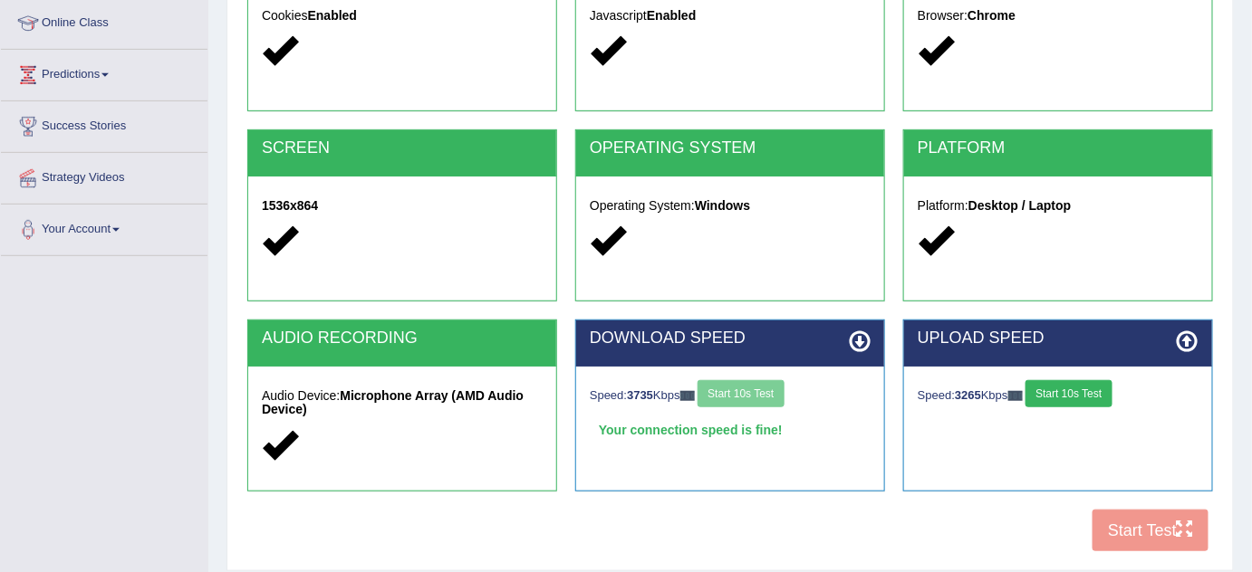
click at [772, 393] on div "Speed: 3735 Kbps Start 10s Test" at bounding box center [730, 396] width 281 height 32
click at [1097, 390] on button "Start 10s Test" at bounding box center [1068, 393] width 86 height 27
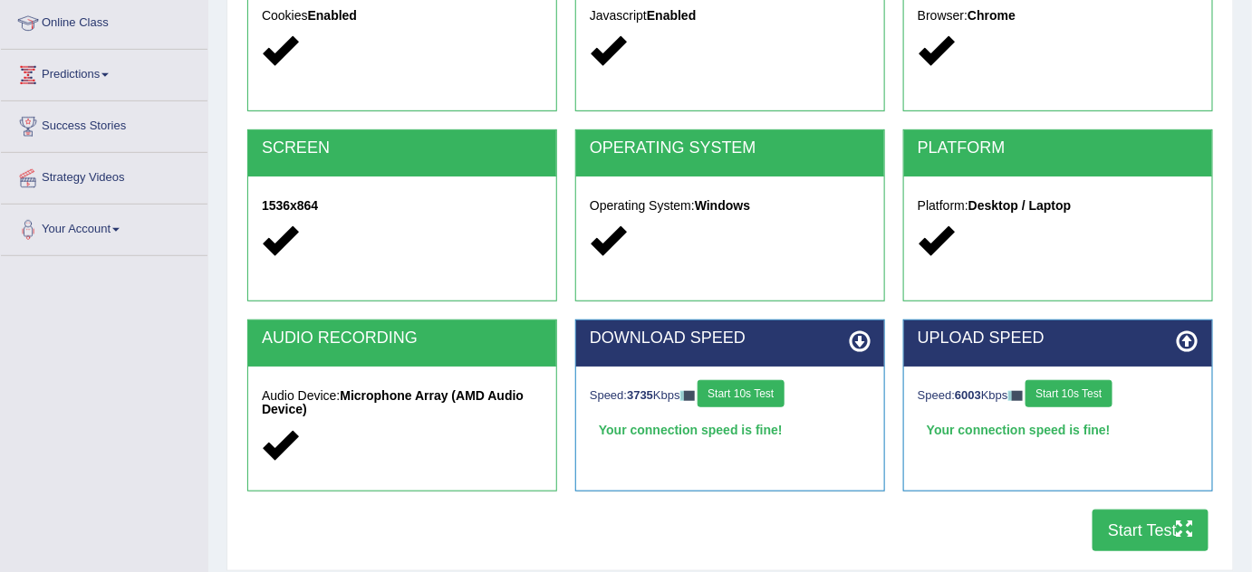
click at [1153, 520] on button "Start Test" at bounding box center [1150, 531] width 116 height 42
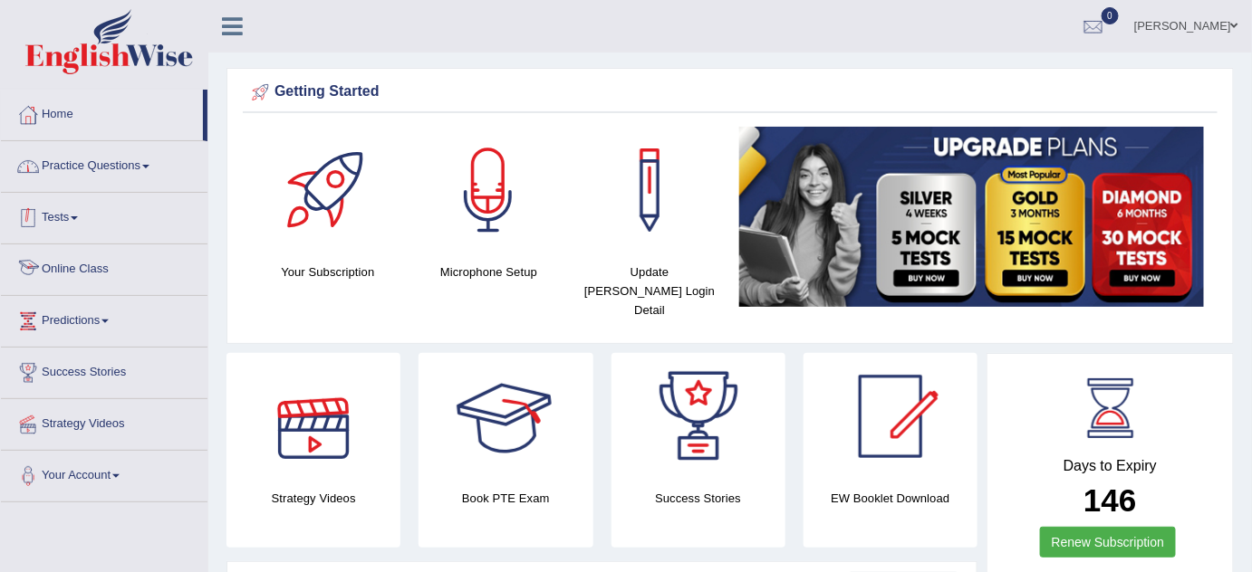
click at [94, 158] on link "Practice Questions" at bounding box center [104, 163] width 206 height 45
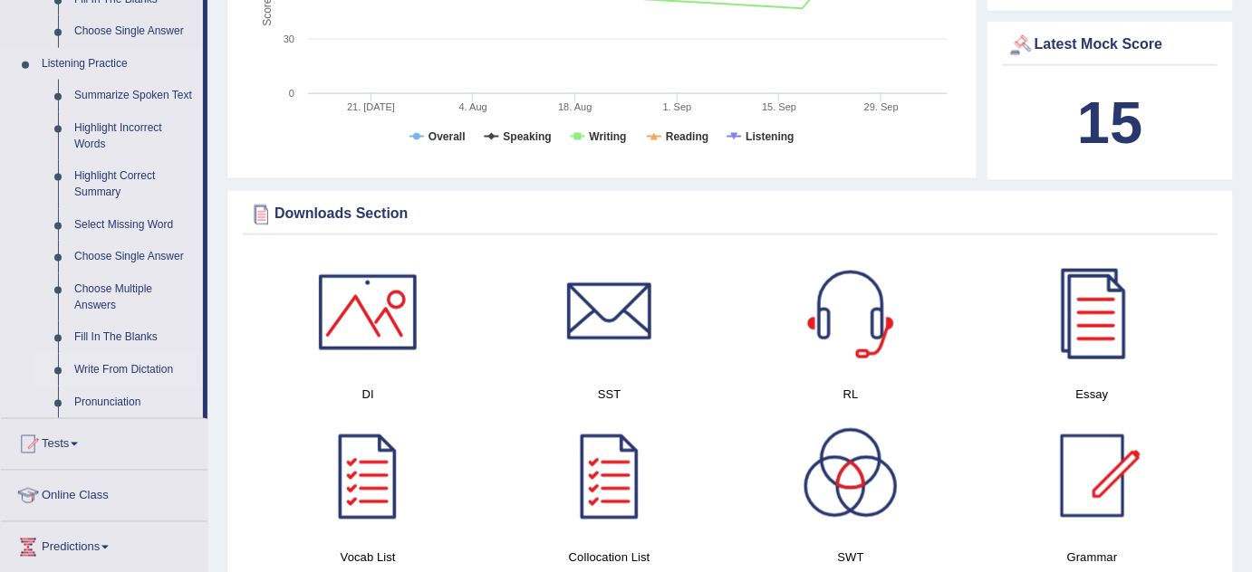
scroll to position [823, 0]
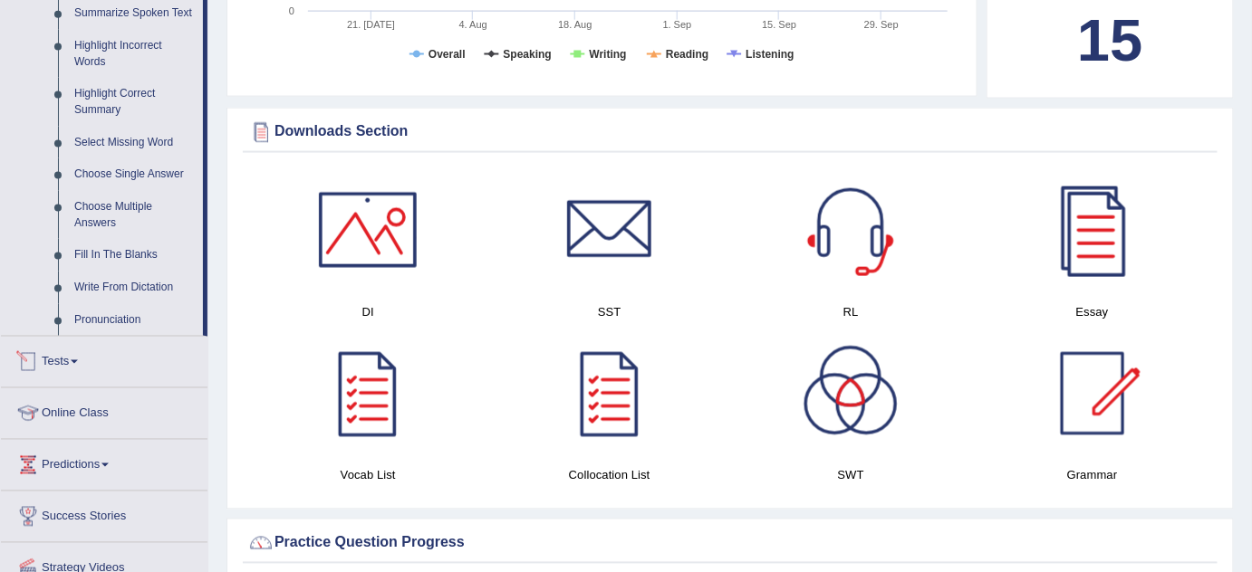
click at [58, 368] on link "Tests" at bounding box center [104, 359] width 206 height 45
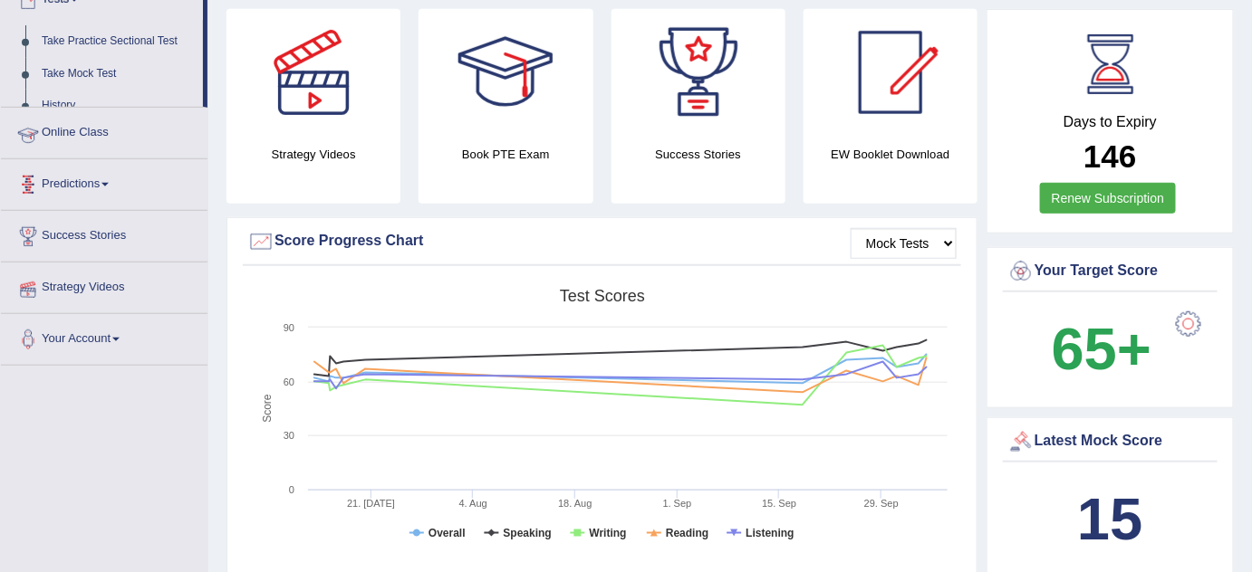
scroll to position [218, 0]
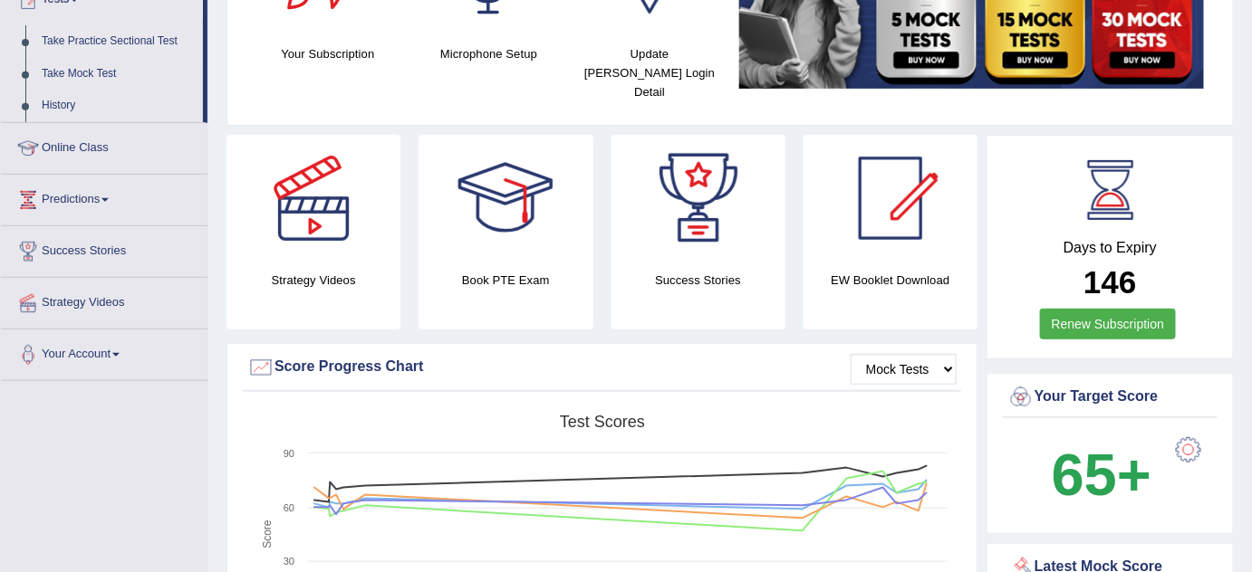
click at [121, 38] on link "Take Practice Sectional Test" at bounding box center [118, 41] width 169 height 33
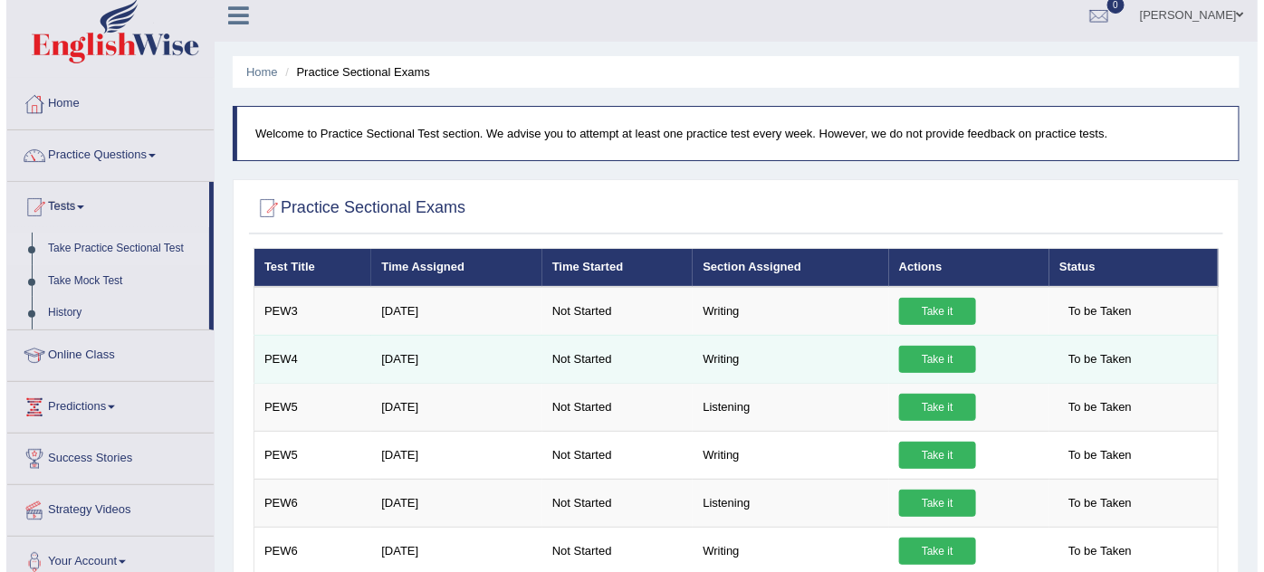
scroll to position [82, 0]
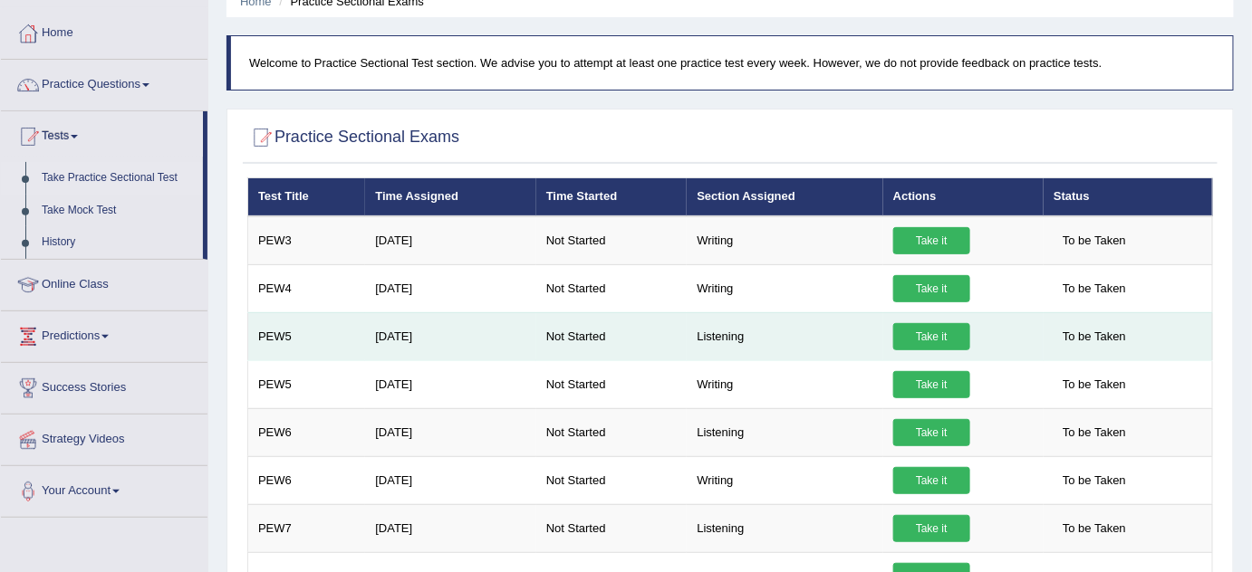
click at [929, 335] on link "Take it" at bounding box center [931, 336] width 77 height 27
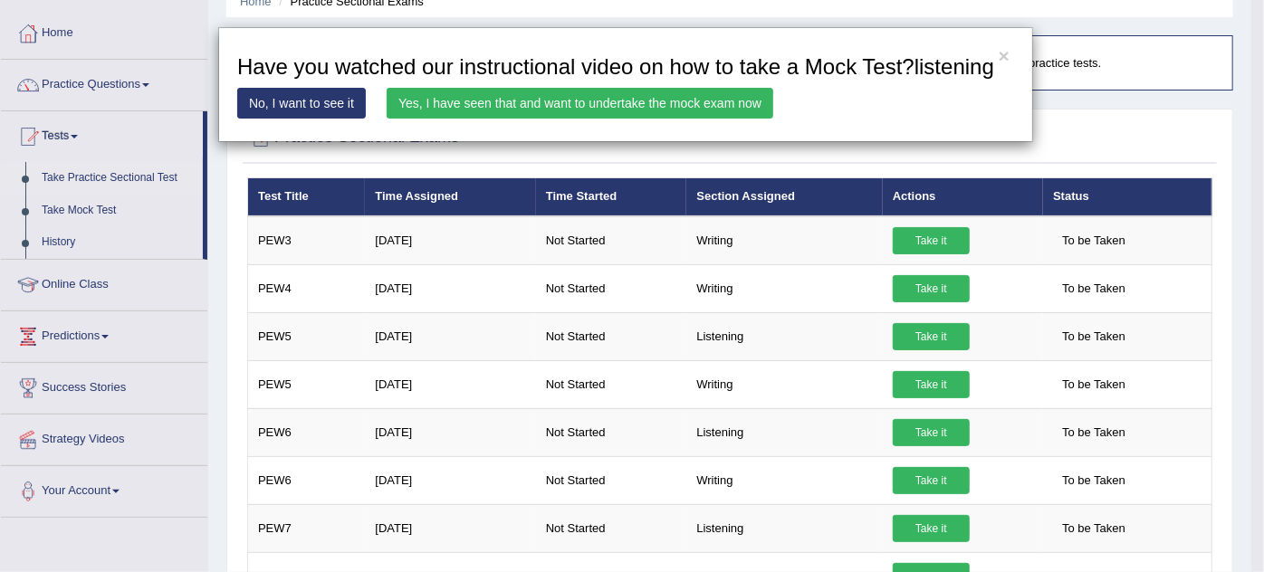
click at [683, 106] on link "Yes, I have seen that and want to undertake the mock exam now" at bounding box center [580, 103] width 387 height 31
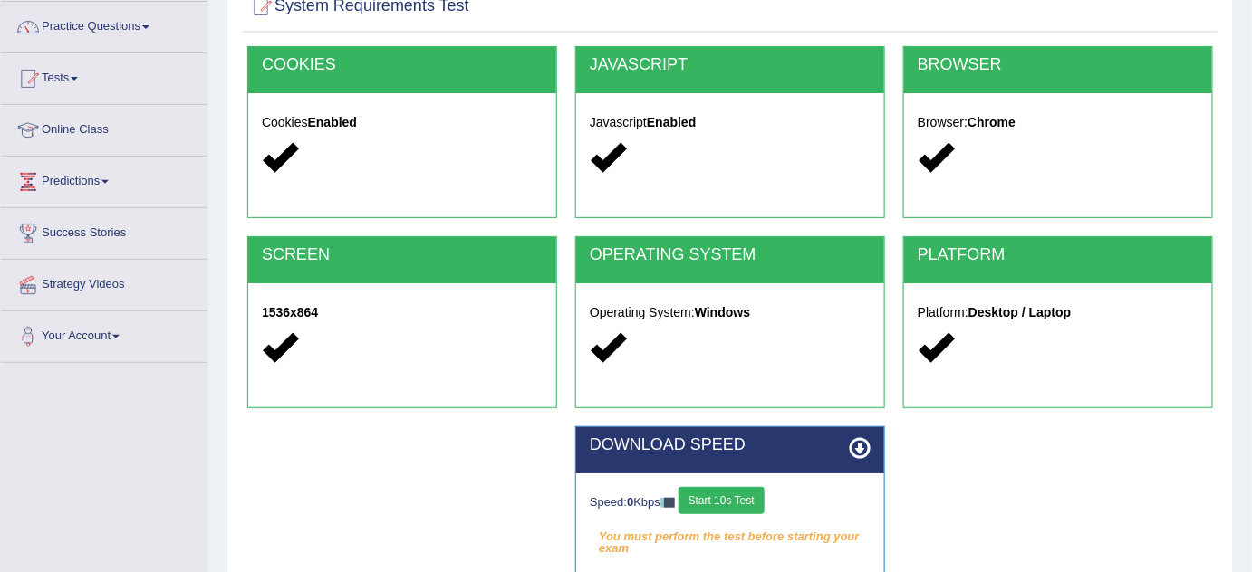
scroll to position [379, 0]
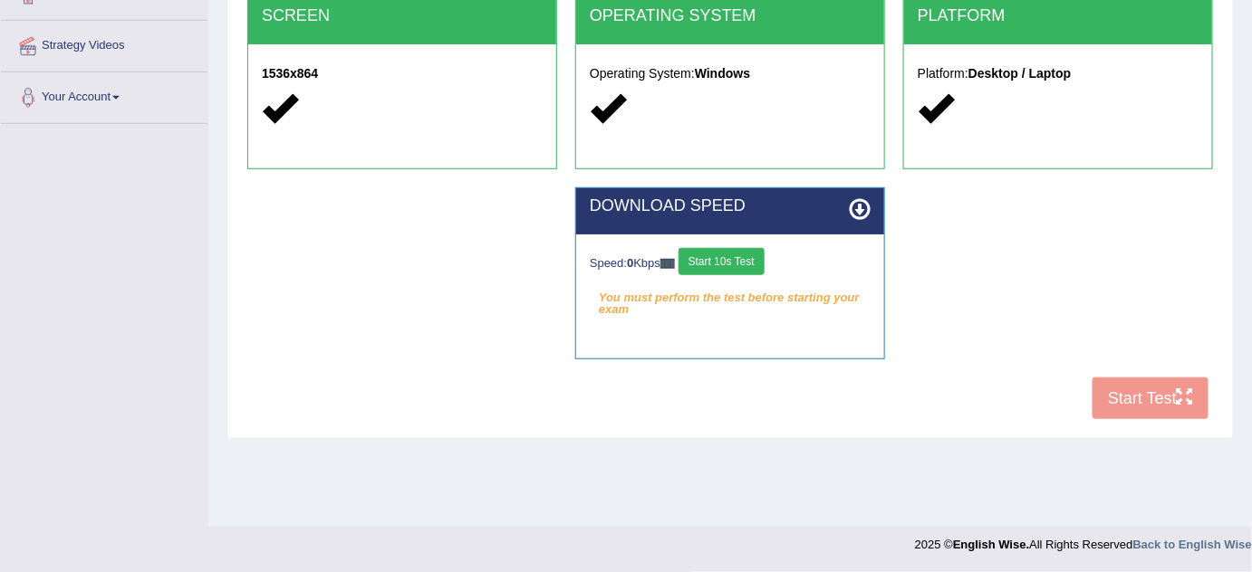
click at [1130, 398] on div "COOKIES Cookies Enabled JAVASCRIPT Javascript Enabled BROWSER Browser: Chrome S…" at bounding box center [730, 118] width 974 height 622
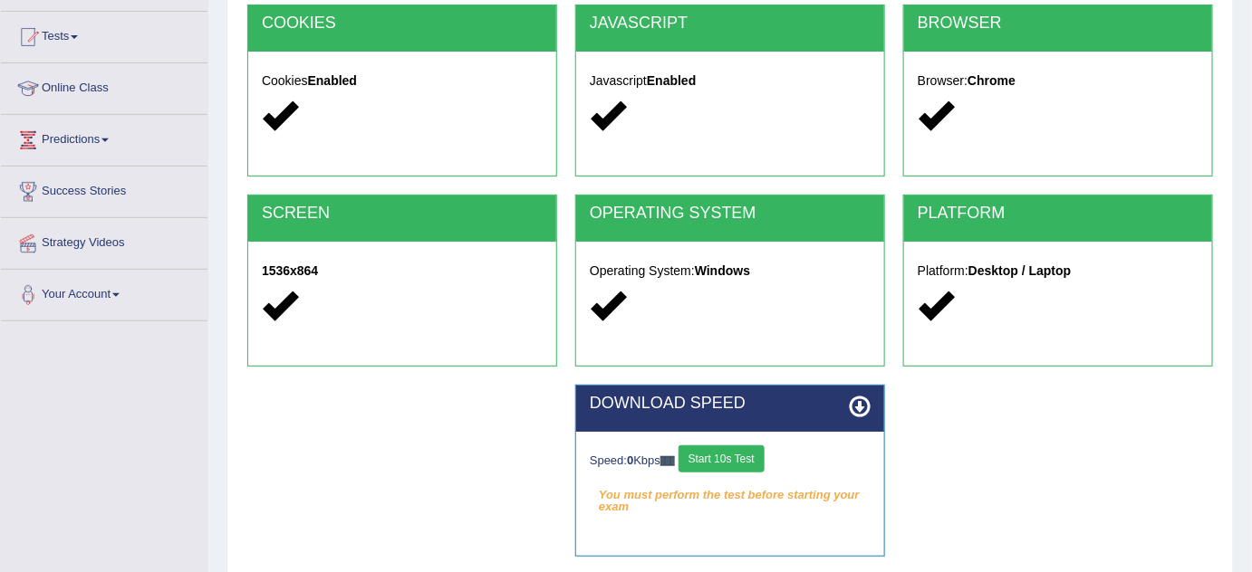
scroll to position [131, 0]
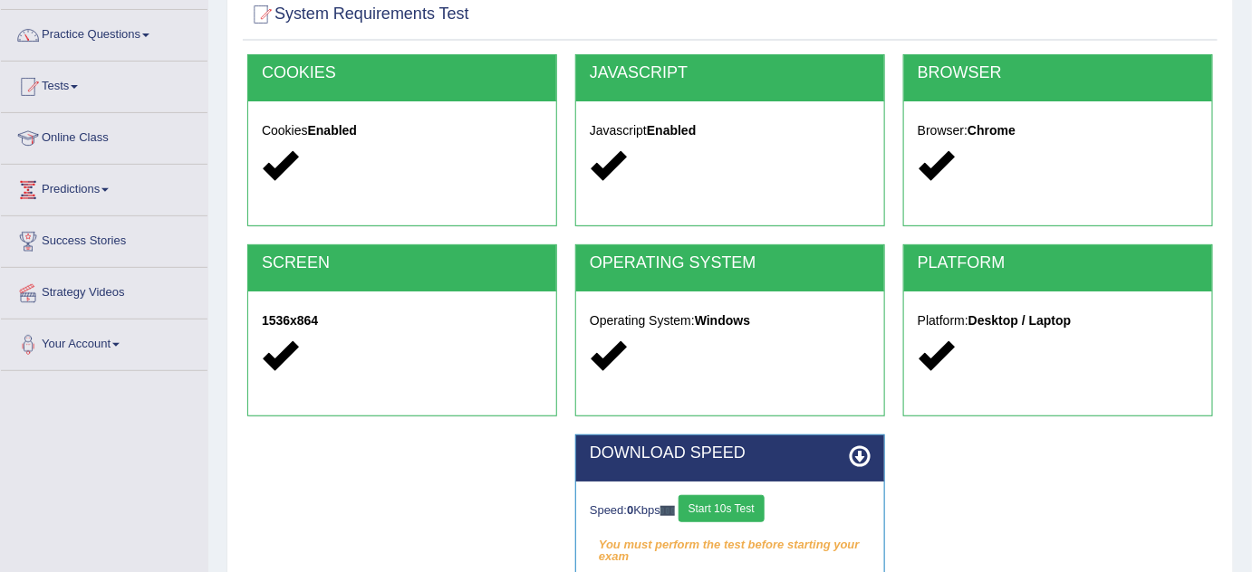
click at [715, 502] on button "Start 10s Test" at bounding box center [721, 508] width 86 height 27
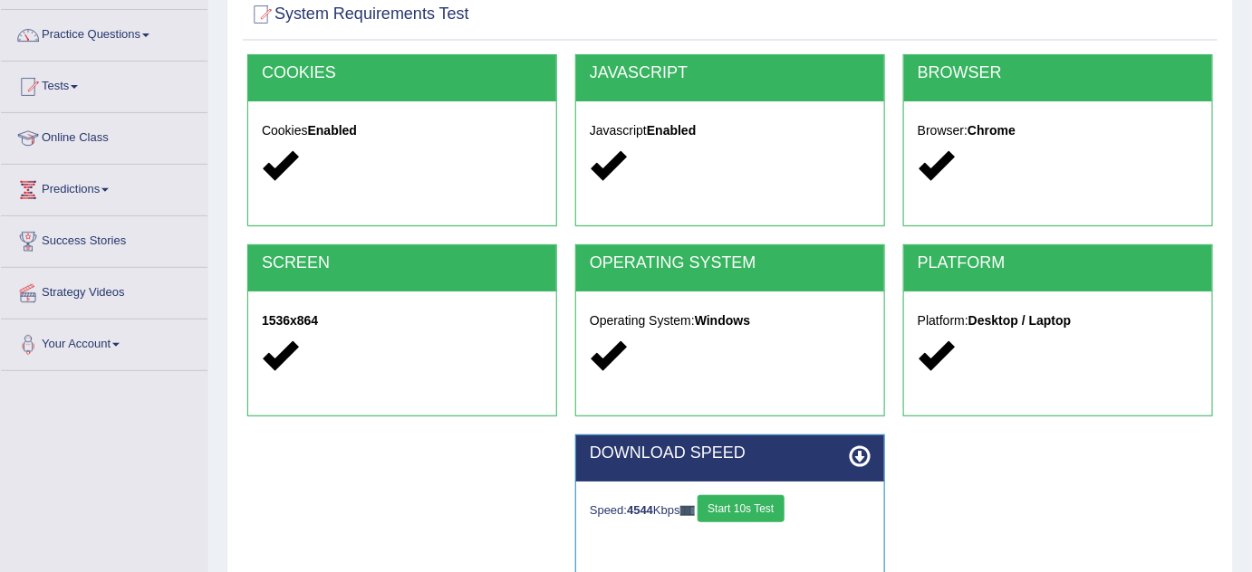
click at [754, 502] on button "Start 10s Test" at bounding box center [740, 508] width 86 height 27
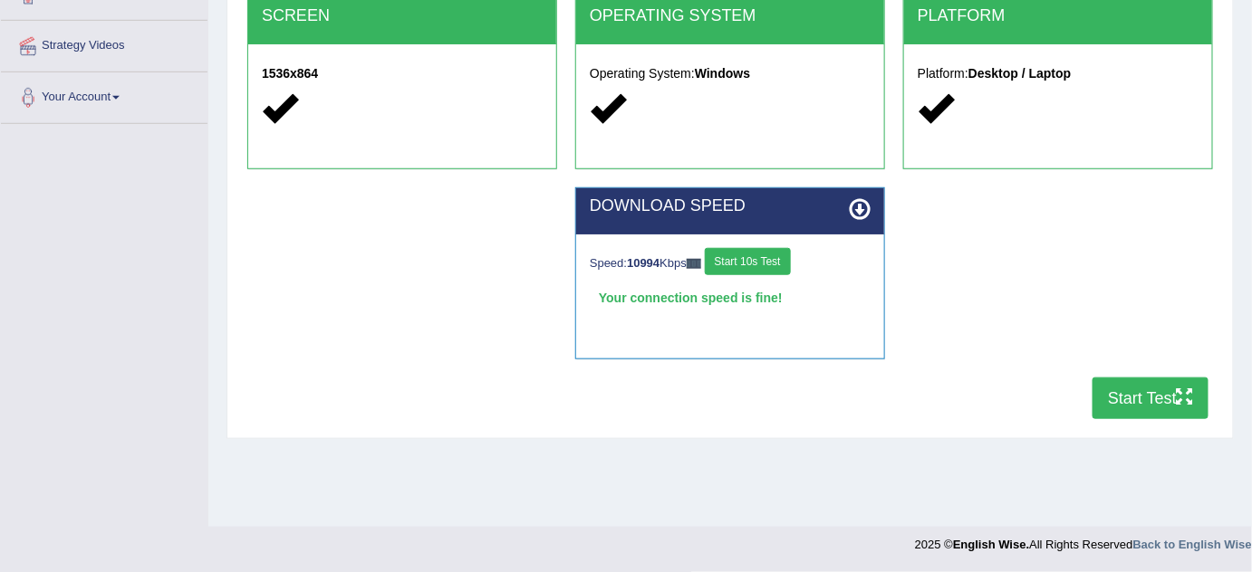
click at [1133, 405] on button "Start Test" at bounding box center [1150, 399] width 116 height 42
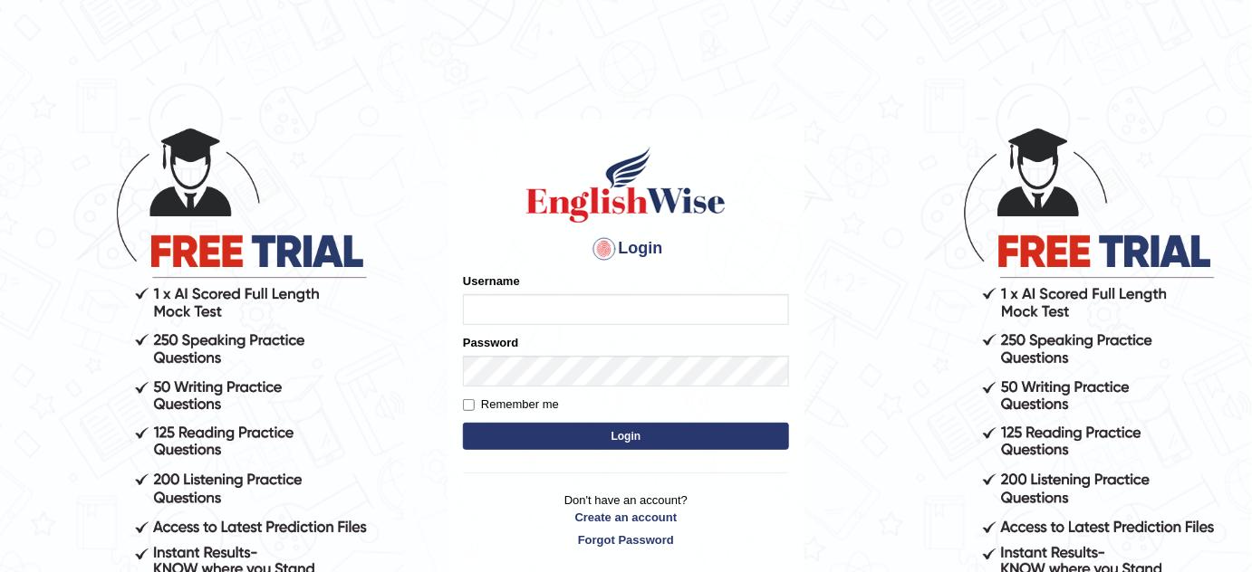
type input "susmitas_parramatta"
click at [552, 431] on button "Login" at bounding box center [626, 436] width 326 height 27
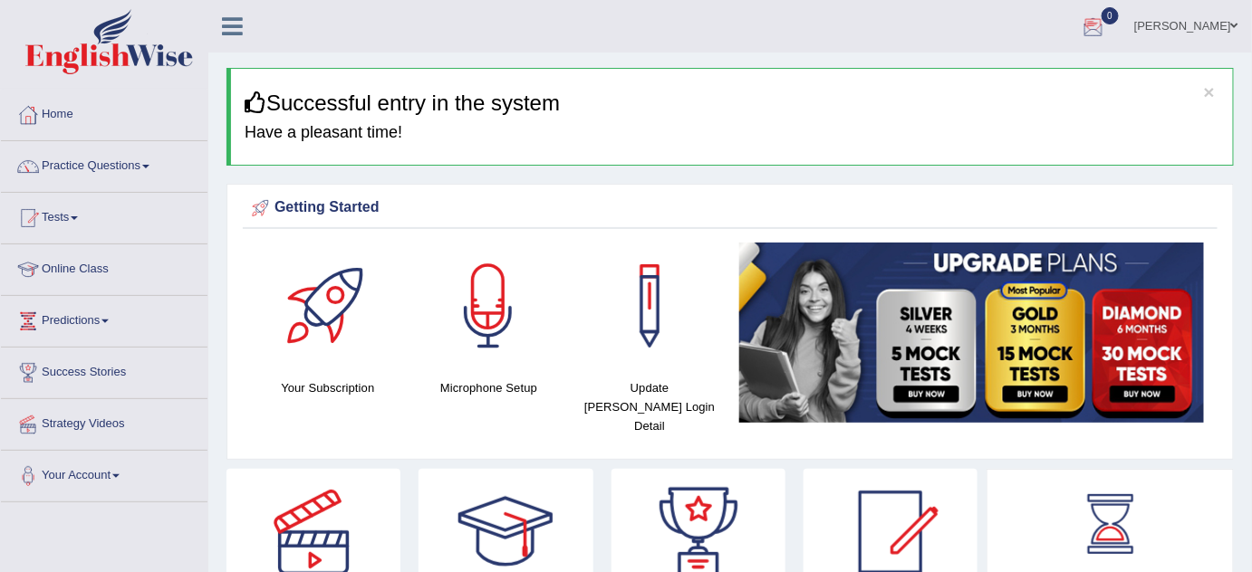
click at [1106, 21] on div at bounding box center [1092, 27] width 27 height 27
click at [1003, 66] on link "See All Alerts" at bounding box center [984, 76] width 101 height 20
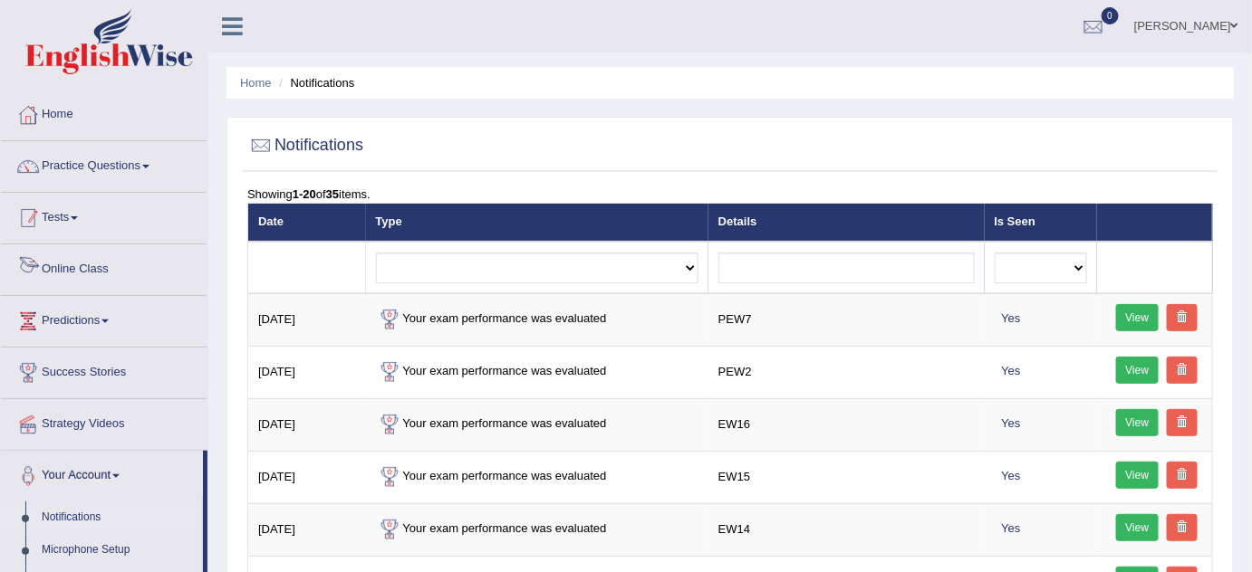
click at [72, 221] on link "Tests" at bounding box center [104, 215] width 206 height 45
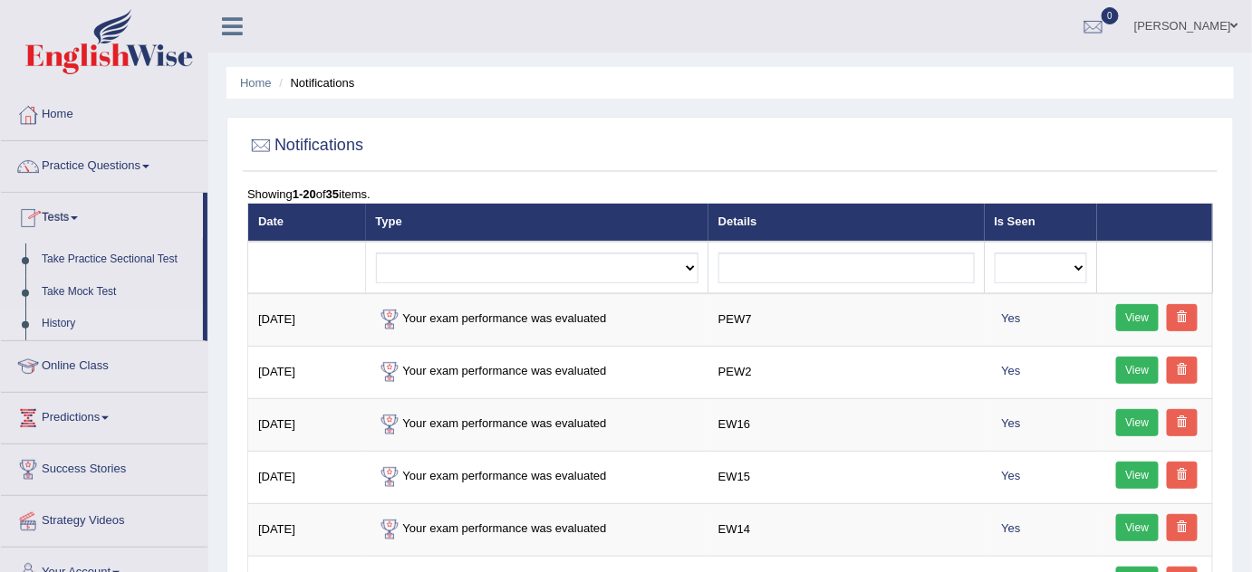
click at [72, 319] on link "History" at bounding box center [118, 324] width 169 height 33
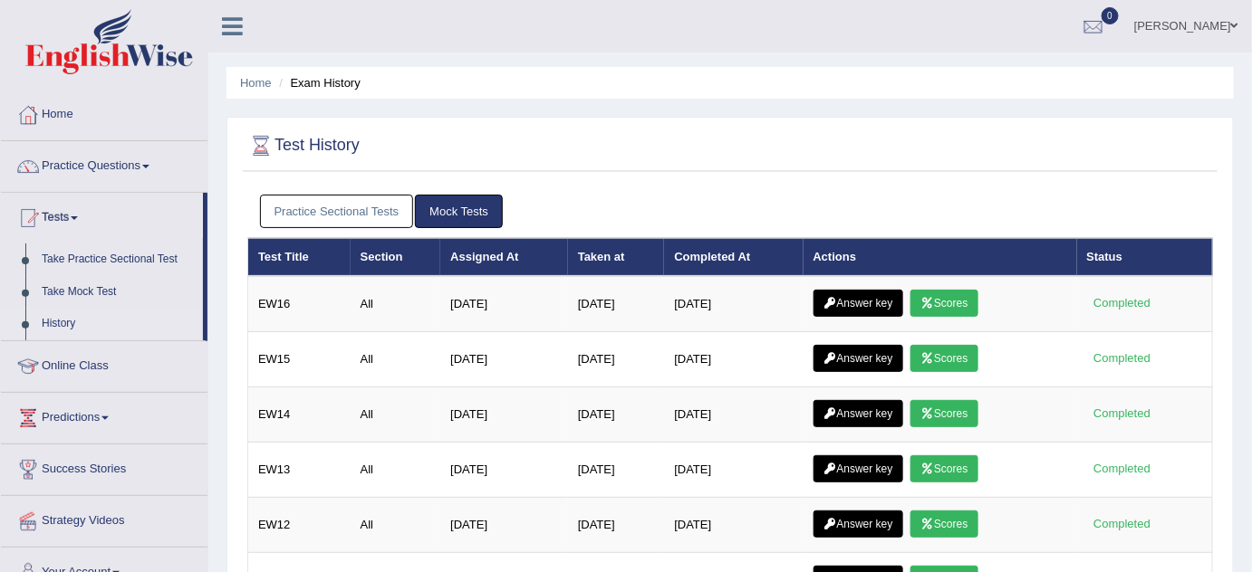
click at [341, 209] on link "Practice Sectional Tests" at bounding box center [337, 212] width 154 height 34
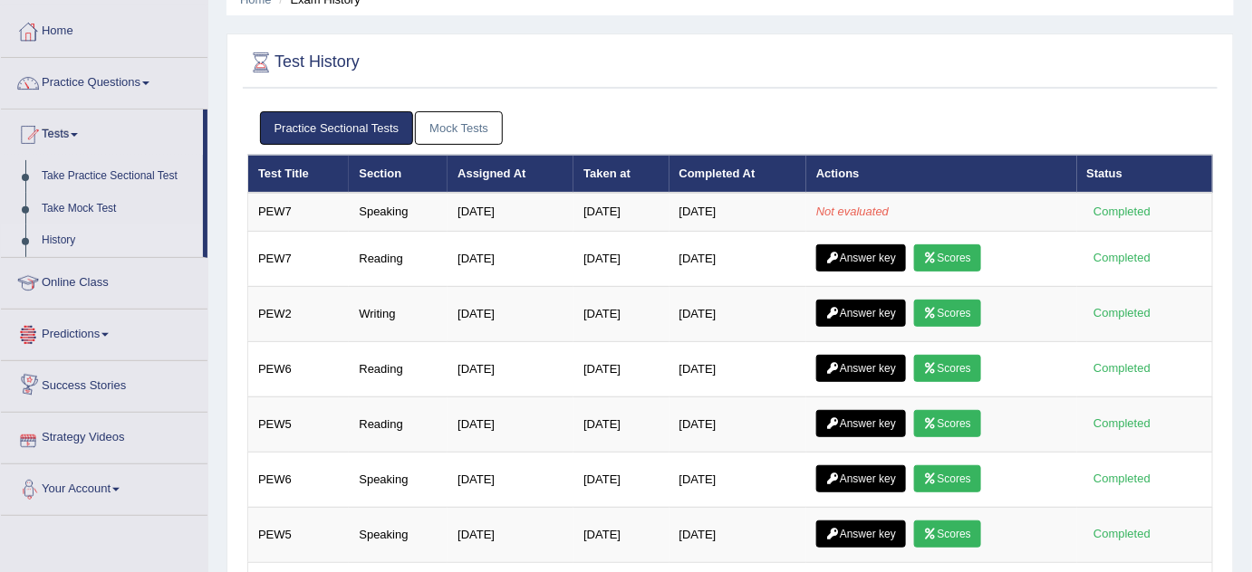
scroll to position [82, 0]
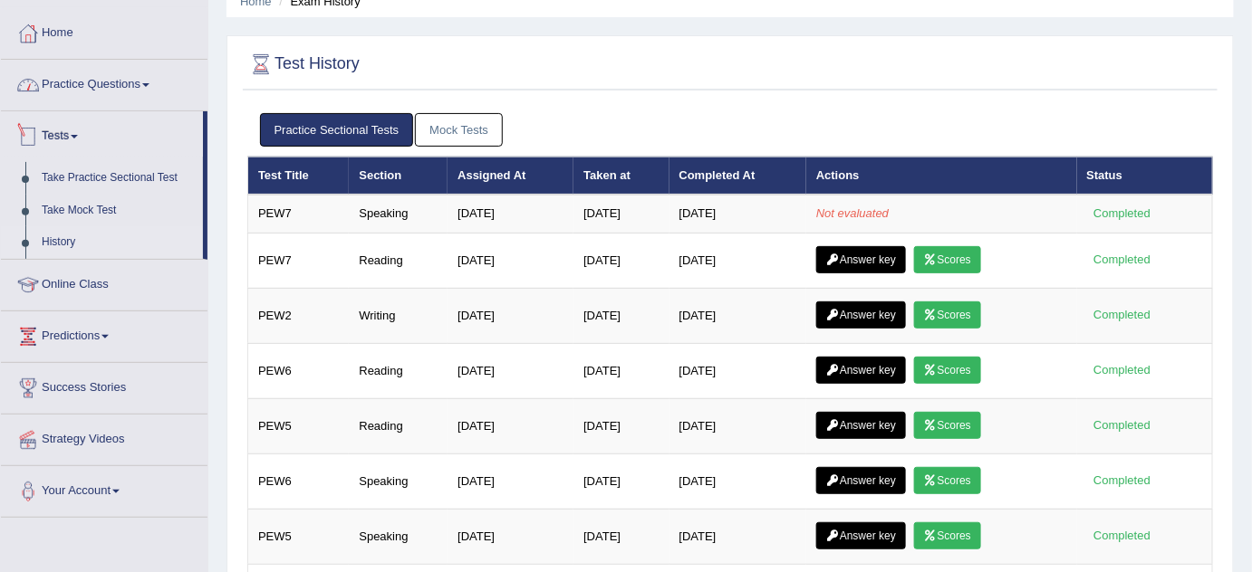
click at [94, 84] on link "Practice Questions" at bounding box center [104, 82] width 206 height 45
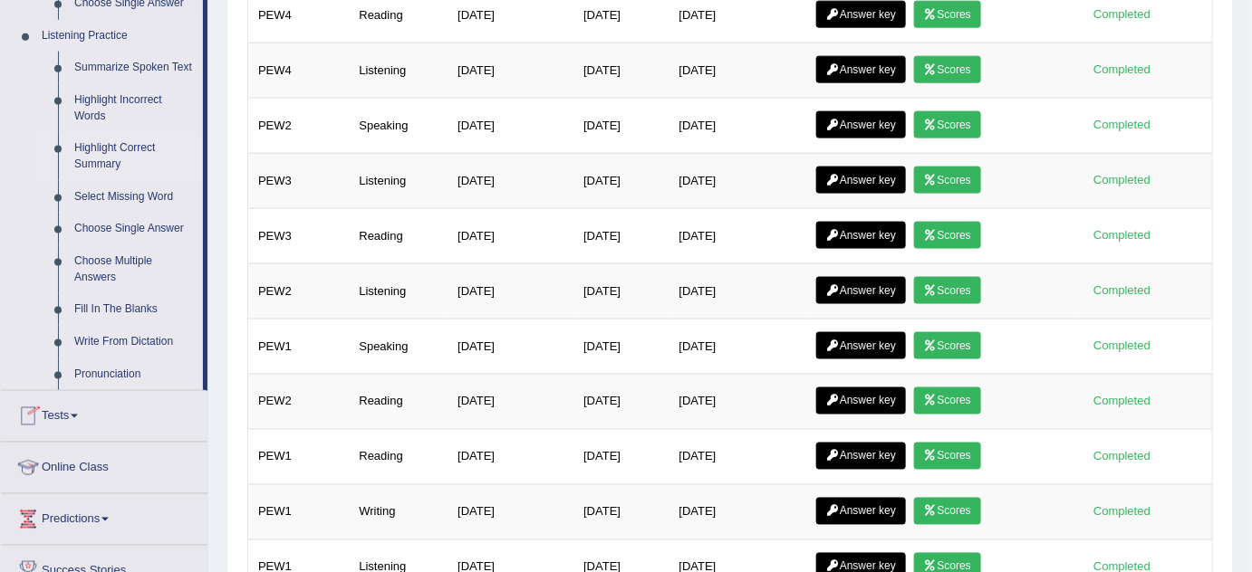
scroll to position [741, 0]
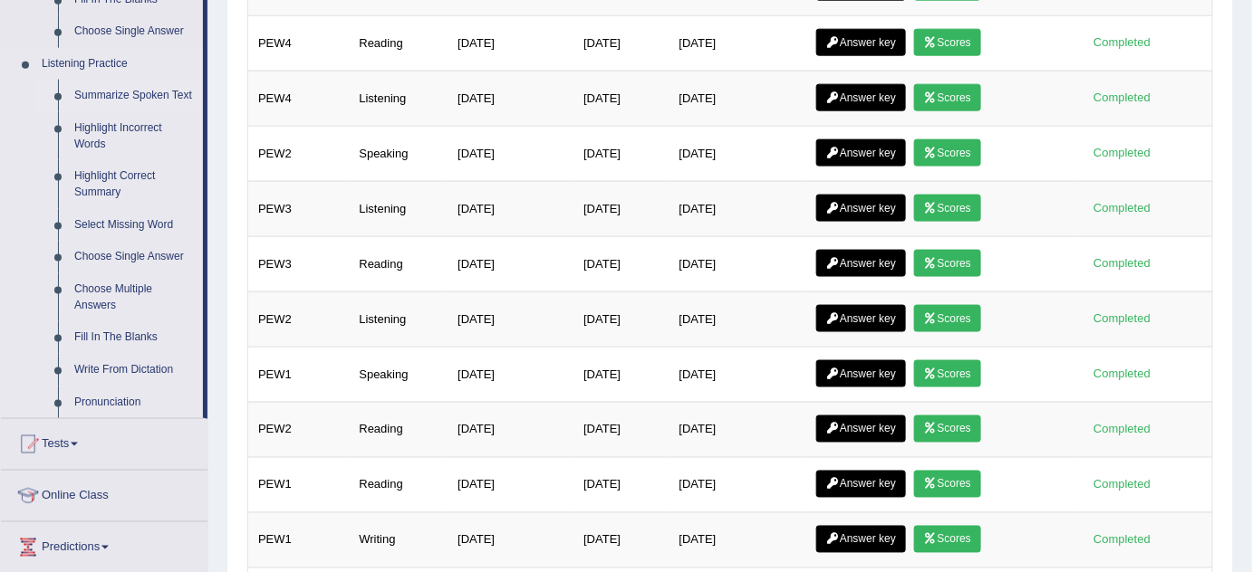
click at [152, 91] on link "Summarize Spoken Text" at bounding box center [134, 96] width 137 height 33
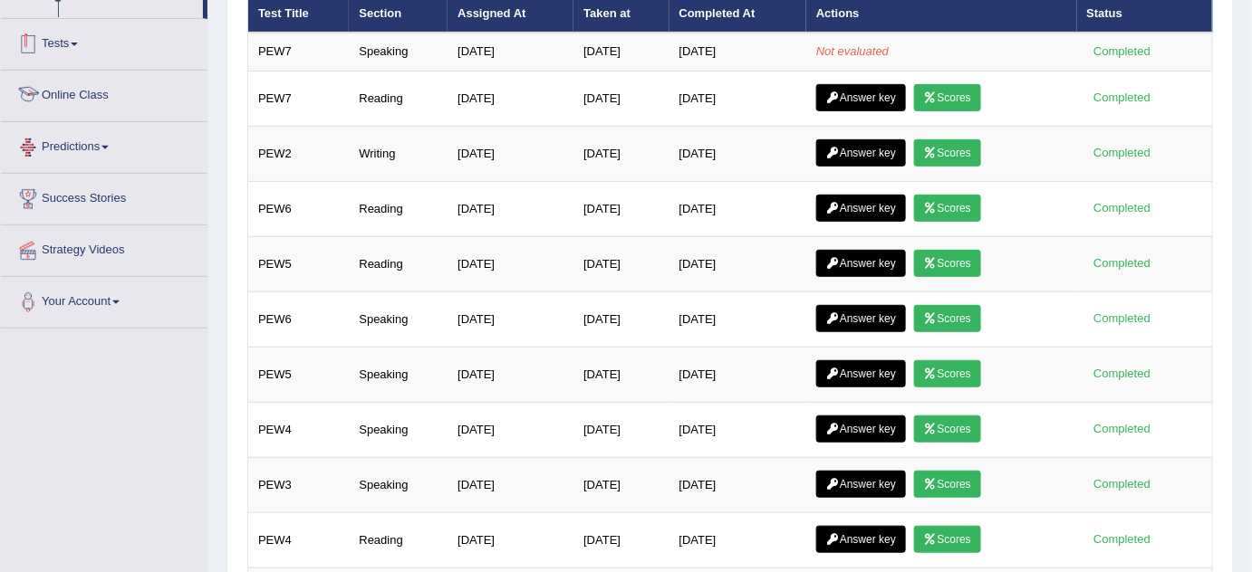
scroll to position [360, 0]
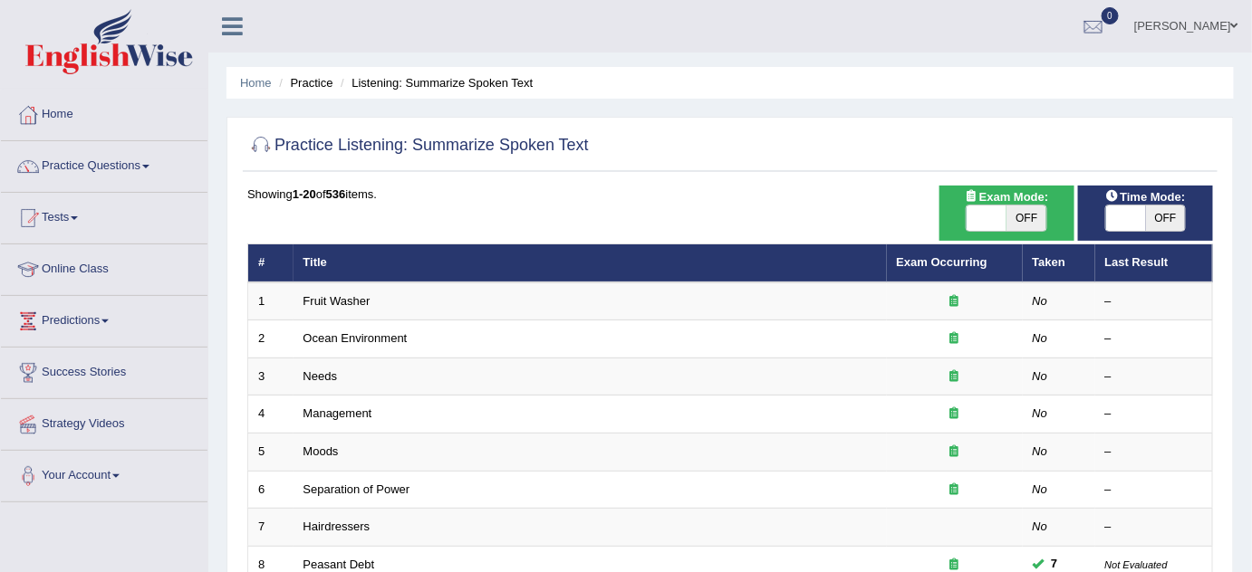
click at [957, 214] on div "ON OFF" at bounding box center [1006, 218] width 117 height 27
click at [973, 214] on span at bounding box center [986, 218] width 40 height 25
checkbox input "true"
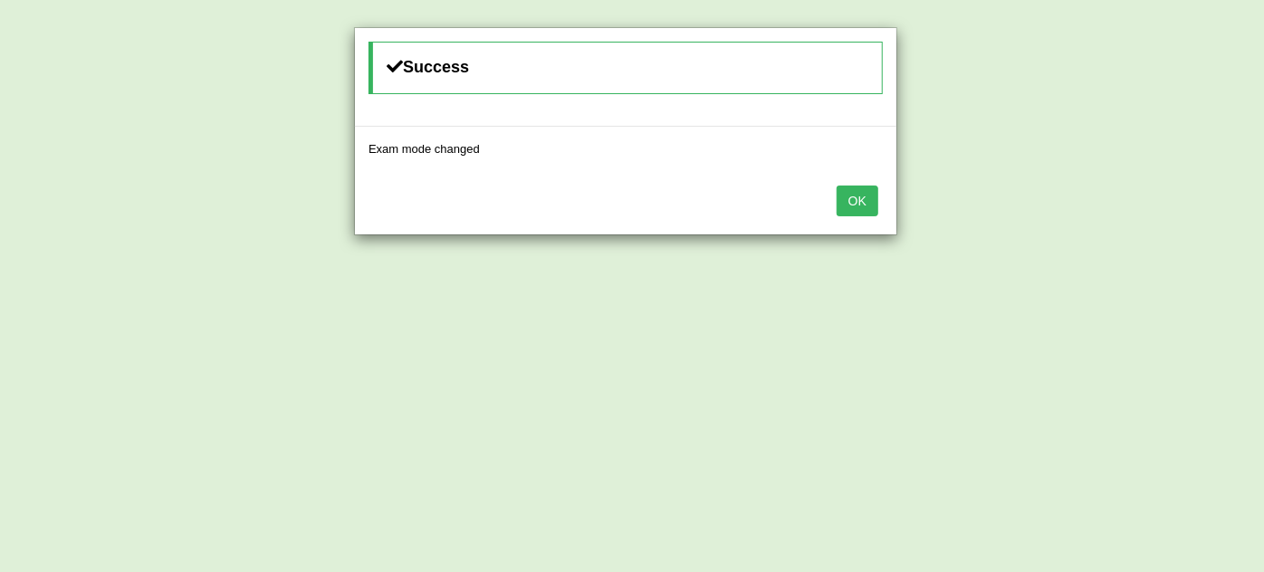
click at [862, 195] on button "OK" at bounding box center [858, 201] width 42 height 31
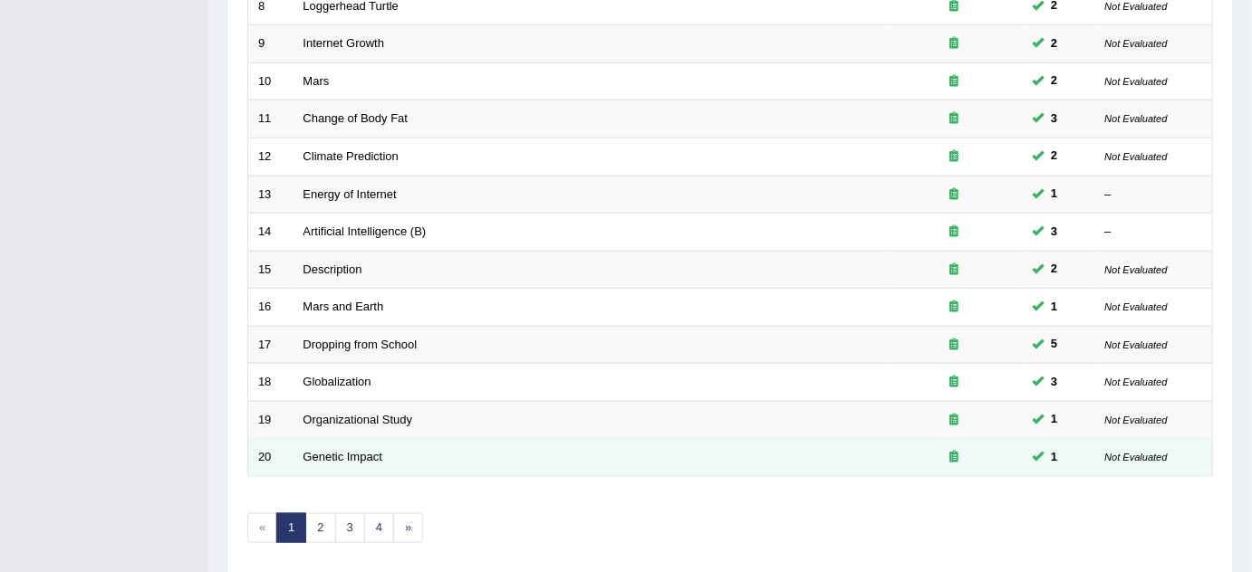
scroll to position [619, 0]
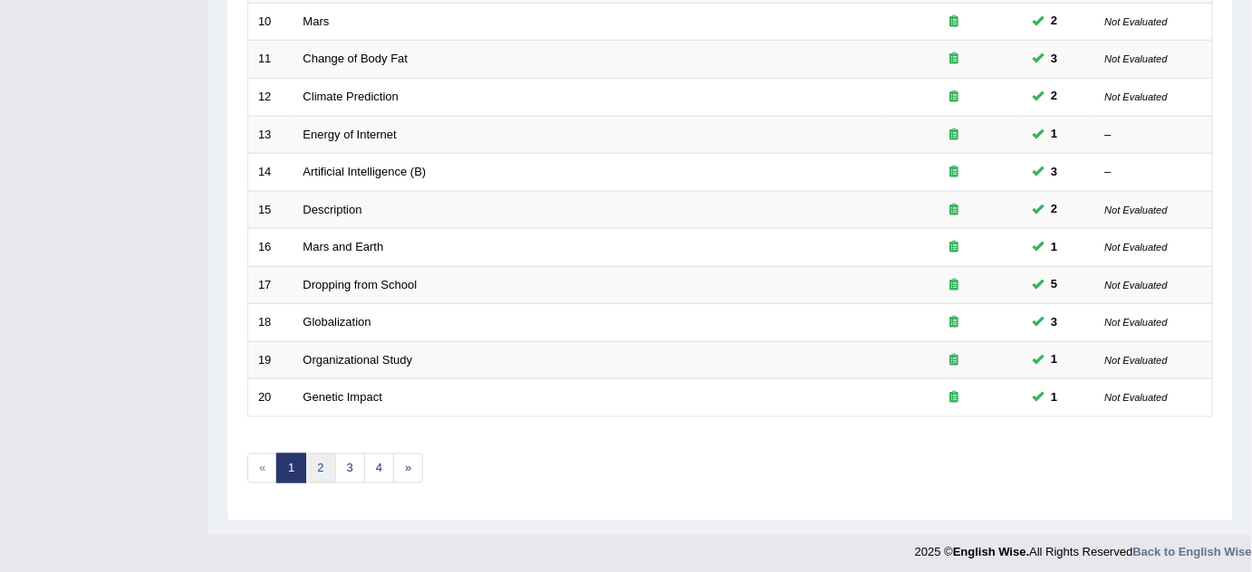
click at [321, 465] on link "2" at bounding box center [320, 469] width 30 height 30
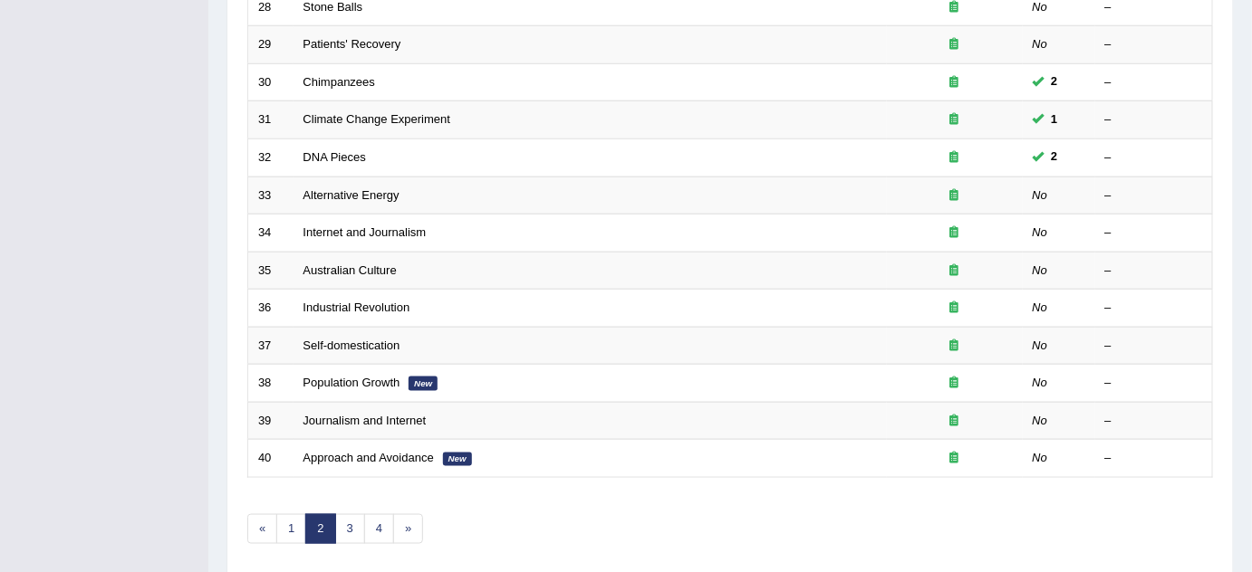
scroll to position [576, 0]
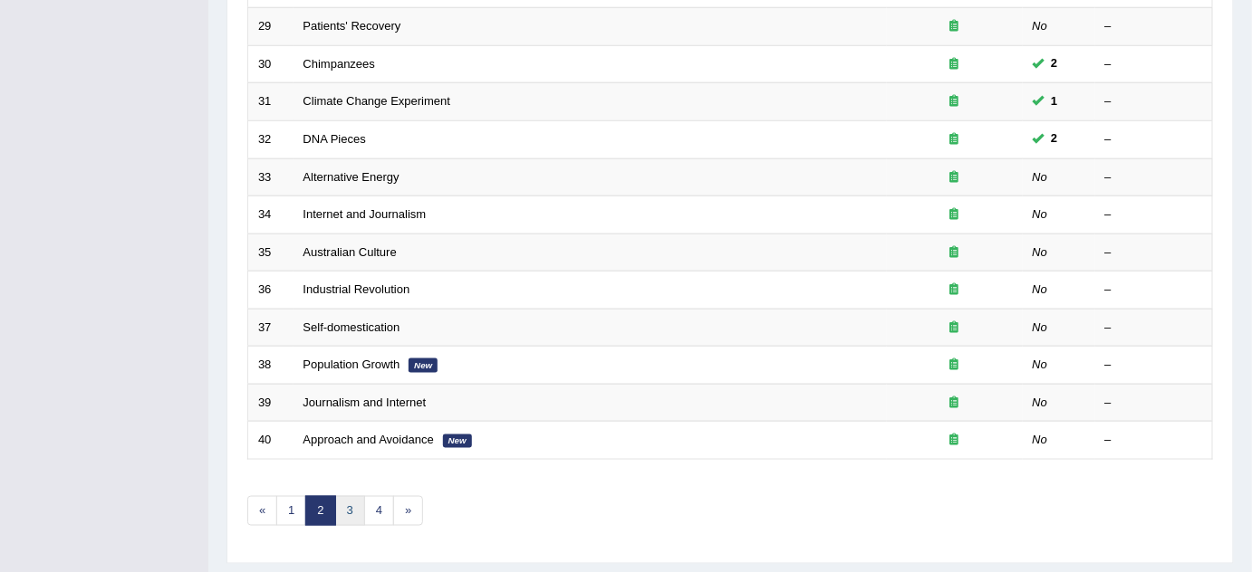
click at [347, 502] on link "3" at bounding box center [350, 511] width 30 height 30
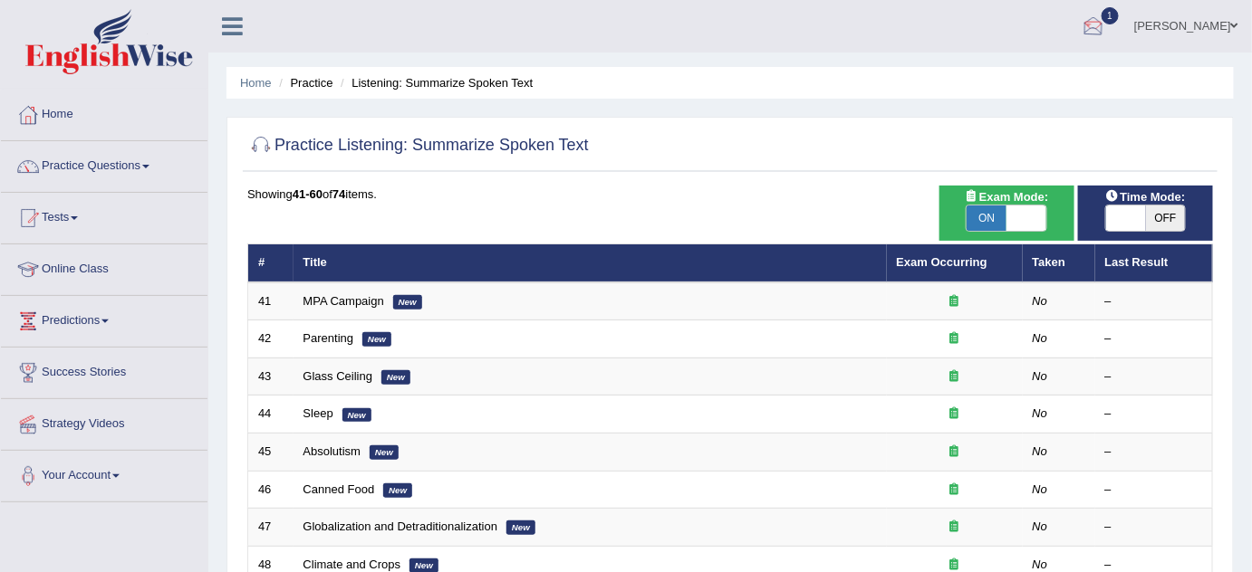
click at [1098, 24] on div at bounding box center [1092, 27] width 27 height 27
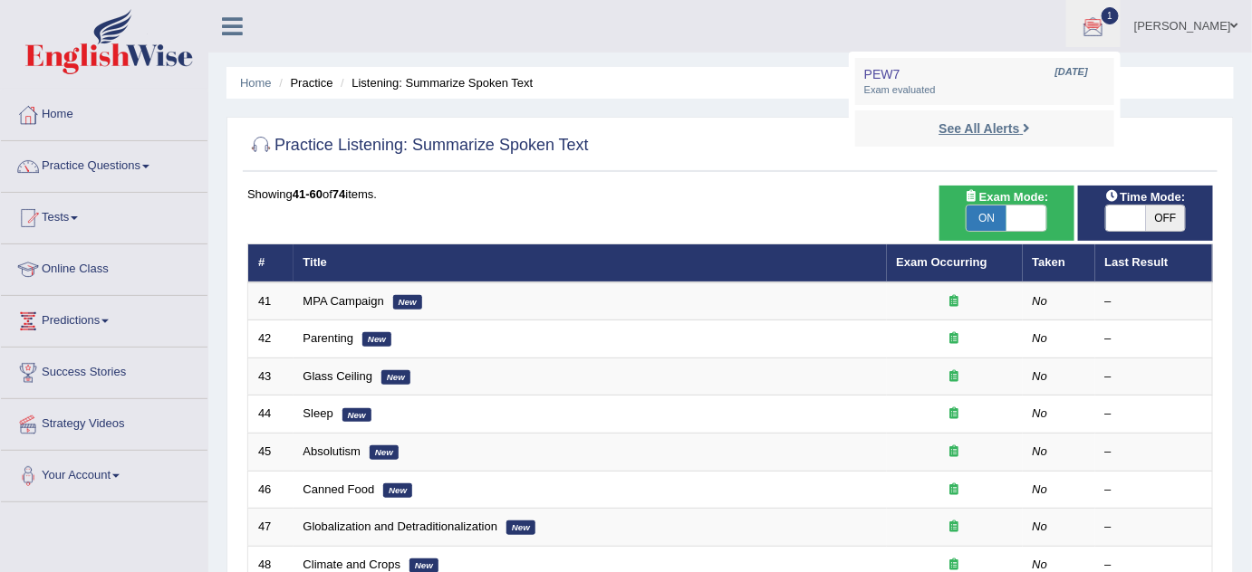
click at [957, 130] on strong "See All Alerts" at bounding box center [978, 128] width 81 height 14
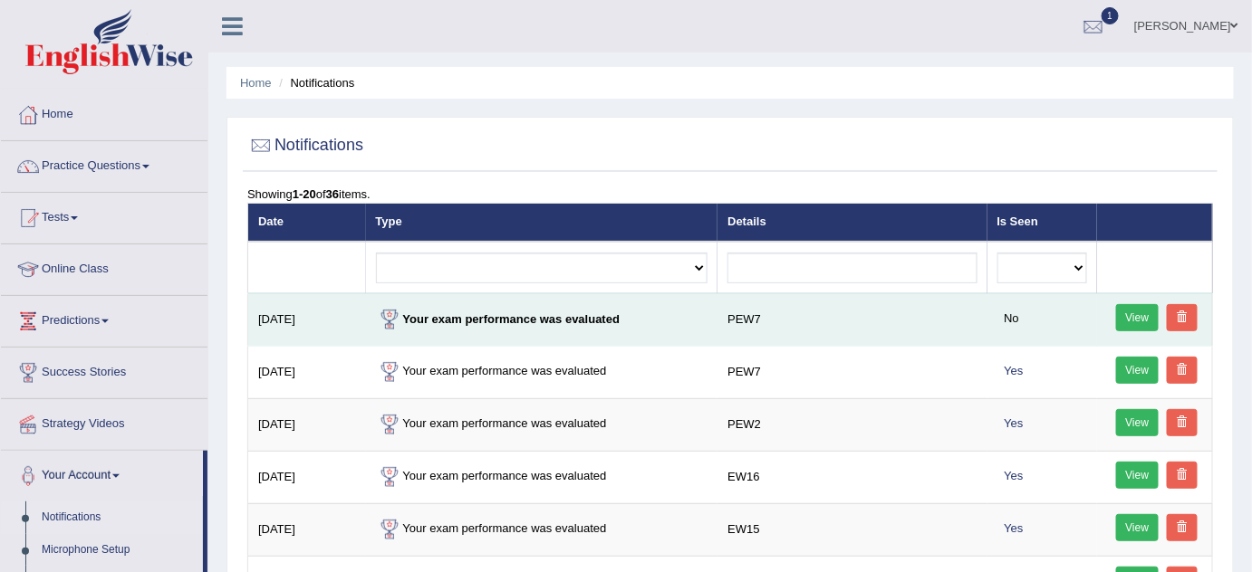
click at [1127, 316] on link "View" at bounding box center [1137, 317] width 43 height 27
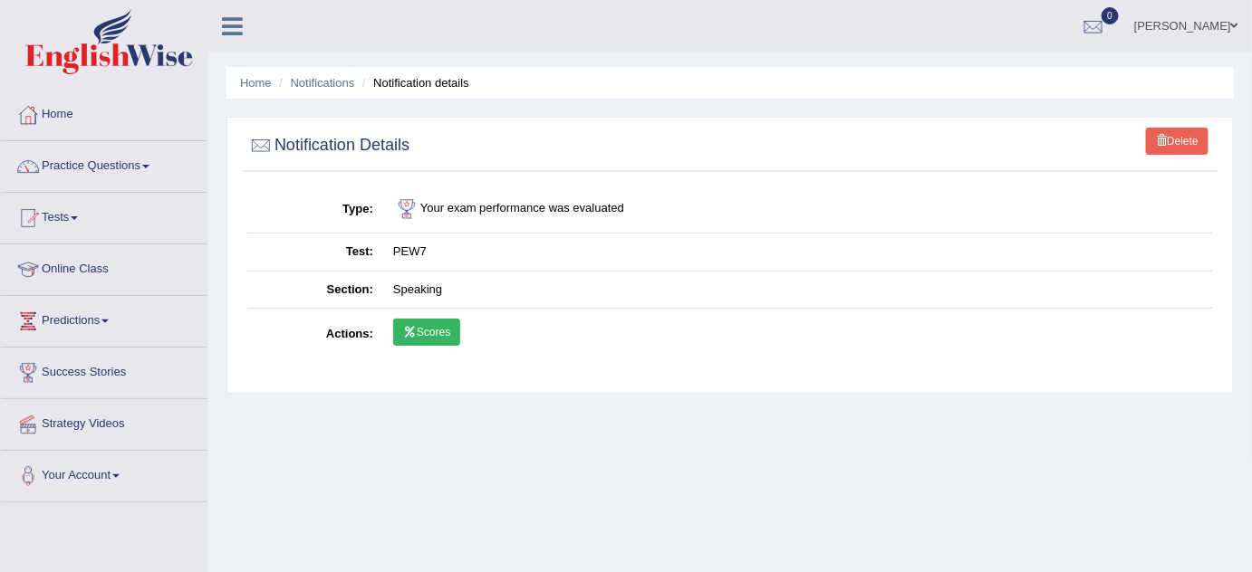
click at [407, 331] on icon at bounding box center [410, 332] width 14 height 11
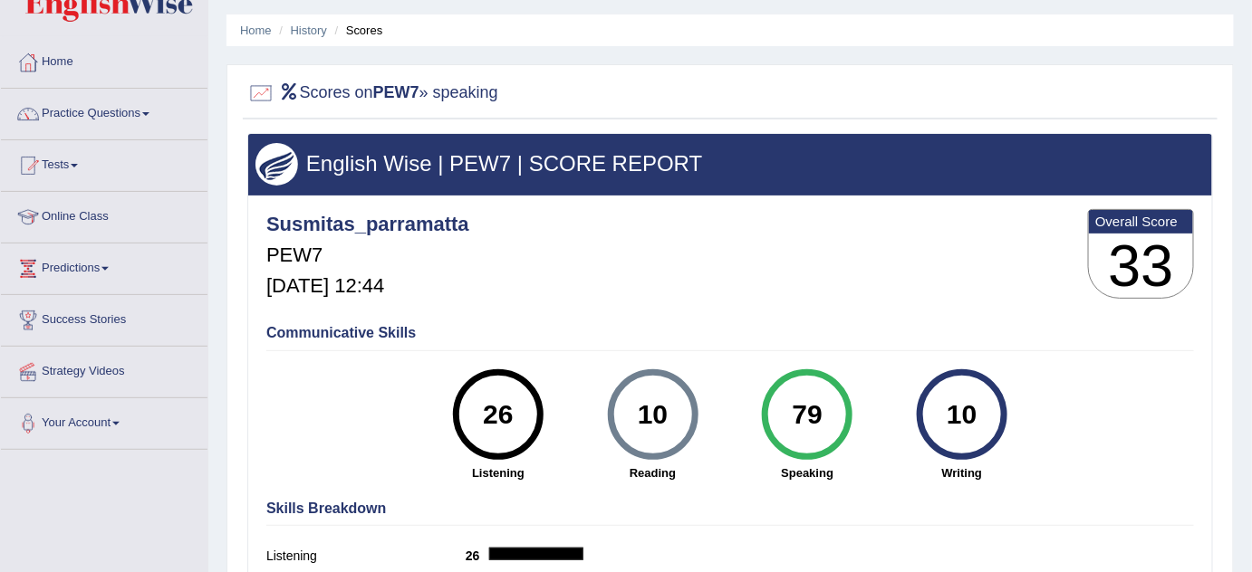
scroll to position [82, 0]
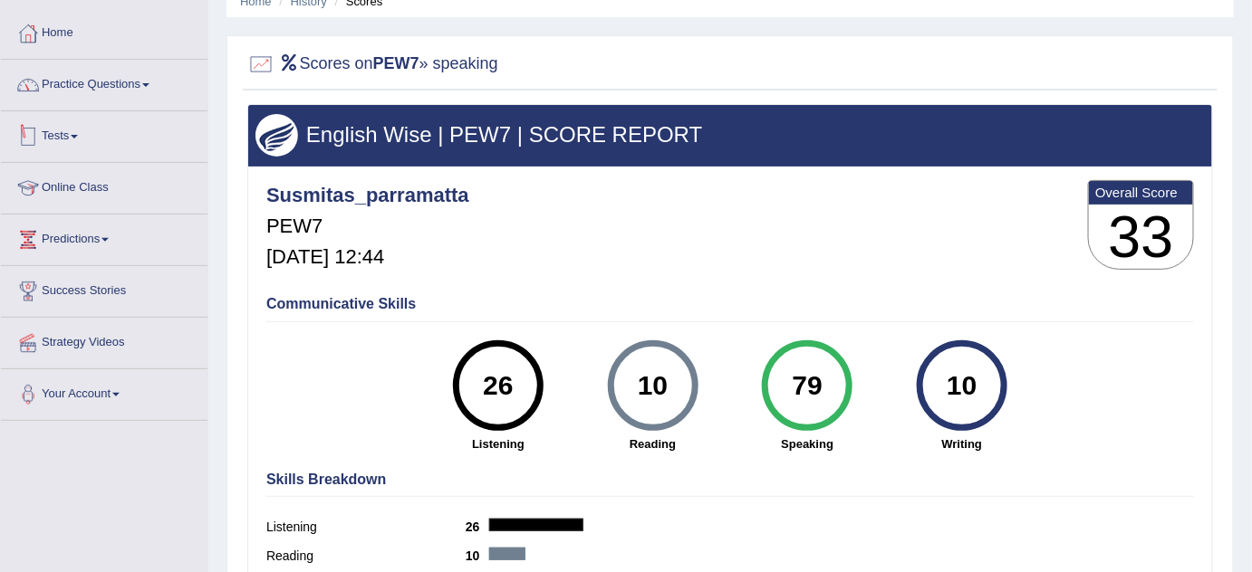
click at [56, 130] on link "Tests" at bounding box center [104, 133] width 206 height 45
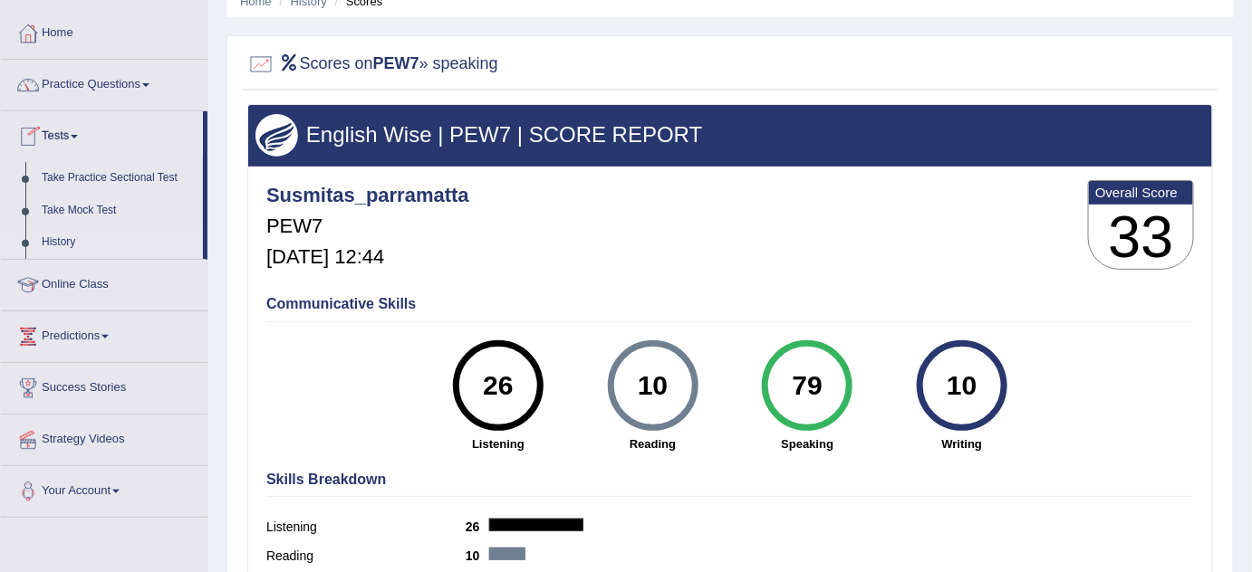
click at [71, 234] on link "History" at bounding box center [118, 242] width 169 height 33
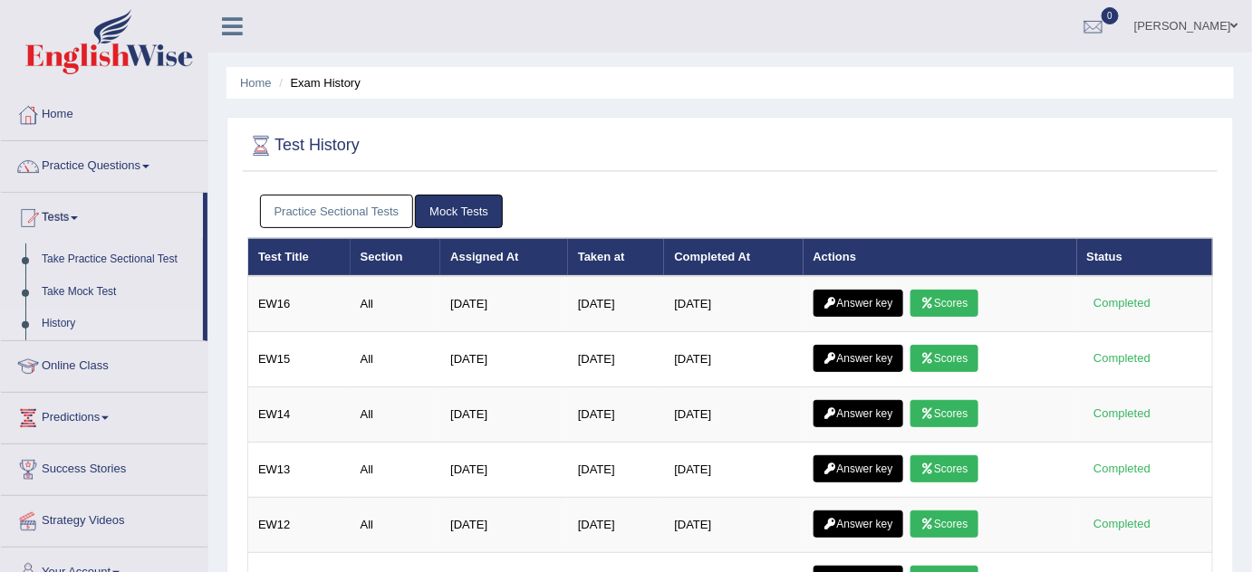
click at [329, 202] on link "Practice Sectional Tests" at bounding box center [337, 212] width 154 height 34
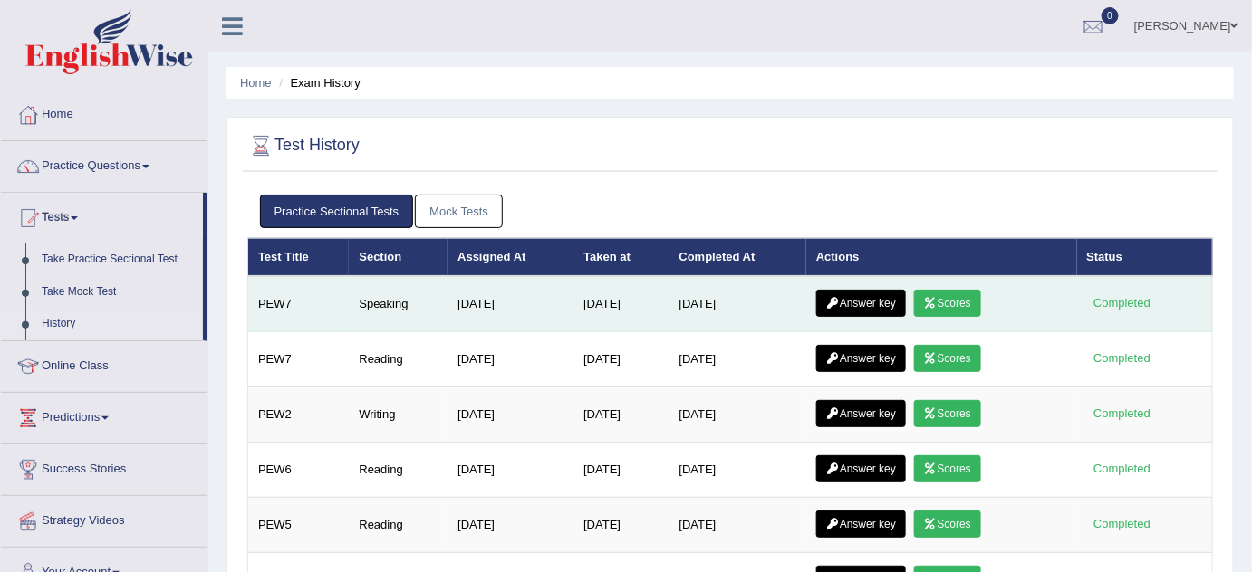
click at [860, 304] on link "Answer key" at bounding box center [861, 303] width 90 height 27
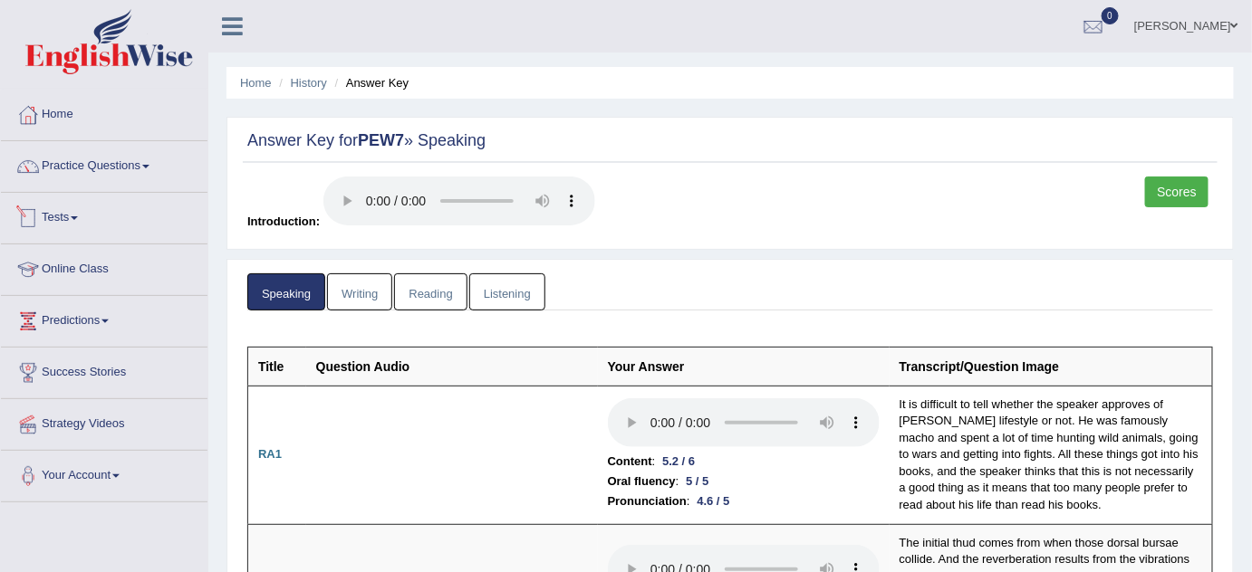
click at [75, 216] on link "Tests" at bounding box center [104, 215] width 206 height 45
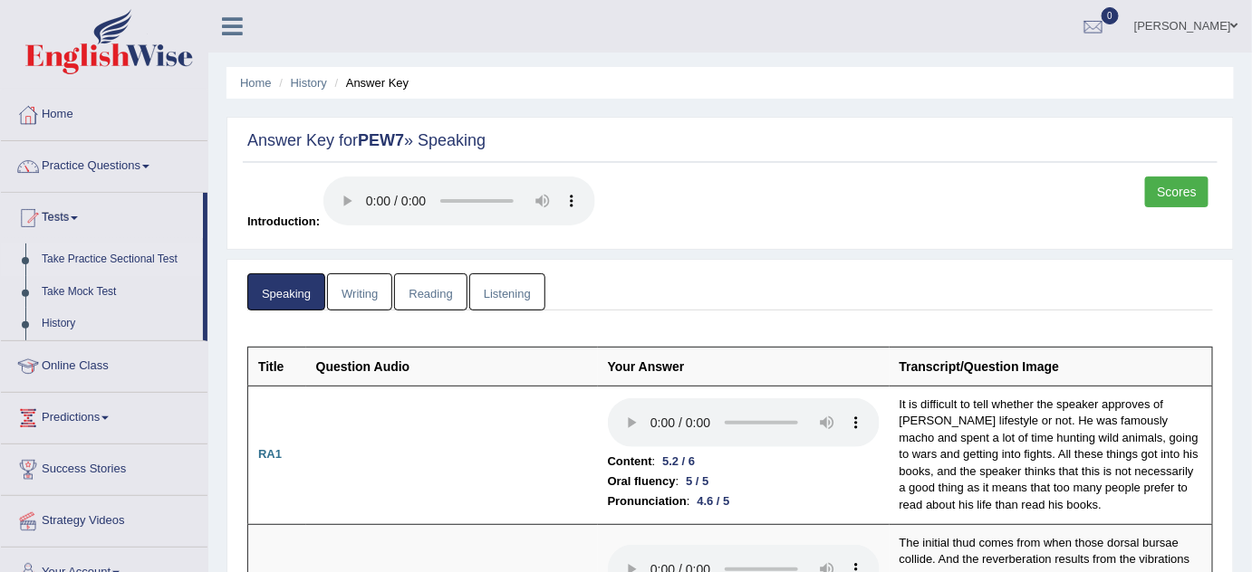
click at [112, 256] on link "Take Practice Sectional Test" at bounding box center [118, 260] width 169 height 33
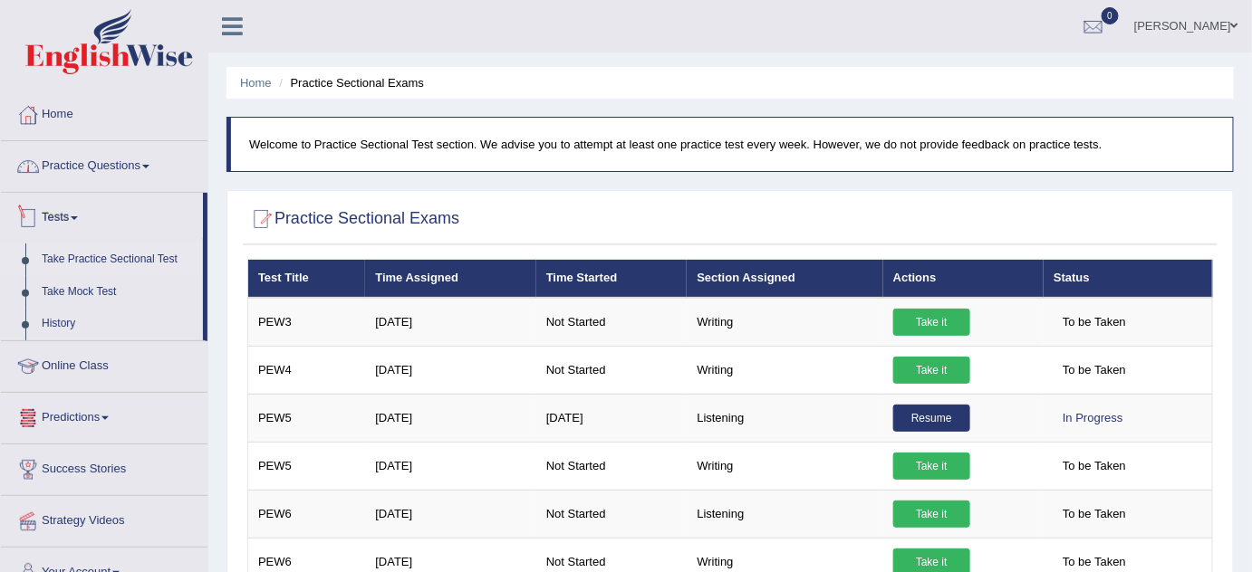
click at [106, 165] on link "Practice Questions" at bounding box center [104, 163] width 206 height 45
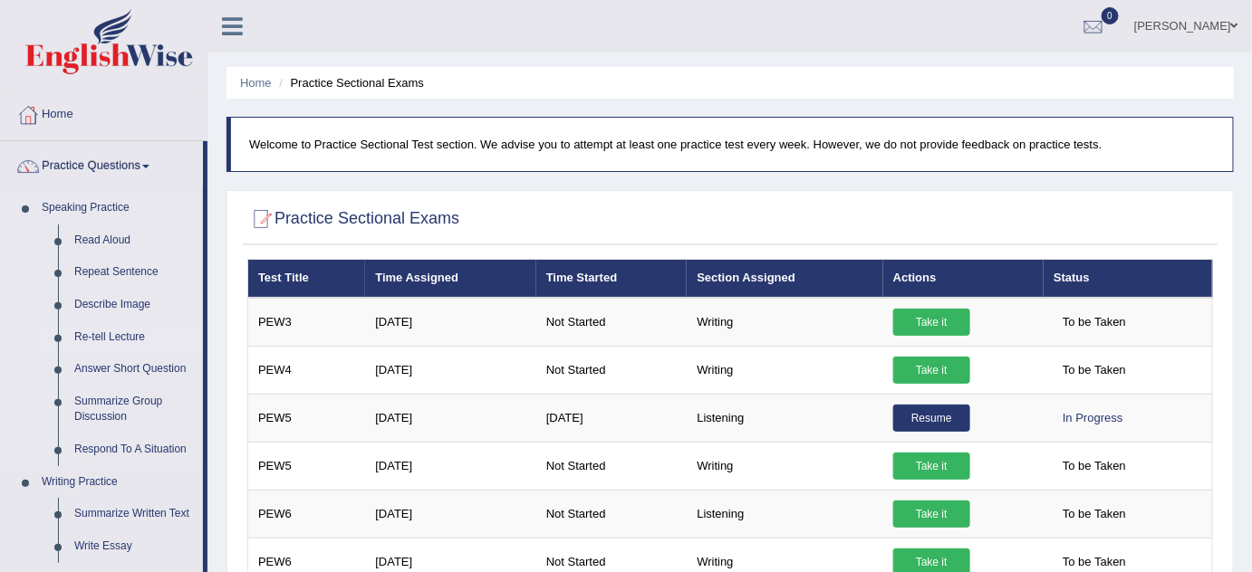
click at [121, 334] on link "Re-tell Lecture" at bounding box center [134, 337] width 137 height 33
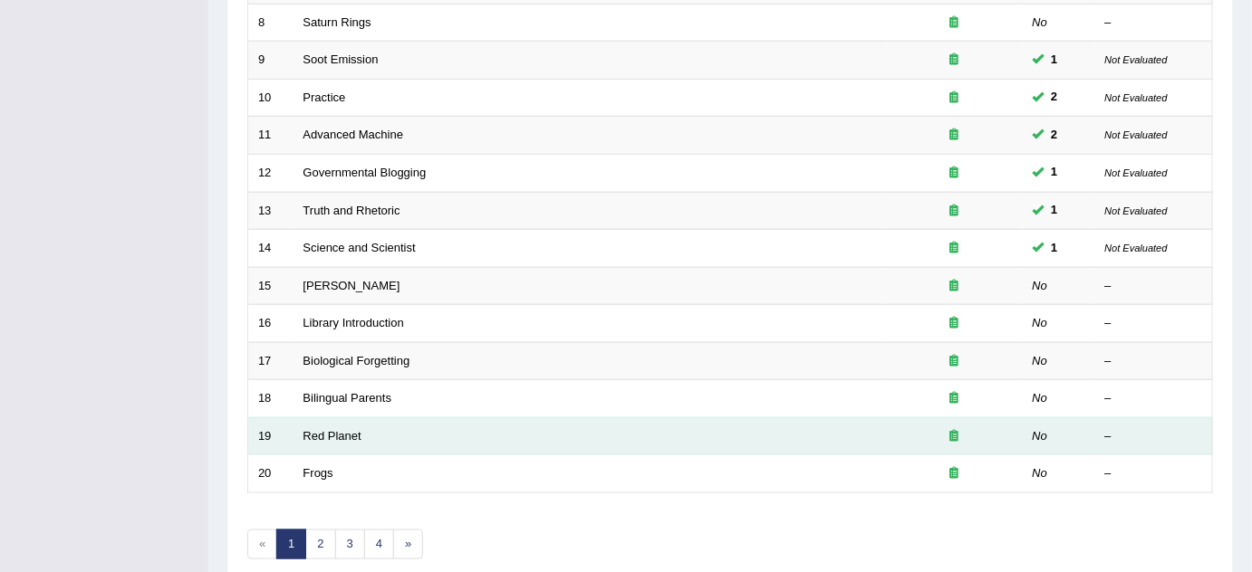
scroll to position [619, 0]
